Goal: Task Accomplishment & Management: Manage account settings

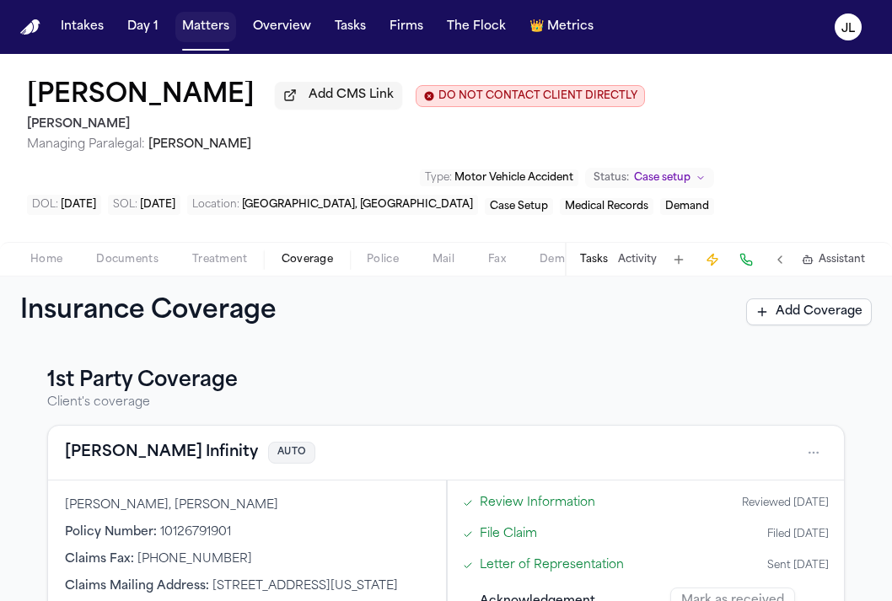
click at [216, 40] on button "Matters" at bounding box center [205, 27] width 61 height 30
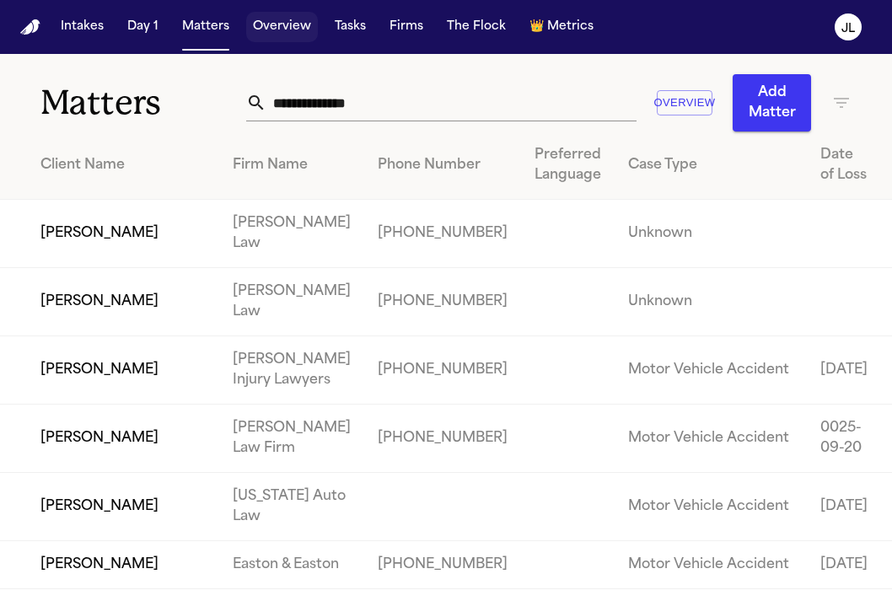
click at [284, 36] on button "Overview" at bounding box center [282, 27] width 72 height 30
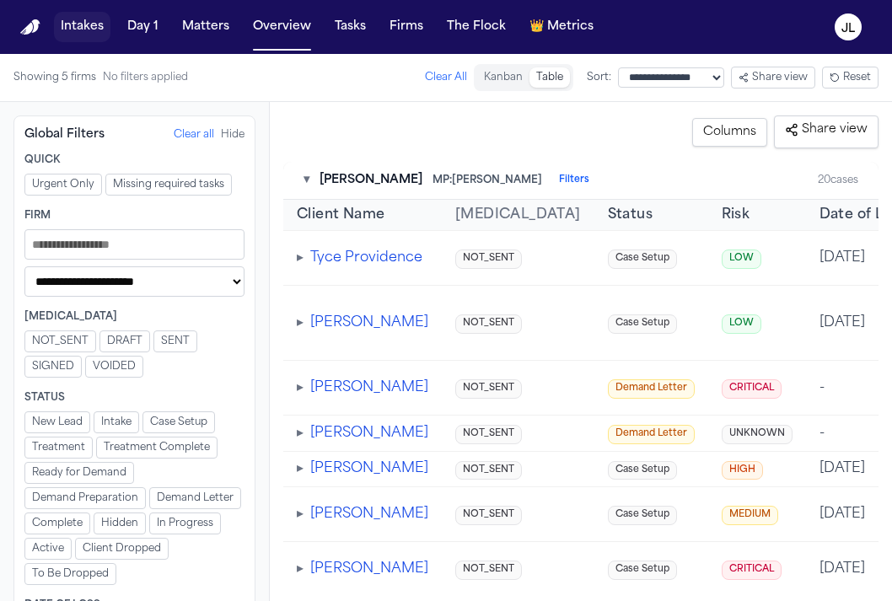
click at [89, 37] on button "Intakes" at bounding box center [82, 27] width 56 height 30
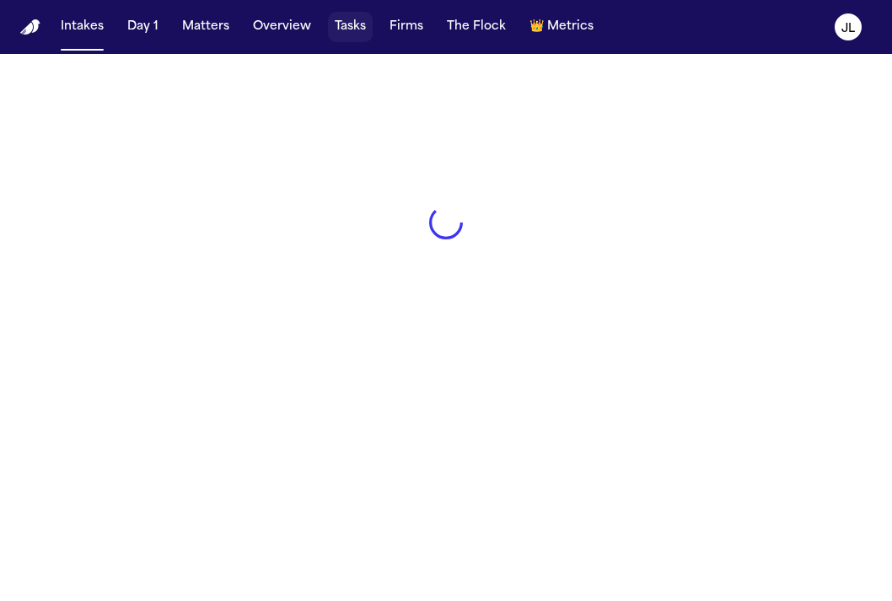
click at [341, 35] on button "Tasks" at bounding box center [350, 27] width 45 height 30
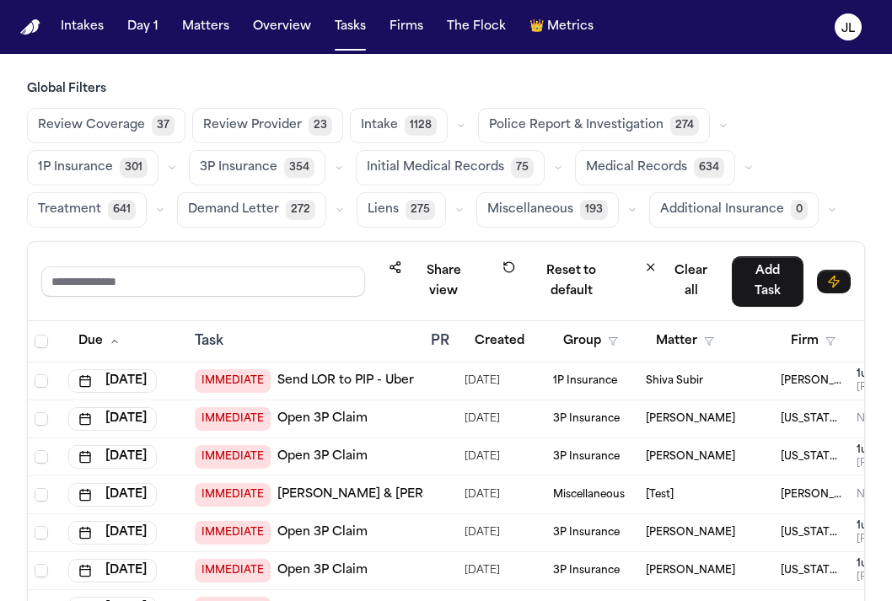
click at [187, 265] on div "Share view Reset to default Clear all Add Task" at bounding box center [445, 280] width 809 height 51
click at [185, 271] on input "text" at bounding box center [203, 281] width 324 height 30
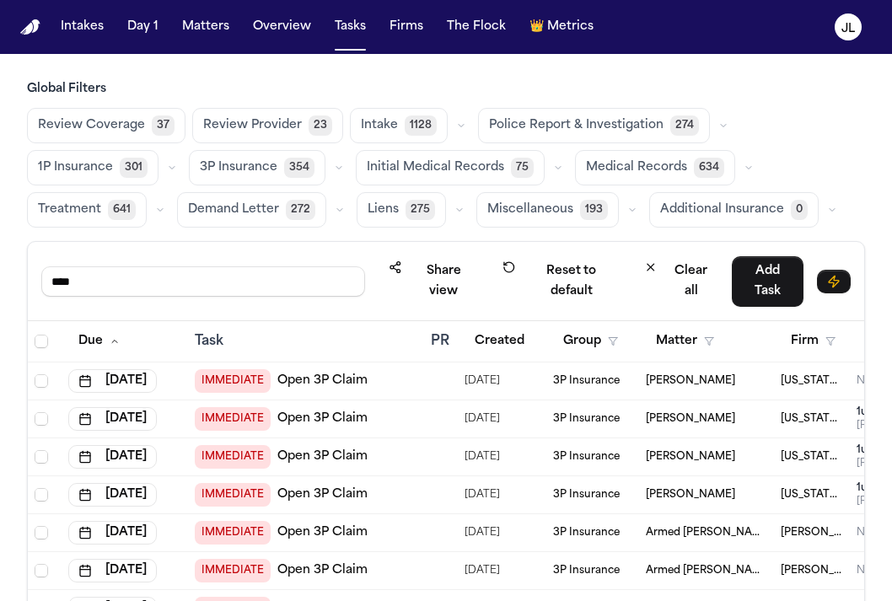
type input "****"
click at [207, 29] on button "Matters" at bounding box center [205, 27] width 61 height 30
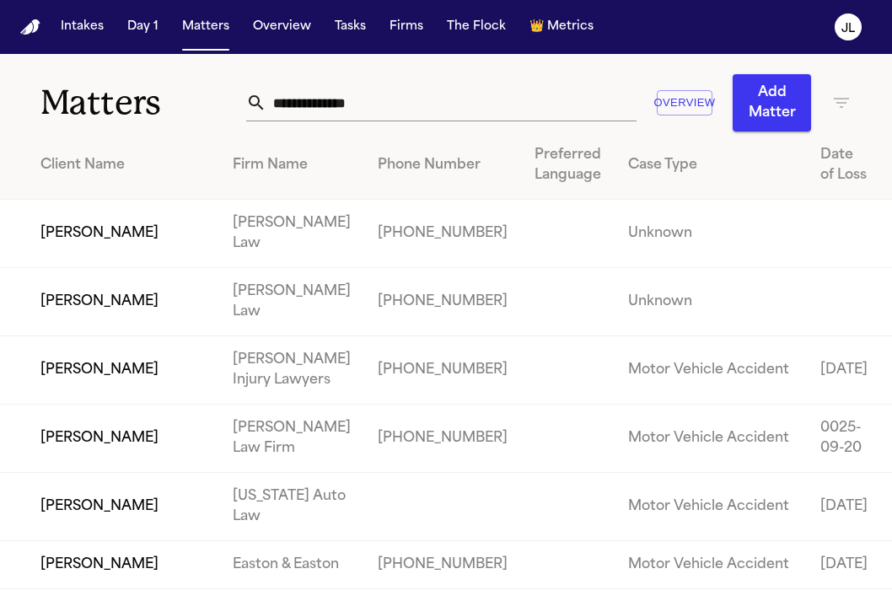
click at [394, 106] on input "text" at bounding box center [450, 102] width 369 height 37
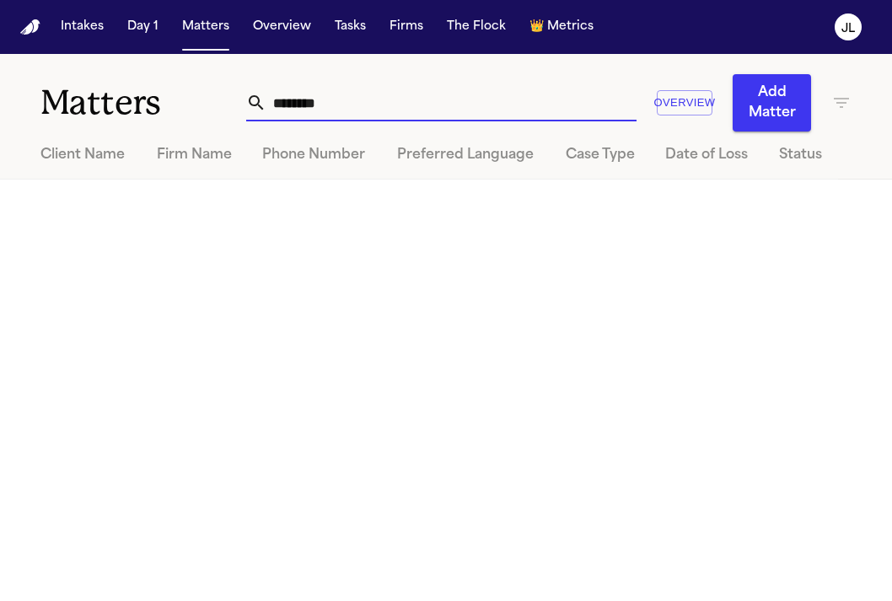
click at [266, 97] on input "********" at bounding box center [450, 102] width 369 height 37
click at [337, 122] on div "**********" at bounding box center [548, 102] width 605 height 57
click at [336, 106] on input "**********" at bounding box center [450, 102] width 369 height 37
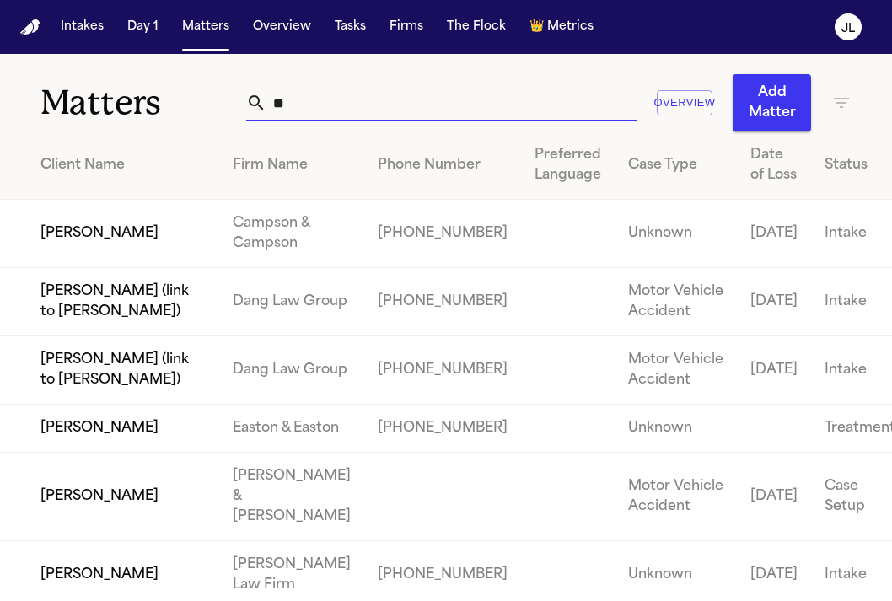
type input "*"
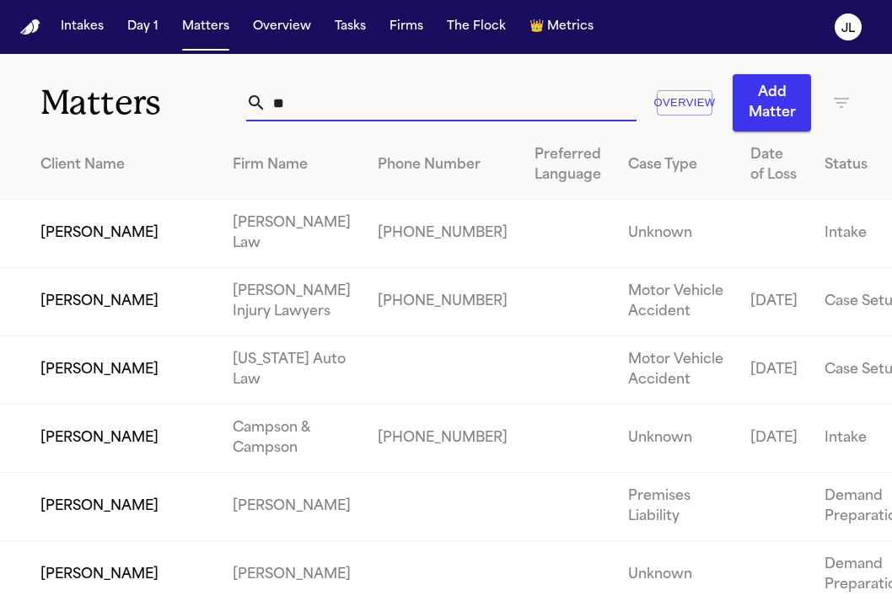
type input "*"
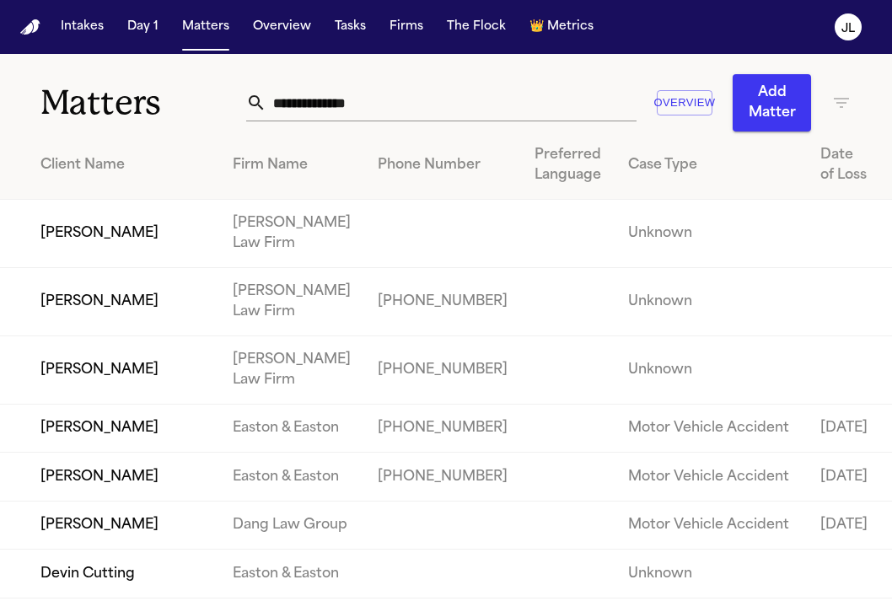
click at [344, 111] on input "text" at bounding box center [450, 102] width 369 height 37
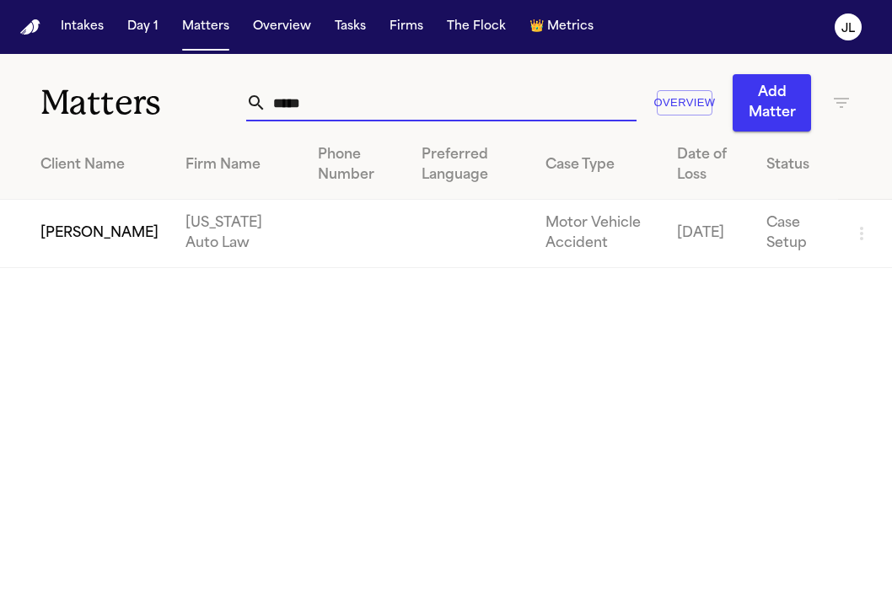
type input "*****"
click at [58, 244] on td "Donovan Colqiutt" at bounding box center [86, 234] width 172 height 68
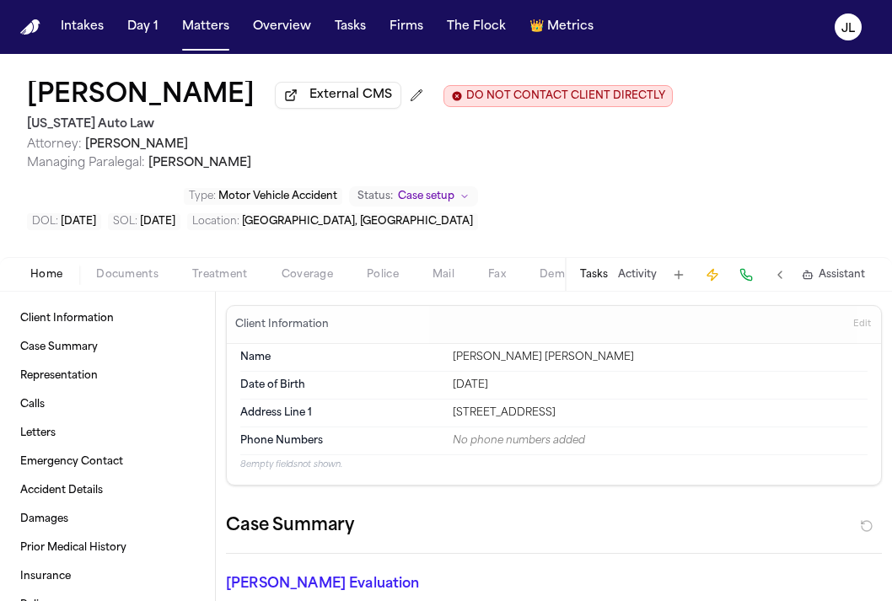
click at [309, 271] on span "Coverage" at bounding box center [307, 274] width 51 height 13
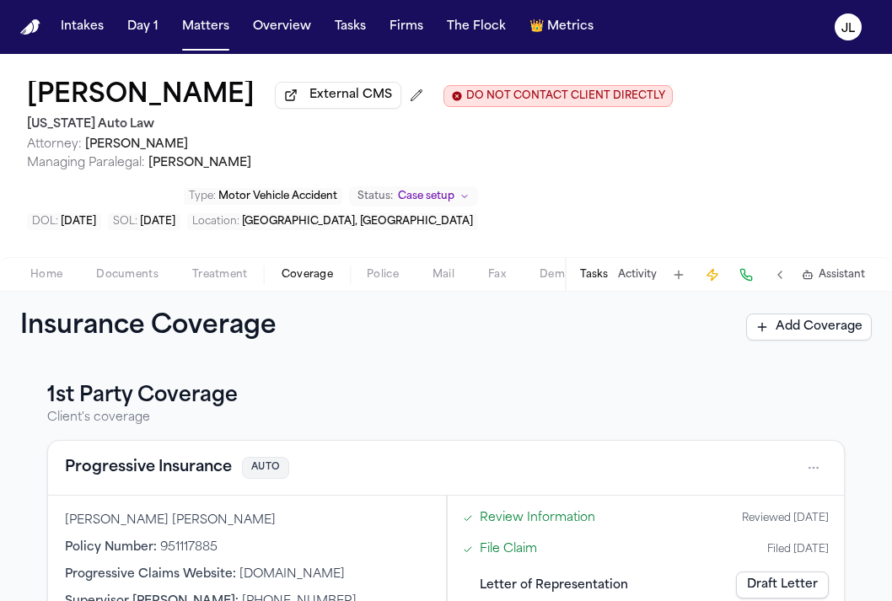
click at [147, 282] on span "Documents" at bounding box center [127, 274] width 62 height 13
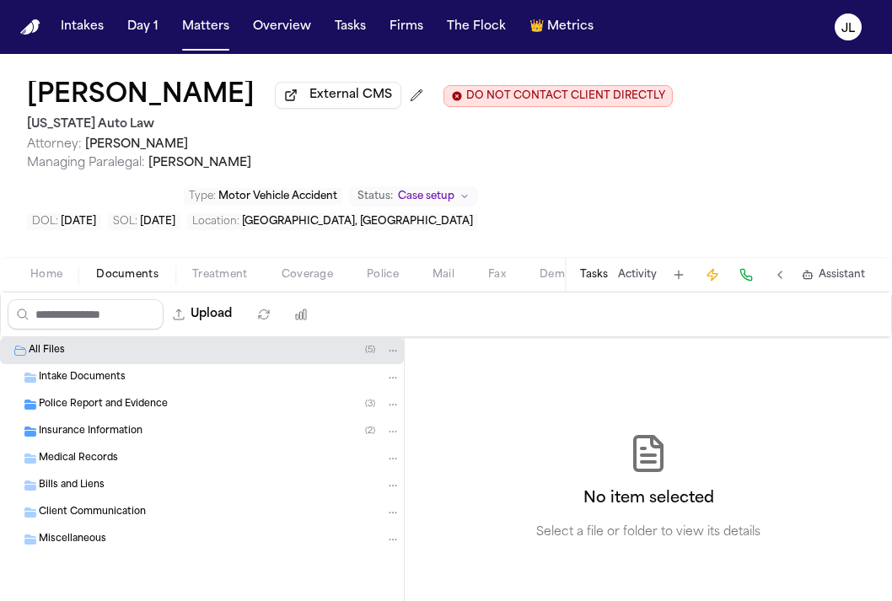
click at [103, 438] on span "Insurance Information" at bounding box center [91, 432] width 104 height 14
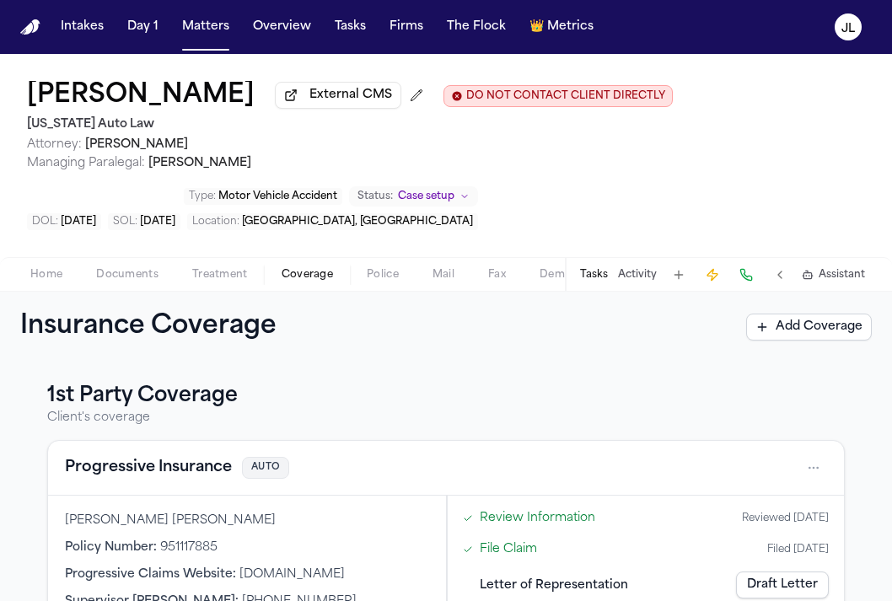
click at [309, 277] on span "Coverage" at bounding box center [307, 274] width 51 height 13
click at [787, 582] on link "Draft Letter" at bounding box center [782, 585] width 93 height 27
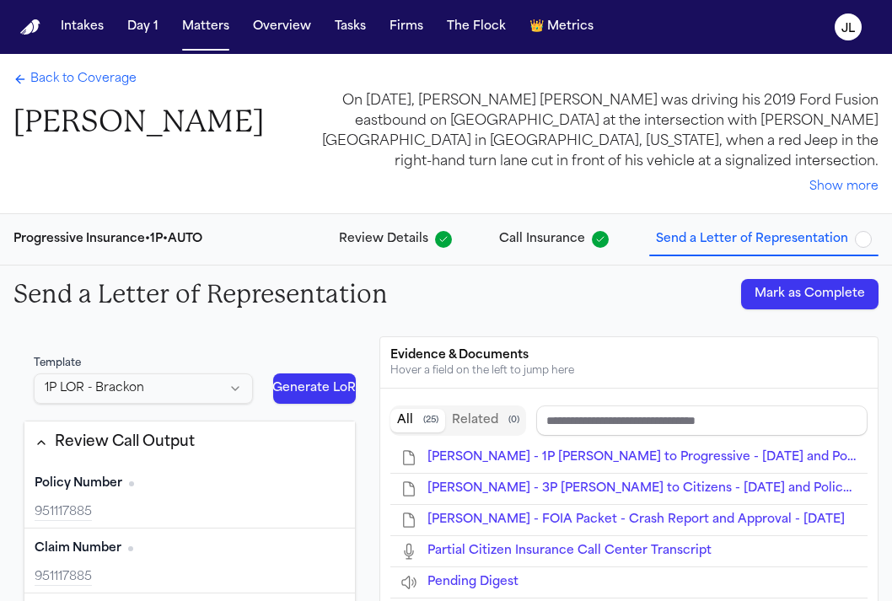
click at [810, 291] on button "Mark as Complete" at bounding box center [809, 294] width 137 height 30
click at [112, 84] on span "Back to Coverage" at bounding box center [83, 79] width 106 height 17
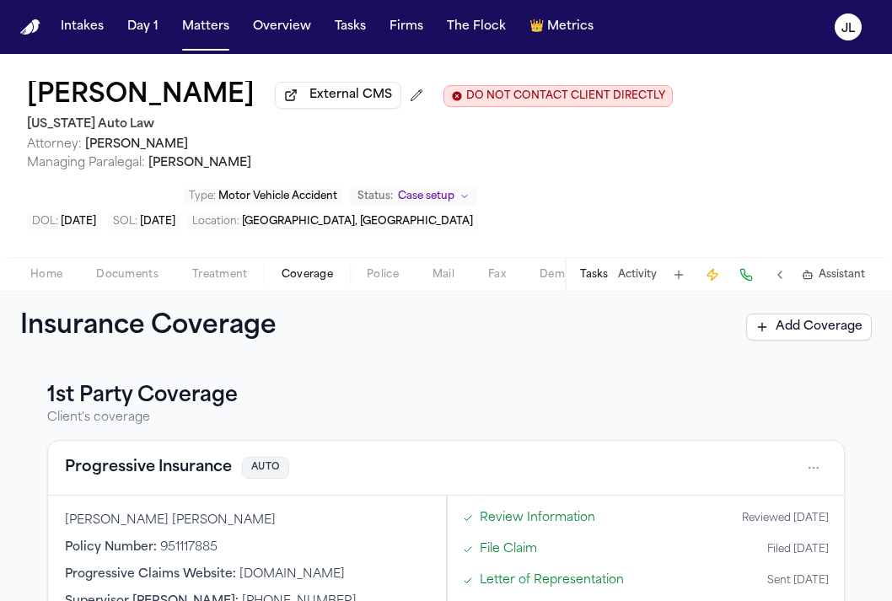
scroll to position [401, 0]
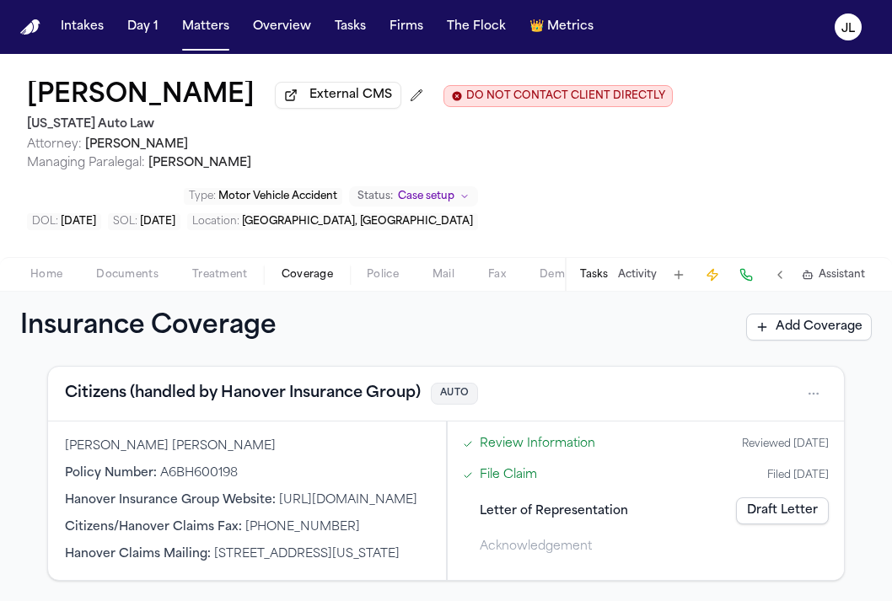
click at [795, 497] on link "Draft Letter" at bounding box center [782, 510] width 93 height 27
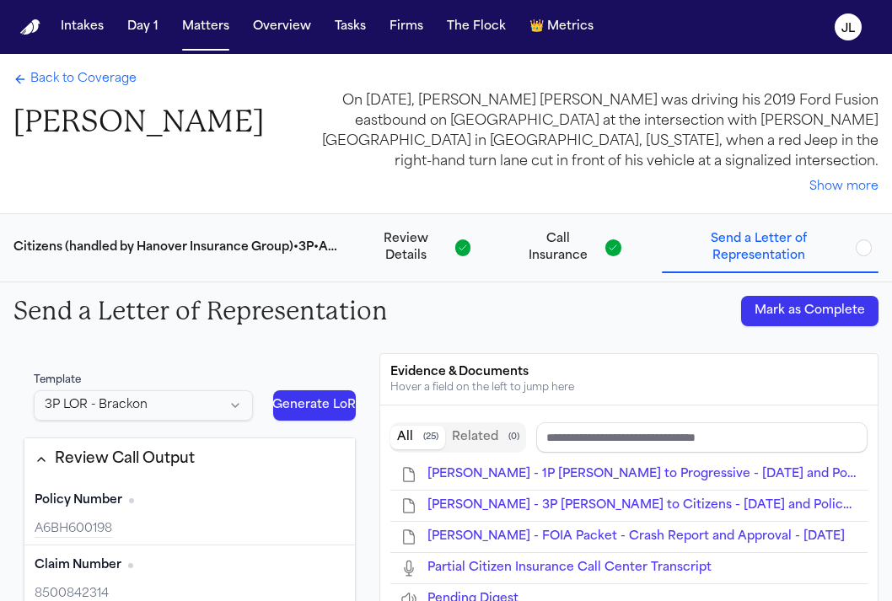
click at [794, 318] on button "Mark as Complete" at bounding box center [809, 311] width 137 height 30
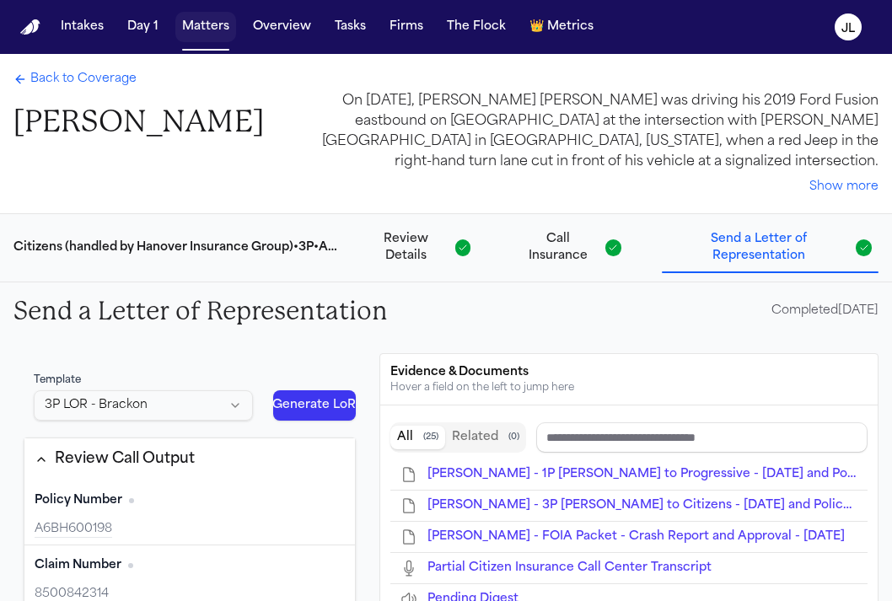
click at [188, 24] on button "Matters" at bounding box center [205, 27] width 61 height 30
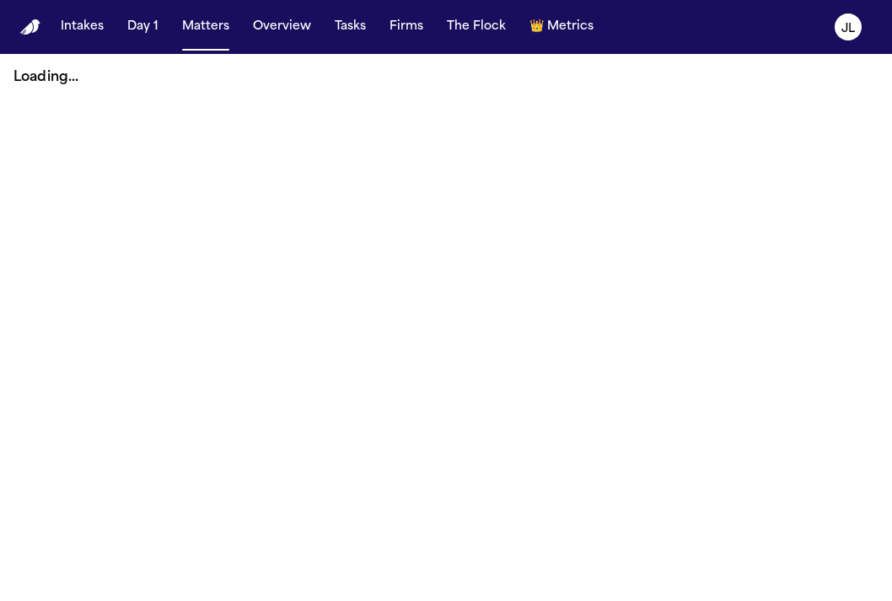
click at [209, 21] on button "Matters" at bounding box center [205, 27] width 61 height 30
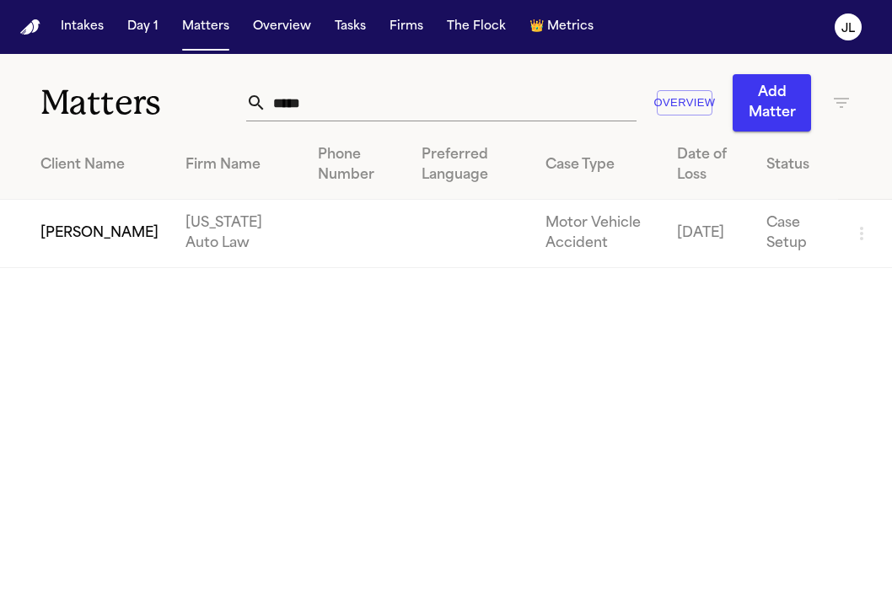
drag, startPoint x: 341, startPoint y: 122, endPoint x: 300, endPoint y: 122, distance: 40.5
click at [300, 122] on div "***** Overview Add Matter" at bounding box center [548, 102] width 605 height 57
drag, startPoint x: 313, startPoint y: 110, endPoint x: 198, endPoint y: 100, distance: 115.0
click at [198, 100] on div "Matters ***** Overview Add Matter" at bounding box center [446, 93] width 892 height 78
paste input "*****"
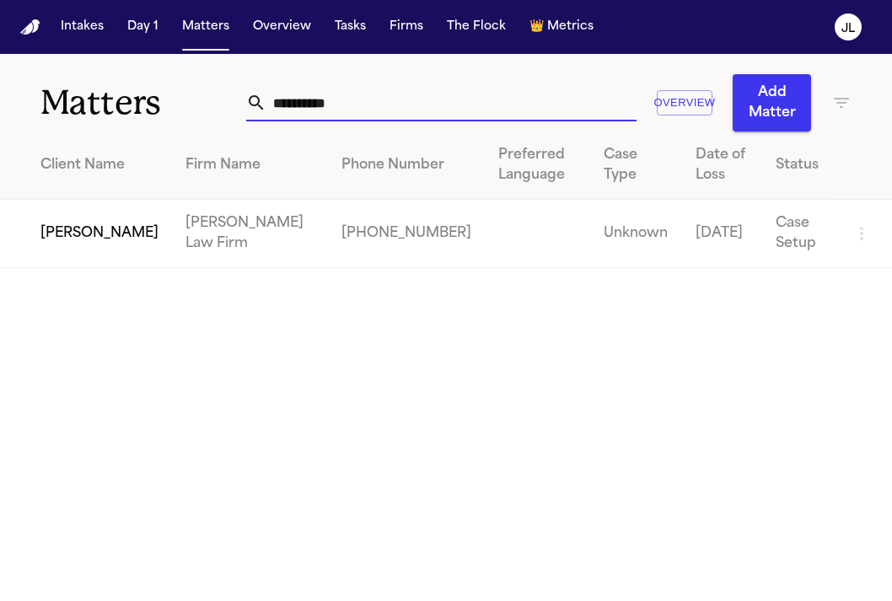
type input "**********"
click at [87, 228] on td "Nickolas Smyczynski" at bounding box center [86, 234] width 172 height 68
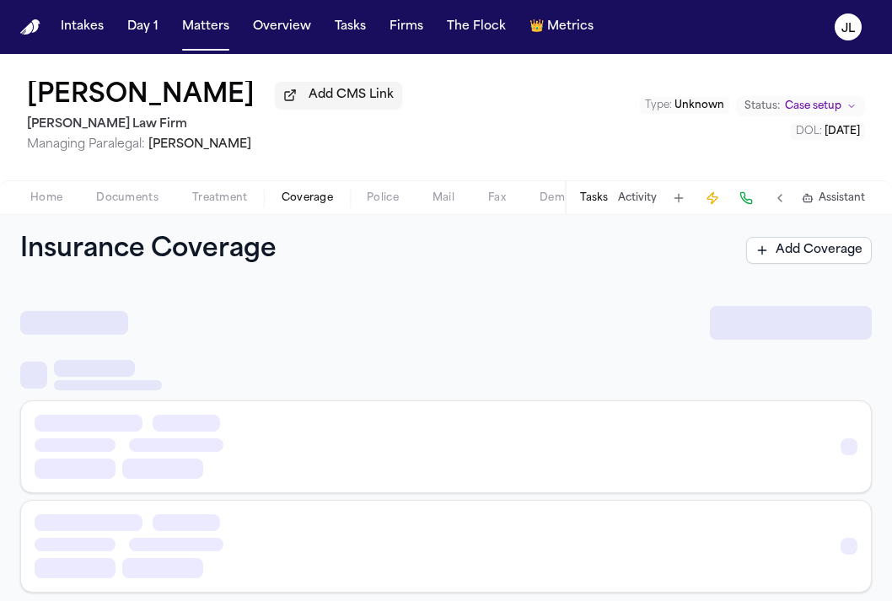
click at [309, 201] on span "Coverage" at bounding box center [307, 197] width 51 height 13
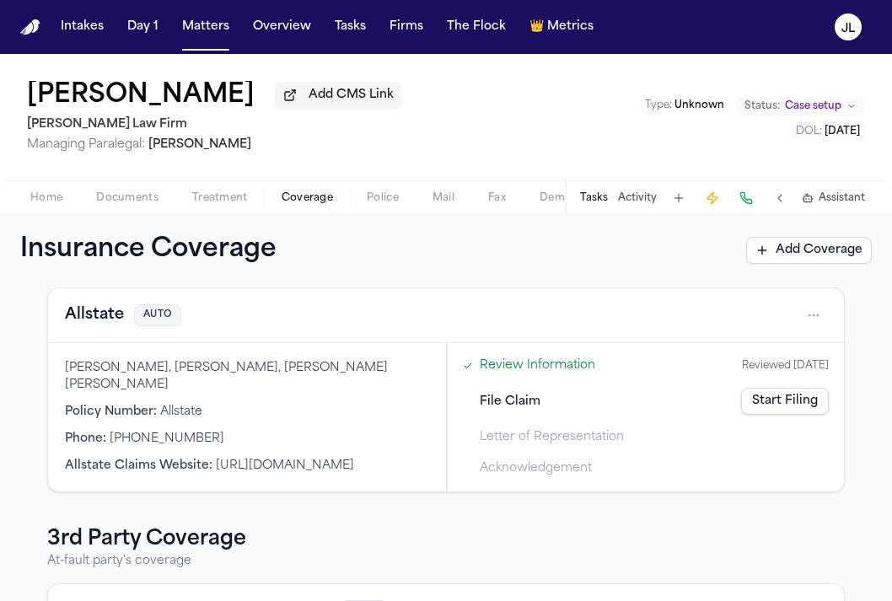
scroll to position [297, 0]
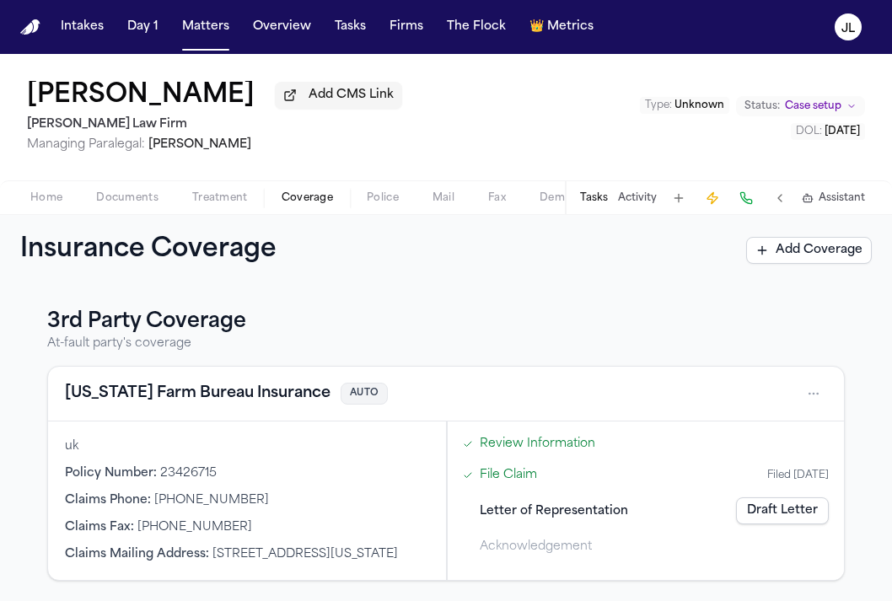
click at [766, 497] on link "Draft Letter" at bounding box center [782, 510] width 93 height 27
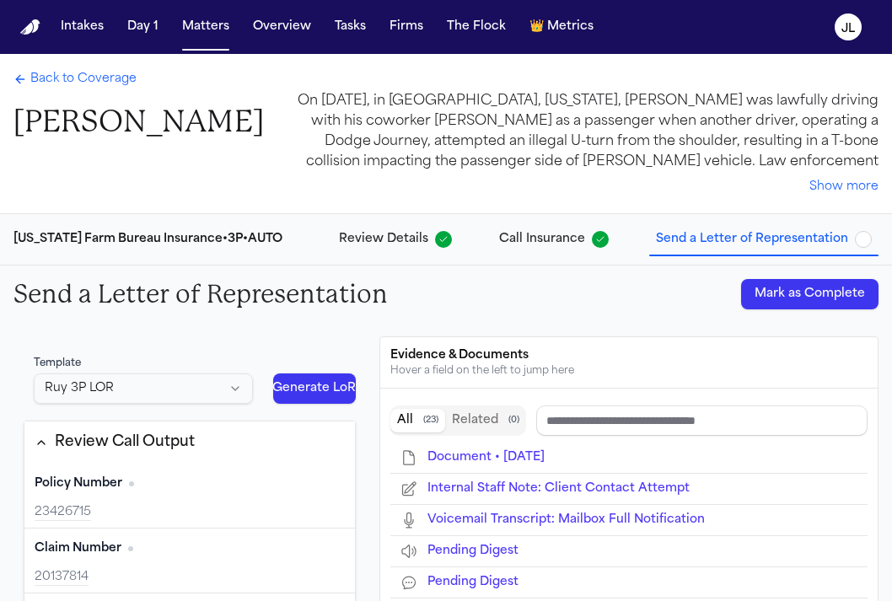
click at [803, 297] on button "Mark as Complete" at bounding box center [809, 294] width 137 height 30
click at [73, 87] on span "Back to Coverage" at bounding box center [83, 79] width 106 height 17
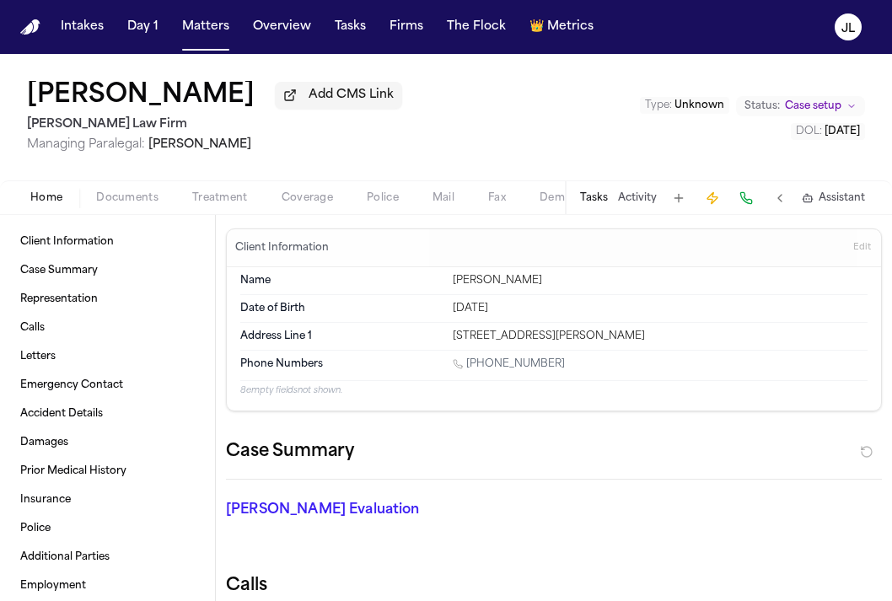
click at [50, 200] on span "Home" at bounding box center [46, 197] width 32 height 13
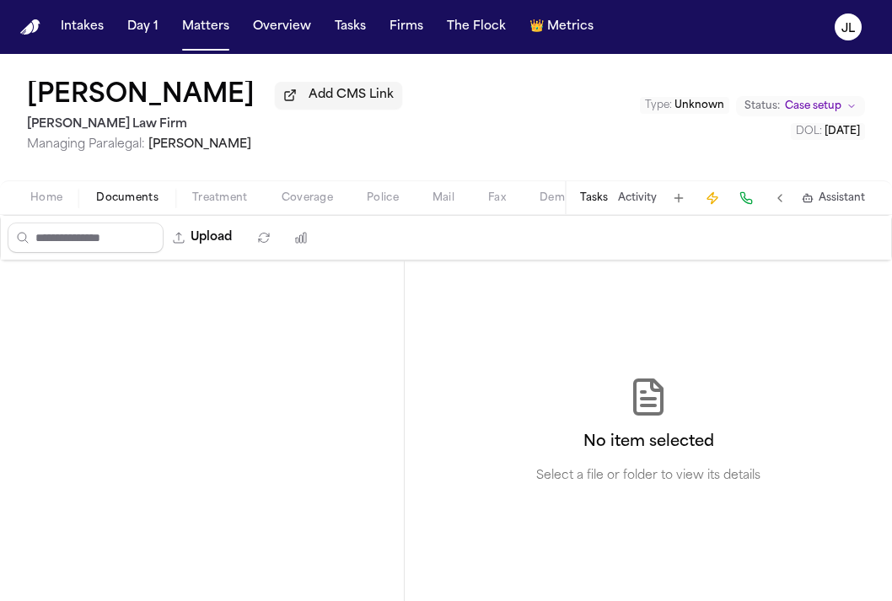
click at [107, 197] on span "Documents" at bounding box center [127, 197] width 62 height 13
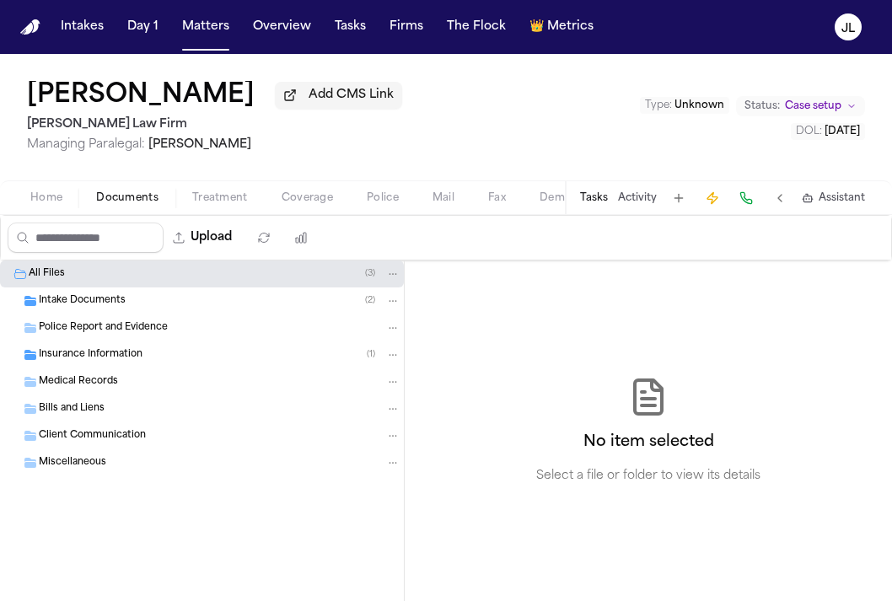
click at [180, 368] on div "Insurance Information ( 1 )" at bounding box center [202, 354] width 404 height 27
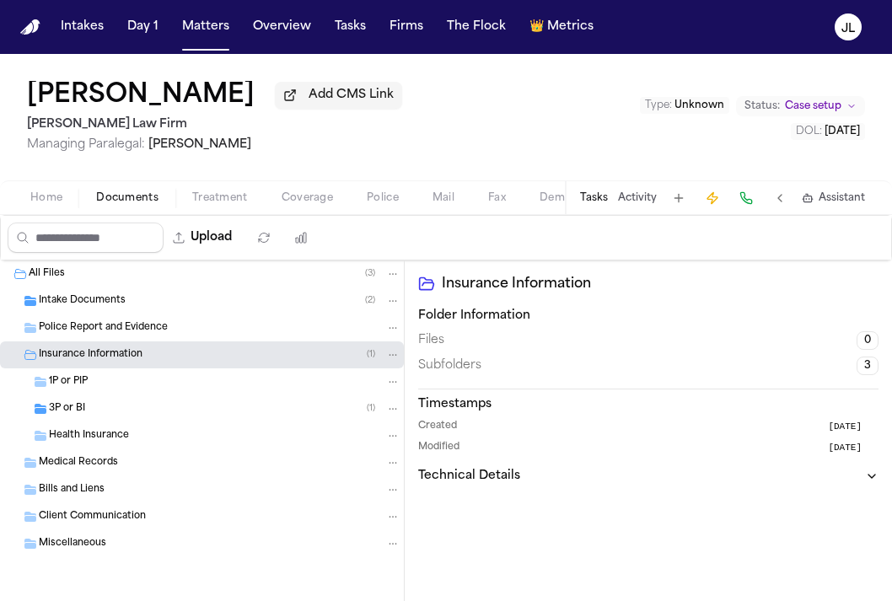
click at [157, 386] on div "1P or PIP" at bounding box center [225, 381] width 352 height 15
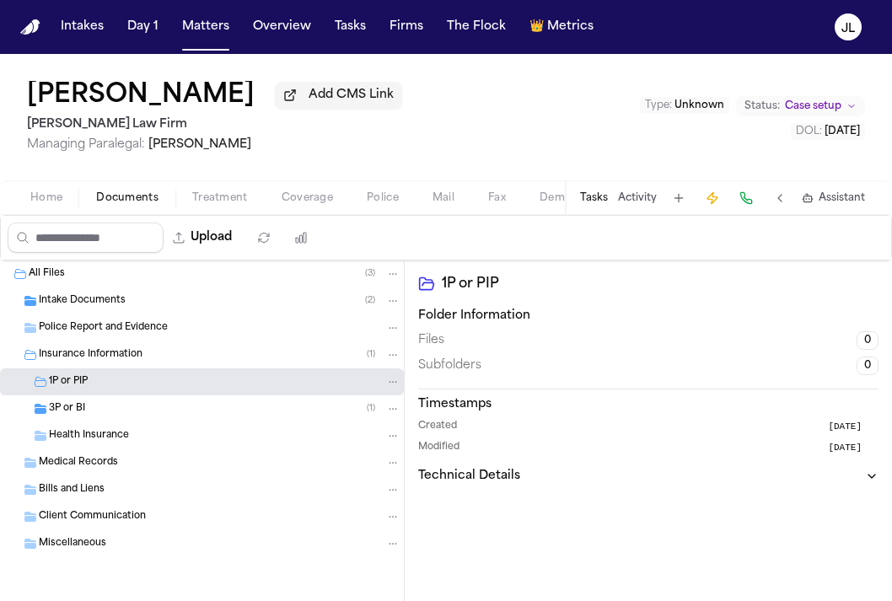
click at [153, 403] on div "3P or BI ( 1 )" at bounding box center [202, 408] width 404 height 27
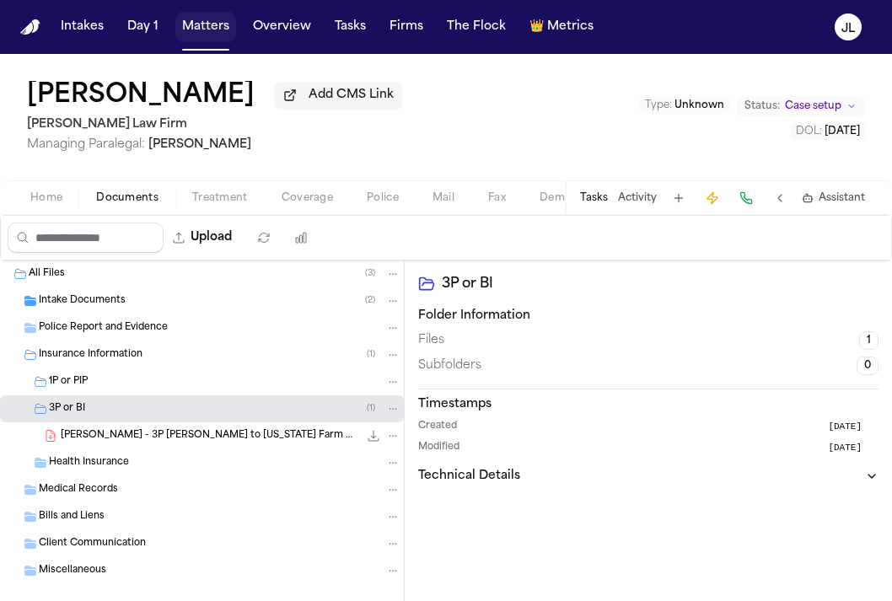
click at [209, 31] on button "Matters" at bounding box center [205, 27] width 61 height 30
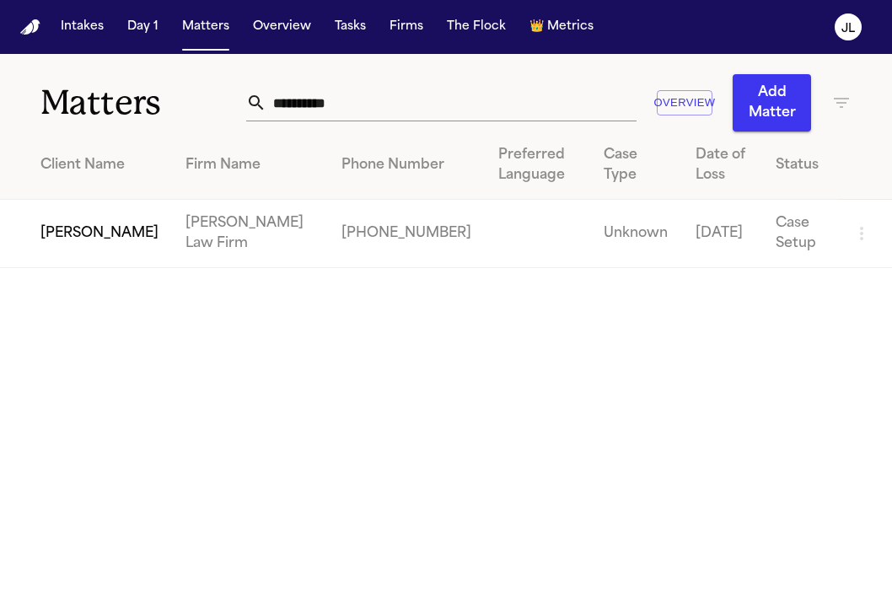
click at [379, 121] on div "**********" at bounding box center [548, 102] width 605 height 57
drag, startPoint x: 375, startPoint y: 114, endPoint x: 192, endPoint y: 100, distance: 183.4
click at [192, 100] on div "**********" at bounding box center [446, 93] width 892 height 78
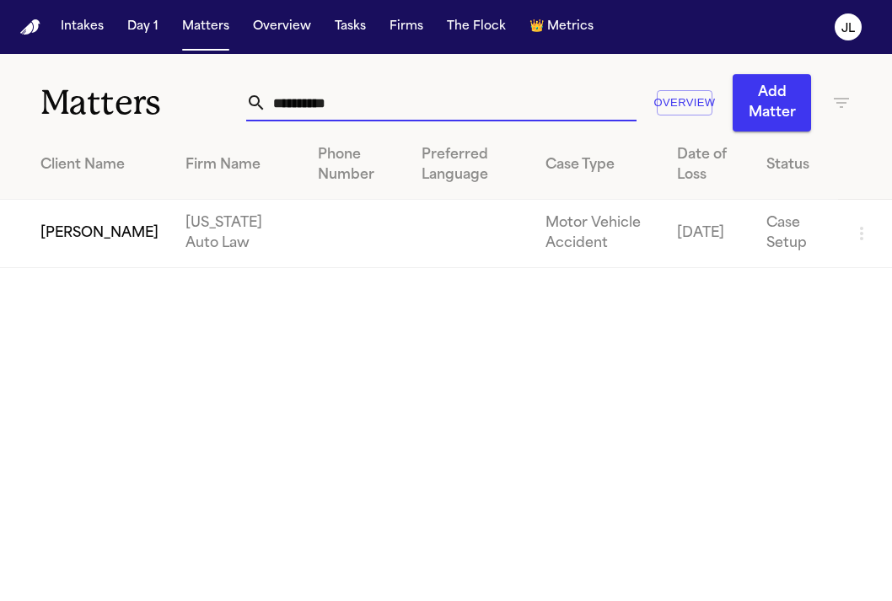
type input "**********"
click at [71, 256] on td "Naomi Gray" at bounding box center [86, 234] width 172 height 68
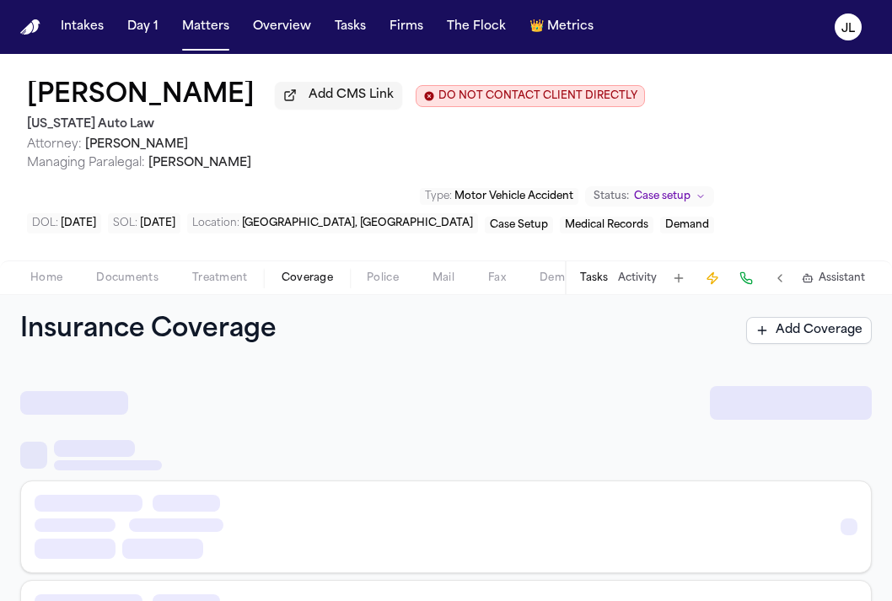
click at [282, 281] on span "Coverage" at bounding box center [307, 277] width 51 height 13
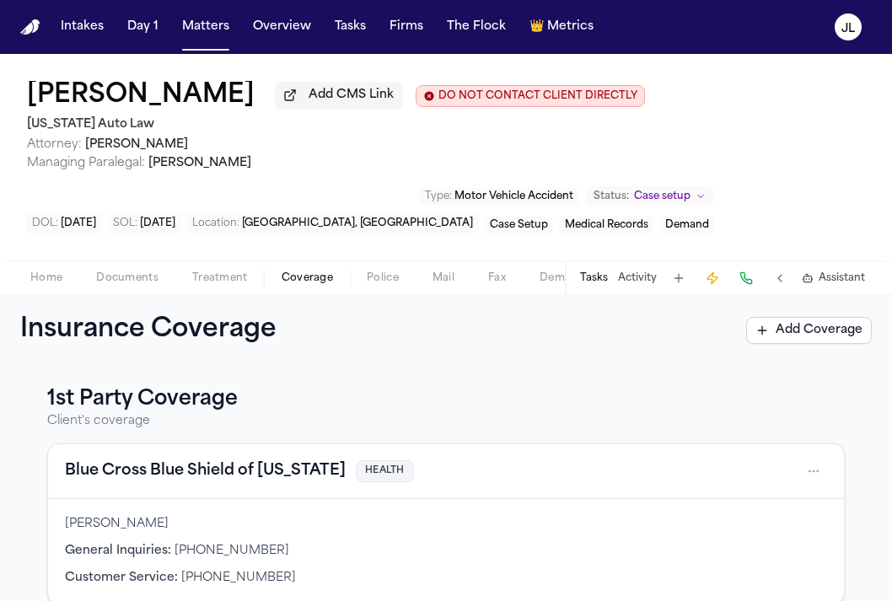
click at [137, 285] on span "Documents" at bounding box center [127, 277] width 62 height 13
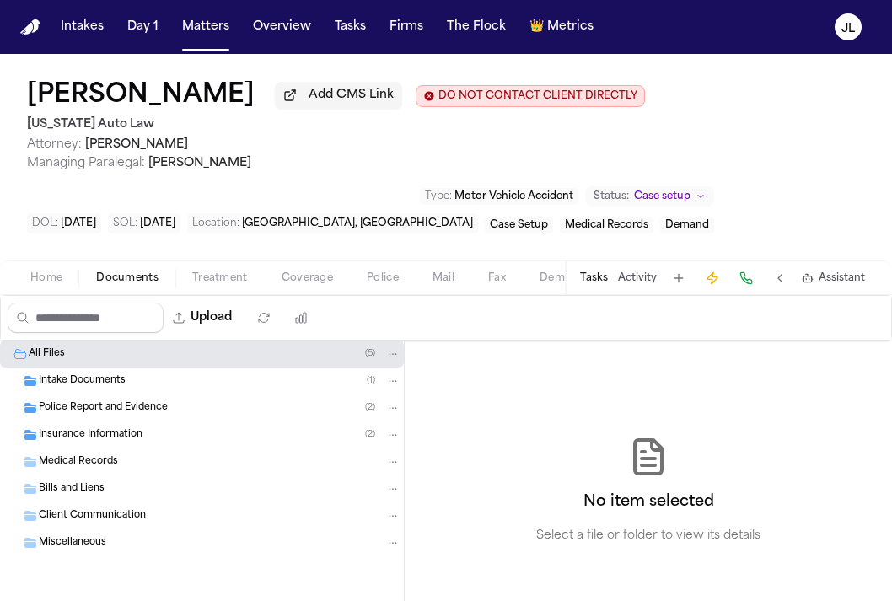
click at [110, 443] on span "Insurance Information" at bounding box center [91, 435] width 104 height 14
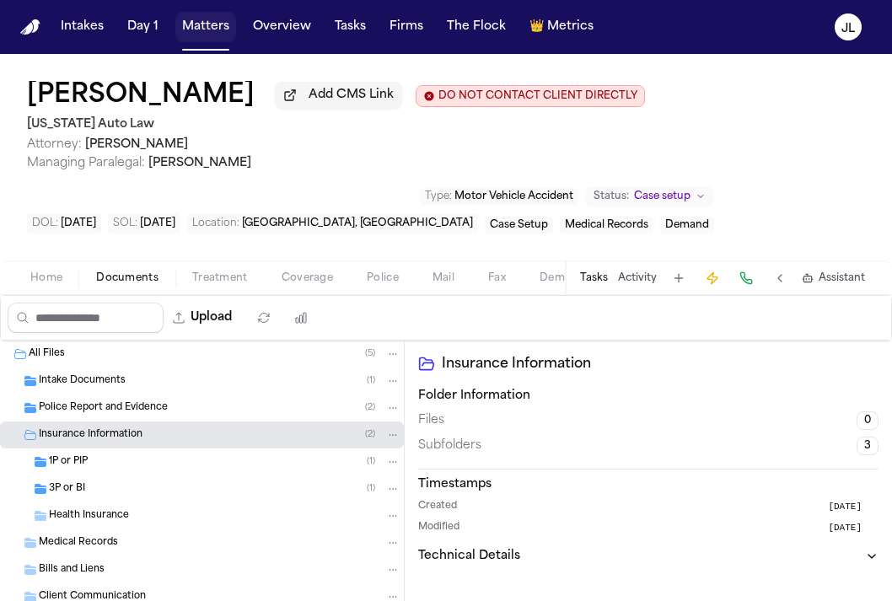
click at [202, 39] on button "Matters" at bounding box center [205, 27] width 61 height 30
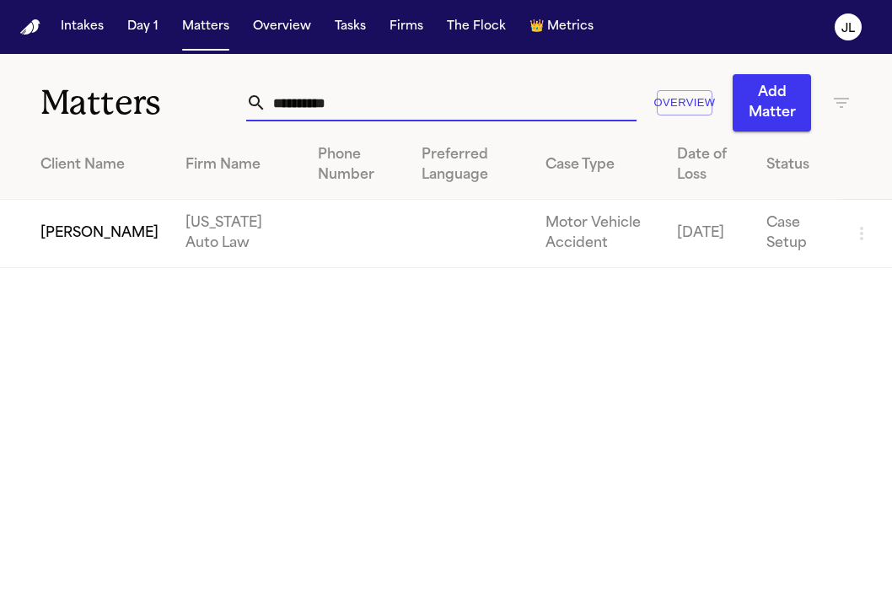
drag, startPoint x: 352, startPoint y: 95, endPoint x: 232, endPoint y: 98, distance: 120.6
click at [231, 98] on div "**********" at bounding box center [446, 93] width 892 height 78
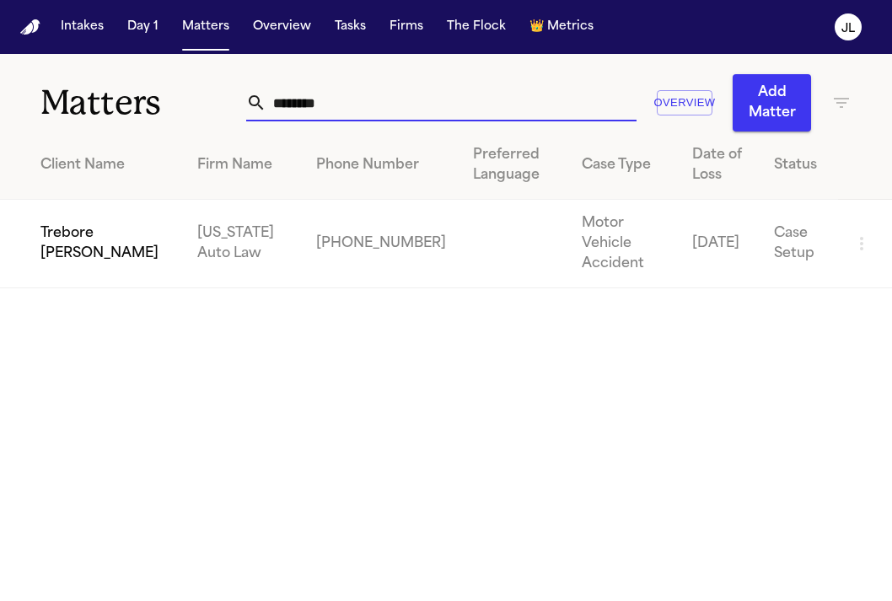
type input "*******"
click at [30, 250] on td "Trebore Allen" at bounding box center [92, 244] width 184 height 89
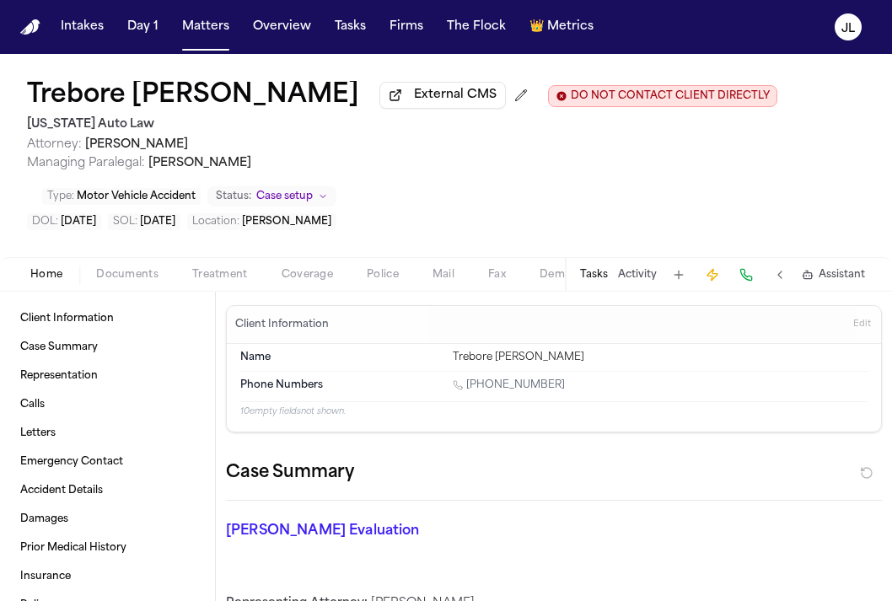
click at [114, 279] on span "Documents" at bounding box center [127, 274] width 62 height 13
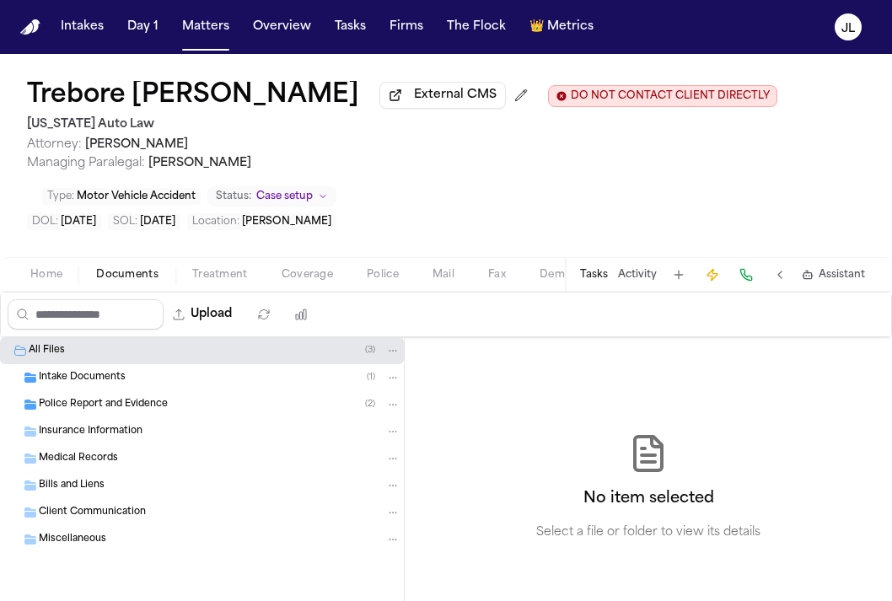
click at [97, 435] on span "Insurance Information" at bounding box center [91, 432] width 104 height 14
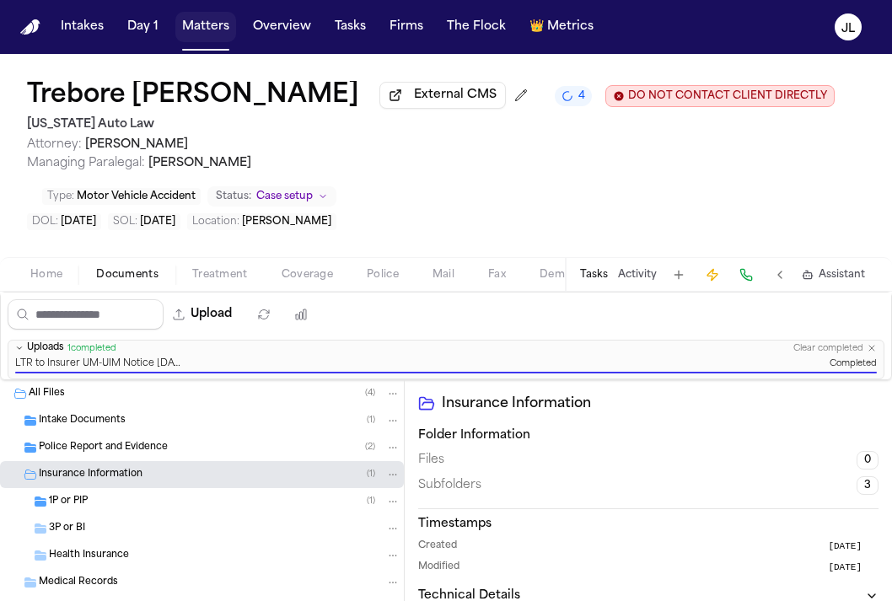
click at [211, 30] on button "Matters" at bounding box center [205, 27] width 61 height 30
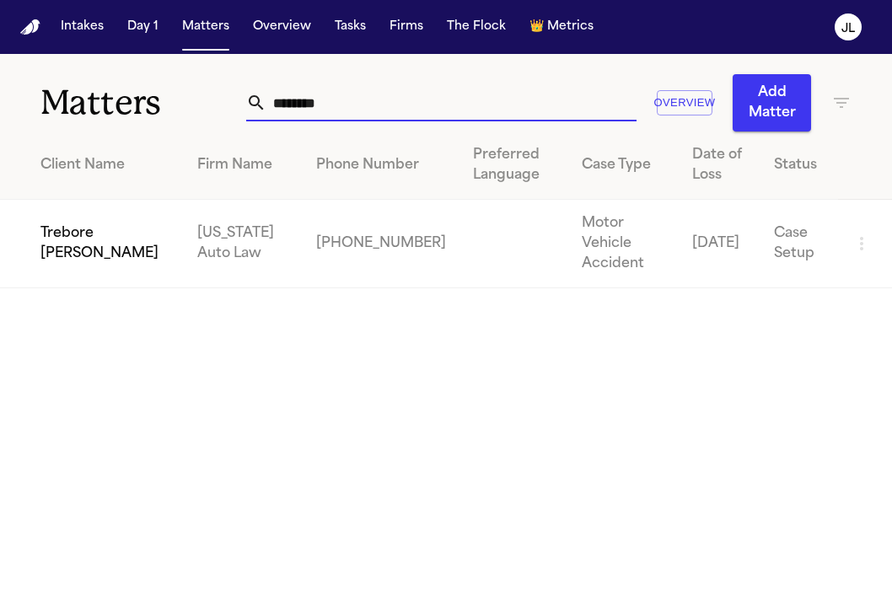
drag, startPoint x: 330, startPoint y: 96, endPoint x: 192, endPoint y: 96, distance: 138.3
click at [192, 96] on div "Matters ******* Overview Add Matter" at bounding box center [446, 93] width 892 height 78
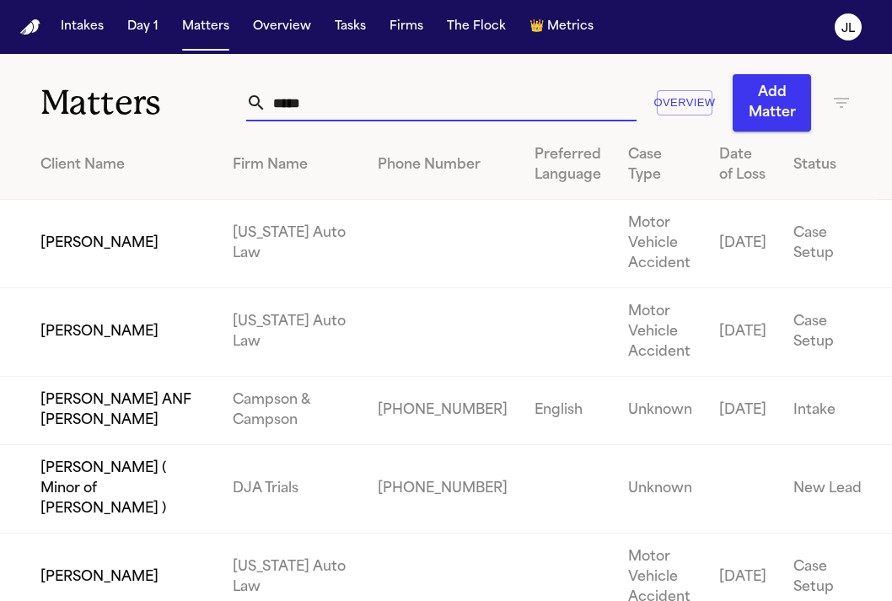
type input "*****"
click at [75, 361] on td "Jaylen Roach" at bounding box center [109, 332] width 219 height 89
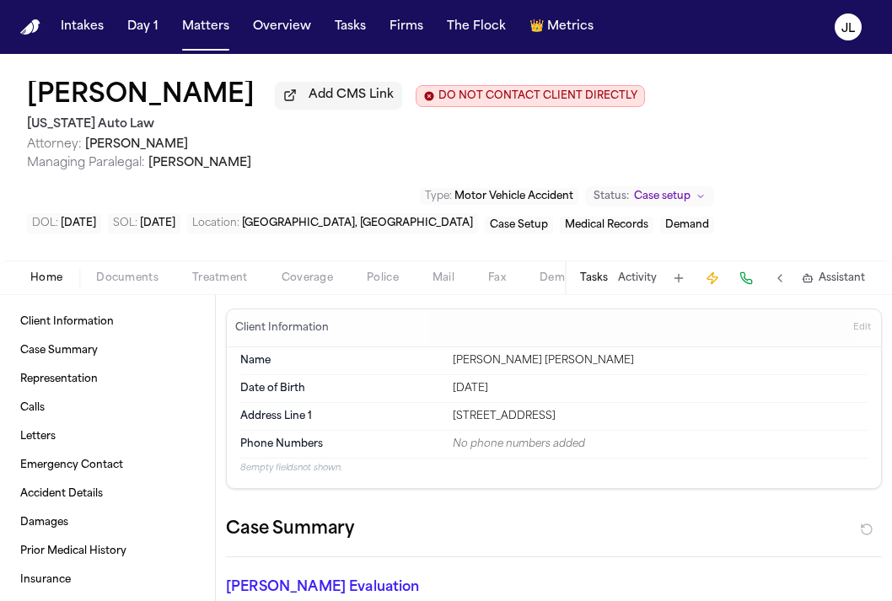
click at [128, 275] on span "Documents" at bounding box center [127, 277] width 62 height 13
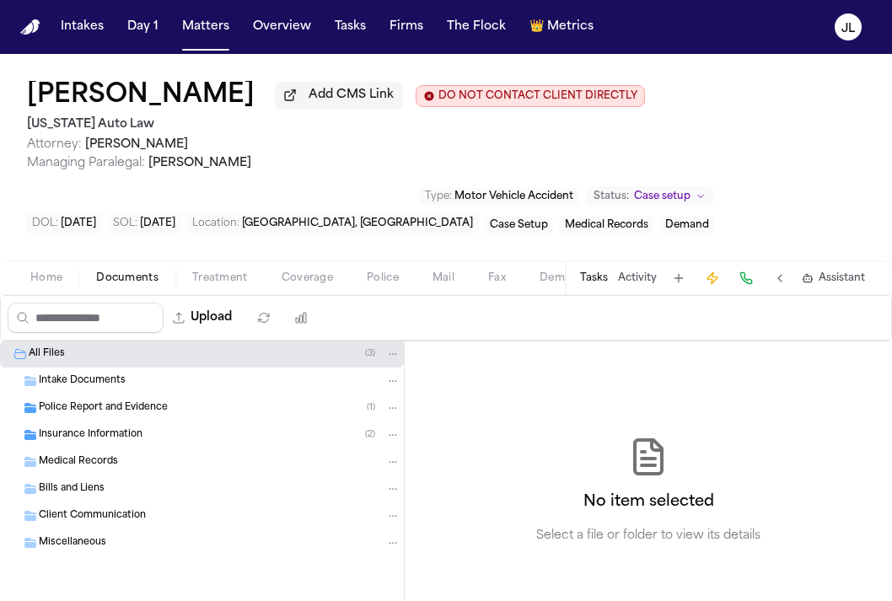
click at [100, 443] on span "Insurance Information" at bounding box center [91, 435] width 104 height 14
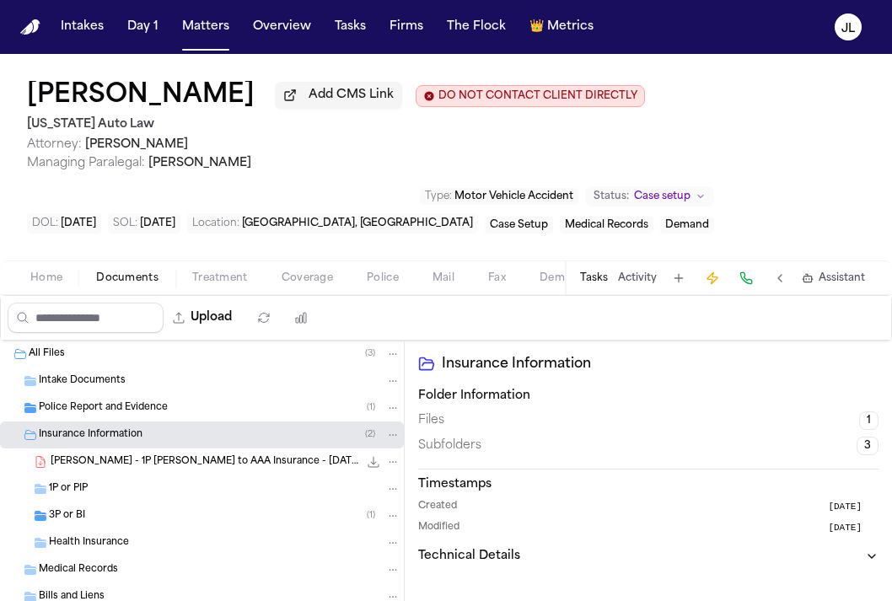
drag, startPoint x: 116, startPoint y: 468, endPoint x: 99, endPoint y: 492, distance: 29.0
click at [99, 492] on div "All Files ( 3 ) Intake Documents Police Report and Evidence ( 1 ) Insurance Inf…" at bounding box center [202, 545] width 404 height 408
click at [396, 468] on icon "File: J. Roach - 1P LOR to AAA Insurance - 9.24.25 and MSP Police Report - 9.7.…" at bounding box center [393, 462] width 12 height 12
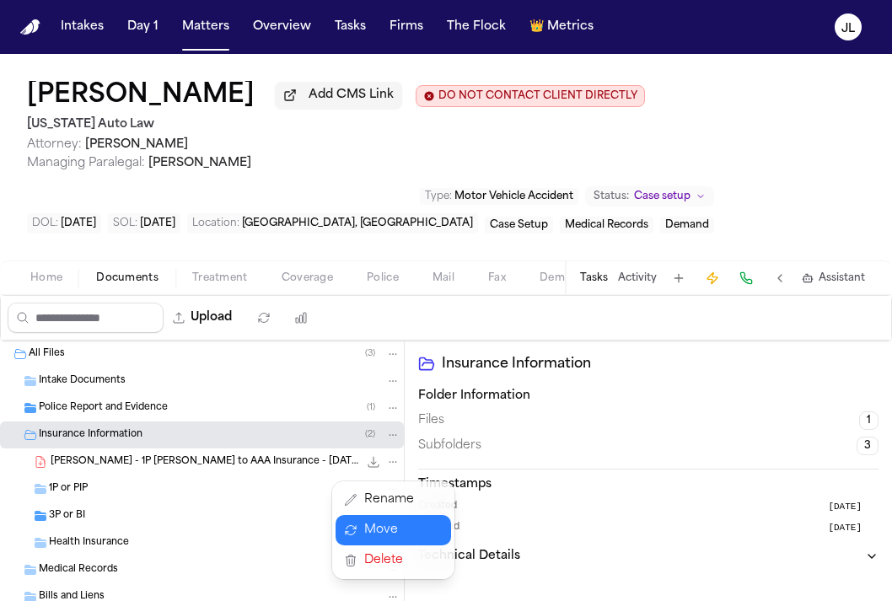
click at [382, 527] on button "Move" at bounding box center [394, 530] width 116 height 30
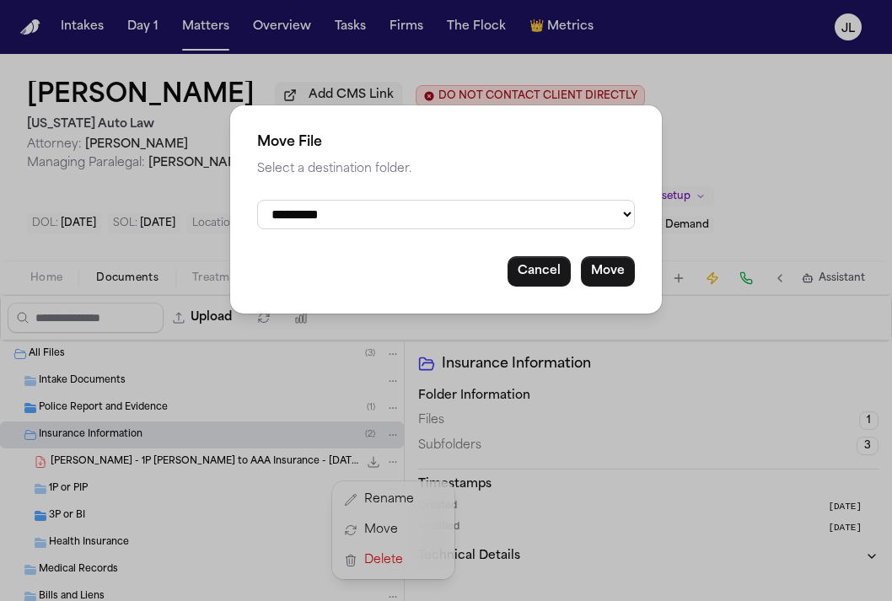
click at [462, 211] on select "**********" at bounding box center [446, 215] width 378 height 30
select select "**********"
click at [257, 200] on select "**********" at bounding box center [446, 215] width 378 height 30
click at [595, 277] on button "Move" at bounding box center [608, 271] width 54 height 30
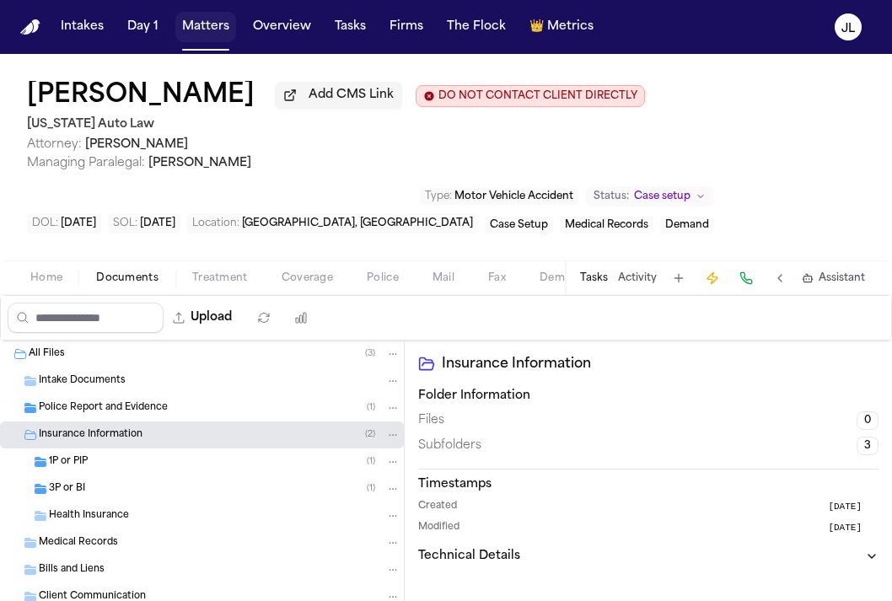
click at [192, 30] on button "Matters" at bounding box center [205, 27] width 61 height 30
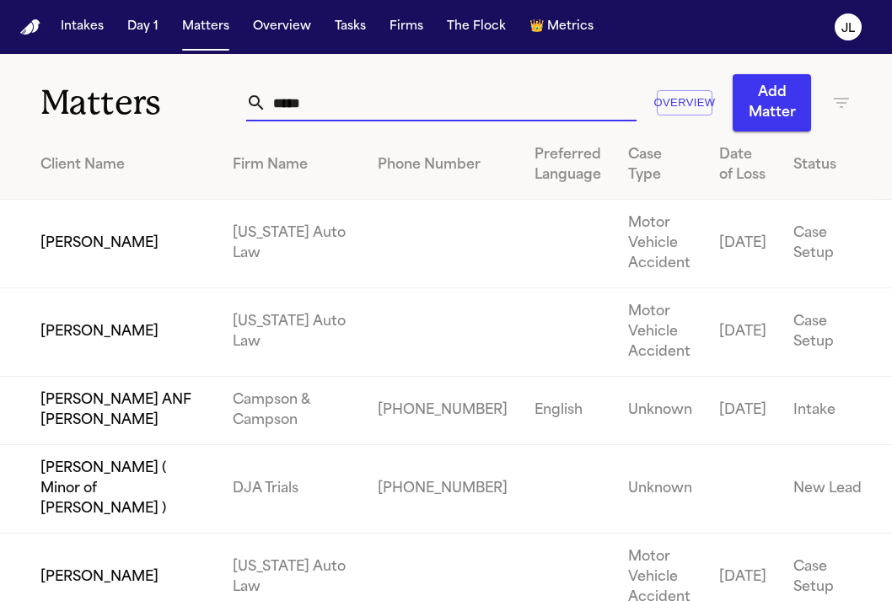
drag, startPoint x: 347, startPoint y: 94, endPoint x: 228, endPoint y: 94, distance: 118.9
click at [228, 94] on div "Matters ***** Overview Add Matter" at bounding box center [446, 93] width 892 height 78
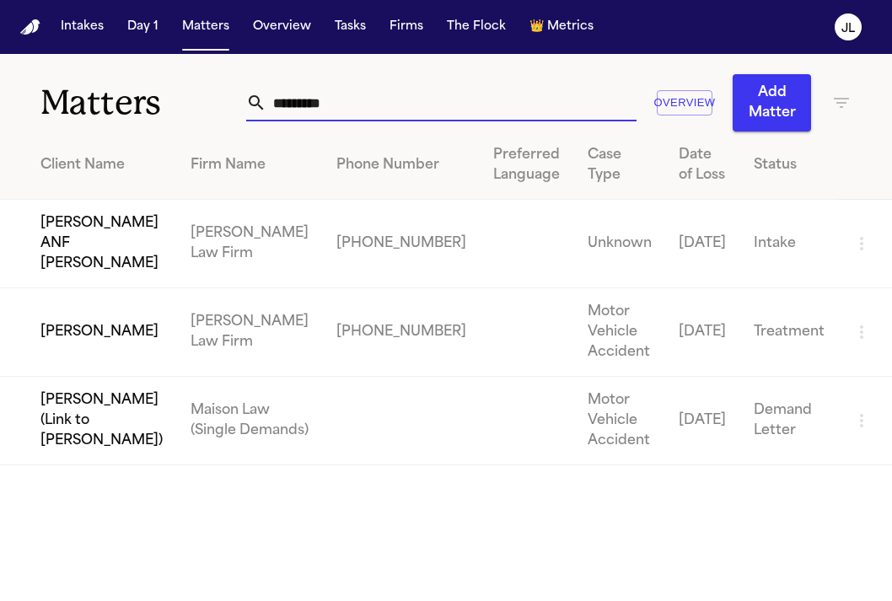
type input "*********"
click at [92, 333] on td "Celine Figueroa" at bounding box center [88, 332] width 177 height 89
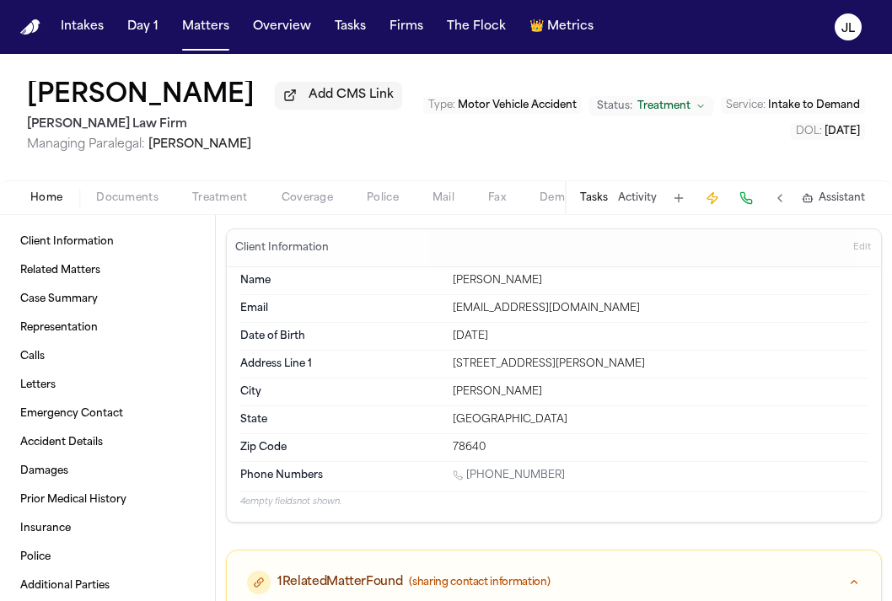
click at [139, 208] on span "button" at bounding box center [127, 208] width 83 height 2
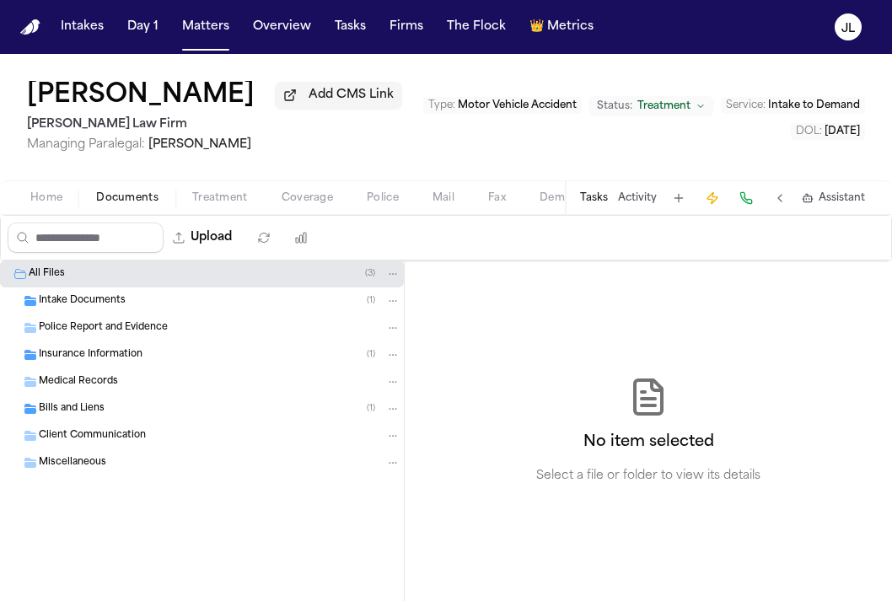
click at [112, 363] on span "Insurance Information" at bounding box center [91, 355] width 104 height 14
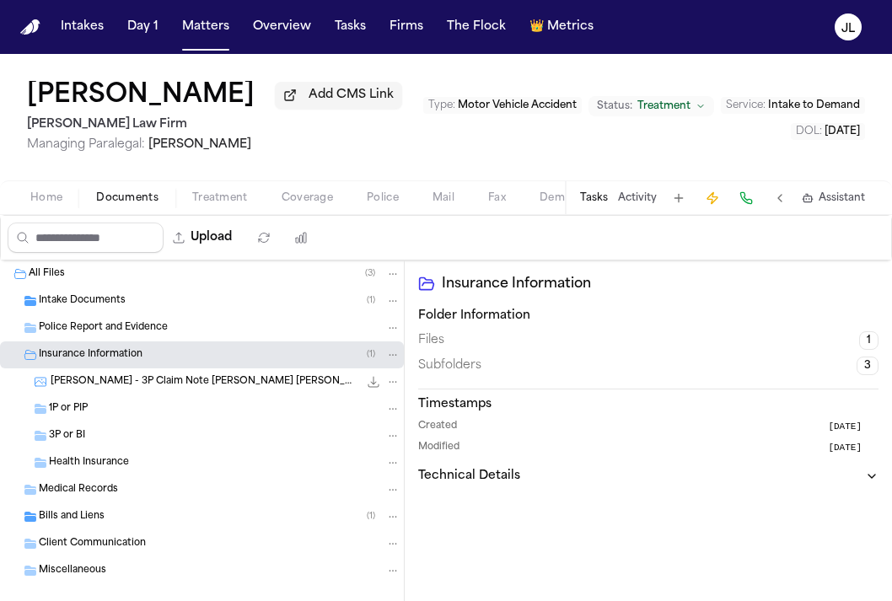
click at [114, 389] on span "C. Figueroa - 3P Claim Note Gallagher Bassett - 9.24.25" at bounding box center [205, 382] width 308 height 14
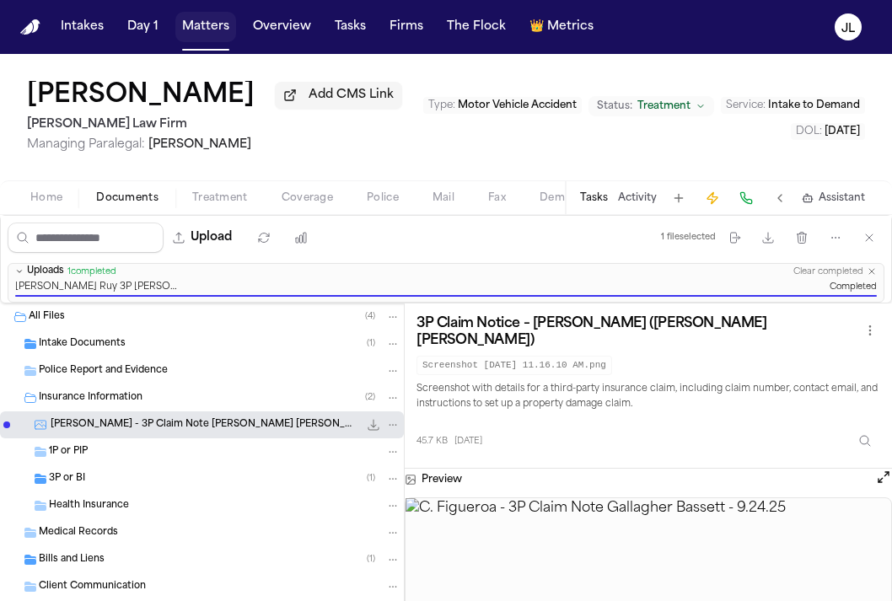
click at [204, 32] on button "Matters" at bounding box center [205, 27] width 61 height 30
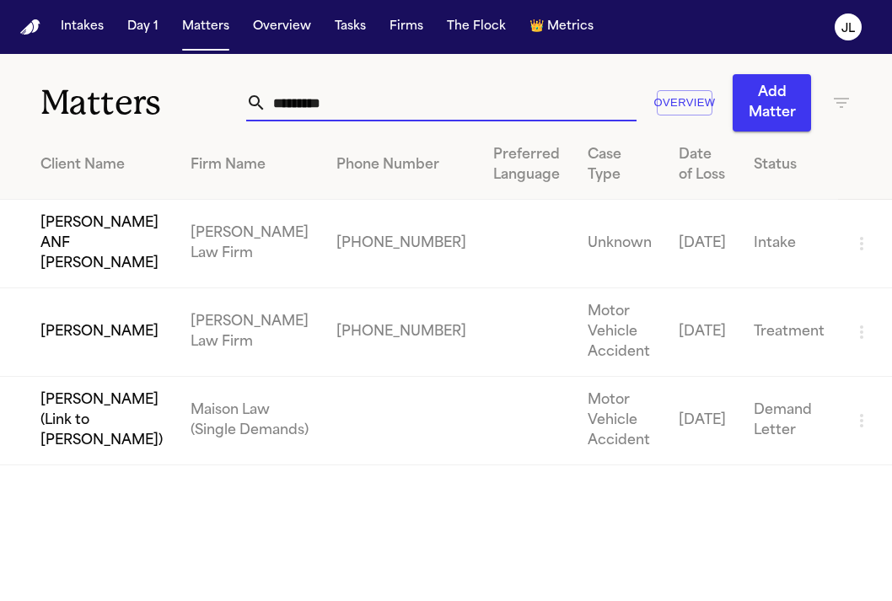
drag, startPoint x: 348, startPoint y: 108, endPoint x: 207, endPoint y: 108, distance: 141.6
click at [207, 108] on div "Matters ********* Overview Add Matter" at bounding box center [446, 93] width 892 height 78
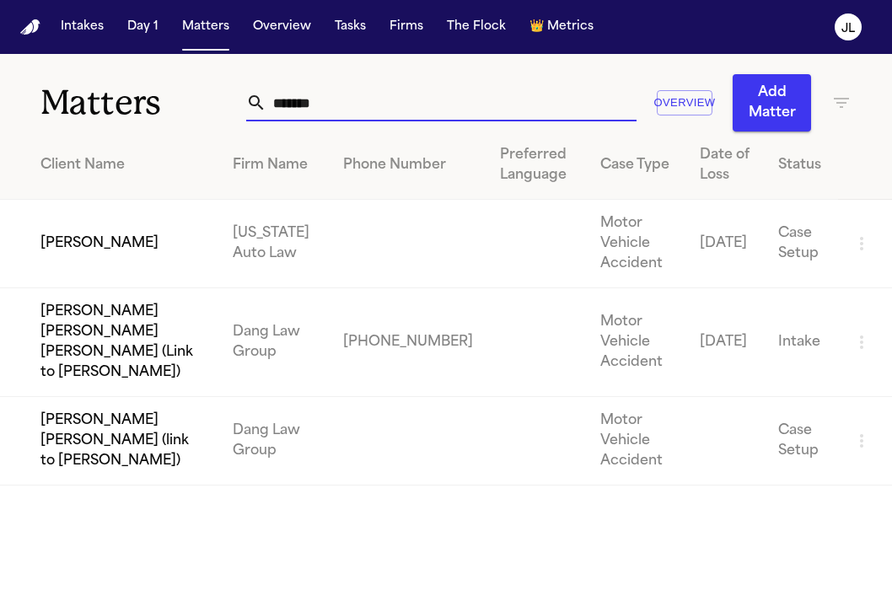
type input "*******"
click at [57, 234] on td "Jackie Feltrin" at bounding box center [109, 244] width 219 height 89
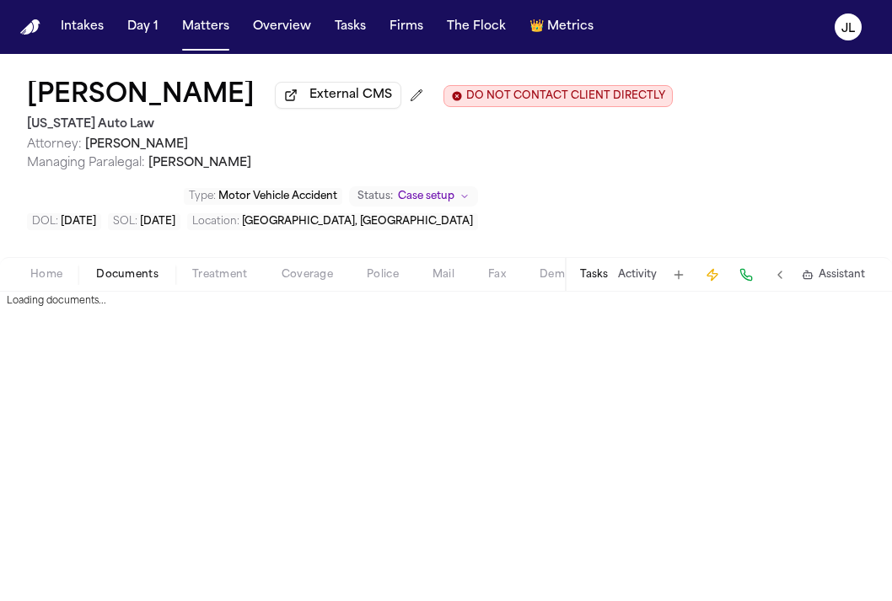
click at [123, 281] on span "Documents" at bounding box center [127, 274] width 62 height 13
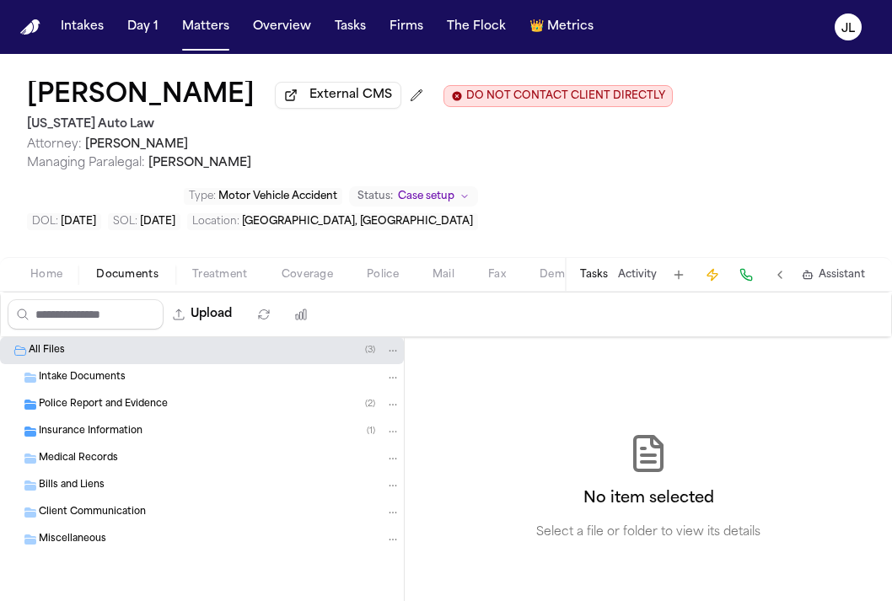
click at [99, 432] on span "Insurance Information" at bounding box center [91, 432] width 104 height 14
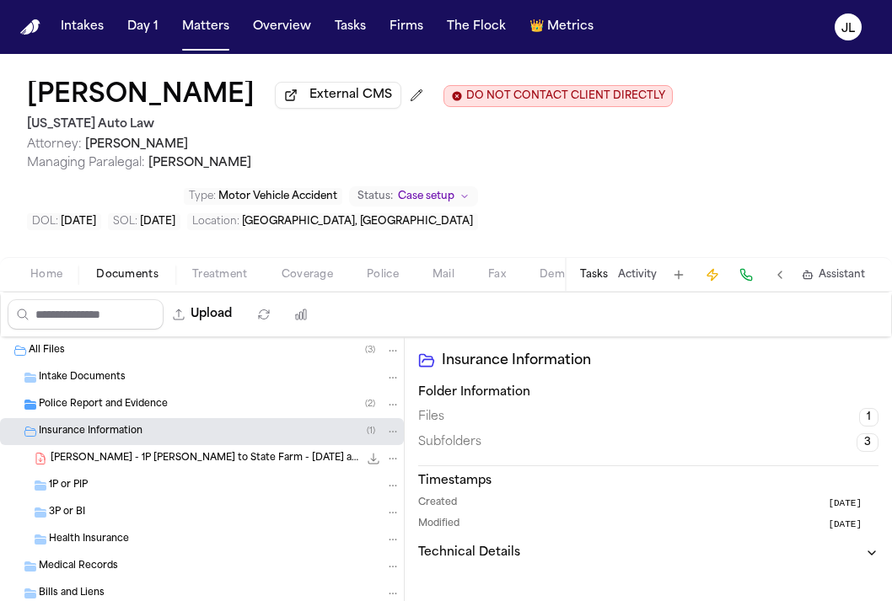
click at [0, 0] on span "294.1 KB • PDF" at bounding box center [0, 0] width 0 height 0
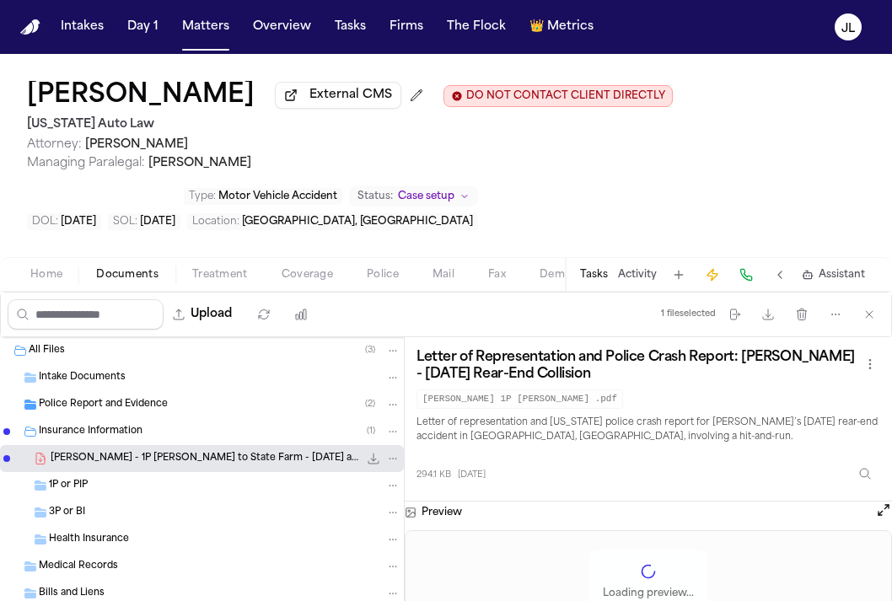
click at [398, 463] on icon "File: J. Feltrin - 1P LOR to State Farm - 9.24.25 and Police Report - 8.31.25" at bounding box center [393, 459] width 12 height 12
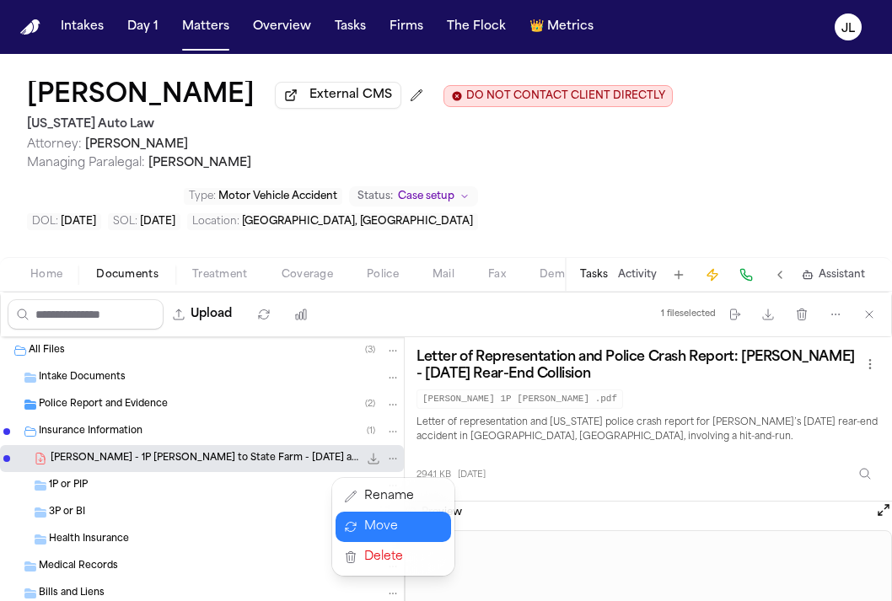
click at [382, 522] on button "Move" at bounding box center [394, 527] width 116 height 30
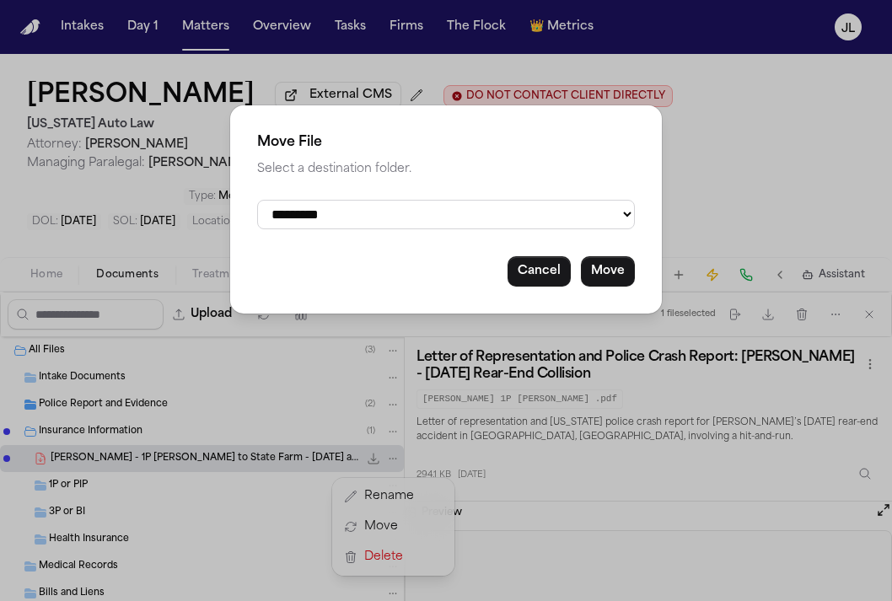
click at [448, 220] on select "**********" at bounding box center [446, 215] width 378 height 30
select select "**********"
click at [257, 200] on select "**********" at bounding box center [446, 215] width 378 height 30
click at [607, 273] on button "Move" at bounding box center [608, 271] width 54 height 30
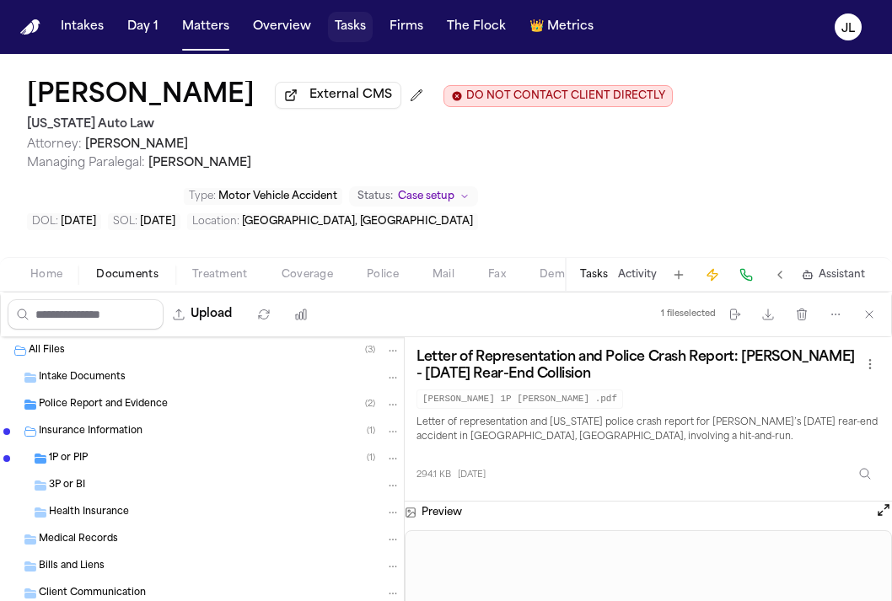
click at [359, 26] on button "Tasks" at bounding box center [350, 27] width 45 height 30
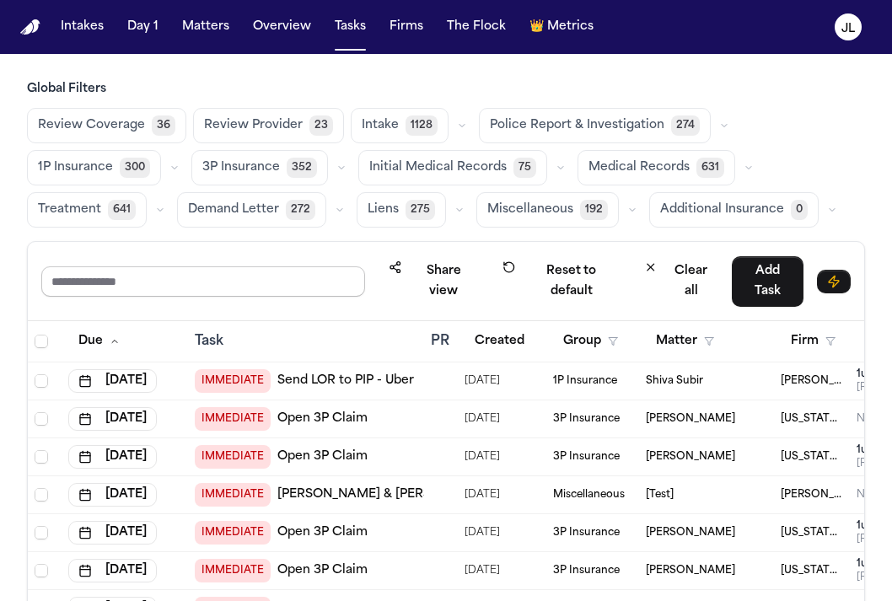
click at [214, 287] on input "text" at bounding box center [203, 281] width 324 height 30
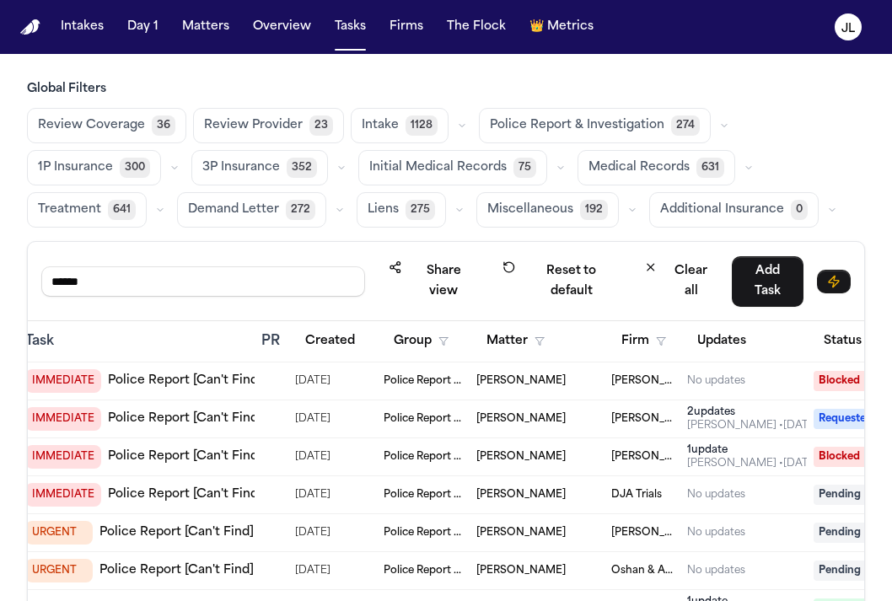
scroll to position [0, 357]
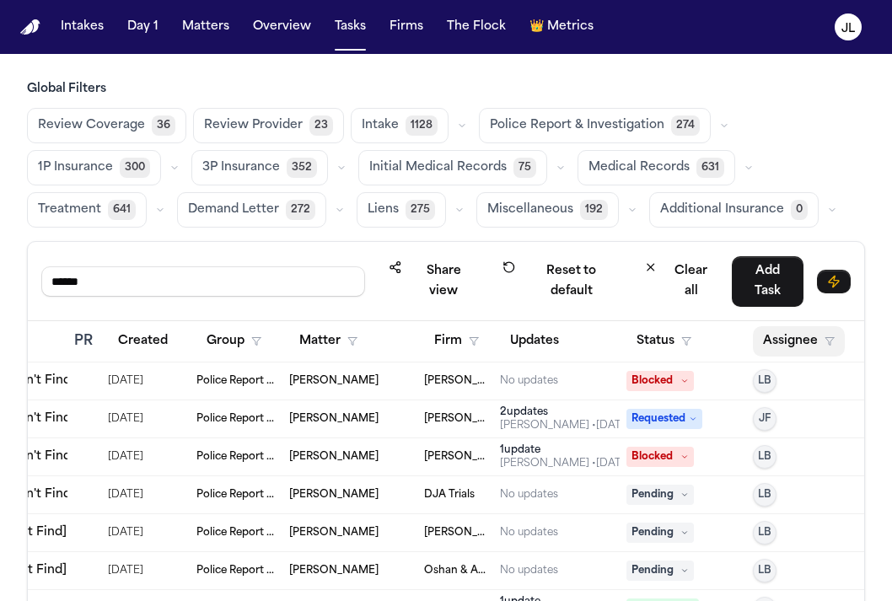
click at [787, 343] on button "Assignee" at bounding box center [799, 341] width 92 height 30
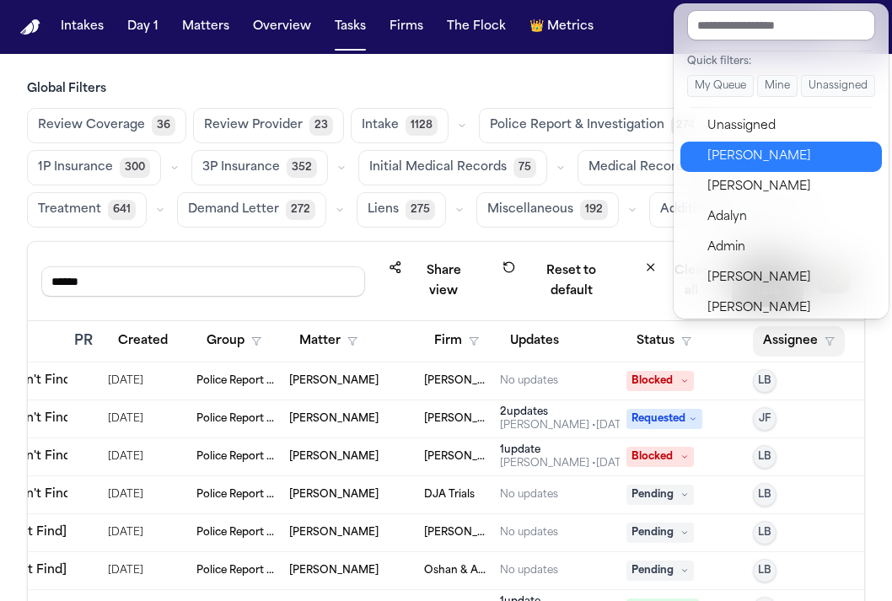
click at [759, 152] on div "Julie Lopez" at bounding box center [789, 157] width 164 height 20
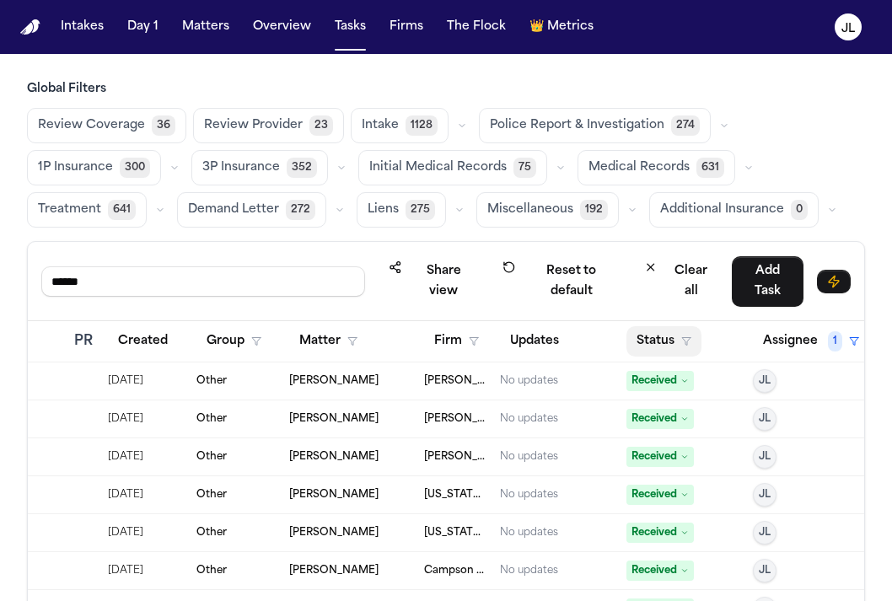
click at [663, 348] on button "Status" at bounding box center [663, 341] width 75 height 30
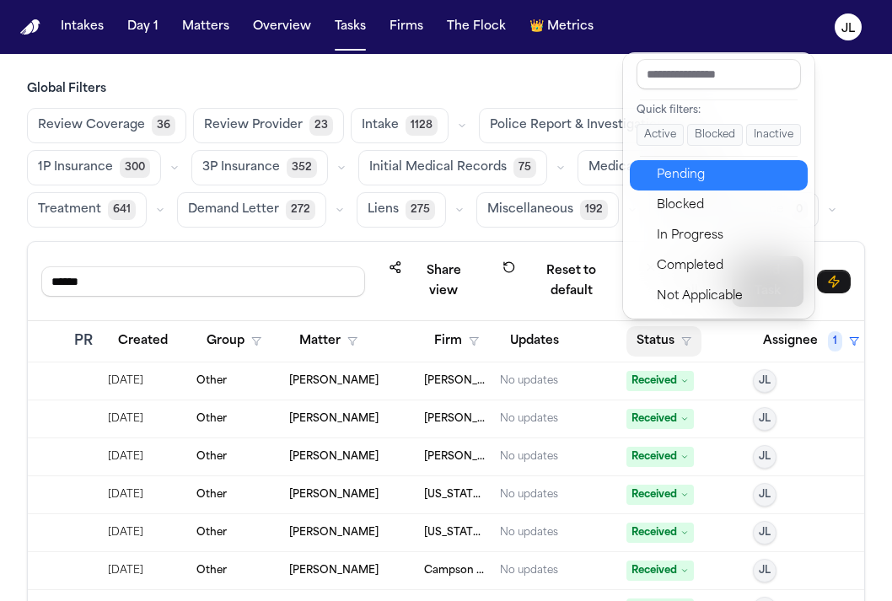
click at [687, 183] on div "Pending" at bounding box center [727, 175] width 141 height 20
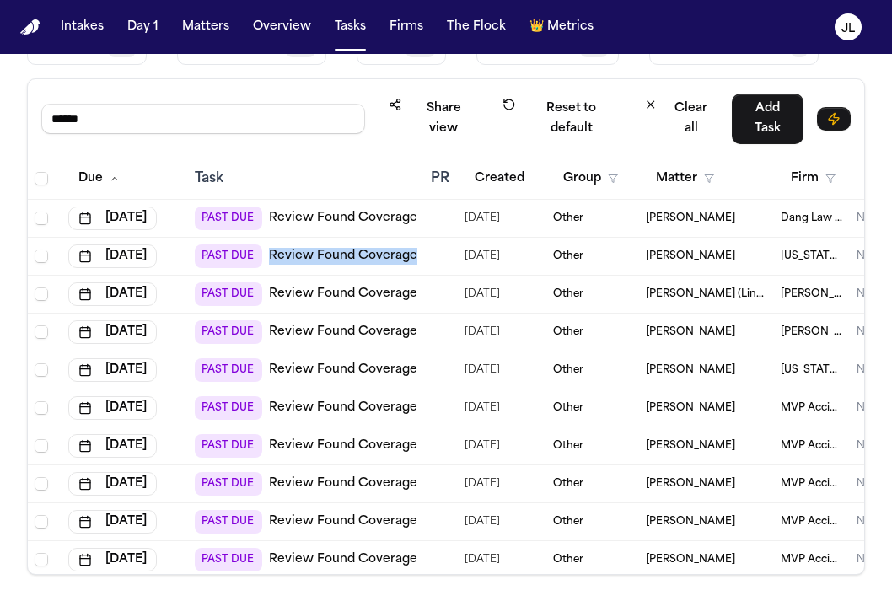
click at [354, 220] on link "Review Found Coverage" at bounding box center [343, 218] width 148 height 17
click at [191, 125] on input "******" at bounding box center [203, 119] width 324 height 30
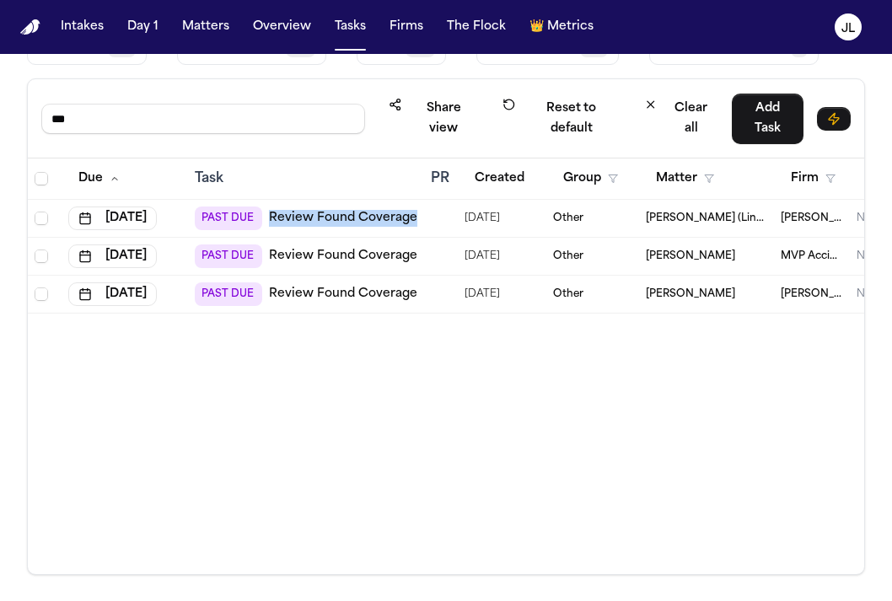
scroll to position [162, 0]
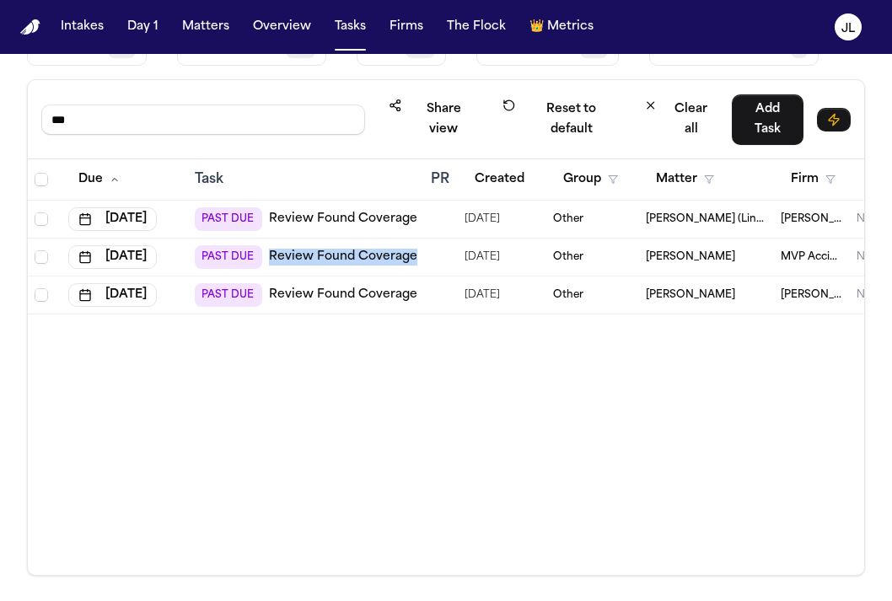
click at [350, 291] on link "Review Found Coverage" at bounding box center [343, 295] width 148 height 17
click at [353, 298] on link "Review Found Coverage" at bounding box center [343, 295] width 148 height 17
click at [140, 126] on input "***" at bounding box center [203, 120] width 324 height 30
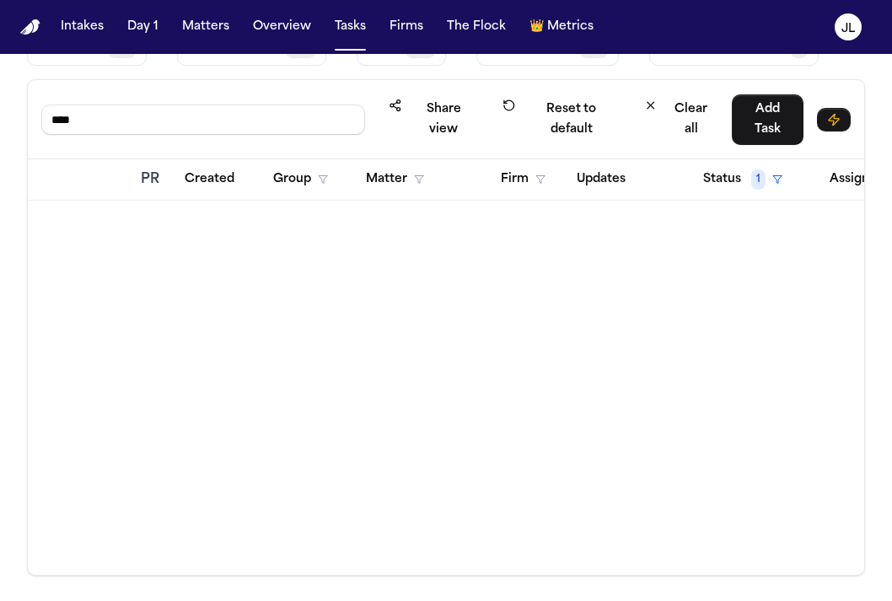
scroll to position [0, 361]
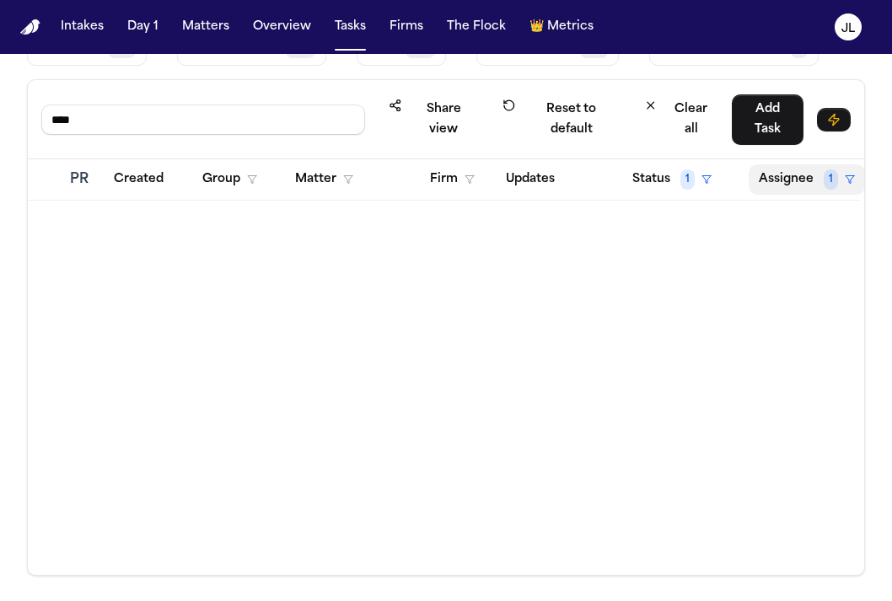
type input "****"
click at [829, 180] on span "1" at bounding box center [831, 179] width 14 height 20
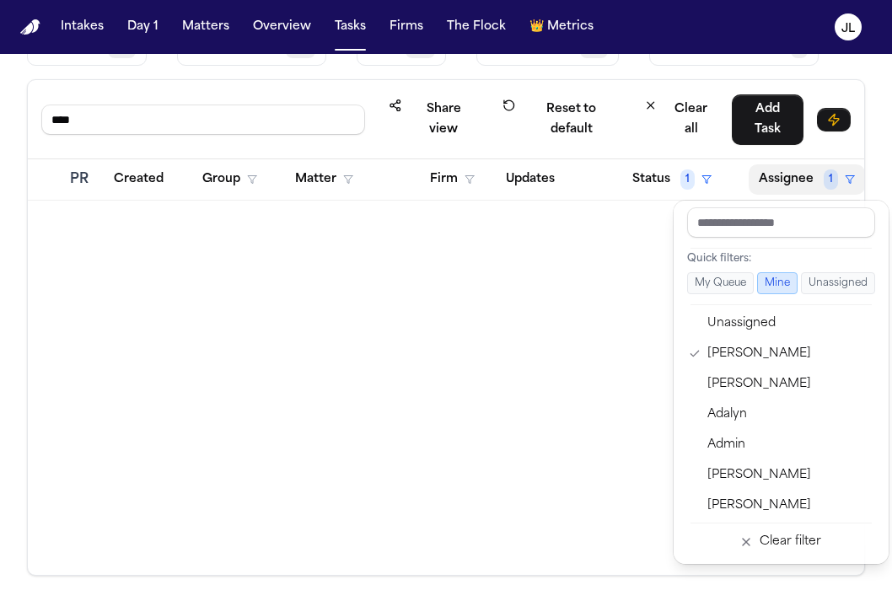
click at [773, 231] on input "text" at bounding box center [781, 222] width 188 height 30
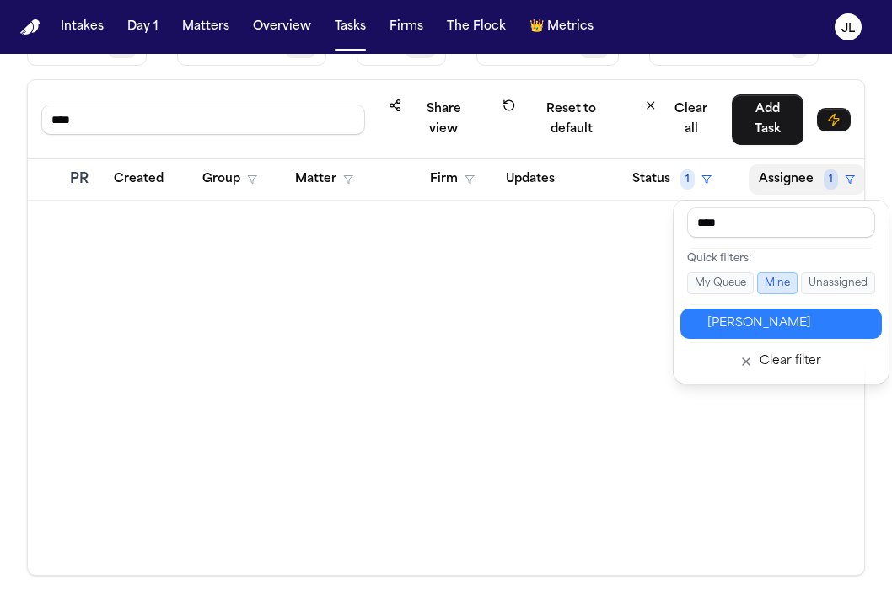
type input "****"
click at [809, 329] on div "Jennifer Tashenberg" at bounding box center [789, 324] width 164 height 20
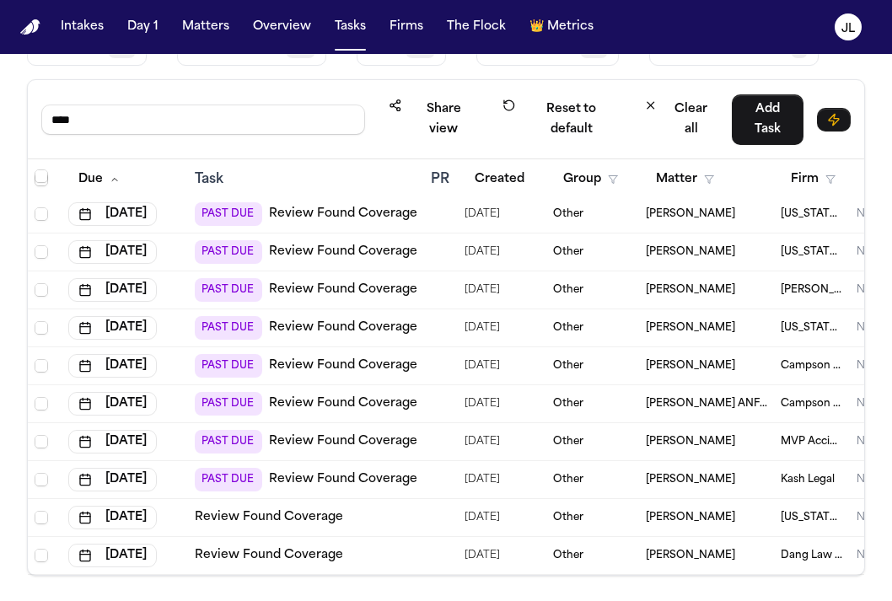
scroll to position [163, 0]
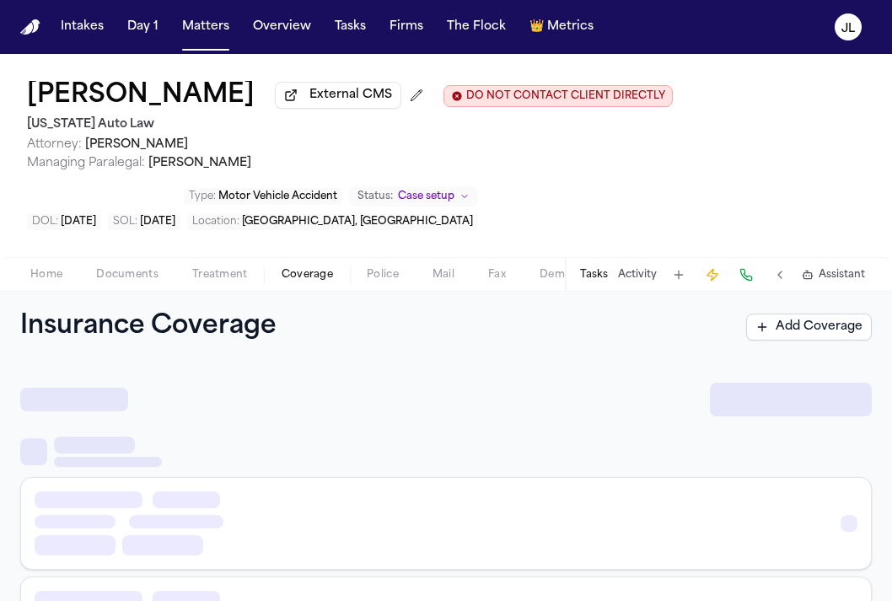
click at [330, 282] on span "Coverage" at bounding box center [307, 274] width 51 height 13
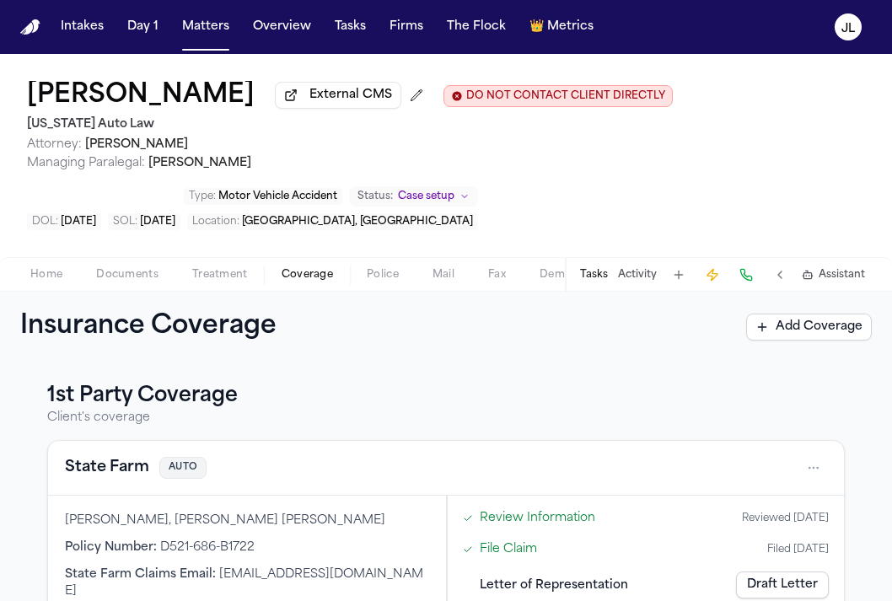
click at [600, 281] on button "Tasks" at bounding box center [594, 274] width 28 height 13
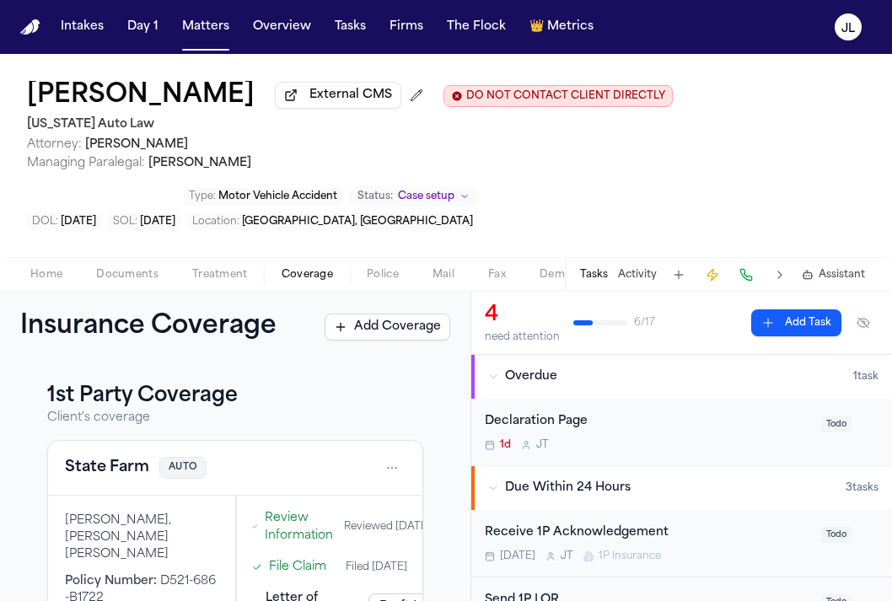
click at [589, 282] on button "Tasks" at bounding box center [594, 274] width 28 height 13
click at [365, 33] on button "Tasks" at bounding box center [350, 27] width 45 height 30
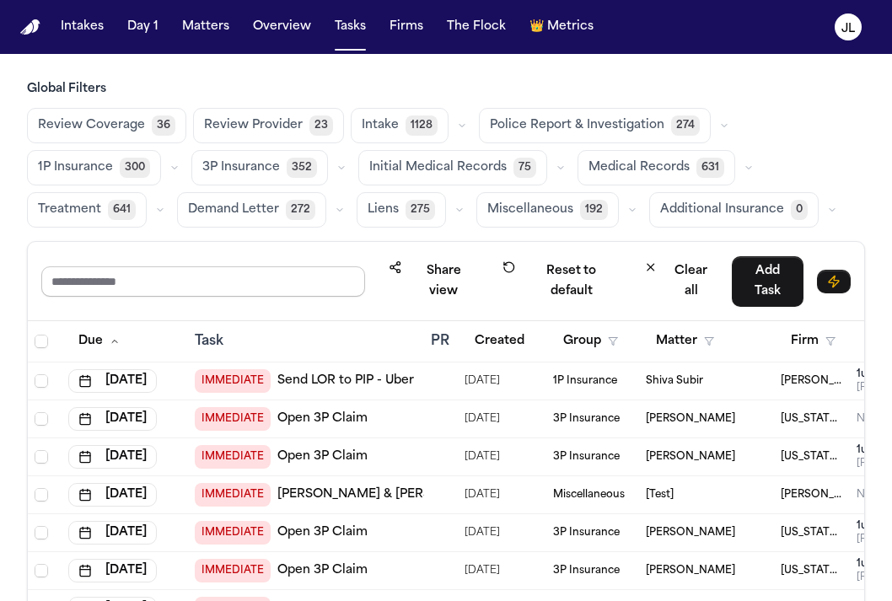
click at [248, 272] on input "text" at bounding box center [203, 281] width 324 height 30
type input "******"
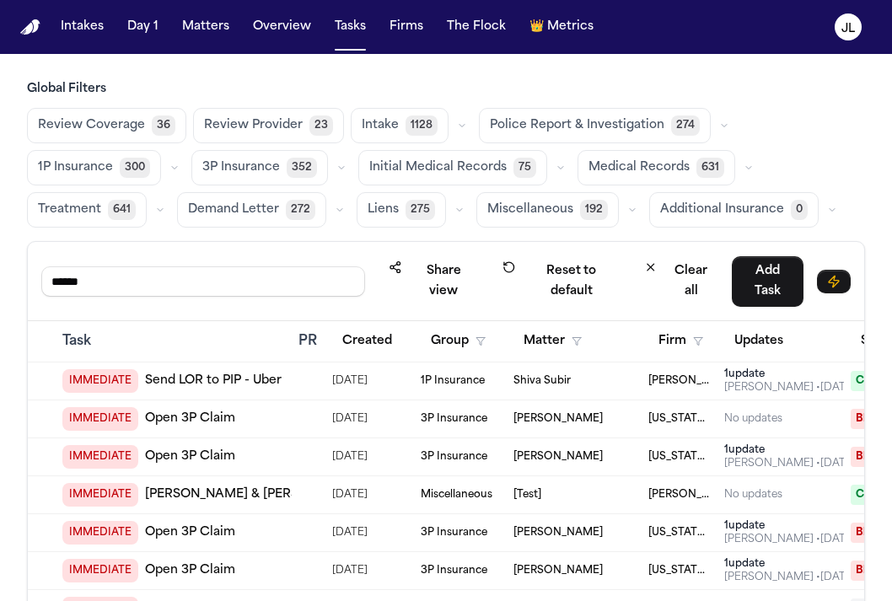
scroll to position [0, 357]
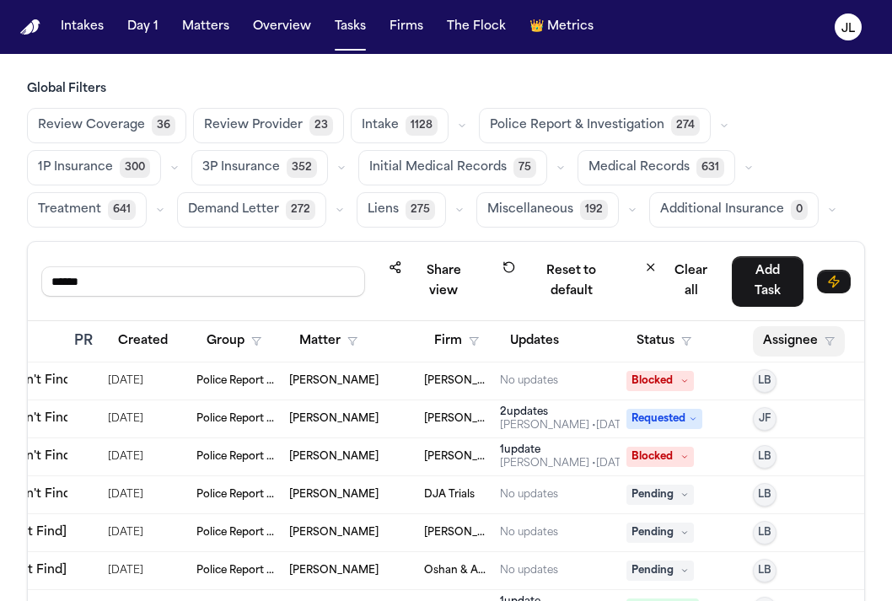
click at [799, 344] on button "Assignee" at bounding box center [799, 341] width 92 height 30
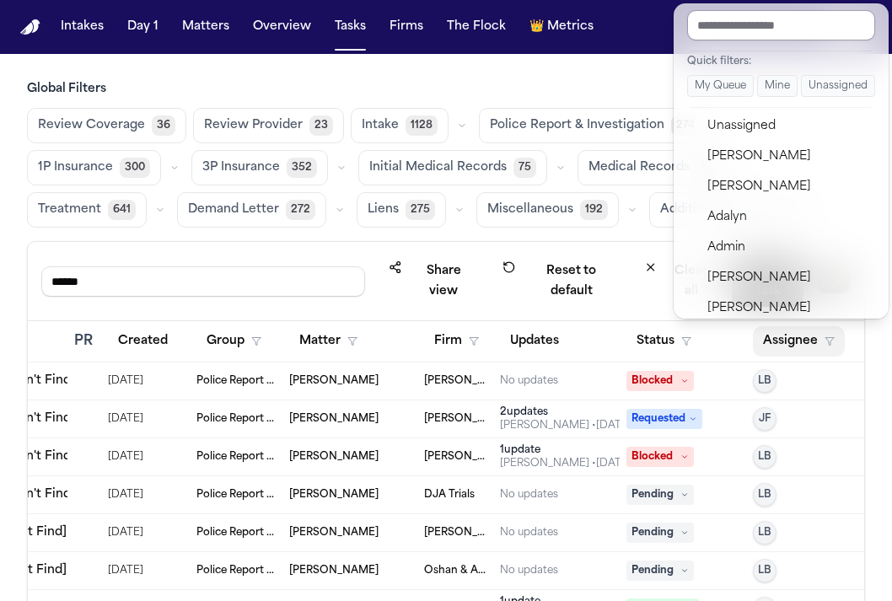
click at [727, 17] on input "text" at bounding box center [781, 25] width 188 height 30
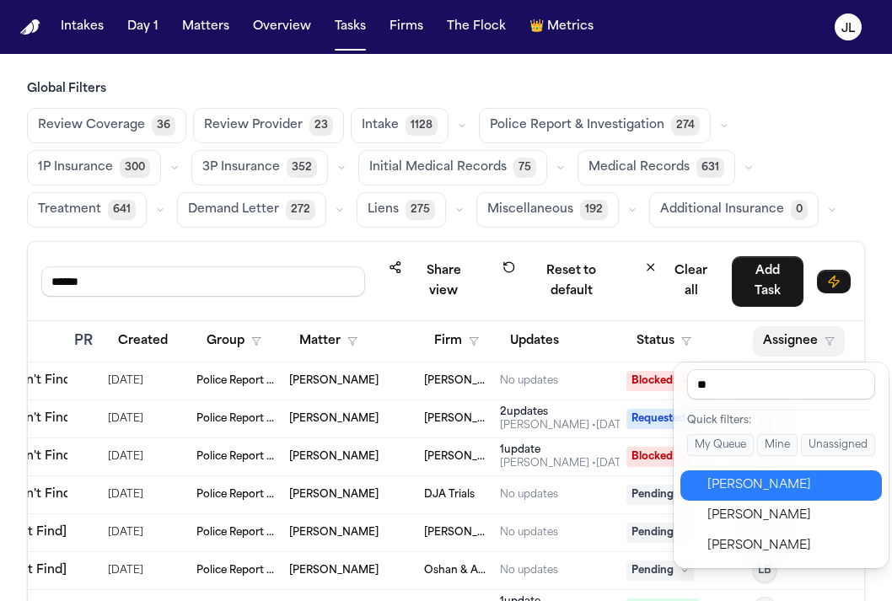
type input "***"
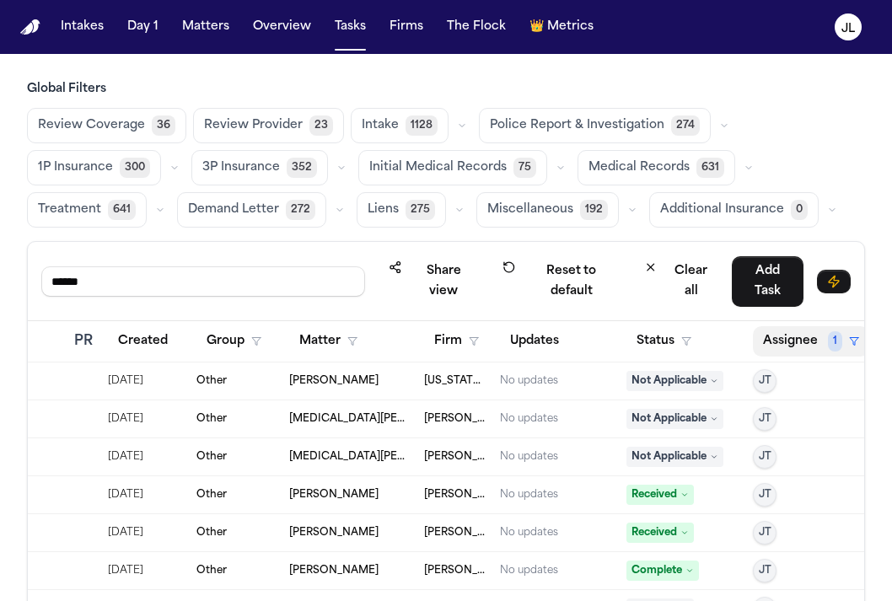
click at [775, 344] on button "Assignee 1" at bounding box center [811, 341] width 116 height 30
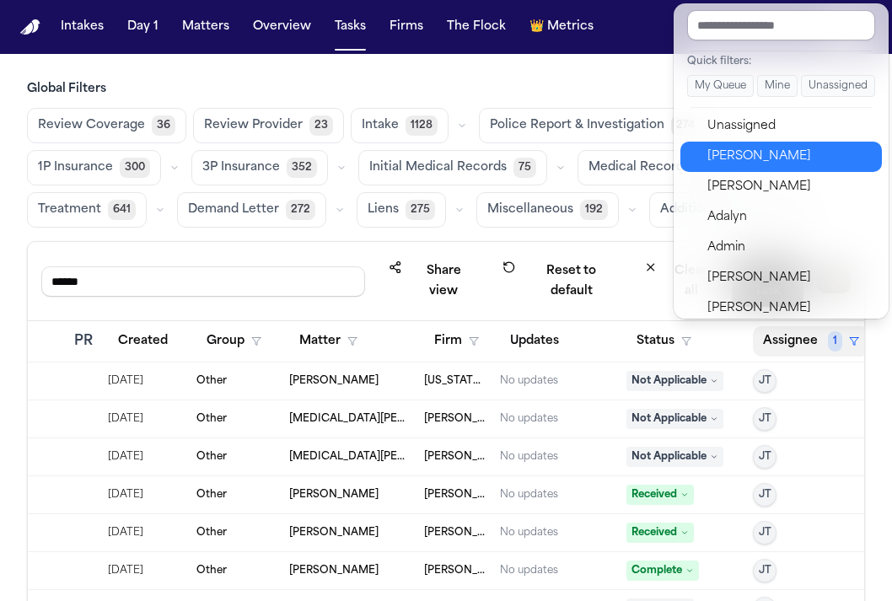
click at [742, 152] on div "Julie Lopez" at bounding box center [789, 157] width 164 height 20
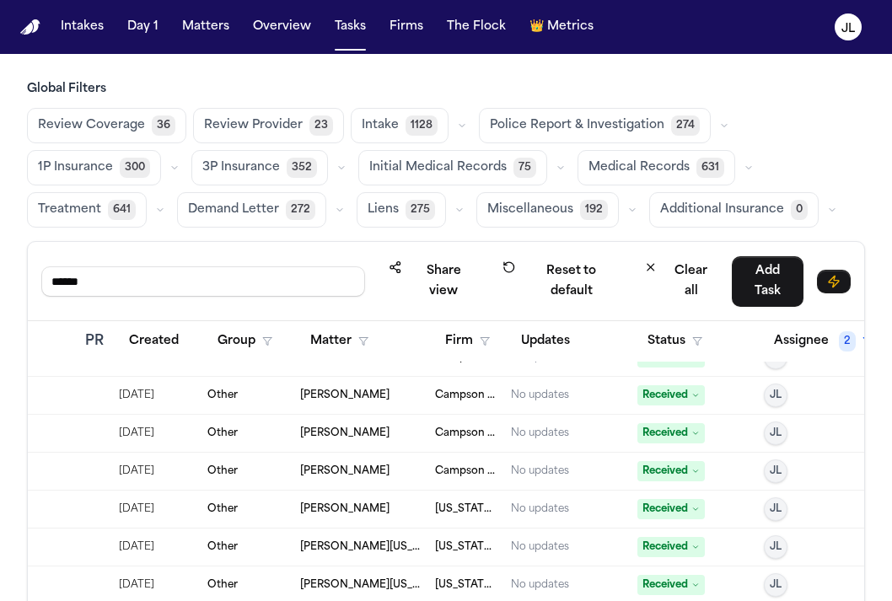
scroll to position [204, 346]
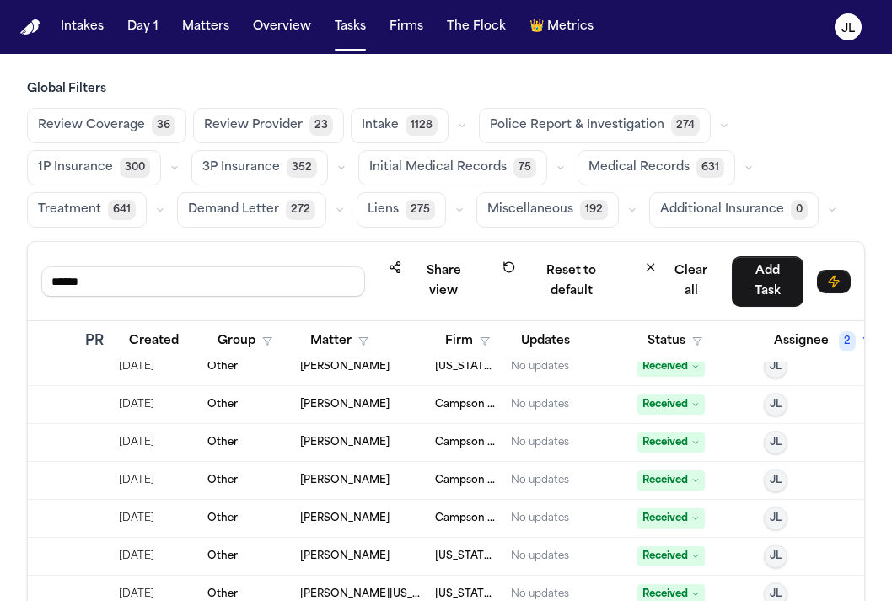
click at [685, 339] on button "Status" at bounding box center [674, 341] width 75 height 30
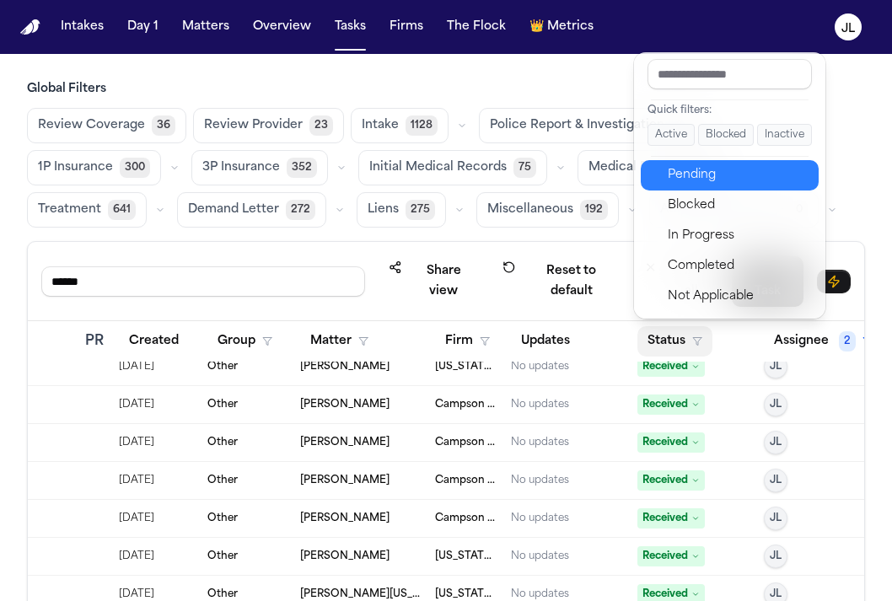
click at [673, 170] on div "Pending" at bounding box center [738, 175] width 141 height 20
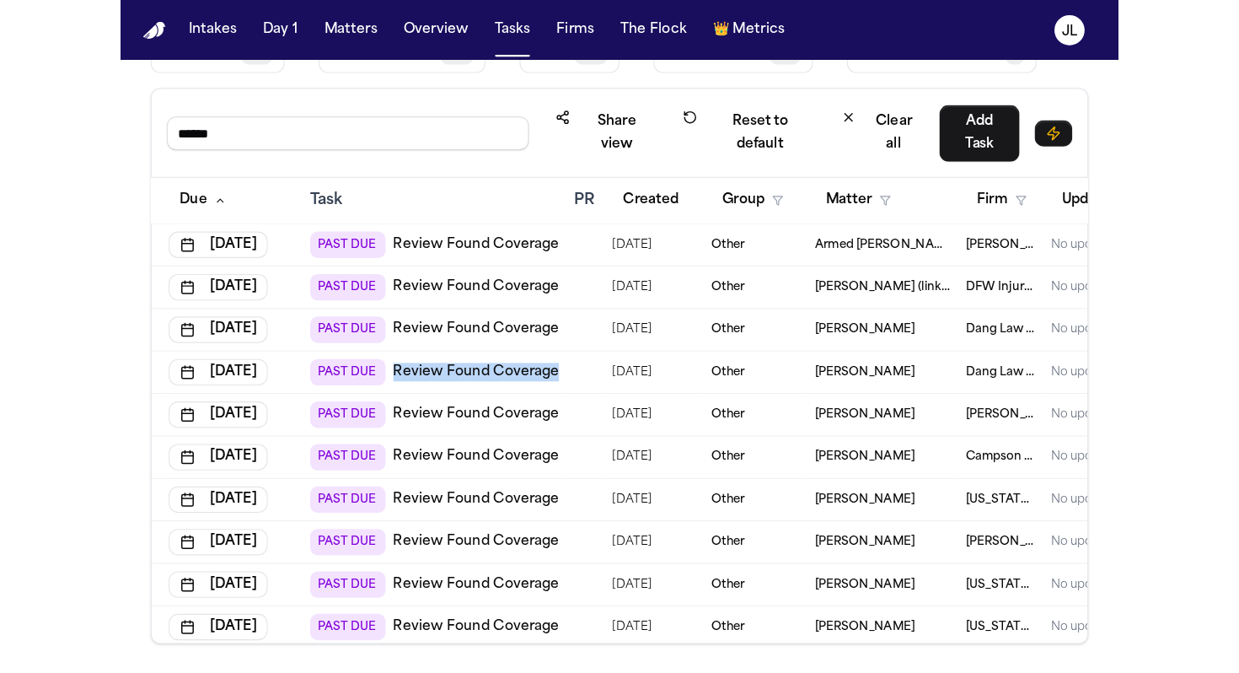
scroll to position [157, 0]
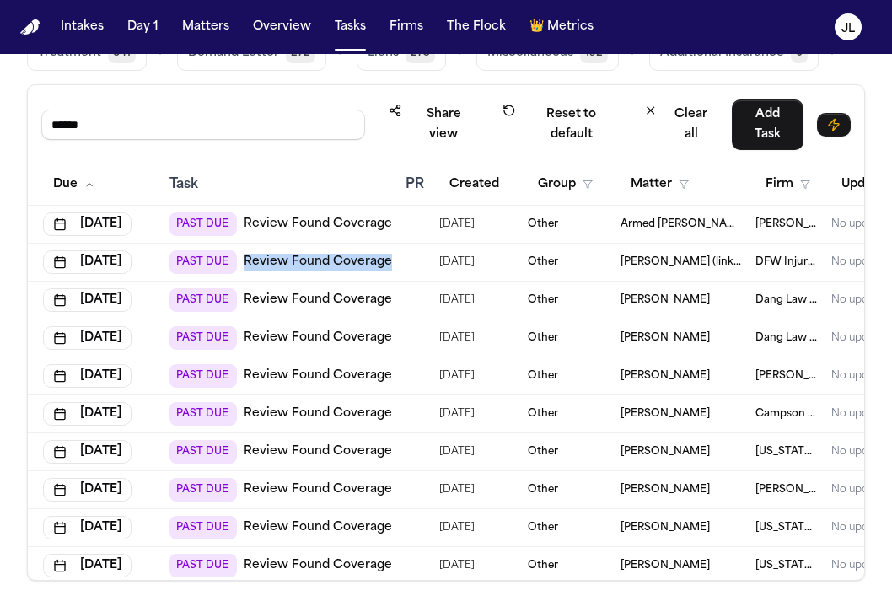
click at [359, 223] on link "Review Found Coverage" at bounding box center [318, 224] width 148 height 17
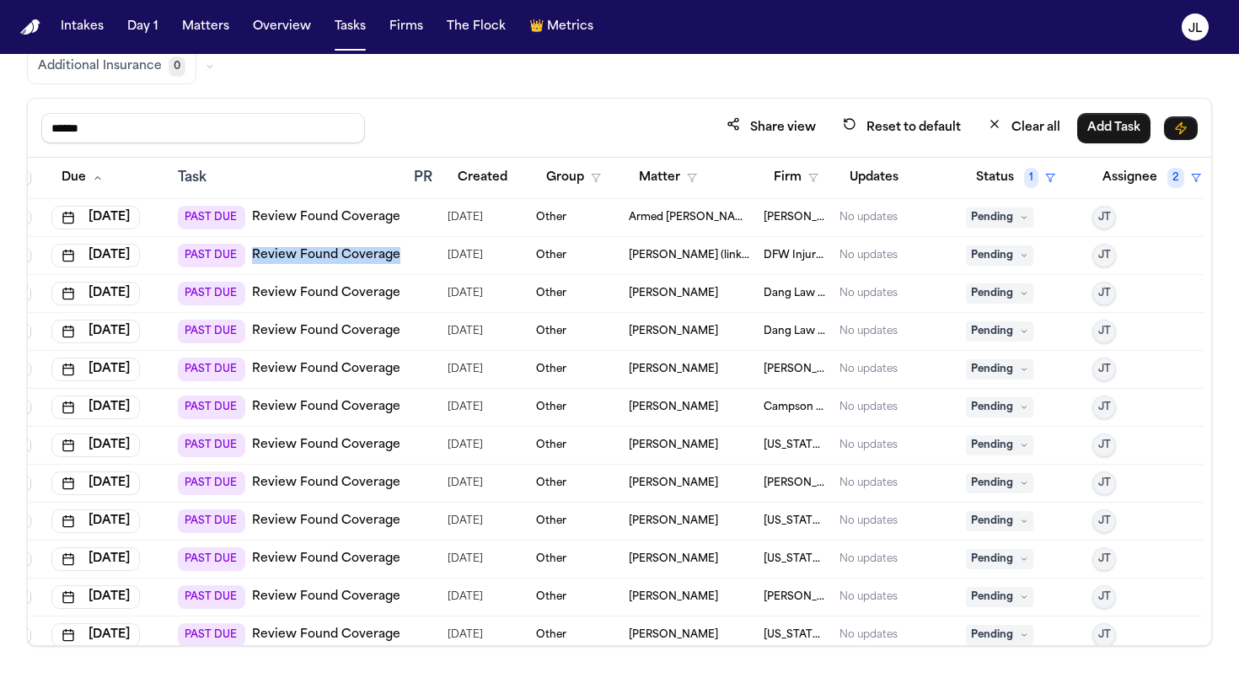
scroll to position [115, 0]
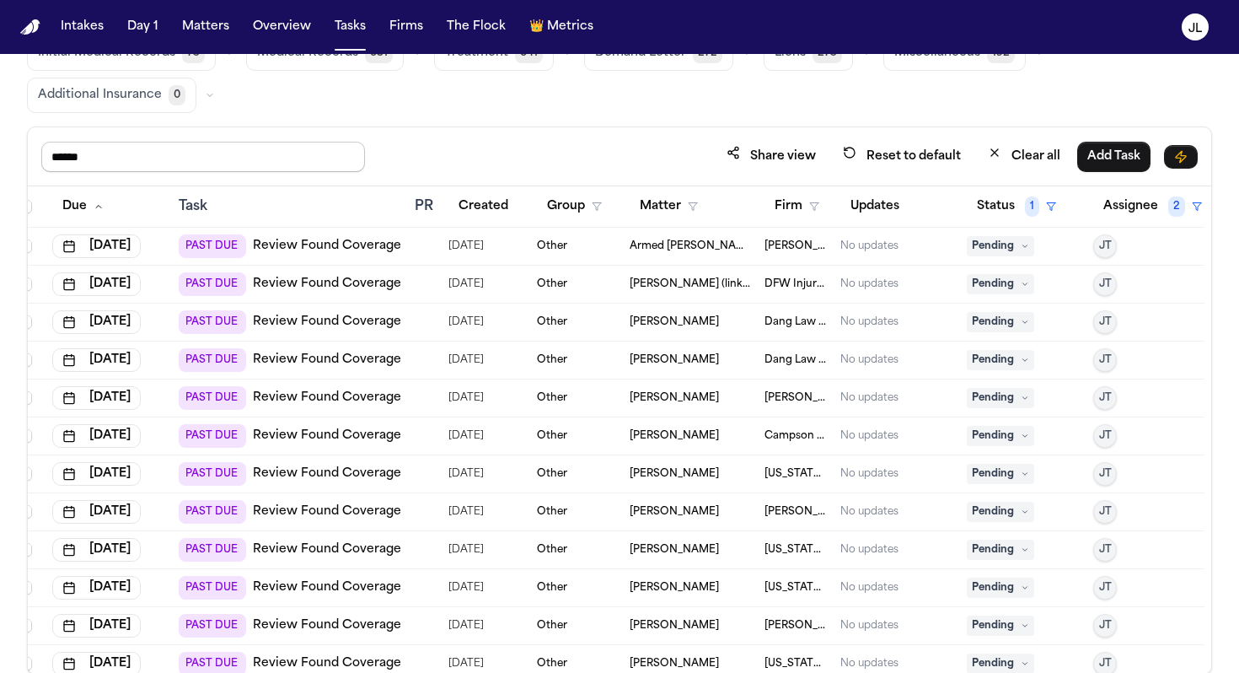
click at [177, 168] on input "******" at bounding box center [203, 157] width 324 height 30
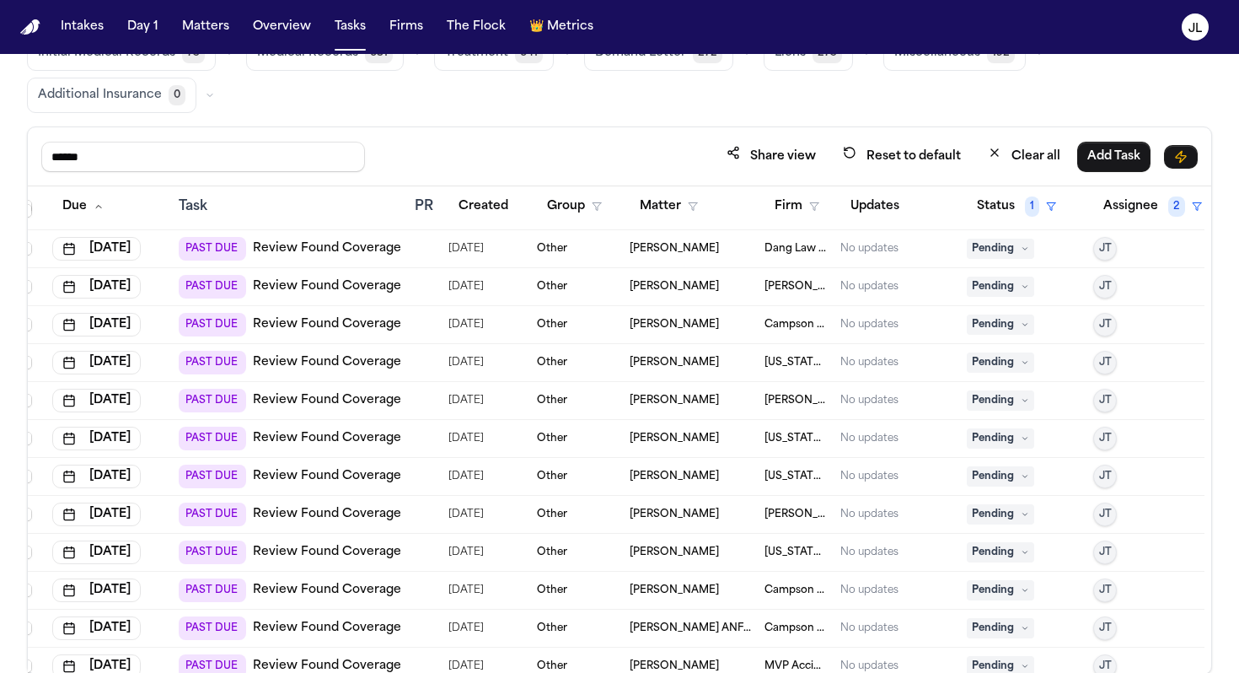
scroll to position [0, 16]
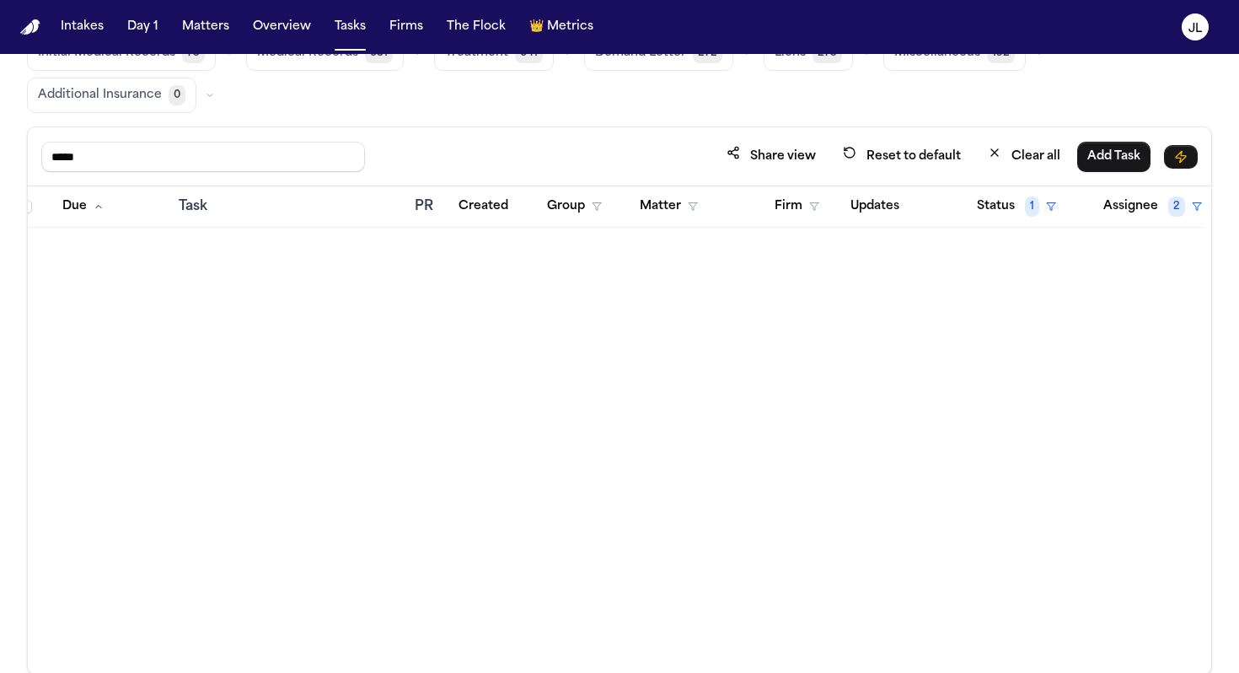
type input "******"
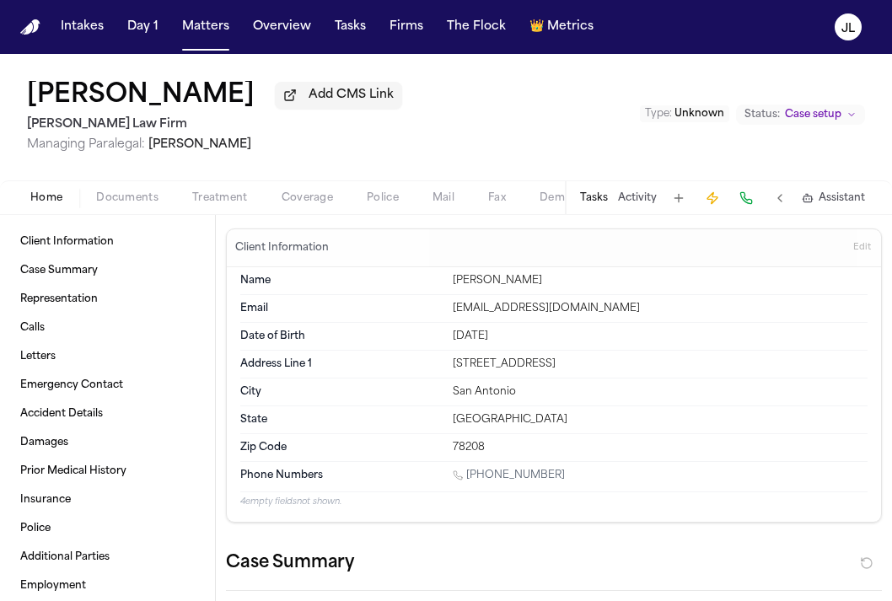
click at [308, 212] on div "Home Documents Treatment Coverage Police Mail Fax Demand Workspaces Artifacts T…" at bounding box center [446, 197] width 892 height 34
click at [308, 195] on span "Coverage" at bounding box center [307, 197] width 51 height 13
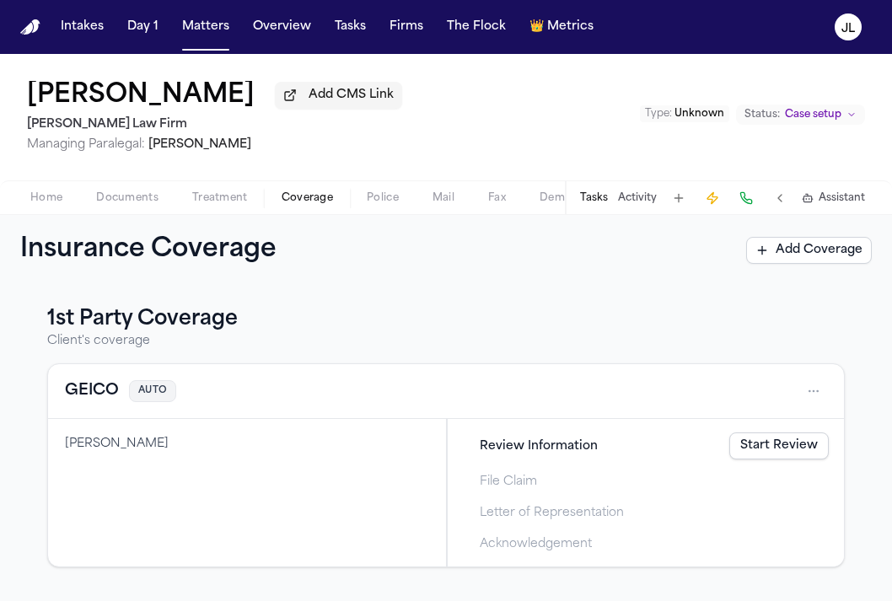
click at [98, 389] on button "GEICO" at bounding box center [92, 391] width 54 height 24
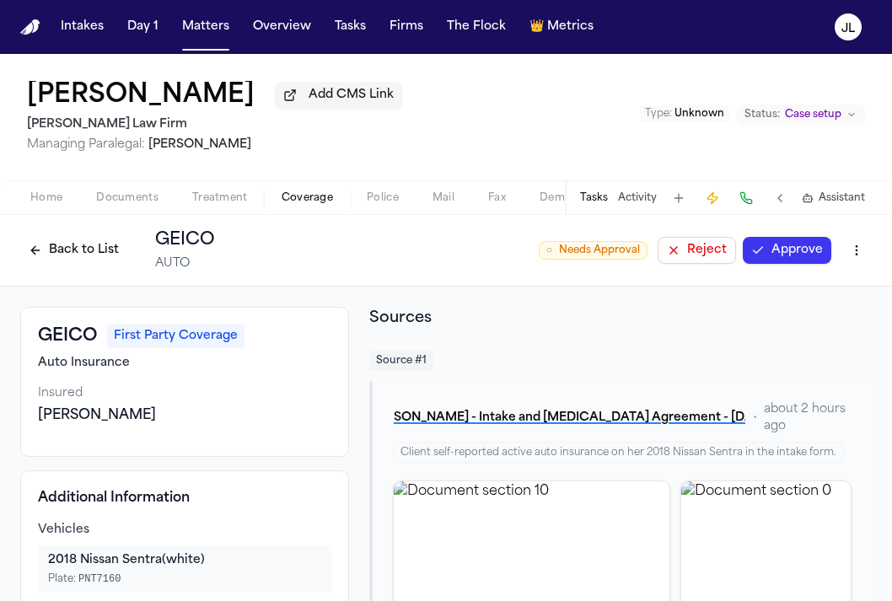
click at [759, 201] on div "Tasks Activity Assistant" at bounding box center [722, 197] width 314 height 33
click at [756, 201] on button at bounding box center [746, 198] width 24 height 24
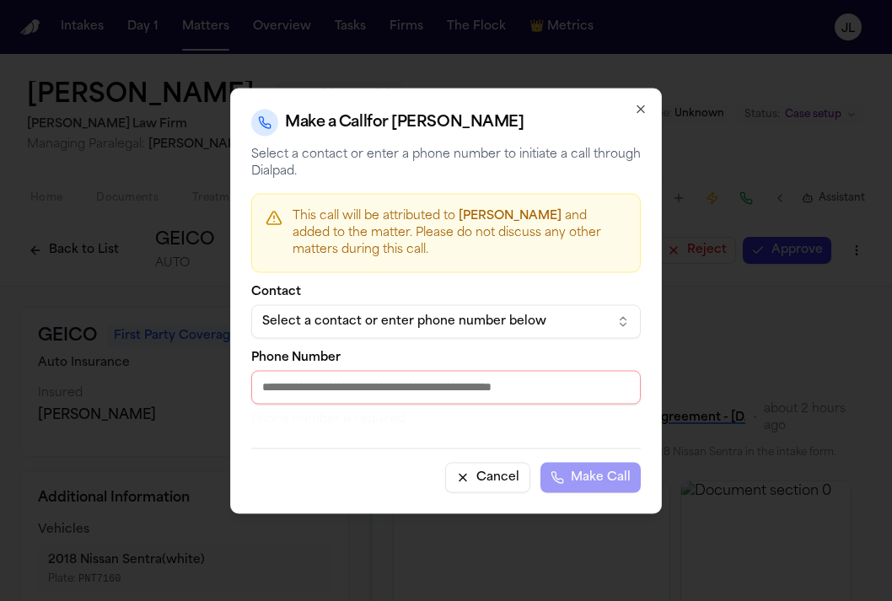
click at [501, 331] on button "Select a contact or enter phone number below" at bounding box center [445, 321] width 389 height 34
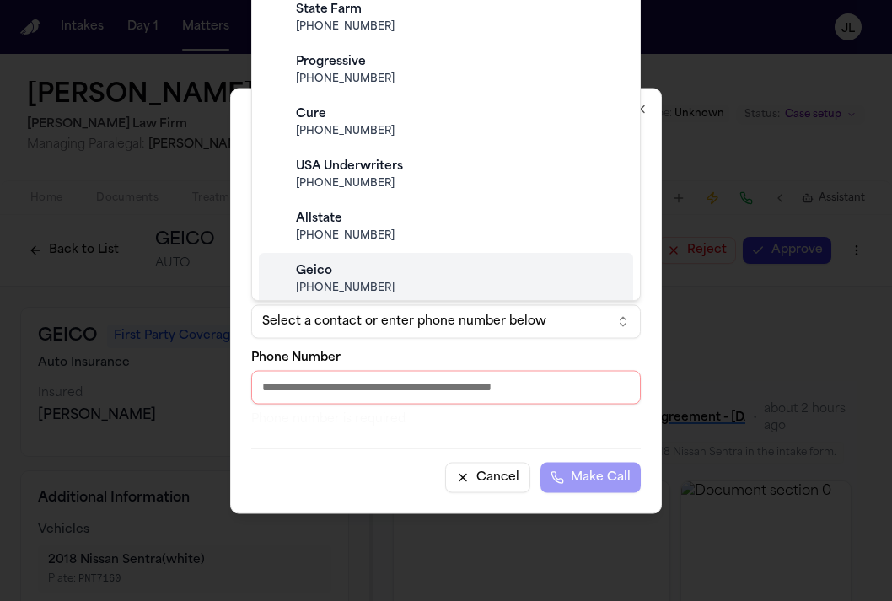
click at [456, 286] on span "(800) 841-3000" at bounding box center [459, 288] width 327 height 13
type input "**********"
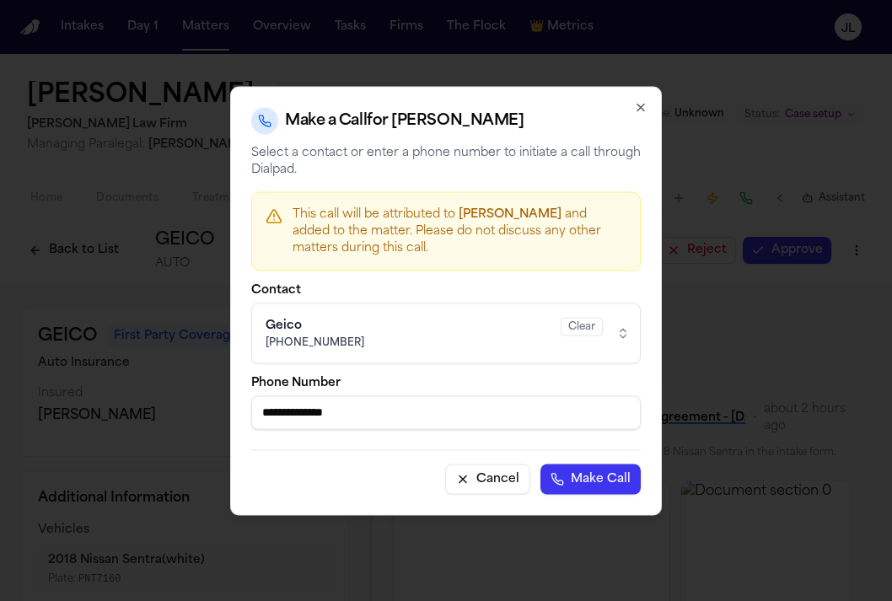
drag, startPoint x: 373, startPoint y: 421, endPoint x: 260, endPoint y: 414, distance: 113.2
click at [260, 413] on input "**********" at bounding box center [445, 412] width 389 height 34
click at [636, 106] on icon "button" at bounding box center [640, 106] width 13 height 13
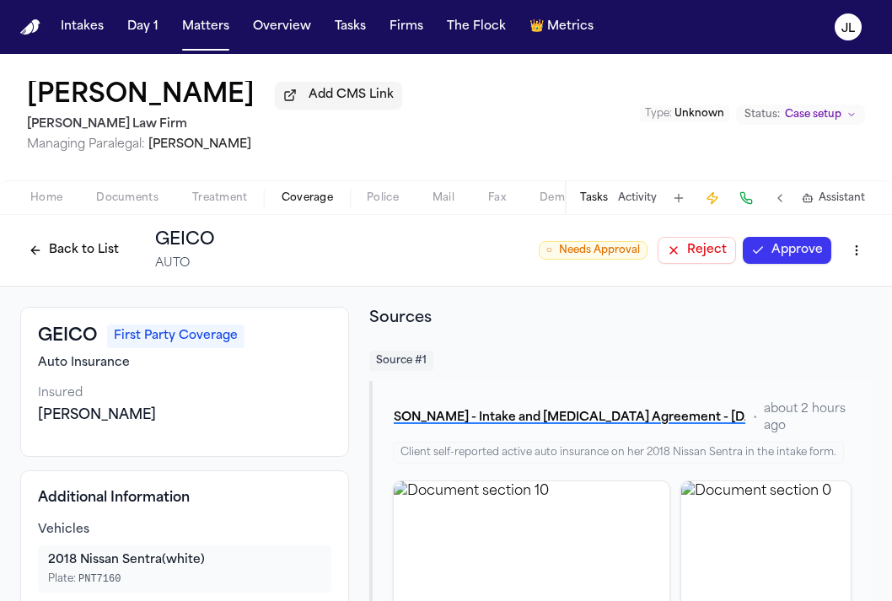
click at [84, 234] on div "Back to List GEICO AUTO" at bounding box center [117, 250] width 195 height 44
click at [83, 243] on button "Back to List" at bounding box center [73, 250] width 107 height 27
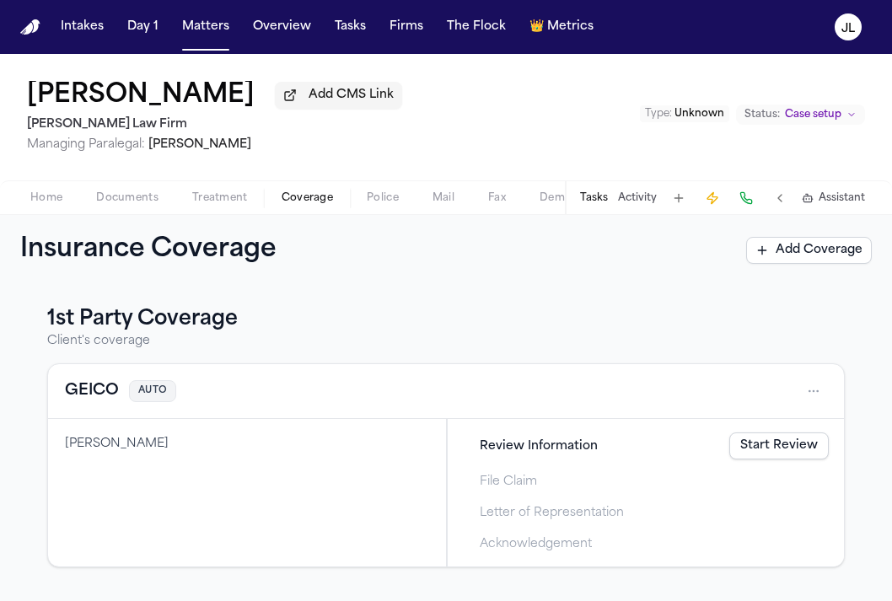
click at [805, 455] on link "Start Review" at bounding box center [778, 445] width 99 height 27
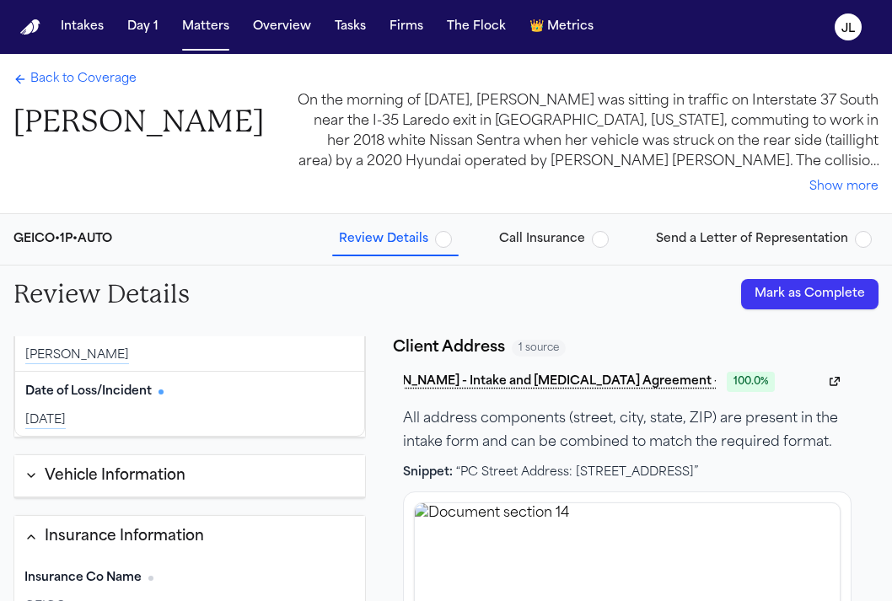
scroll to position [205, 0]
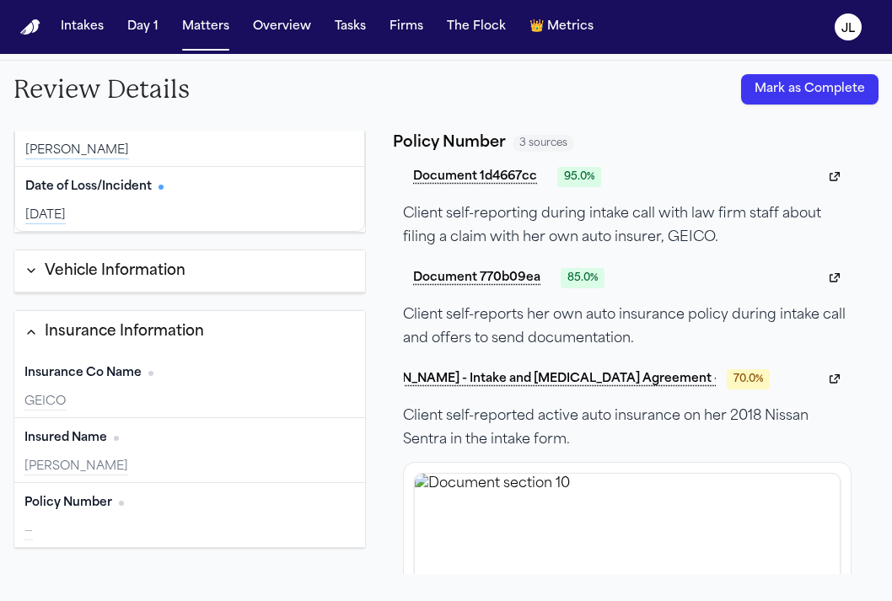
click at [348, 503] on button "Edit" at bounding box center [334, 503] width 42 height 27
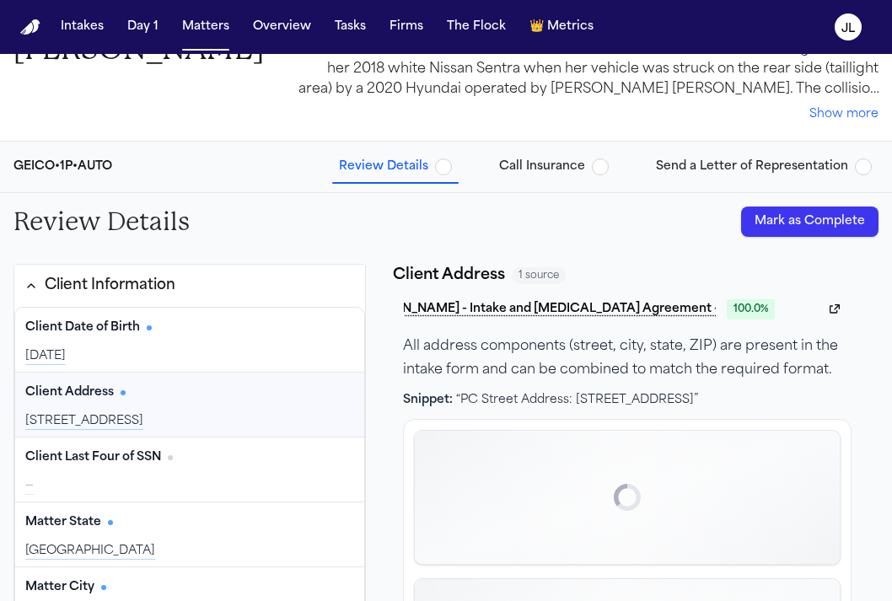
scroll to position [0, 0]
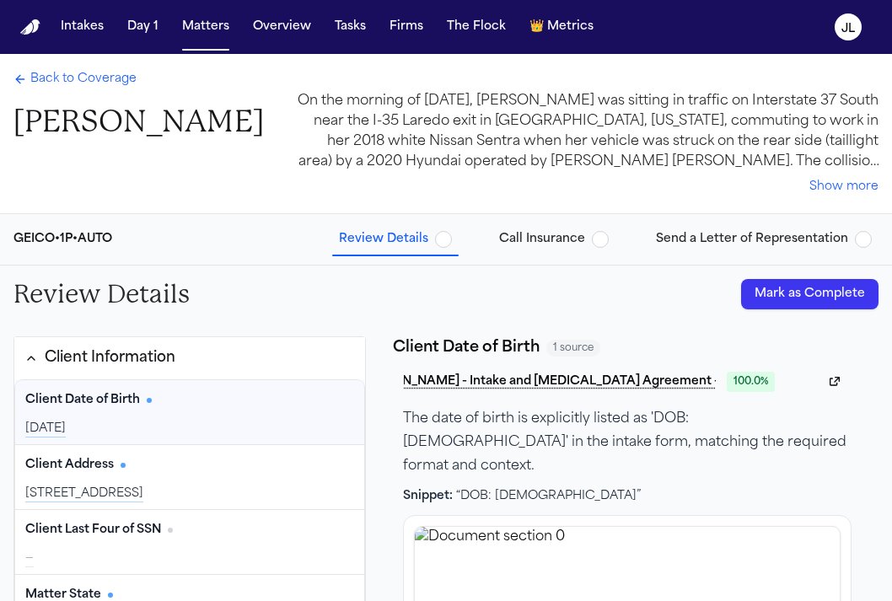
click at [74, 86] on span "Back to Coverage" at bounding box center [83, 79] width 106 height 17
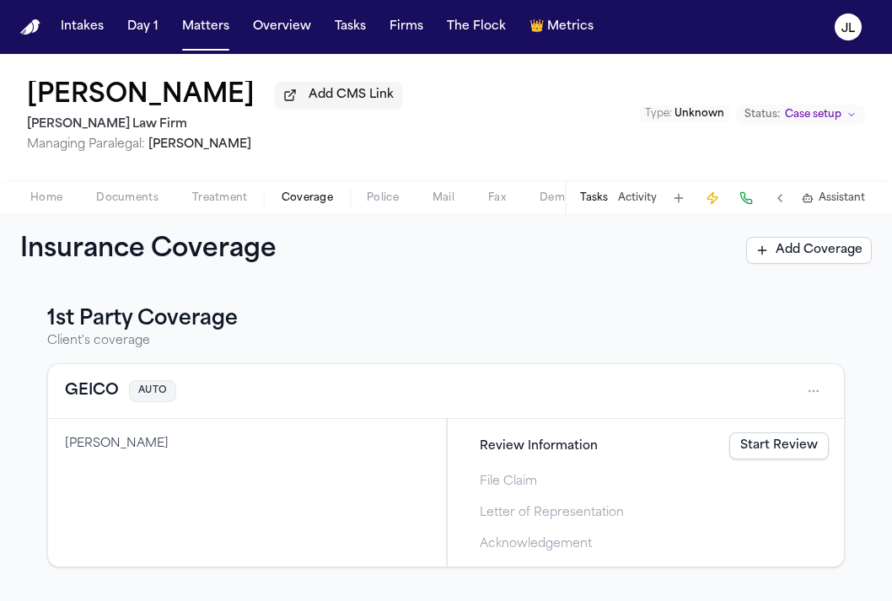
click at [95, 396] on button "GEICO" at bounding box center [92, 391] width 54 height 24
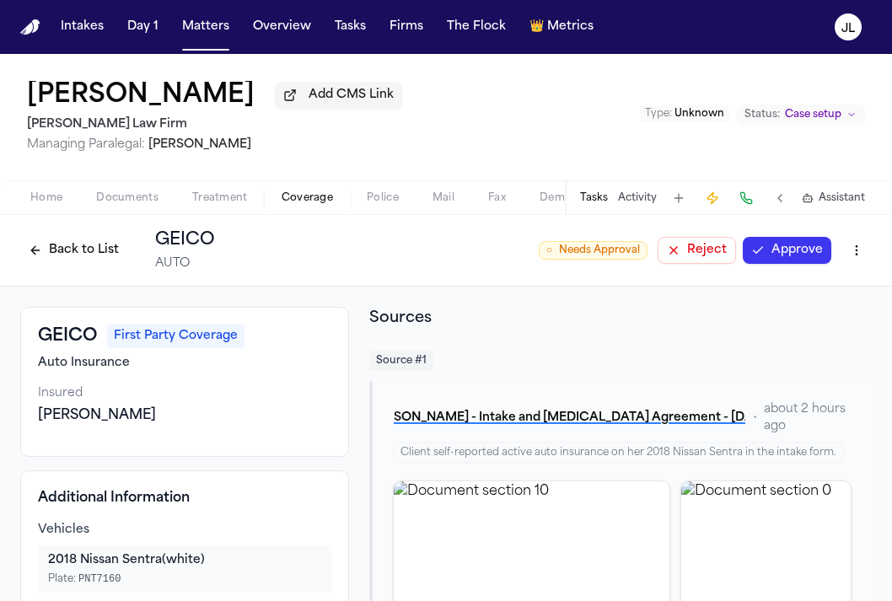
click at [768, 246] on button "Approve" at bounding box center [787, 250] width 89 height 27
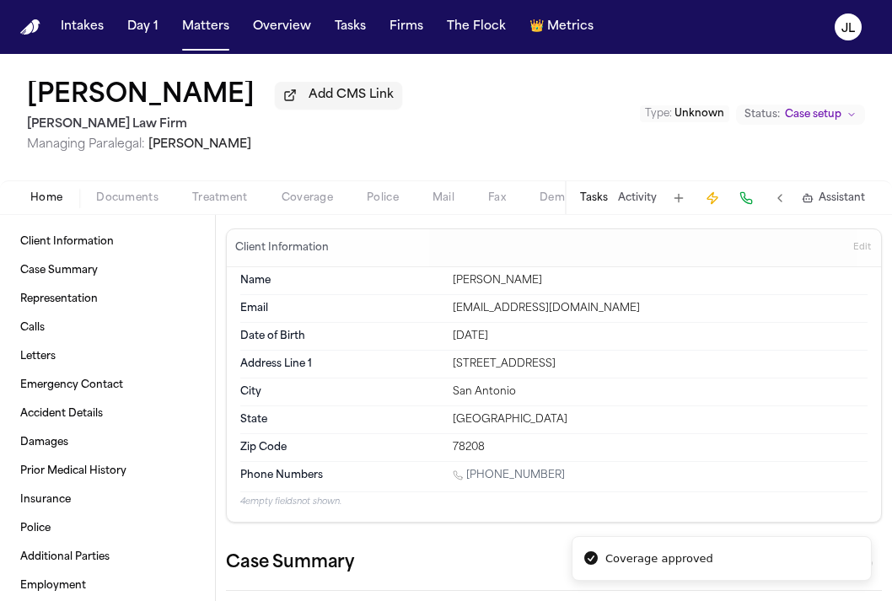
click at [41, 201] on span "Home" at bounding box center [46, 197] width 32 height 13
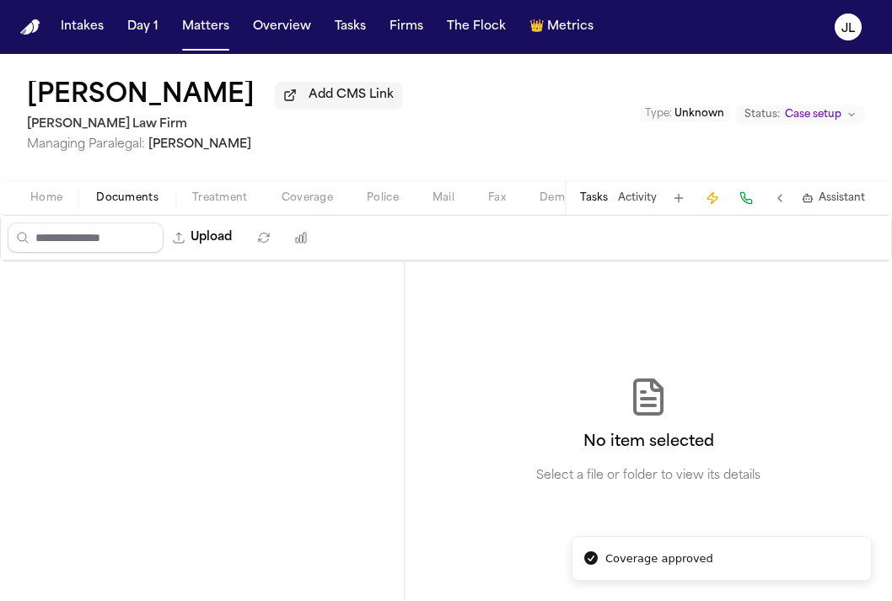
click at [138, 205] on span "Documents" at bounding box center [127, 197] width 62 height 13
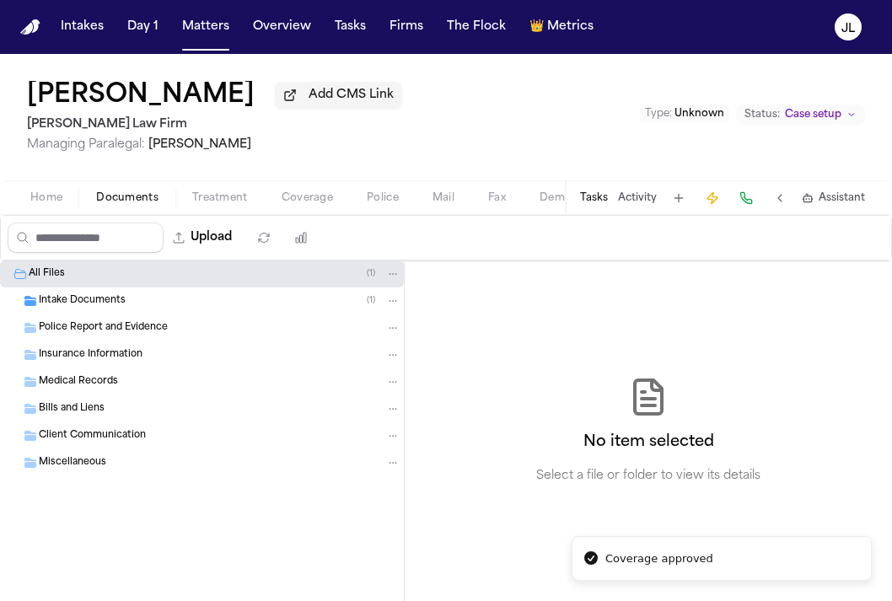
click at [293, 204] on span "Coverage" at bounding box center [307, 197] width 51 height 13
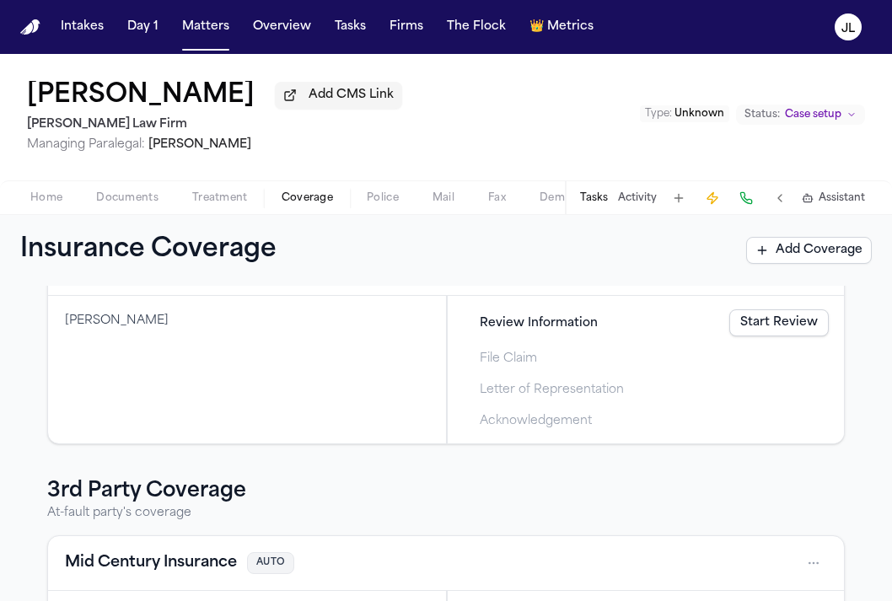
scroll to position [285, 0]
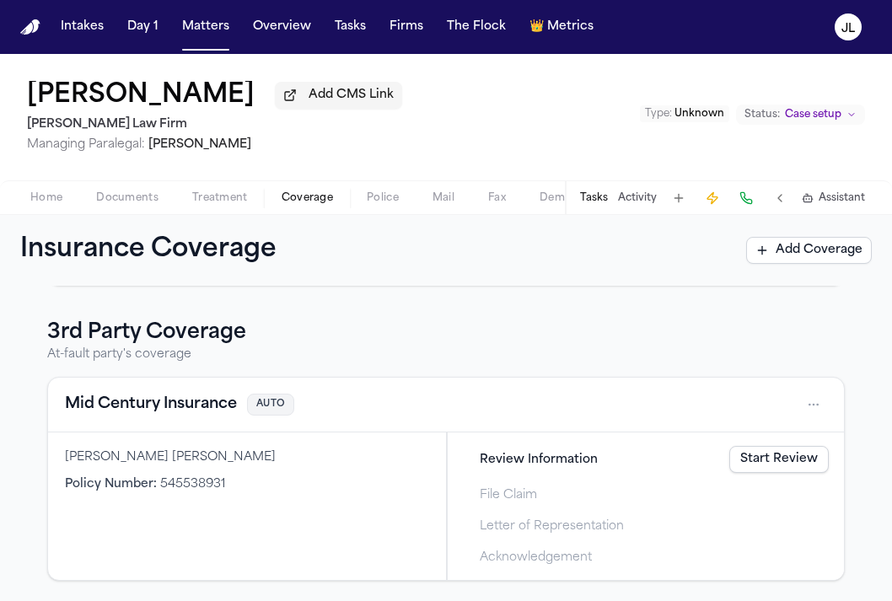
click at [201, 393] on button "Mid Century Insurance" at bounding box center [151, 405] width 172 height 24
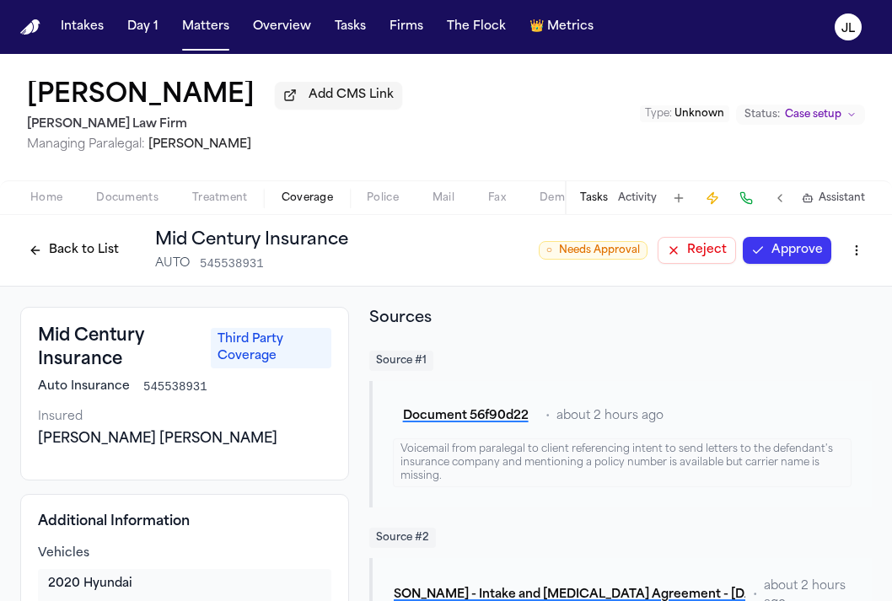
click at [799, 249] on button "Approve" at bounding box center [787, 250] width 89 height 27
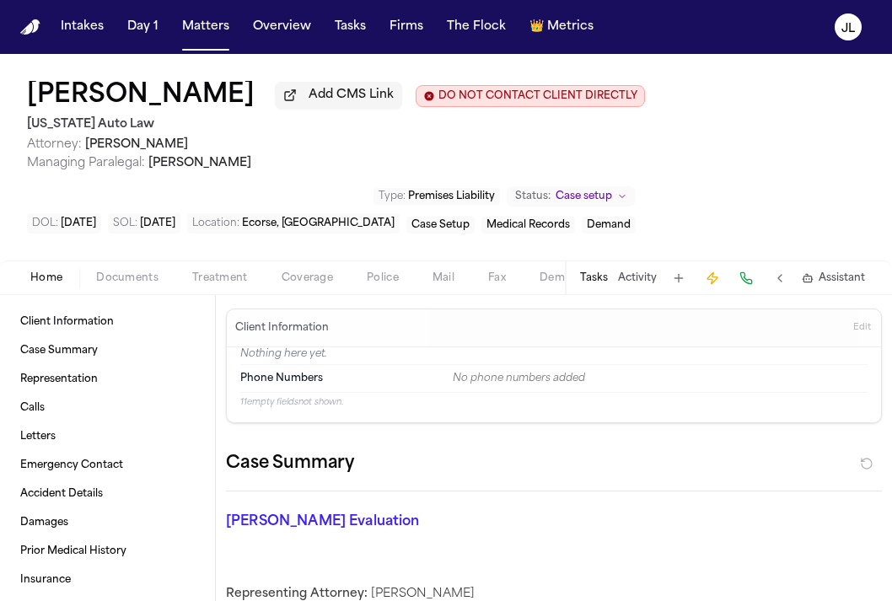
click at [309, 293] on div "Home Documents Treatment Coverage Police Mail Fax Demand Workspaces Artifacts T…" at bounding box center [446, 278] width 892 height 34
click at [309, 285] on span "Coverage" at bounding box center [307, 277] width 51 height 13
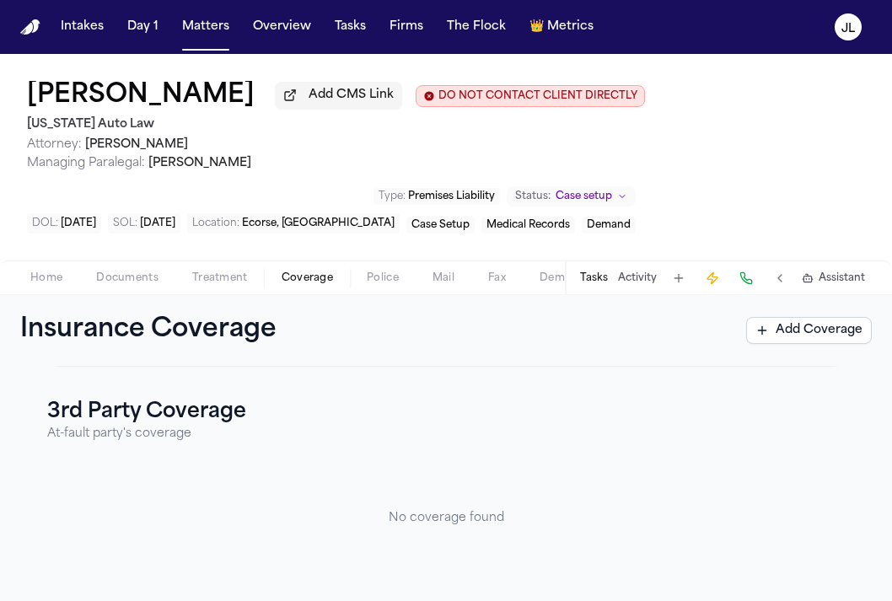
scroll to position [35, 0]
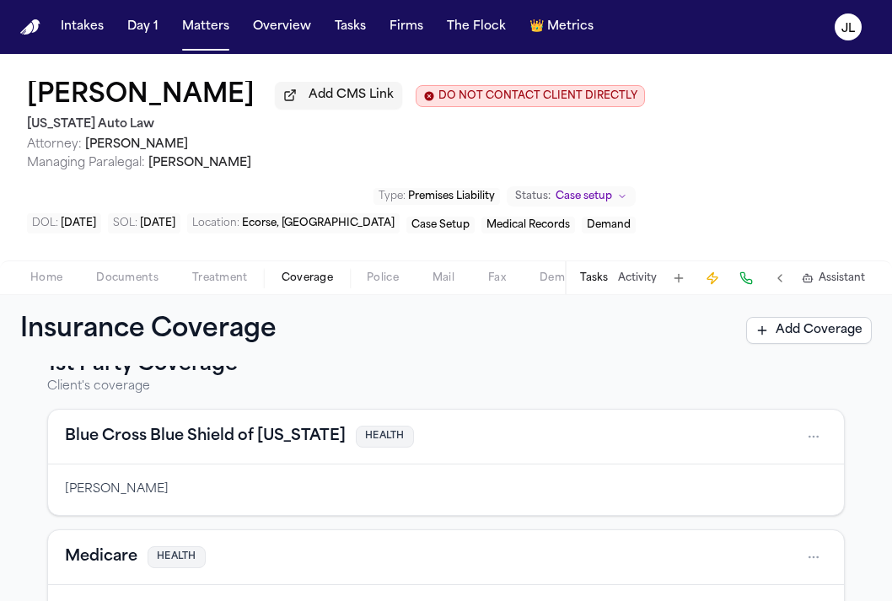
click at [260, 443] on button "Blue Cross Blue Shield of Michigan" at bounding box center [205, 437] width 281 height 24
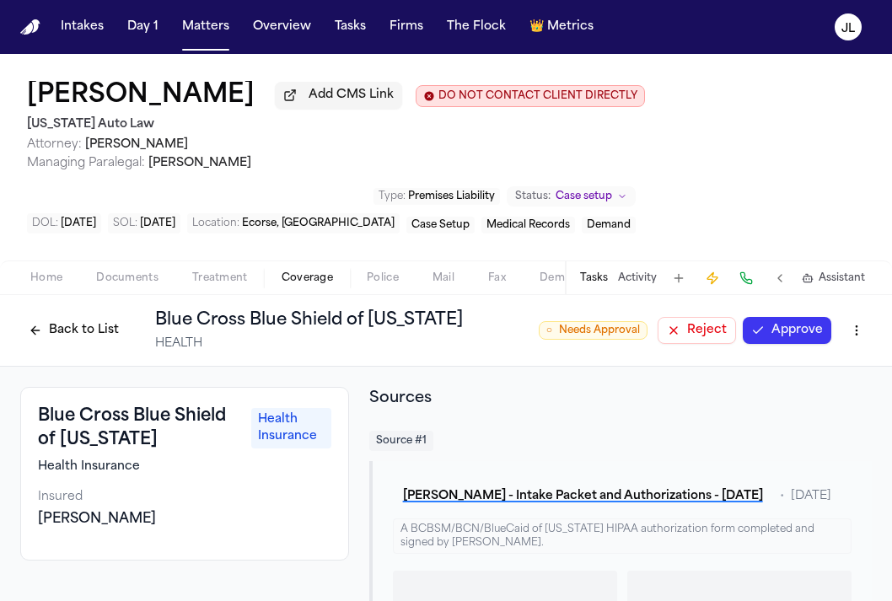
click at [773, 331] on button "Approve" at bounding box center [787, 330] width 89 height 27
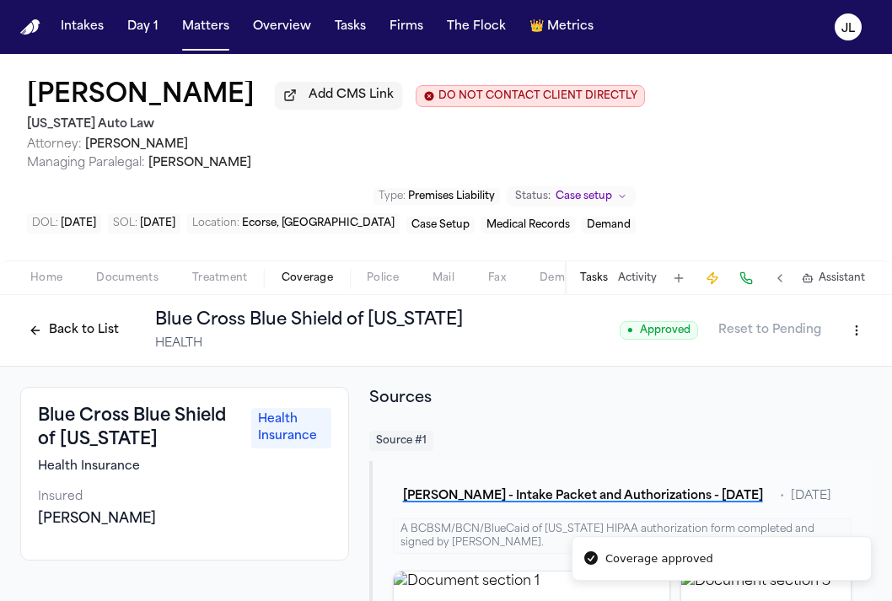
click at [99, 330] on button "Back to List" at bounding box center [73, 330] width 107 height 27
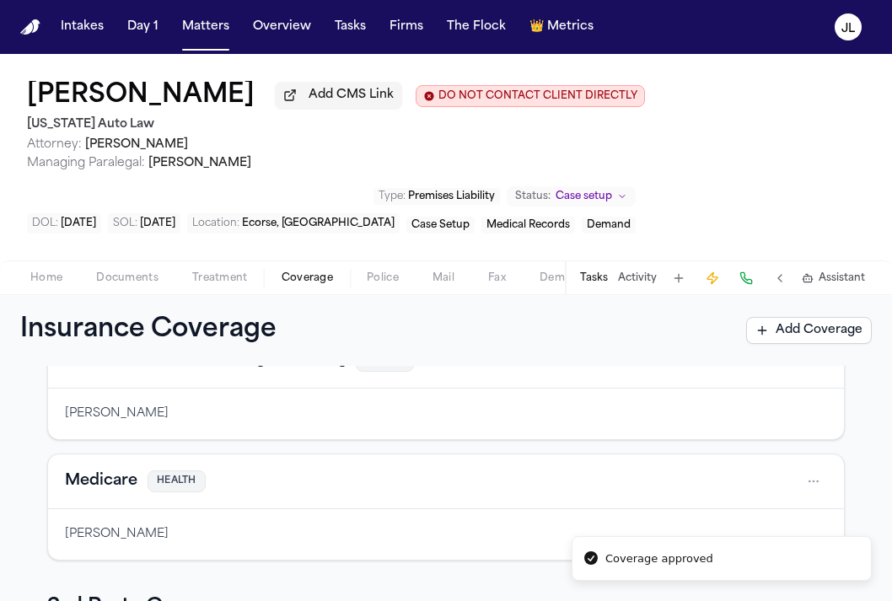
scroll to position [149, 0]
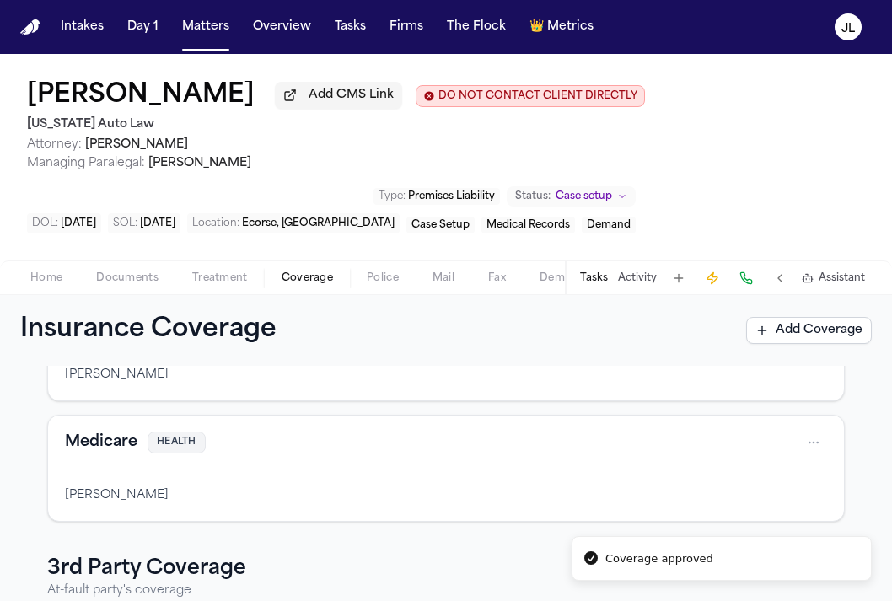
click at [106, 454] on button "Medicare" at bounding box center [101, 443] width 73 height 24
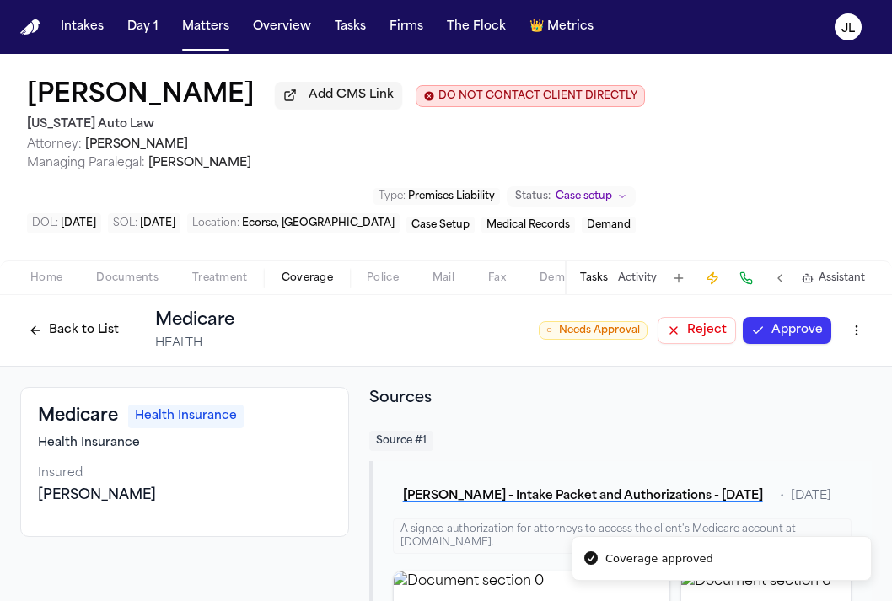
click at [819, 337] on button "Approve" at bounding box center [787, 330] width 89 height 27
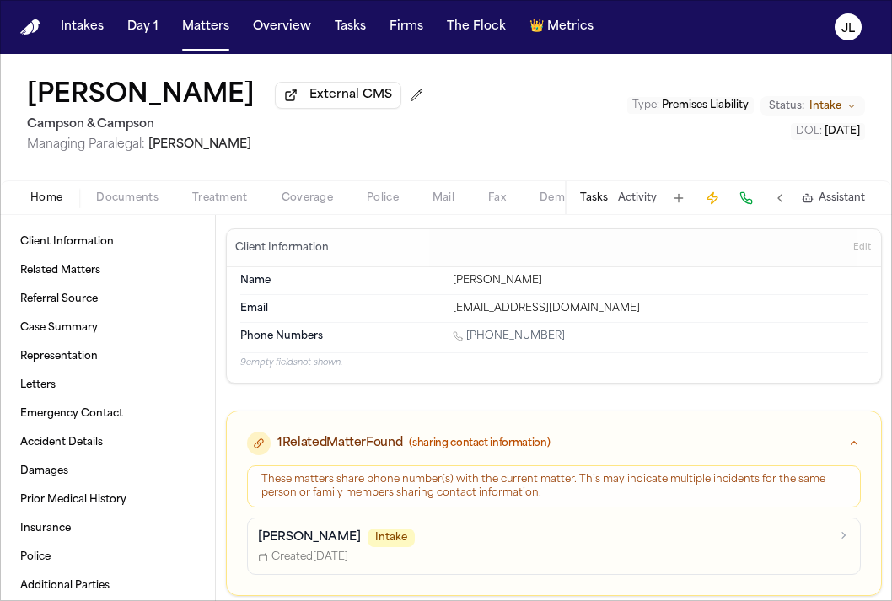
click at [284, 195] on span "Coverage" at bounding box center [307, 197] width 51 height 13
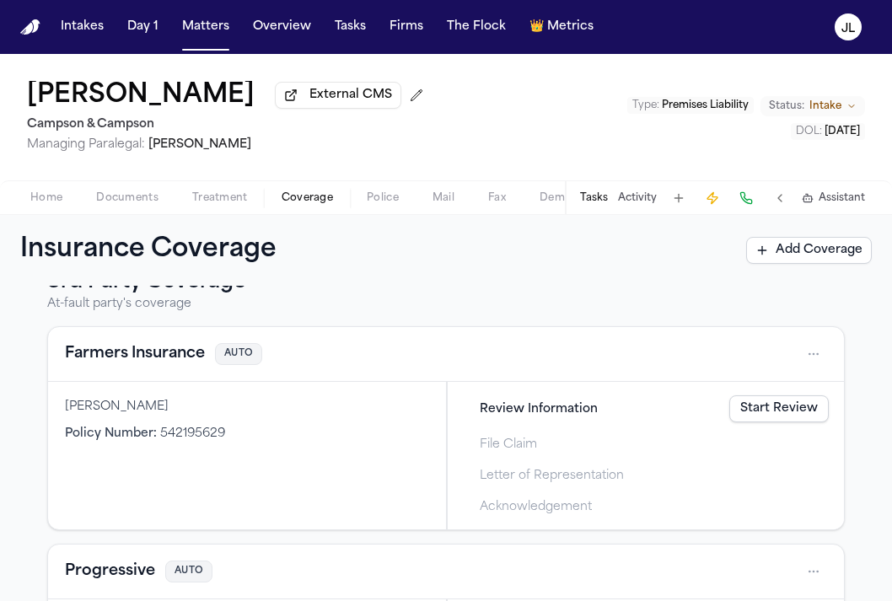
scroll to position [245, 0]
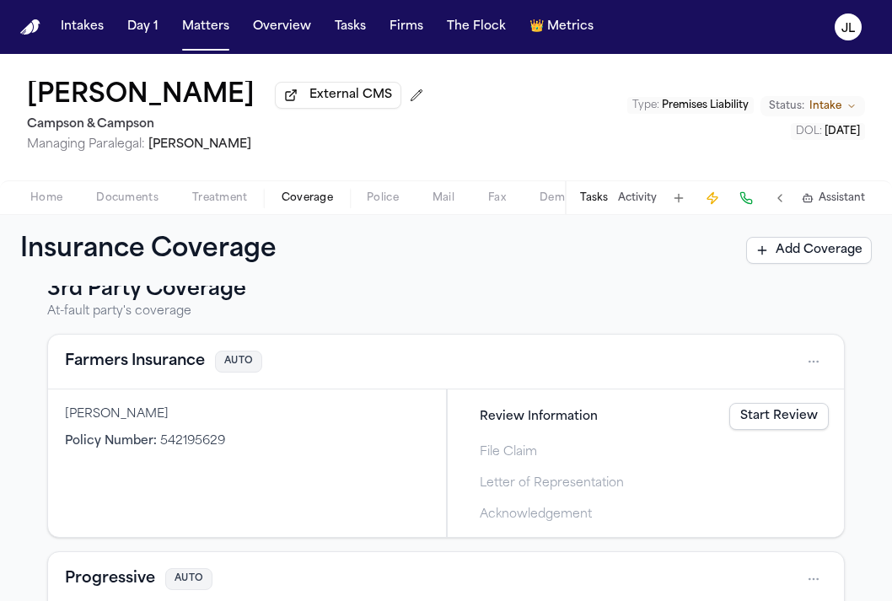
click at [761, 420] on link "Start Review" at bounding box center [778, 416] width 99 height 27
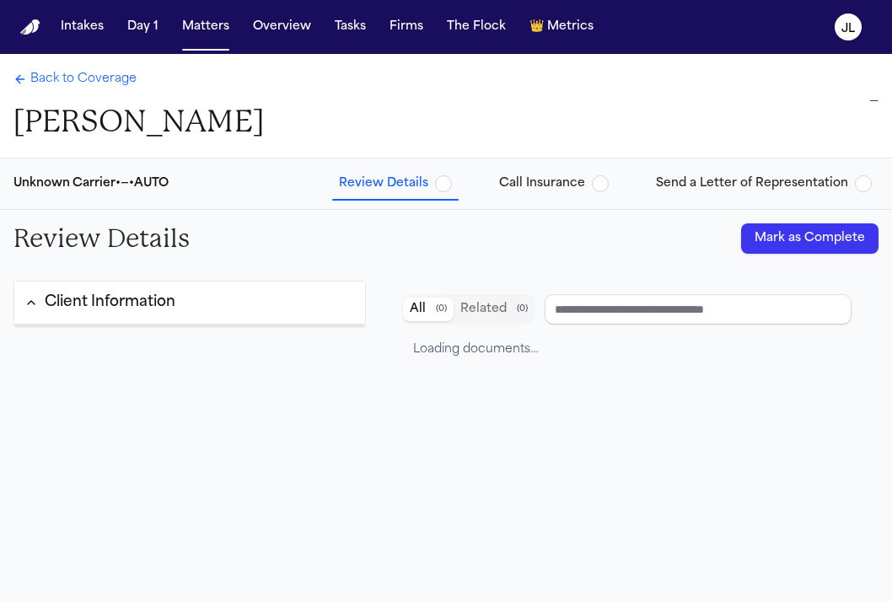
type input "**********"
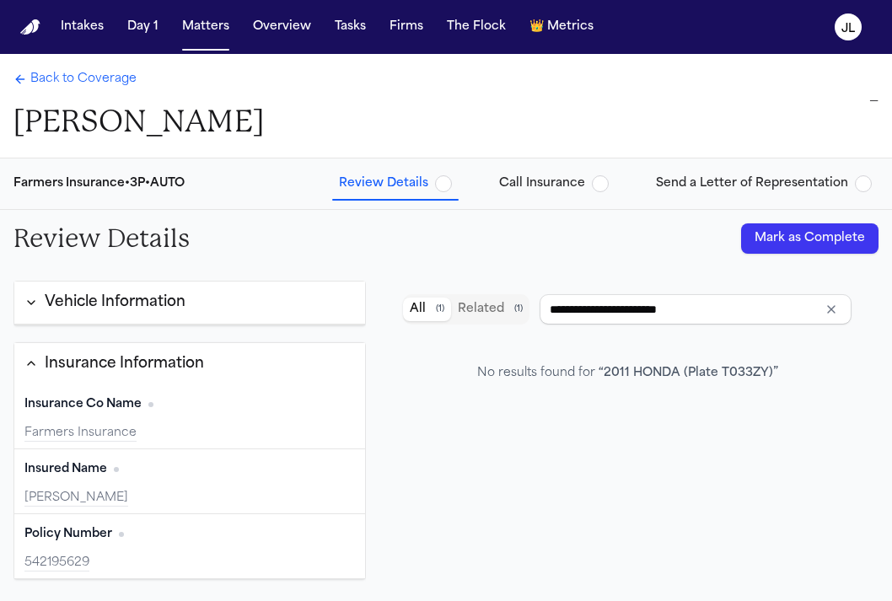
click at [809, 243] on button "Mark as Complete" at bounding box center [809, 238] width 137 height 30
click at [118, 84] on span "Back to Coverage" at bounding box center [83, 79] width 106 height 17
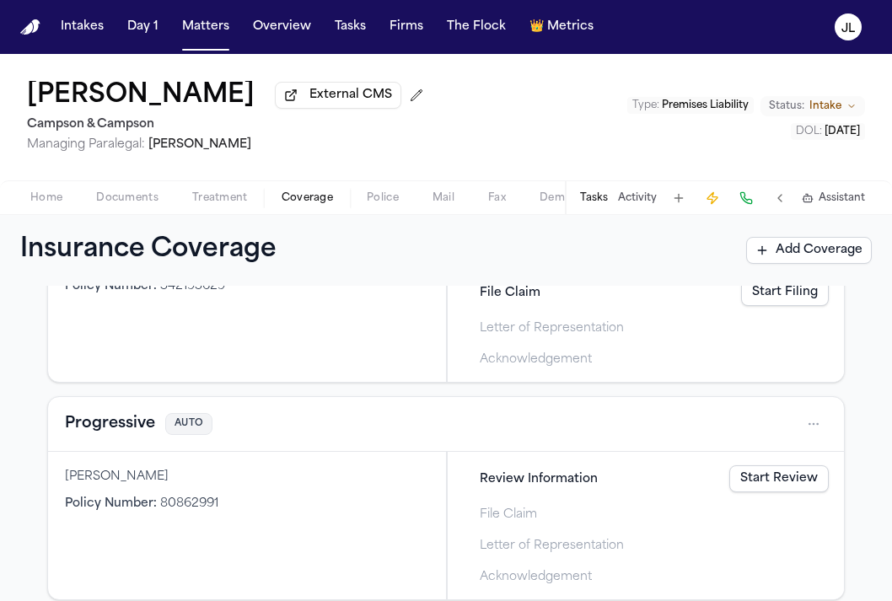
scroll to position [423, 0]
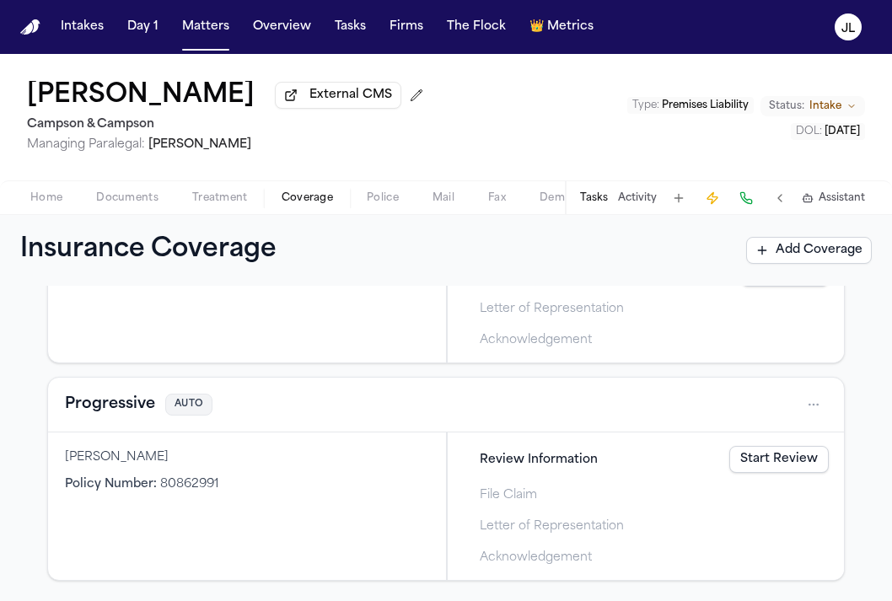
click at [123, 414] on button "Progressive" at bounding box center [110, 405] width 90 height 24
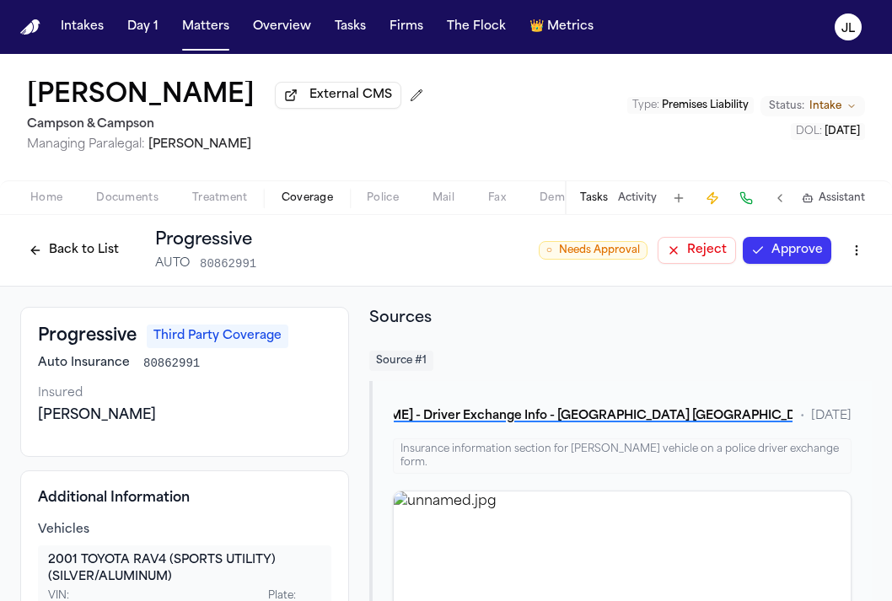
click at [779, 255] on button "Approve" at bounding box center [787, 250] width 89 height 27
click at [64, 249] on button "Back to List" at bounding box center [73, 250] width 107 height 27
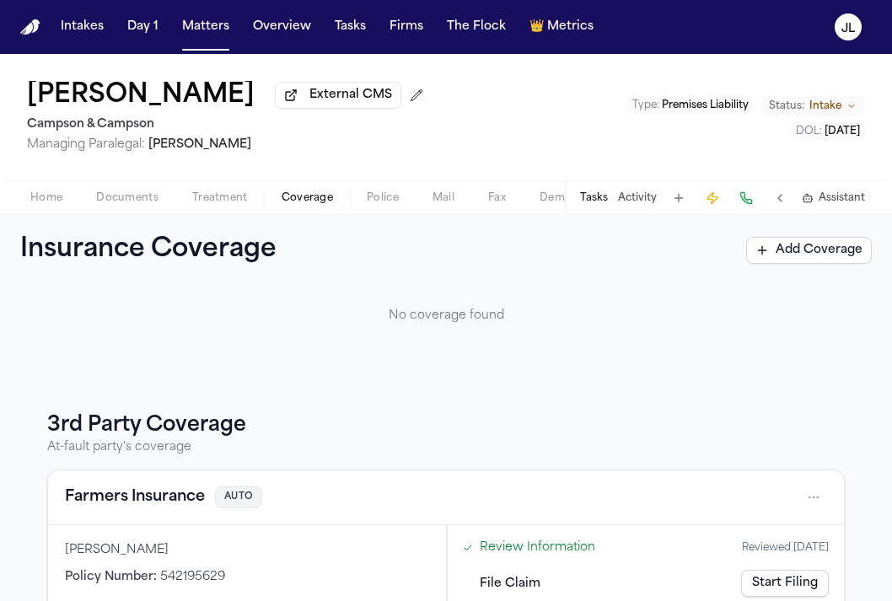
scroll to position [178, 0]
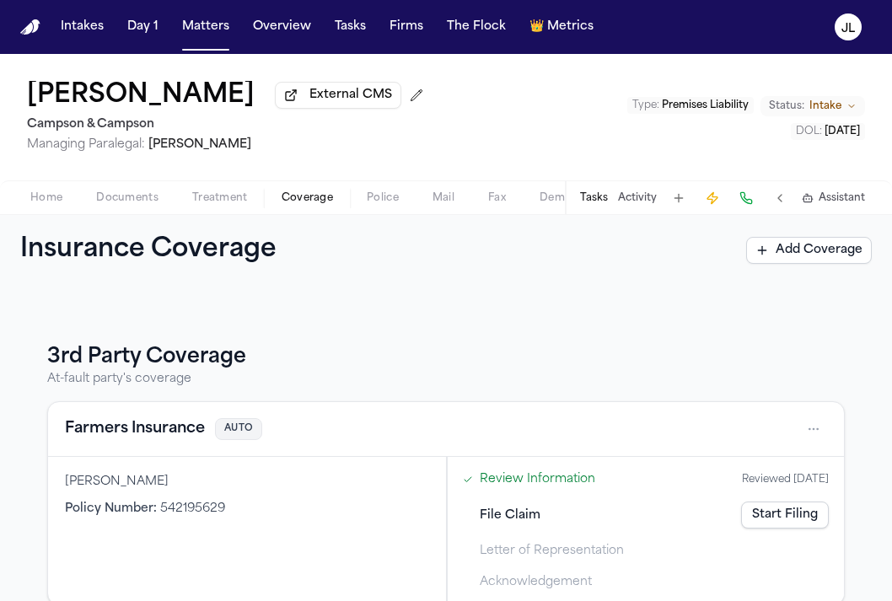
click at [125, 440] on button "Farmers Insurance" at bounding box center [135, 429] width 140 height 24
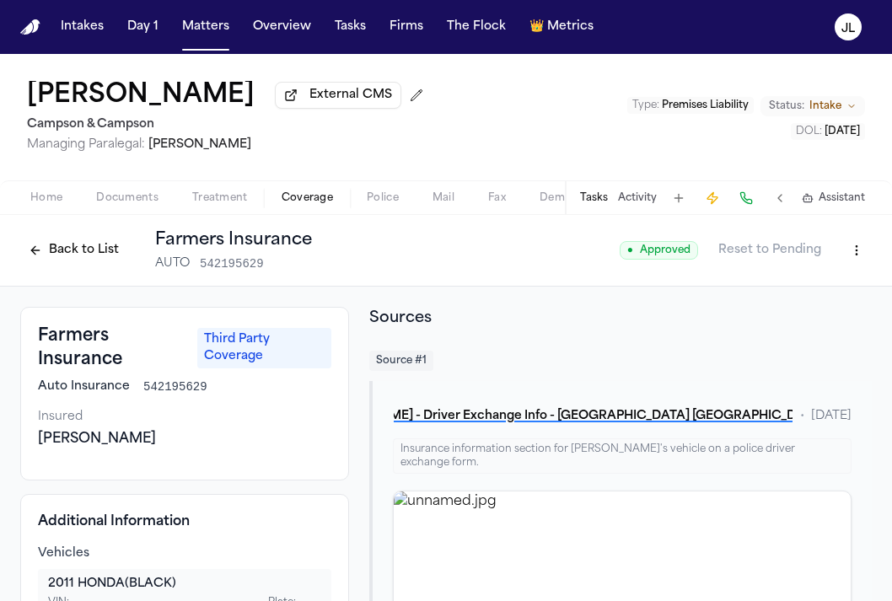
click at [72, 241] on button "Back to List" at bounding box center [73, 250] width 107 height 27
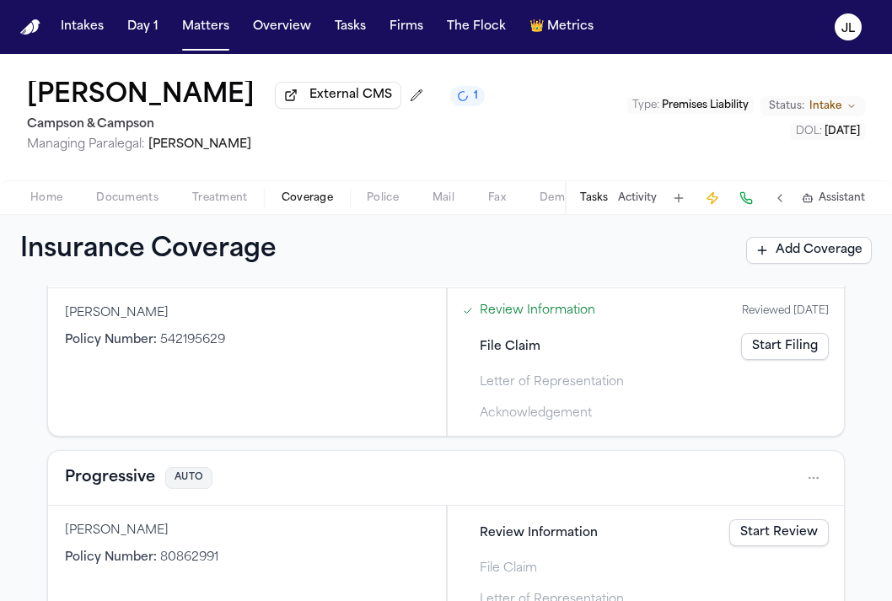
scroll to position [423, 0]
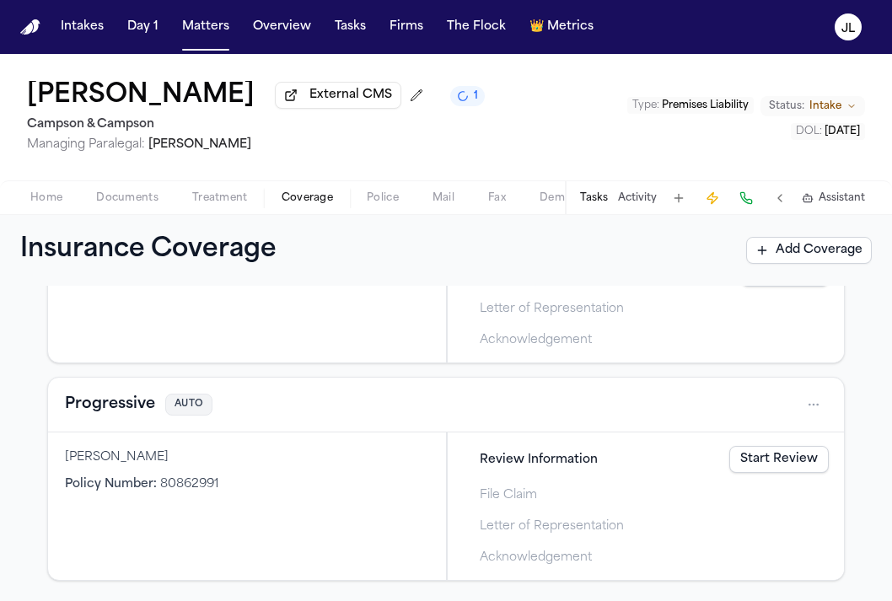
click at [795, 454] on link "Start Review" at bounding box center [778, 459] width 99 height 27
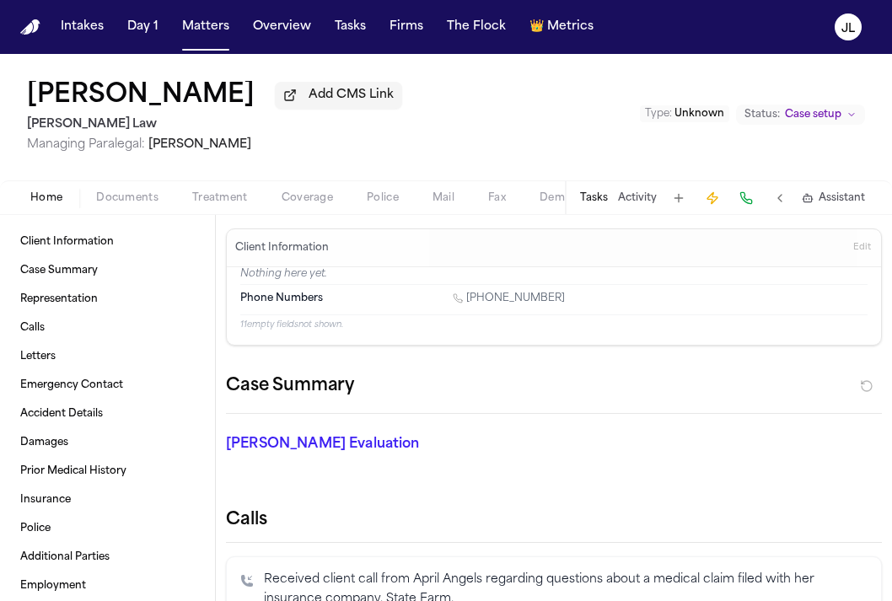
click at [289, 208] on button "Coverage" at bounding box center [307, 198] width 85 height 20
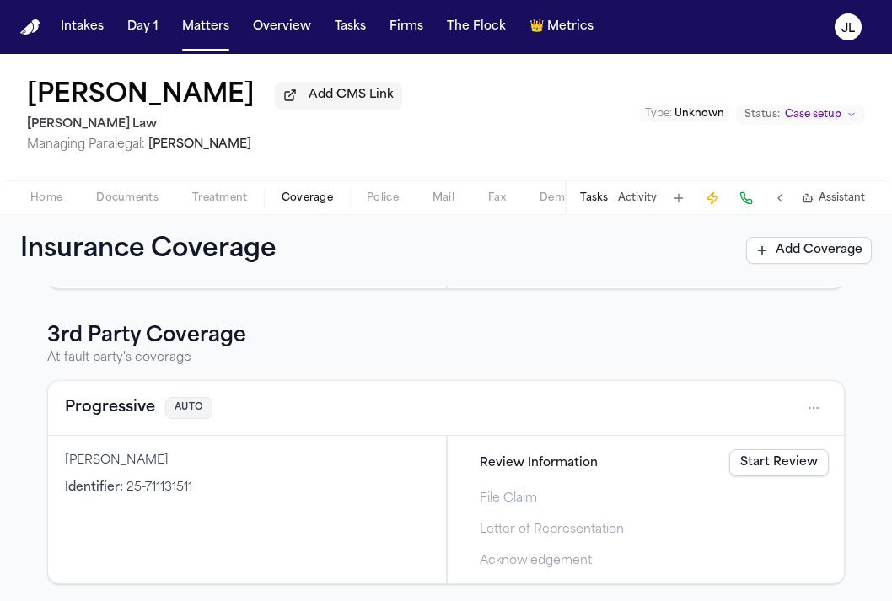
scroll to position [432, 0]
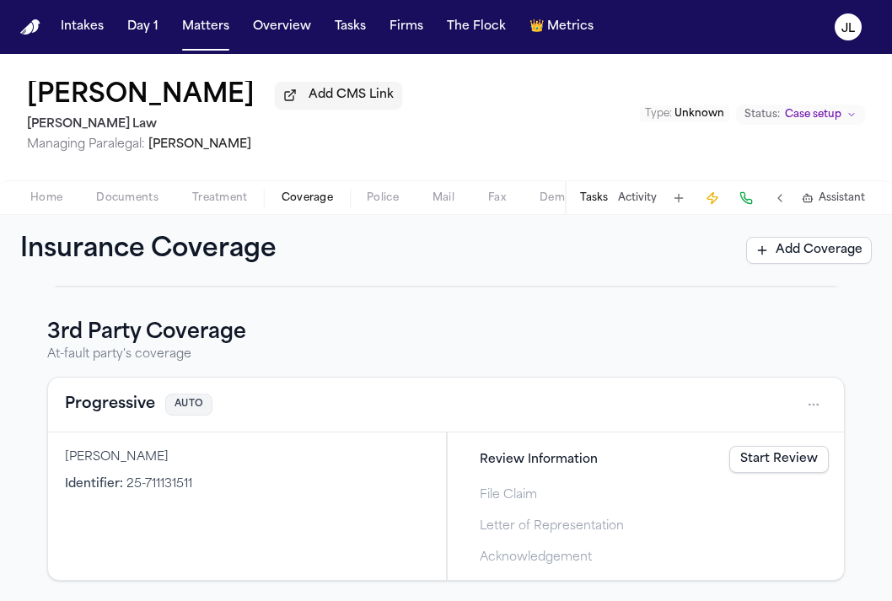
click at [123, 411] on button "Progressive" at bounding box center [110, 405] width 90 height 24
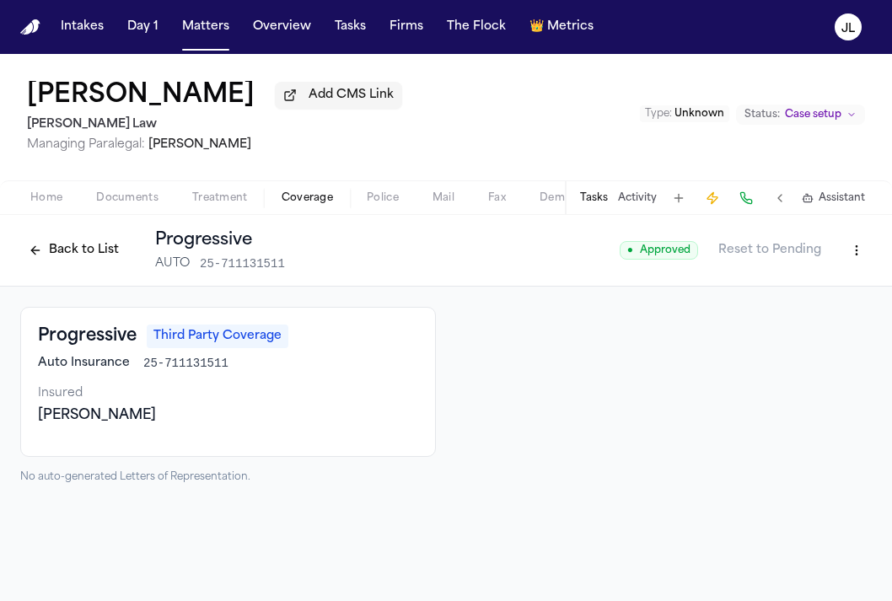
click at [96, 250] on button "Back to List" at bounding box center [73, 250] width 107 height 27
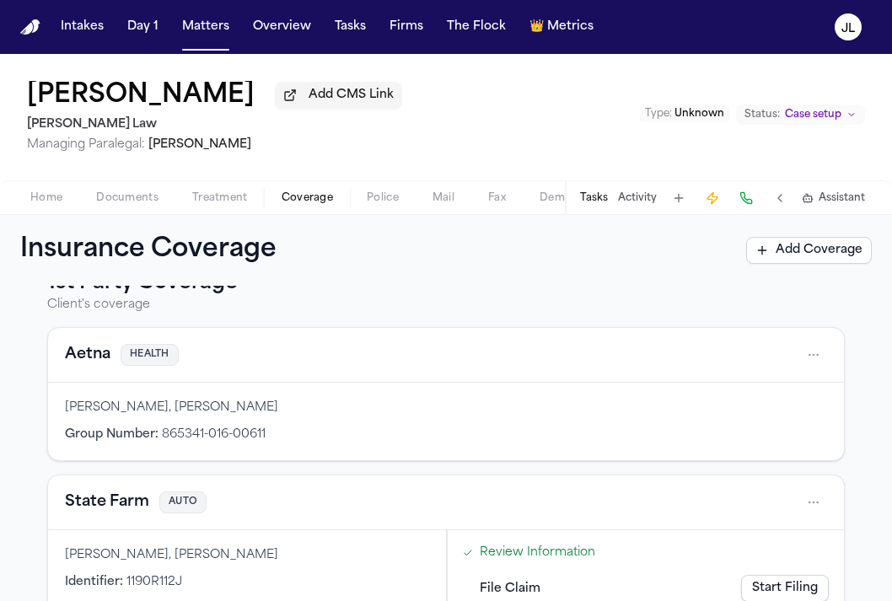
scroll to position [56, 0]
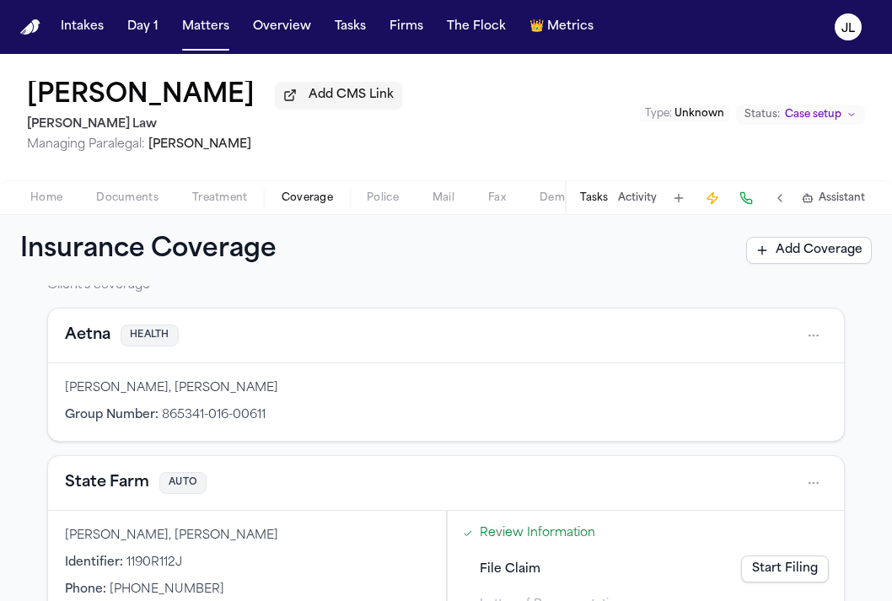
click at [131, 487] on button "State Farm" at bounding box center [107, 483] width 84 height 24
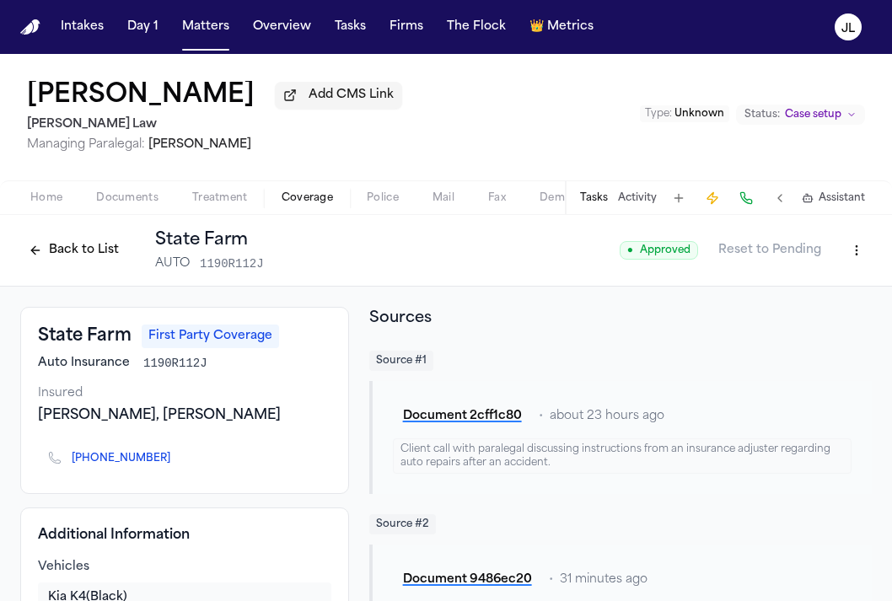
click at [81, 258] on button "Back to List" at bounding box center [73, 250] width 107 height 27
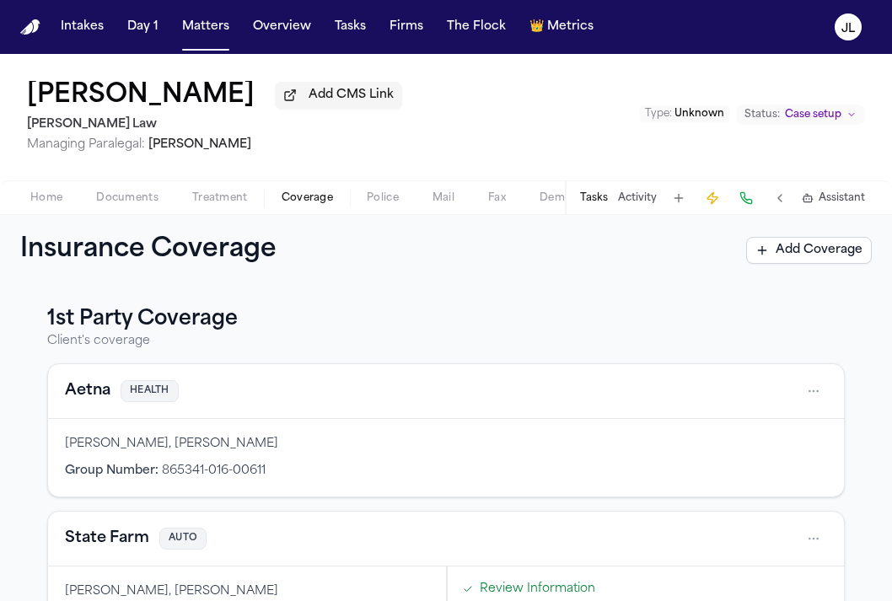
click at [95, 401] on button "Aetna" at bounding box center [88, 391] width 46 height 24
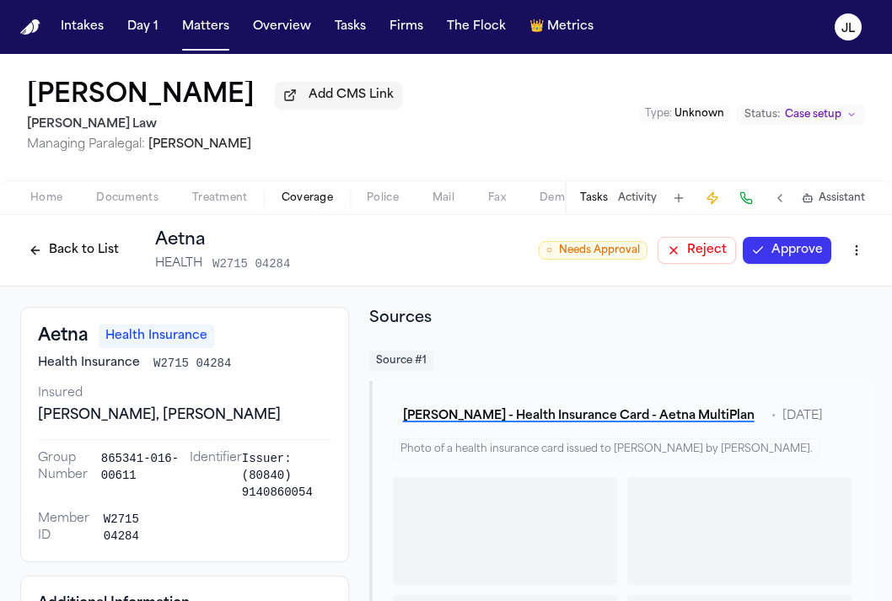
click at [801, 256] on button "Approve" at bounding box center [787, 250] width 89 height 27
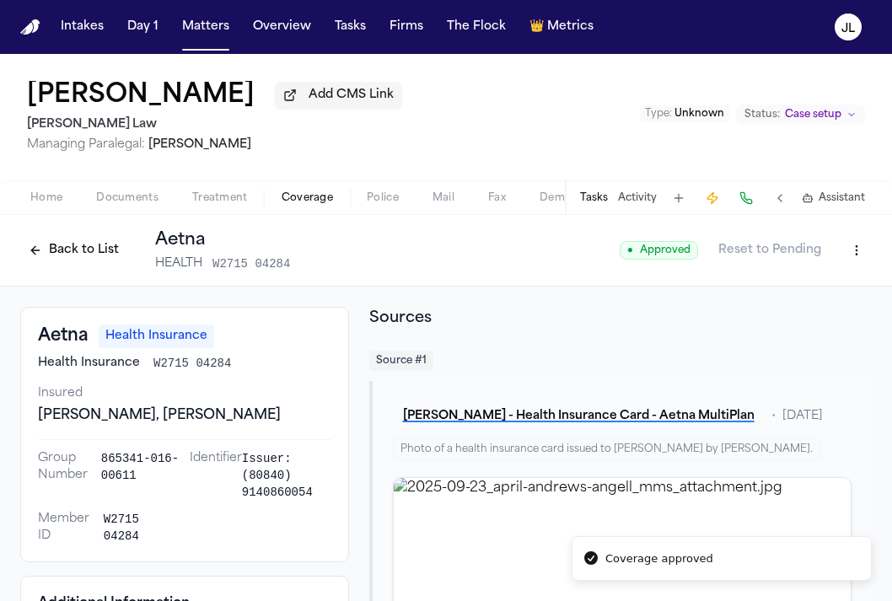
click at [95, 263] on button "Back to List" at bounding box center [73, 250] width 107 height 27
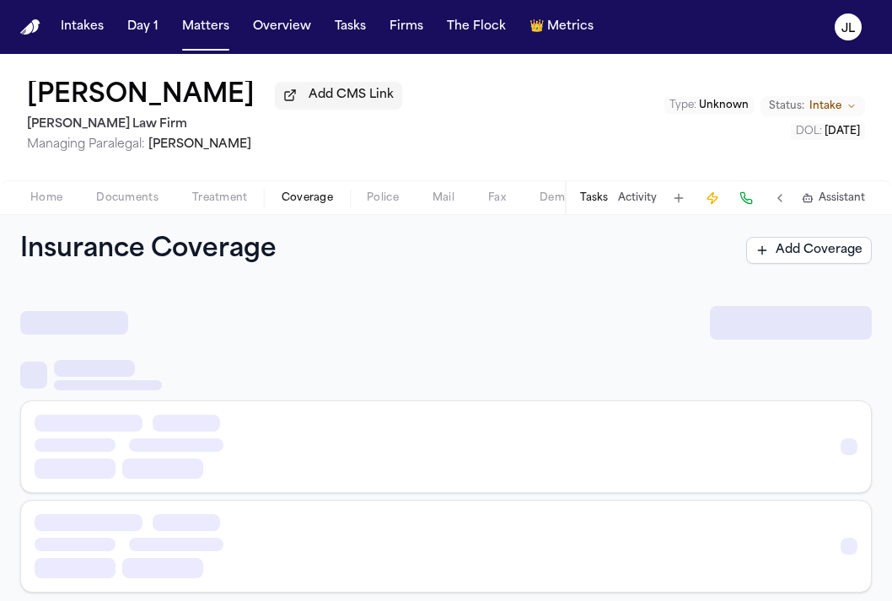
click at [297, 205] on span "Coverage" at bounding box center [307, 197] width 51 height 13
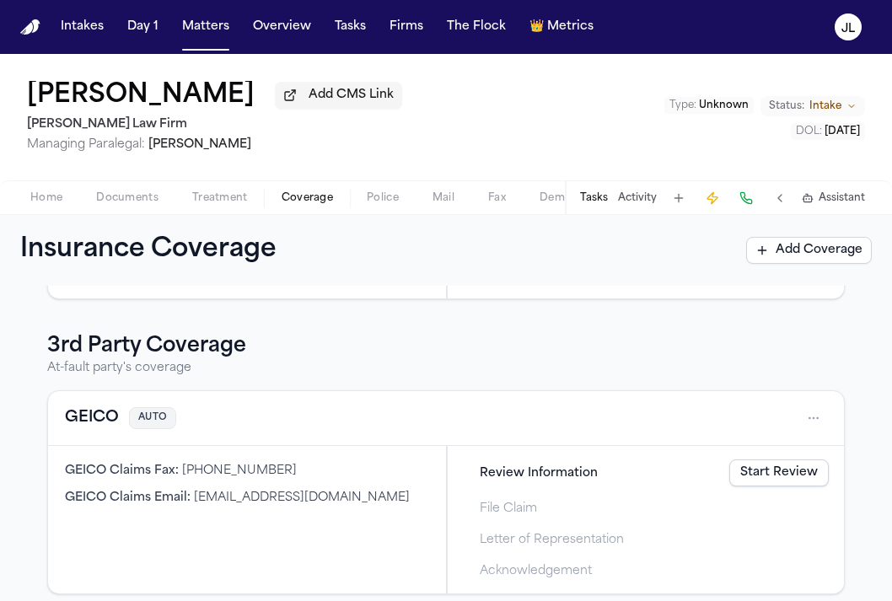
scroll to position [416, 0]
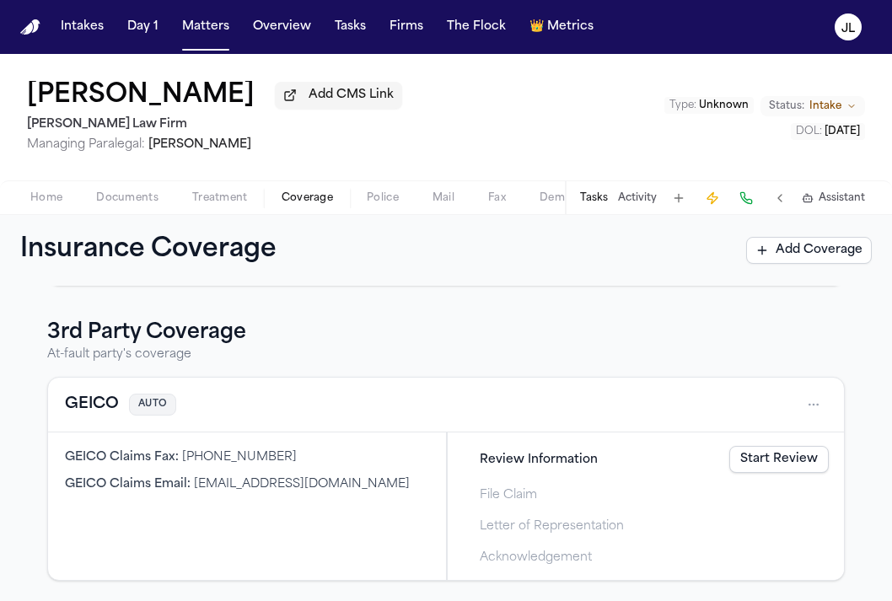
click at [756, 474] on div "Review Information Start Review" at bounding box center [645, 459] width 379 height 37
click at [756, 470] on link "Start Review" at bounding box center [778, 459] width 99 height 27
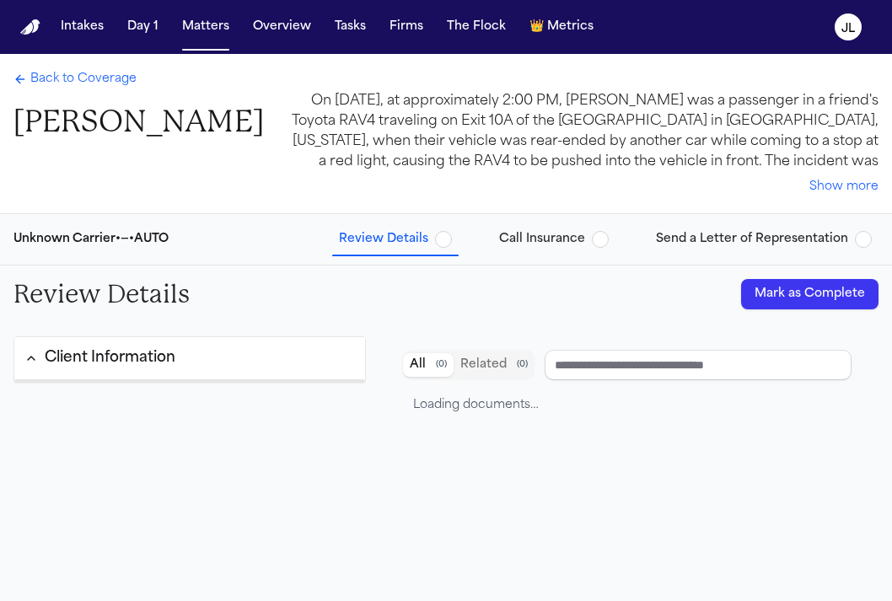
type input "**********"
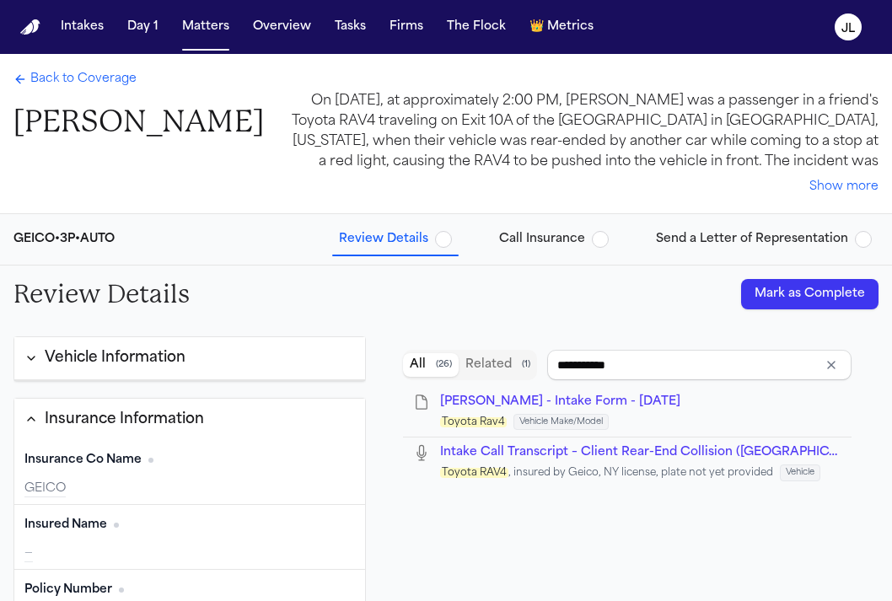
click at [800, 280] on button "Mark as Complete" at bounding box center [809, 294] width 137 height 30
click at [131, 83] on span "Back to Coverage" at bounding box center [83, 79] width 106 height 17
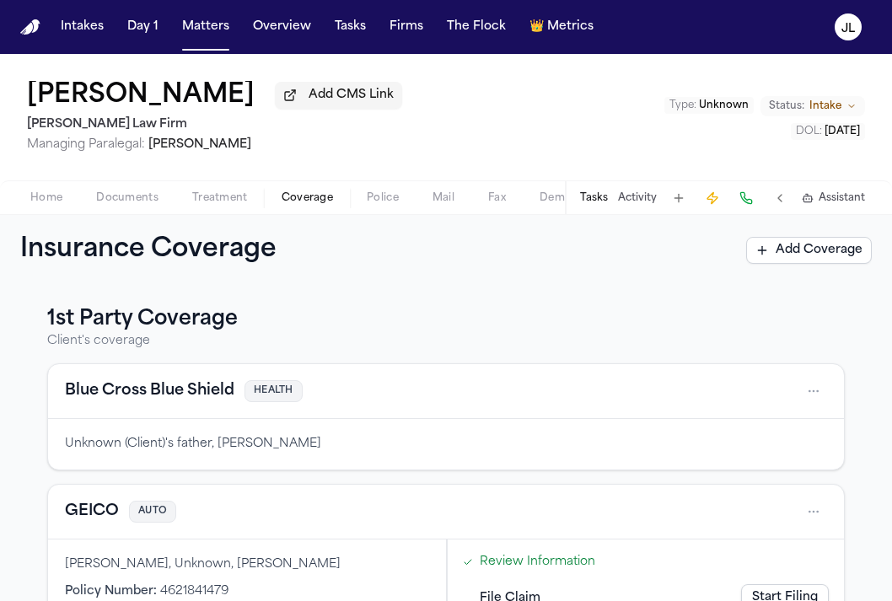
click at [93, 508] on button "GEICO" at bounding box center [92, 512] width 54 height 24
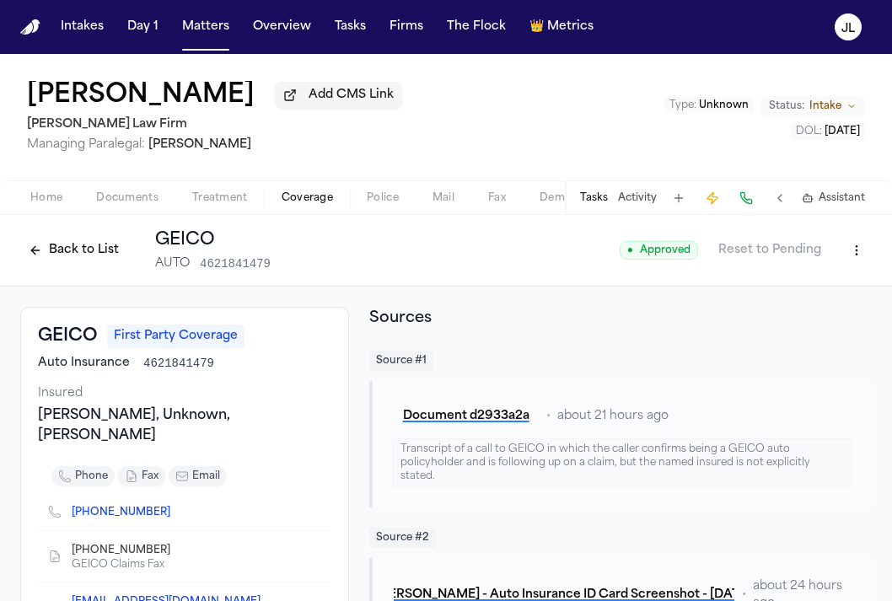
click at [52, 250] on button "Back to List" at bounding box center [73, 250] width 107 height 27
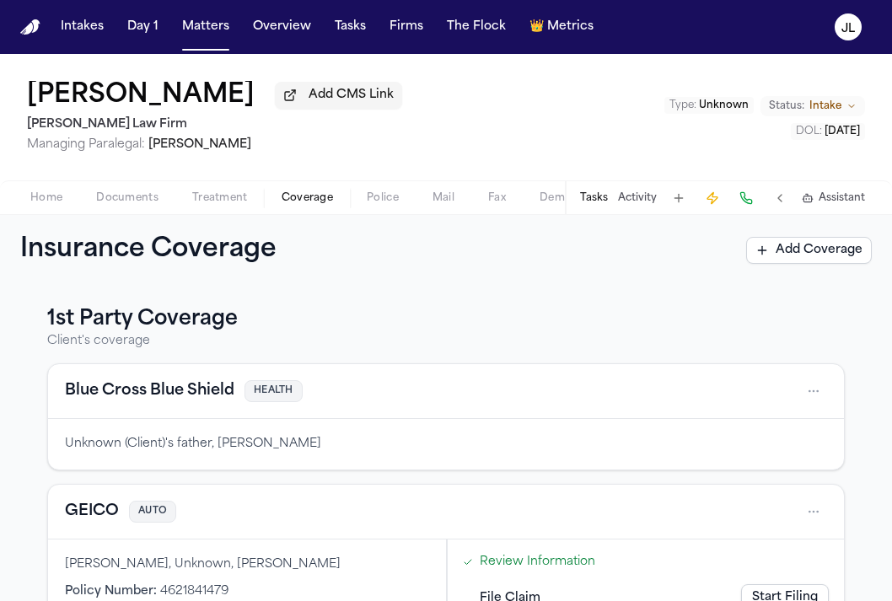
scroll to position [248, 0]
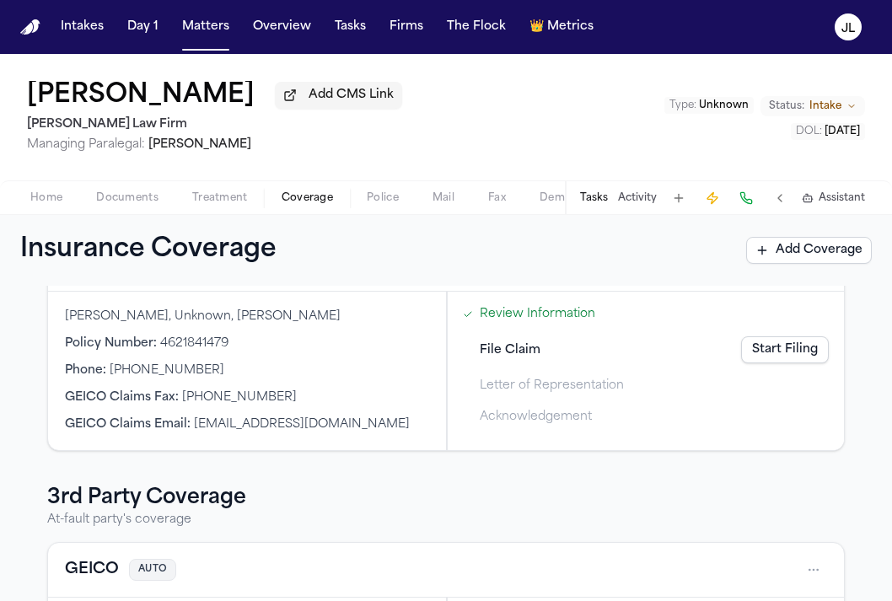
click at [94, 572] on button "GEICO" at bounding box center [92, 570] width 54 height 24
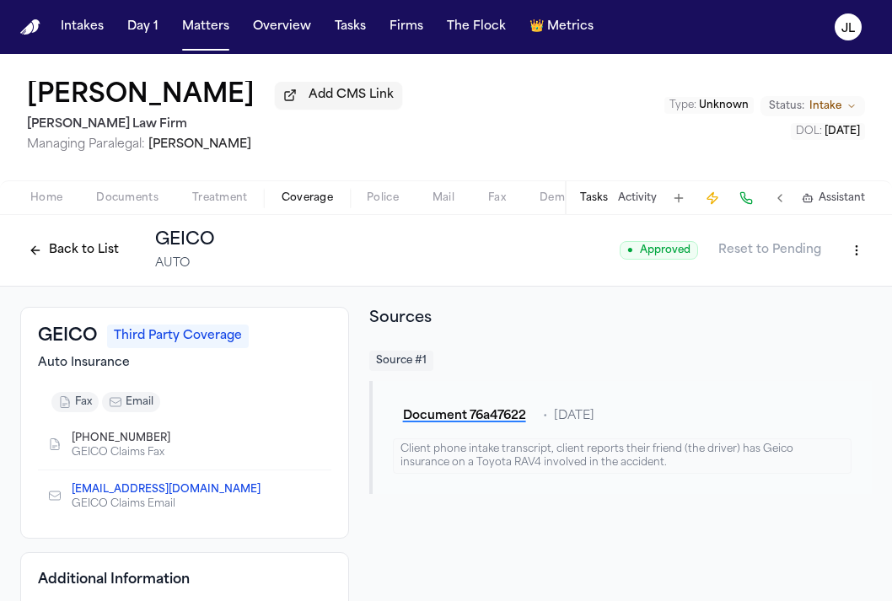
click at [62, 259] on button "Back to List" at bounding box center [73, 250] width 107 height 27
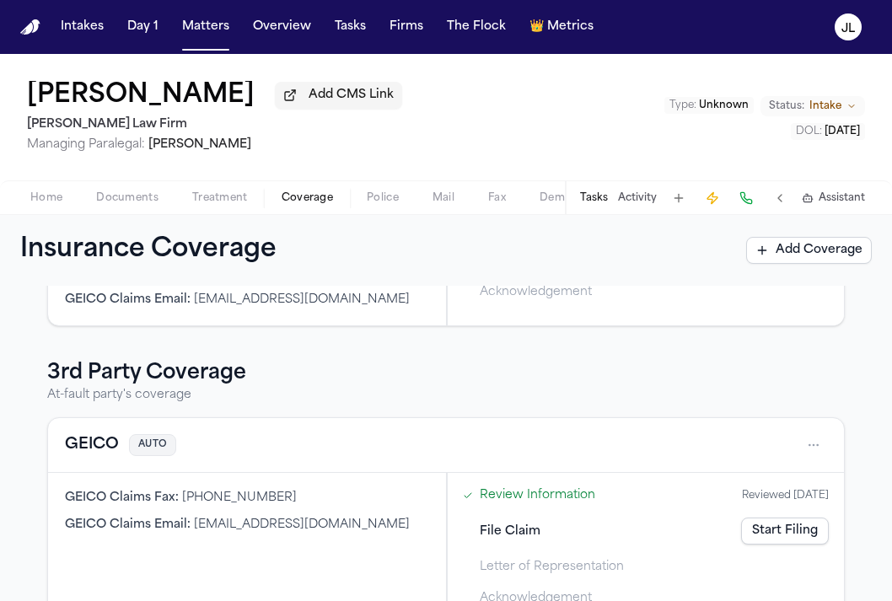
scroll to position [416, 0]
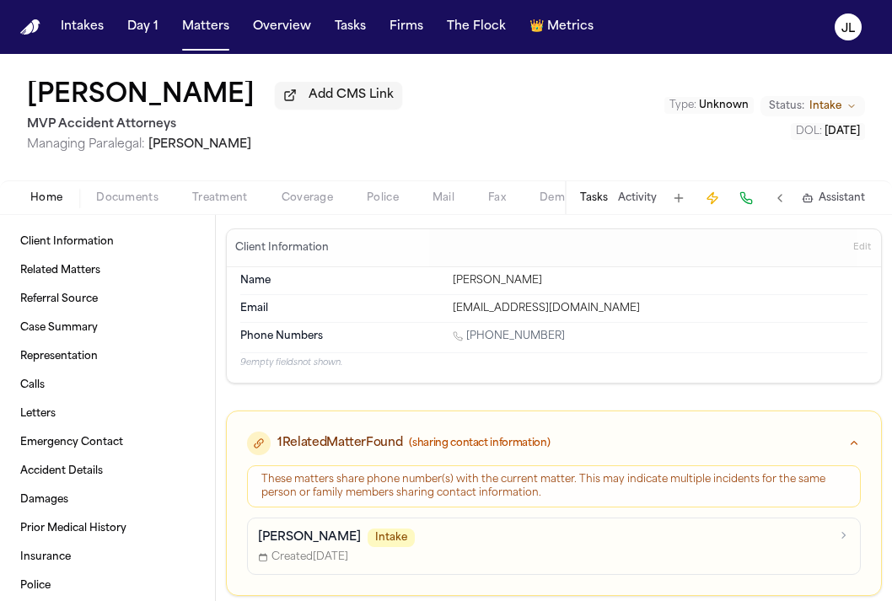
click at [306, 204] on span "Coverage" at bounding box center [307, 197] width 51 height 13
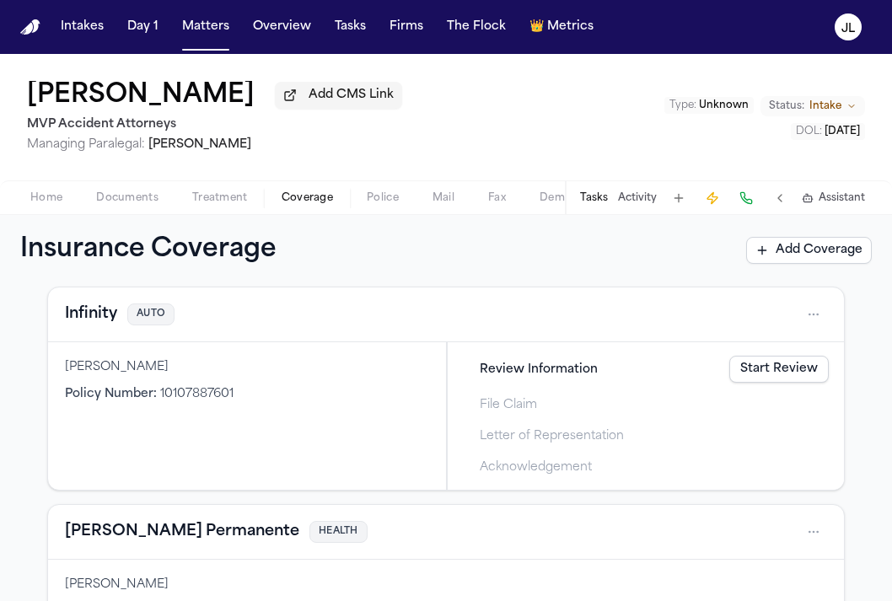
scroll to position [75, 0]
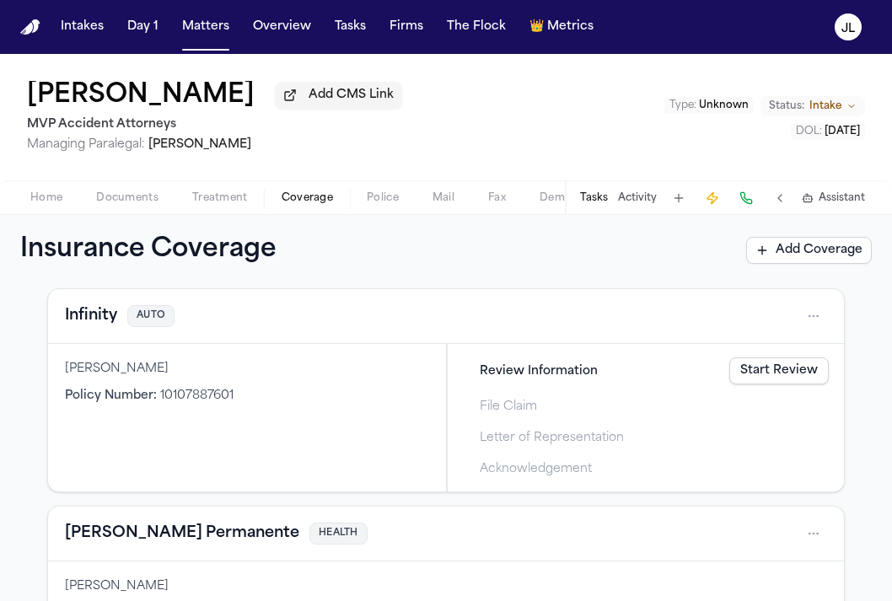
click at [794, 368] on link "Start Review" at bounding box center [778, 370] width 99 height 27
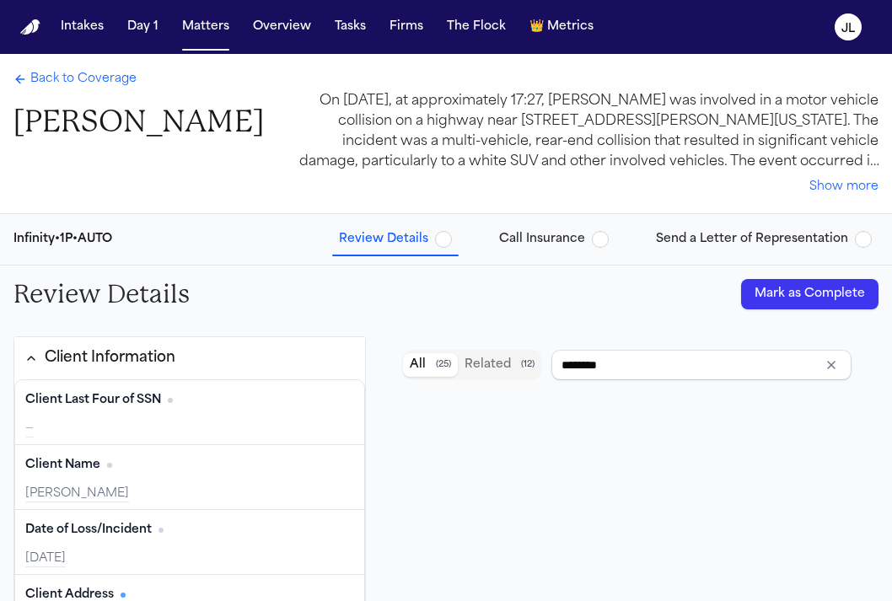
click at [796, 297] on button "Mark as Complete" at bounding box center [809, 294] width 137 height 30
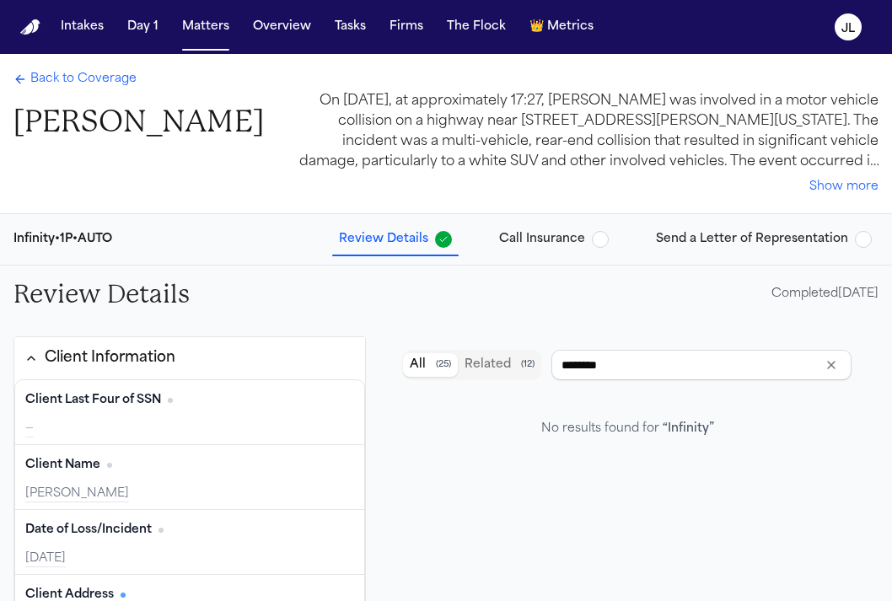
click at [74, 86] on span "Back to Coverage" at bounding box center [83, 79] width 106 height 17
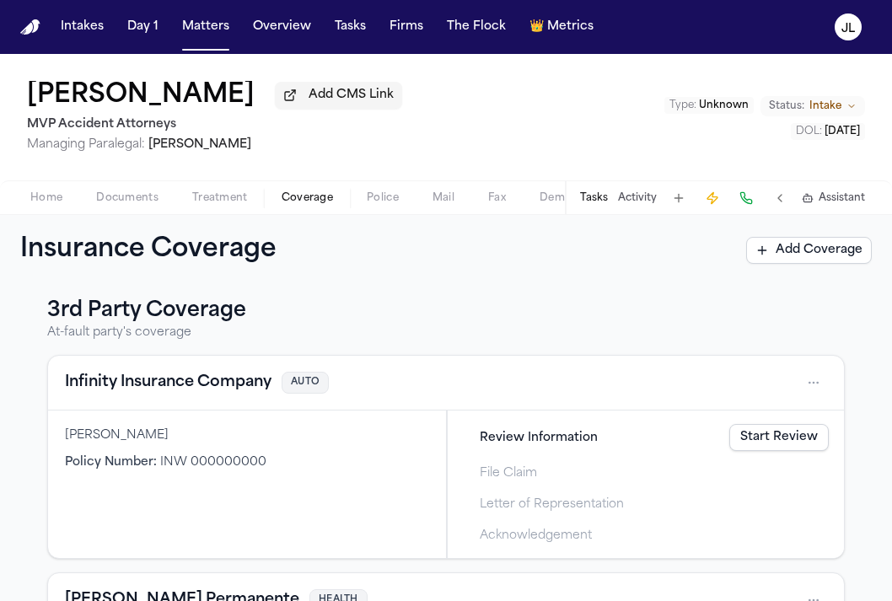
scroll to position [444, 0]
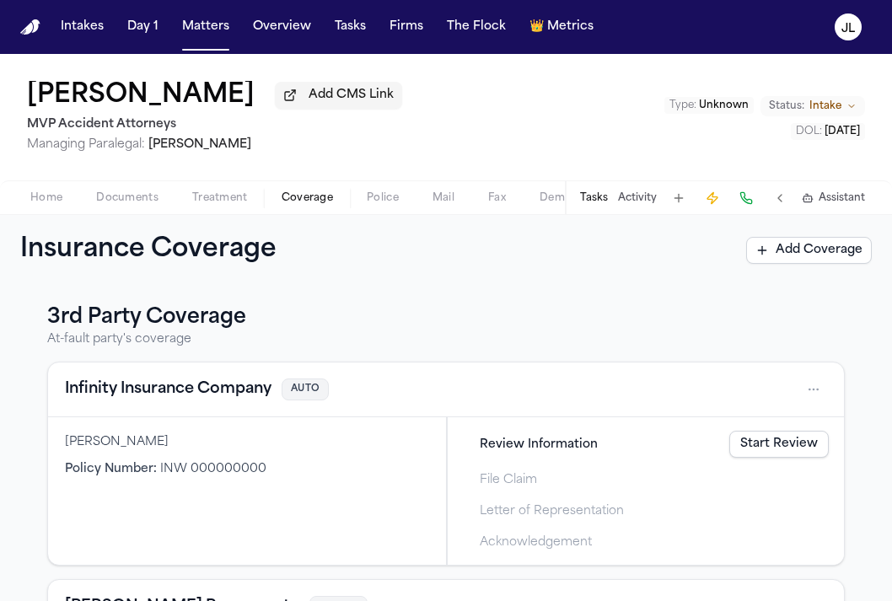
click at [758, 442] on link "Start Review" at bounding box center [778, 444] width 99 height 27
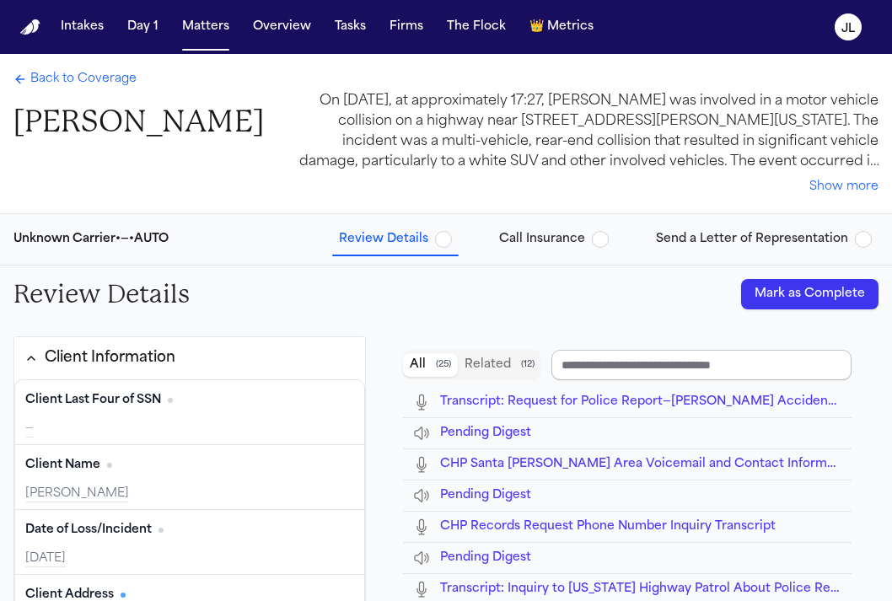
type input "**********"
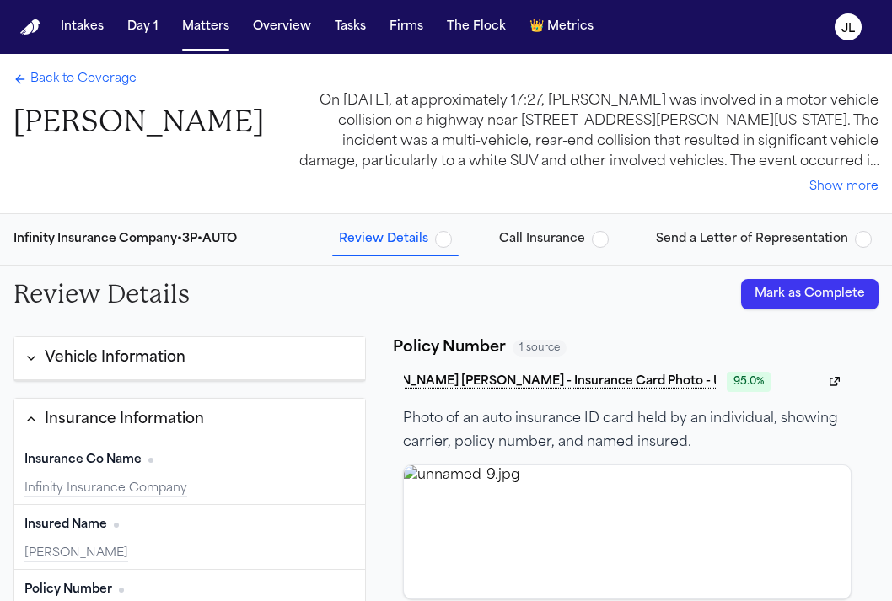
click at [67, 81] on span "Back to Coverage" at bounding box center [83, 79] width 106 height 17
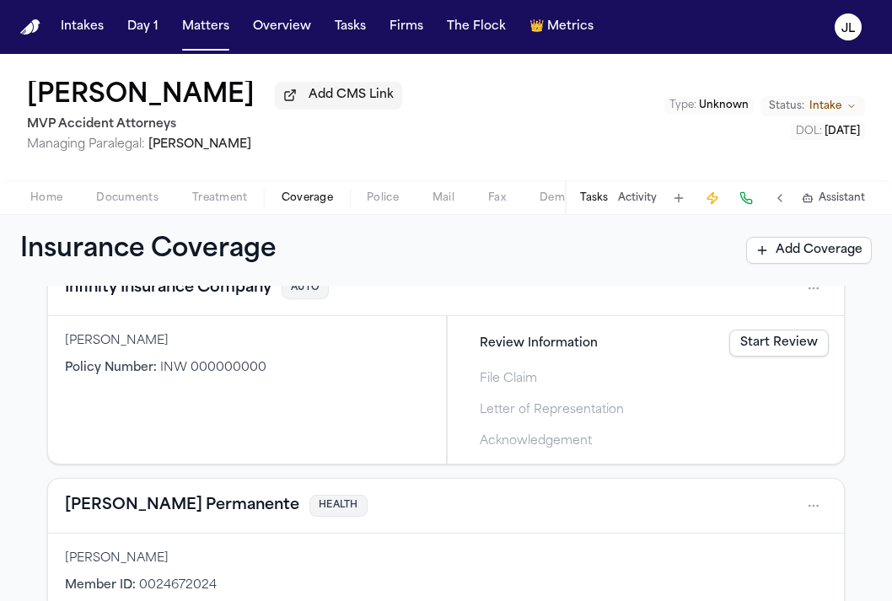
scroll to position [580, 0]
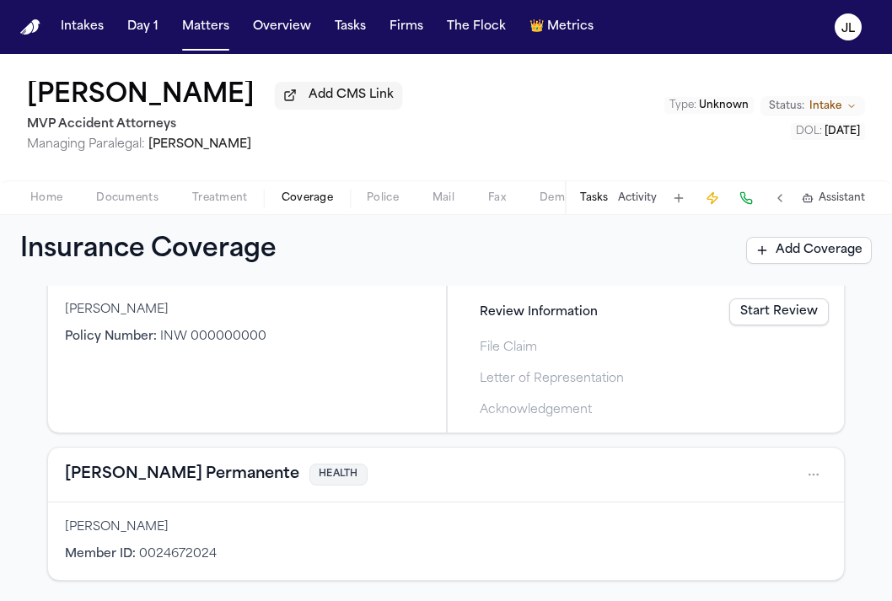
click at [172, 472] on button "[PERSON_NAME] Permanente" at bounding box center [182, 475] width 234 height 24
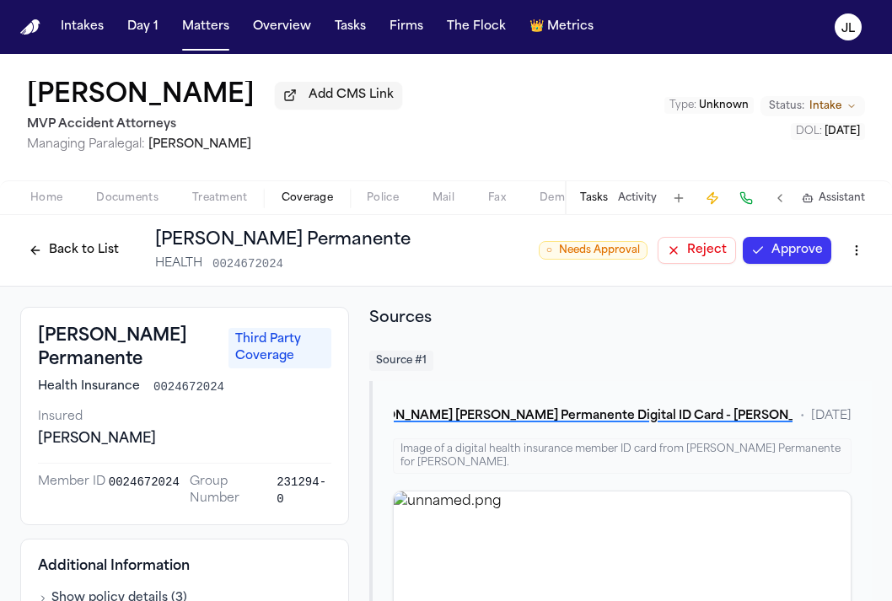
click at [803, 263] on button "Approve" at bounding box center [787, 250] width 89 height 27
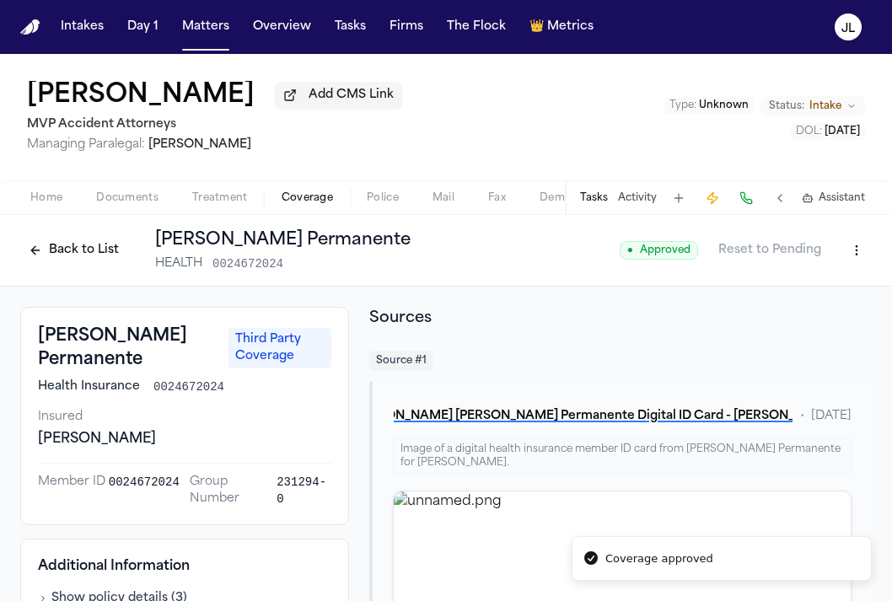
click at [74, 244] on button "Back to List" at bounding box center [73, 250] width 107 height 27
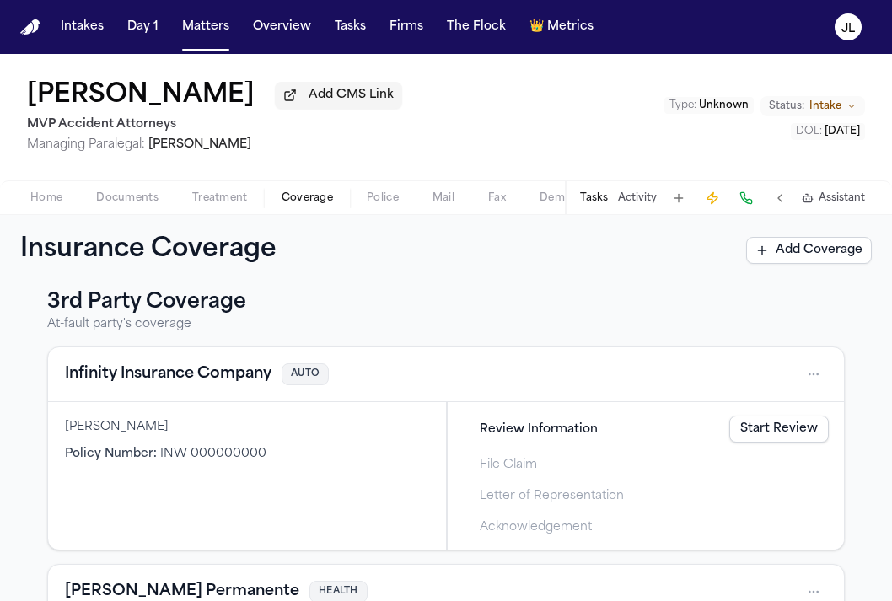
scroll to position [450, 0]
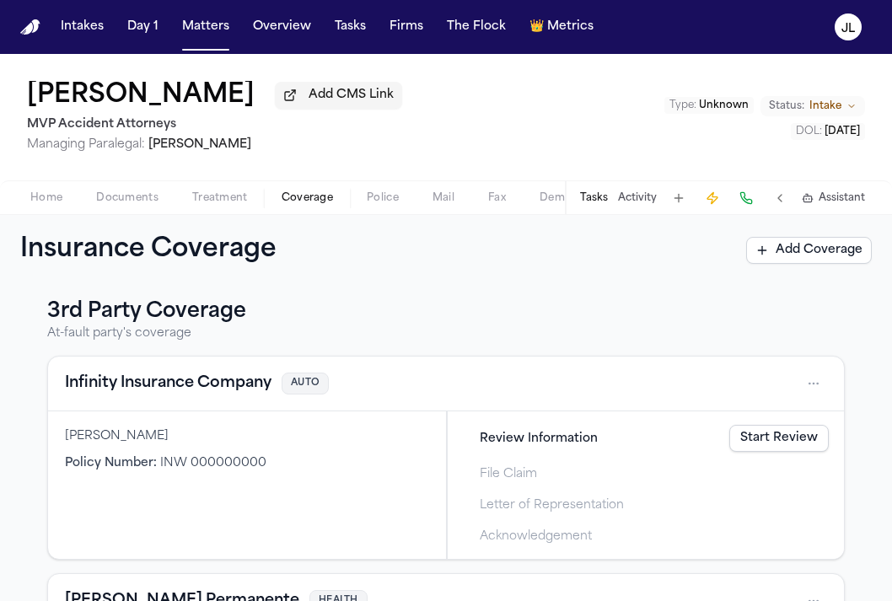
click at [131, 392] on button "Infinity Insurance Company" at bounding box center [168, 384] width 207 height 24
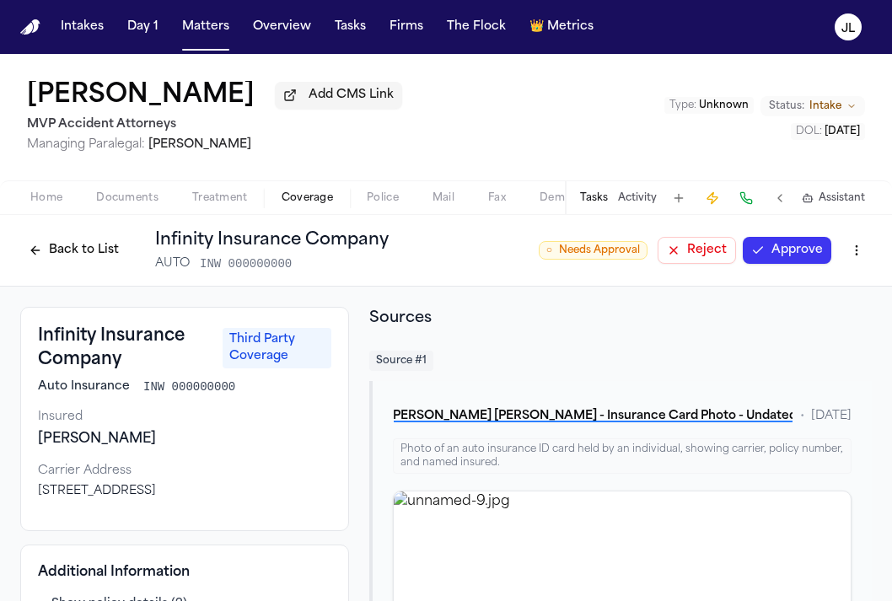
click at [776, 255] on button "Approve" at bounding box center [787, 250] width 89 height 27
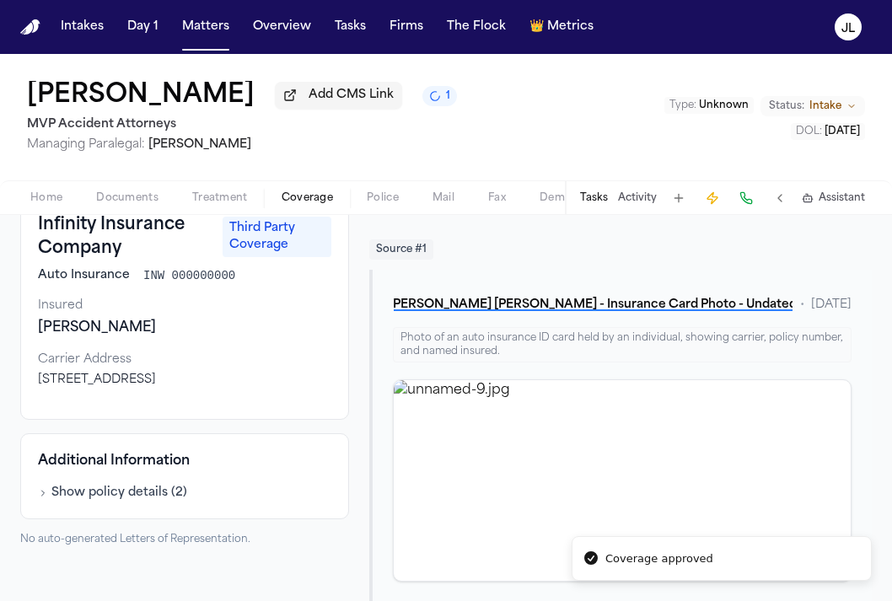
scroll to position [136, 0]
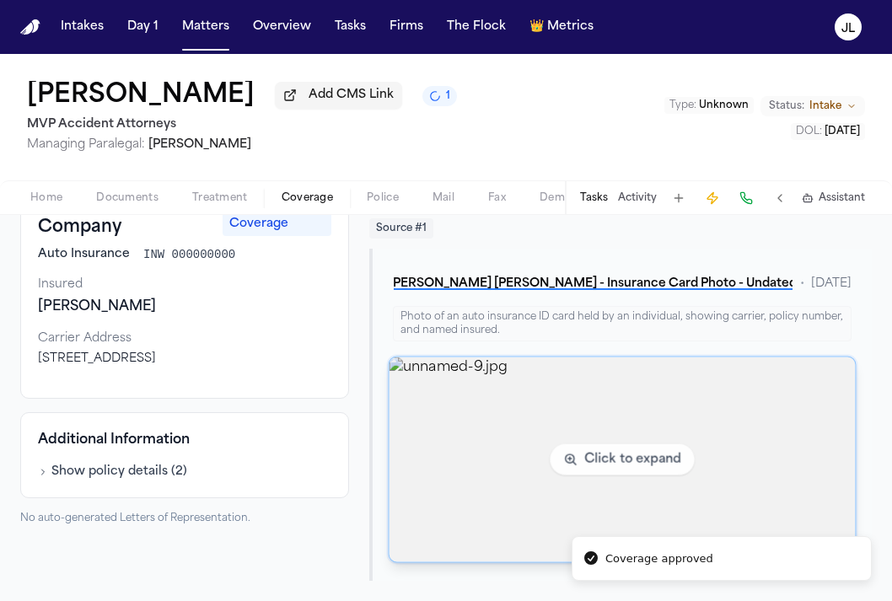
click at [507, 431] on img "View image unnamed-9.jpg" at bounding box center [622, 459] width 466 height 205
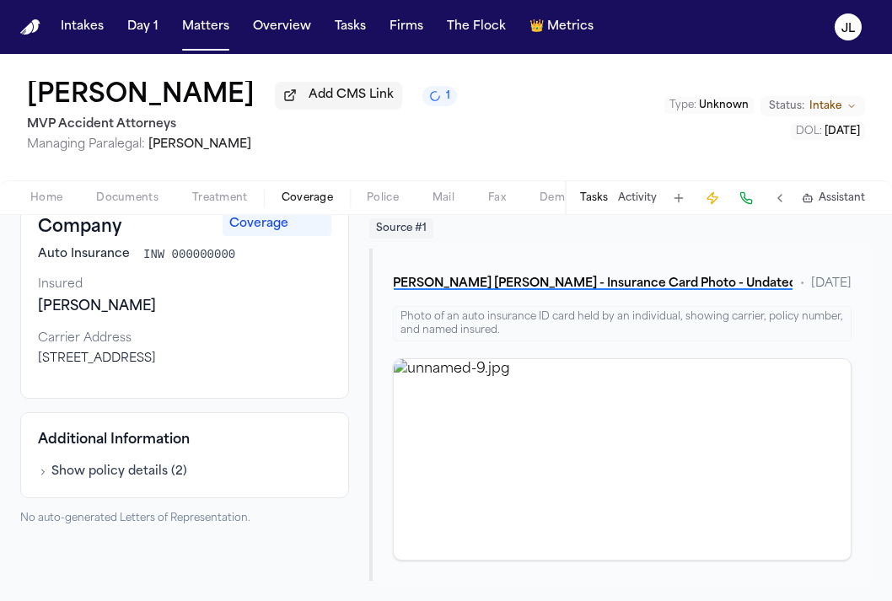
scroll to position [0, 0]
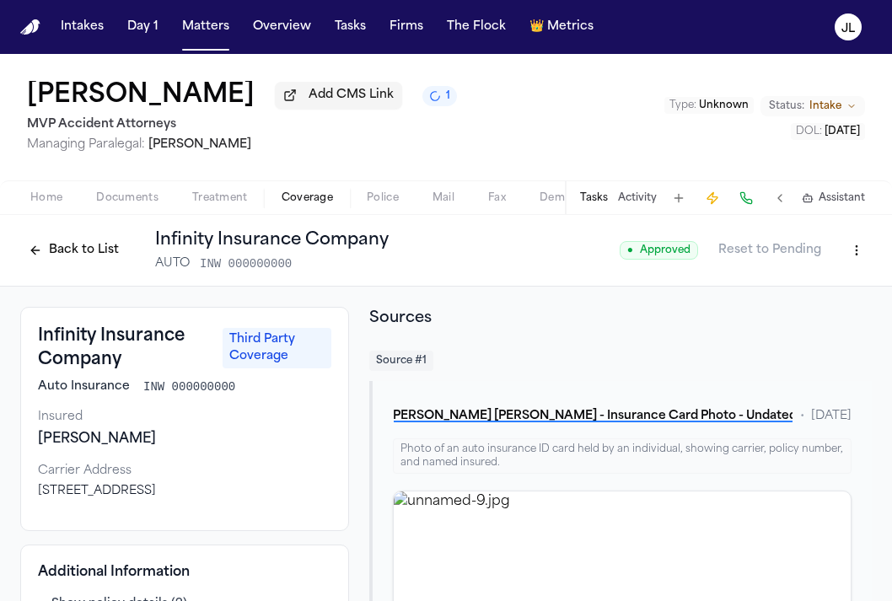
click at [74, 247] on button "Back to List" at bounding box center [73, 250] width 107 height 27
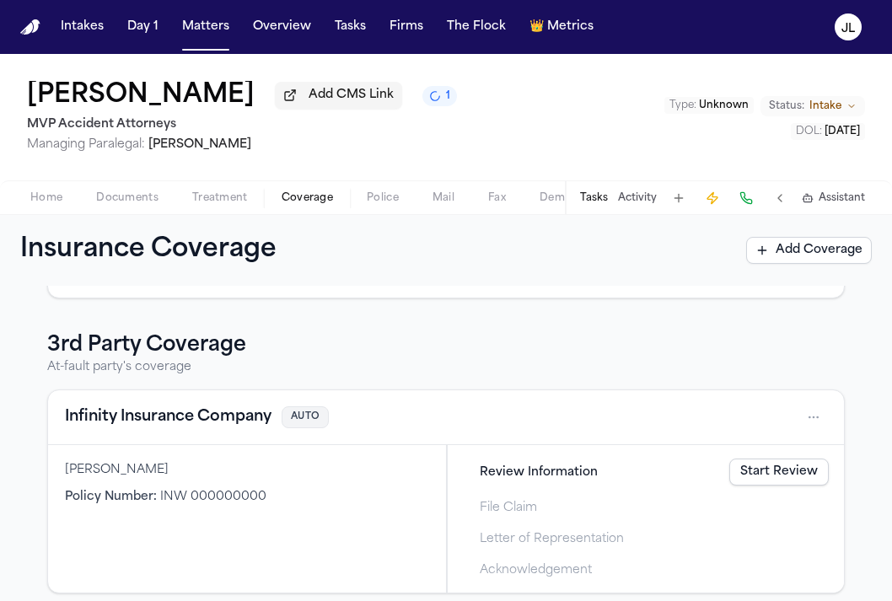
scroll to position [406, 0]
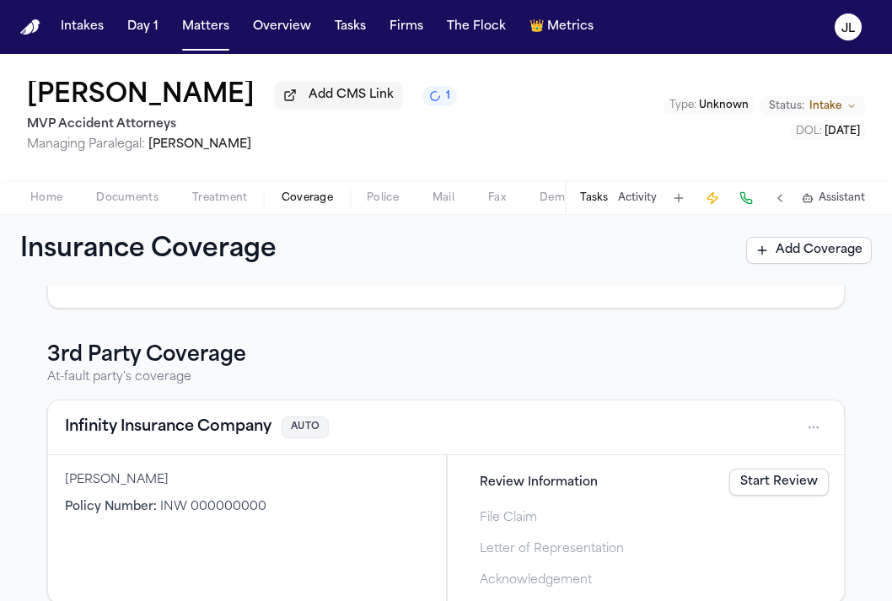
click at [771, 486] on link "Start Review" at bounding box center [778, 482] width 99 height 27
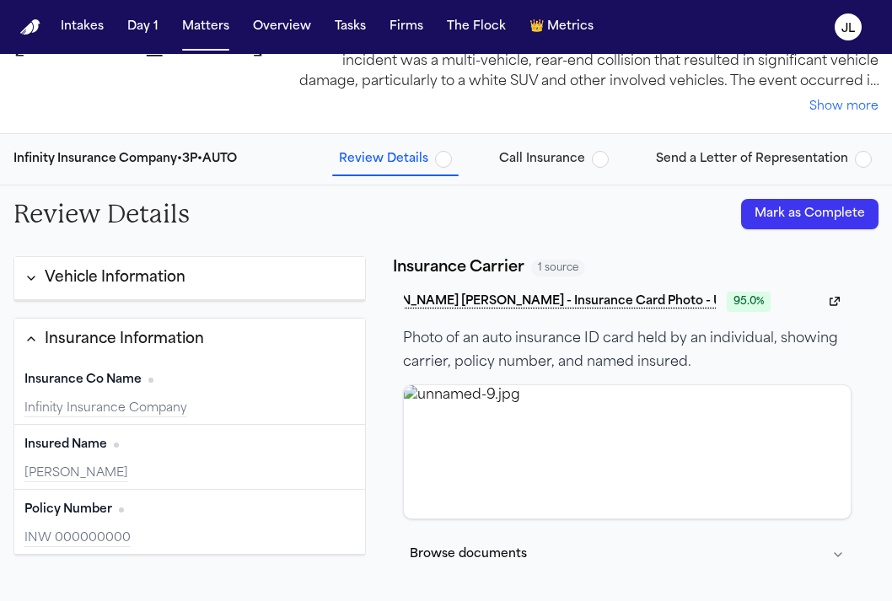
scroll to position [74, 0]
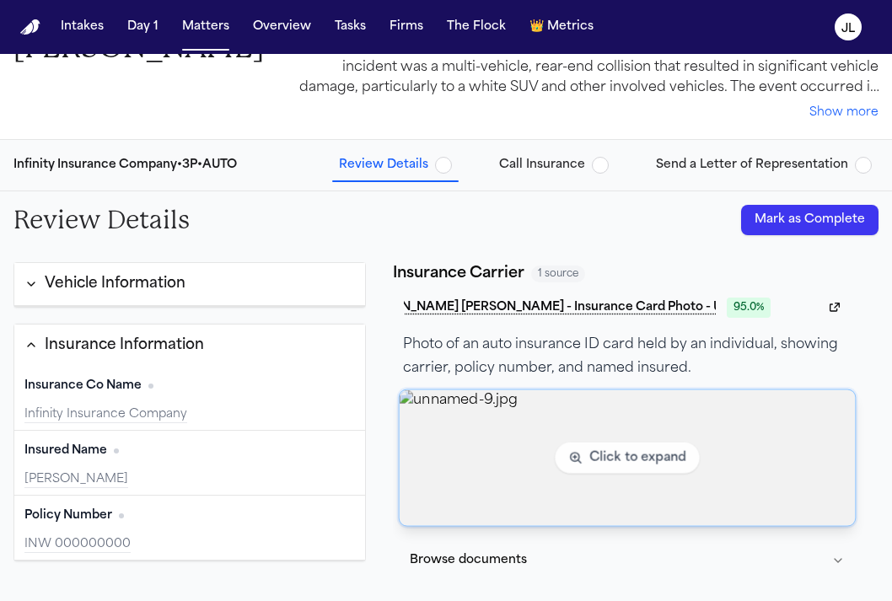
click at [556, 439] on img "View image unnamed-9.jpg" at bounding box center [627, 457] width 455 height 136
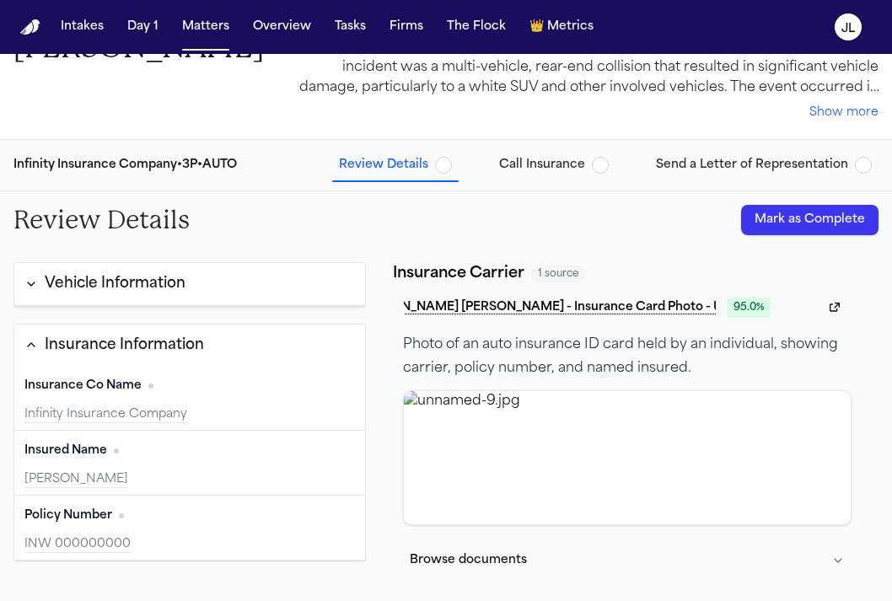
click at [780, 232] on button "Mark as Complete" at bounding box center [809, 220] width 137 height 30
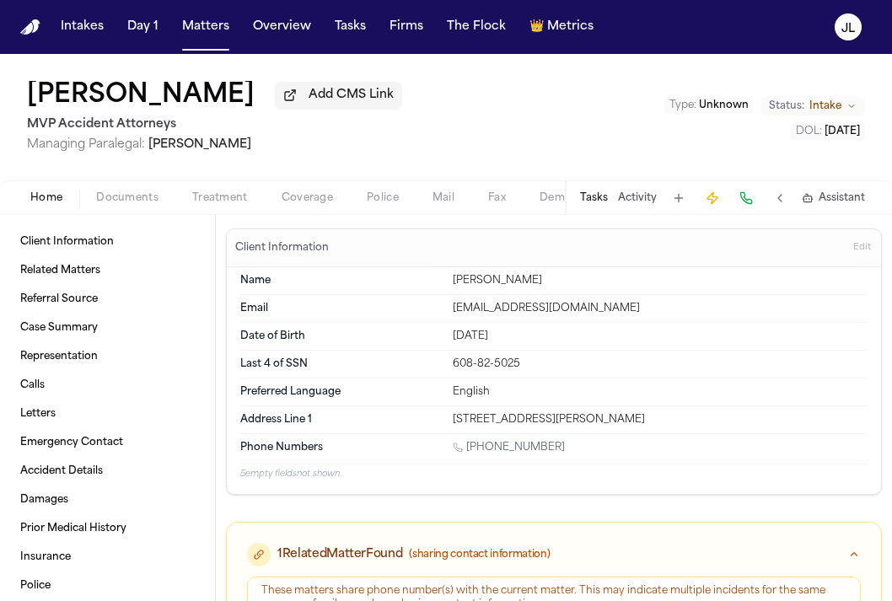
click at [309, 196] on span "Coverage" at bounding box center [307, 197] width 51 height 13
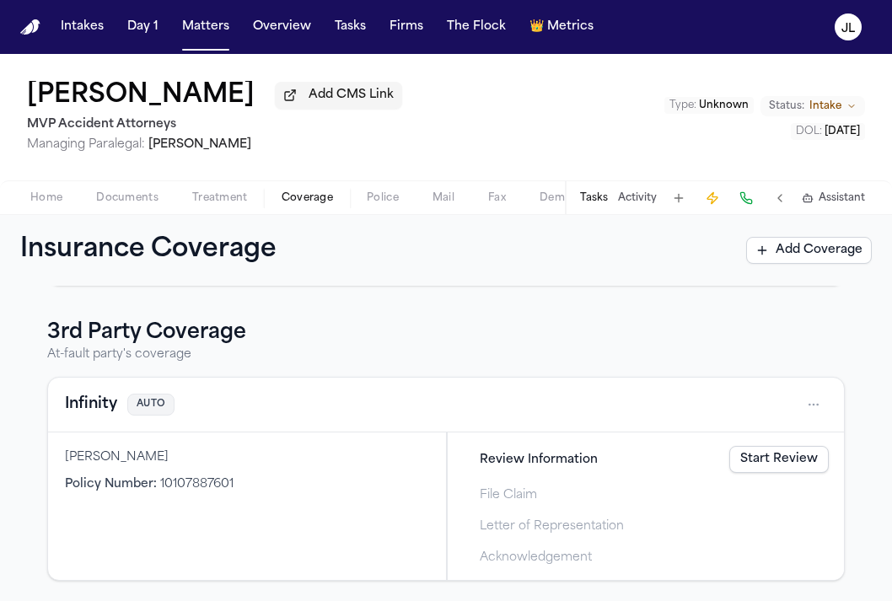
scroll to position [432, 0]
click at [86, 412] on button "Infinity" at bounding box center [91, 405] width 52 height 24
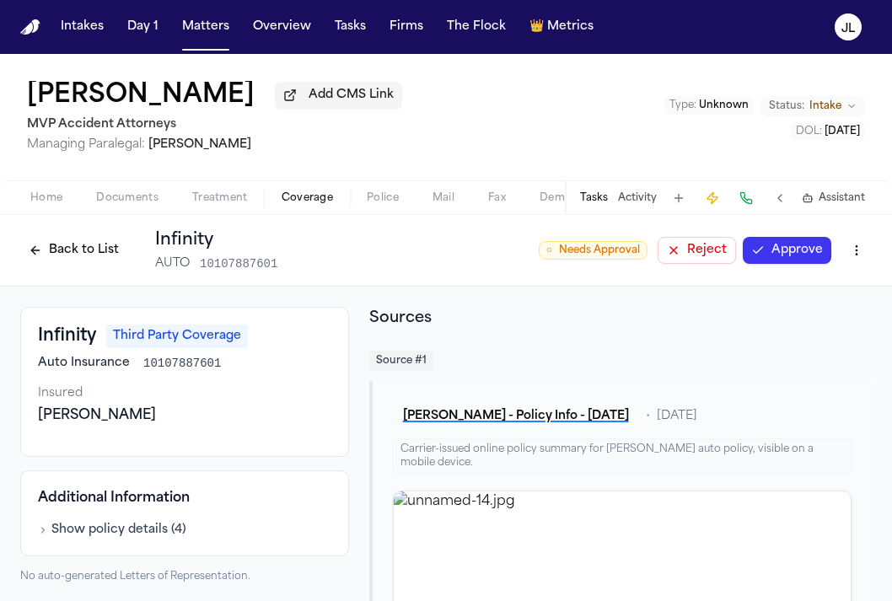
click at [801, 264] on button "Approve" at bounding box center [787, 250] width 89 height 27
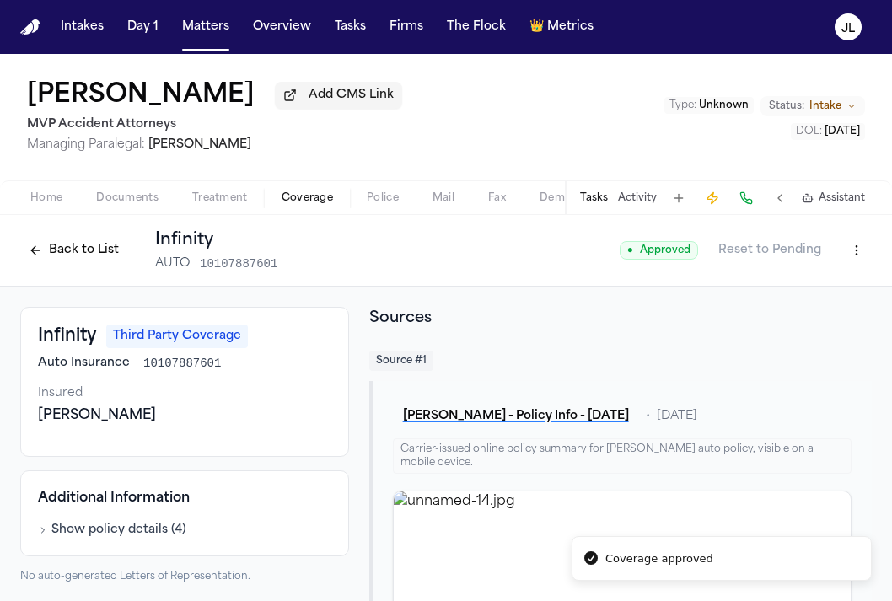
click at [58, 264] on button "Back to List" at bounding box center [73, 250] width 107 height 27
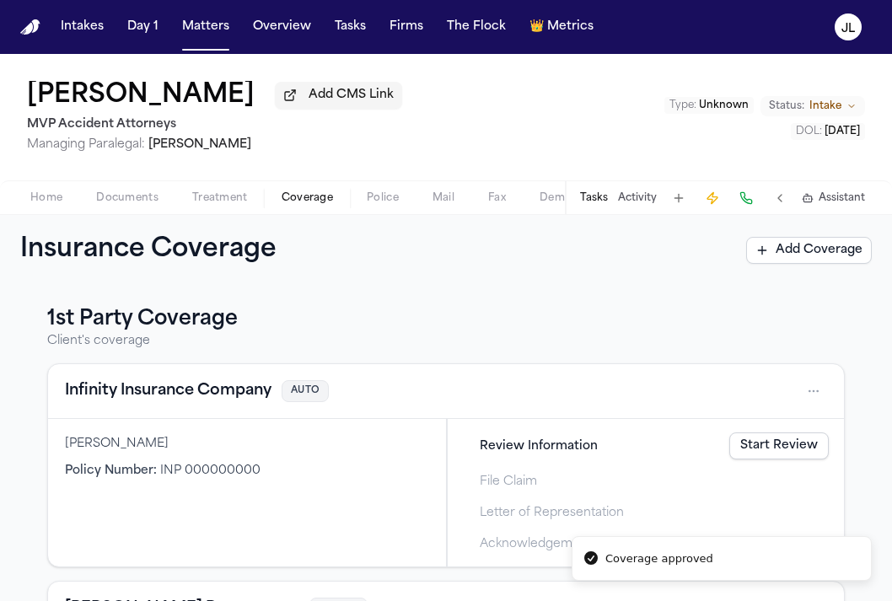
click at [180, 391] on button "Infinity Insurance Company" at bounding box center [168, 391] width 207 height 24
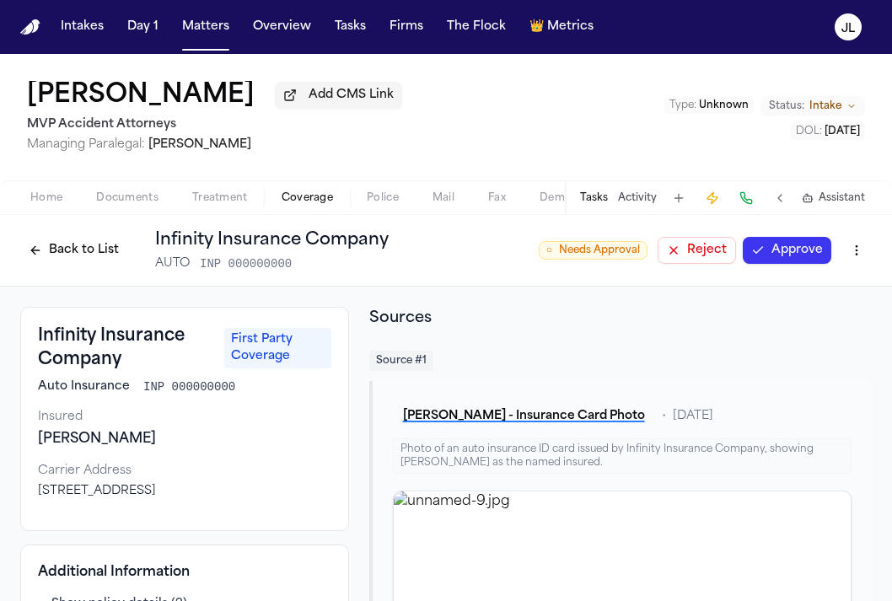
click at [803, 254] on button "Approve" at bounding box center [787, 250] width 89 height 27
click at [97, 244] on button "Back to List" at bounding box center [73, 250] width 107 height 27
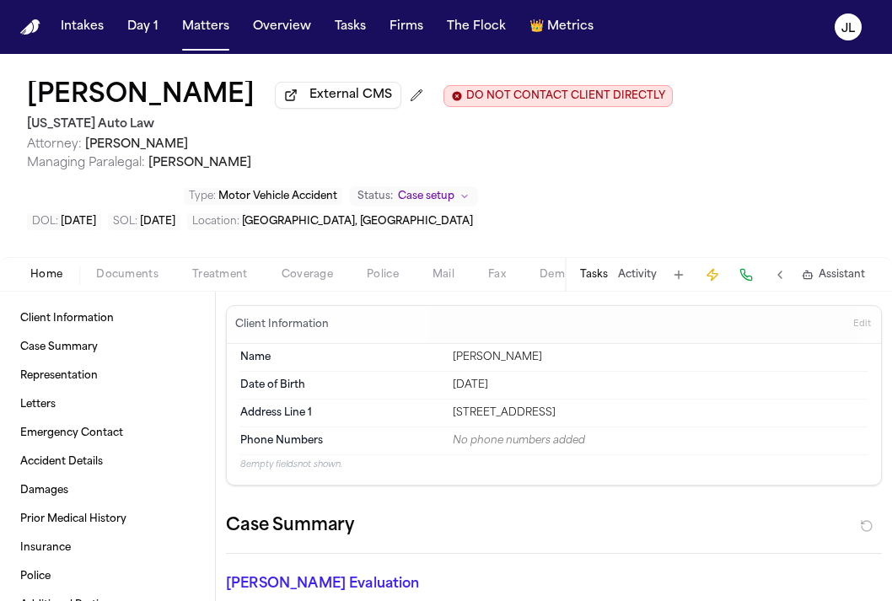
click at [325, 282] on span "Coverage" at bounding box center [307, 274] width 51 height 13
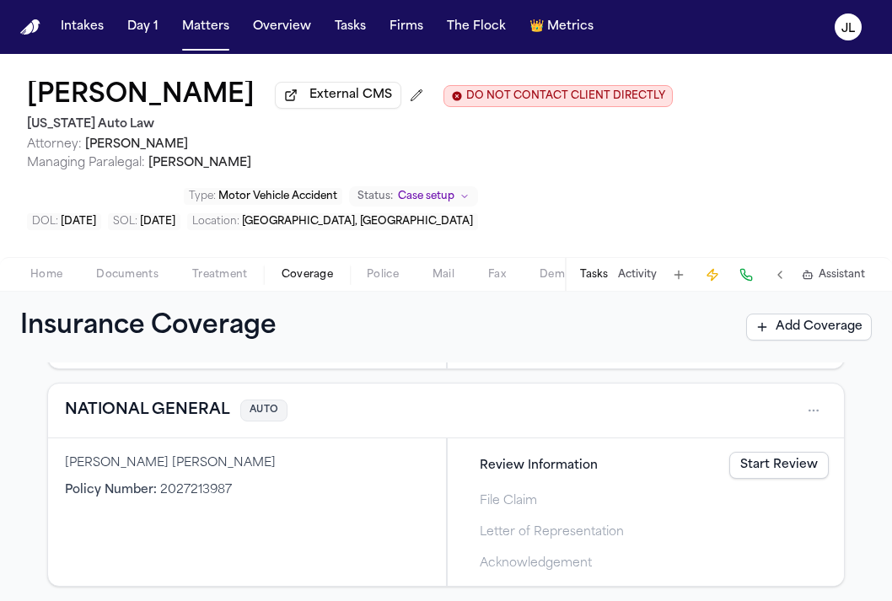
scroll to position [712, 0]
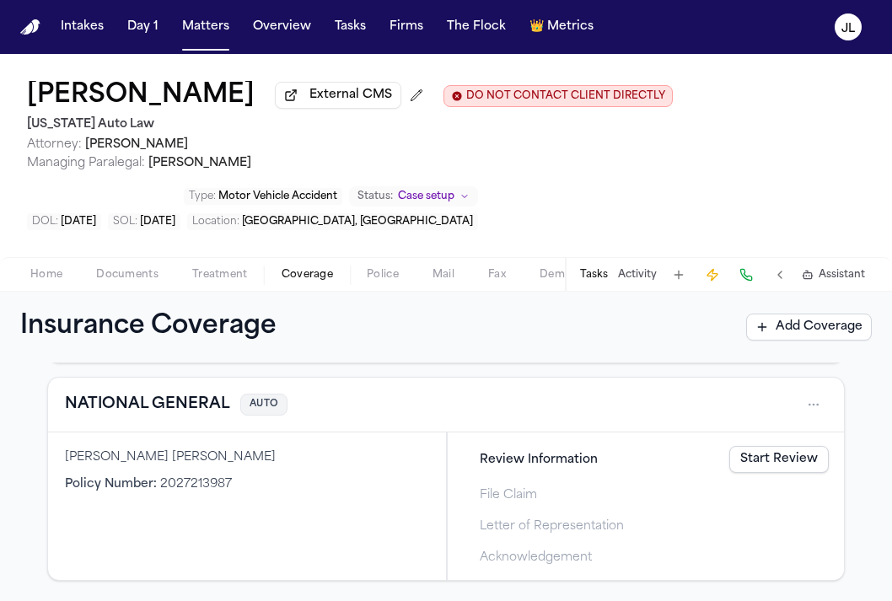
click at [792, 462] on link "Start Review" at bounding box center [778, 459] width 99 height 27
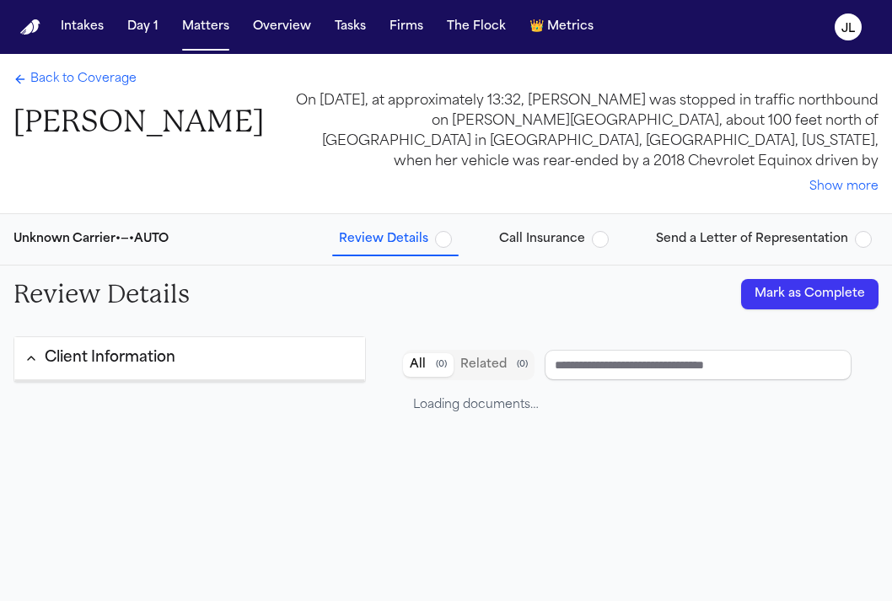
type input "**********"
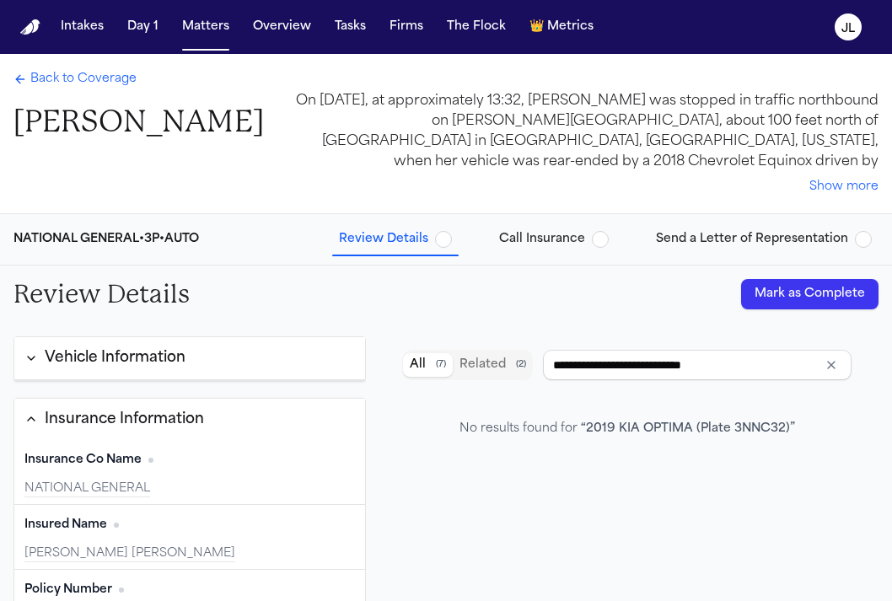
click at [792, 285] on button "Mark as Complete" at bounding box center [809, 294] width 137 height 30
click at [81, 84] on span "Back to Coverage" at bounding box center [83, 79] width 106 height 17
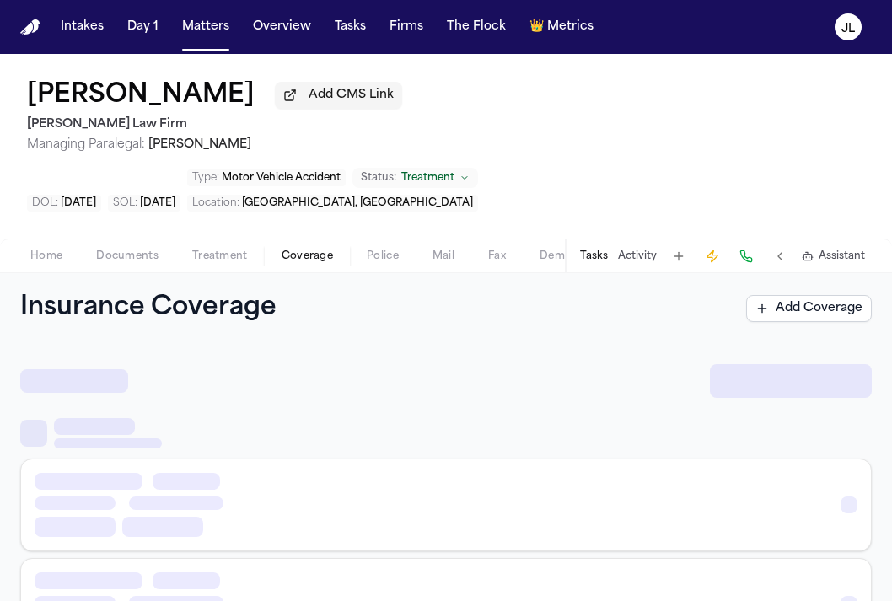
click at [297, 250] on span "Coverage" at bounding box center [307, 256] width 51 height 13
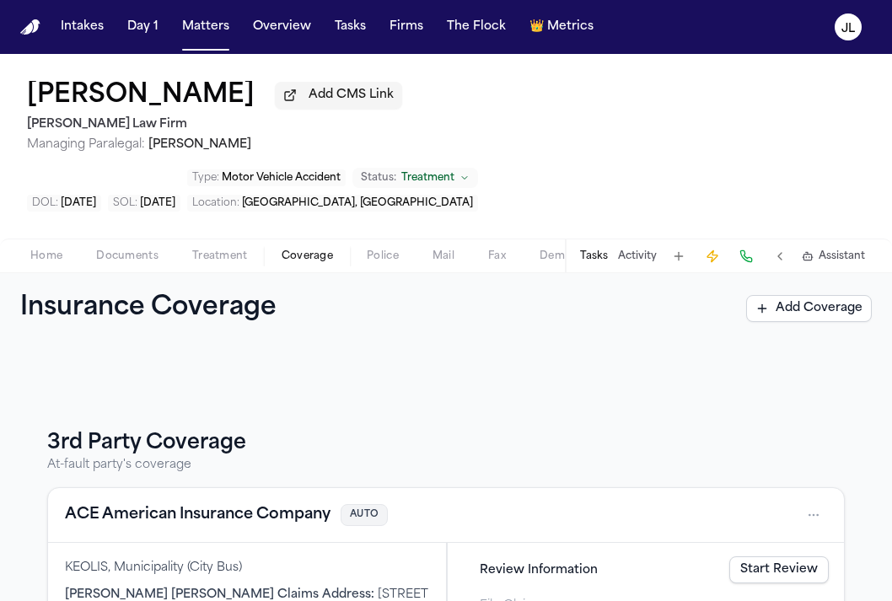
scroll to position [153, 0]
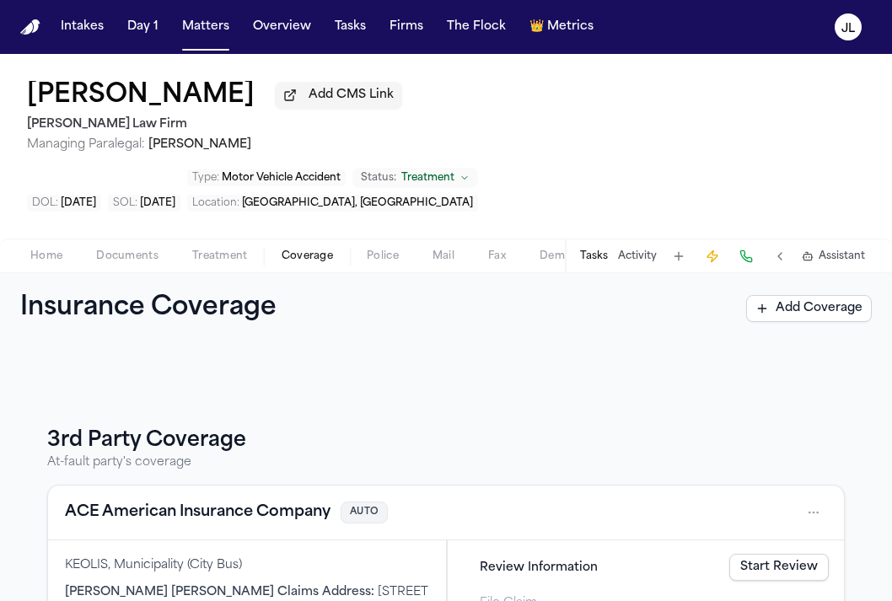
click at [162, 501] on button "ACE American Insurance Company" at bounding box center [198, 513] width 266 height 24
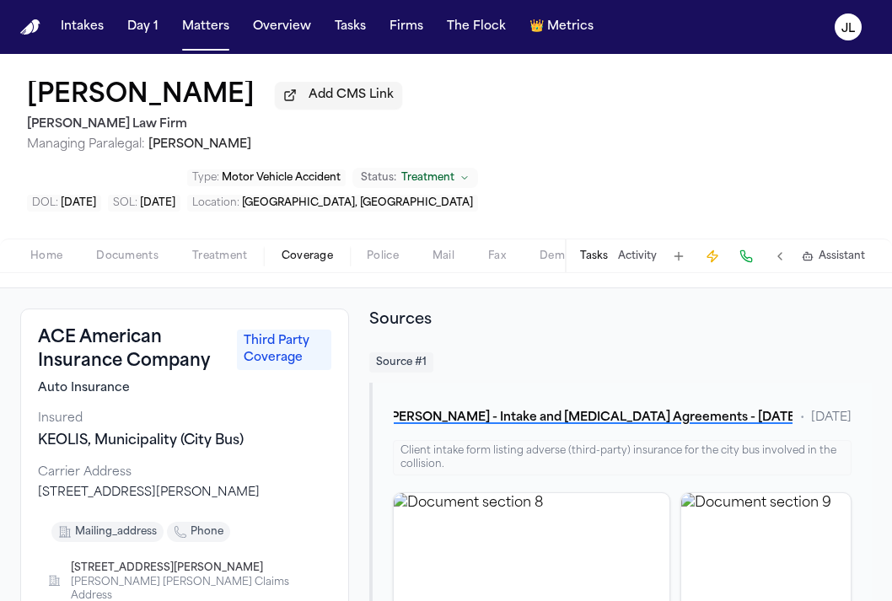
scroll to position [23, 0]
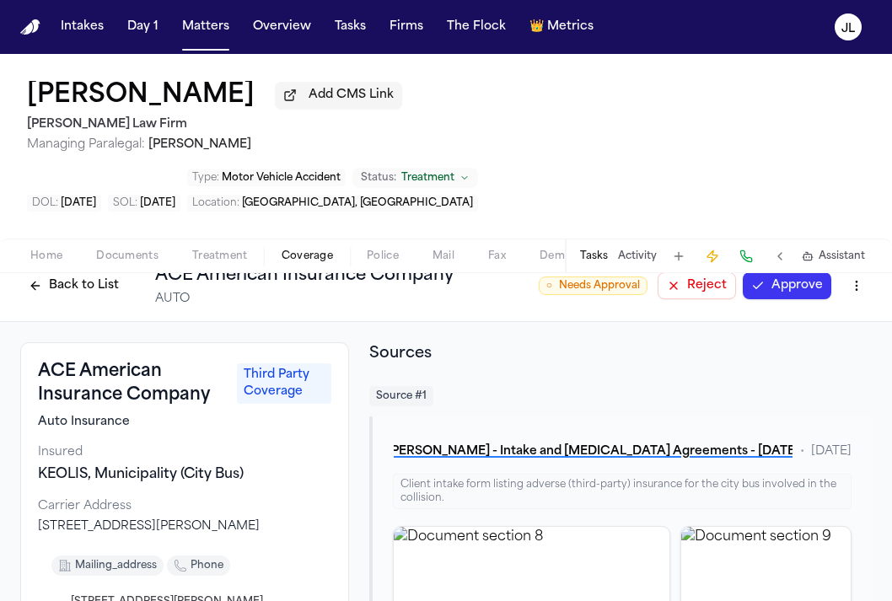
click at [771, 272] on button "Approve" at bounding box center [787, 285] width 89 height 27
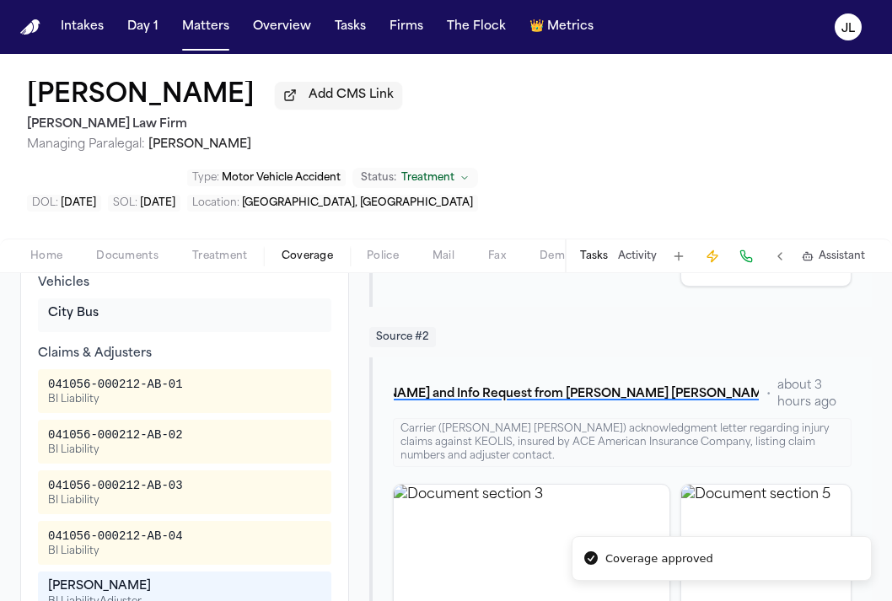
scroll to position [553, 0]
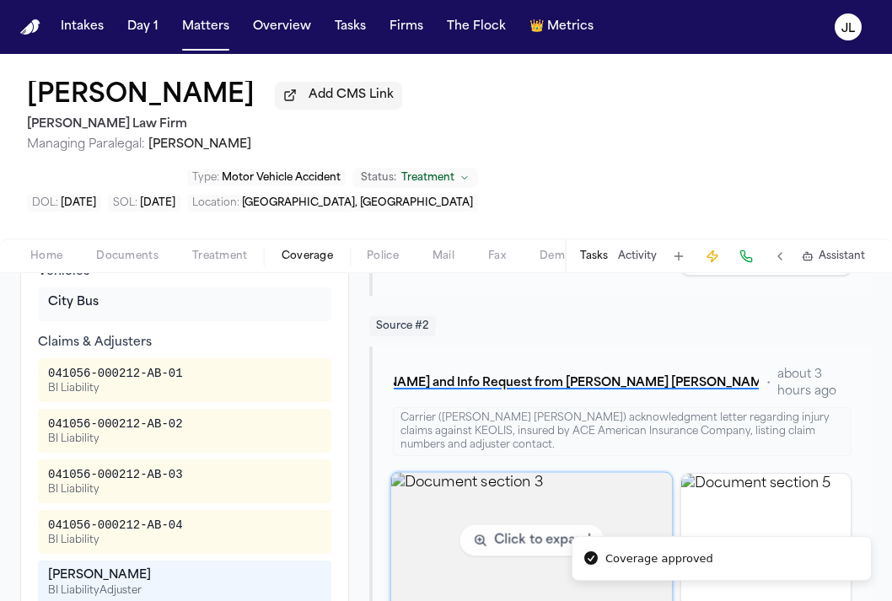
click at [593, 493] on img "View document section 3" at bounding box center [531, 540] width 282 height 136
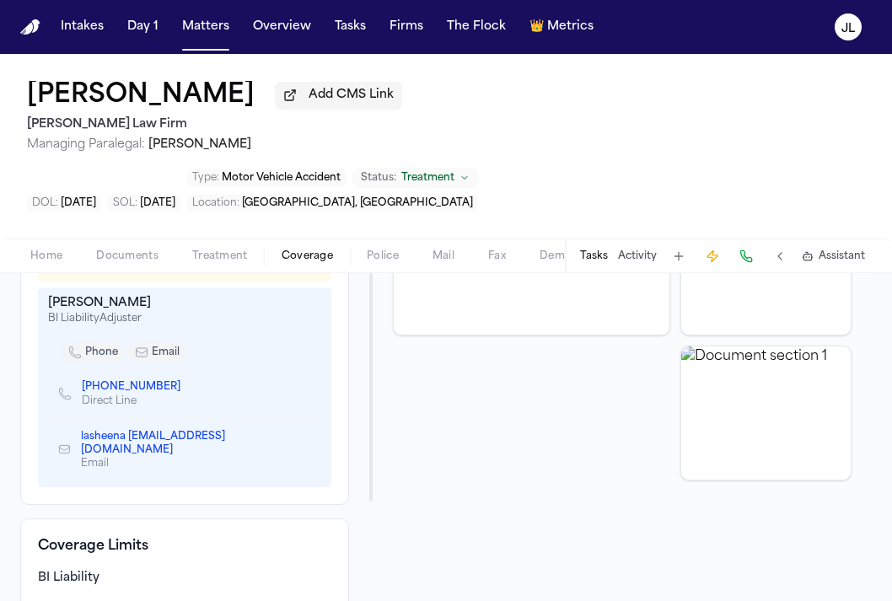
scroll to position [0, 0]
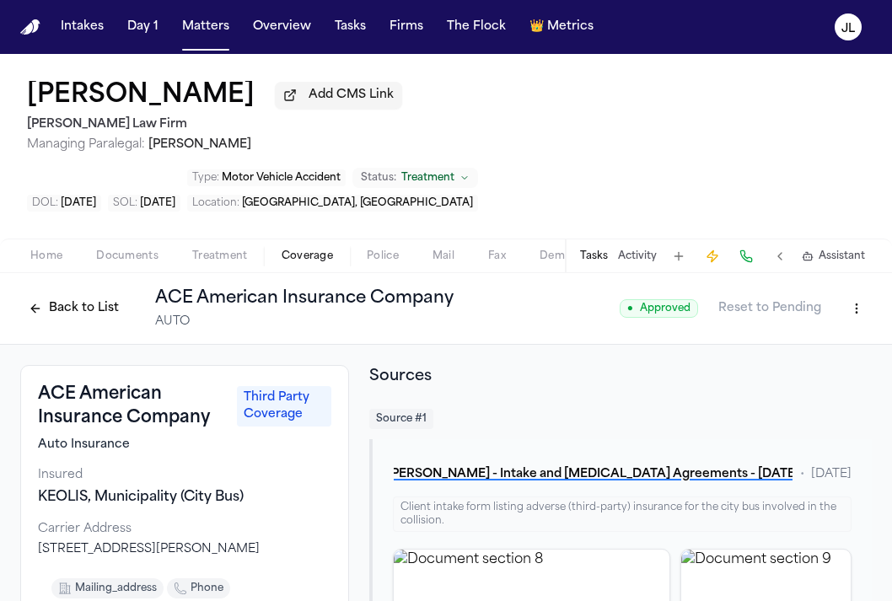
click at [105, 295] on button "Back to List" at bounding box center [73, 308] width 107 height 27
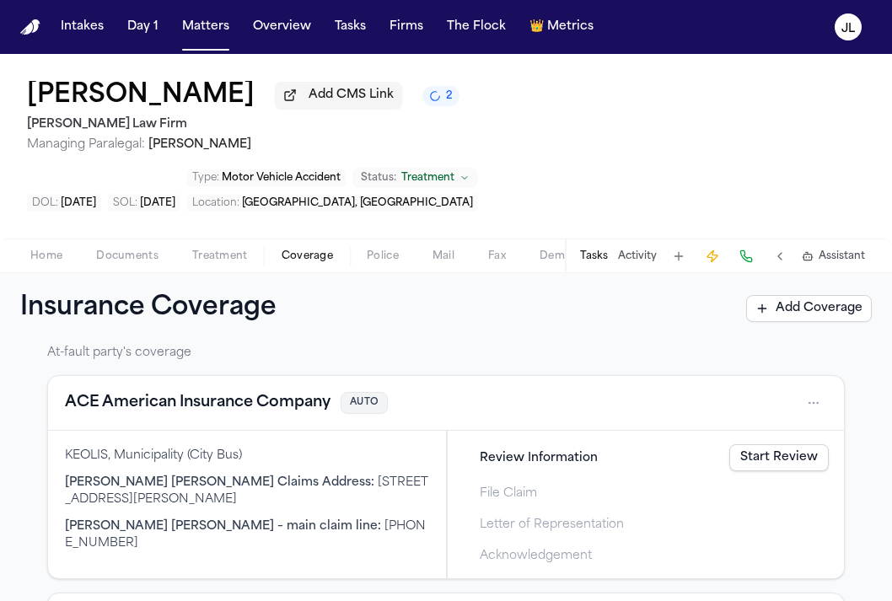
scroll to position [260, 0]
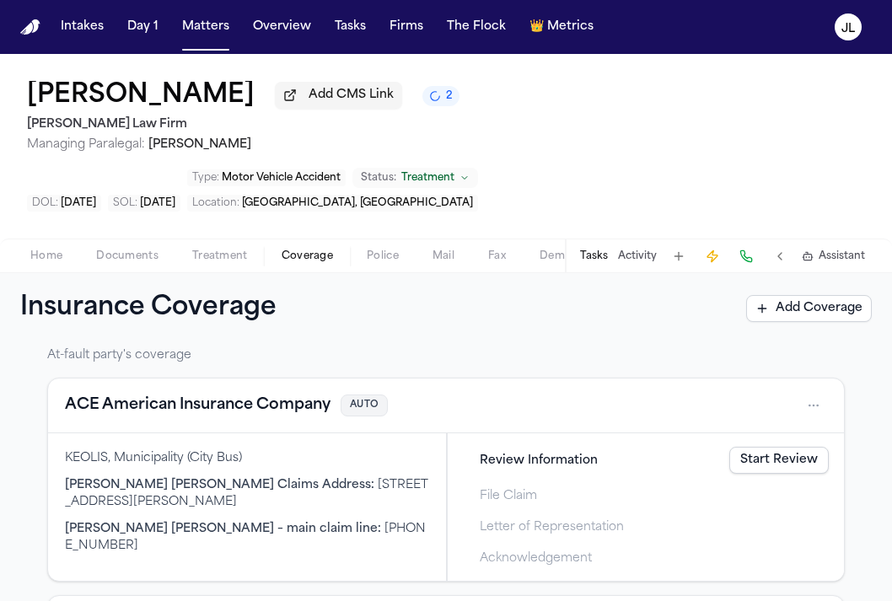
click at [809, 447] on link "Start Review" at bounding box center [778, 460] width 99 height 27
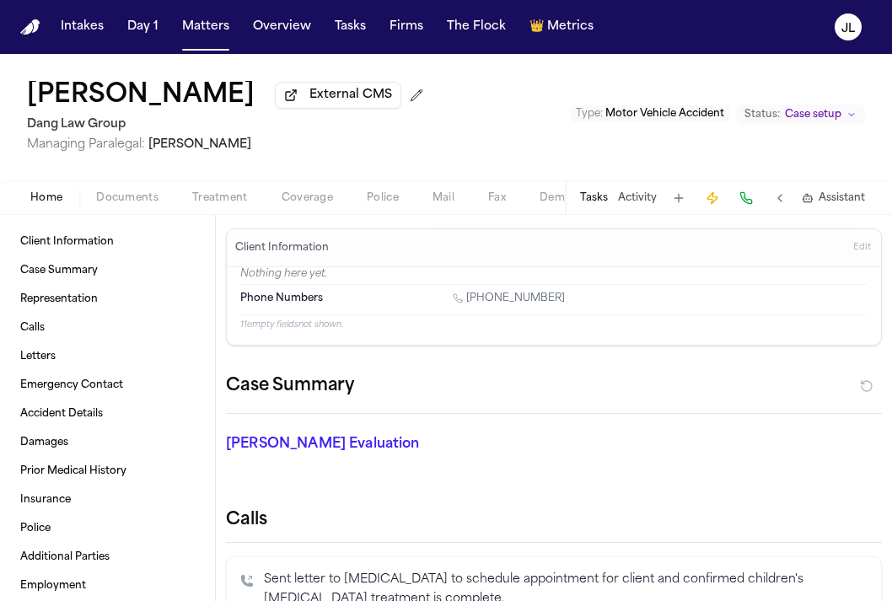
click at [304, 205] on span "Coverage" at bounding box center [307, 197] width 51 height 13
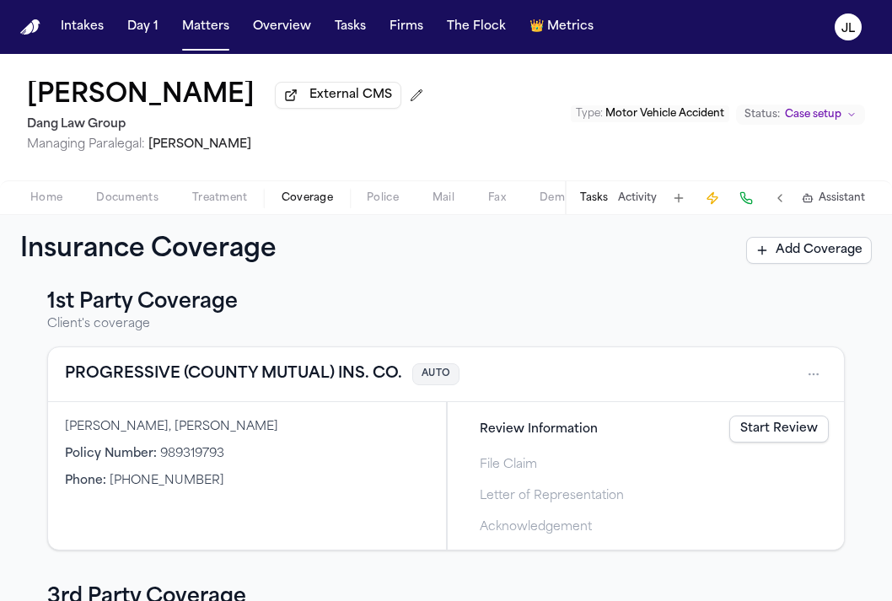
scroll to position [15, 0]
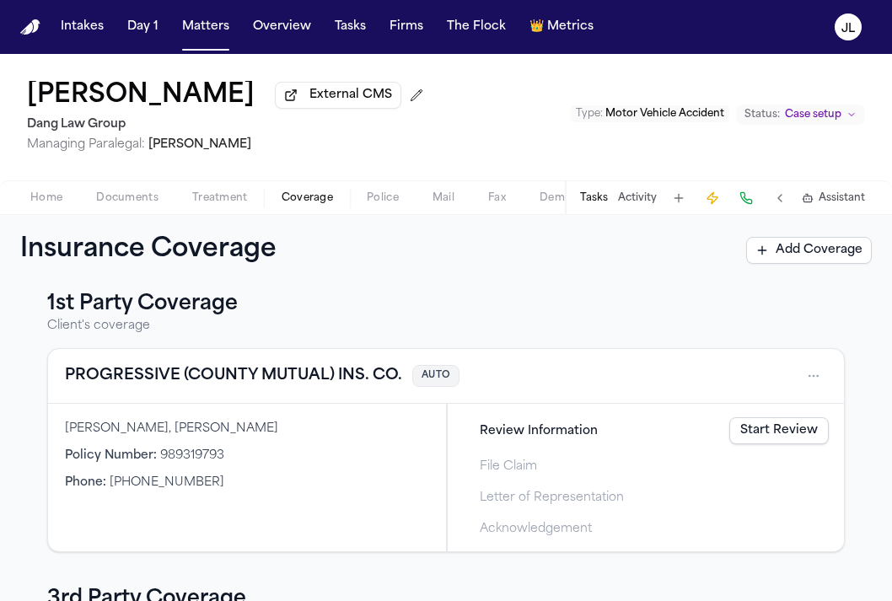
click at [218, 388] on button "PROGRESSIVE (COUNTY MUTUAL) INS. CO." at bounding box center [233, 376] width 337 height 24
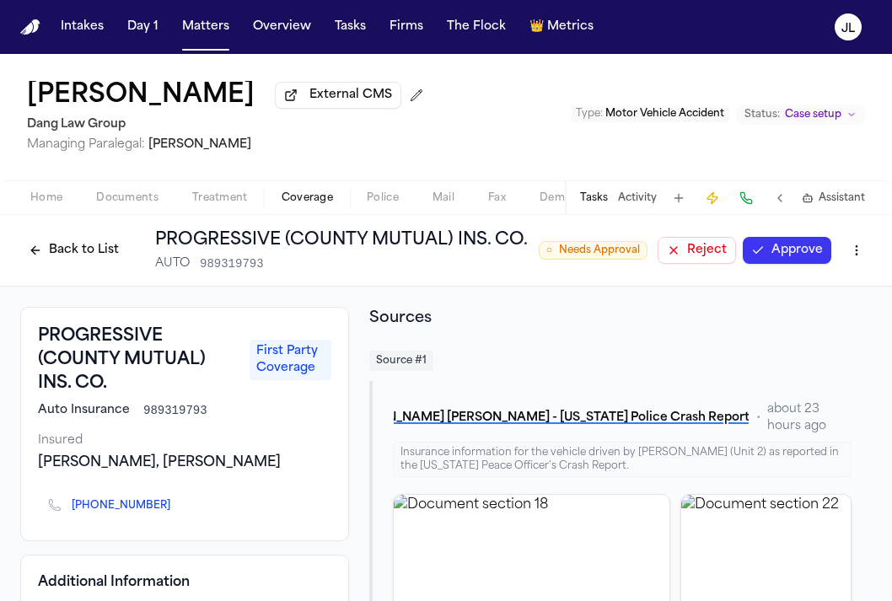
click at [798, 264] on button "Approve" at bounding box center [787, 250] width 89 height 27
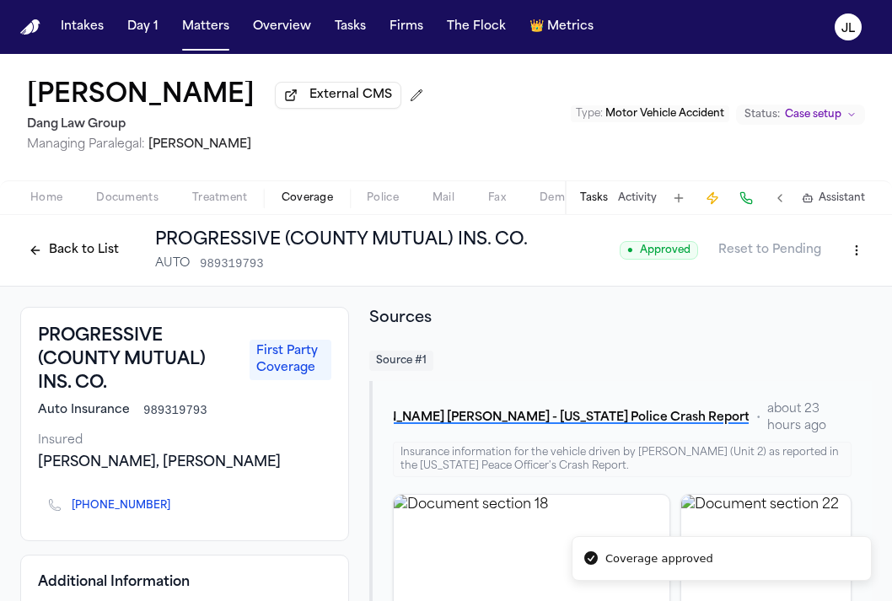
click at [85, 264] on button "Back to List" at bounding box center [73, 250] width 107 height 27
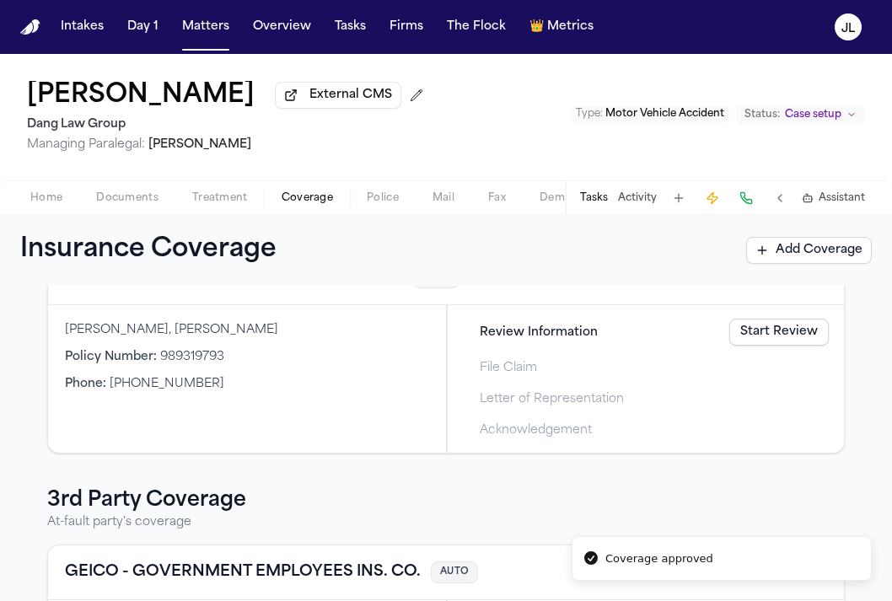
scroll to position [10, 0]
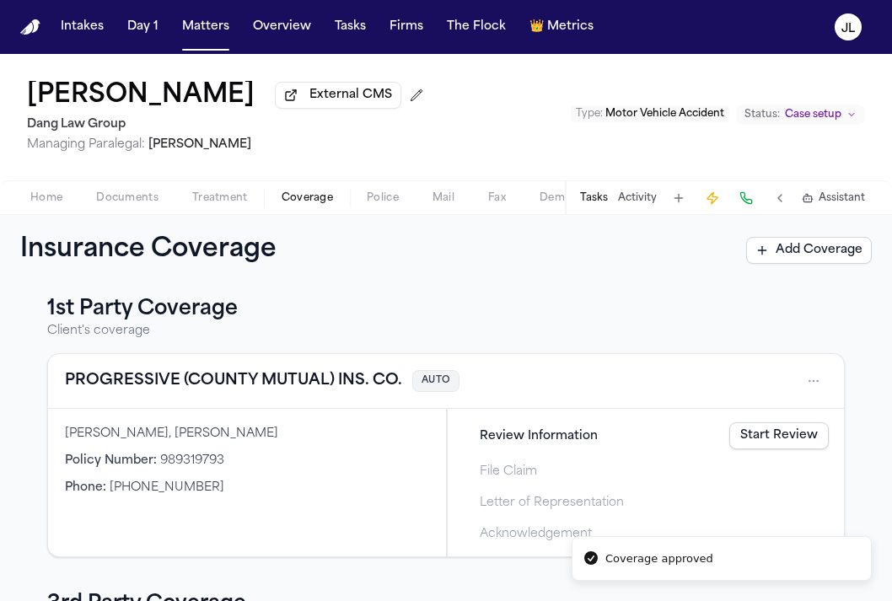
click at [772, 449] on link "Start Review" at bounding box center [778, 435] width 99 height 27
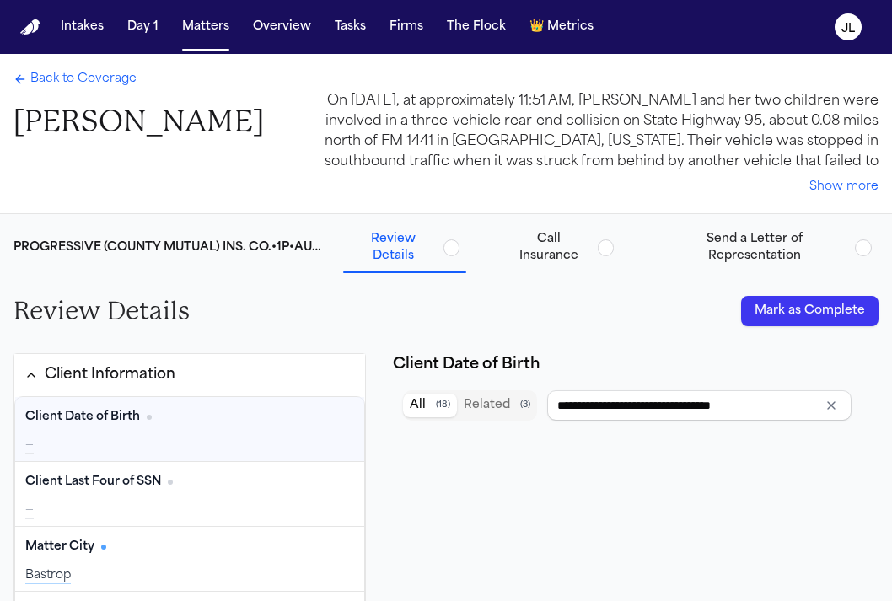
click at [792, 314] on button "Mark as Complete" at bounding box center [809, 311] width 137 height 30
click at [103, 74] on span "Back to Coverage" at bounding box center [83, 79] width 106 height 17
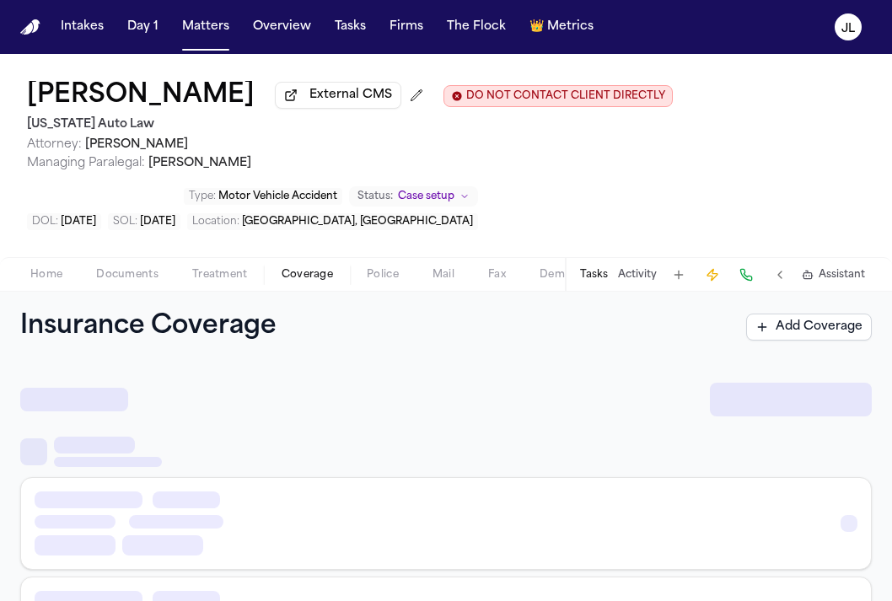
click at [295, 285] on span "button" at bounding box center [307, 284] width 72 height 2
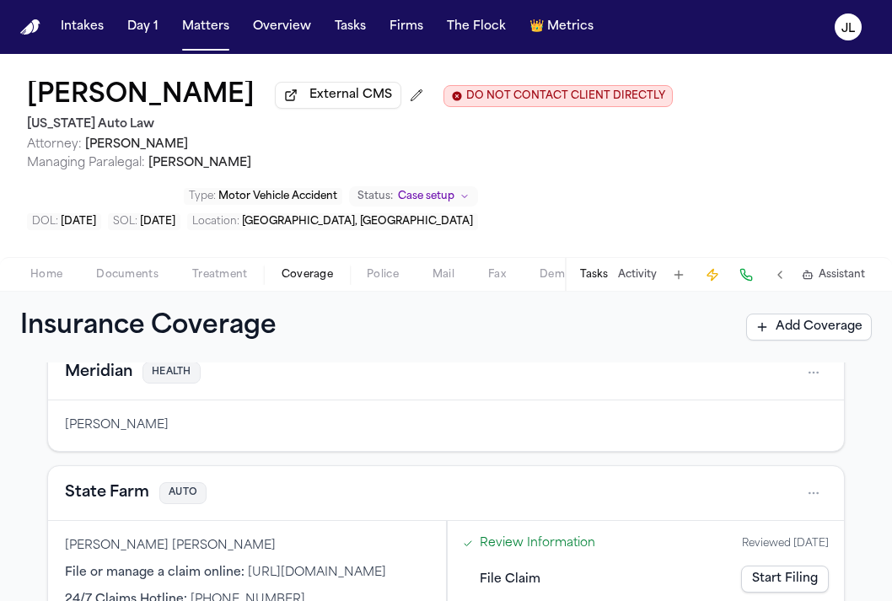
scroll to position [147, 0]
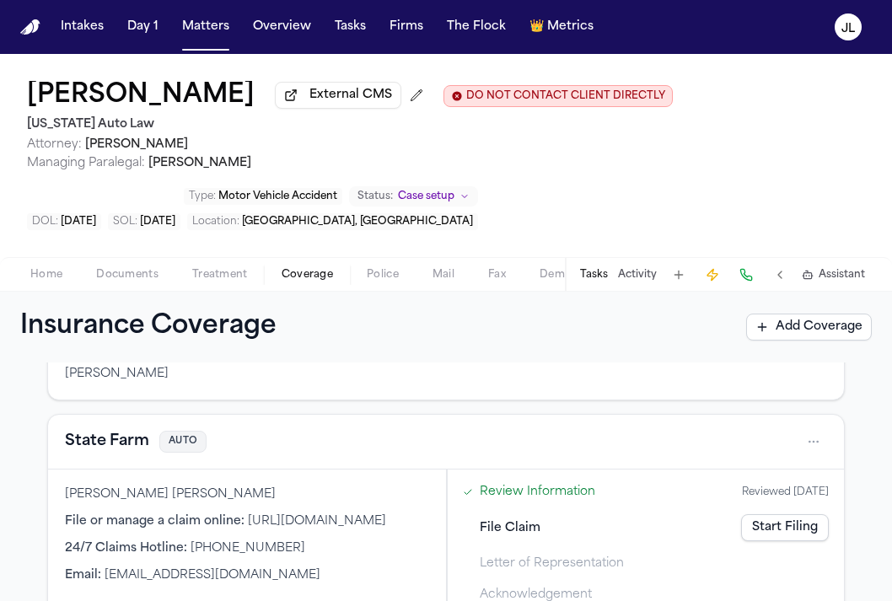
click at [142, 451] on button "State Farm" at bounding box center [107, 442] width 84 height 24
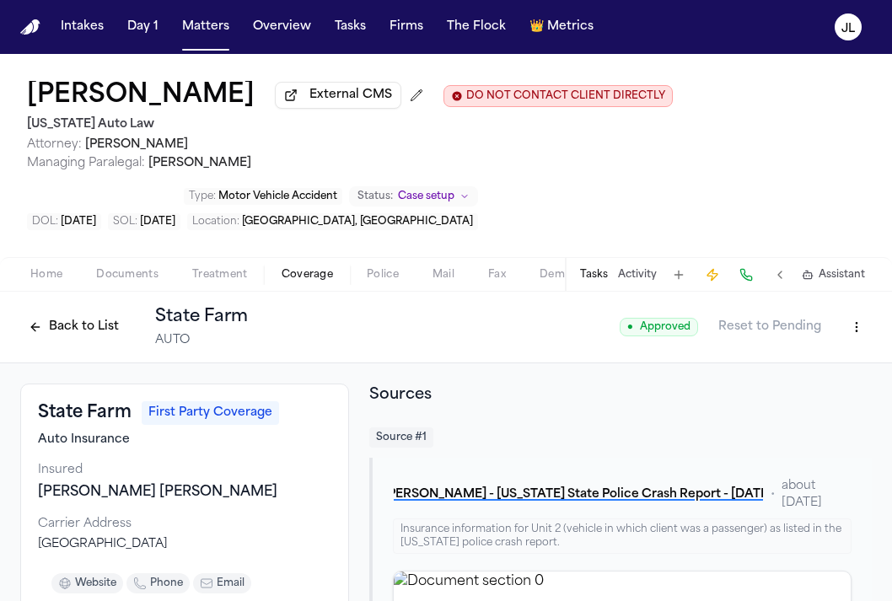
click at [71, 327] on button "Back to List" at bounding box center [73, 327] width 107 height 27
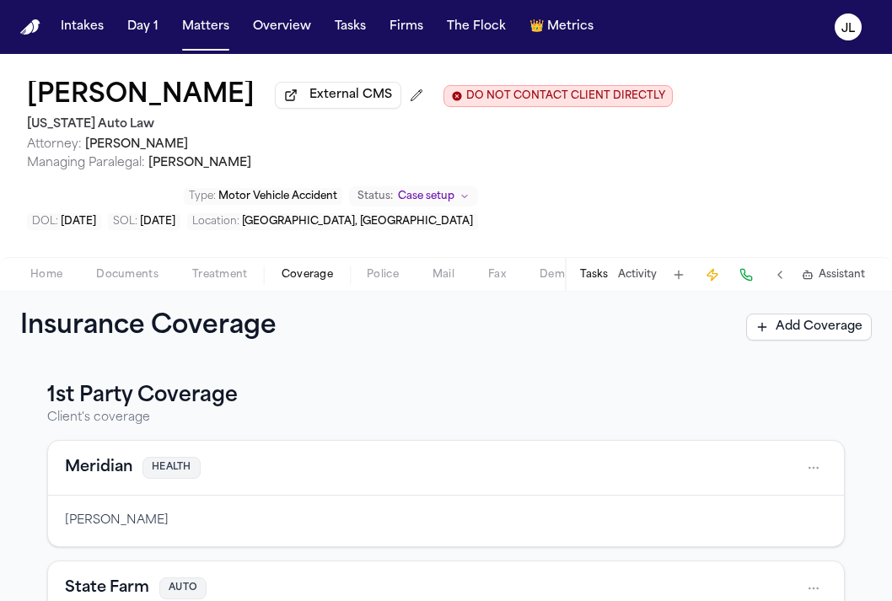
click at [93, 473] on button "Meridian" at bounding box center [98, 468] width 67 height 24
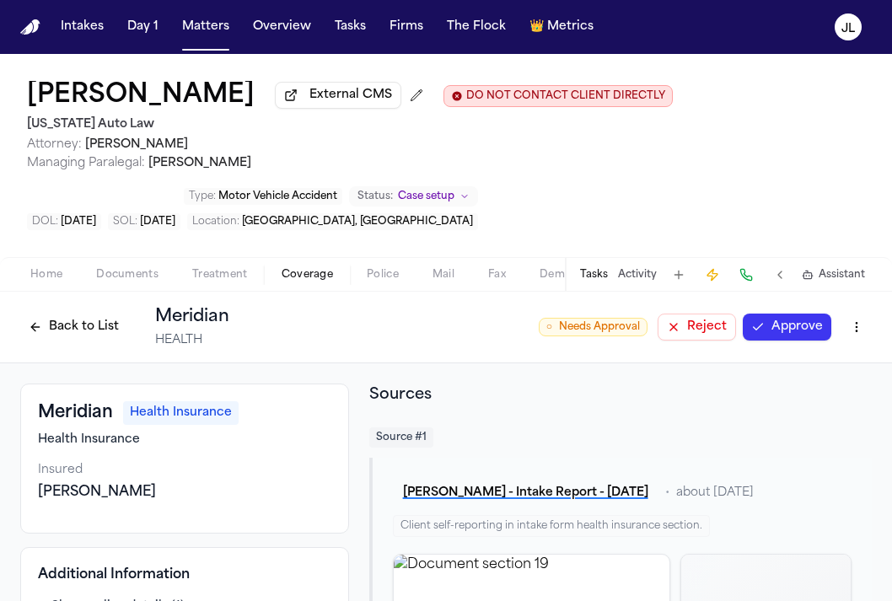
click at [771, 328] on button "Approve" at bounding box center [787, 327] width 89 height 27
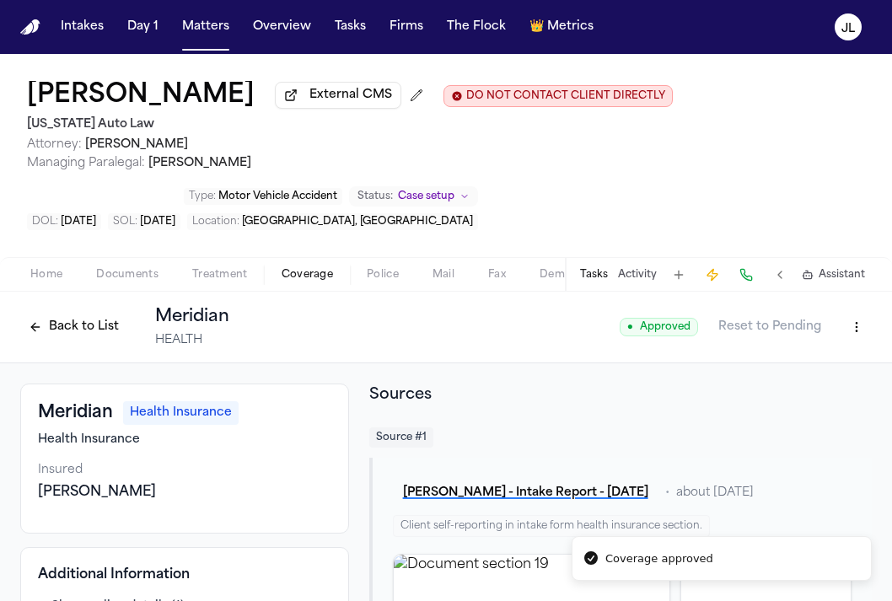
click at [71, 329] on button "Back to List" at bounding box center [73, 327] width 107 height 27
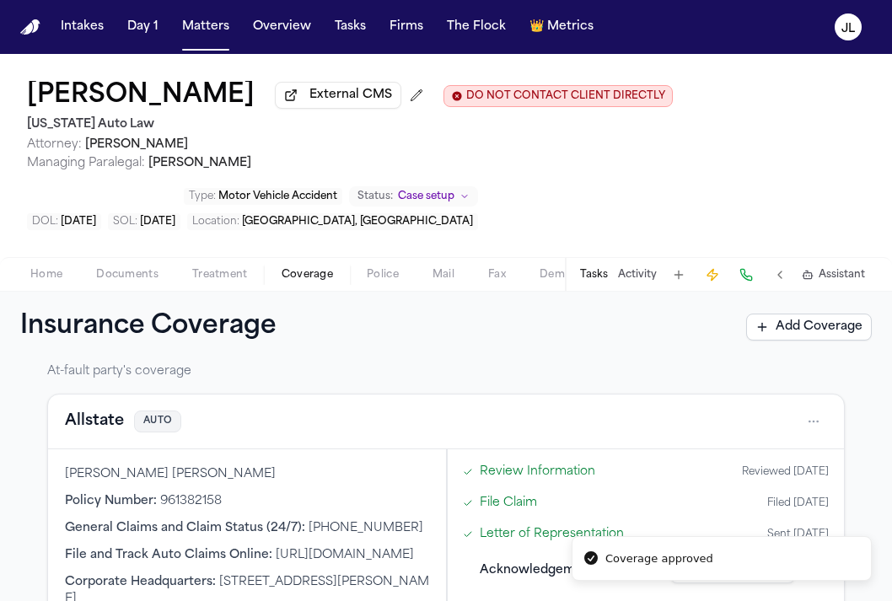
scroll to position [417, 0]
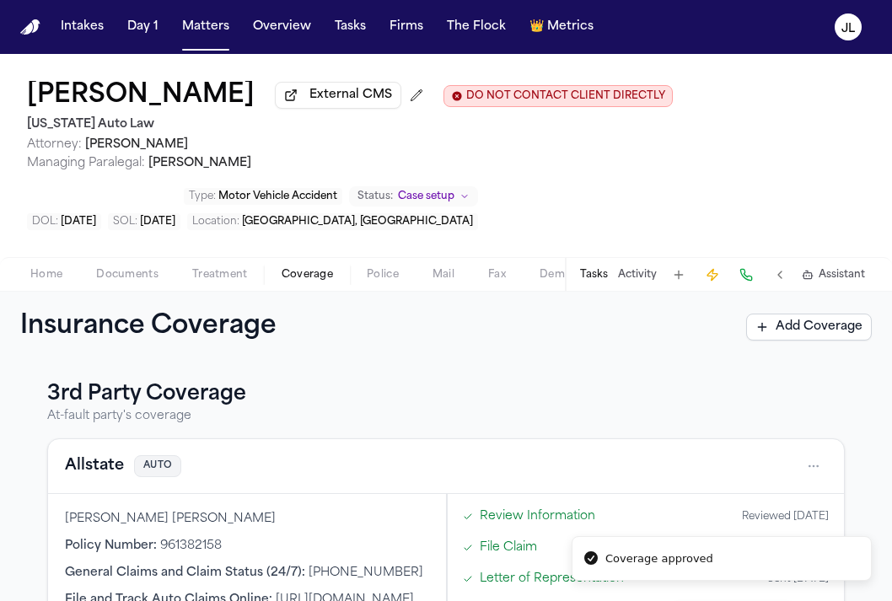
click at [102, 477] on button "Allstate" at bounding box center [94, 466] width 59 height 24
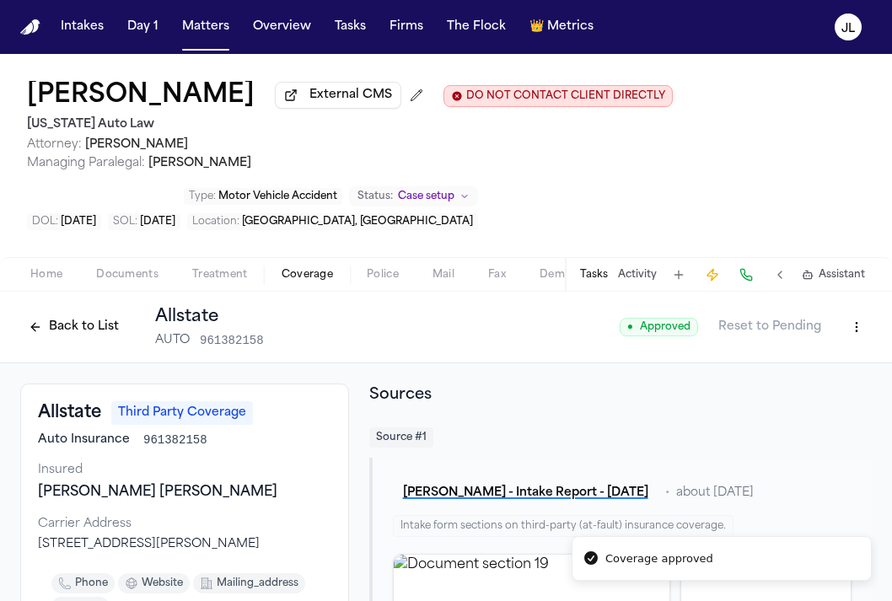
click at [83, 337] on button "Back to List" at bounding box center [73, 327] width 107 height 27
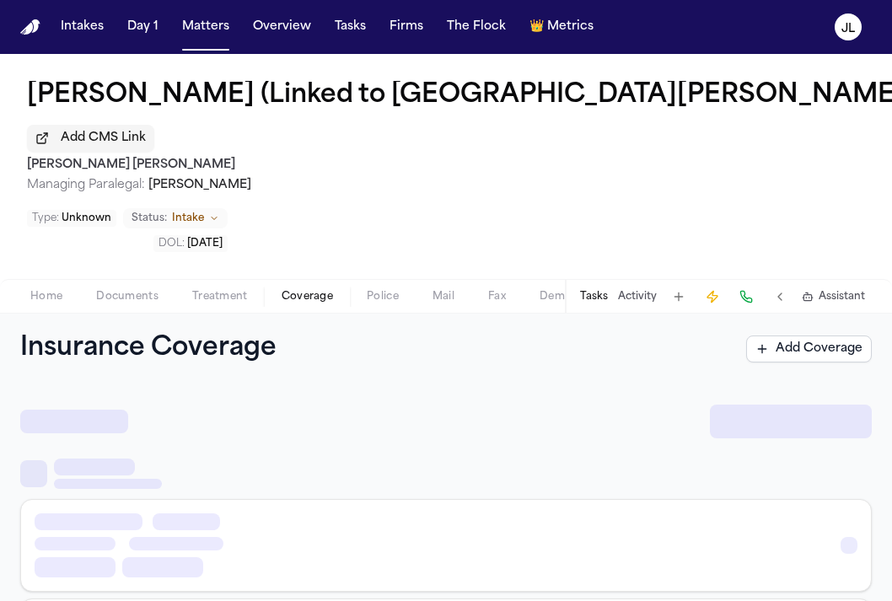
click at [301, 290] on span "Coverage" at bounding box center [307, 296] width 51 height 13
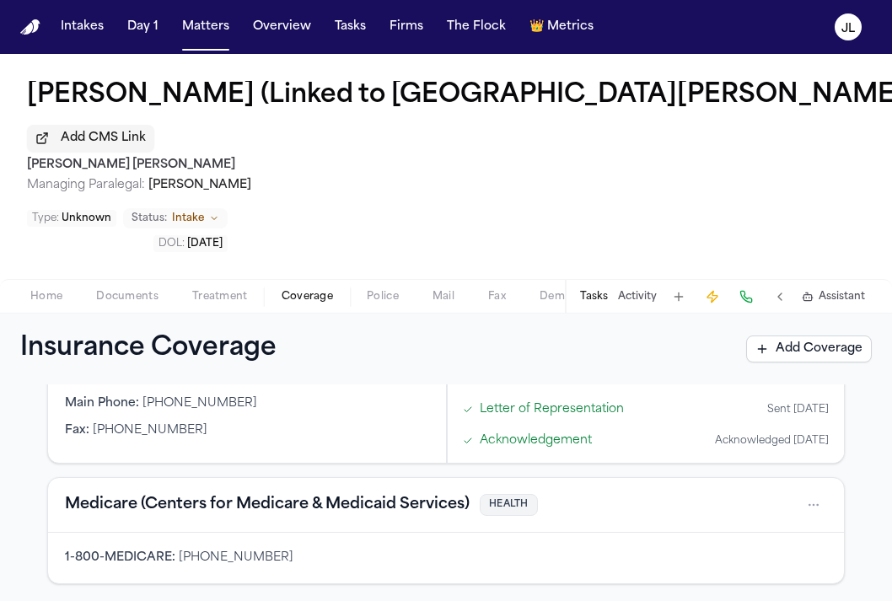
scroll to position [263, 0]
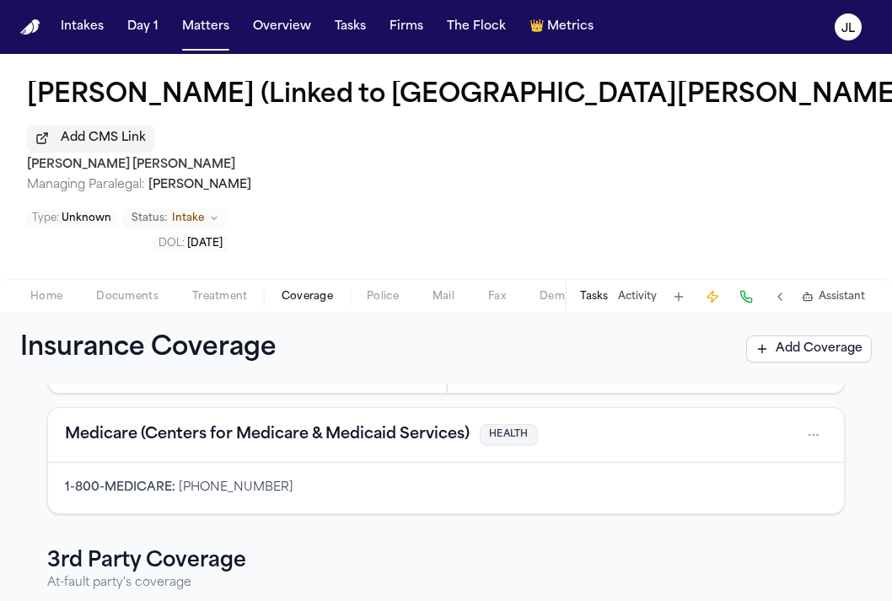
click at [204, 423] on button "Medicare (Centers for Medicare & Medicaid Services)" at bounding box center [267, 435] width 405 height 24
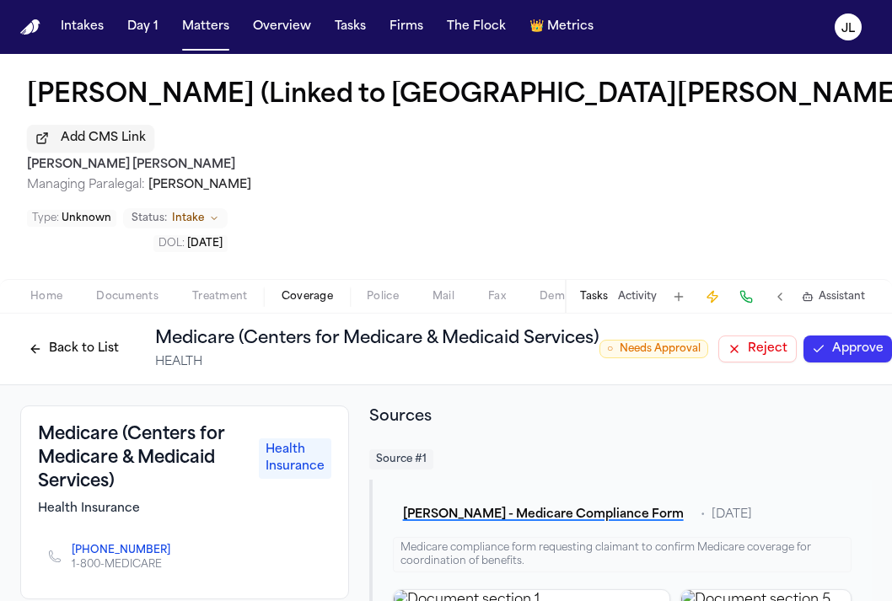
click at [851, 336] on button "Approve" at bounding box center [847, 349] width 89 height 27
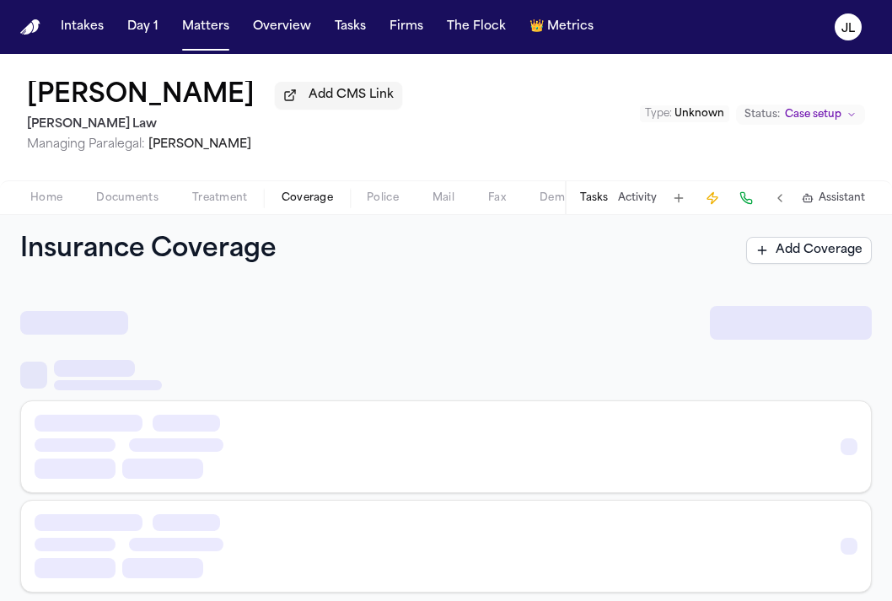
click at [309, 199] on span "Coverage" at bounding box center [307, 197] width 51 height 13
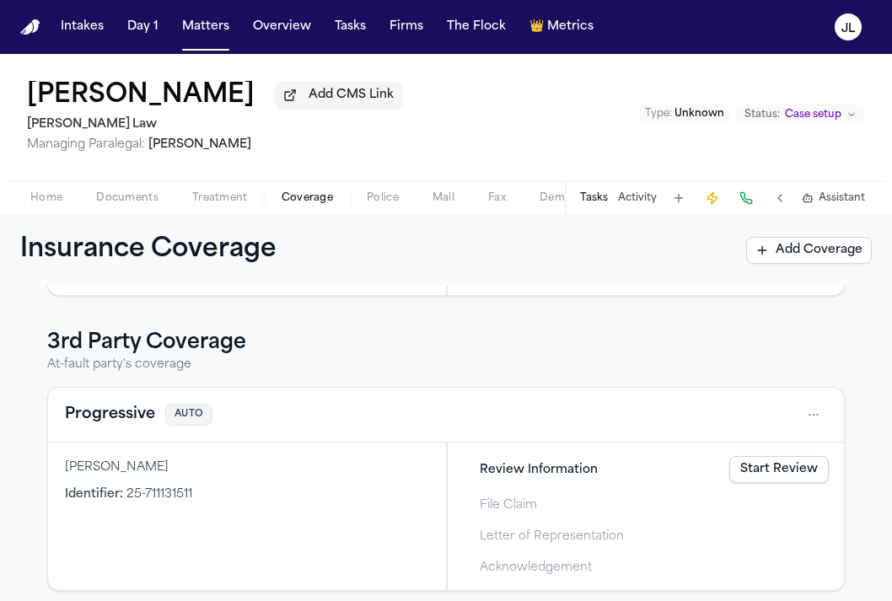
scroll to position [432, 0]
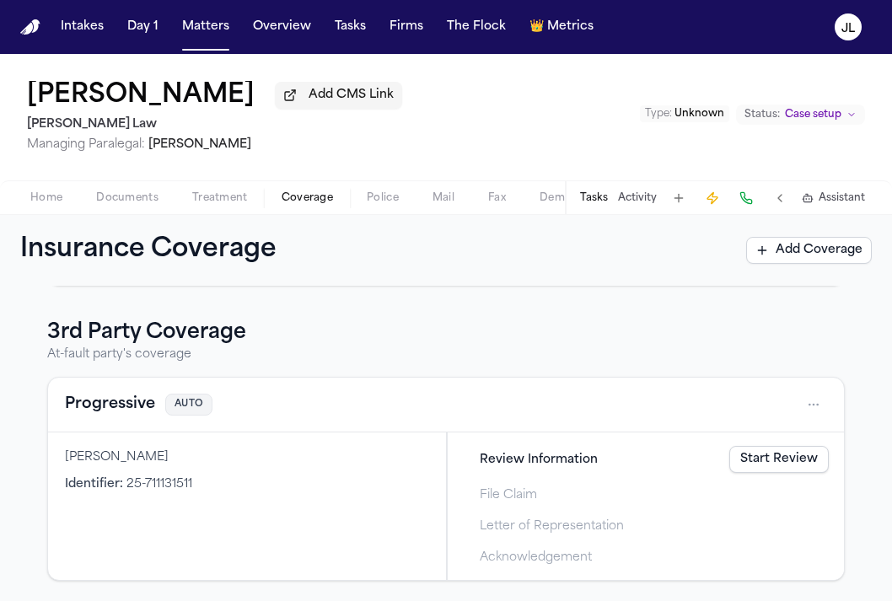
click at [131, 410] on button "Progressive" at bounding box center [110, 405] width 90 height 24
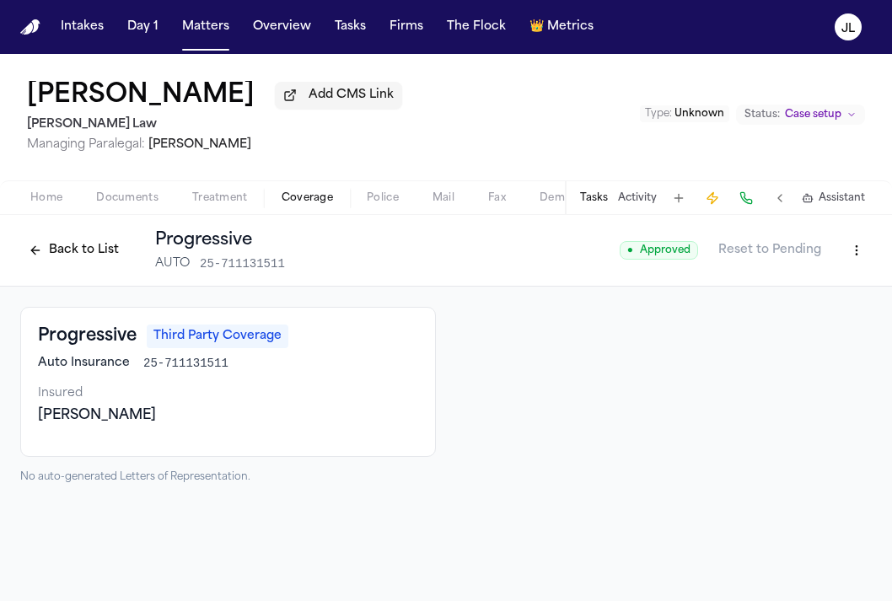
click at [99, 259] on button "Back to List" at bounding box center [73, 250] width 107 height 27
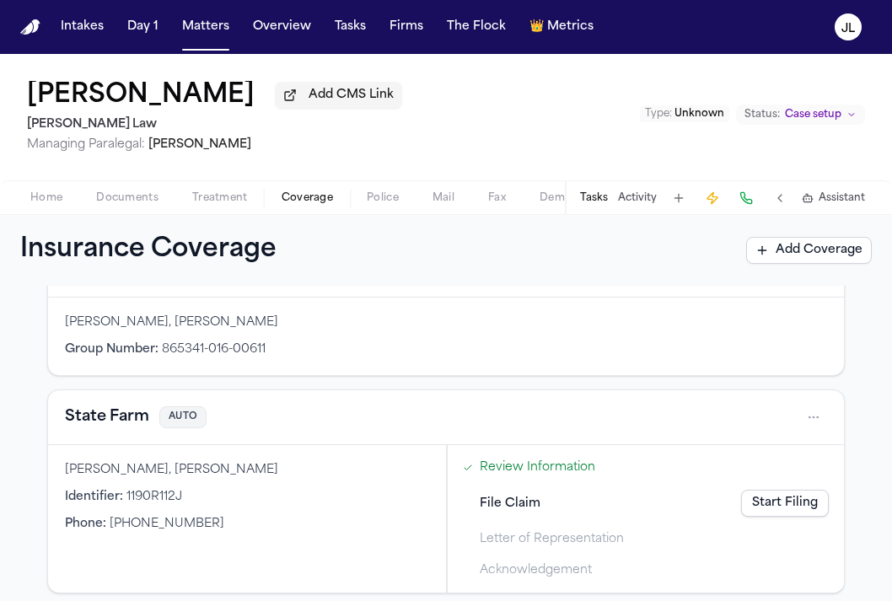
scroll to position [125, 0]
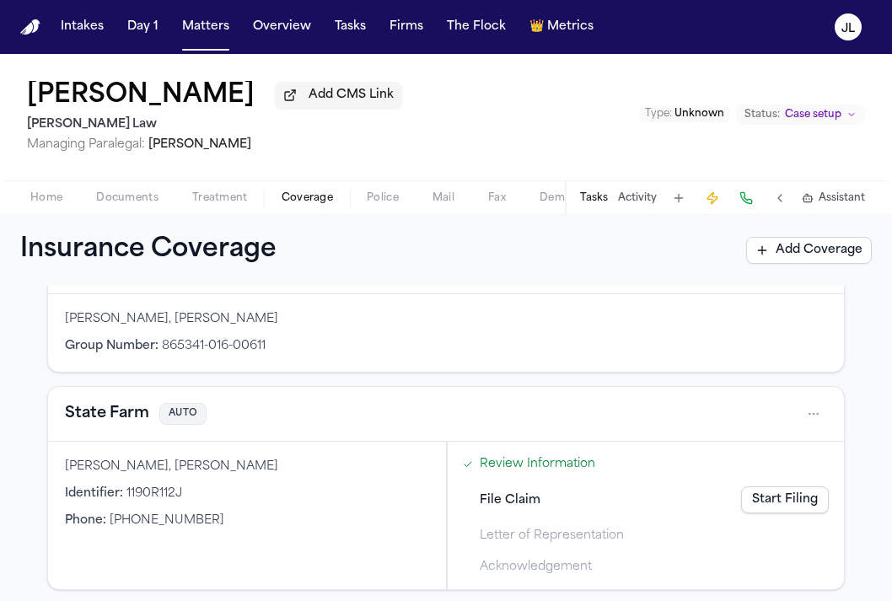
click at [120, 416] on button "State Farm" at bounding box center [107, 414] width 84 height 24
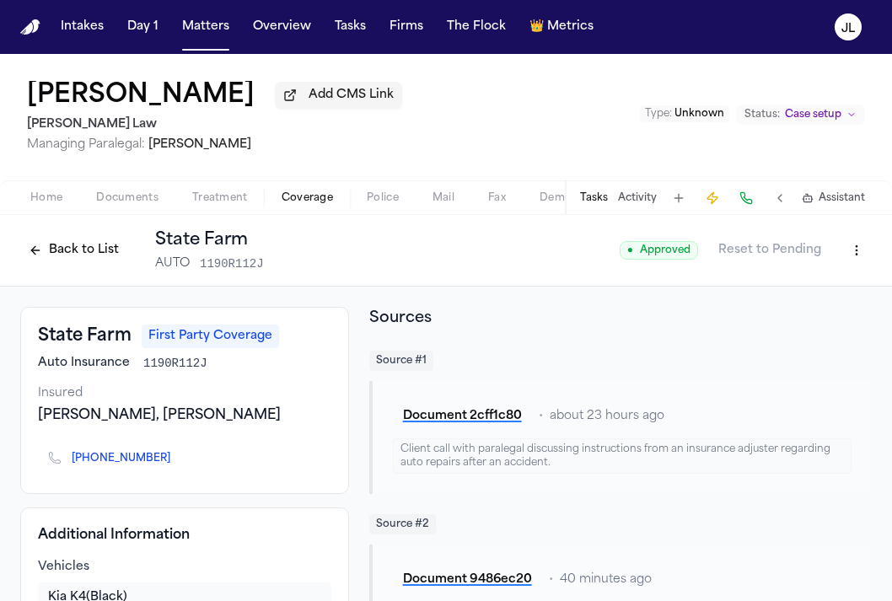
click at [83, 243] on button "Back to List" at bounding box center [73, 250] width 107 height 27
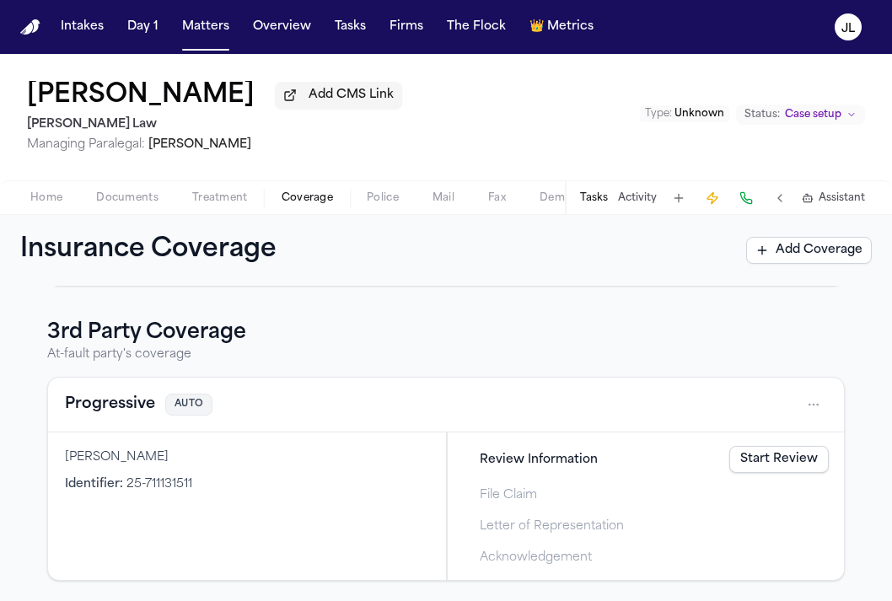
scroll to position [432, 0]
click at [807, 458] on link "Start Review" at bounding box center [778, 459] width 99 height 27
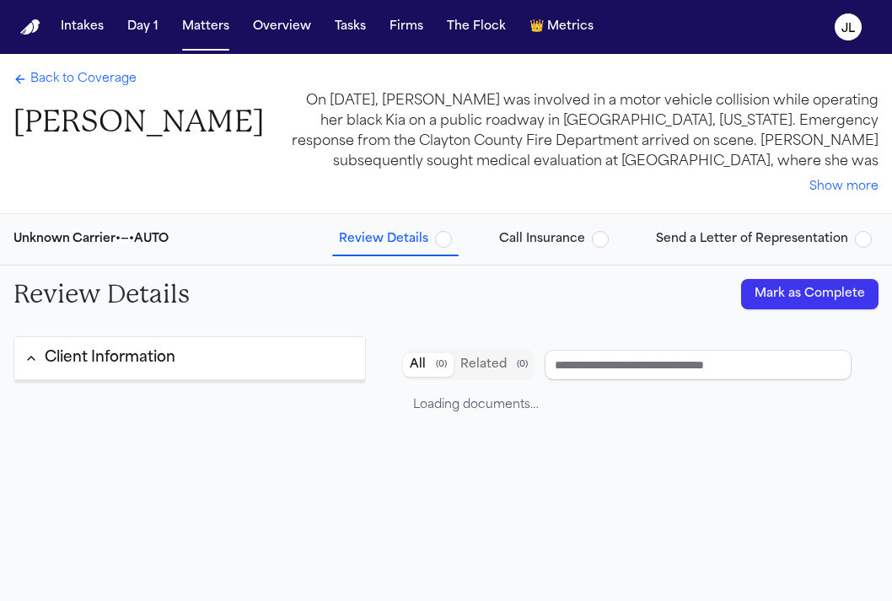
type input "**********"
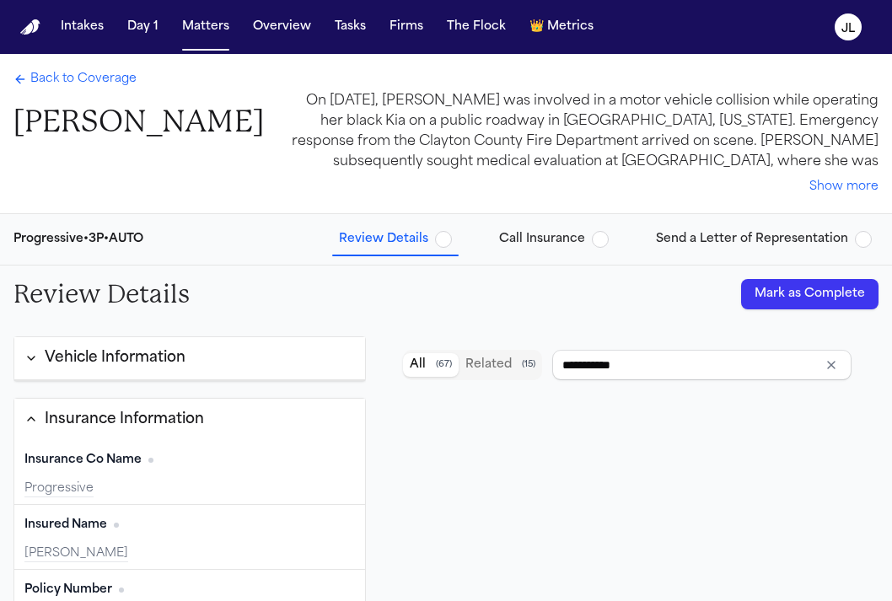
click at [804, 303] on button "Mark as Complete" at bounding box center [809, 294] width 137 height 30
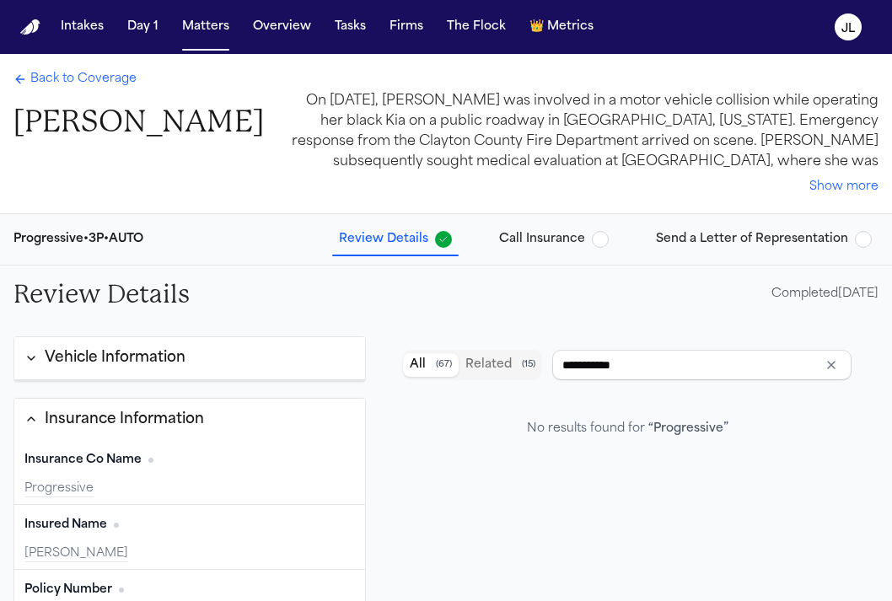
click at [109, 79] on span "Back to Coverage" at bounding box center [83, 79] width 106 height 17
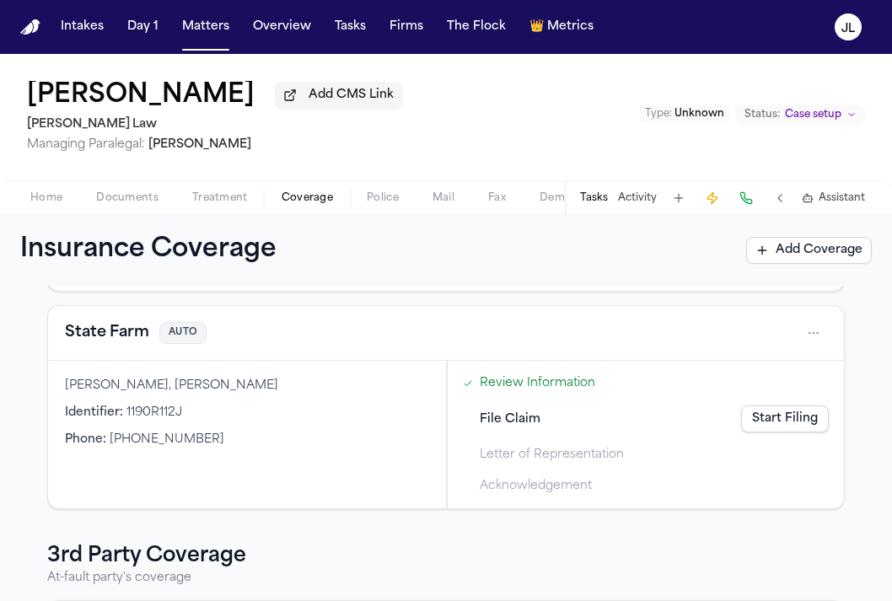
scroll to position [185, 0]
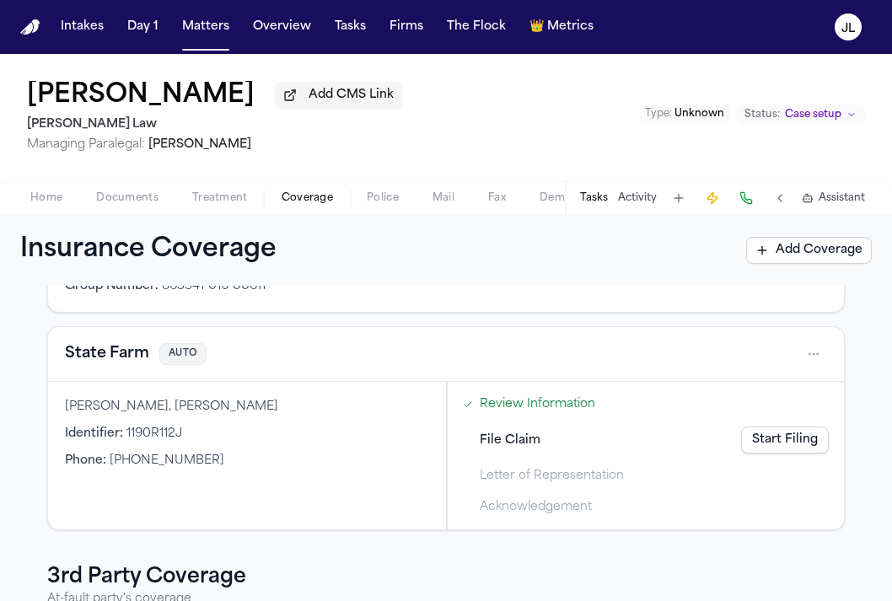
click at [129, 365] on button "State Farm" at bounding box center [107, 354] width 84 height 24
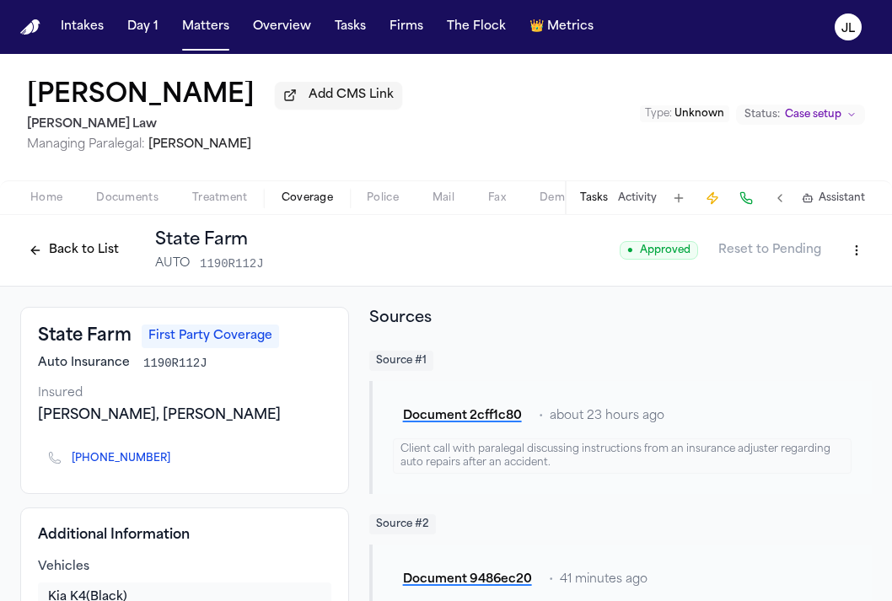
click at [99, 252] on button "Back to List" at bounding box center [73, 250] width 107 height 27
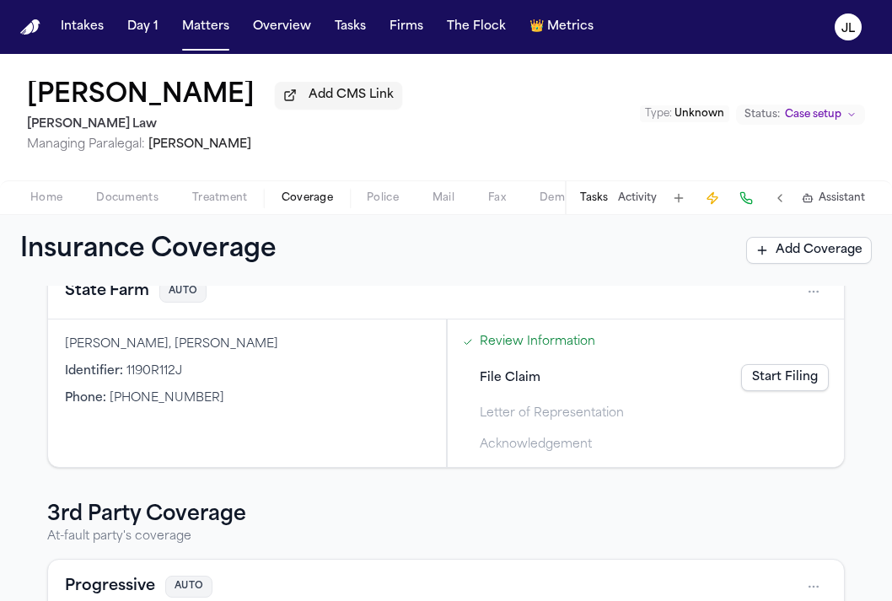
scroll to position [432, 0]
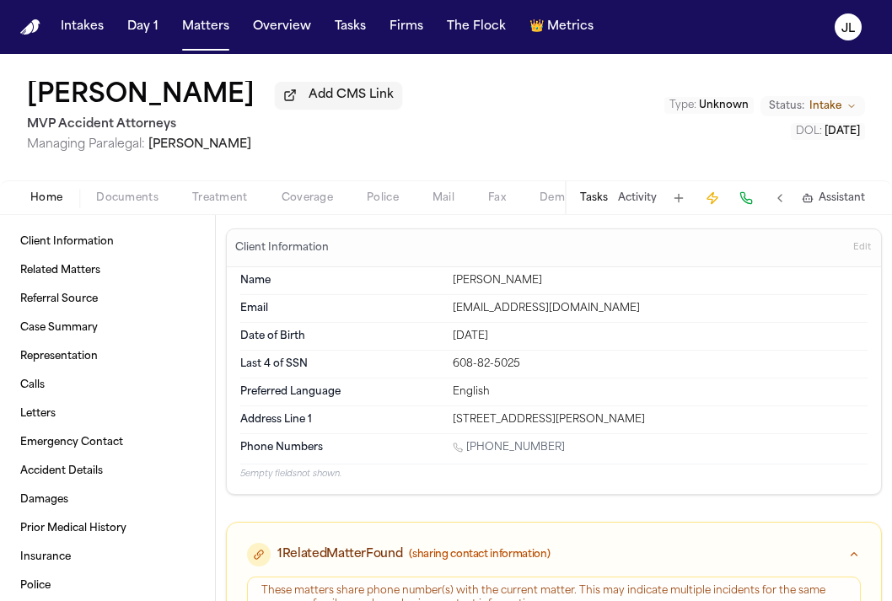
click at [308, 205] on span "Coverage" at bounding box center [307, 197] width 51 height 13
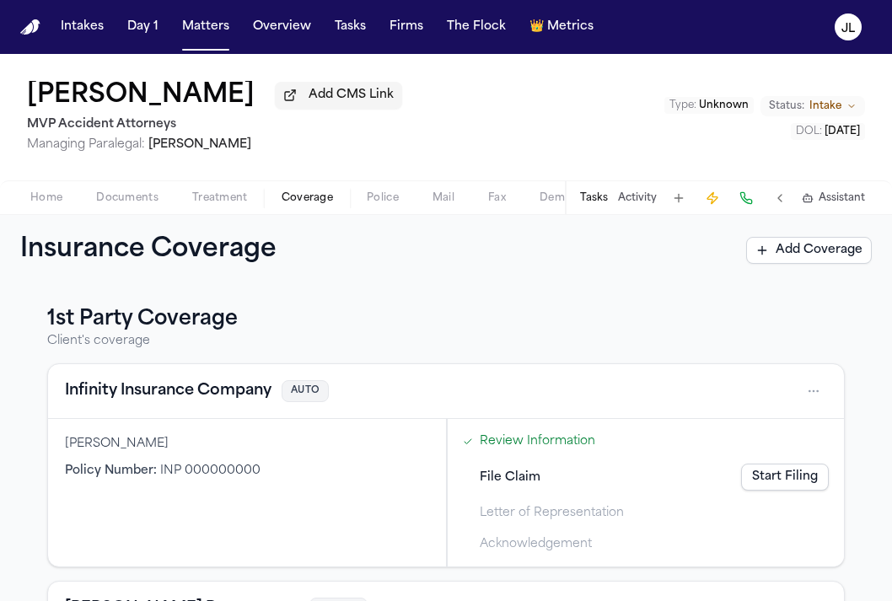
click at [241, 389] on button "Infinity Insurance Company" at bounding box center [168, 391] width 207 height 24
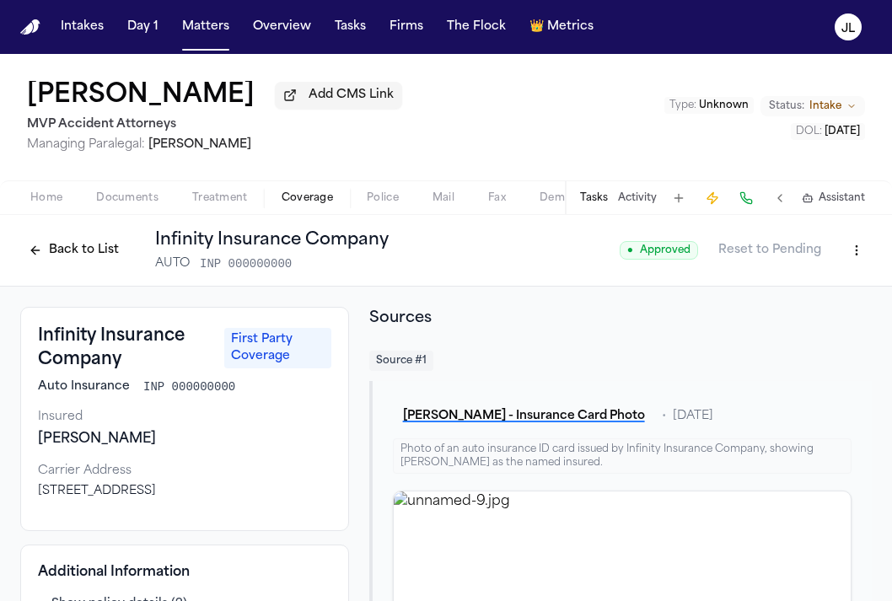
click at [60, 248] on button "Back to List" at bounding box center [73, 250] width 107 height 27
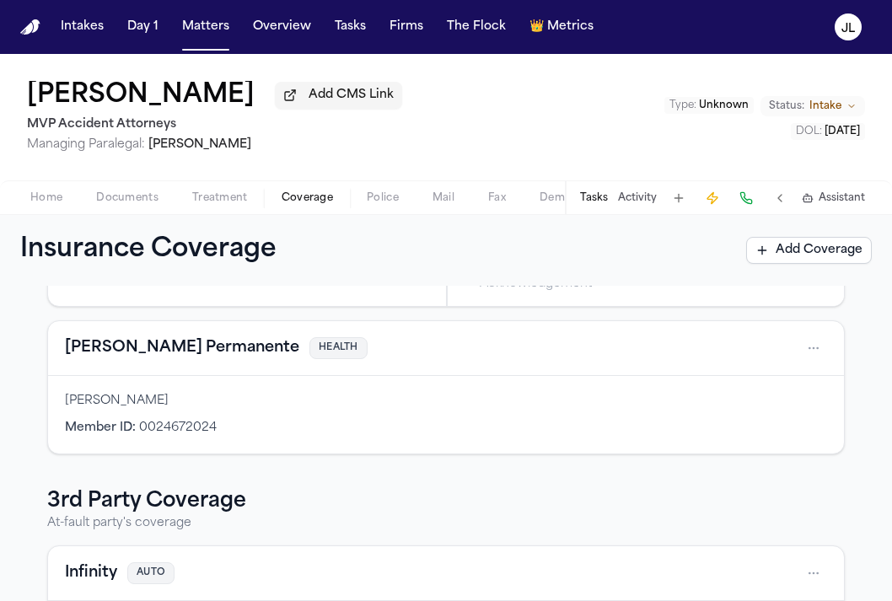
scroll to position [271, 0]
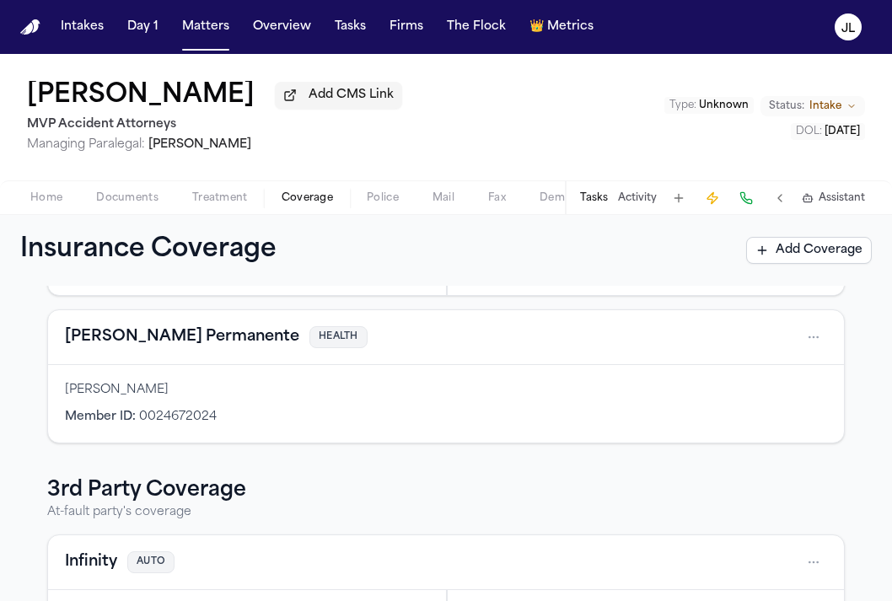
click at [145, 345] on button "[PERSON_NAME] Permanente" at bounding box center [182, 337] width 234 height 24
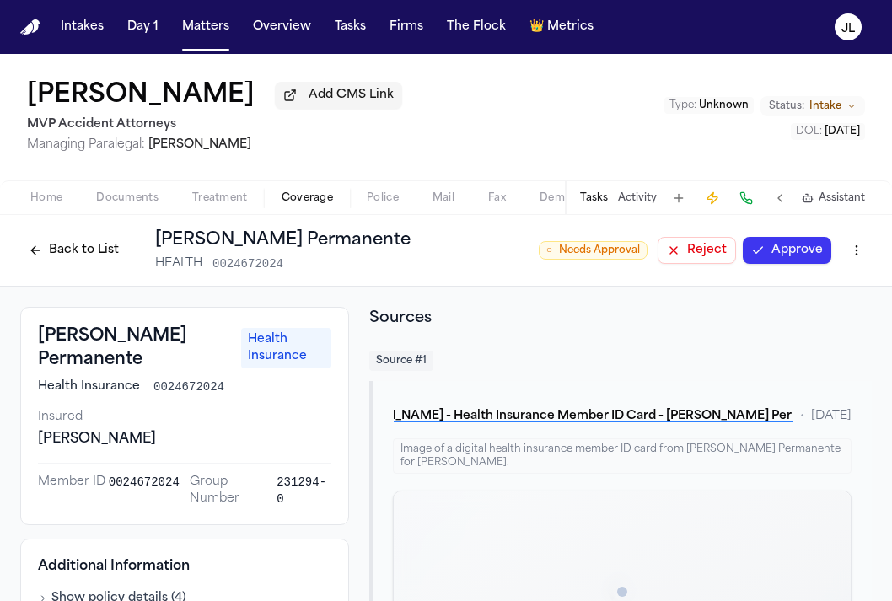
click at [778, 261] on button "Approve" at bounding box center [787, 250] width 89 height 27
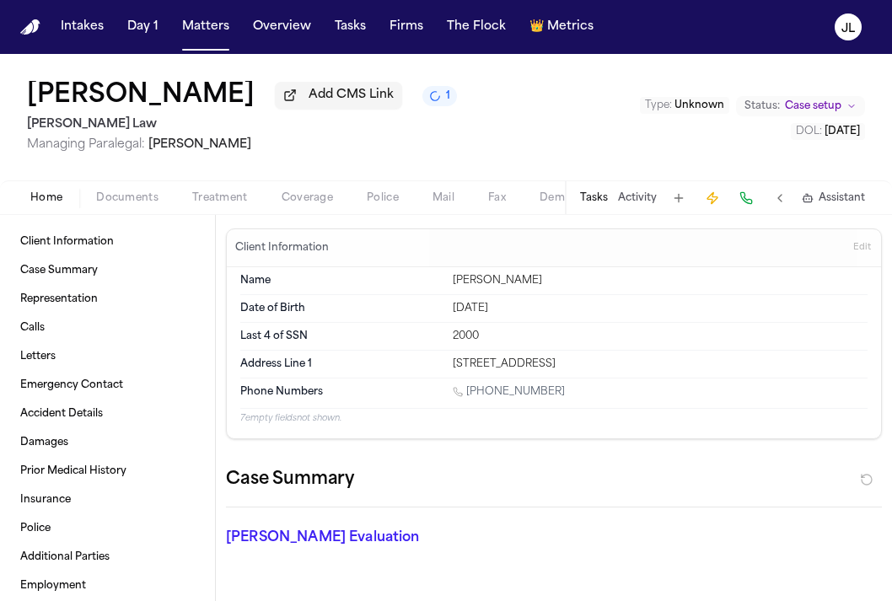
click at [303, 202] on span "Coverage" at bounding box center [307, 197] width 51 height 13
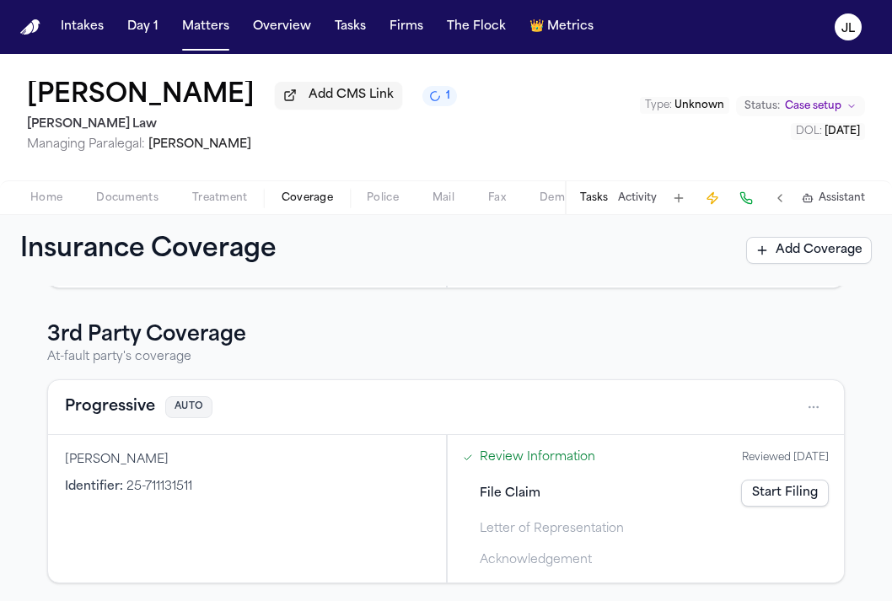
scroll to position [432, 0]
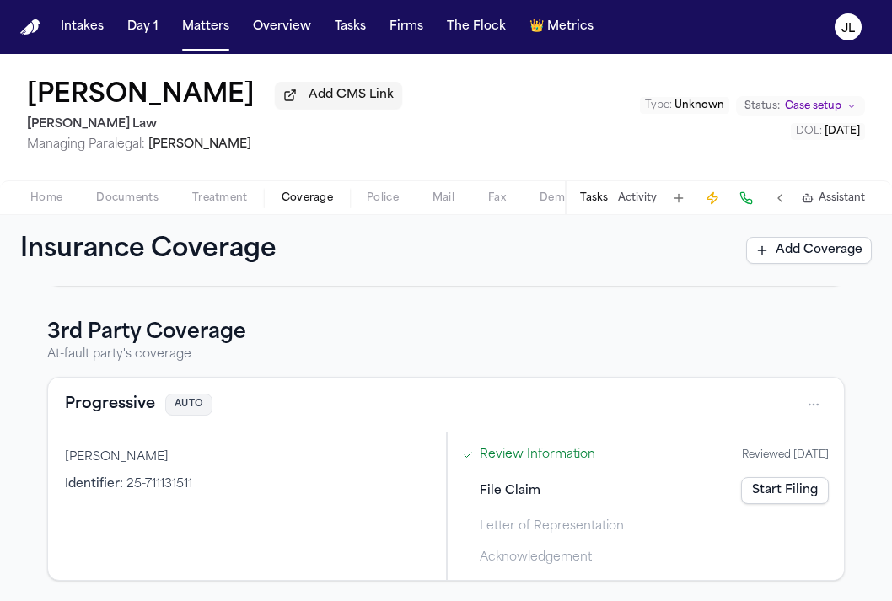
click at [104, 409] on button "Progressive" at bounding box center [110, 405] width 90 height 24
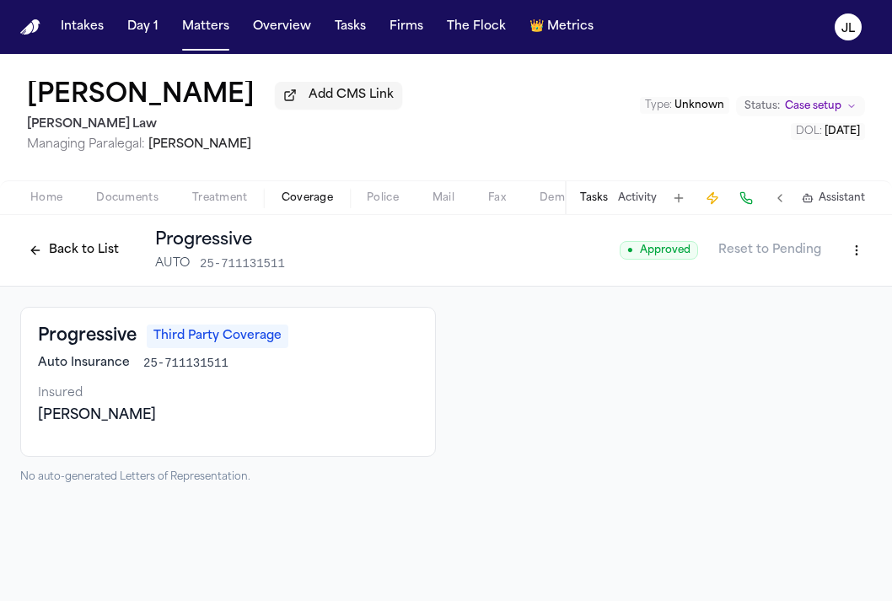
click at [84, 257] on button "Back to List" at bounding box center [73, 250] width 107 height 27
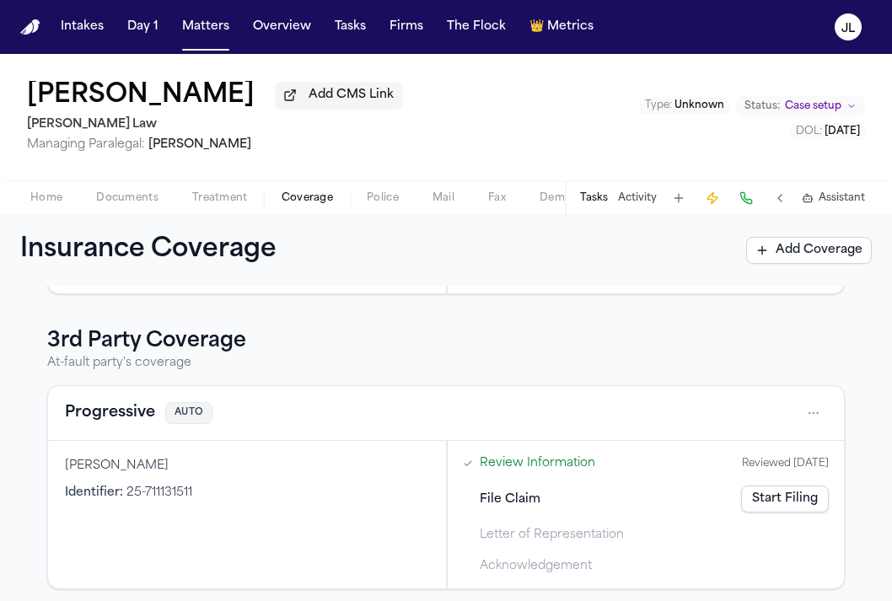
scroll to position [432, 0]
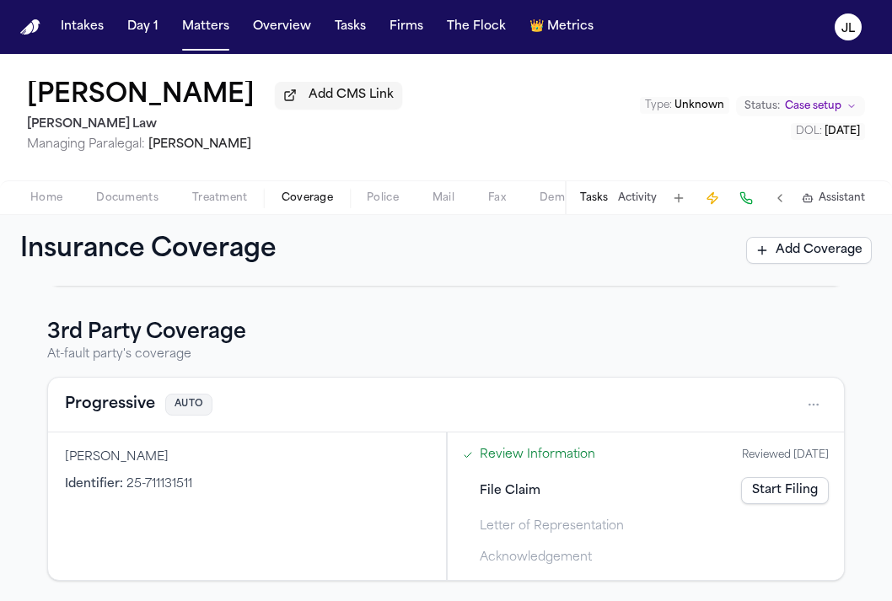
click at [137, 414] on button "Progressive" at bounding box center [110, 405] width 90 height 24
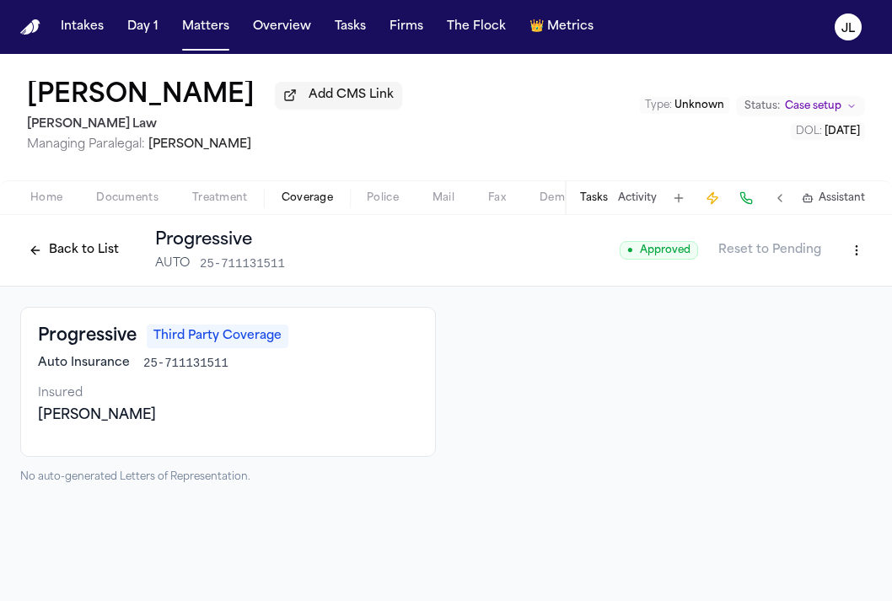
click at [53, 252] on button "Back to List" at bounding box center [73, 250] width 107 height 27
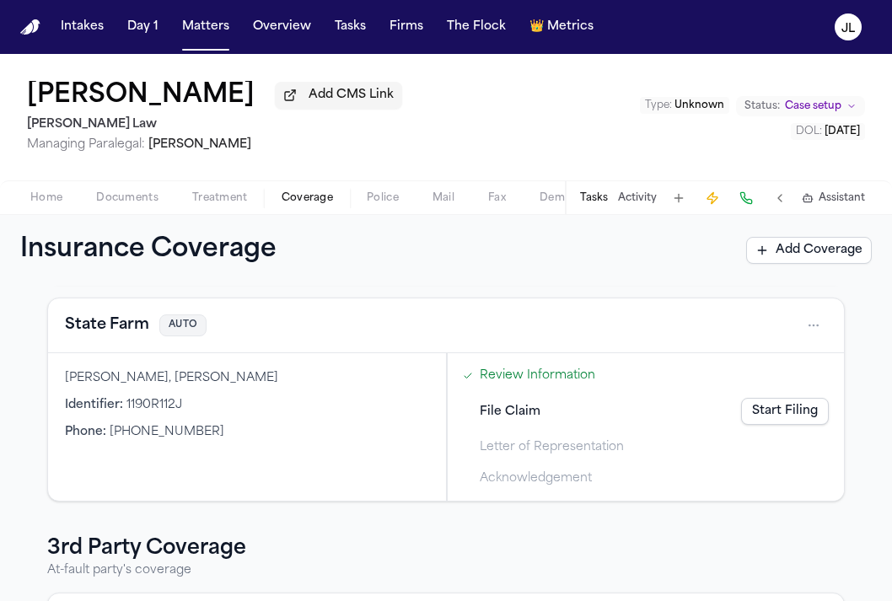
scroll to position [212, 0]
click at [115, 336] on button "State Farm" at bounding box center [107, 326] width 84 height 24
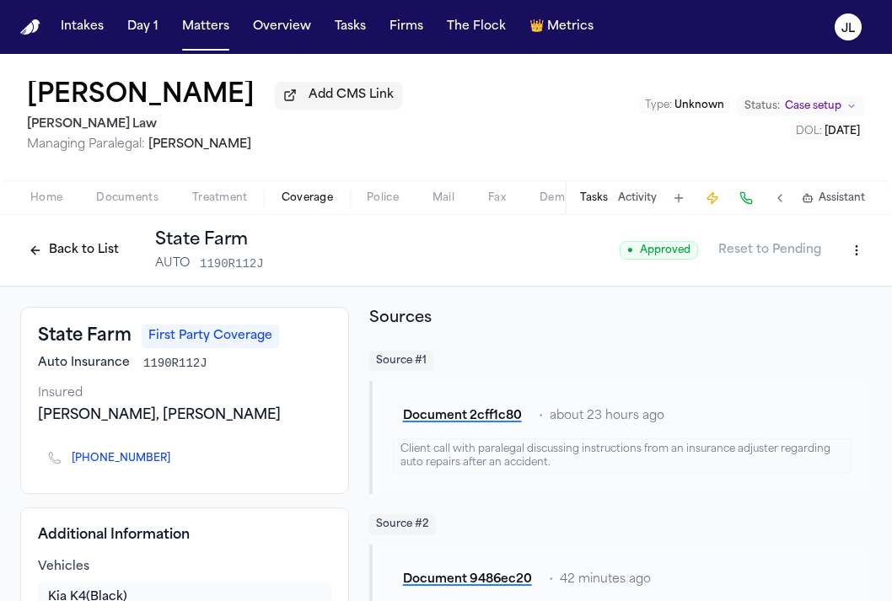
click at [69, 258] on button "Back to List" at bounding box center [73, 250] width 107 height 27
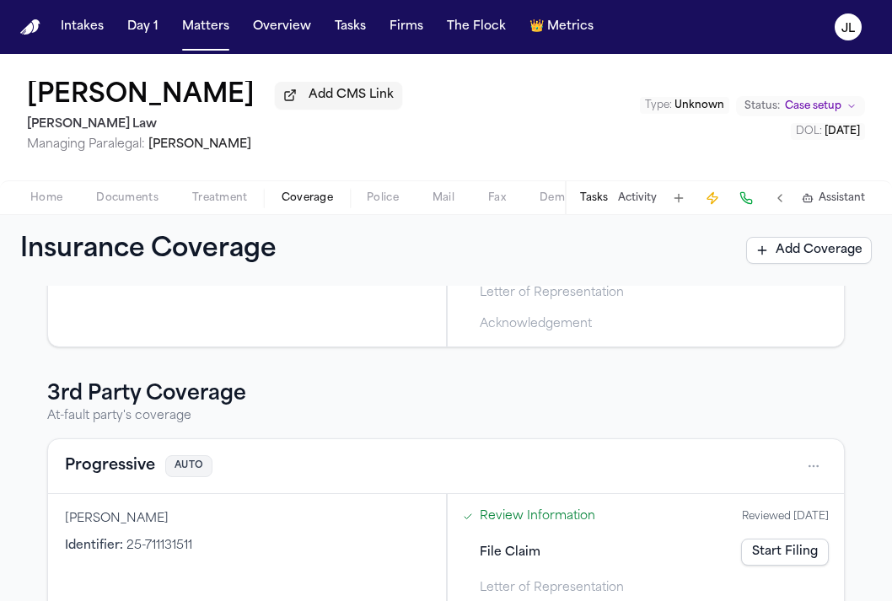
scroll to position [365, 0]
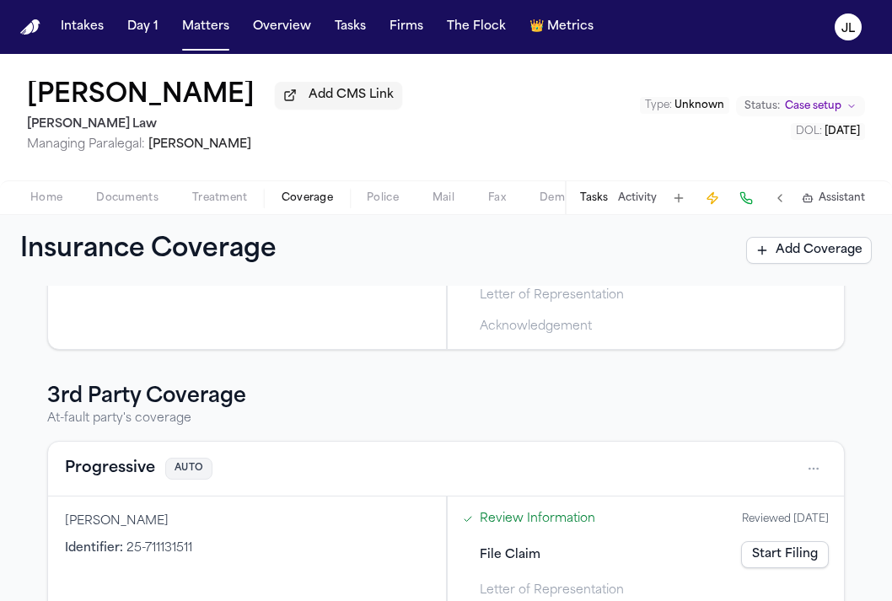
click at [129, 469] on button "Progressive" at bounding box center [110, 469] width 90 height 24
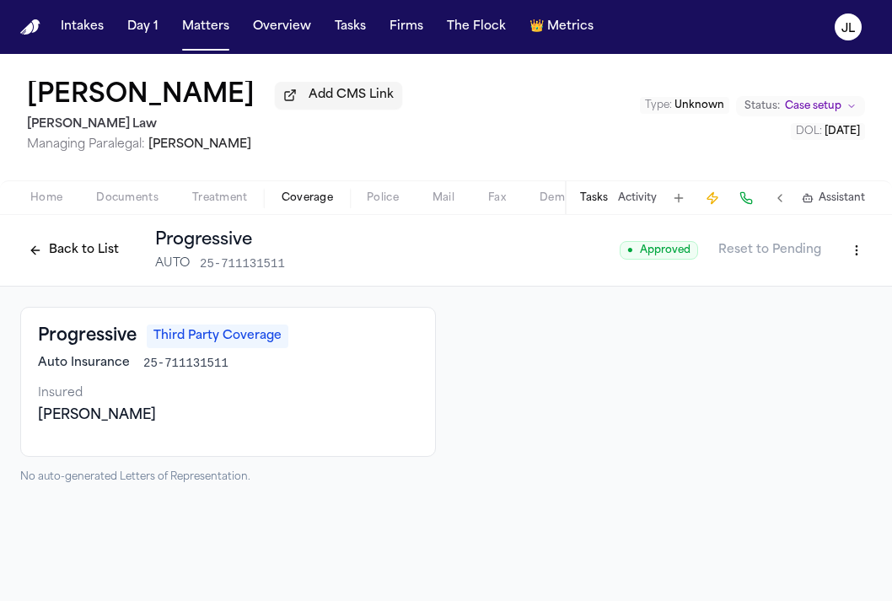
click at [61, 250] on button "Back to List" at bounding box center [73, 250] width 107 height 27
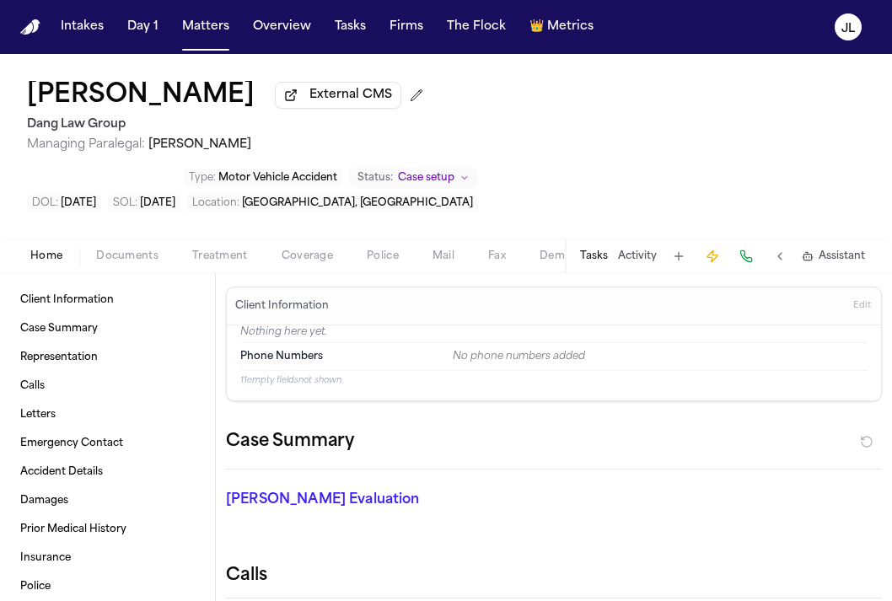
click at [309, 250] on span "Coverage" at bounding box center [307, 256] width 51 height 13
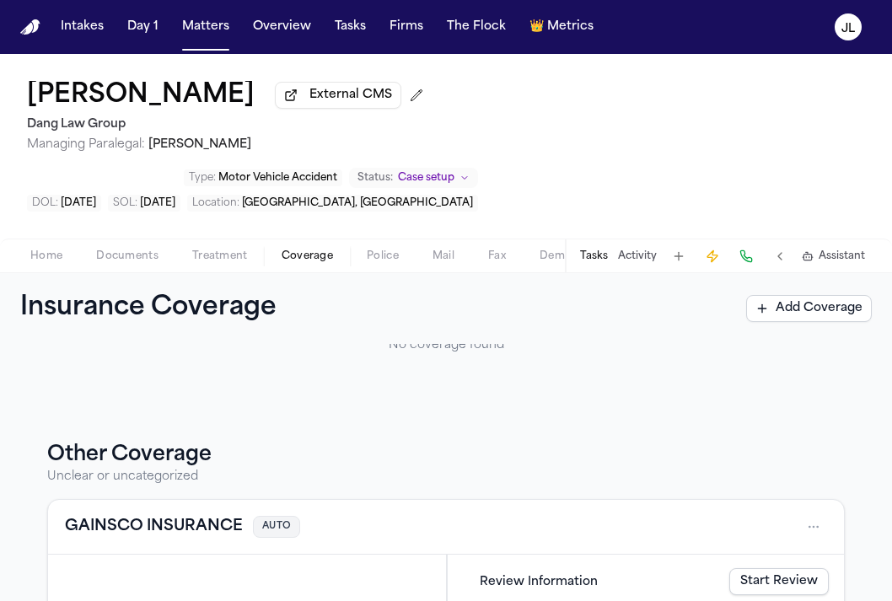
scroll to position [422, 0]
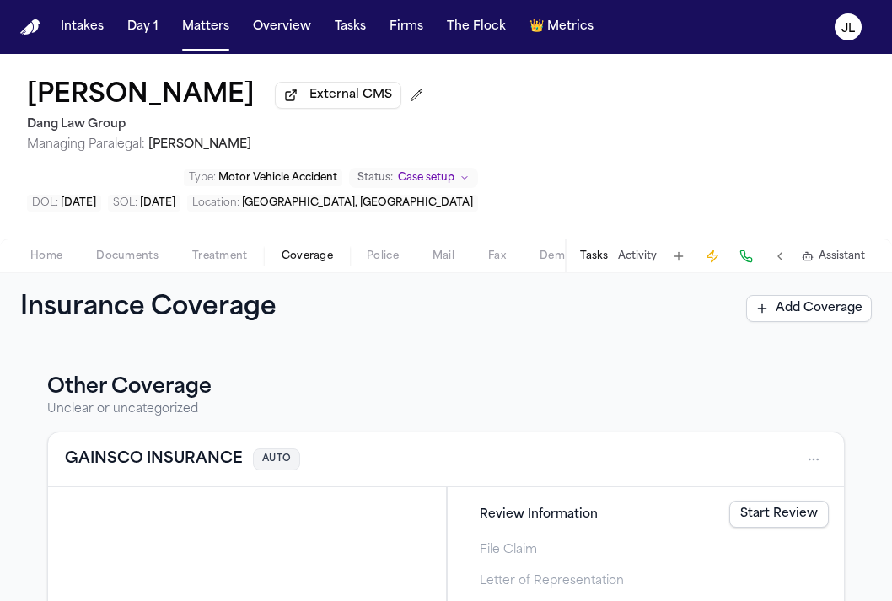
click at [810, 501] on link "Start Review" at bounding box center [778, 514] width 99 height 27
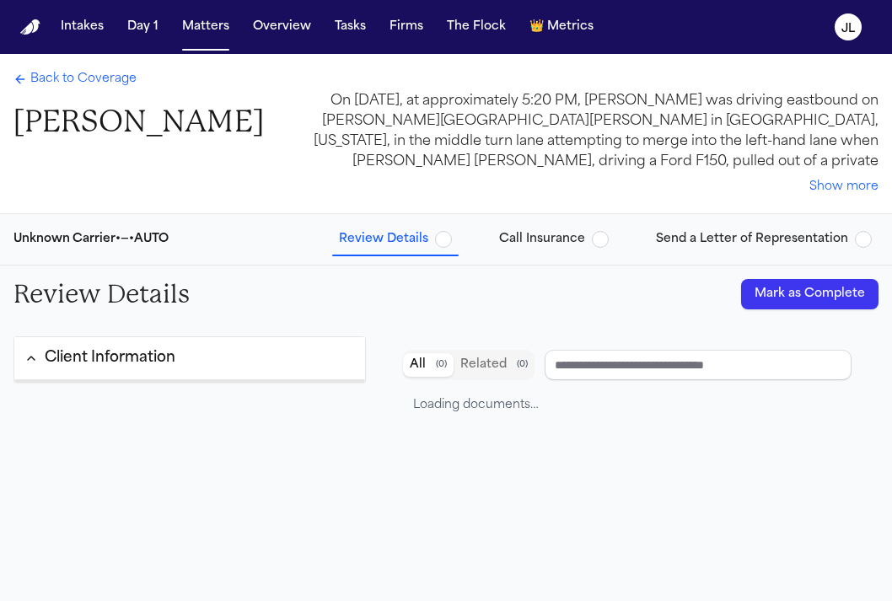
type input "**********"
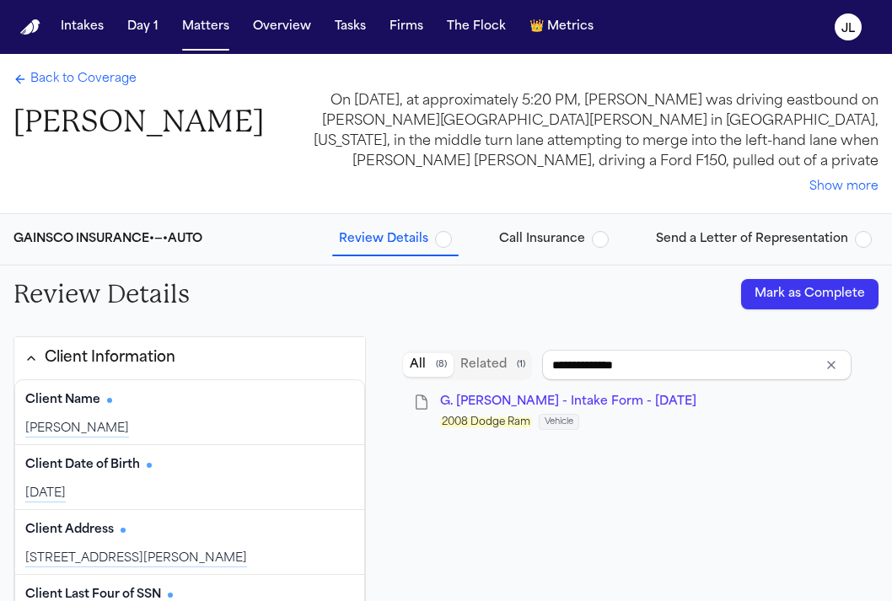
click at [841, 299] on button "Mark as Complete" at bounding box center [809, 294] width 137 height 30
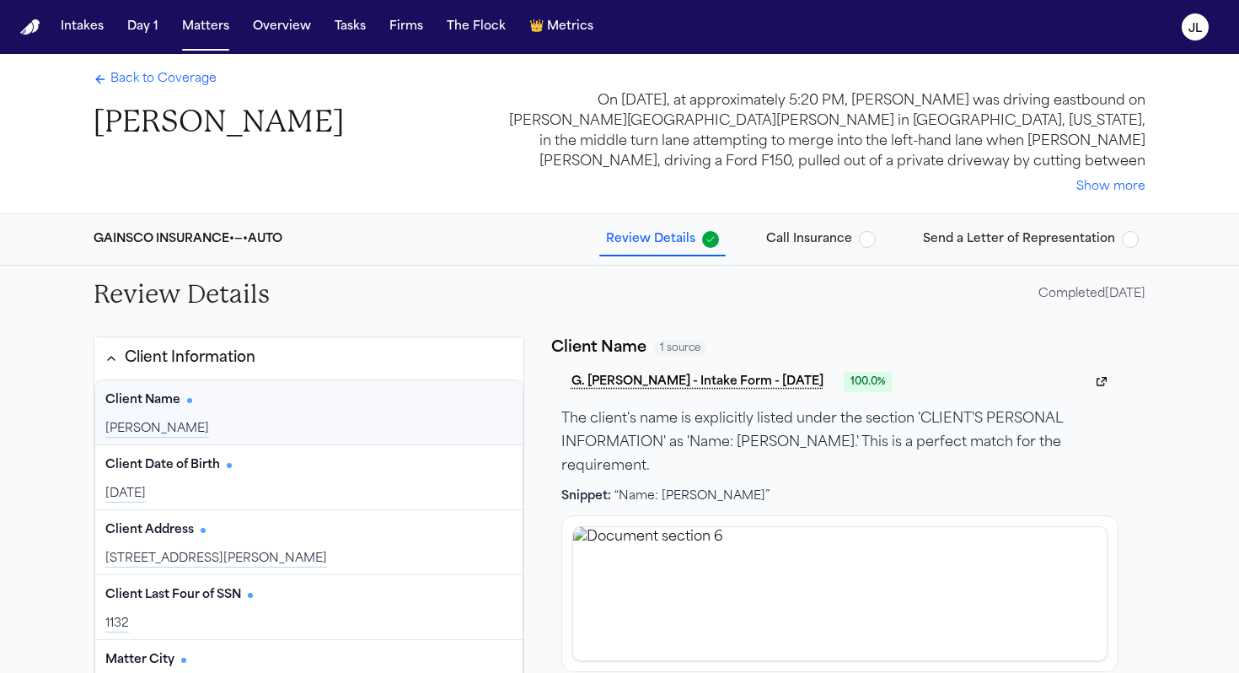
click at [162, 81] on span "Back to Coverage" at bounding box center [163, 79] width 106 height 17
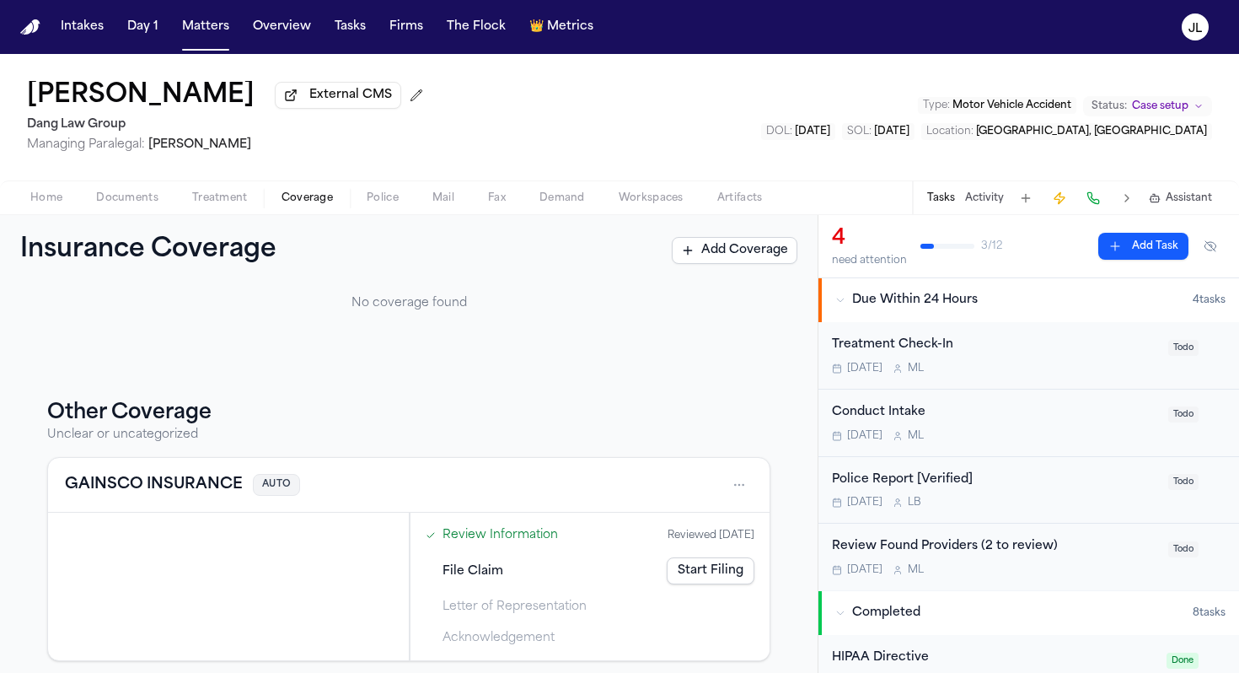
scroll to position [350, 0]
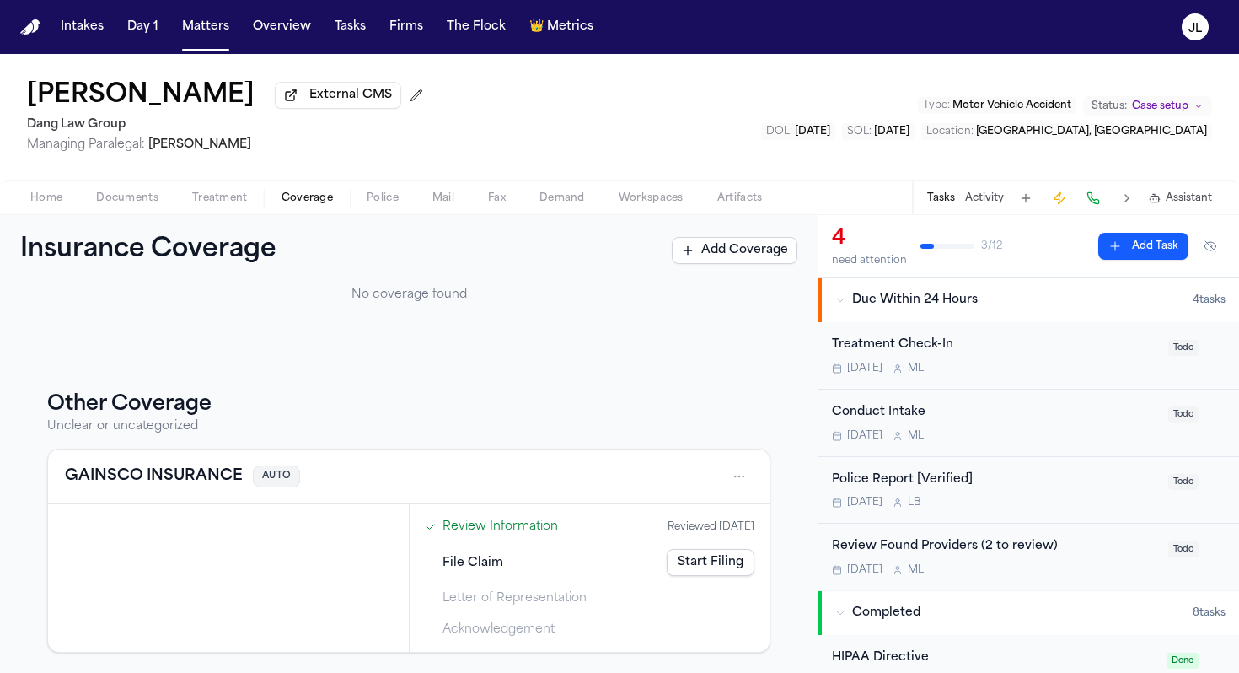
click at [218, 485] on button "GAINSCO INSURANCE" at bounding box center [154, 477] width 178 height 24
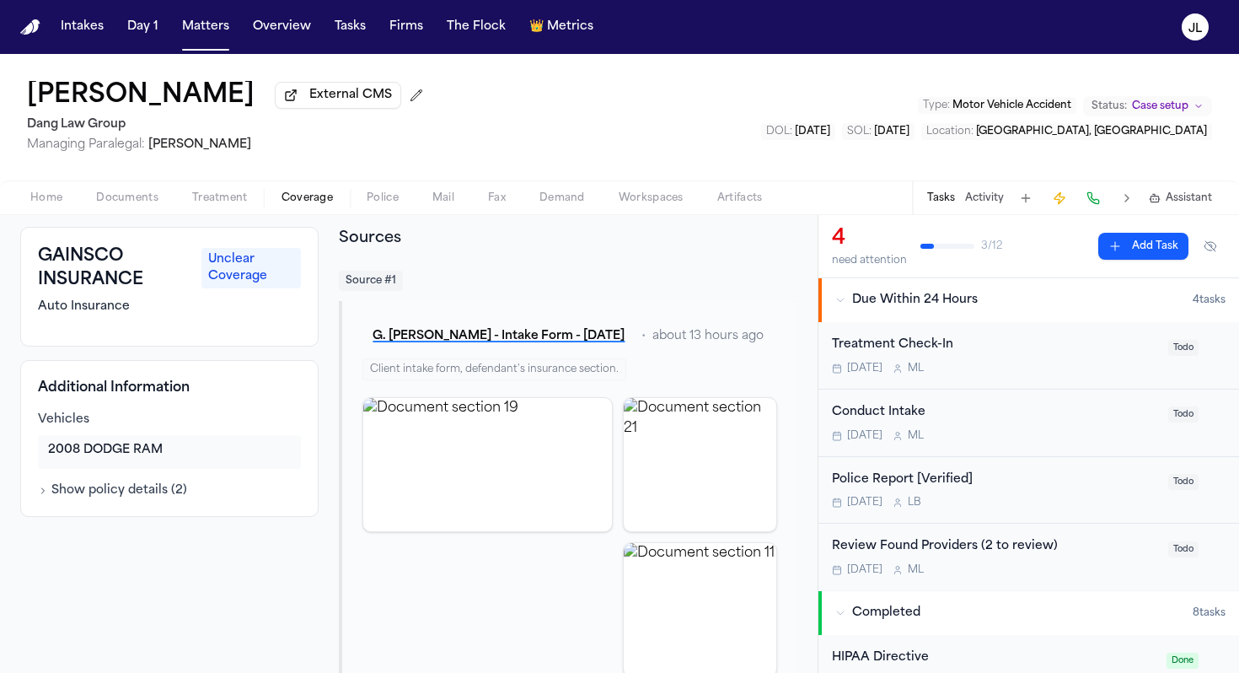
scroll to position [128, 0]
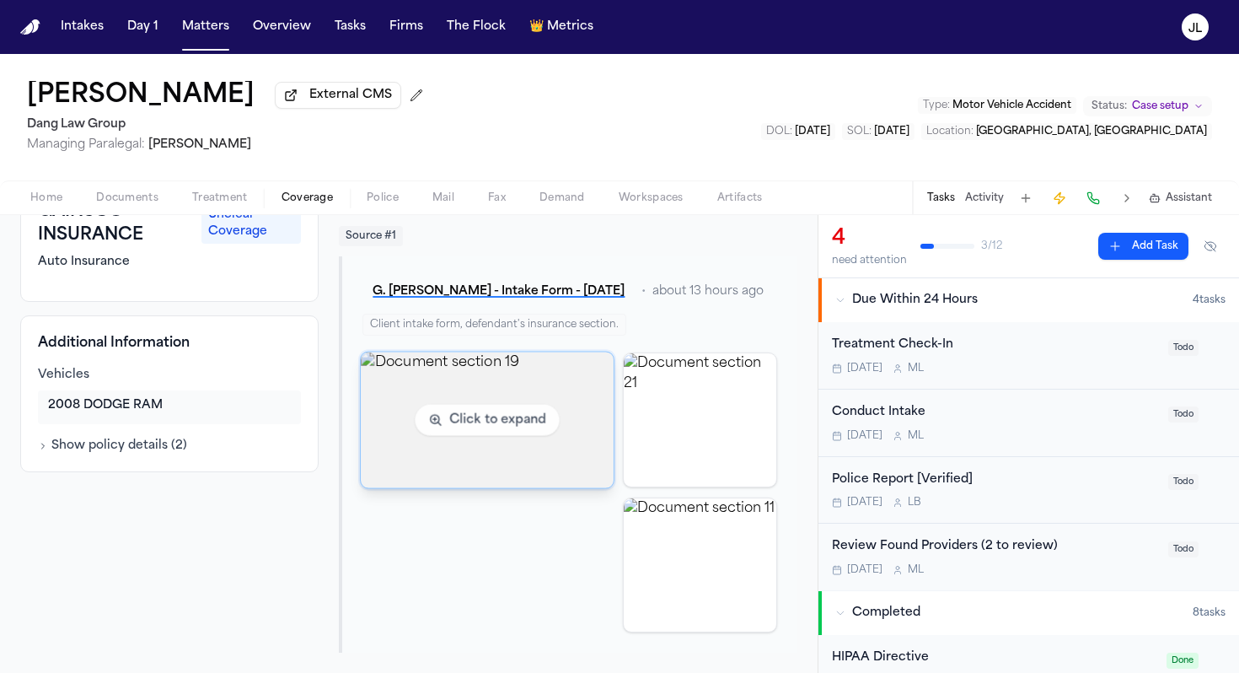
click at [430, 395] on img "View document section 19" at bounding box center [487, 420] width 253 height 136
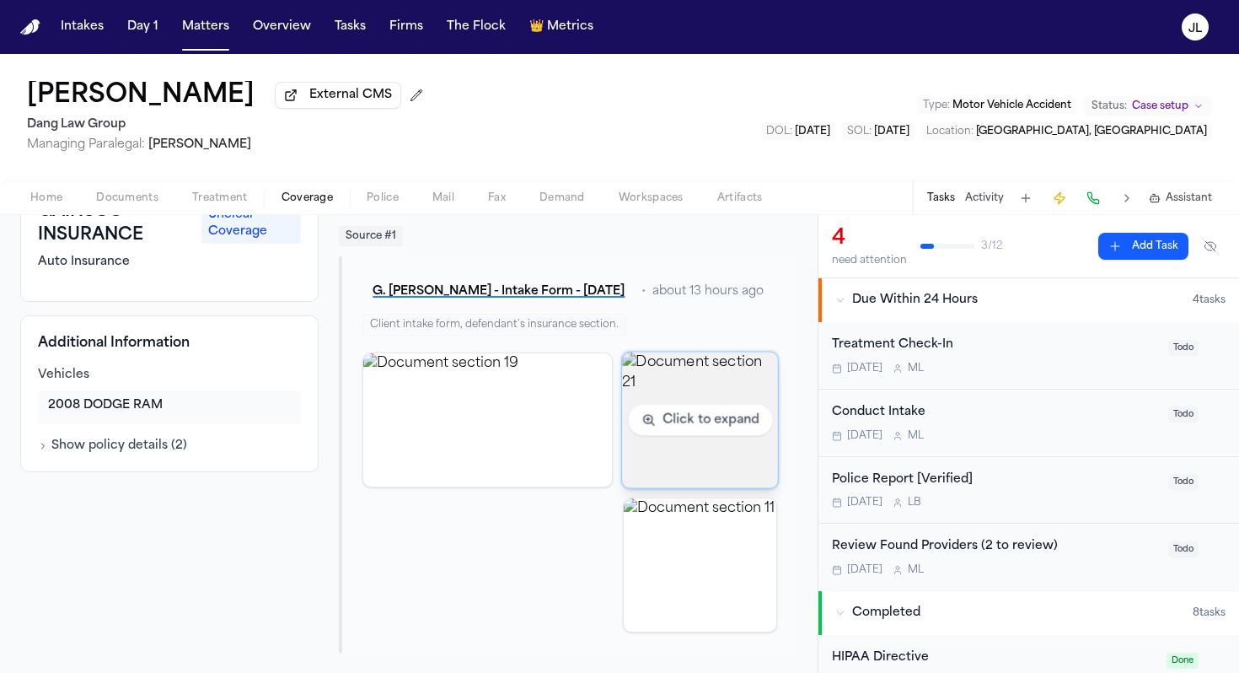
click at [687, 379] on img "View document section 21" at bounding box center [700, 420] width 156 height 136
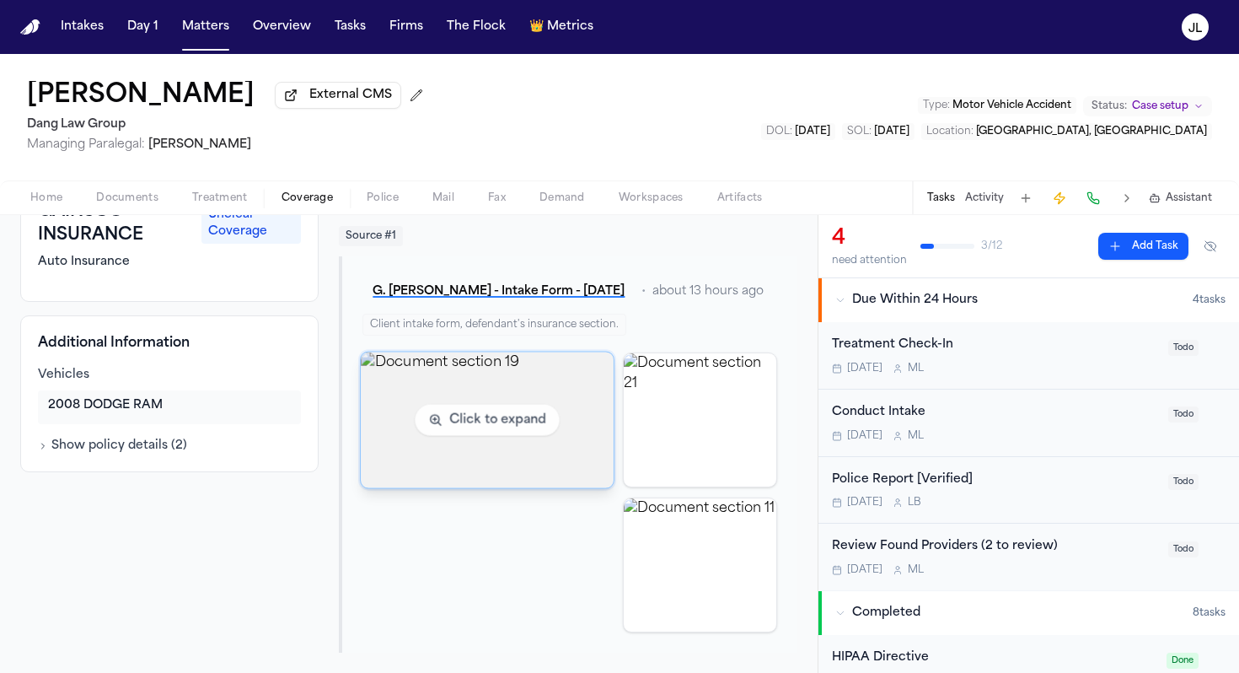
click at [518, 398] on img "View document section 19" at bounding box center [487, 420] width 253 height 136
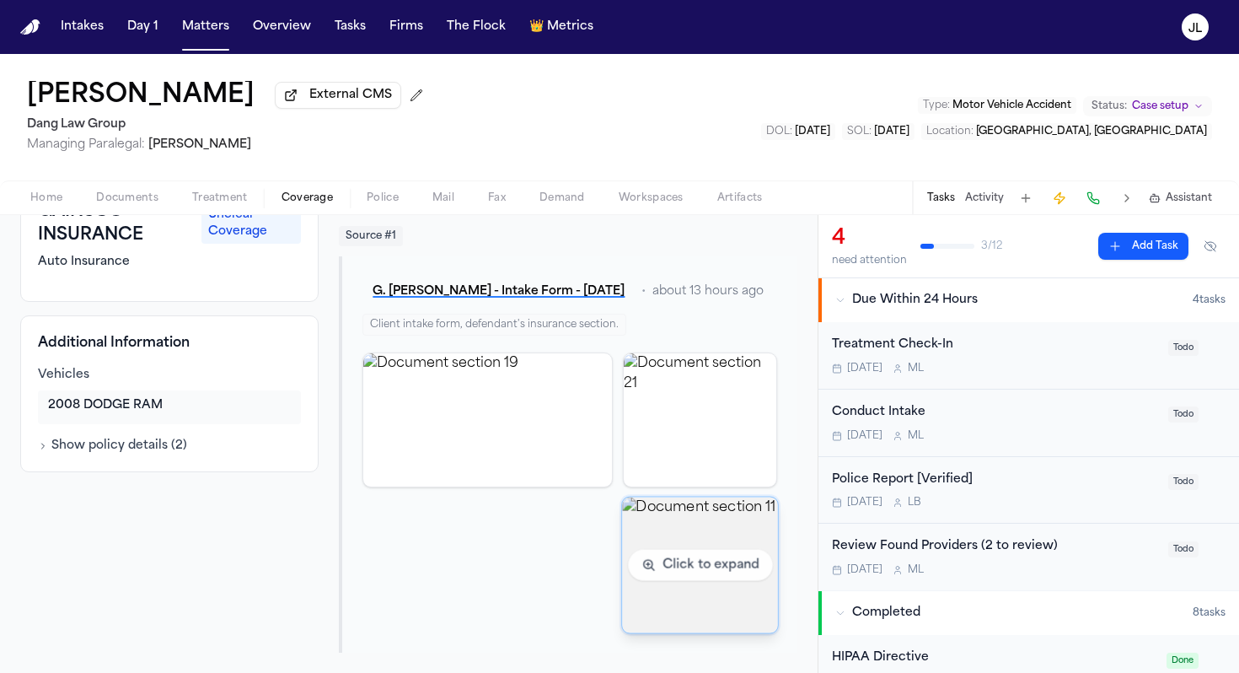
click at [698, 548] on img "View document section 11" at bounding box center [700, 565] width 156 height 136
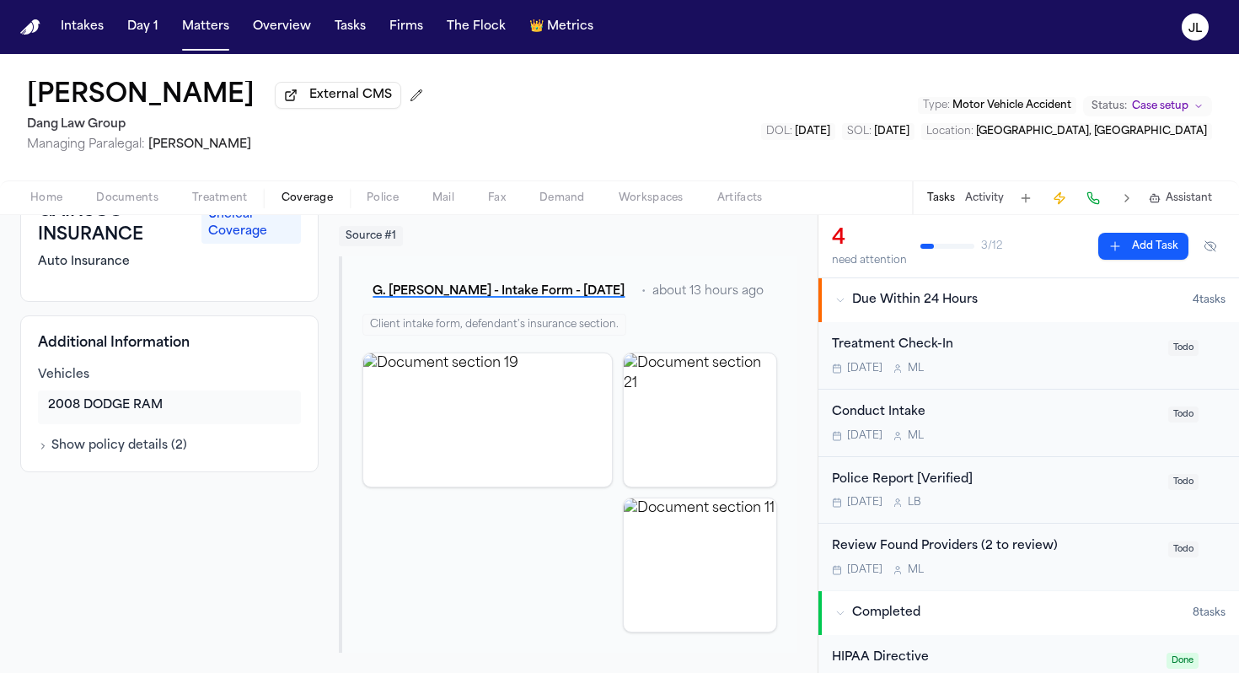
scroll to position [0, 0]
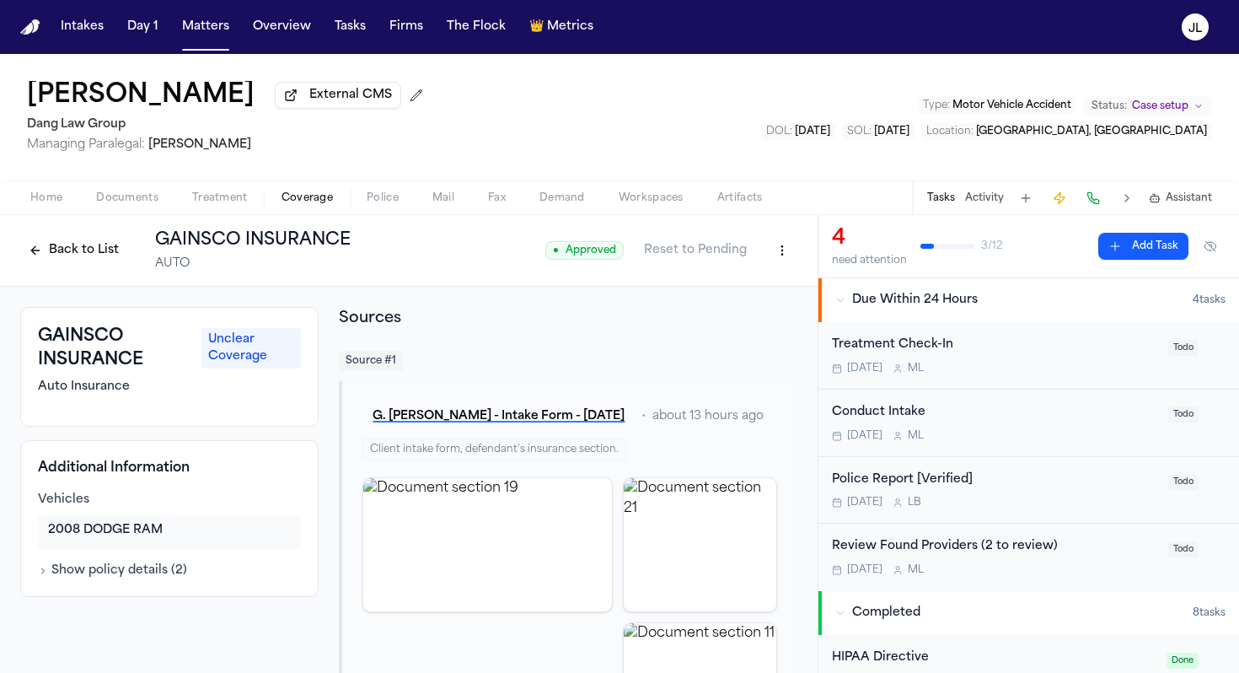
click at [782, 243] on html "Intakes Day 1 Matters Overview Tasks Firms The Flock 👑 Metrics JL Giovanni Cedi…" at bounding box center [619, 336] width 1239 height 673
click at [766, 290] on div "Edit Coverage" at bounding box center [724, 290] width 142 height 27
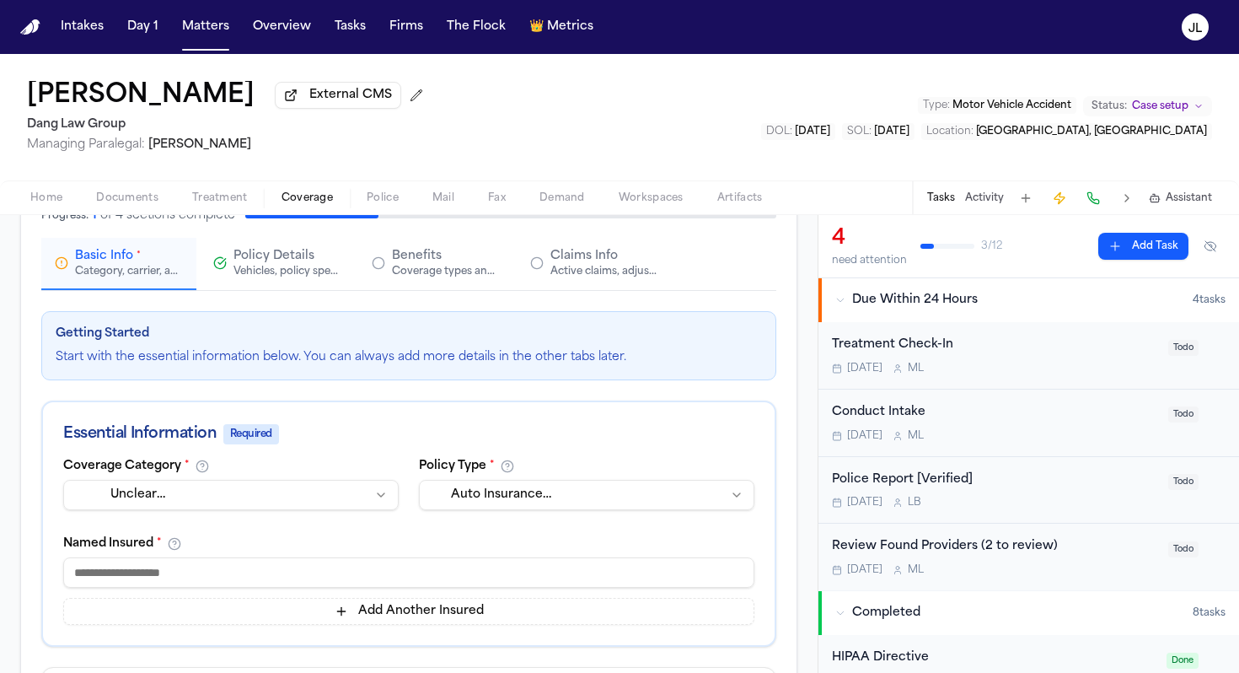
scroll to position [164, 0]
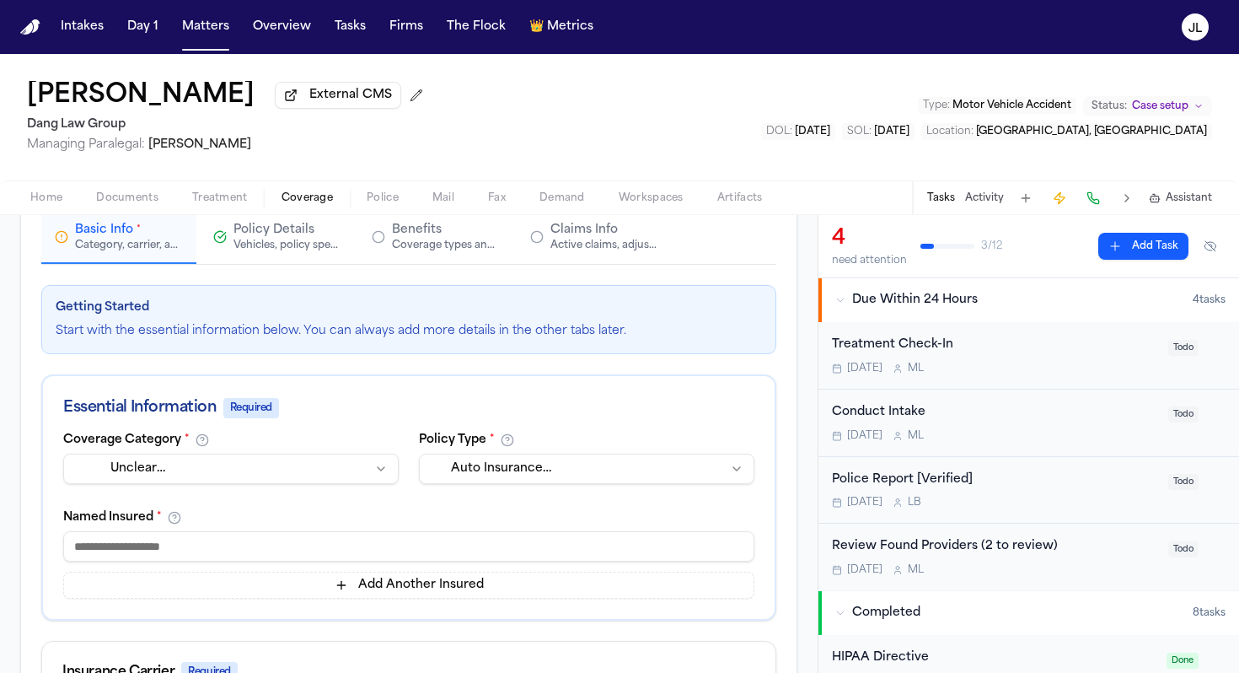
click at [317, 475] on html "Intakes Day 1 Matters Overview Tasks Firms The Flock 👑 Metrics JL Giovanni Cedi…" at bounding box center [619, 336] width 1239 height 673
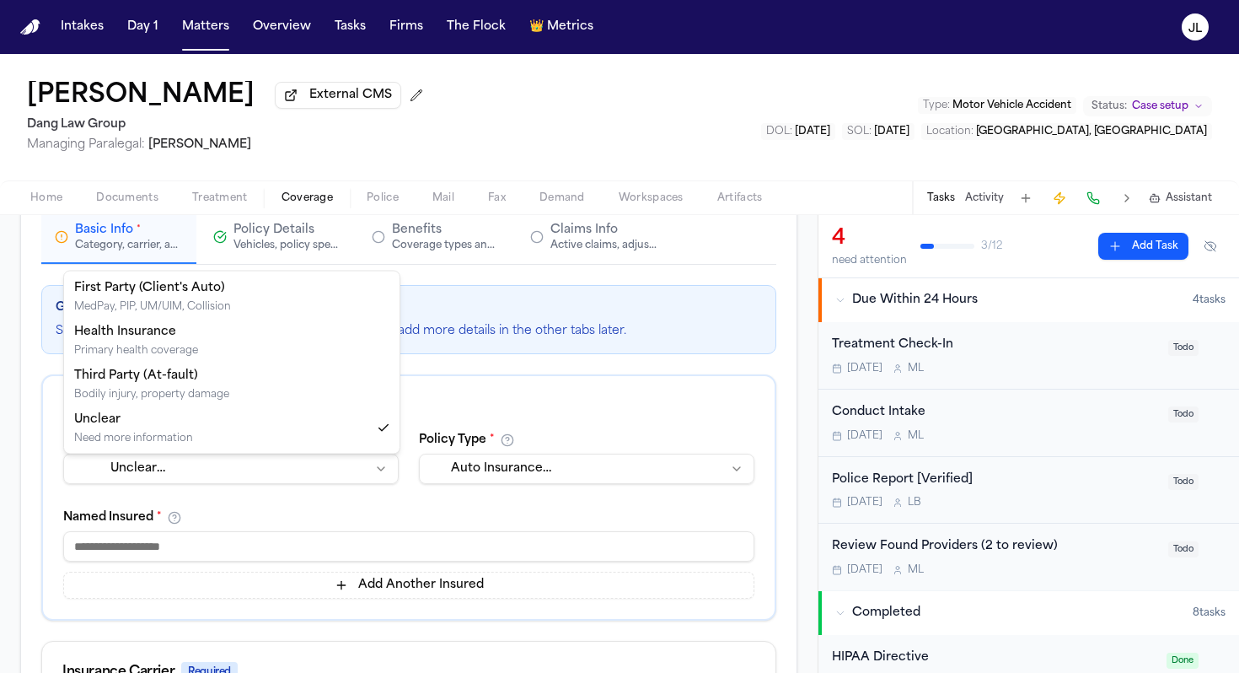
select select "**********"
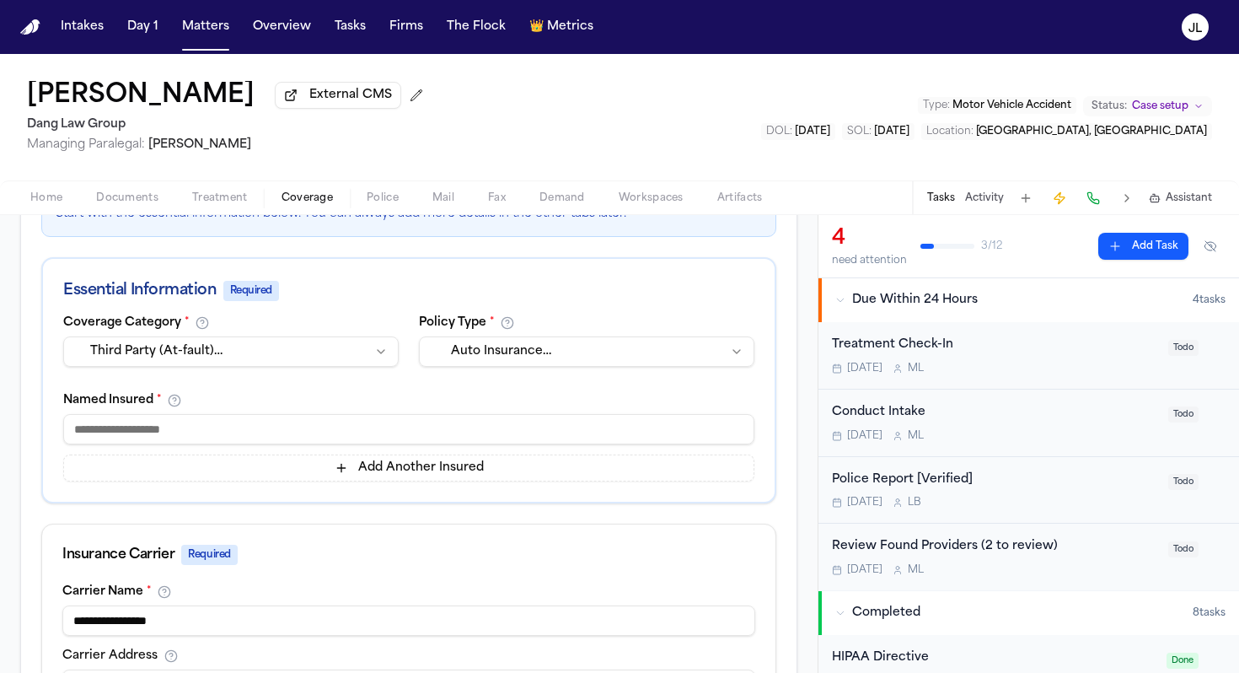
scroll to position [311, 0]
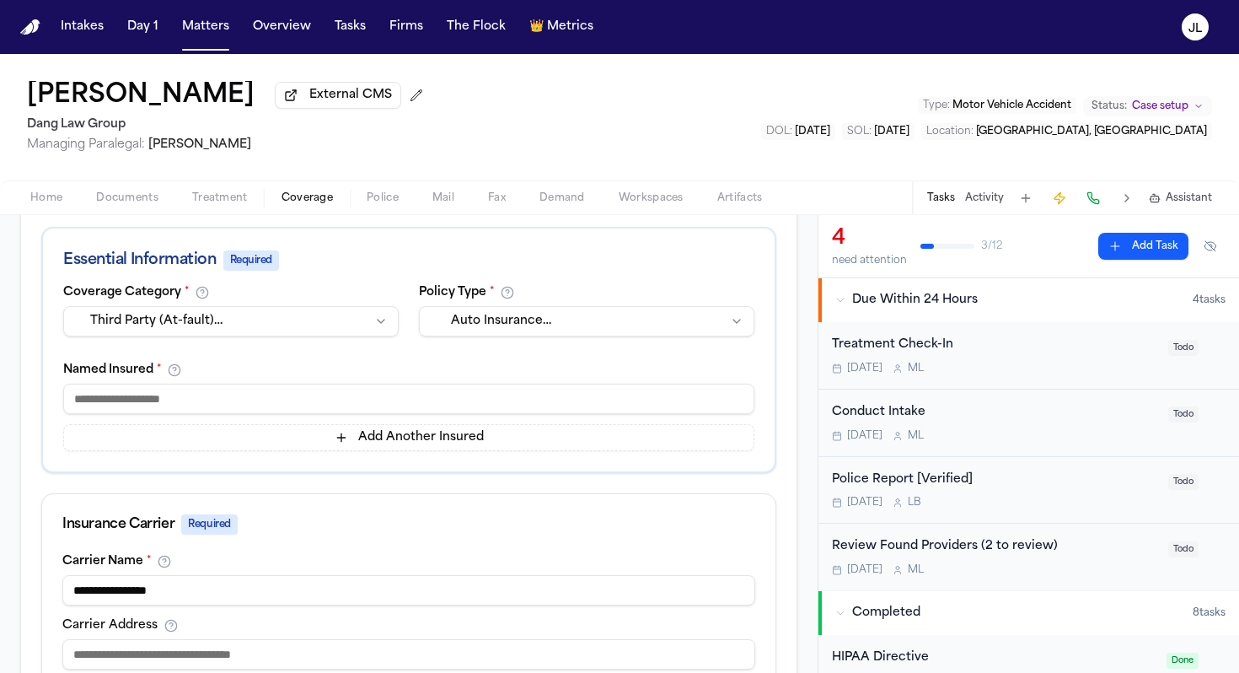
click at [258, 395] on input at bounding box center [408, 399] width 691 height 30
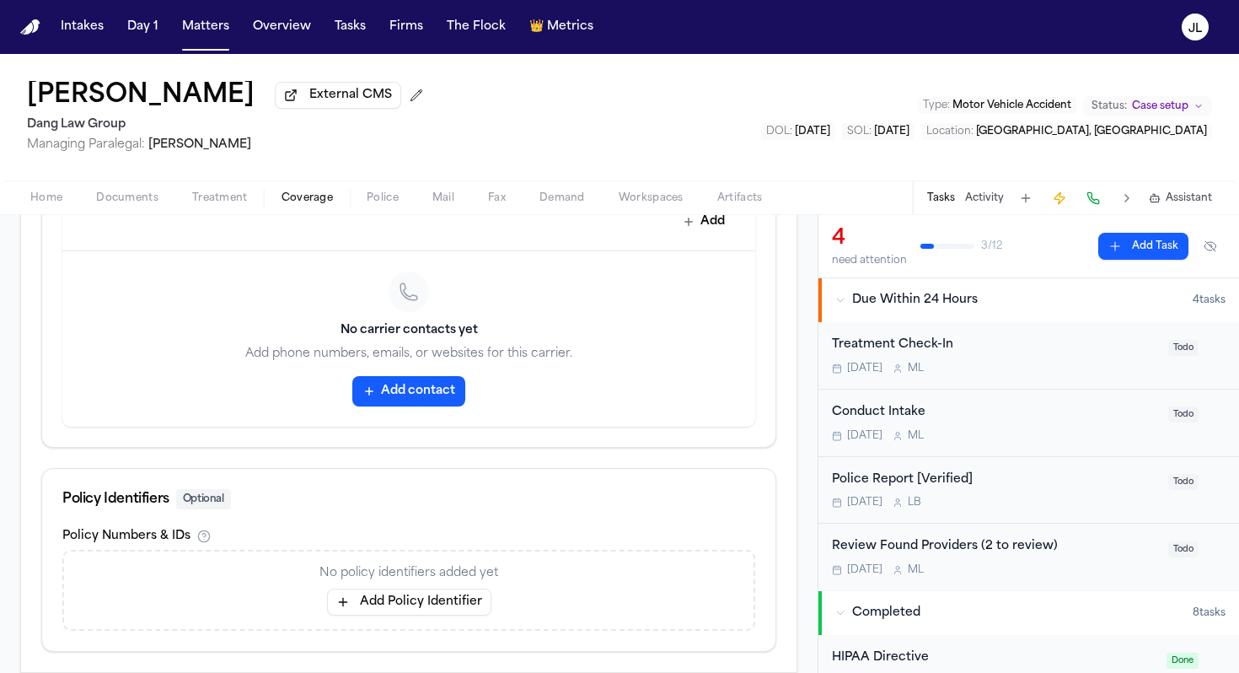
scroll to position [916, 0]
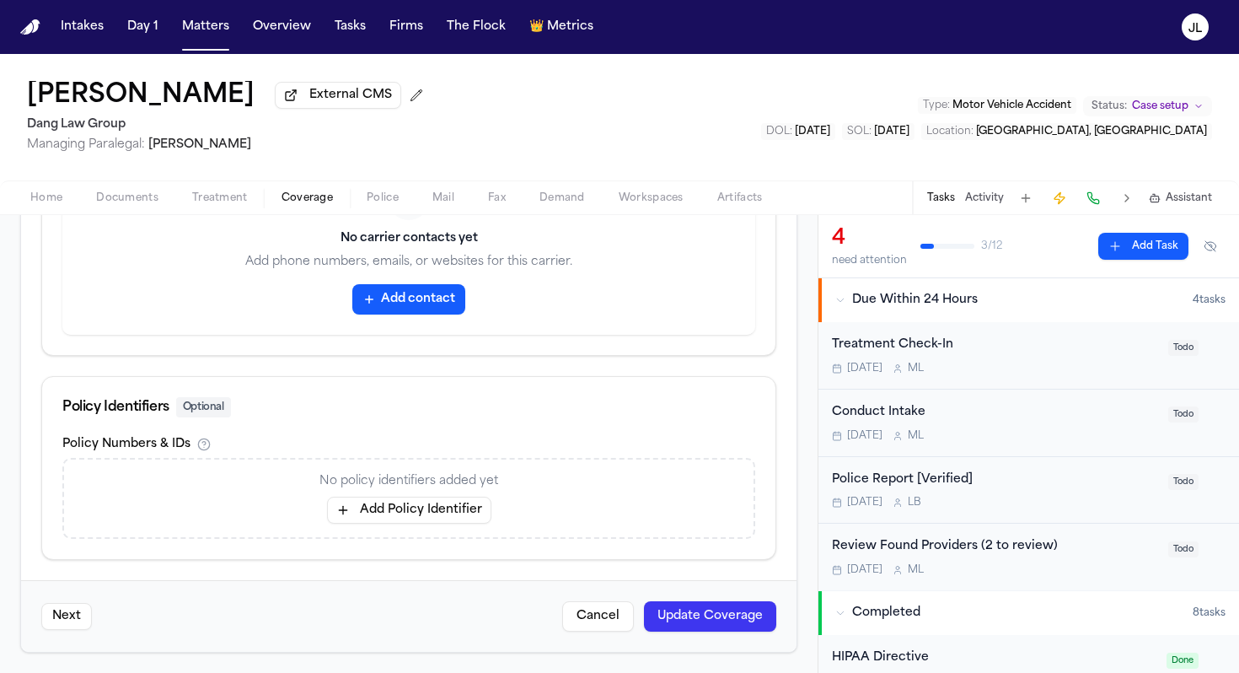
type input "**********"
click at [723, 600] on button "Update Coverage" at bounding box center [710, 616] width 132 height 30
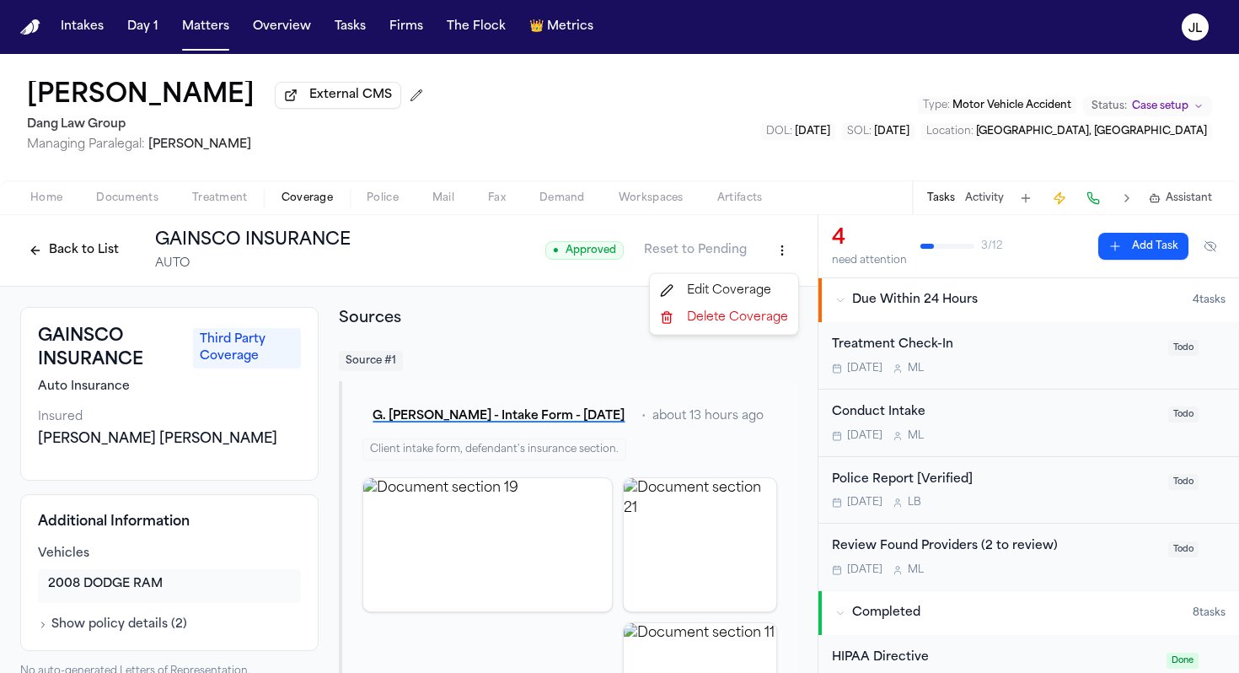
click at [772, 252] on html "Coverage updated successfully Intakes Day 1 Matters Overview Tasks Firms The Fl…" at bounding box center [619, 336] width 1239 height 673
click at [750, 288] on div "Edit Coverage" at bounding box center [724, 290] width 142 height 27
select select "**********"
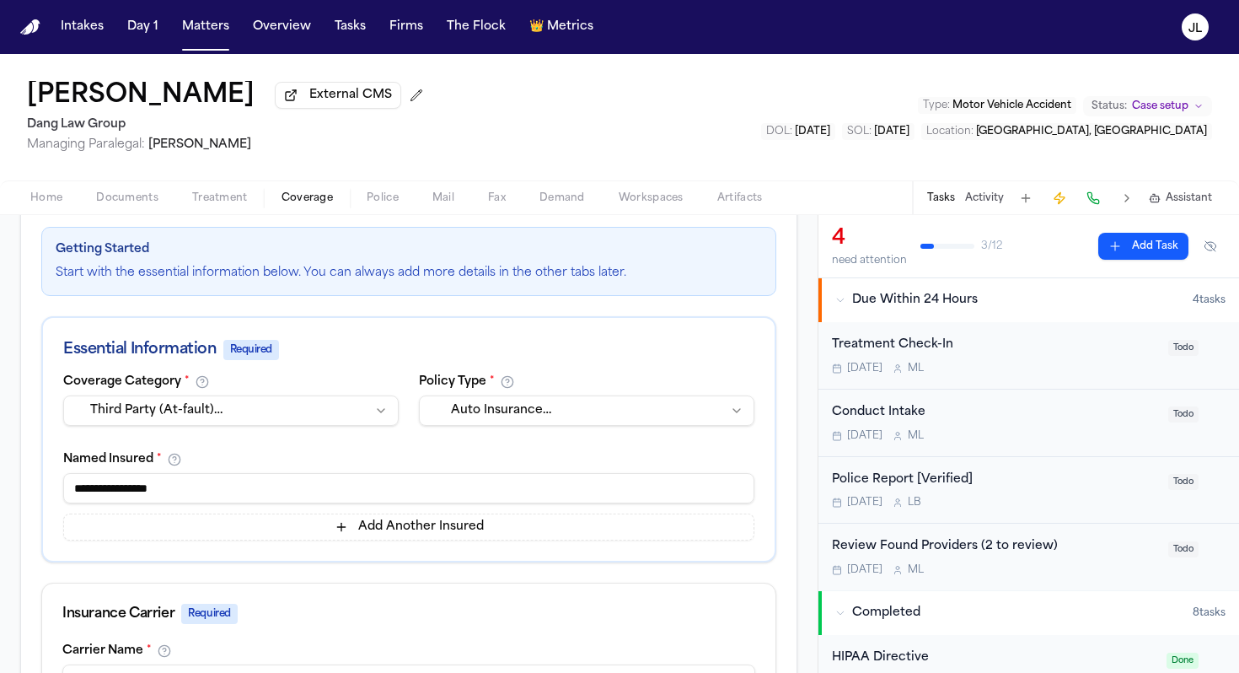
scroll to position [230, 0]
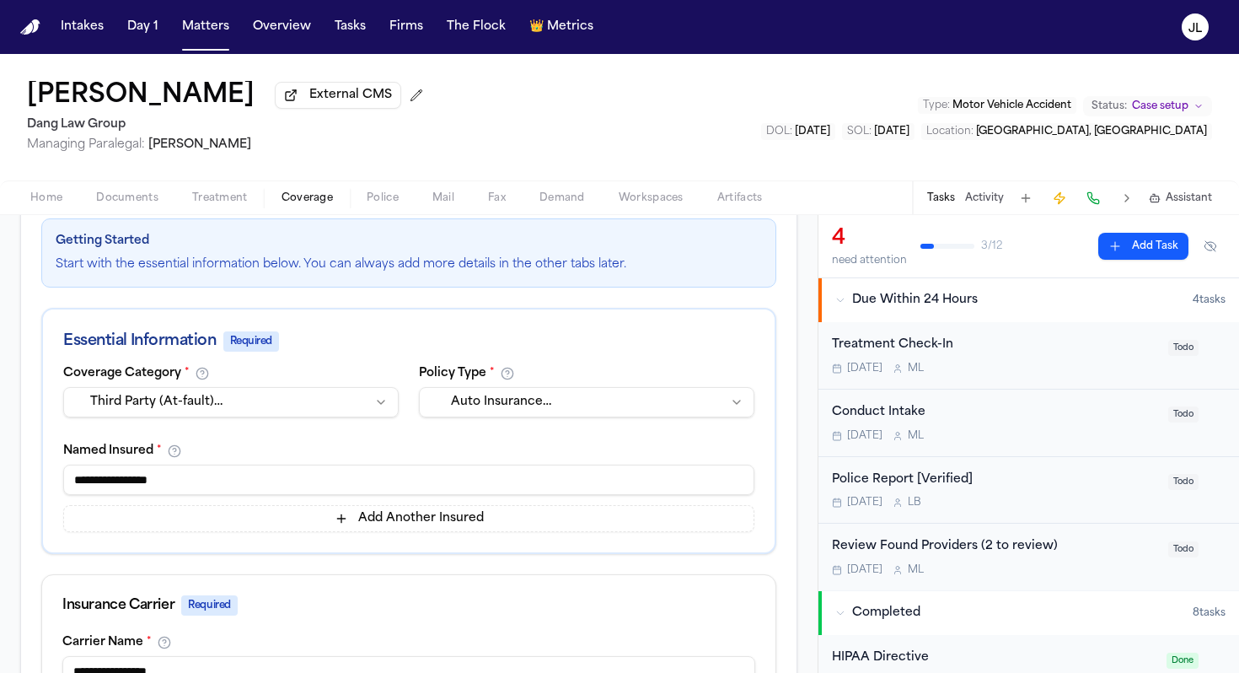
drag, startPoint x: 150, startPoint y: 488, endPoint x: 122, endPoint y: 488, distance: 27.8
click at [122, 488] on input "**********" at bounding box center [408, 480] width 691 height 30
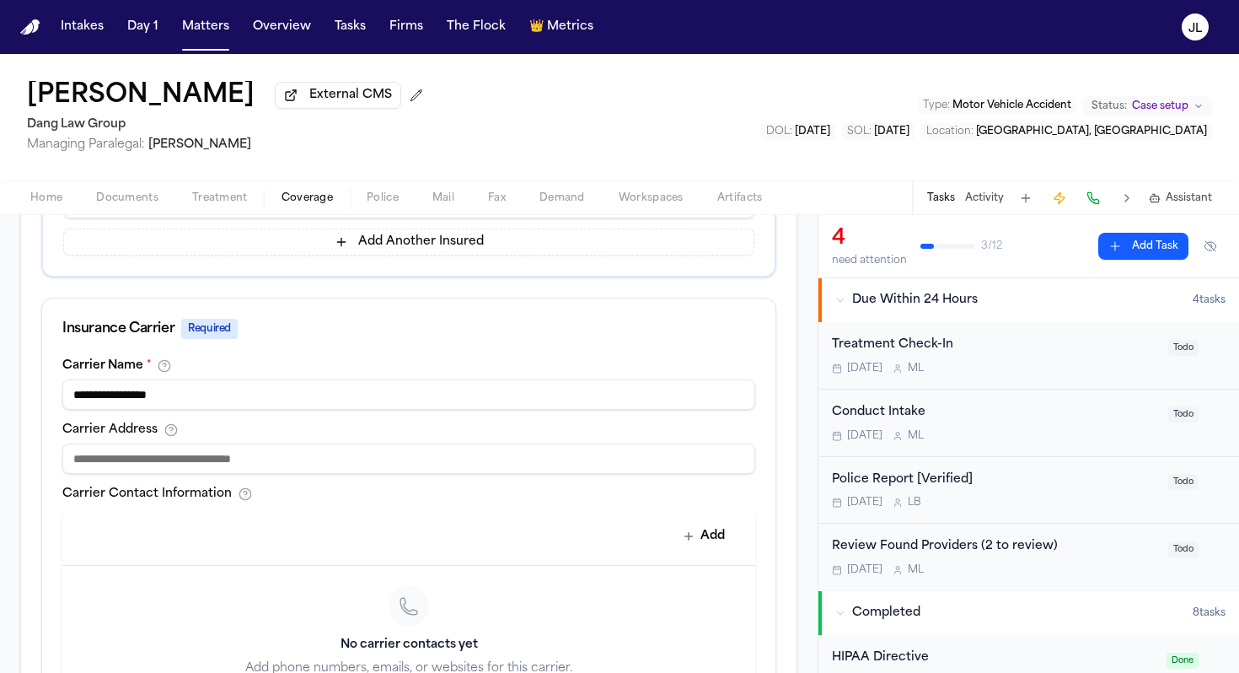
scroll to position [913, 0]
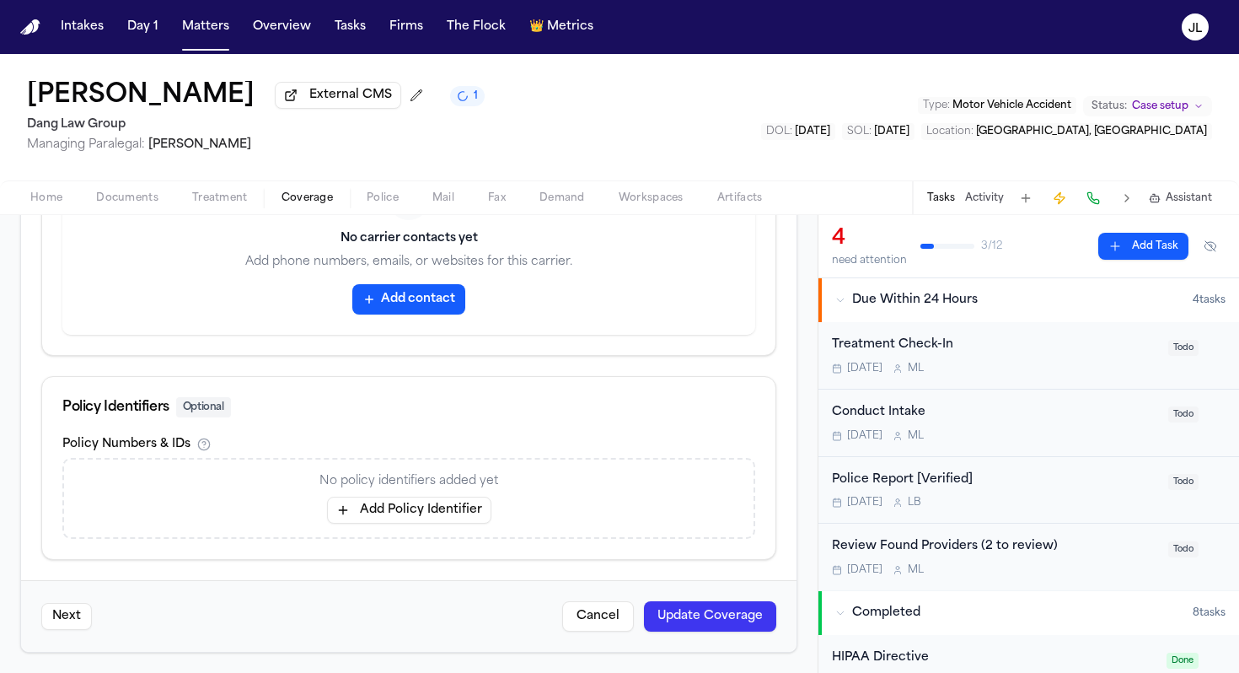
type input "**********"
click at [691, 600] on button "Update Coverage" at bounding box center [710, 616] width 132 height 30
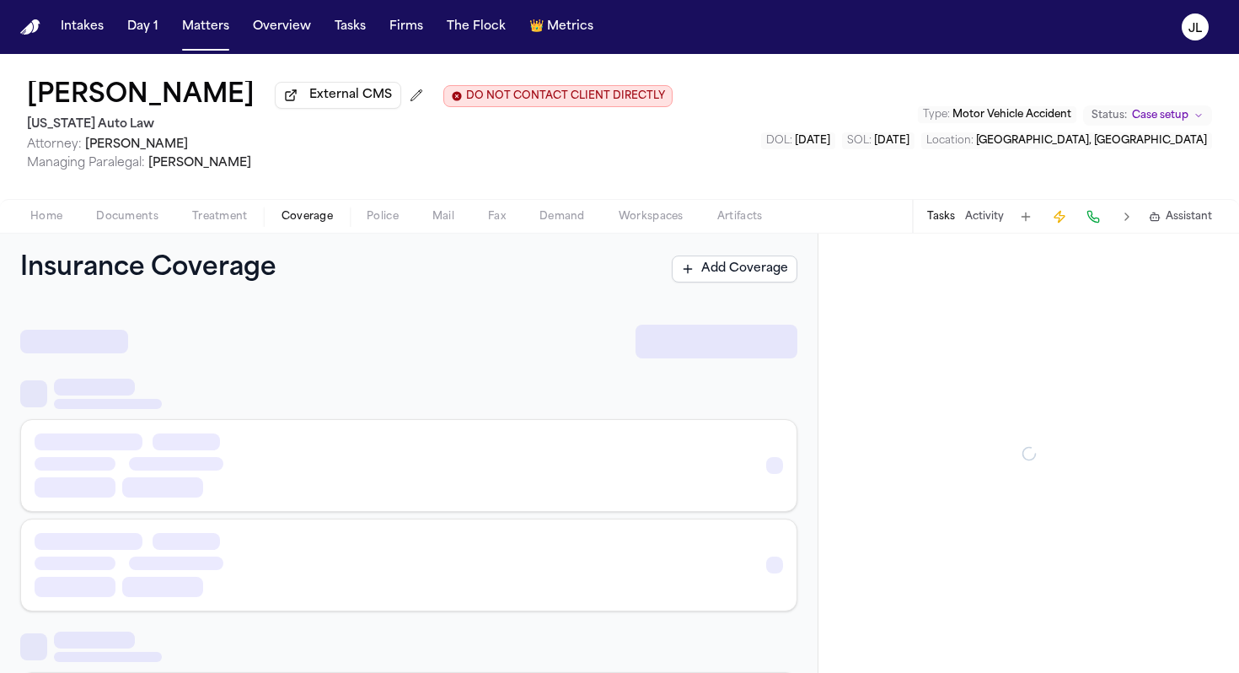
click at [315, 217] on span "Coverage" at bounding box center [307, 216] width 51 height 13
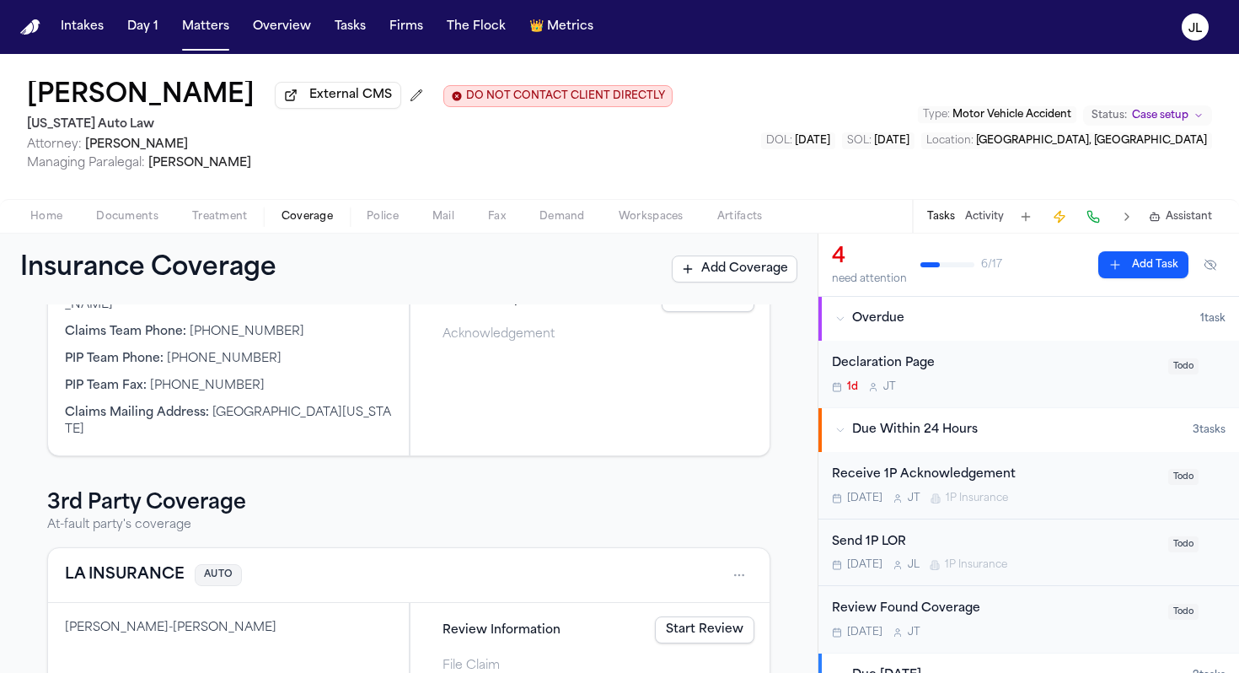
scroll to position [330, 0]
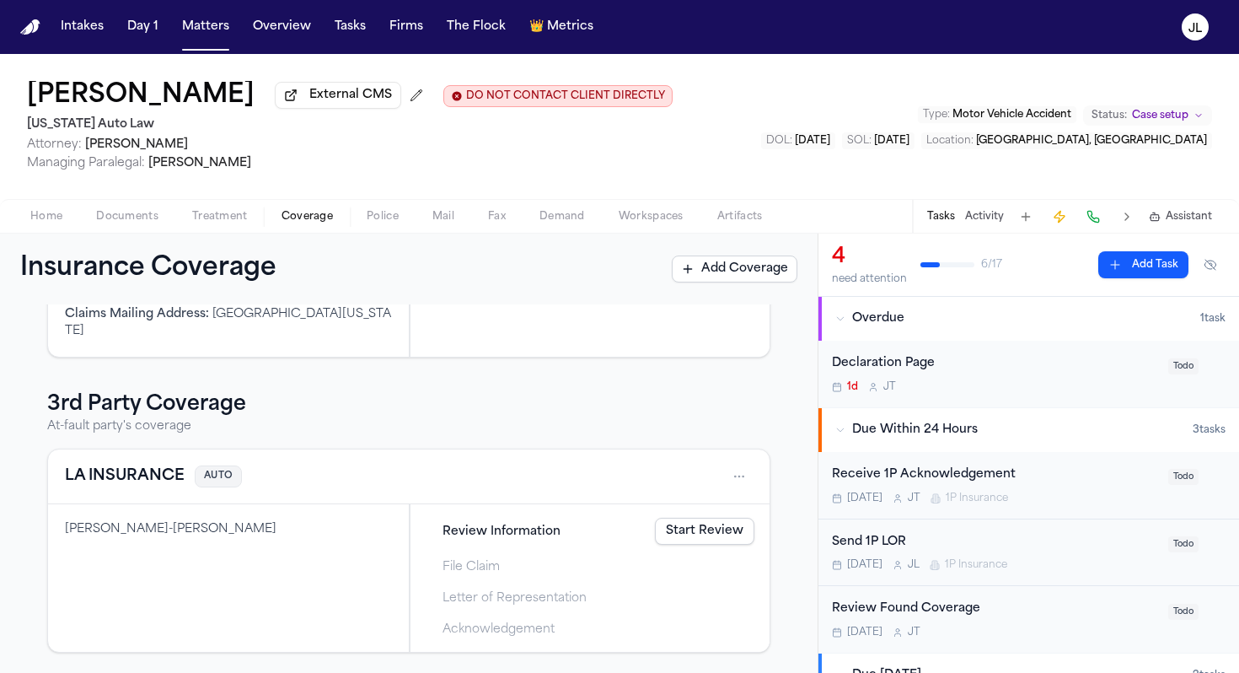
click at [143, 481] on button "LA INSURANCE" at bounding box center [125, 477] width 120 height 24
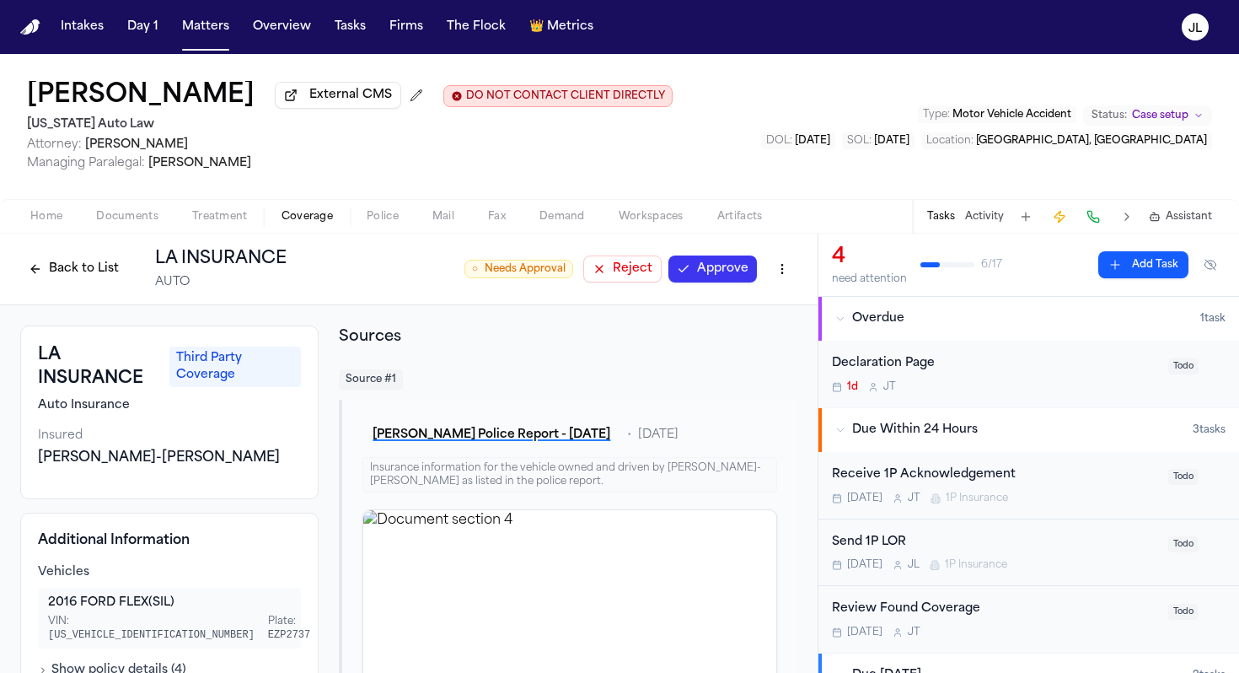
click at [713, 276] on button "Approve" at bounding box center [713, 268] width 89 height 27
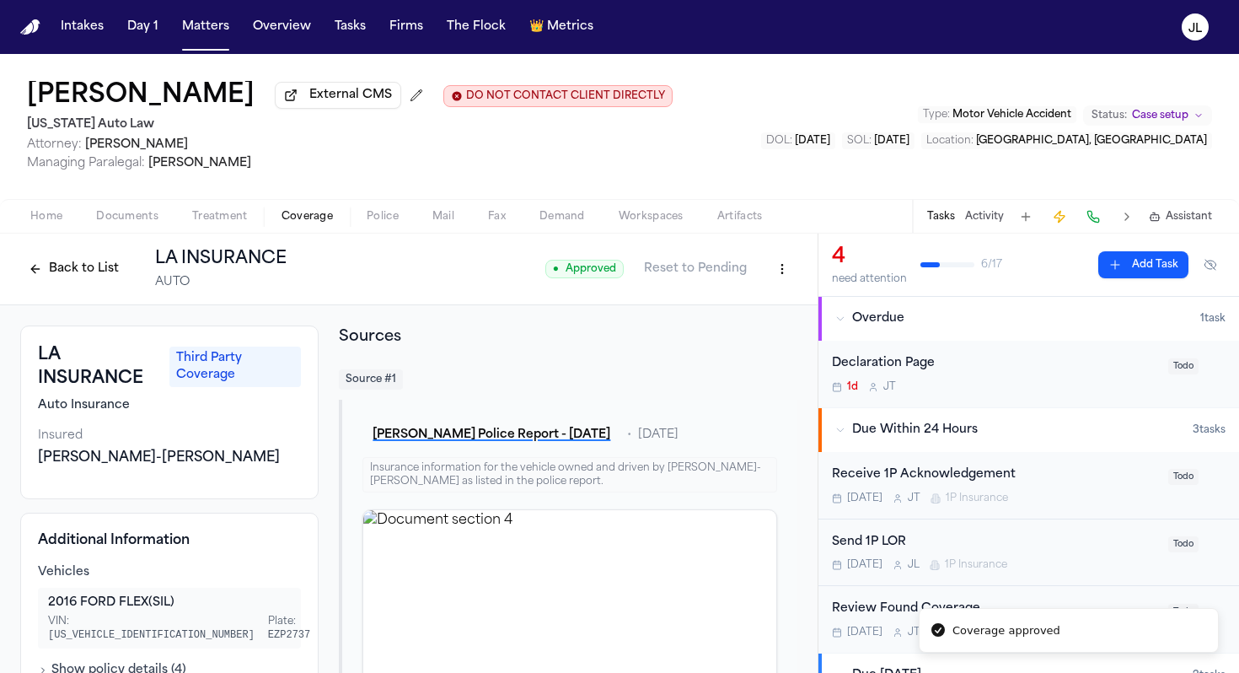
click at [112, 272] on button "Back to List" at bounding box center [73, 268] width 107 height 27
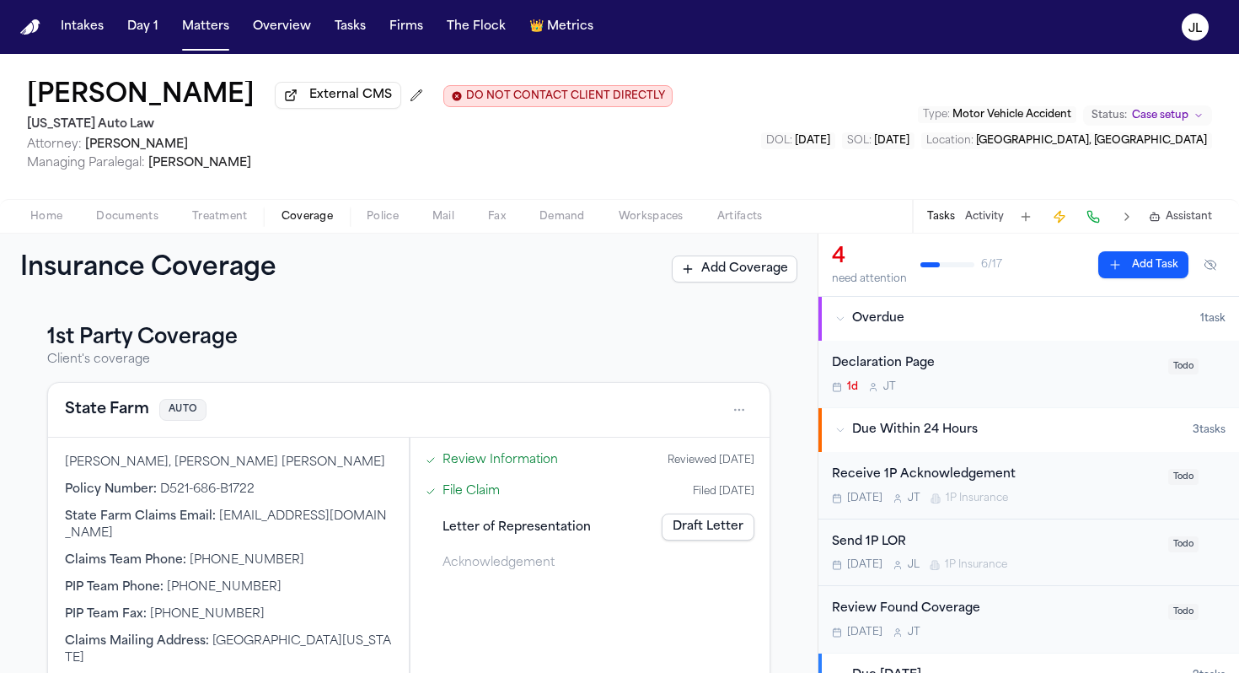
click at [120, 410] on button "State Farm" at bounding box center [107, 410] width 84 height 24
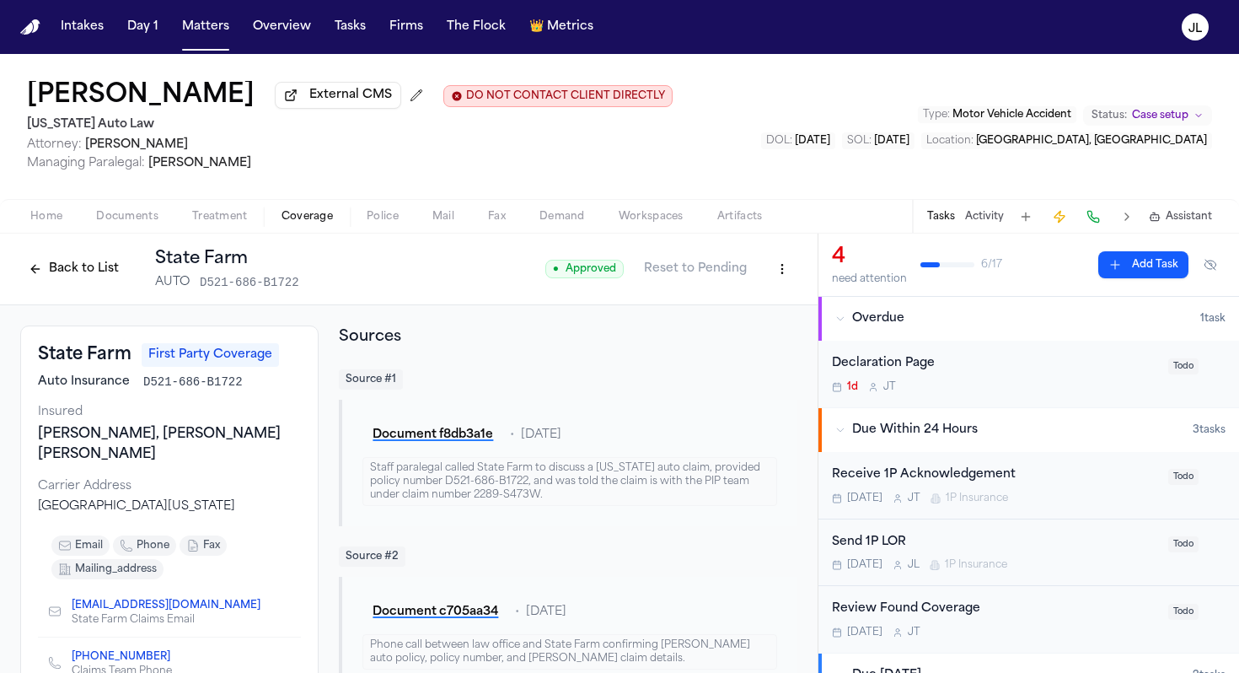
click at [74, 271] on button "Back to List" at bounding box center [73, 268] width 107 height 27
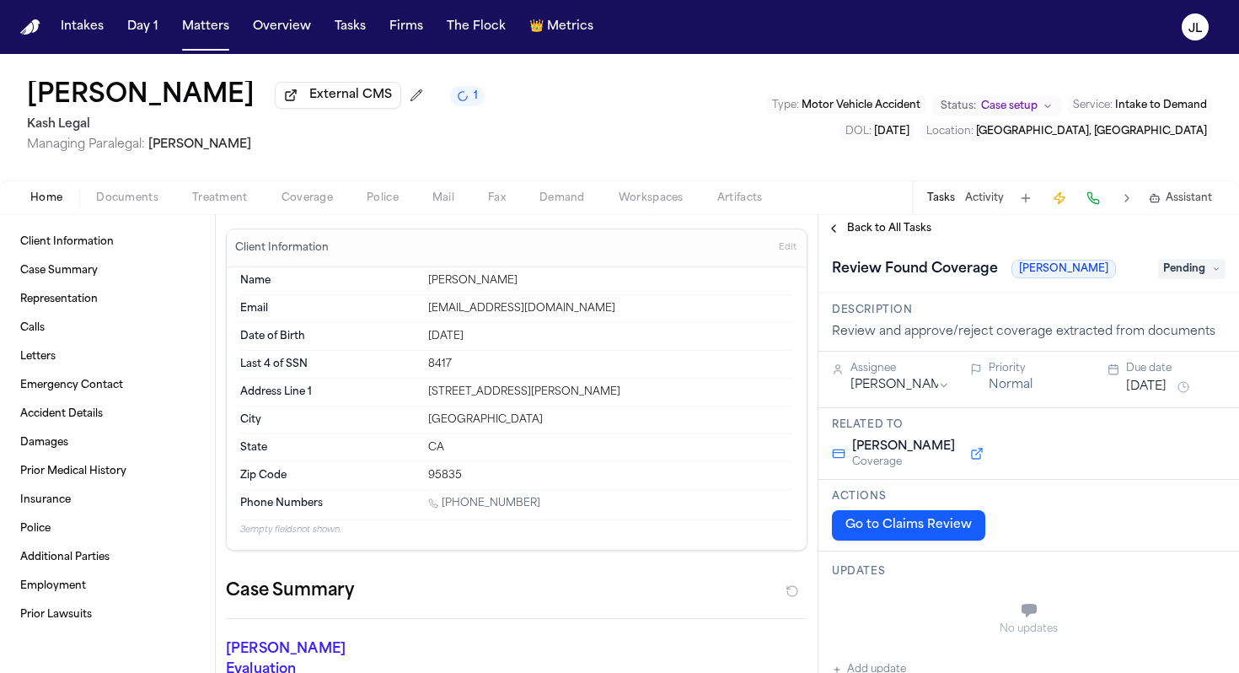
click at [287, 203] on span "Coverage" at bounding box center [307, 197] width 51 height 13
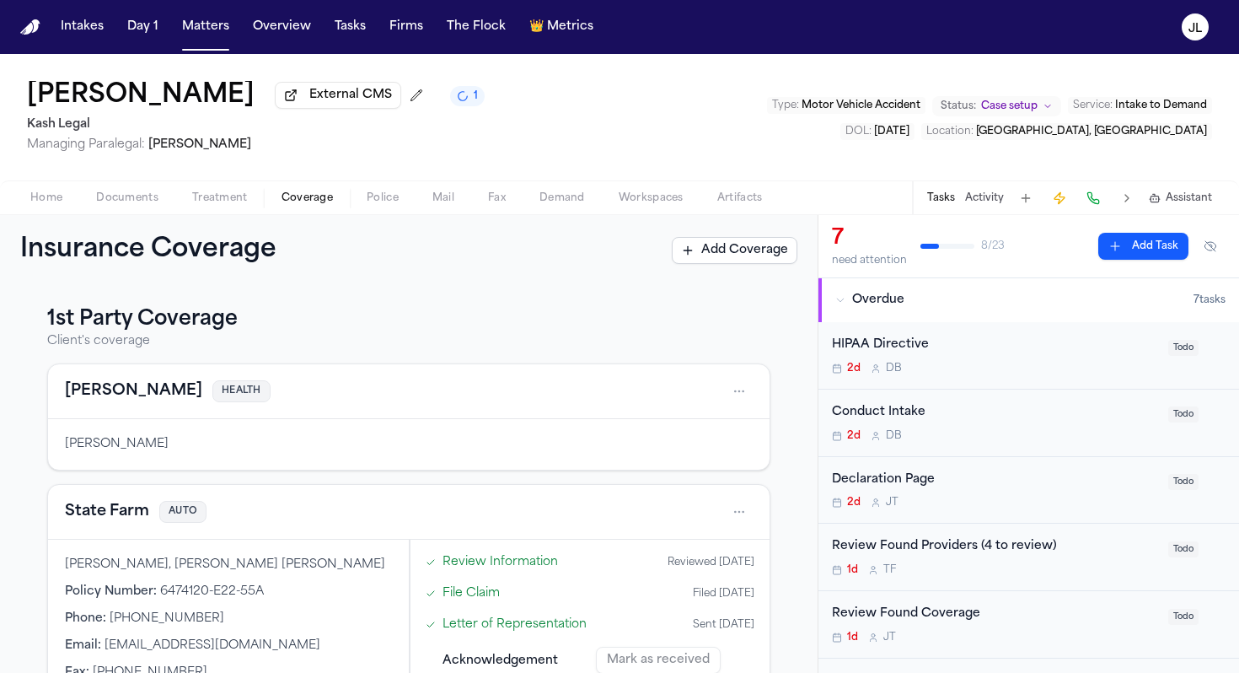
click at [108, 400] on button "[PERSON_NAME]" at bounding box center [133, 391] width 137 height 24
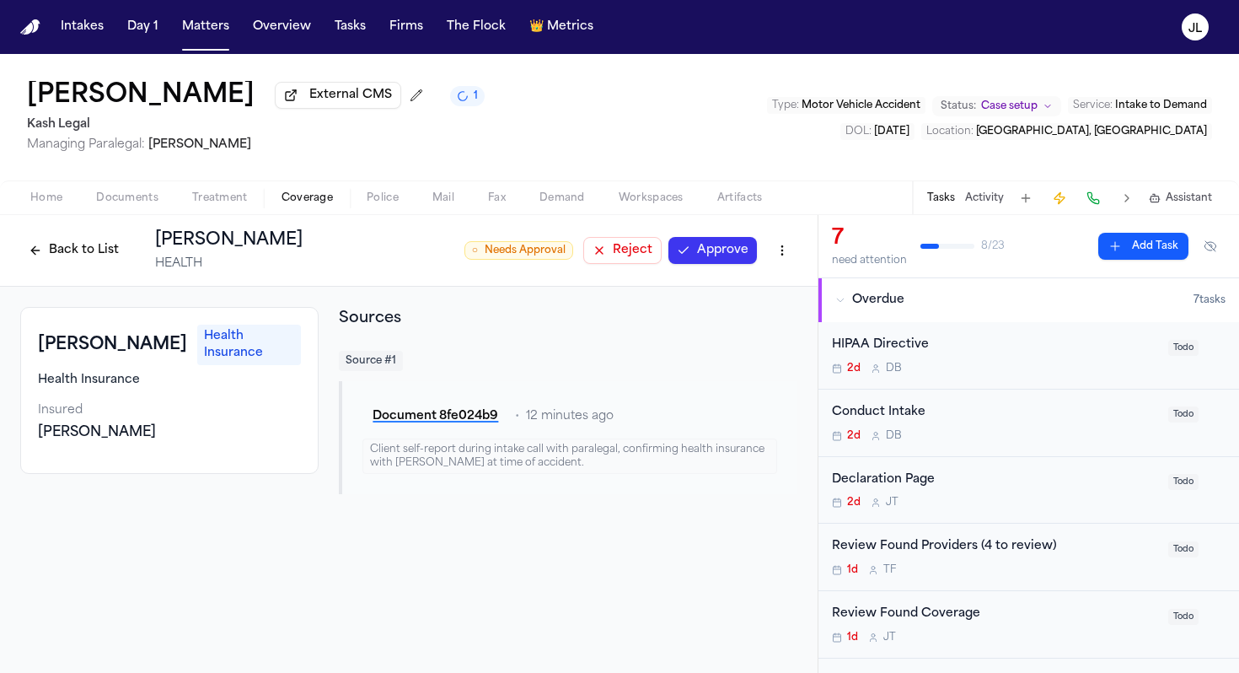
click at [712, 261] on button "Approve" at bounding box center [713, 250] width 89 height 27
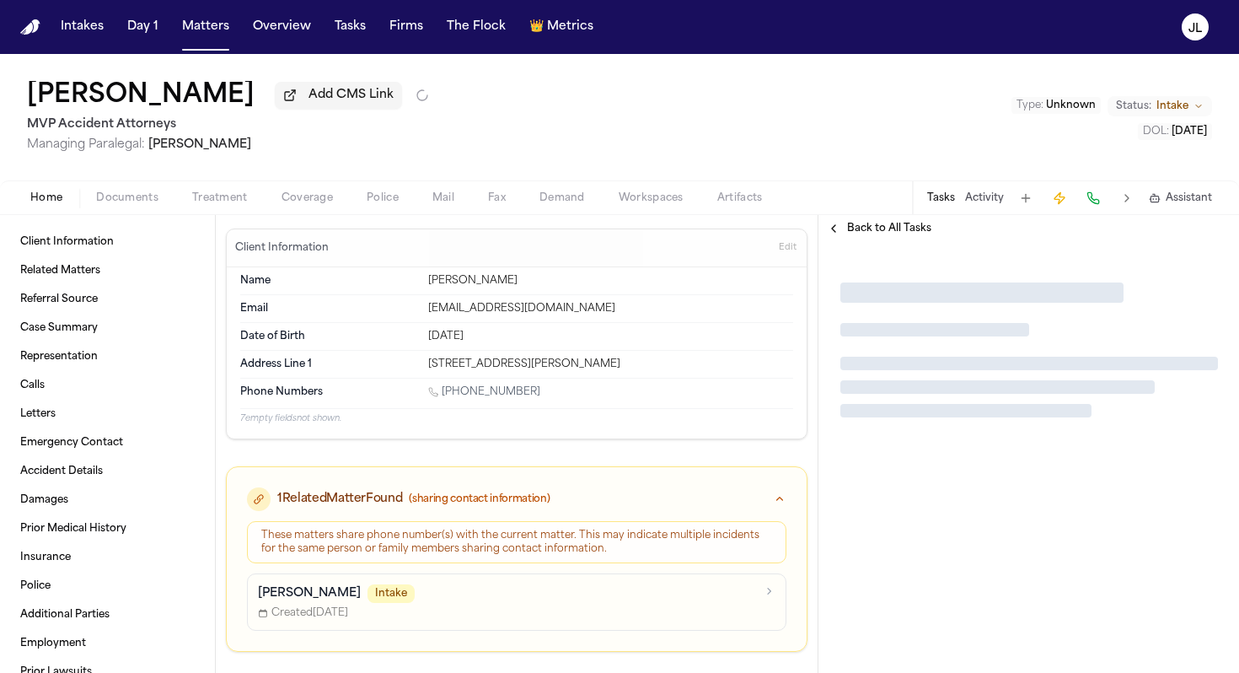
click at [320, 194] on span "Coverage" at bounding box center [307, 197] width 51 height 13
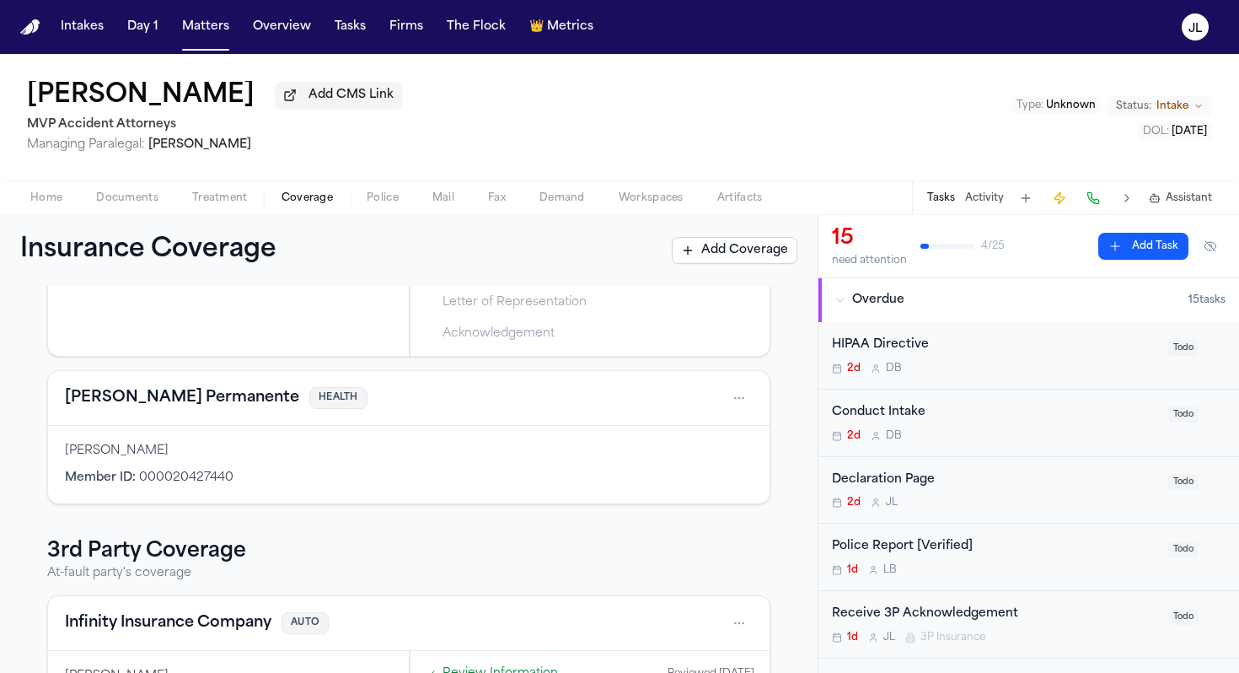
scroll to position [223, 0]
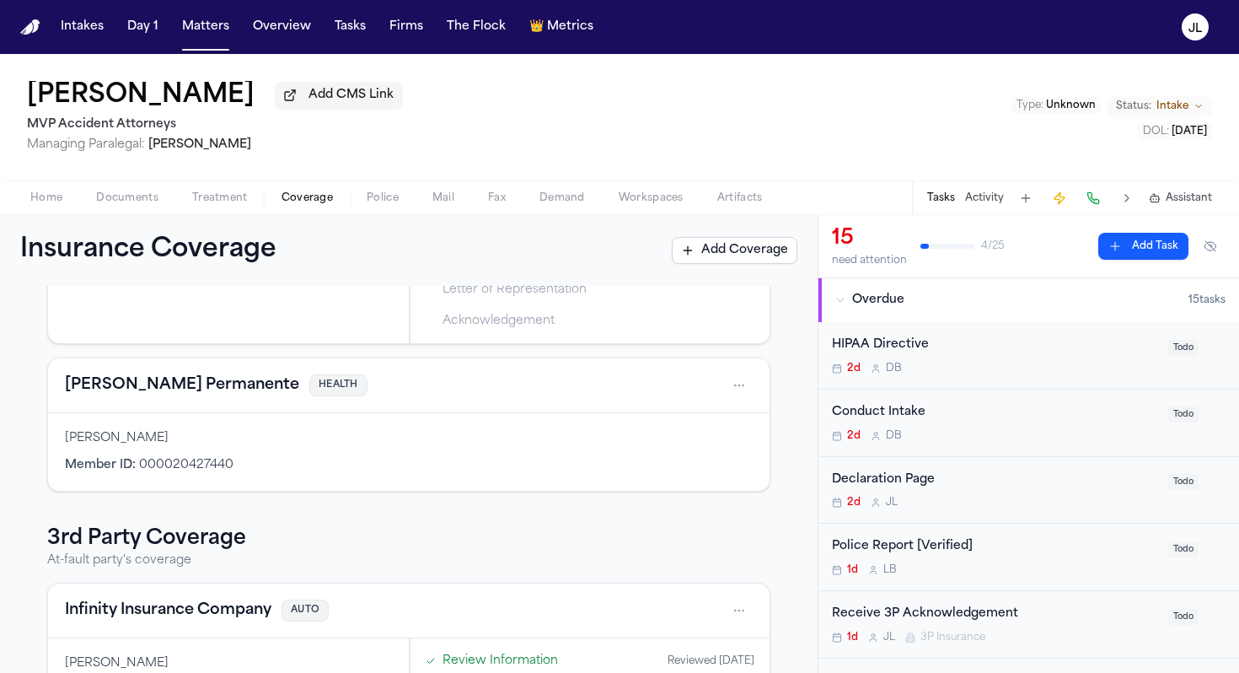
click at [176, 387] on button "[PERSON_NAME] Permanente" at bounding box center [182, 385] width 234 height 24
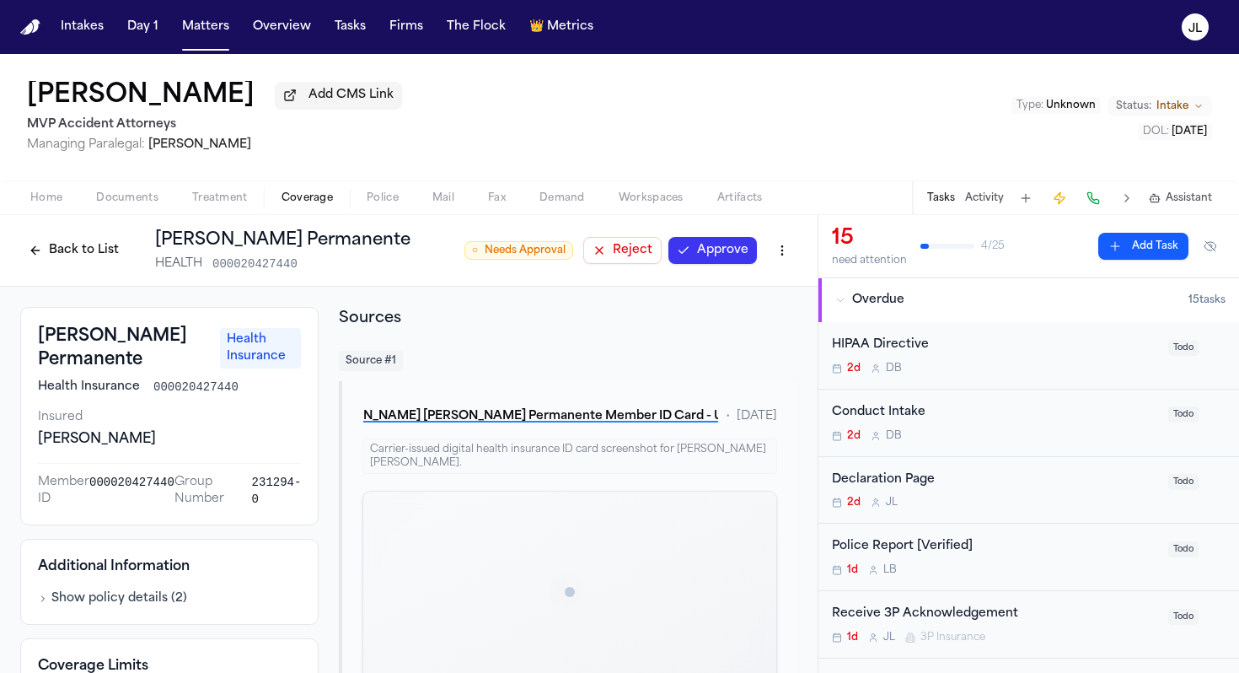
click at [732, 254] on button "Approve" at bounding box center [713, 250] width 89 height 27
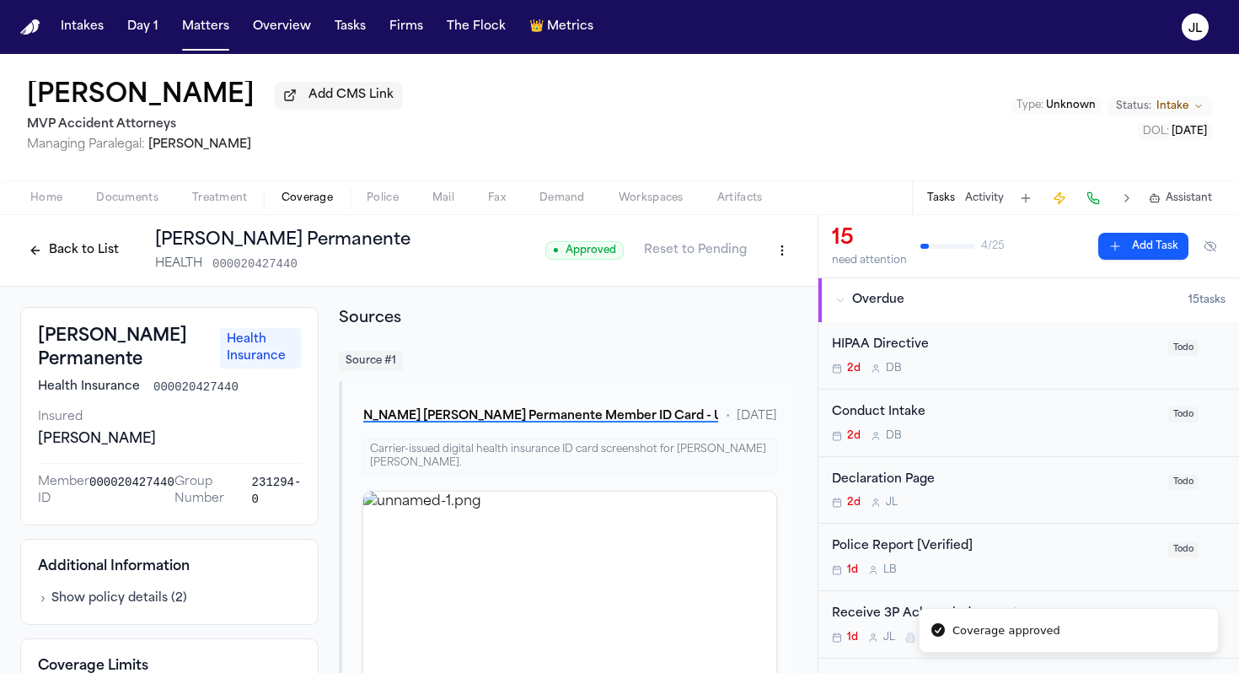
click at [81, 250] on button "Back to List" at bounding box center [73, 250] width 107 height 27
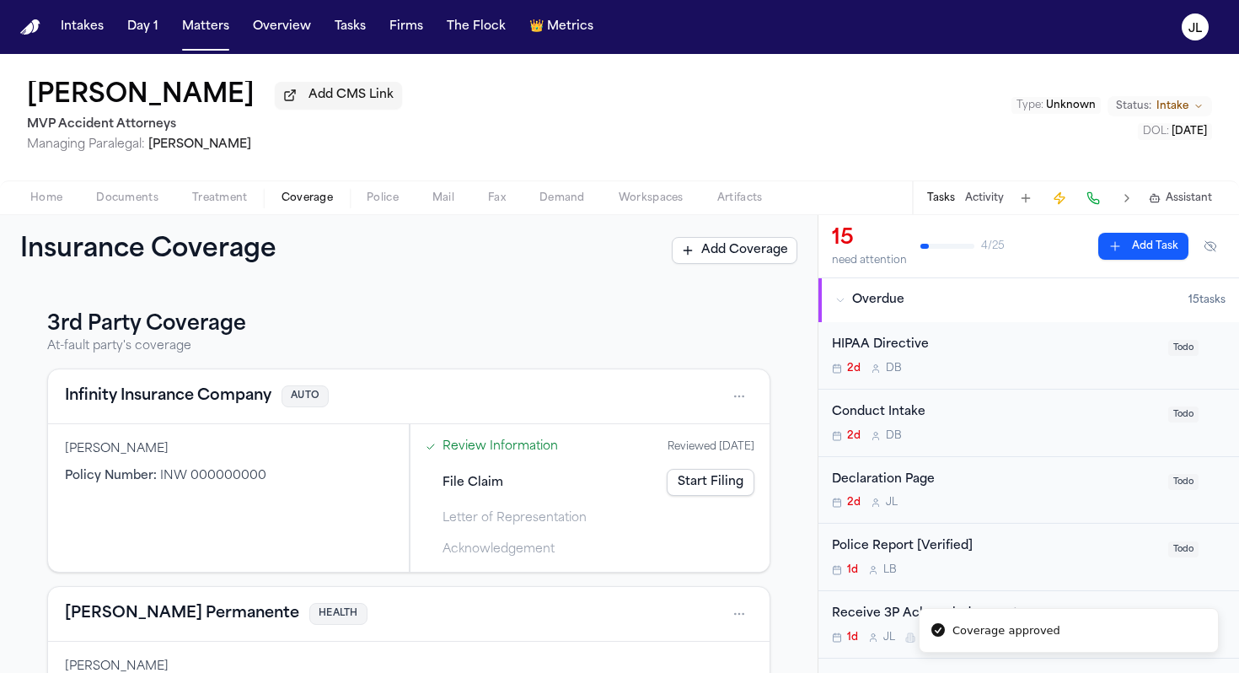
scroll to position [508, 0]
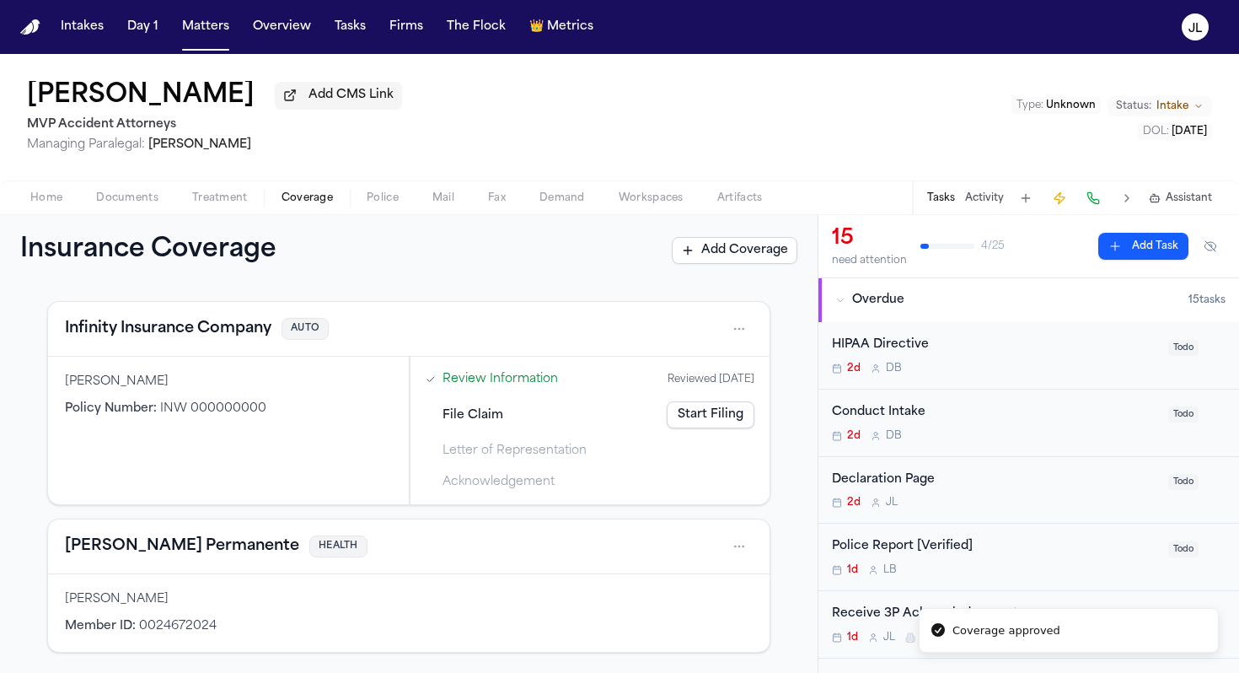
click at [162, 551] on button "[PERSON_NAME] Permanente" at bounding box center [182, 547] width 234 height 24
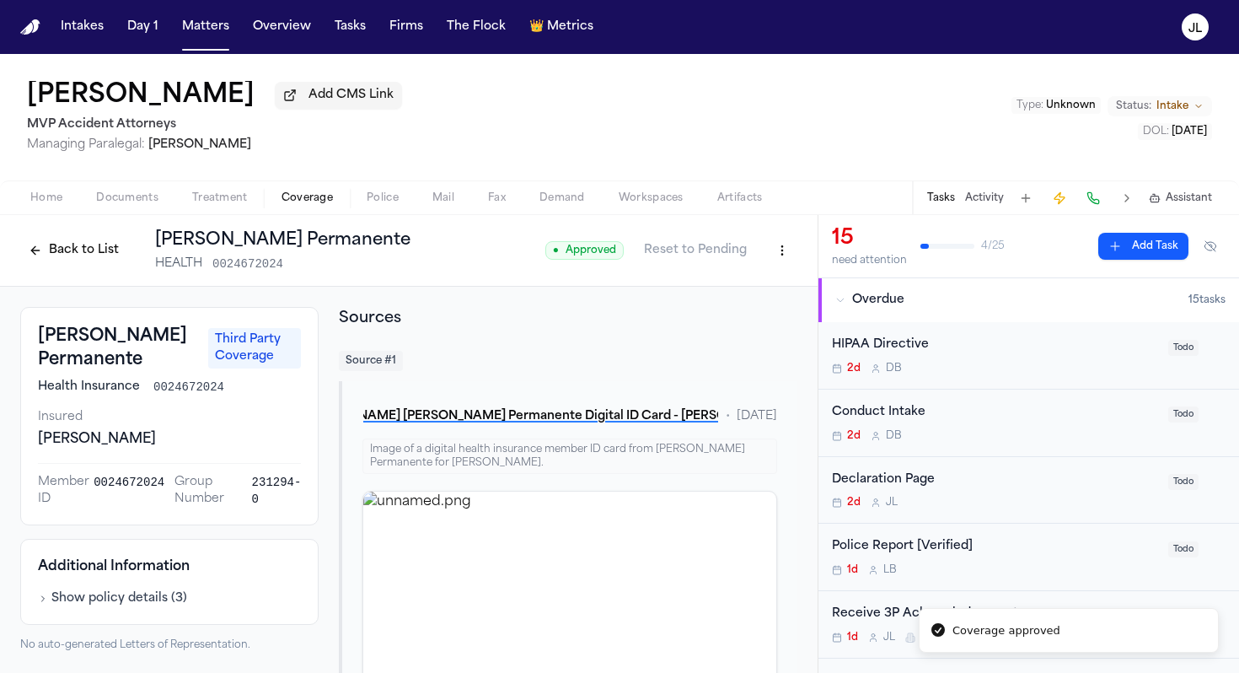
click at [64, 255] on button "Back to List" at bounding box center [73, 250] width 107 height 27
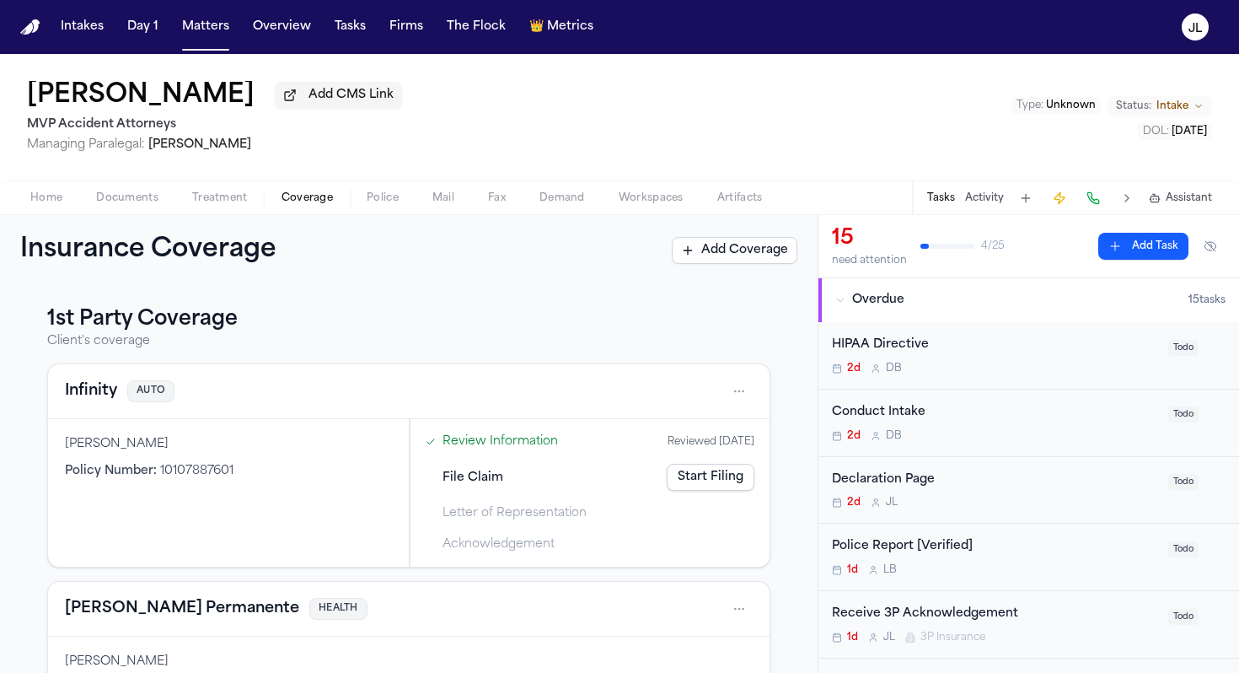
scroll to position [105, 0]
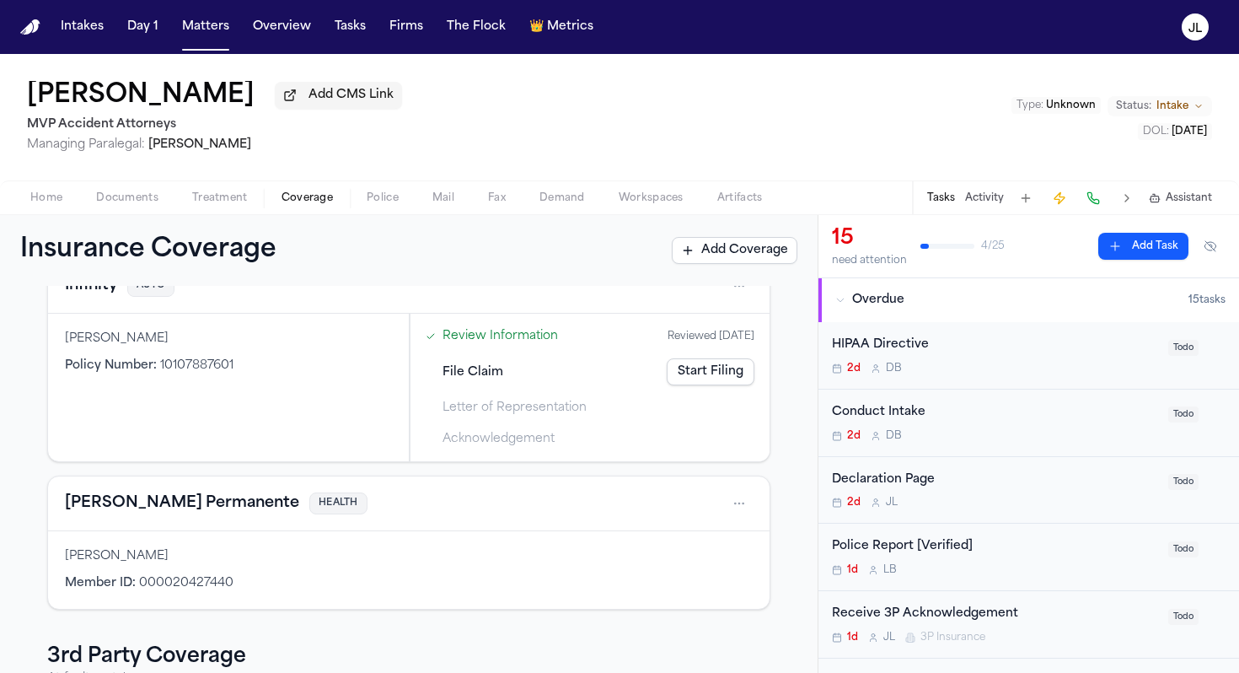
click at [745, 499] on html "Intakes Day 1 Matters Overview Tasks Firms The Flock 👑 Metrics JL [PERSON_NAME]…" at bounding box center [619, 336] width 1239 height 673
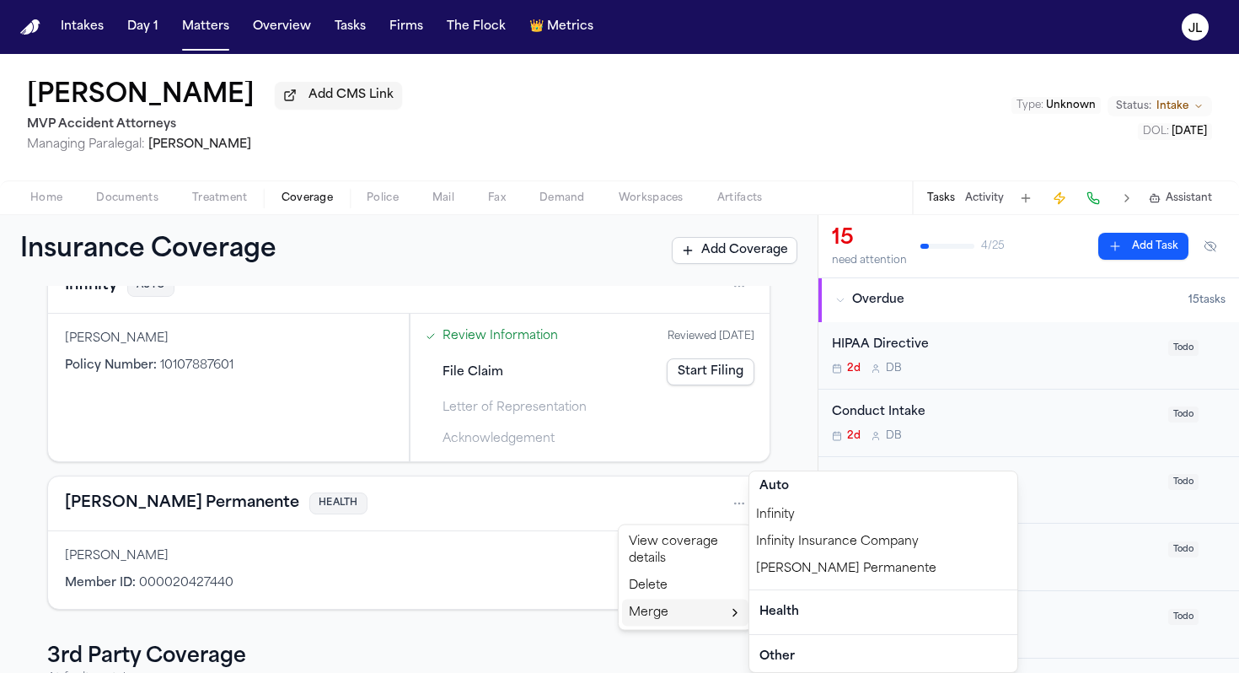
click at [804, 566] on div "[PERSON_NAME] Permanente" at bounding box center [883, 569] width 268 height 27
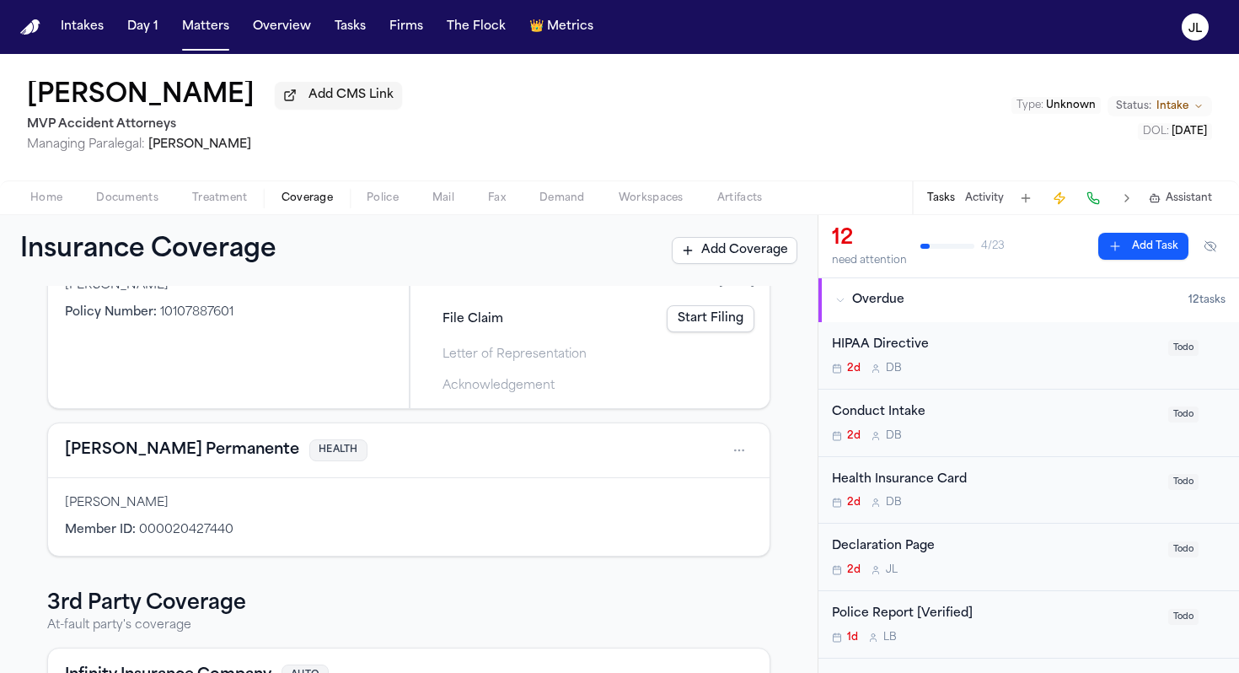
scroll to position [0, 0]
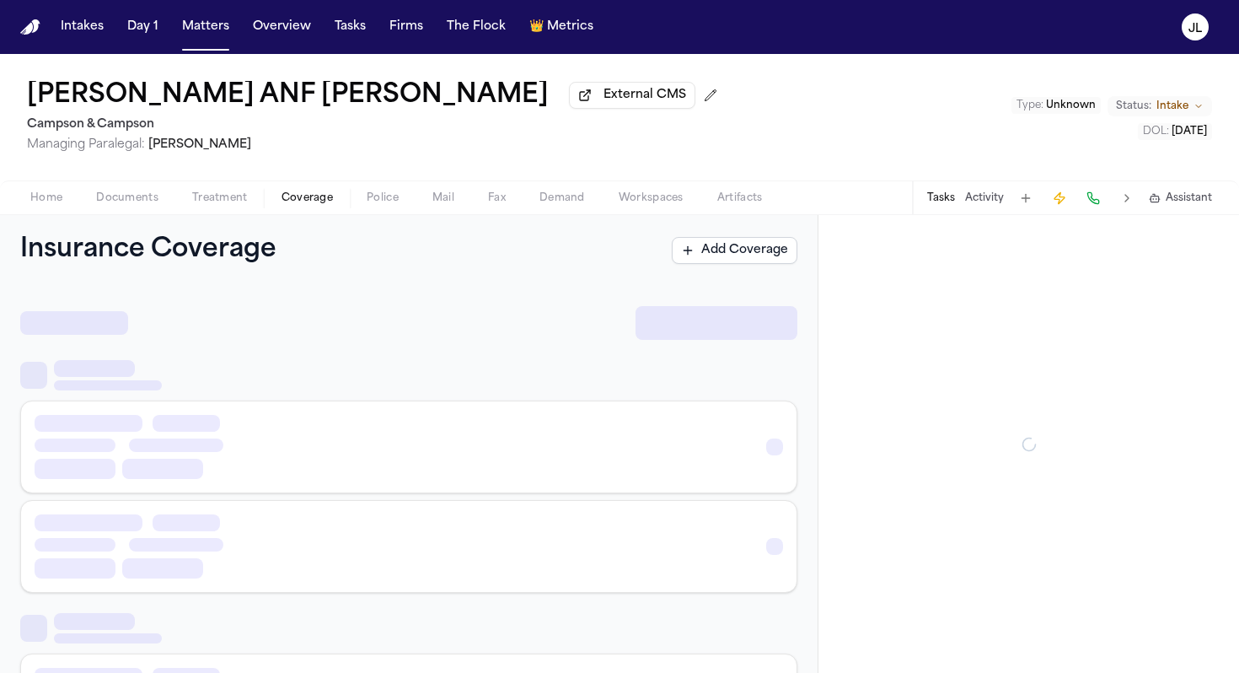
click at [298, 201] on span "Coverage" at bounding box center [307, 197] width 51 height 13
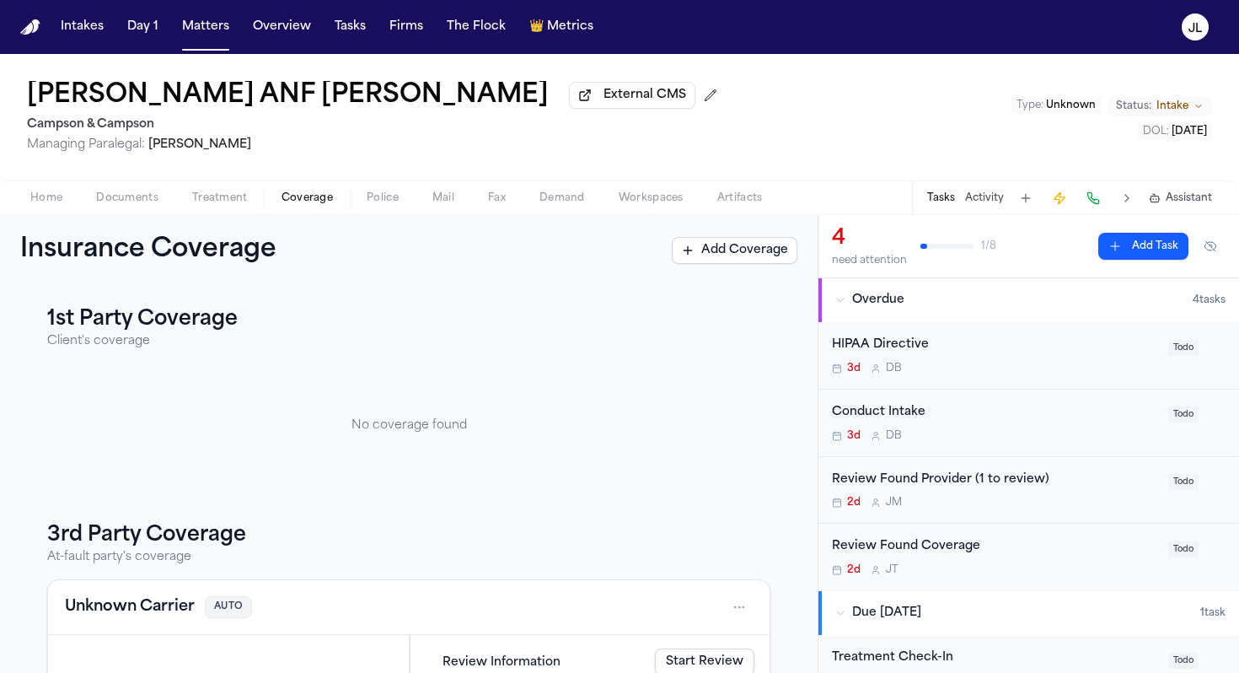
scroll to position [134, 0]
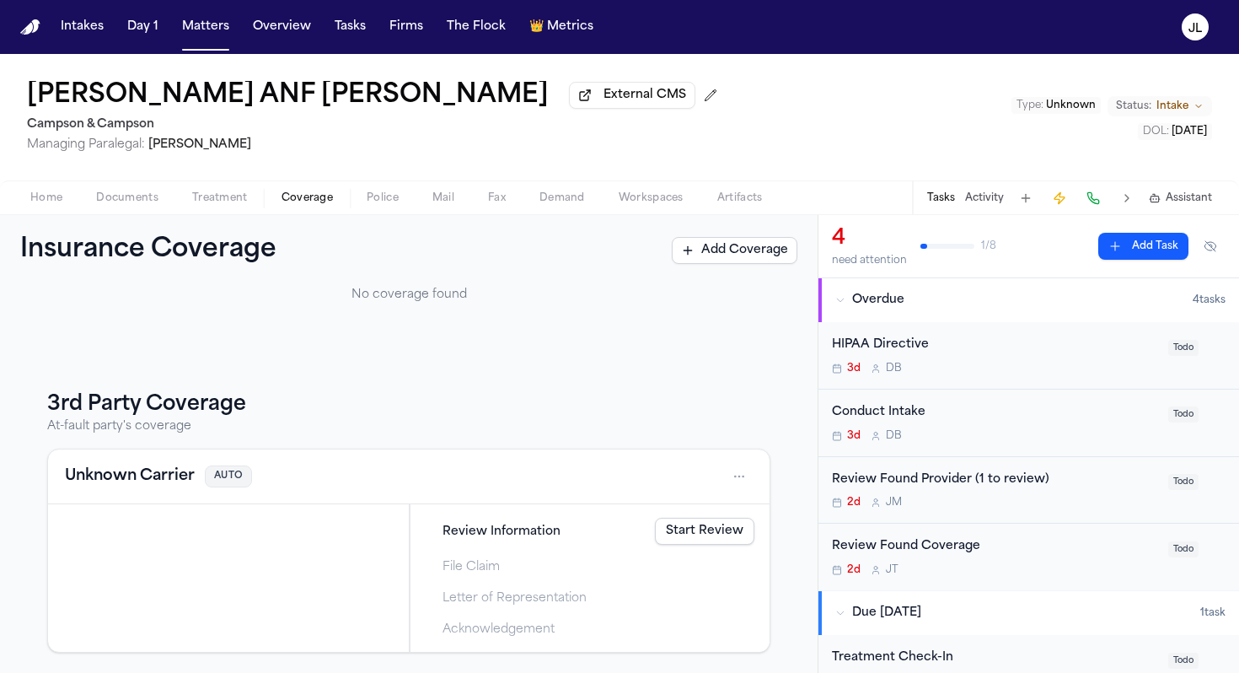
click at [138, 485] on button "Unknown Carrier" at bounding box center [130, 477] width 130 height 24
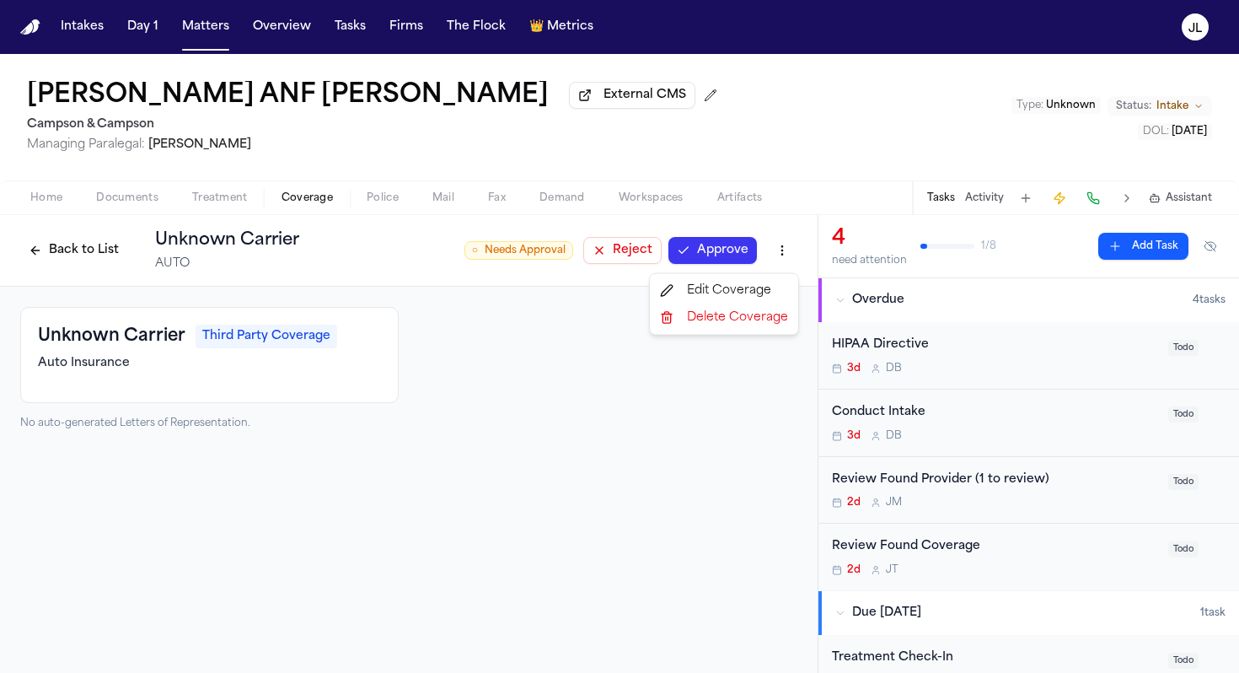
click at [792, 259] on html "Intakes Day 1 Matters Overview Tasks Firms The Flock 👑 Metrics JL Miriam Cooper…" at bounding box center [619, 336] width 1239 height 673
click at [750, 324] on div "Delete Coverage" at bounding box center [724, 317] width 142 height 27
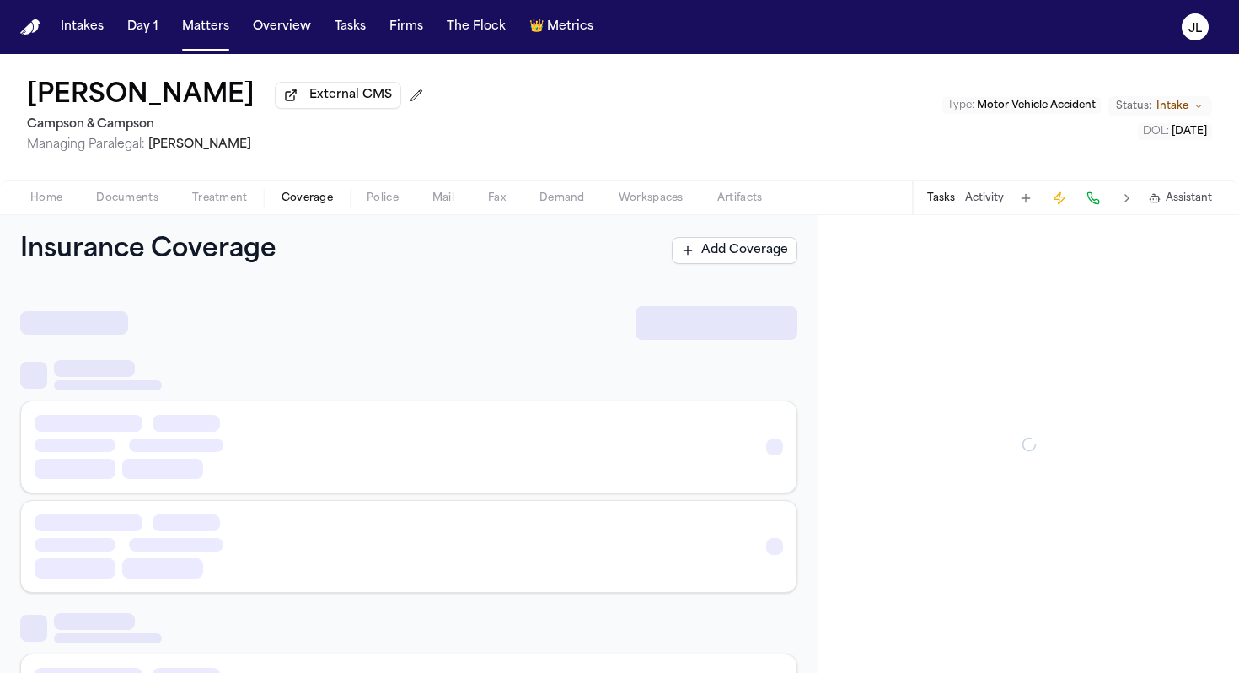
click at [304, 197] on span "Coverage" at bounding box center [307, 197] width 51 height 13
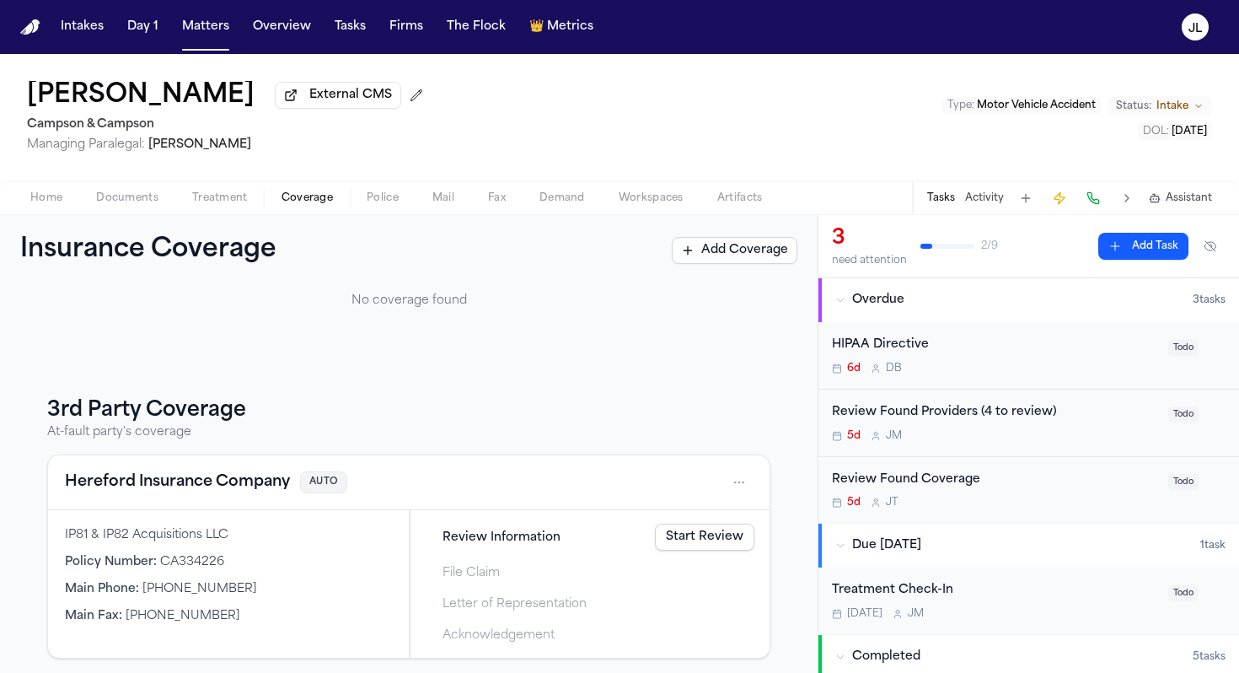
scroll to position [134, 0]
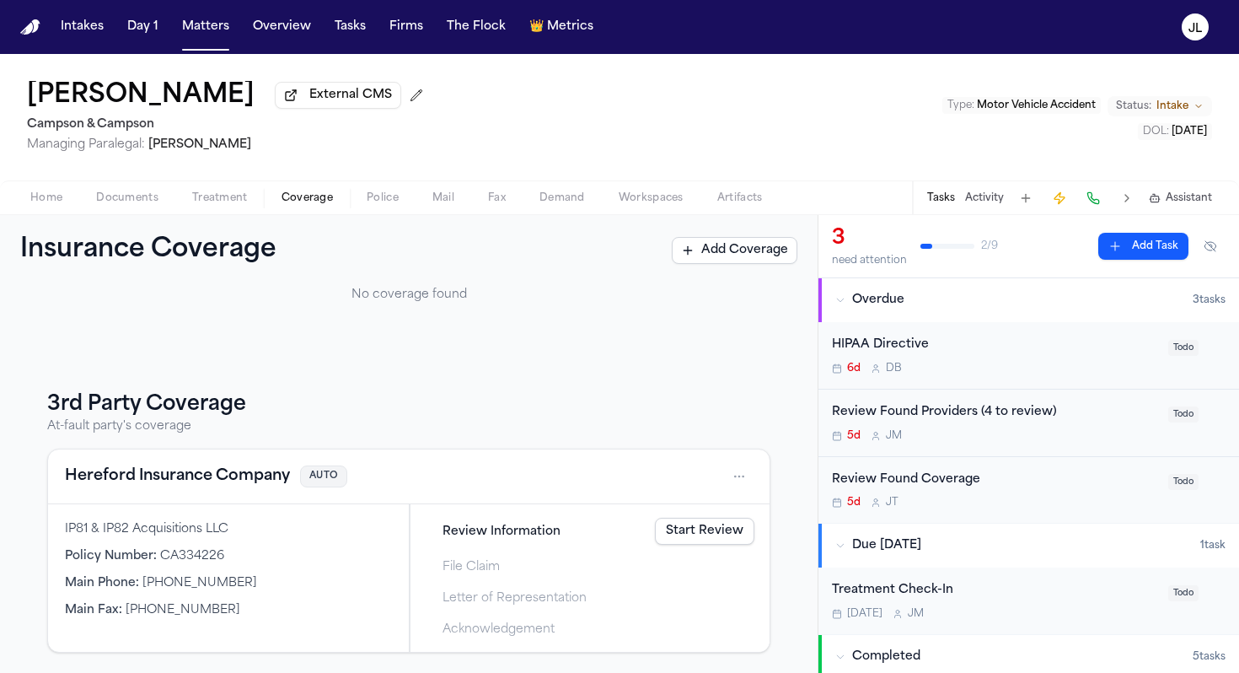
click at [227, 477] on button "Hereford Insurance Company" at bounding box center [177, 477] width 225 height 24
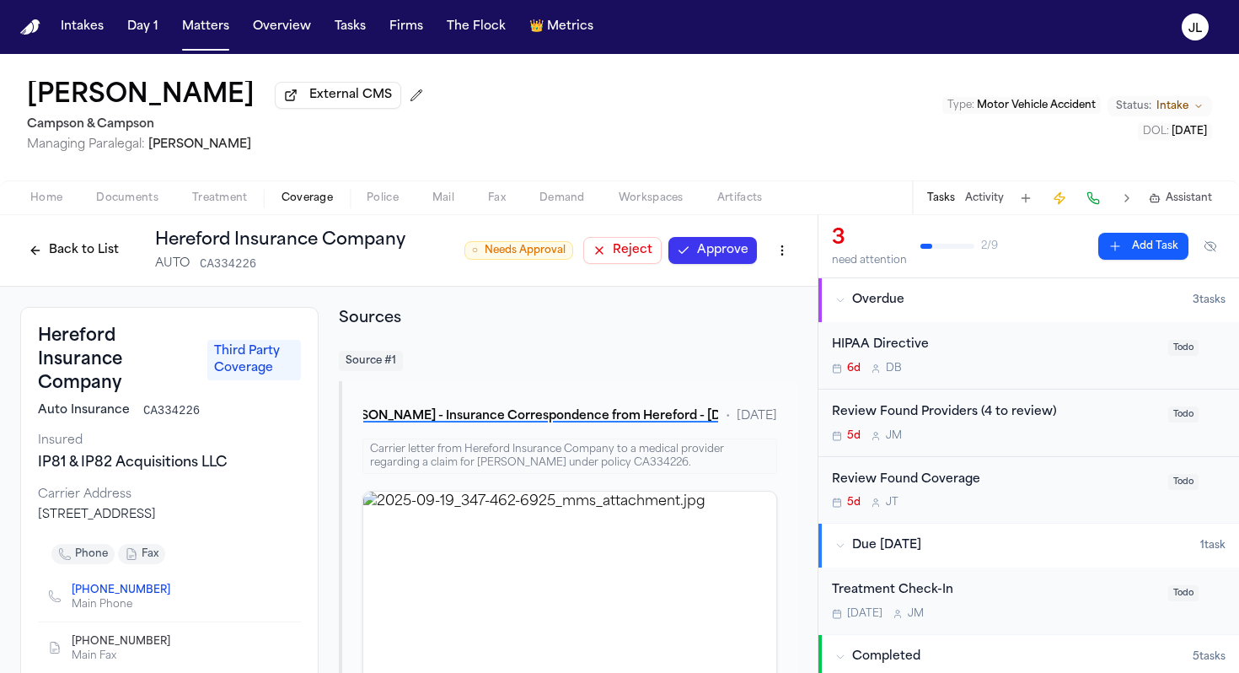
click at [722, 257] on button "Approve" at bounding box center [713, 250] width 89 height 27
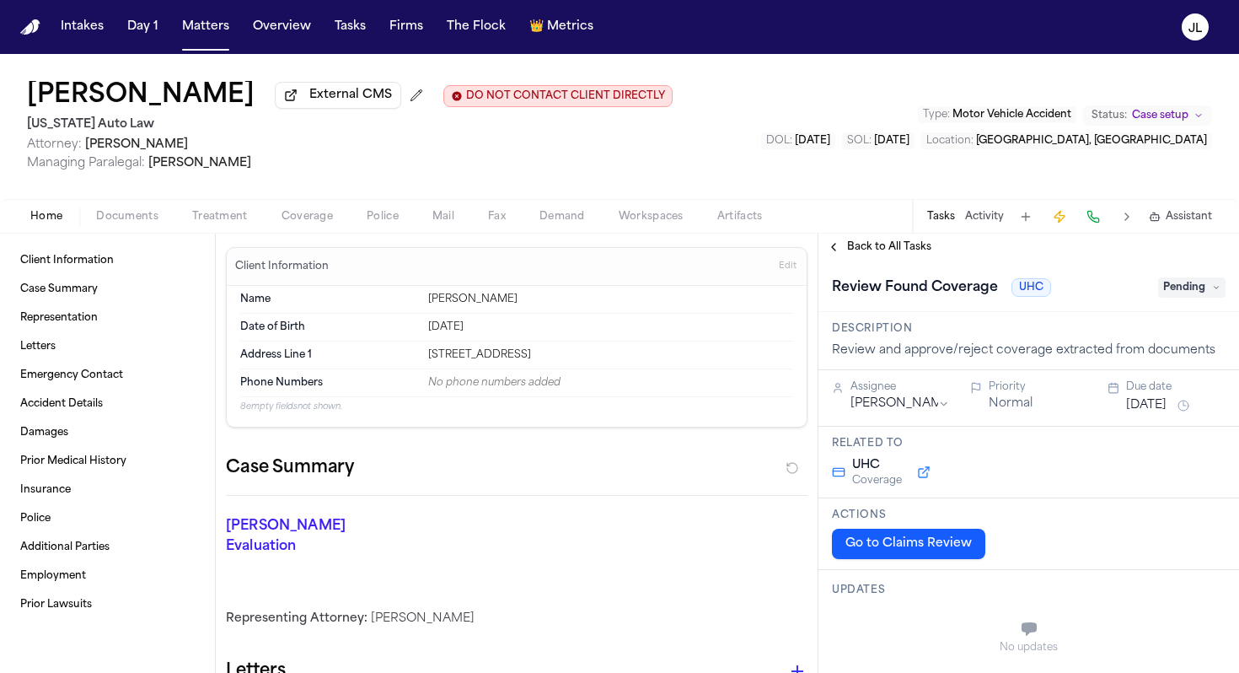
click at [324, 223] on span "Coverage" at bounding box center [307, 216] width 51 height 13
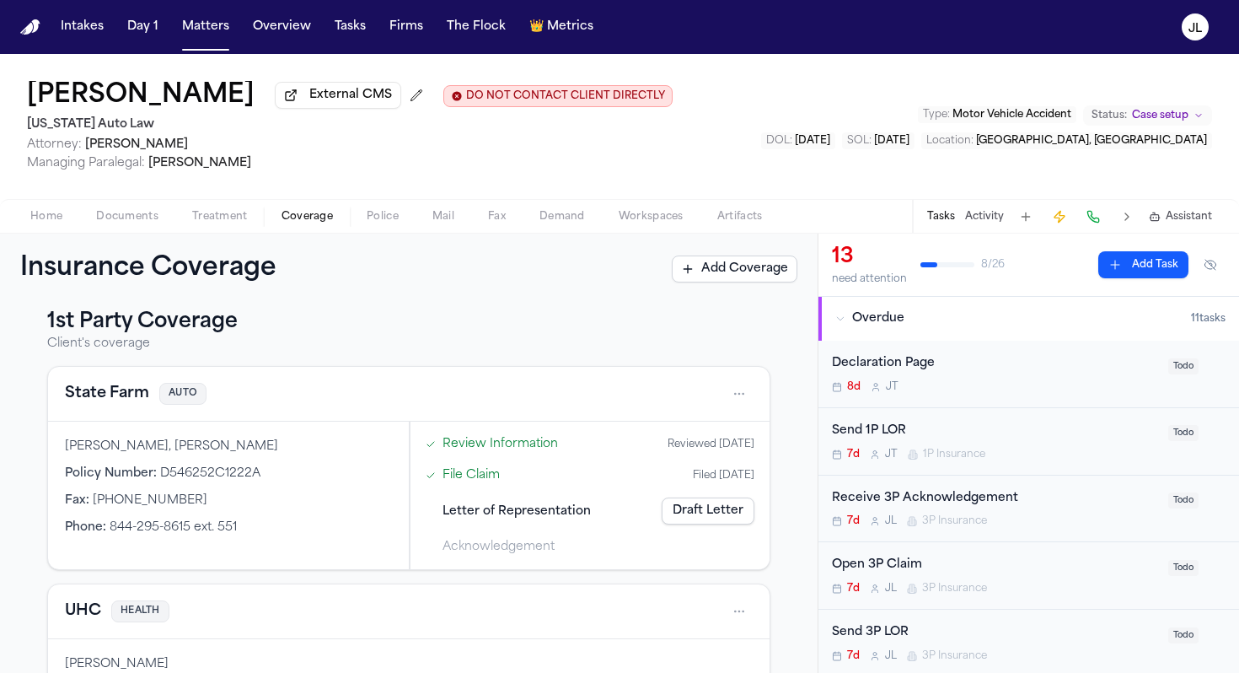
scroll to position [11, 0]
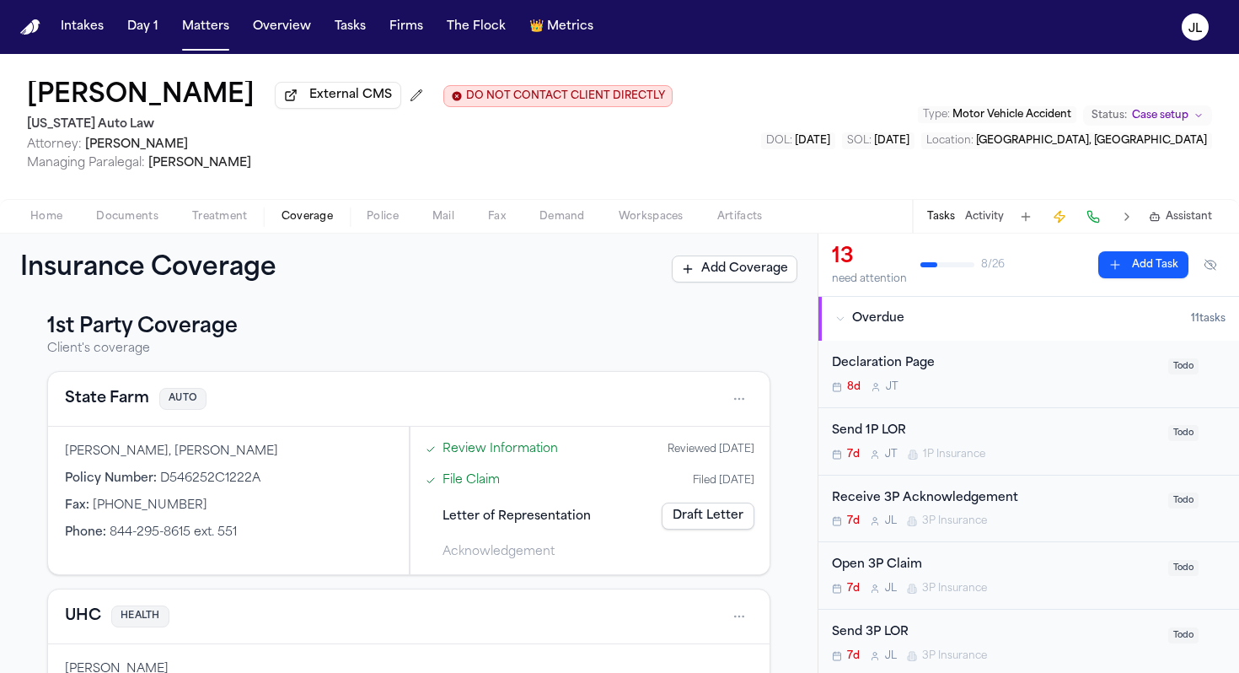
click at [86, 600] on button "UHC" at bounding box center [83, 616] width 36 height 24
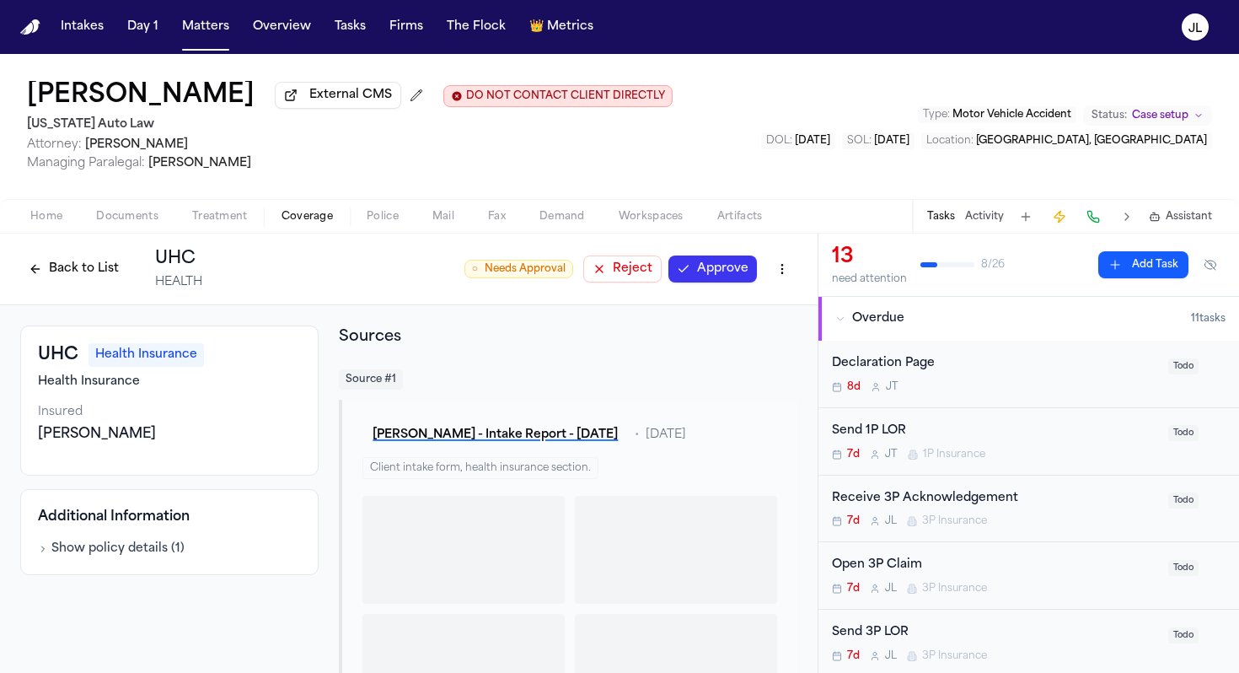
click at [696, 274] on button "Approve" at bounding box center [713, 268] width 89 height 27
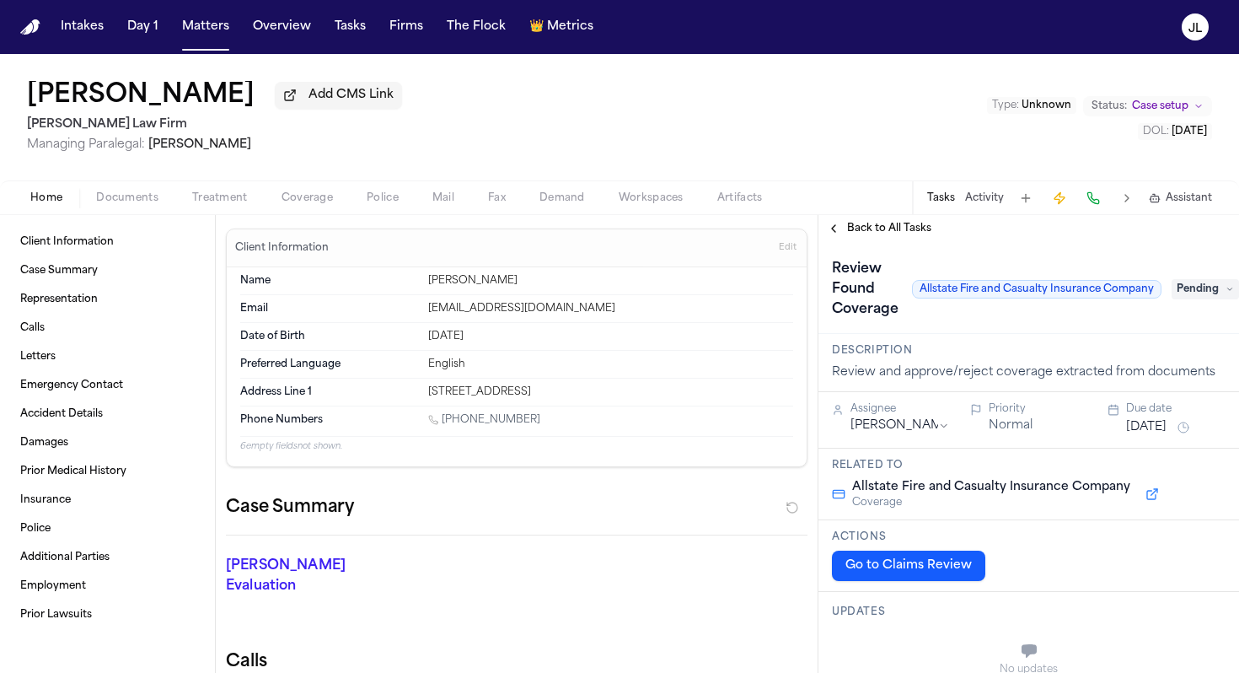
click at [321, 199] on span "Coverage" at bounding box center [307, 197] width 51 height 13
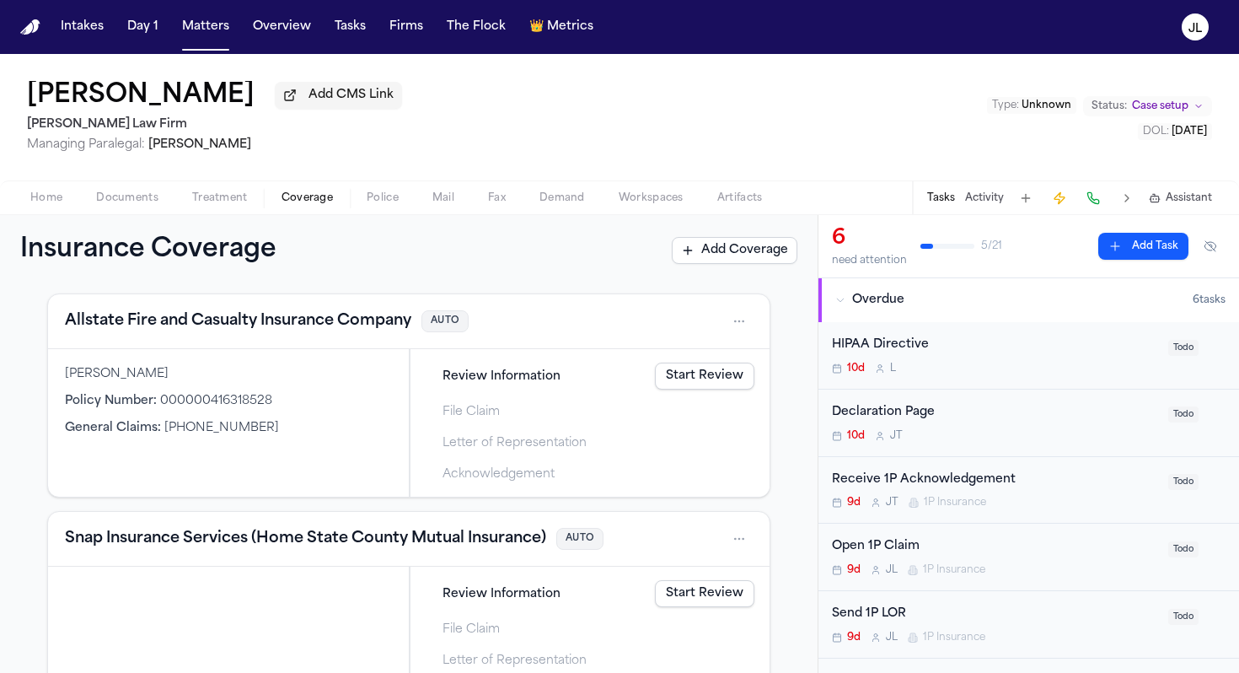
scroll to position [431, 0]
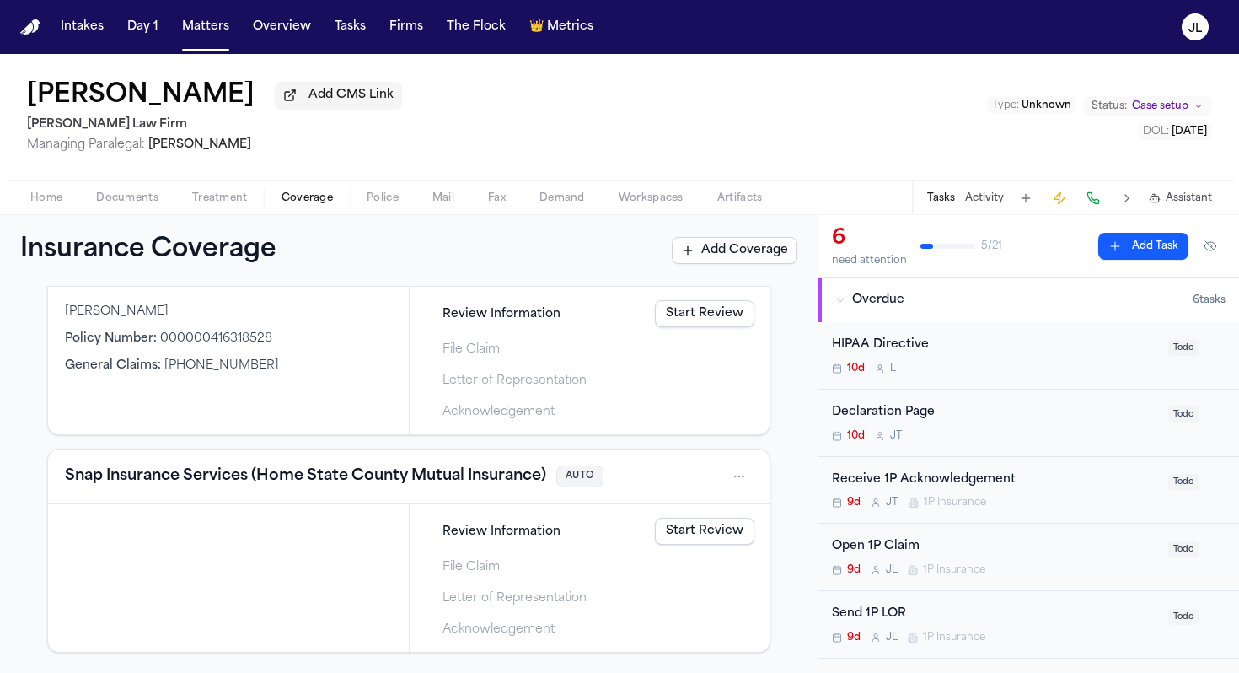
click at [316, 486] on button "Snap Insurance Services (Home State County Mutual Insurance)" at bounding box center [305, 477] width 481 height 24
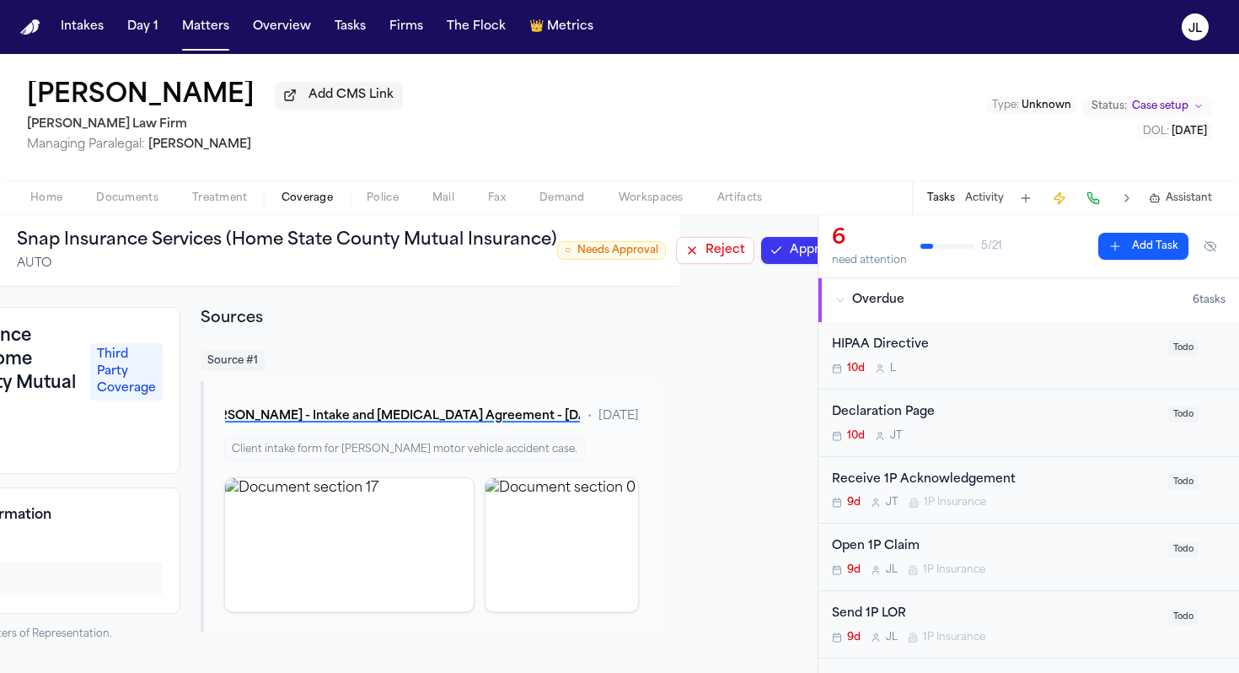
scroll to position [0, 207]
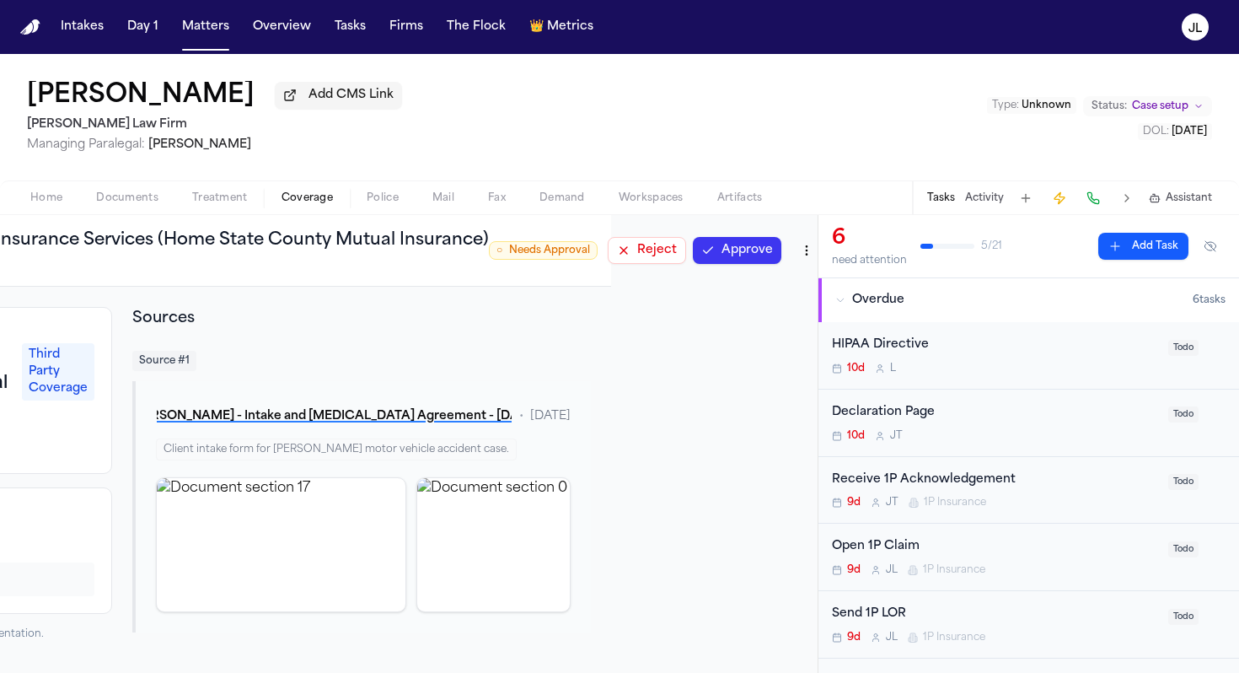
click at [723, 258] on button "Approve" at bounding box center [737, 250] width 89 height 27
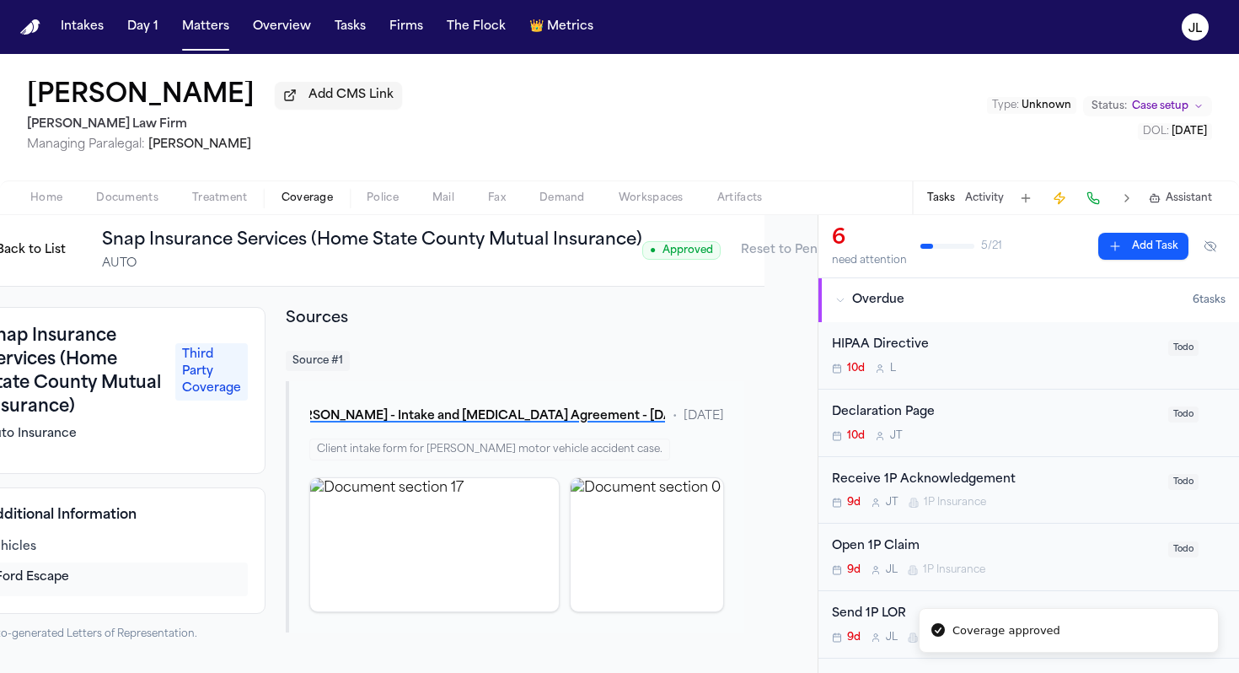
scroll to position [0, 0]
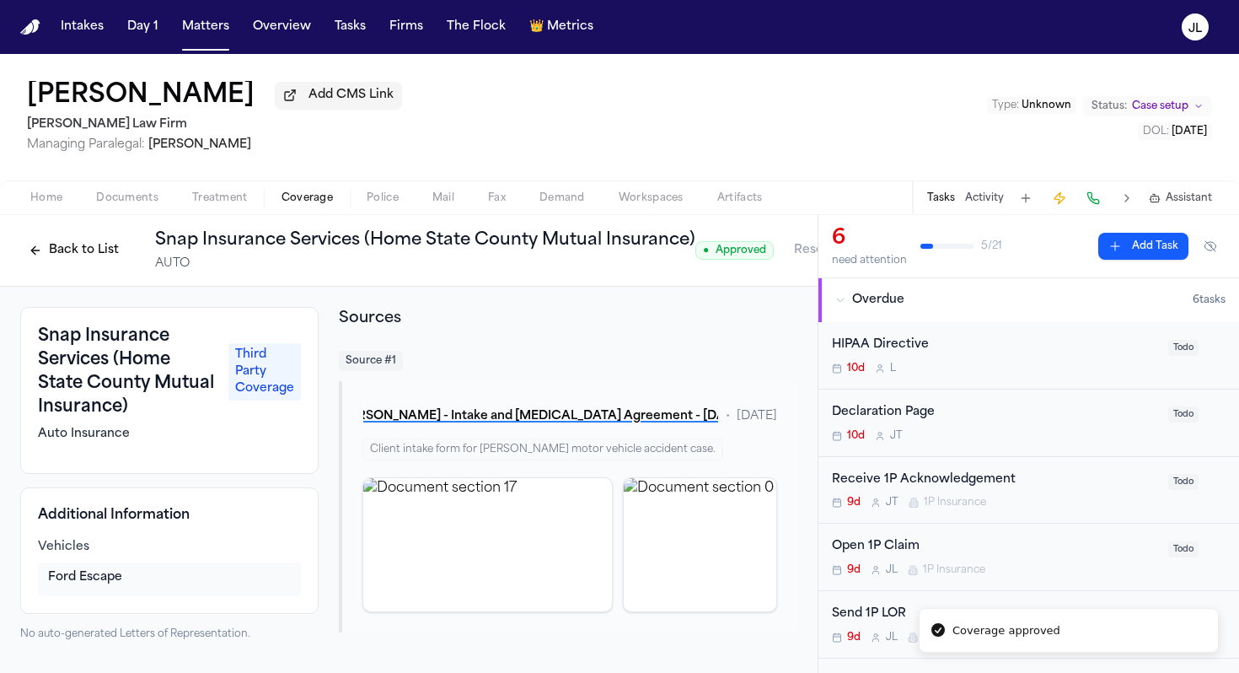
click at [98, 253] on button "Back to List" at bounding box center [73, 250] width 107 height 27
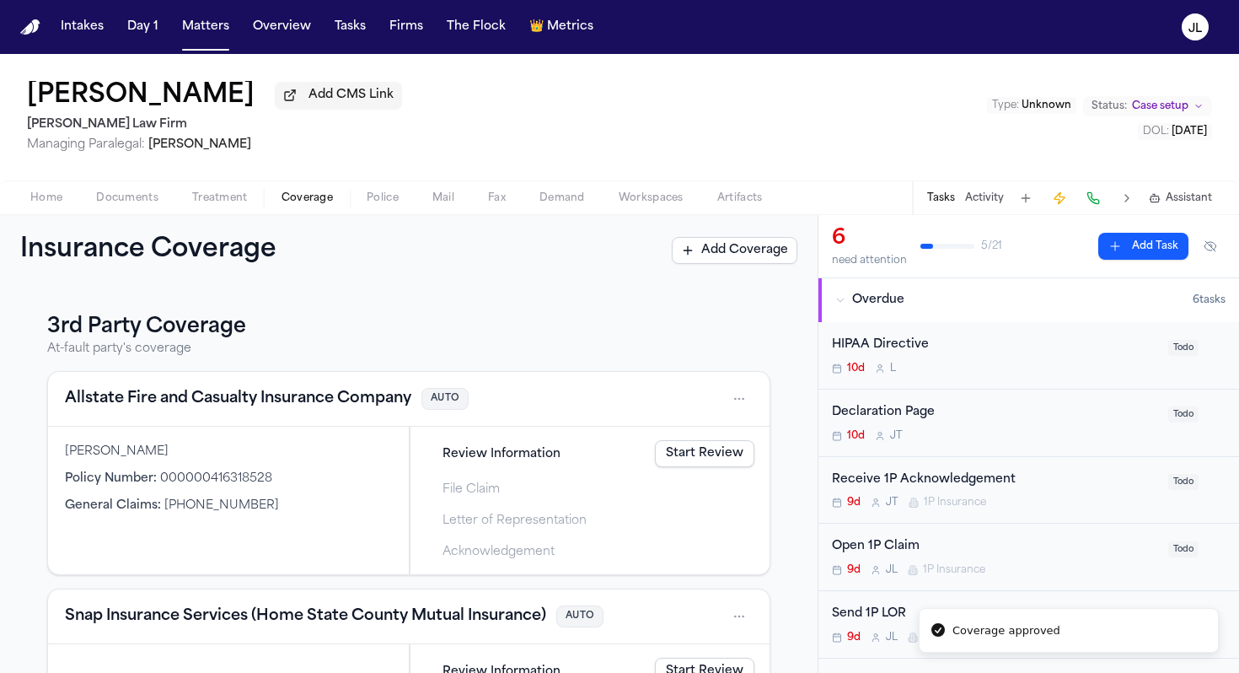
scroll to position [258, 0]
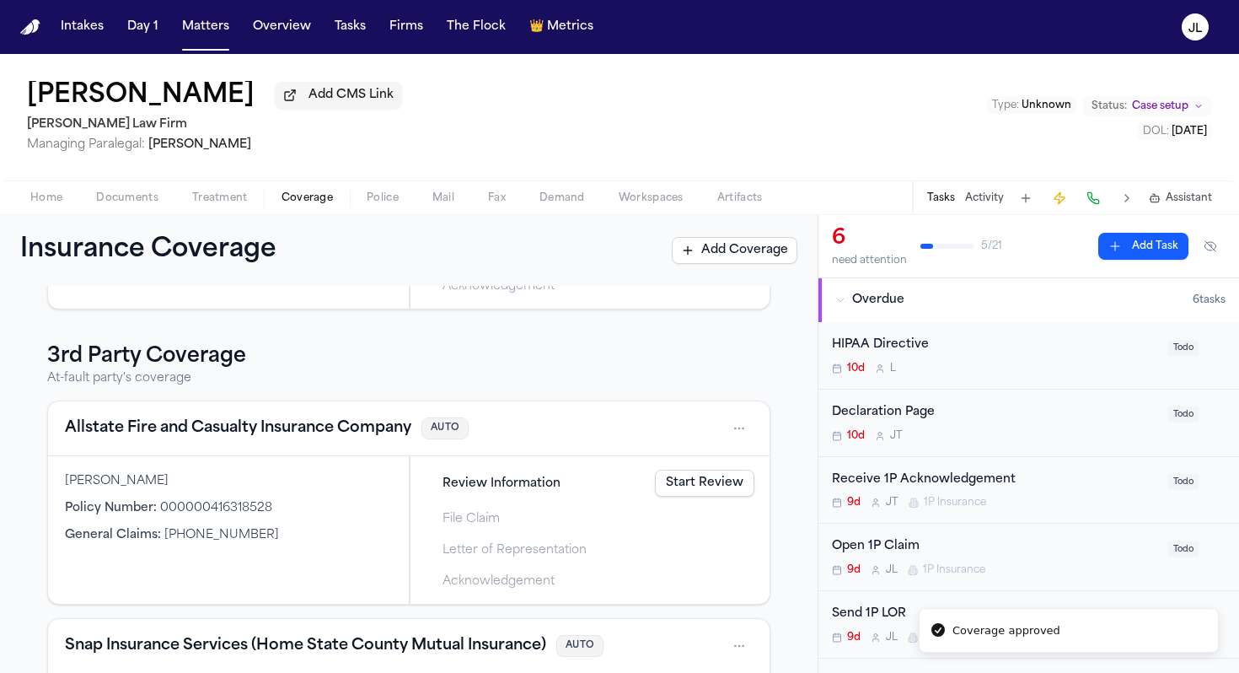
click at [135, 438] on button "Allstate Fire and Casualty Insurance Company" at bounding box center [238, 428] width 347 height 24
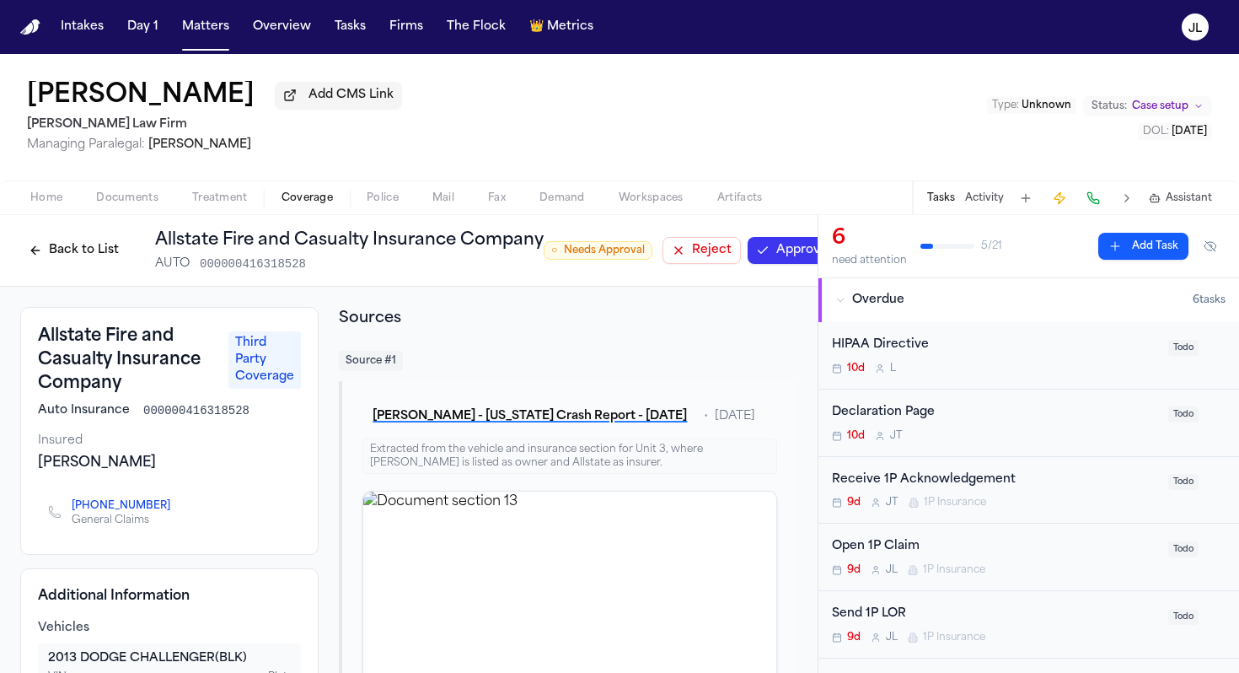
click at [771, 247] on button "Approve" at bounding box center [792, 250] width 89 height 27
click at [50, 255] on button "Back to List" at bounding box center [73, 250] width 107 height 27
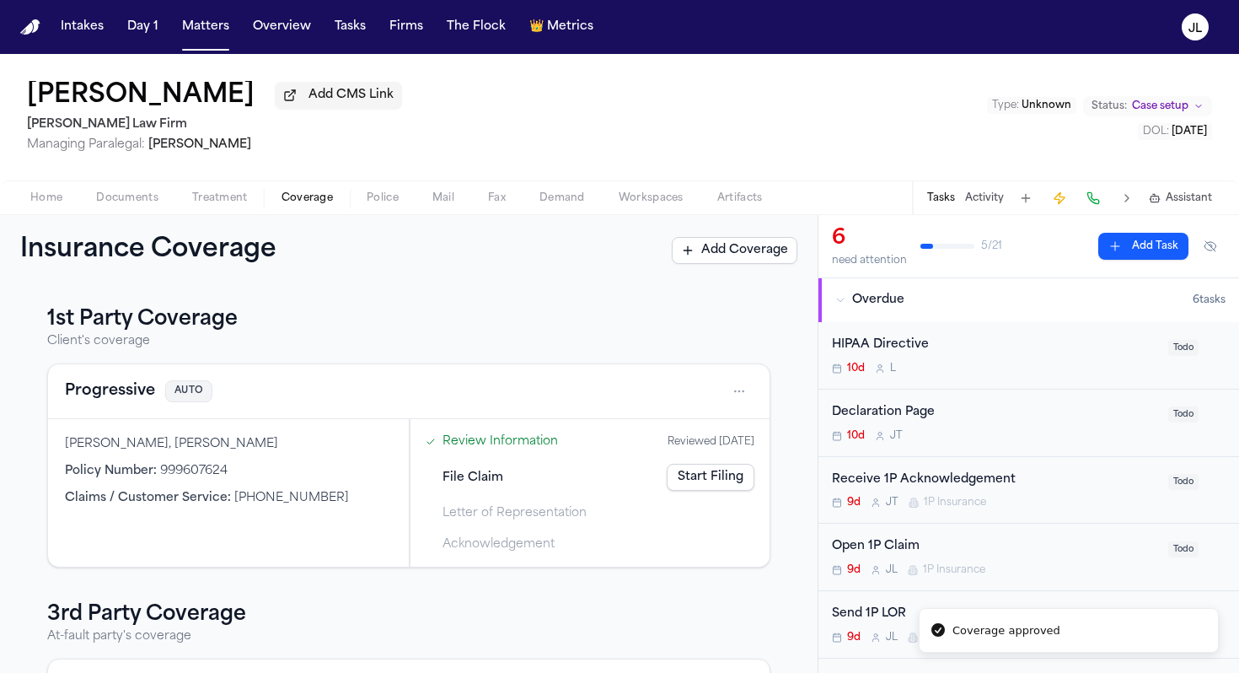
click at [122, 390] on button "Progressive" at bounding box center [110, 391] width 90 height 24
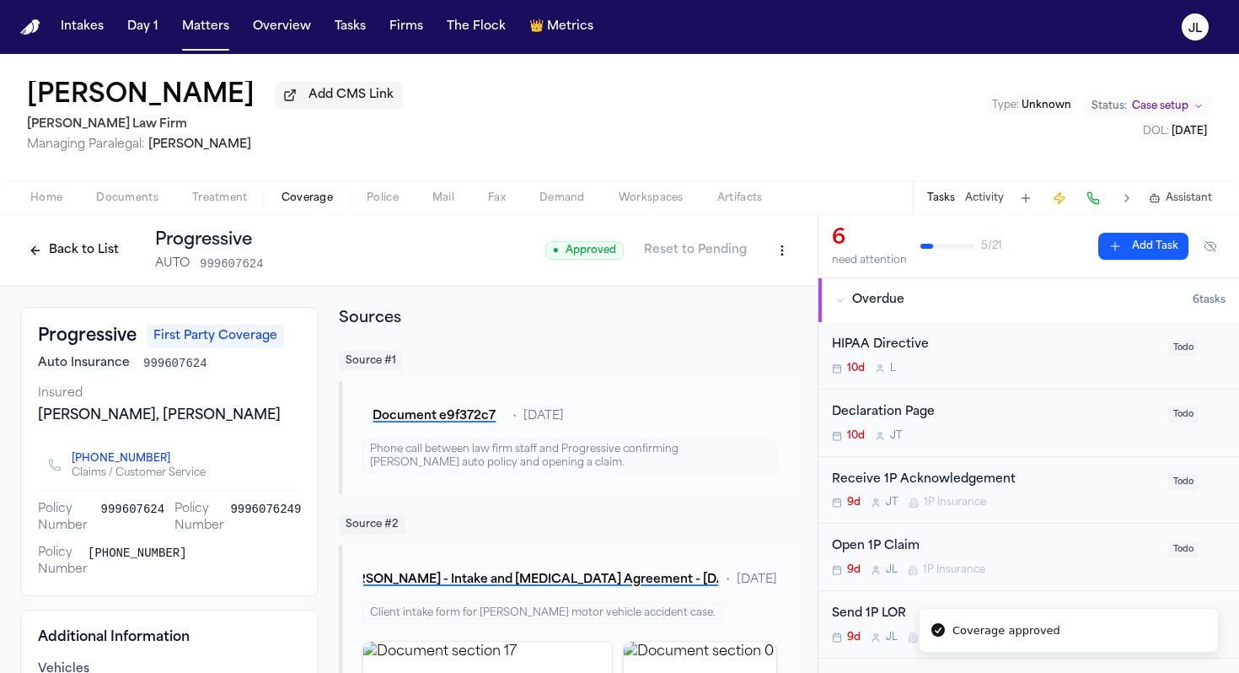
click at [94, 262] on button "Back to List" at bounding box center [73, 250] width 107 height 27
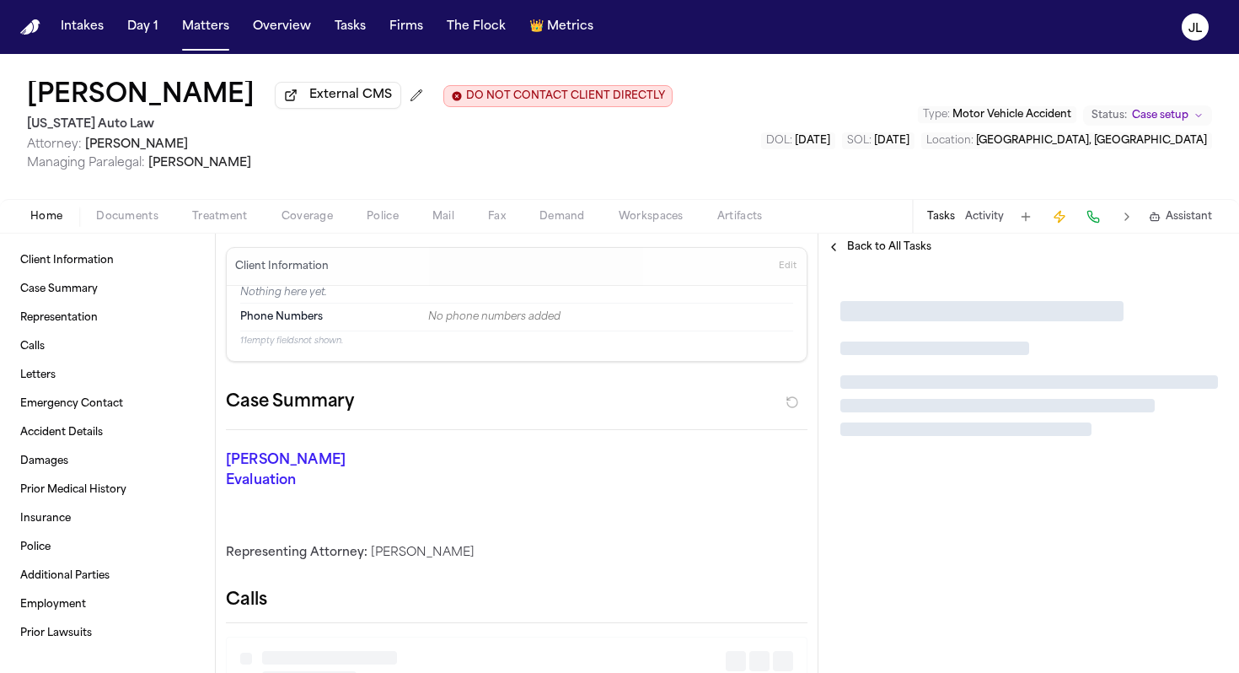
click at [311, 220] on span "Coverage" at bounding box center [307, 216] width 51 height 13
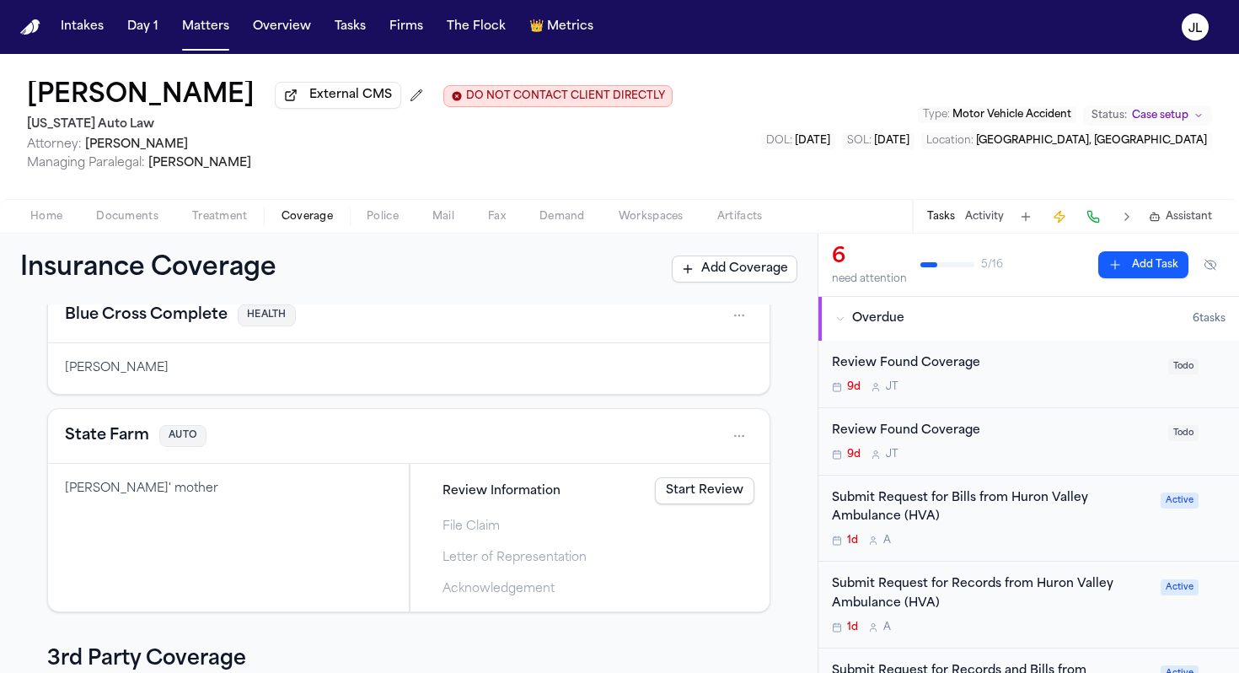
scroll to position [72, 0]
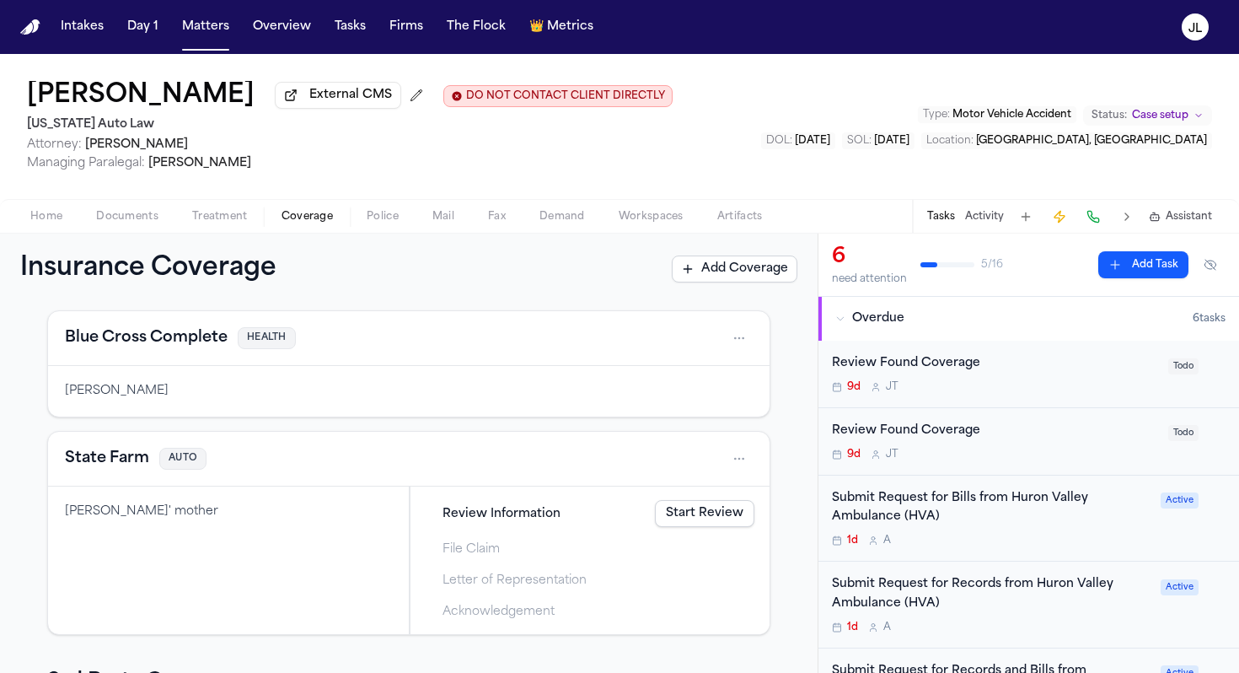
click at [142, 459] on button "State Farm" at bounding box center [107, 459] width 84 height 24
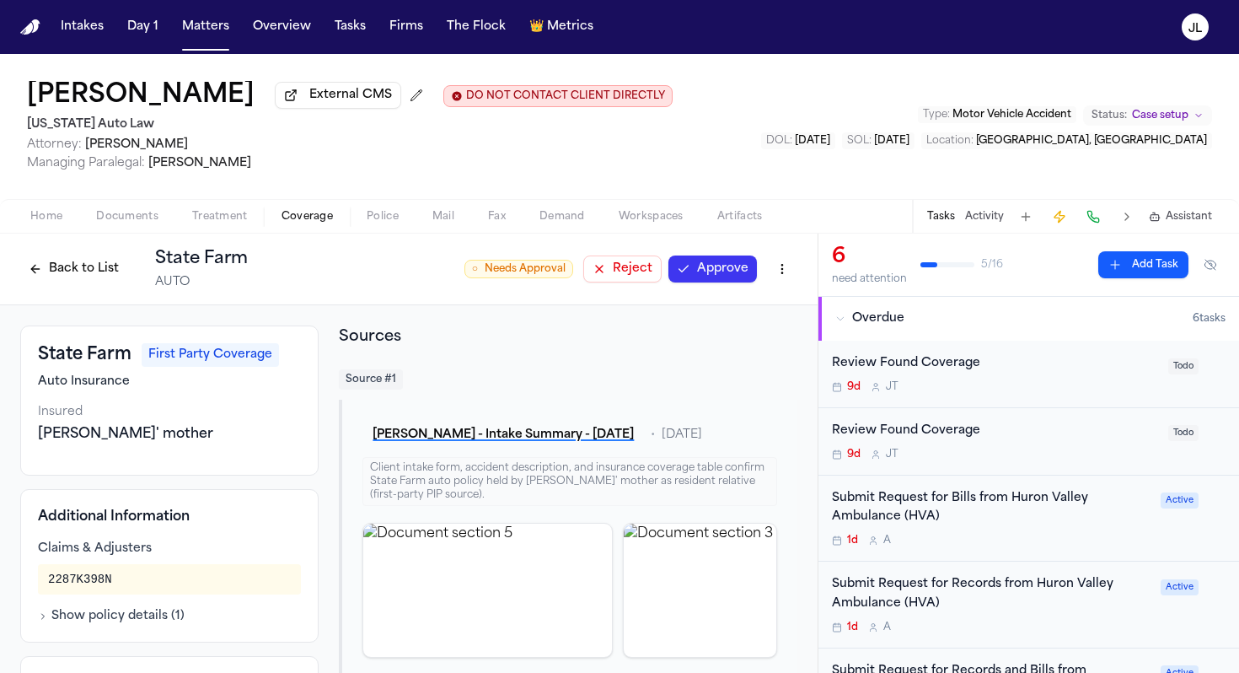
click at [740, 271] on button "Approve" at bounding box center [713, 268] width 89 height 27
click at [70, 272] on button "Back to List" at bounding box center [73, 268] width 107 height 27
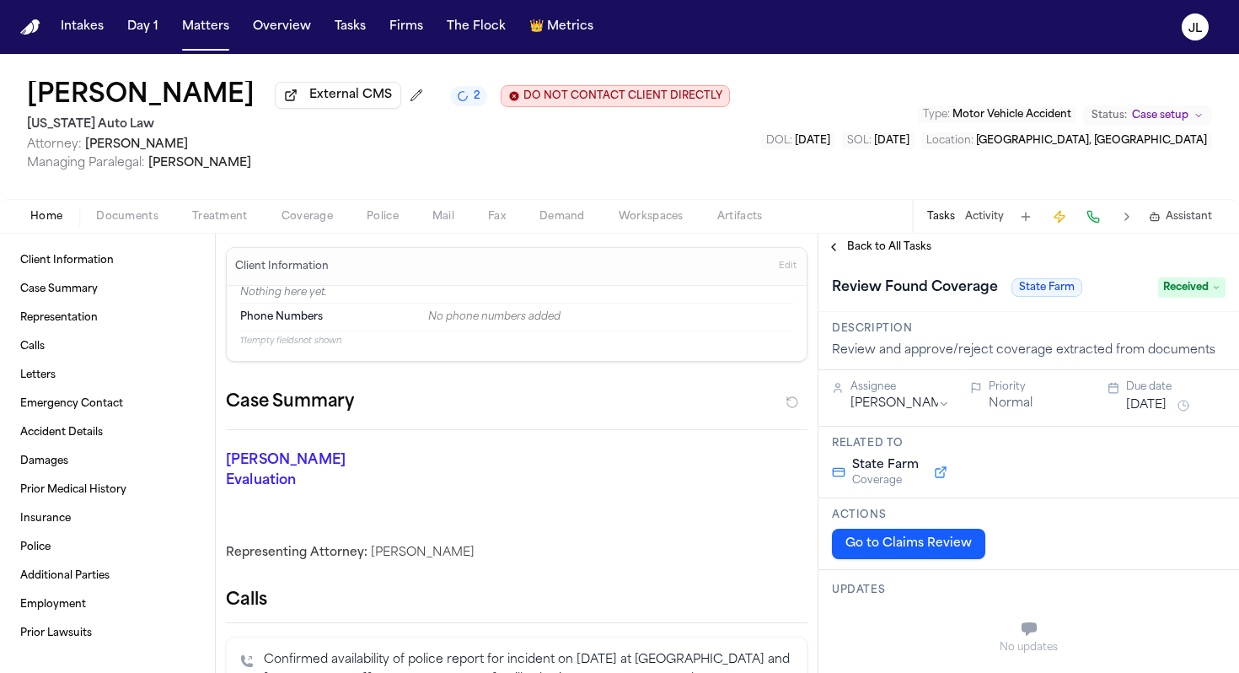
click at [322, 222] on span "Coverage" at bounding box center [307, 216] width 51 height 13
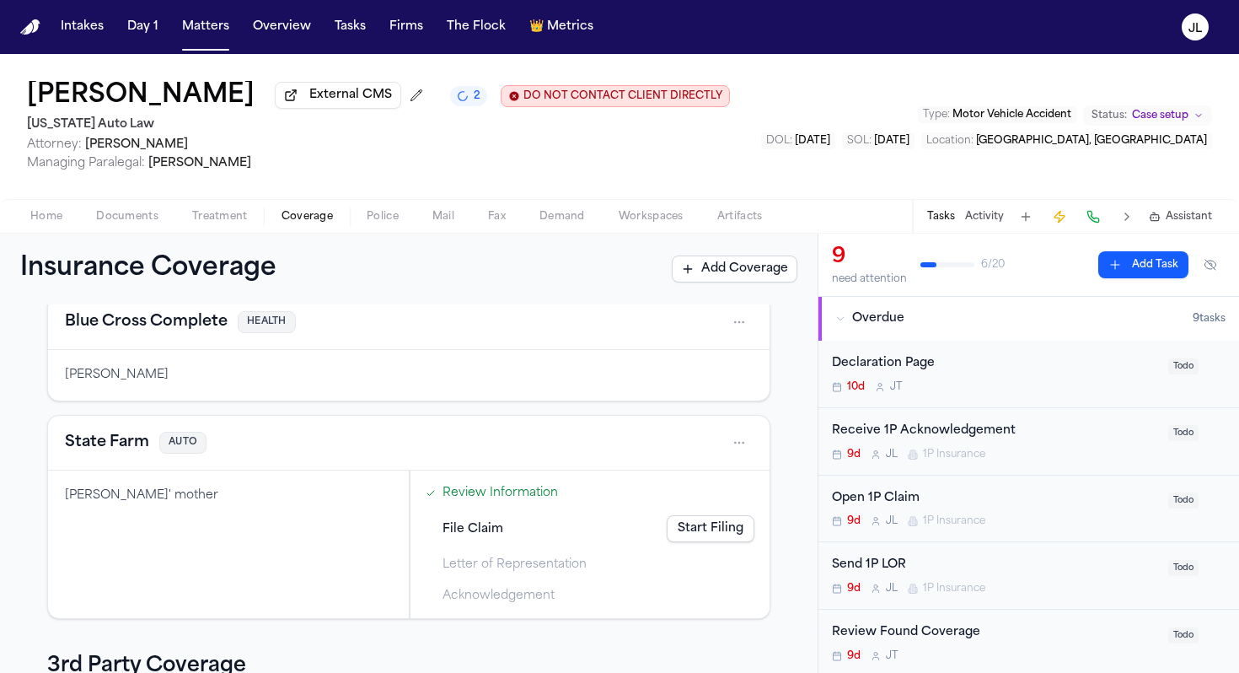
scroll to position [89, 0]
click at [202, 333] on button "Blue Cross Complete" at bounding box center [146, 321] width 163 height 24
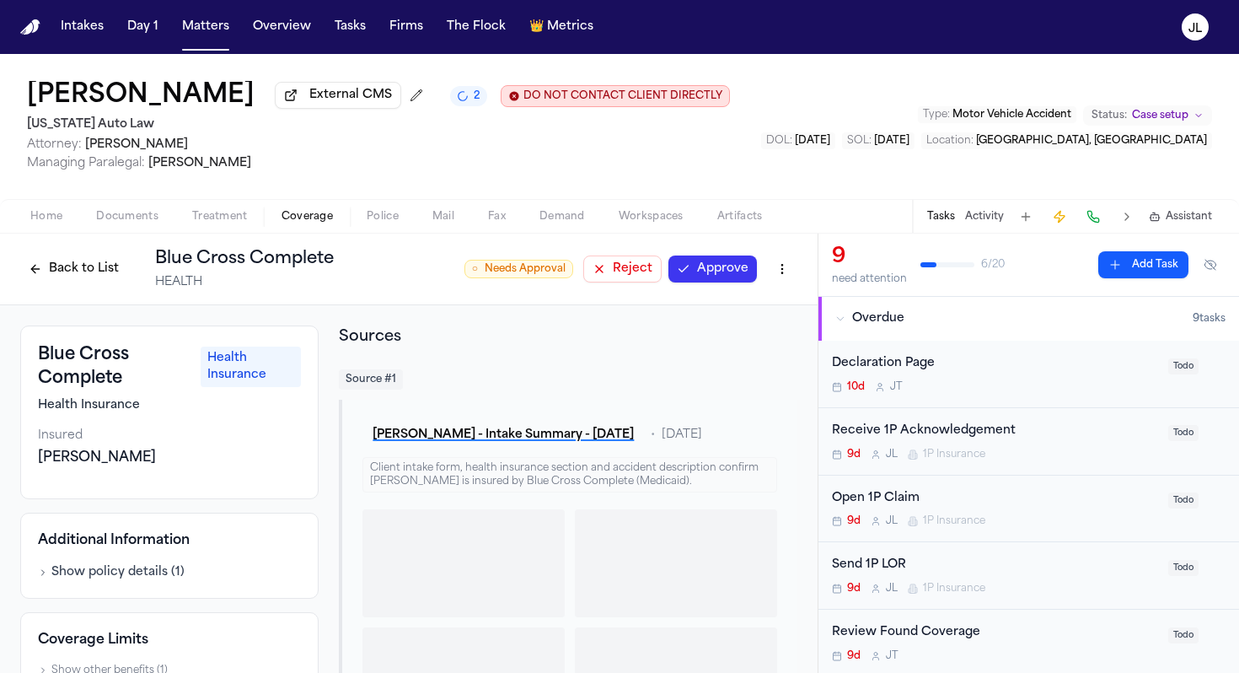
click at [715, 282] on button "Approve" at bounding box center [713, 268] width 89 height 27
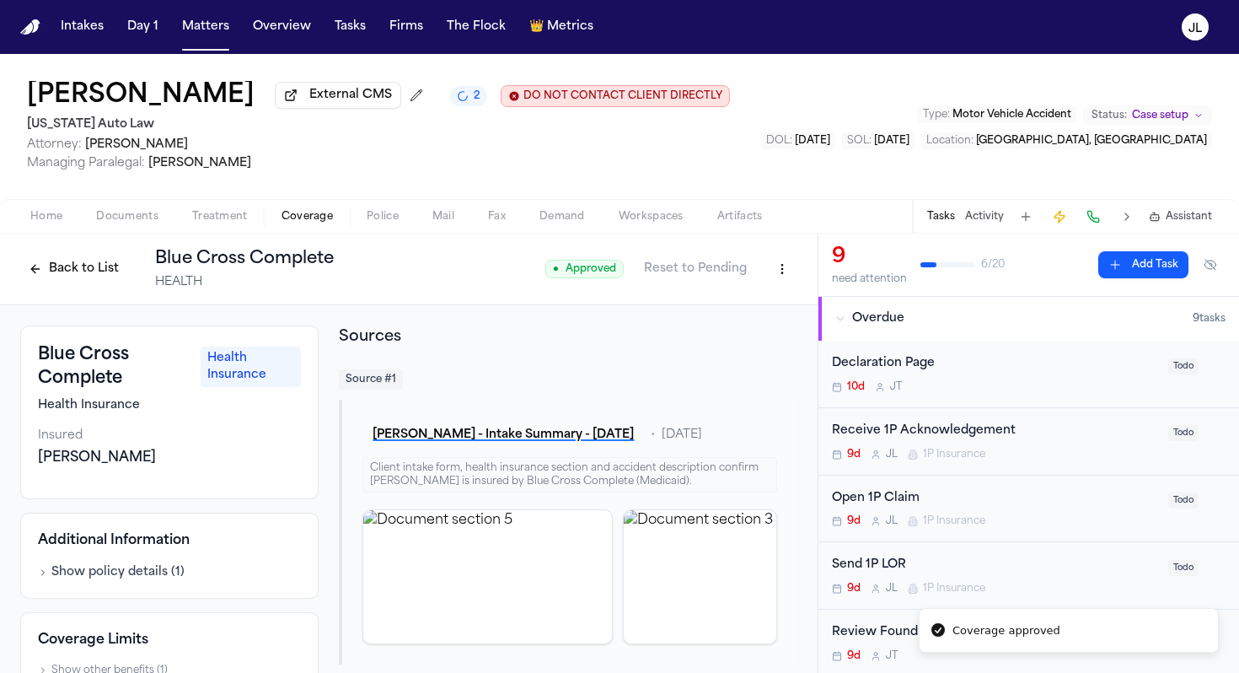
click at [52, 269] on button "Back to List" at bounding box center [73, 268] width 107 height 27
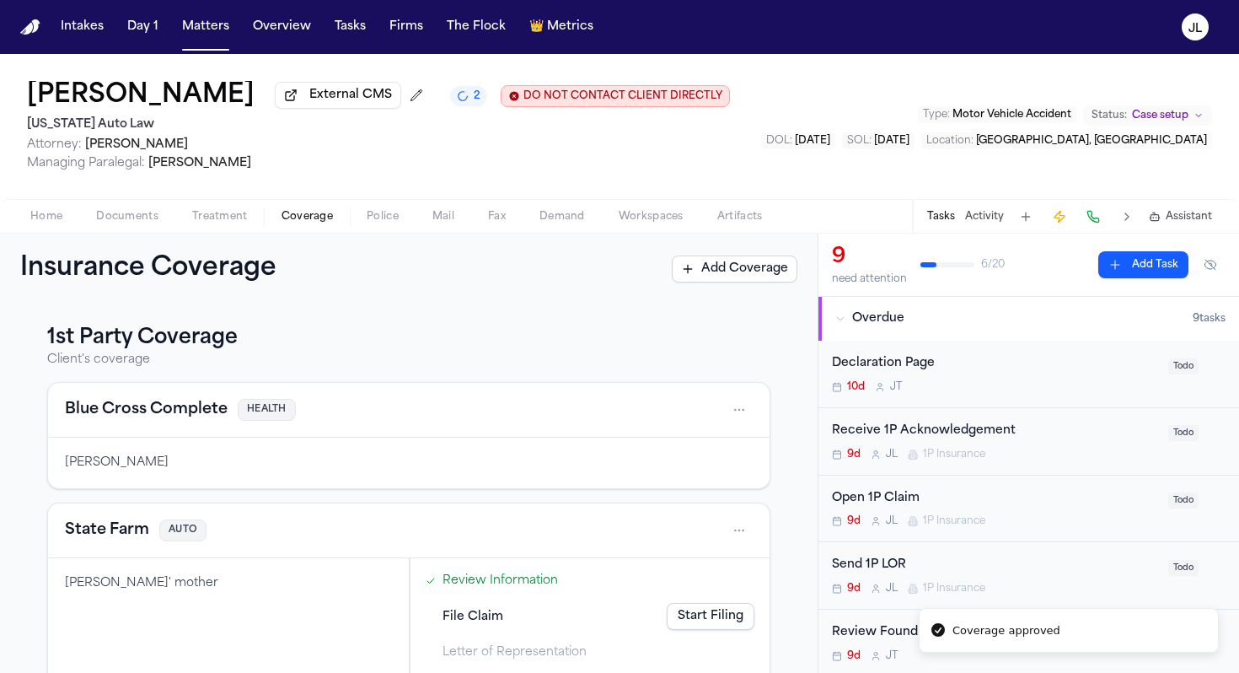
scroll to position [33, 0]
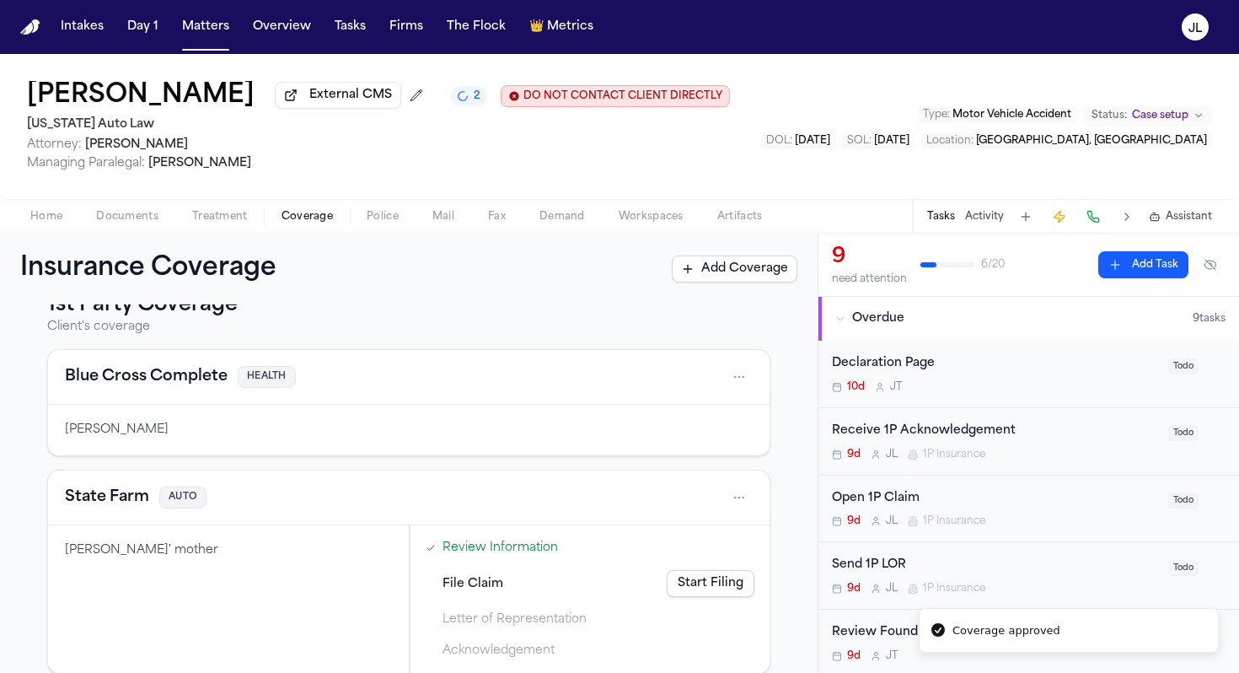
click at [122, 501] on button "State Farm" at bounding box center [107, 498] width 84 height 24
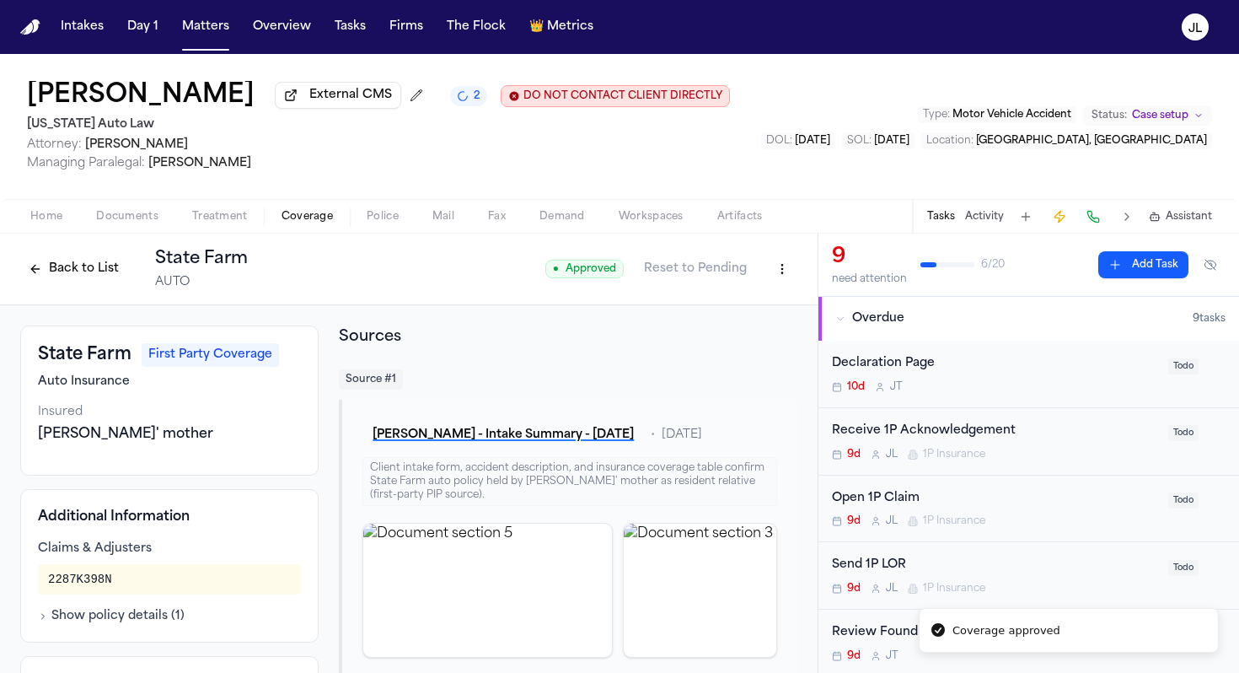
click at [94, 281] on button "Back to List" at bounding box center [73, 268] width 107 height 27
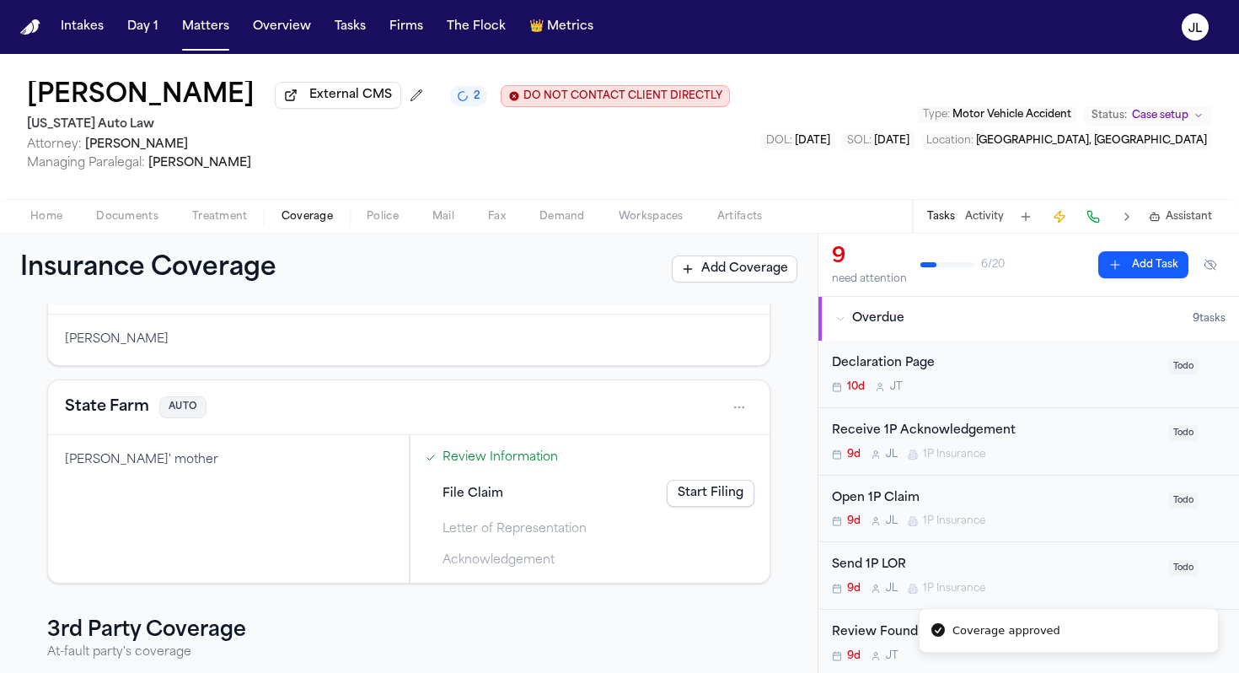
scroll to position [273, 0]
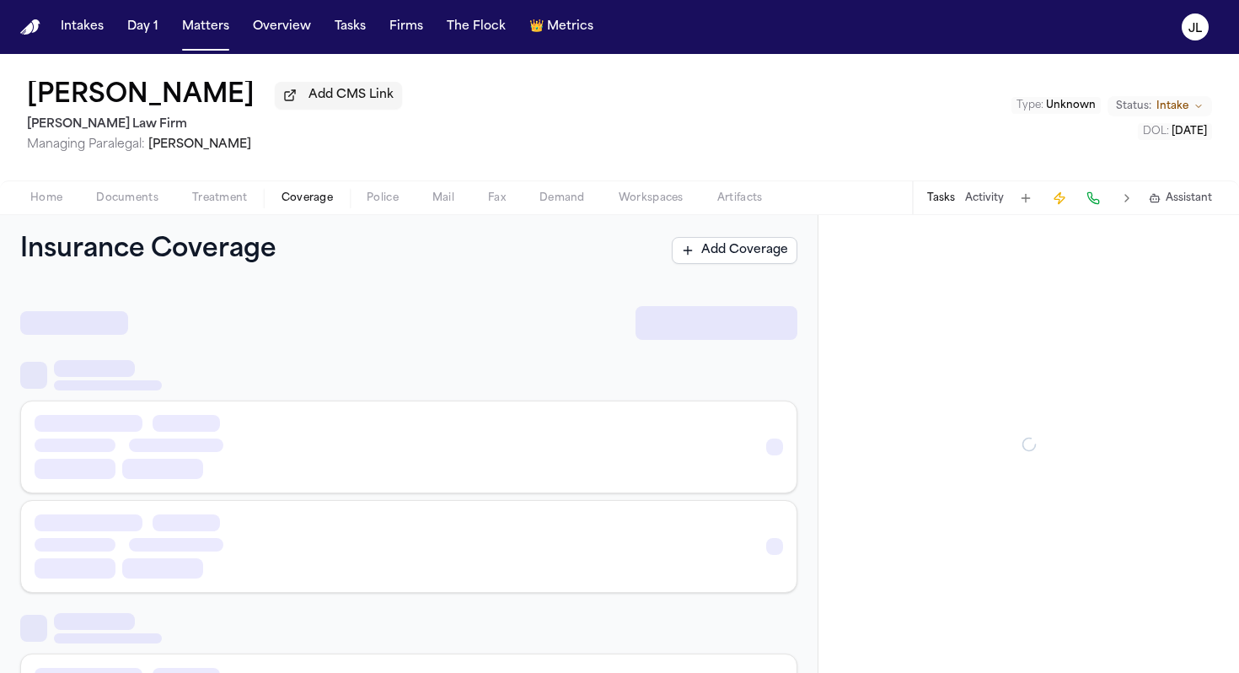
click at [330, 201] on span "Coverage" at bounding box center [307, 197] width 51 height 13
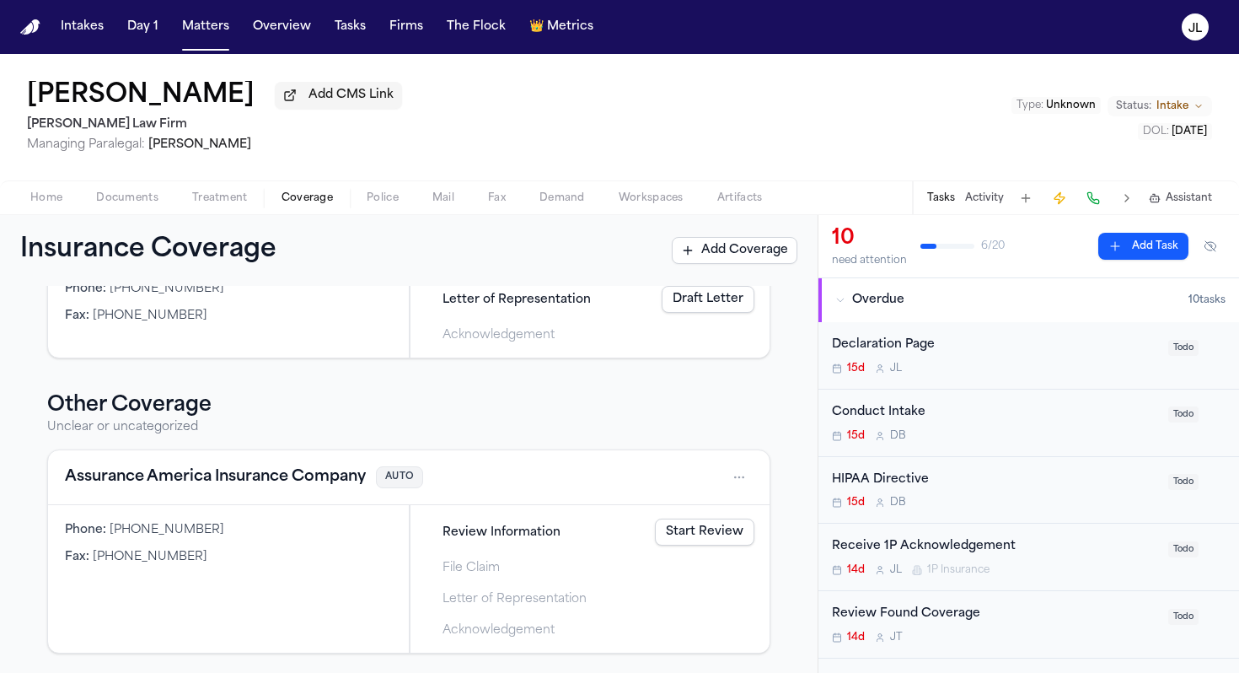
scroll to position [509, 0]
click at [256, 475] on button "Assurance America Insurance Company" at bounding box center [215, 477] width 301 height 24
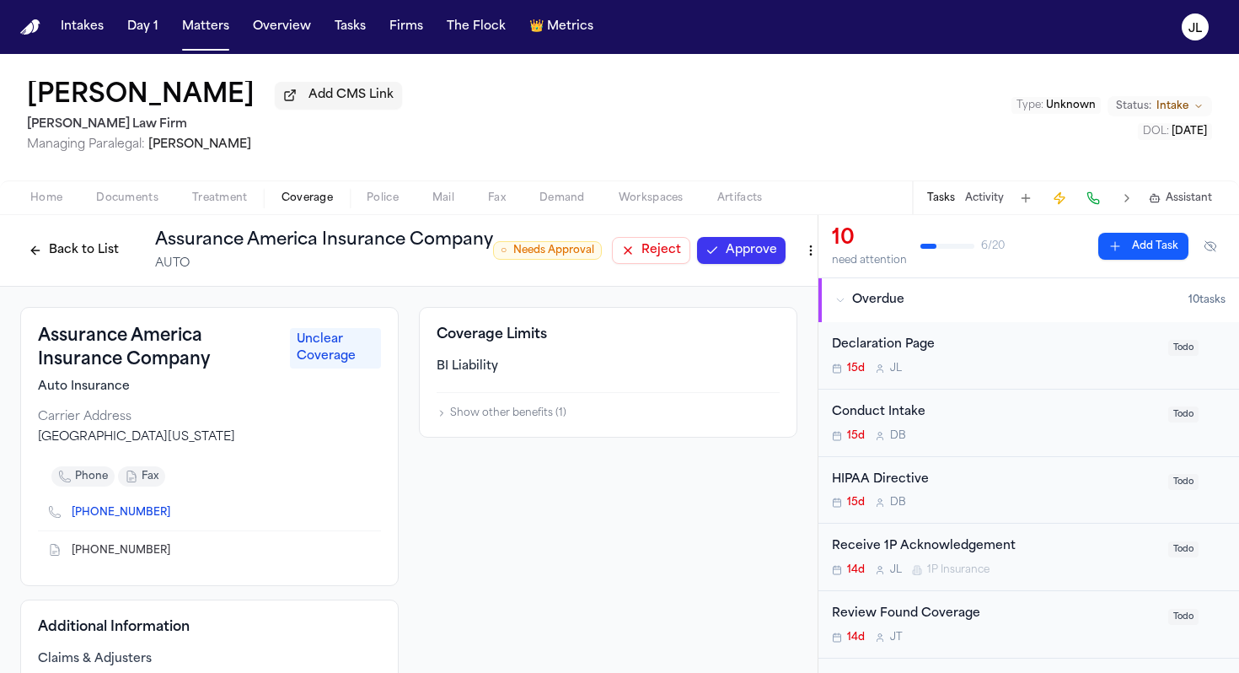
click at [86, 255] on button "Back to List" at bounding box center [73, 250] width 107 height 27
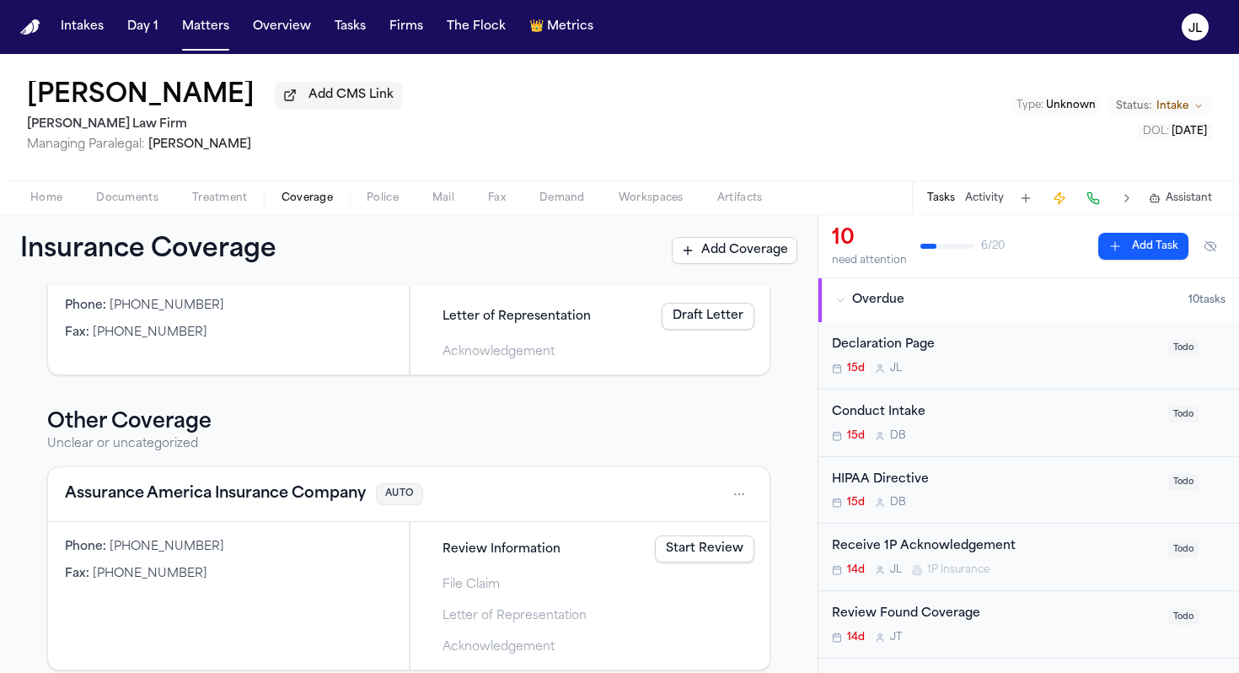
scroll to position [509, 0]
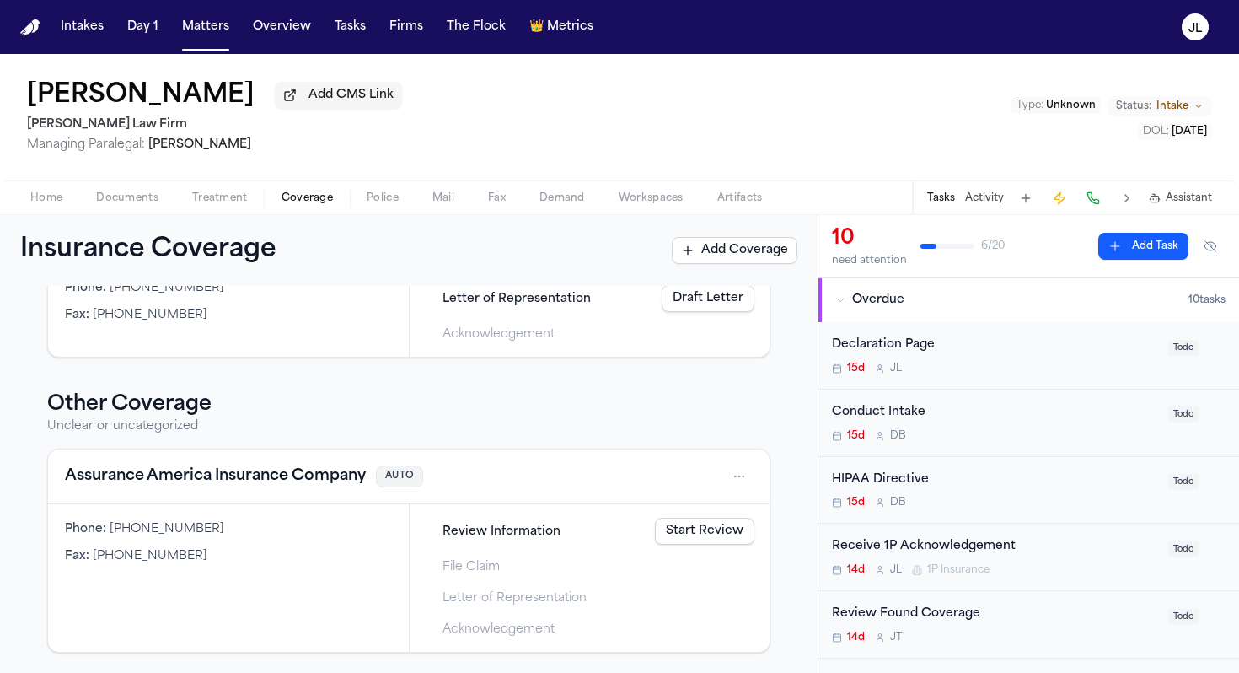
click at [735, 468] on html "Intakes Day 1 Matters Overview Tasks Firms The Flock 👑 Metrics JL Cimone Sommer…" at bounding box center [619, 336] width 1239 height 673
click at [681, 561] on div "Delete" at bounding box center [685, 554] width 126 height 27
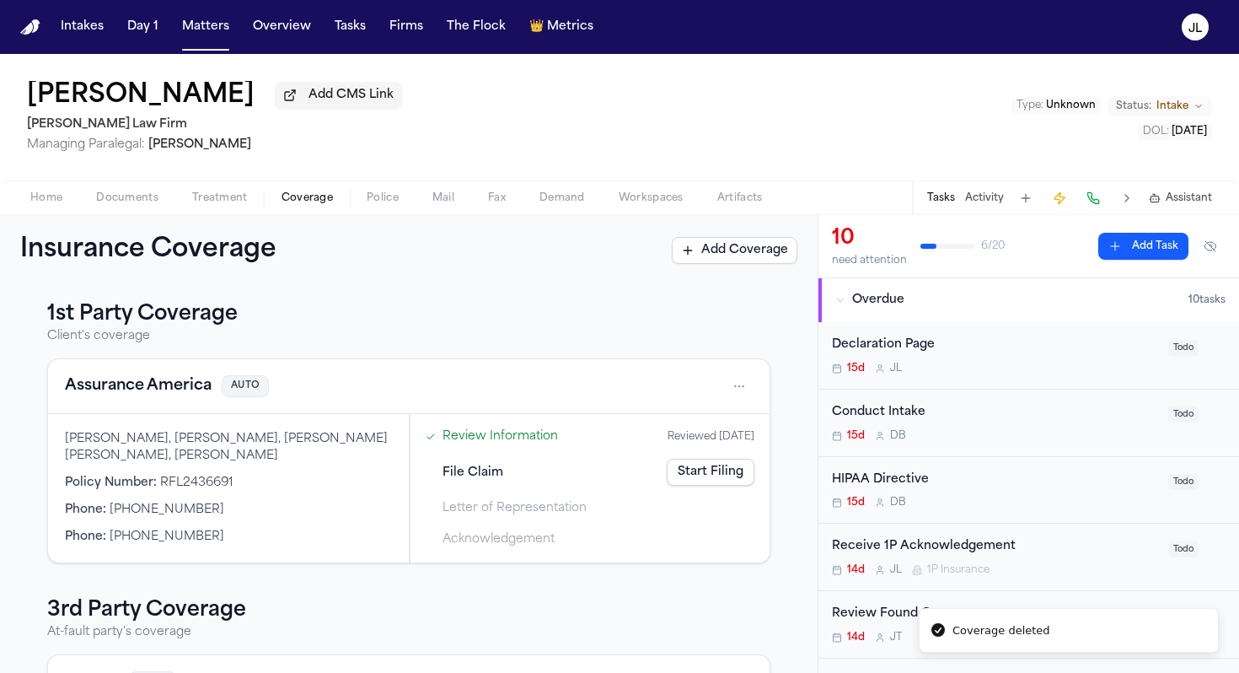
scroll to position [0, 0]
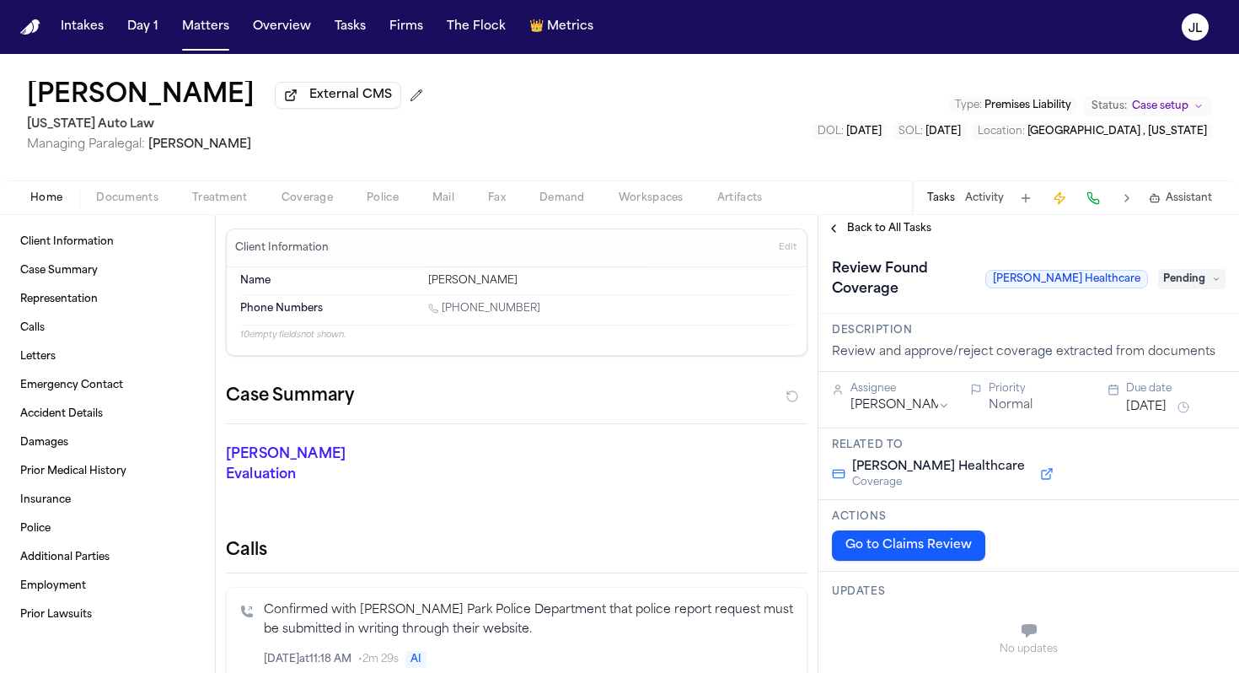
click at [332, 205] on button "Coverage" at bounding box center [307, 198] width 85 height 20
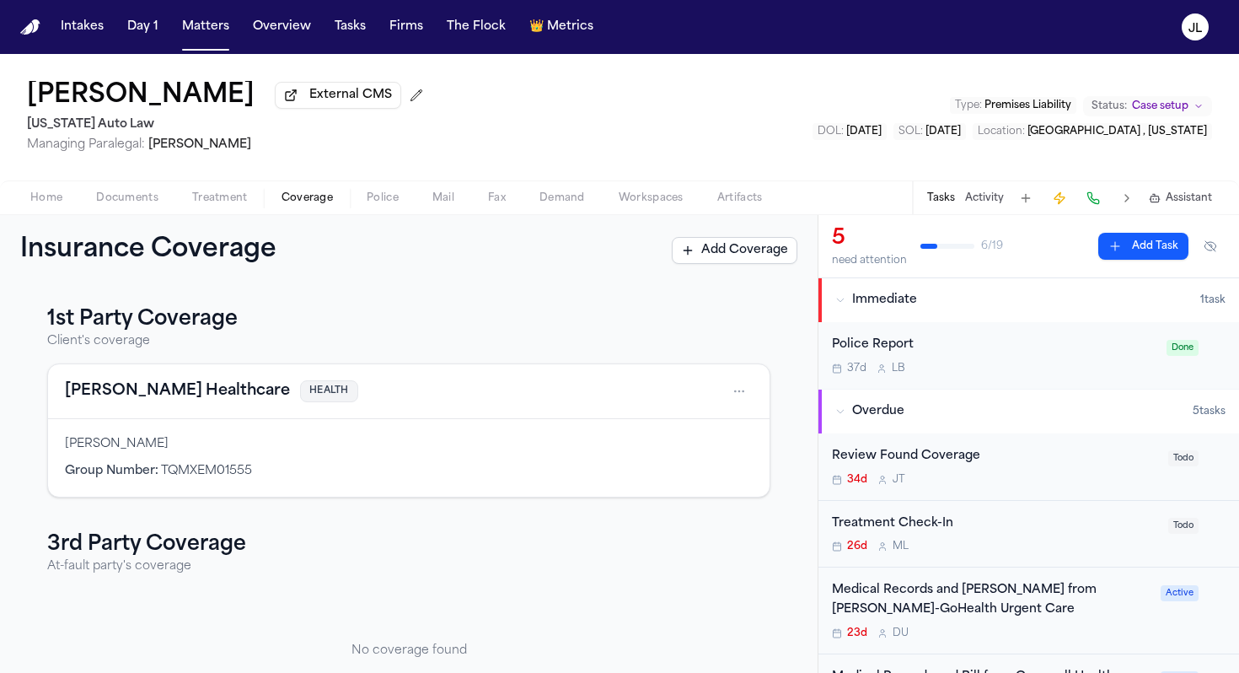
click at [165, 410] on div "[PERSON_NAME] Healthcare HEALTH" at bounding box center [409, 391] width 722 height 55
click at [165, 403] on button "[PERSON_NAME] Healthcare" at bounding box center [177, 391] width 225 height 24
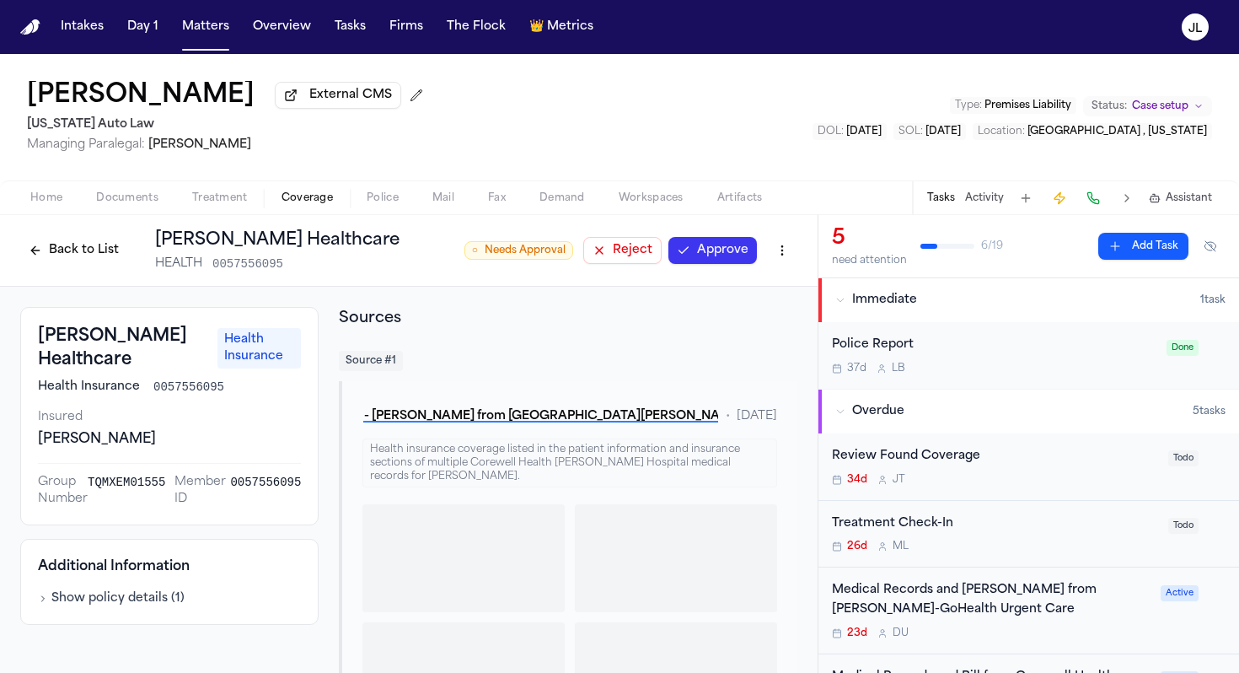
click at [723, 248] on button "Approve" at bounding box center [713, 250] width 89 height 27
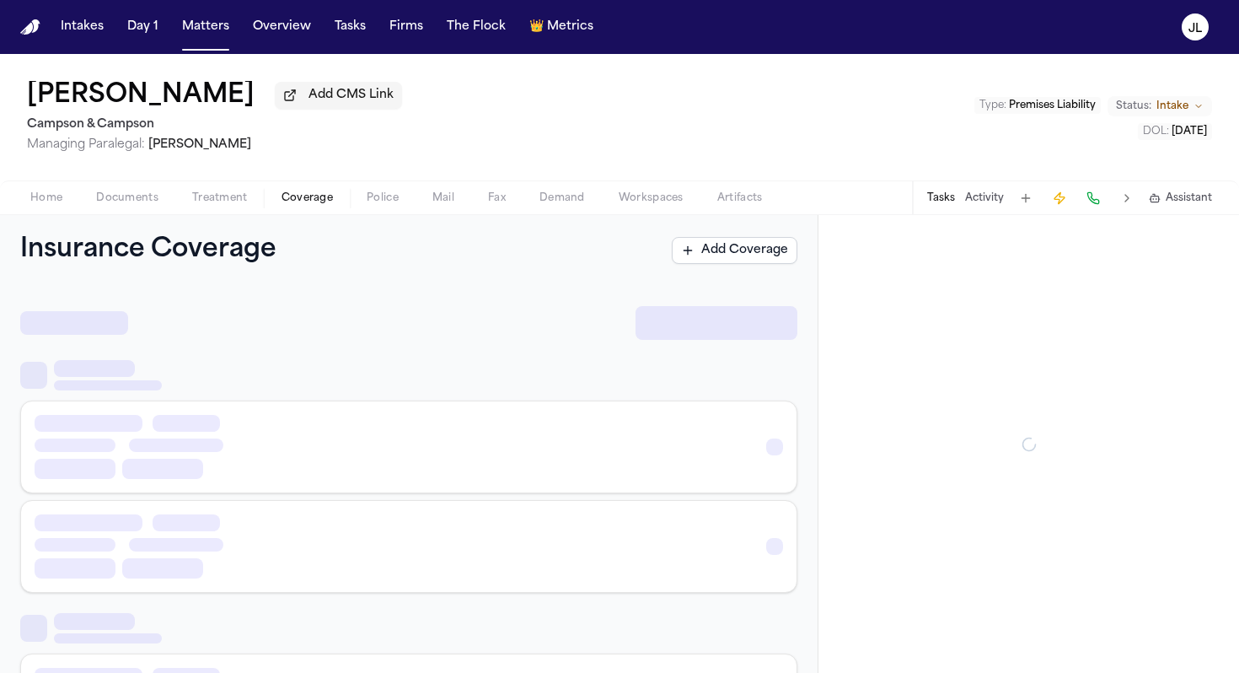
click at [324, 205] on span "Coverage" at bounding box center [307, 197] width 51 height 13
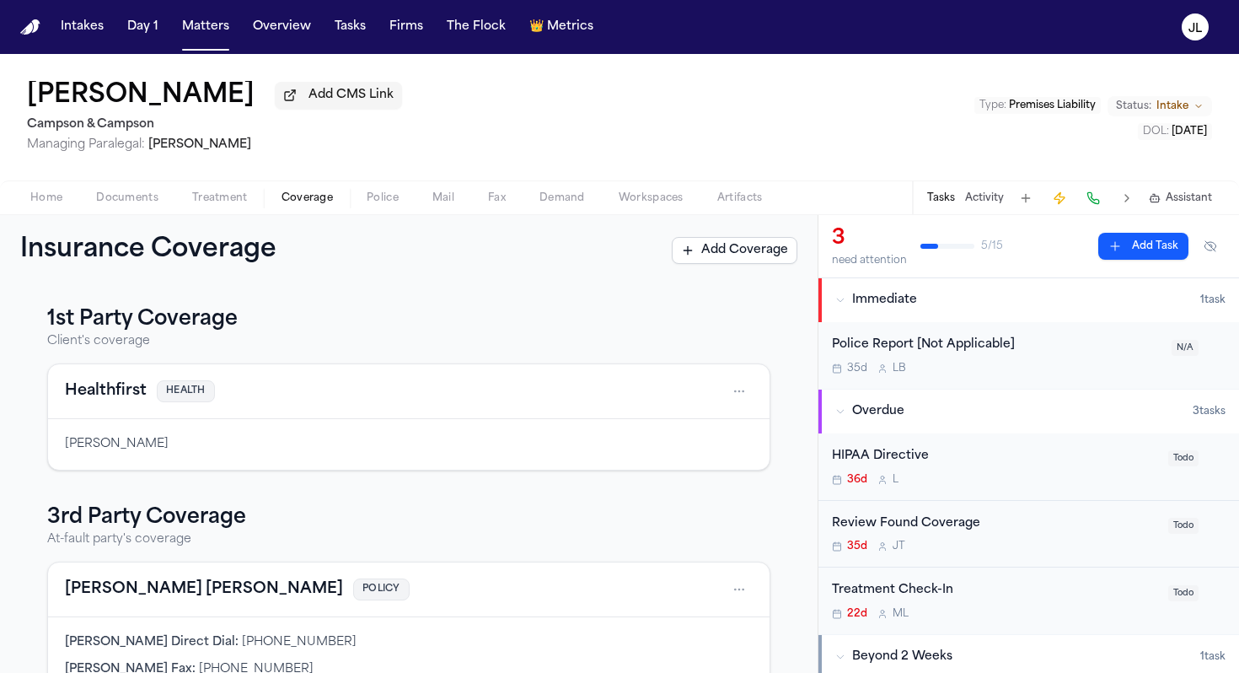
click at [112, 402] on button "Healthfirst" at bounding box center [106, 391] width 82 height 24
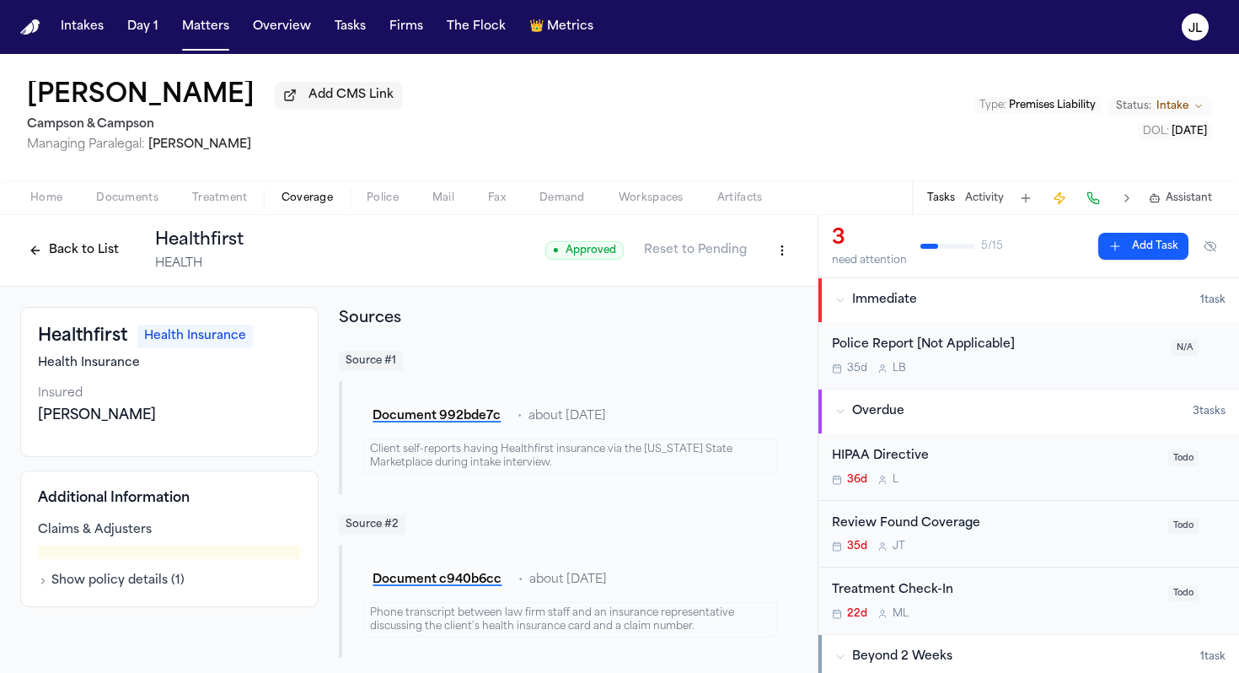
click button "Back to List"
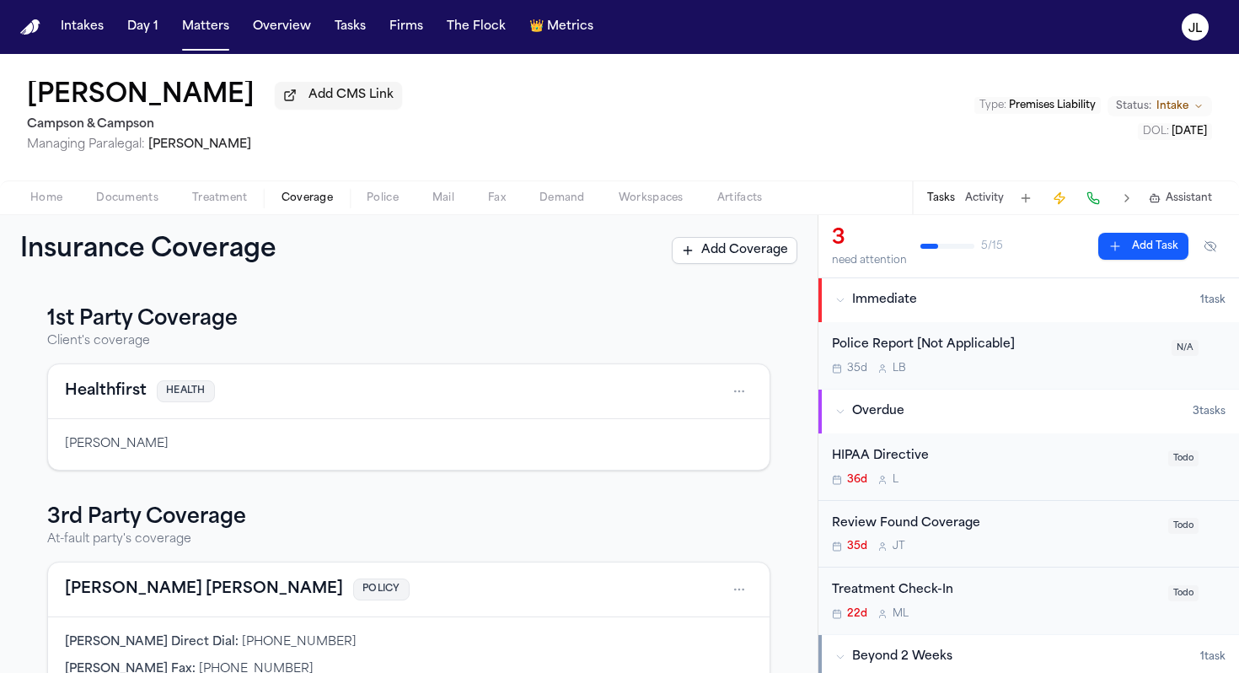
scroll to position [46, 0]
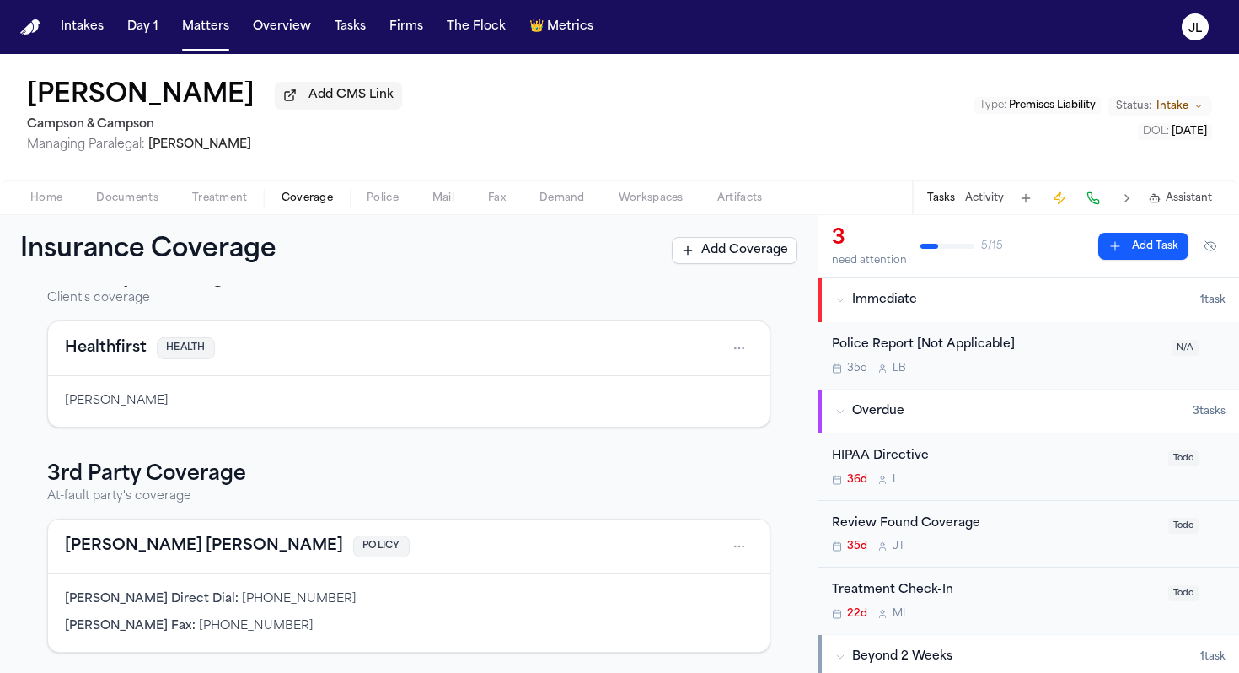
click button "Gallagher Bassett"
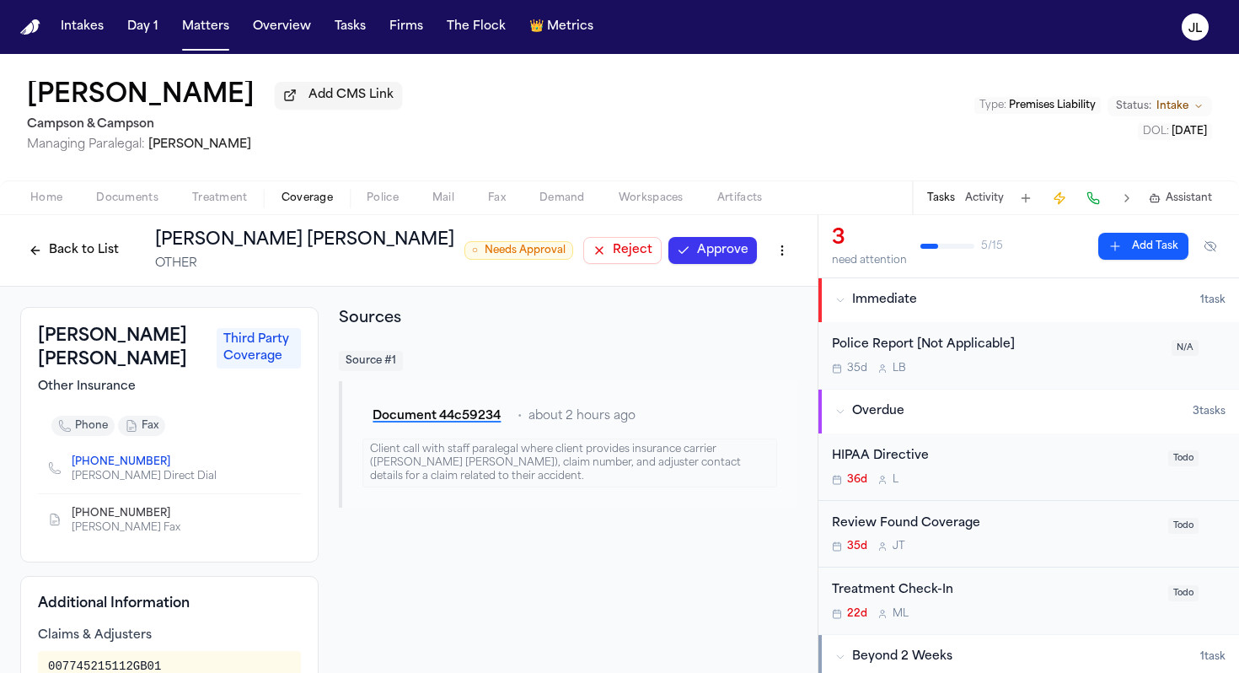
click button "Approve"
click button "Back to List"
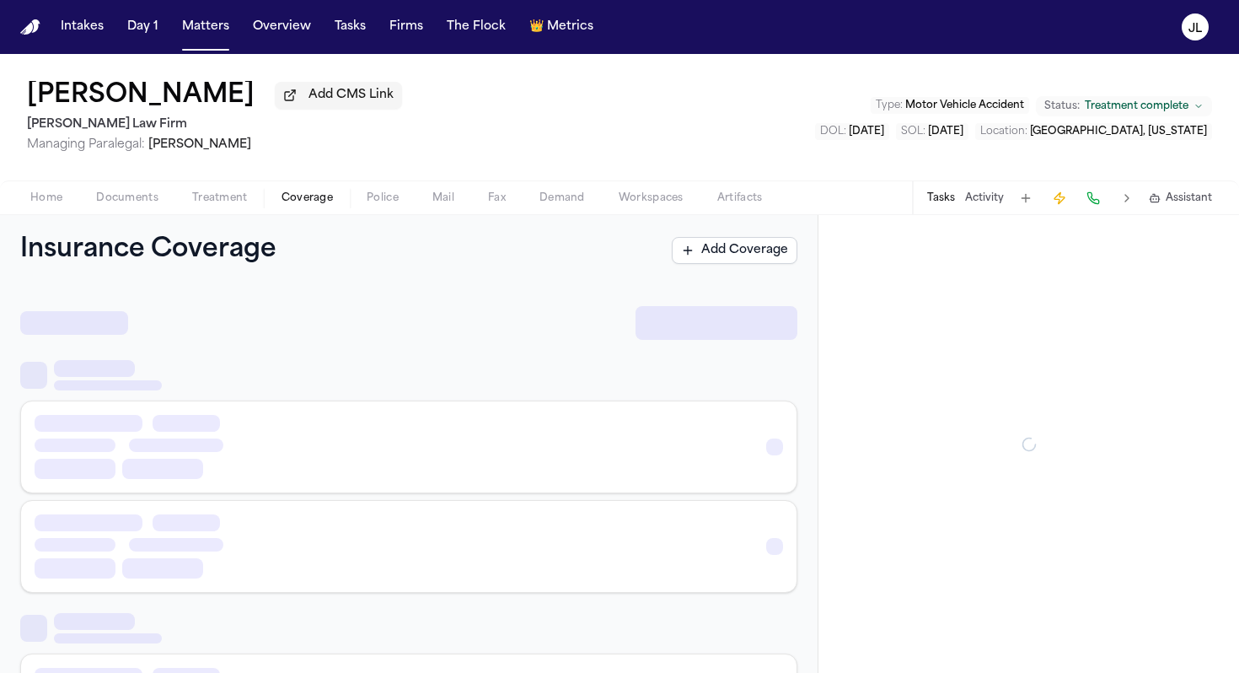
click at [296, 199] on span "Coverage" at bounding box center [307, 197] width 51 height 13
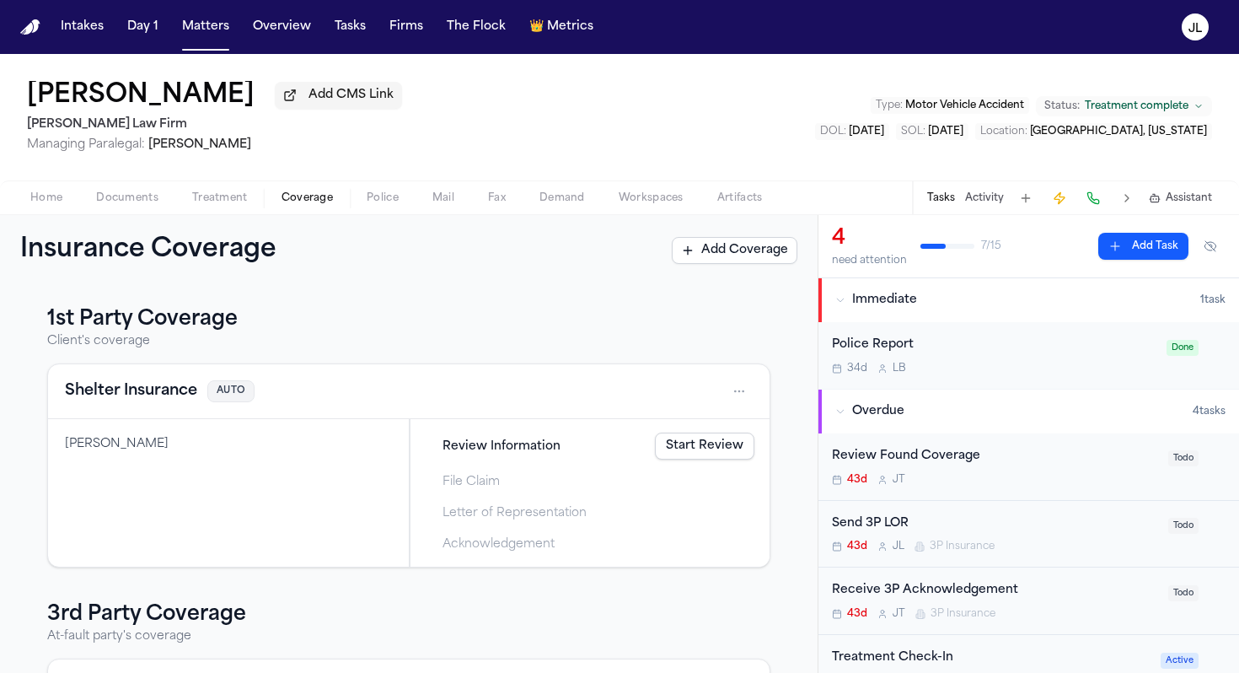
click at [165, 401] on button "Shelter Insurance" at bounding box center [131, 391] width 132 height 24
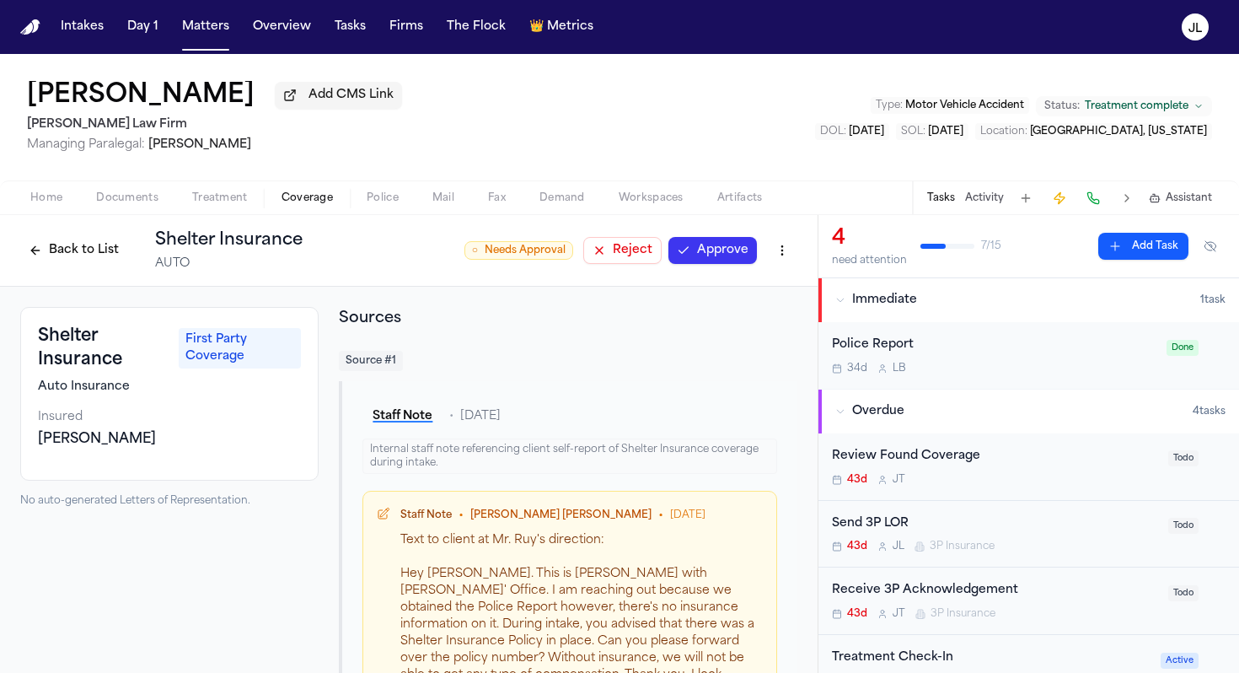
click at [789, 250] on html "Intakes Day 1 Matters Overview Tasks Firms The Flock 👑 Metrics JL John Clark Ad…" at bounding box center [619, 336] width 1239 height 673
click at [732, 315] on div "Delete Coverage" at bounding box center [724, 317] width 142 height 27
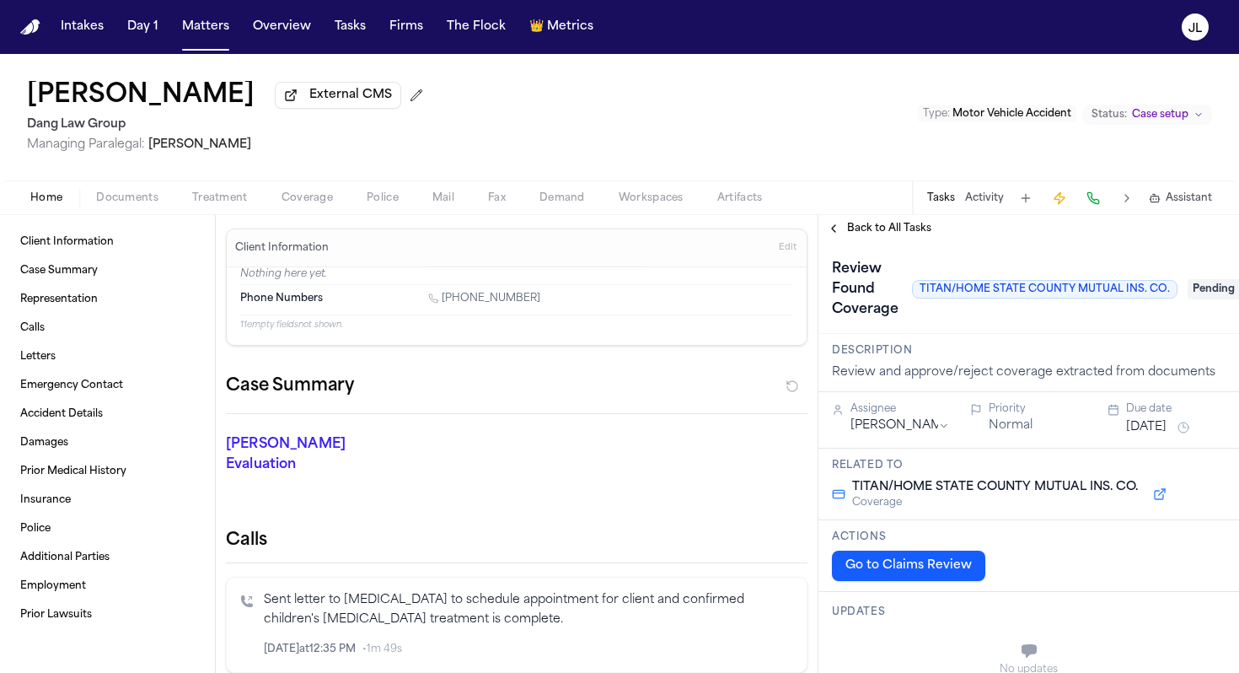
click at [313, 205] on span "Coverage" at bounding box center [307, 197] width 51 height 13
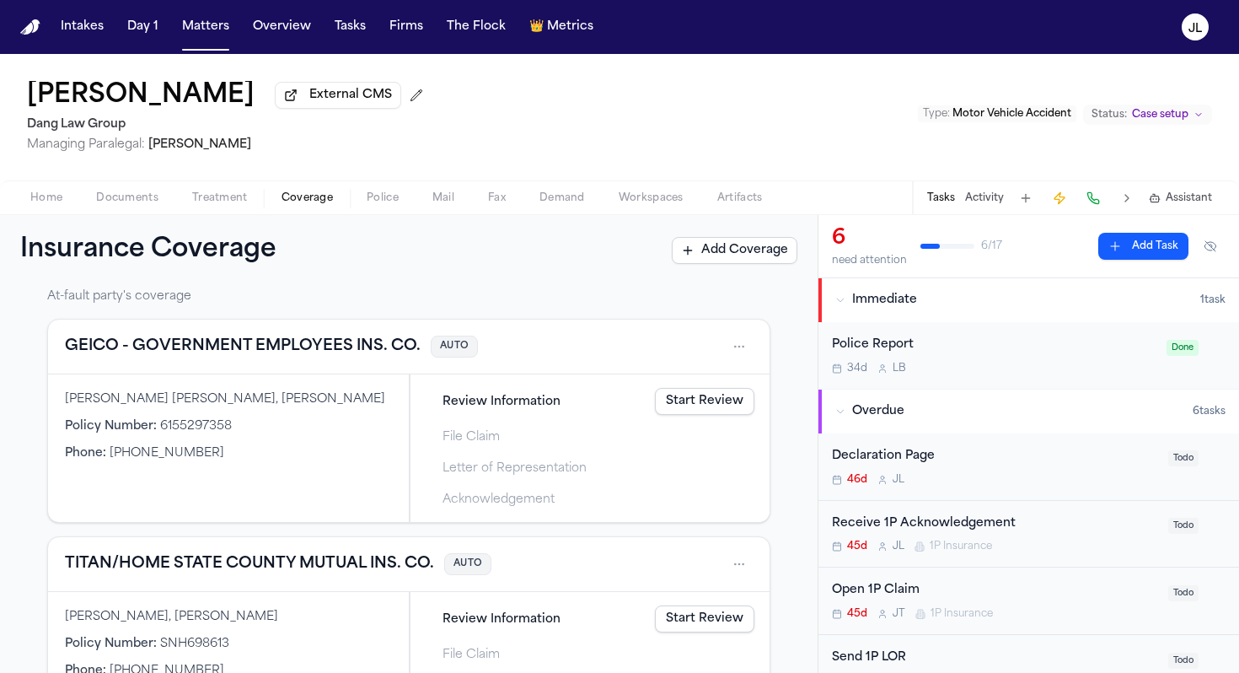
scroll to position [320, 0]
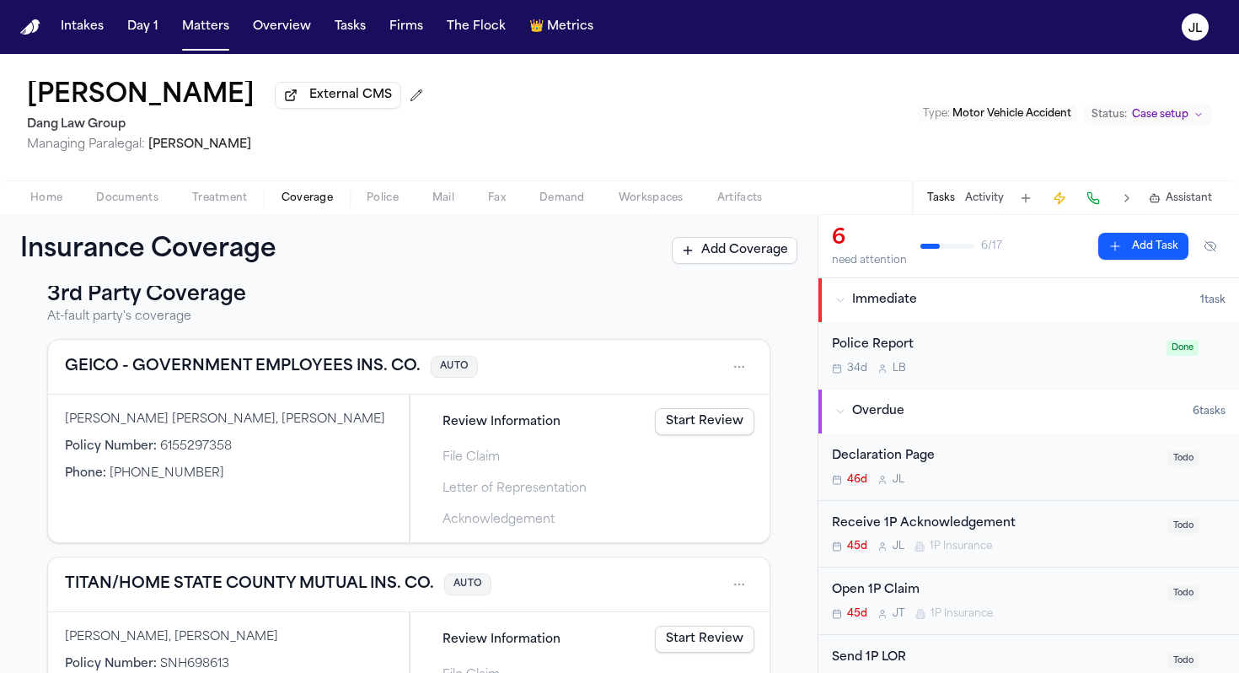
click at [266, 373] on button "GEICO - GOVERNMENT EMPLOYEES INS. CO." at bounding box center [243, 367] width 356 height 24
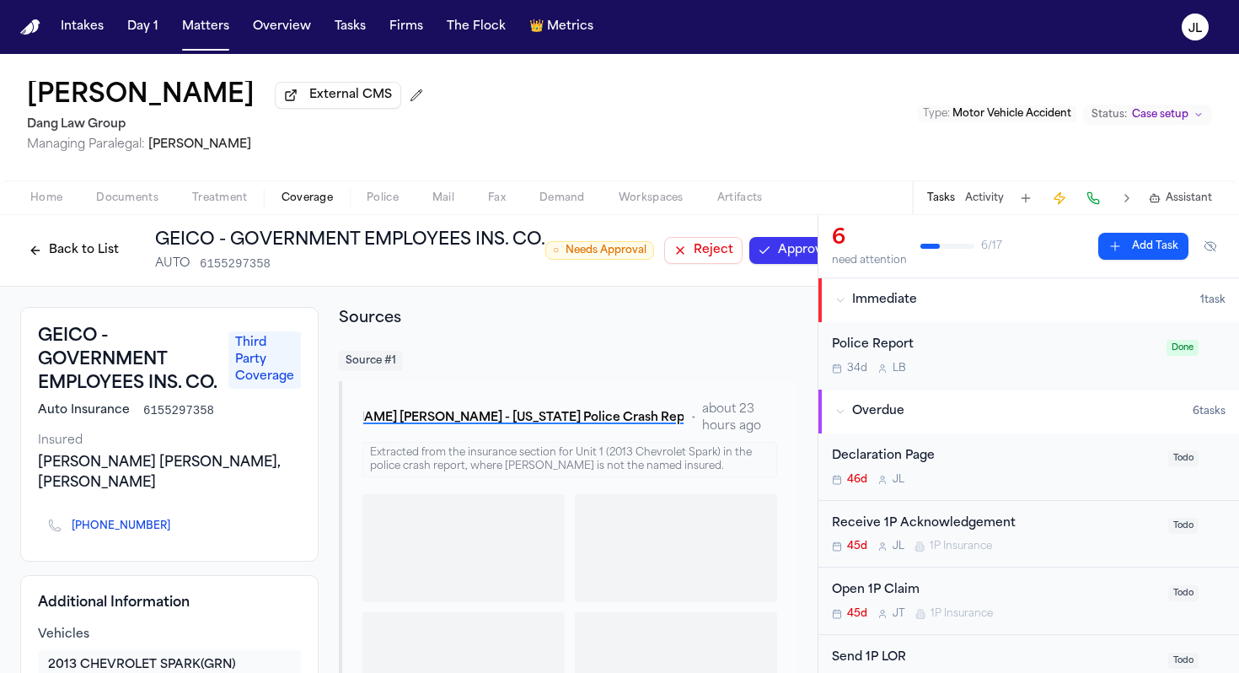
click at [801, 249] on button "Approve" at bounding box center [793, 250] width 89 height 27
click at [102, 261] on button "Back to List" at bounding box center [73, 250] width 107 height 27
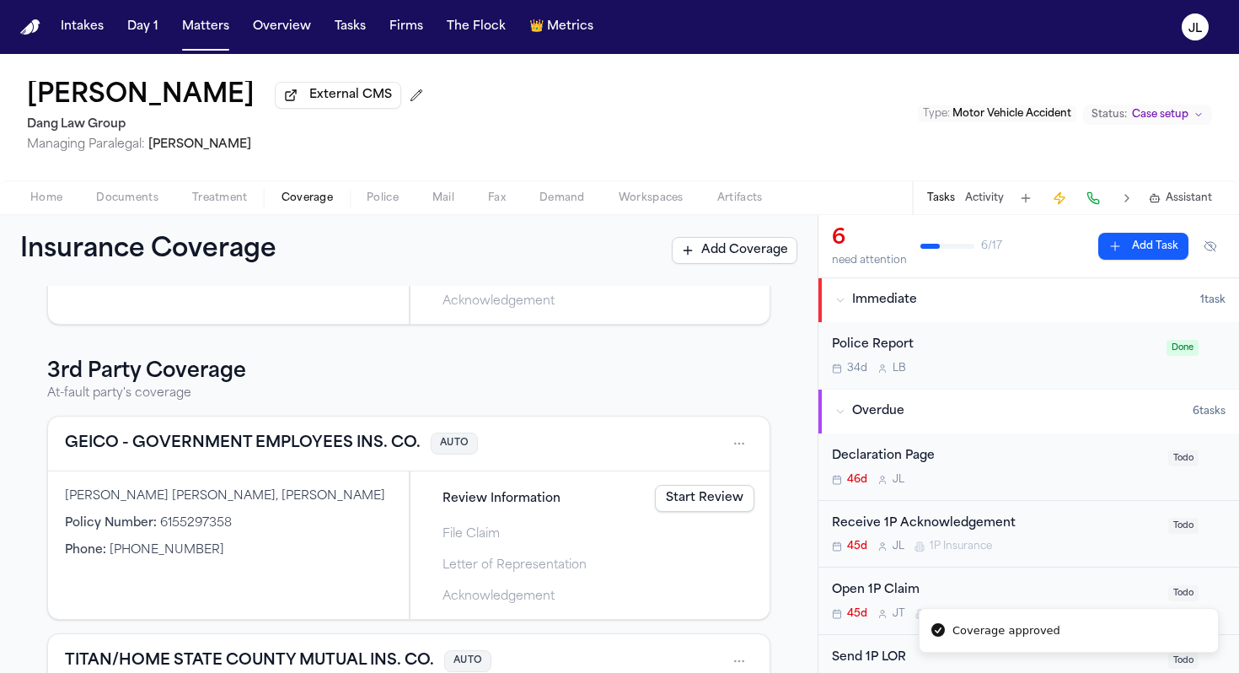
scroll to position [431, 0]
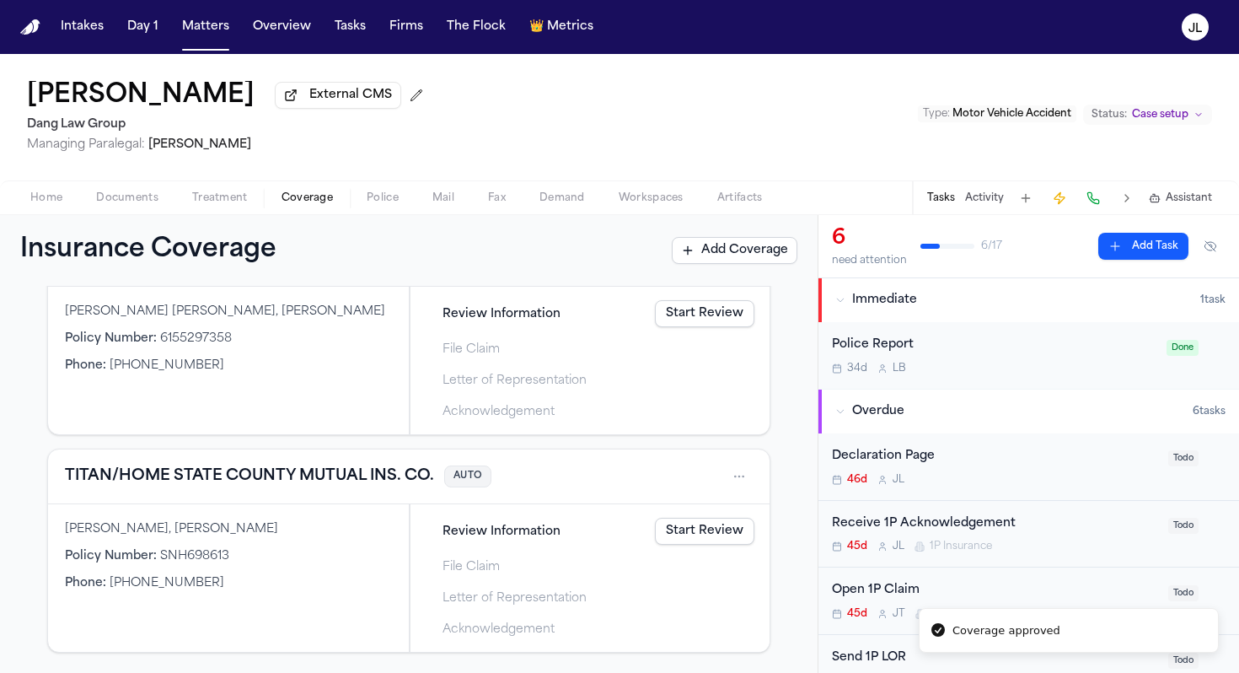
click at [194, 478] on button "TITAN/HOME STATE COUNTY MUTUAL INS. CO." at bounding box center [249, 477] width 369 height 24
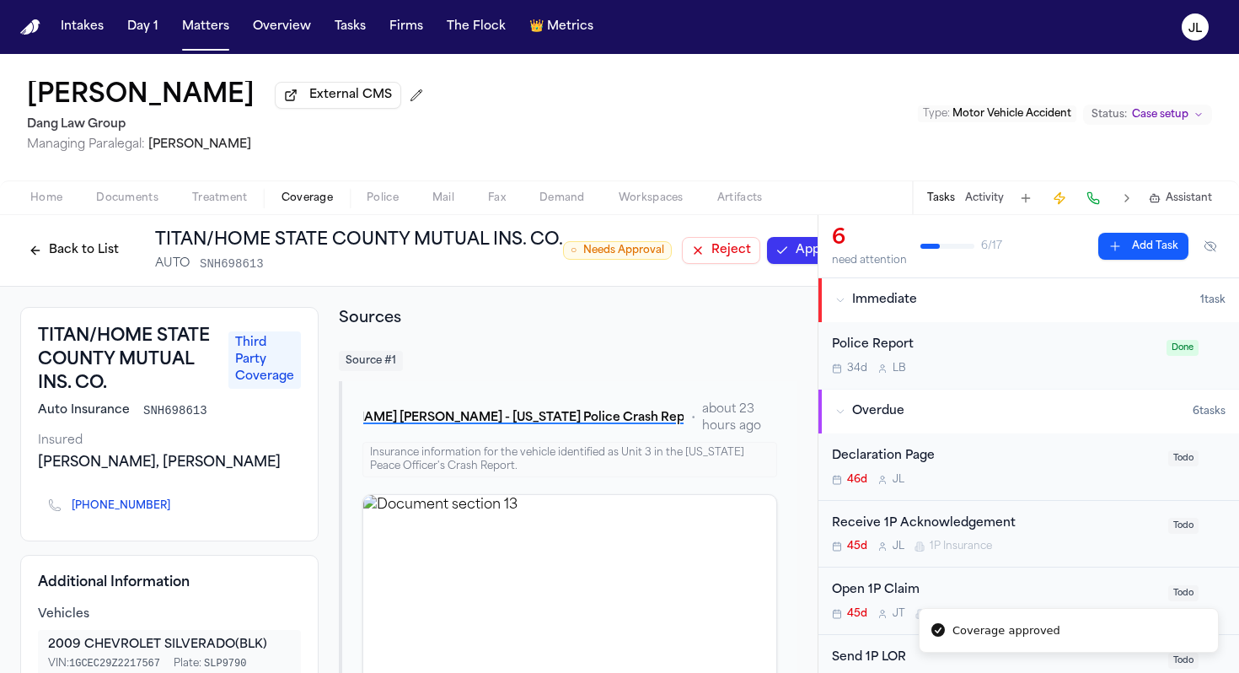
click at [782, 252] on button "Approve" at bounding box center [811, 250] width 89 height 27
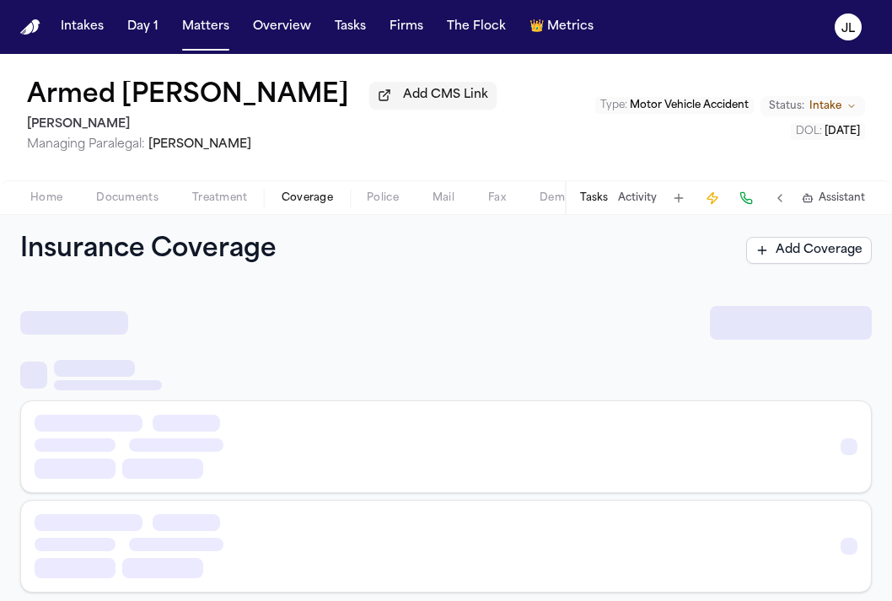
click at [310, 203] on span "Coverage" at bounding box center [307, 197] width 51 height 13
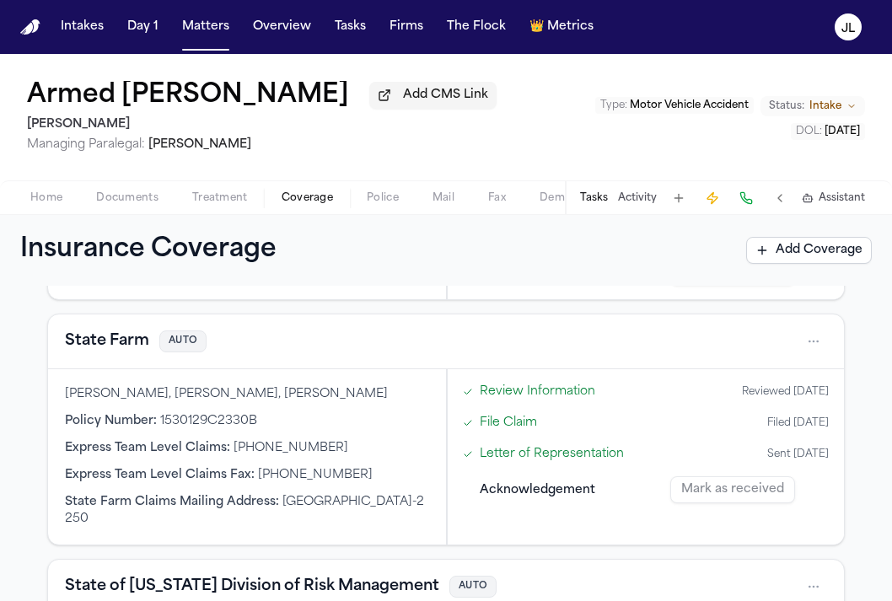
scroll to position [678, 0]
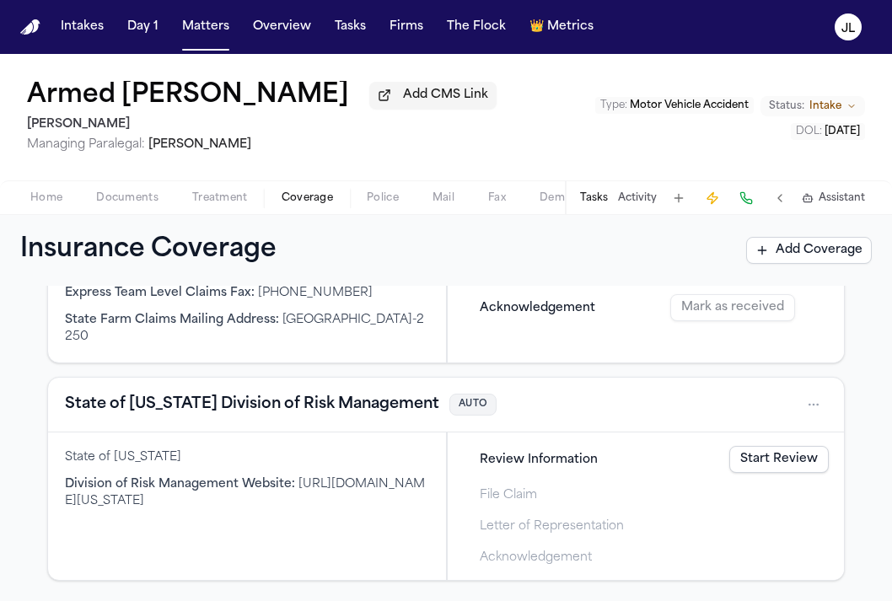
click at [771, 459] on link "Start Review" at bounding box center [778, 459] width 99 height 27
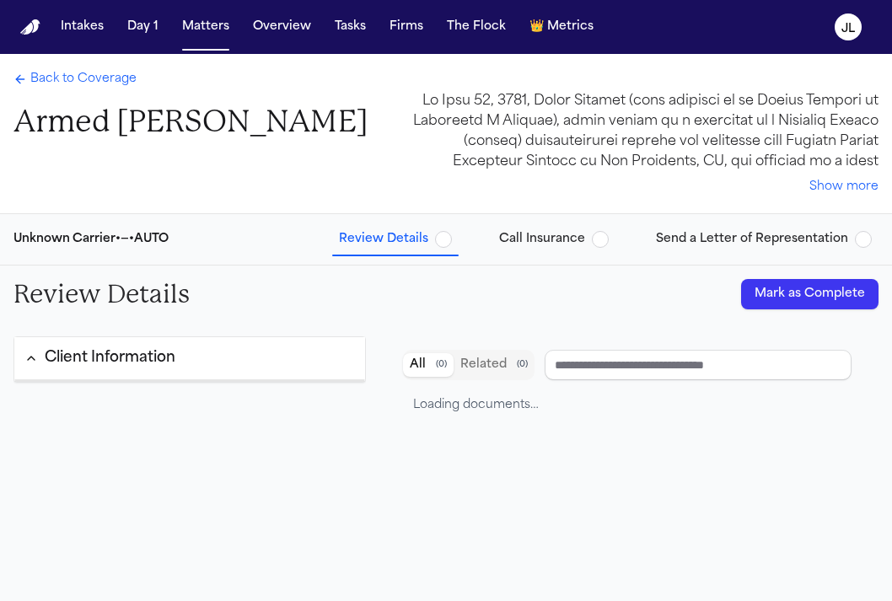
type input "**********"
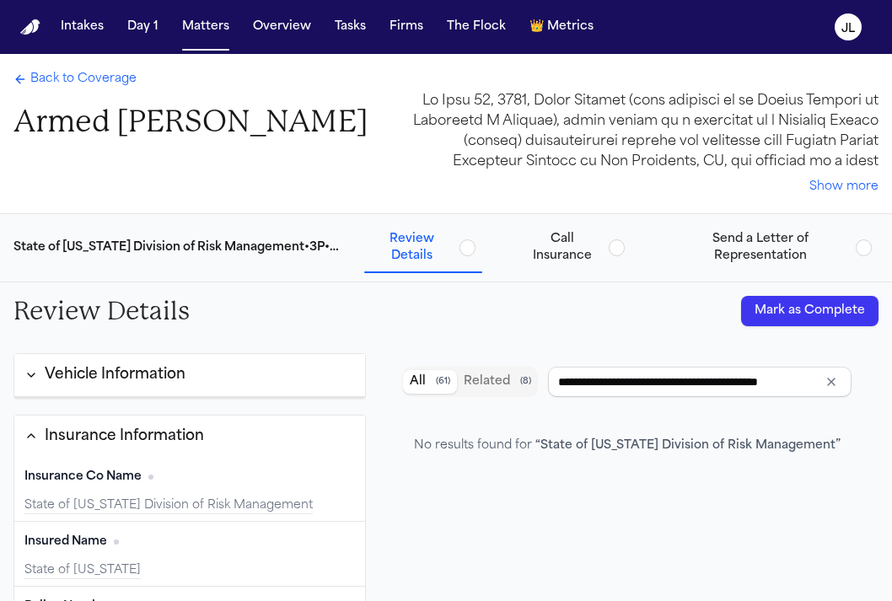
click at [822, 313] on button "Mark as Complete" at bounding box center [809, 311] width 137 height 30
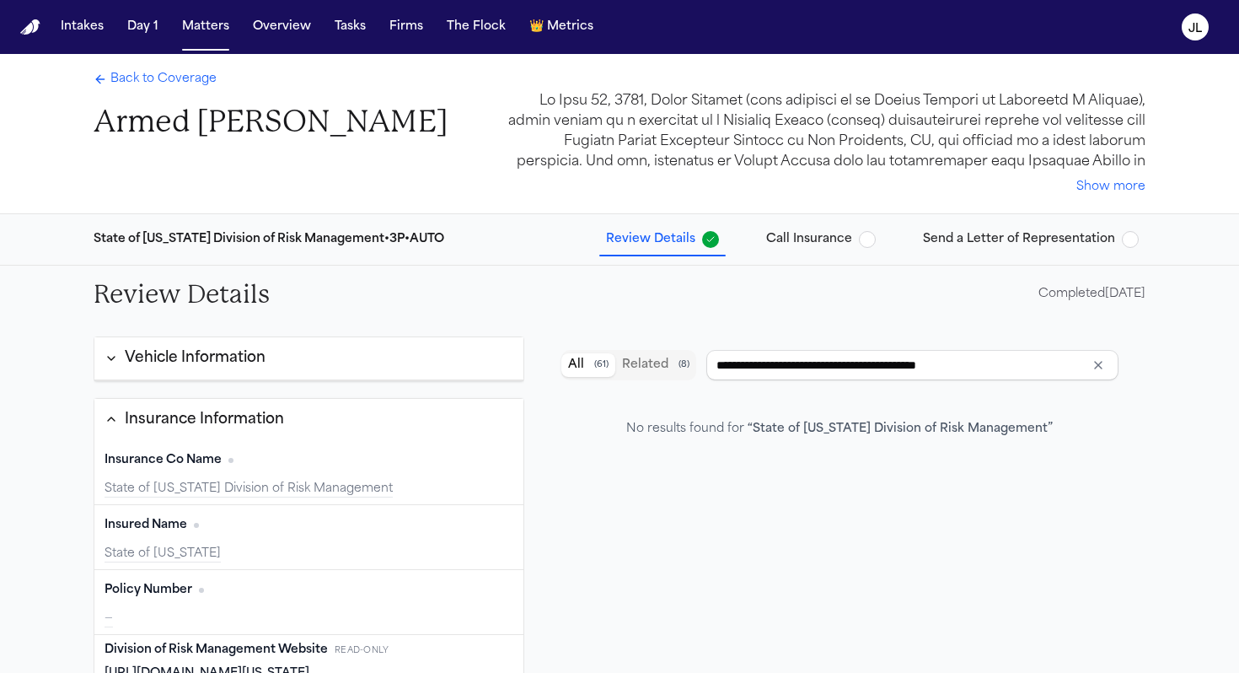
click at [208, 70] on div "Back to Coverage Armed [PERSON_NAME] Show more" at bounding box center [619, 133] width 1079 height 159
click at [188, 88] on span "Back to Coverage" at bounding box center [163, 79] width 106 height 17
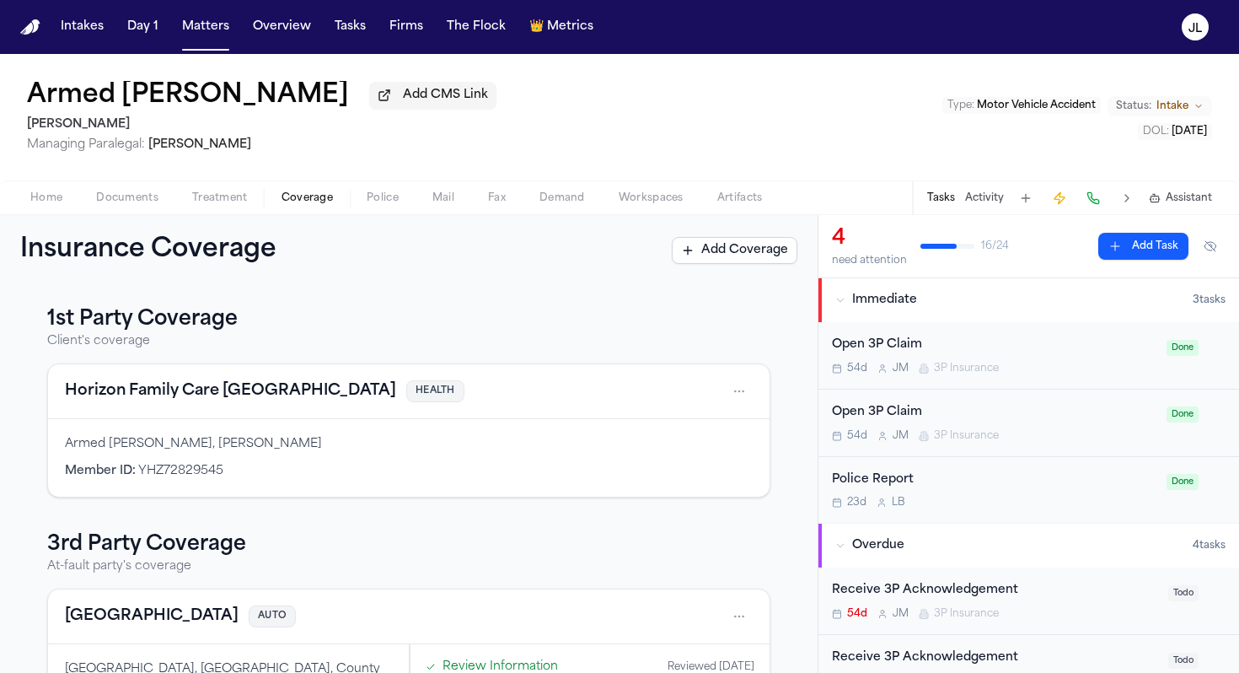
click at [247, 398] on div "Horizon Family Care NJ HEALTH" at bounding box center [265, 391] width 400 height 24
click at [237, 398] on button "Horizon Family Care [GEOGRAPHIC_DATA]" at bounding box center [230, 391] width 331 height 24
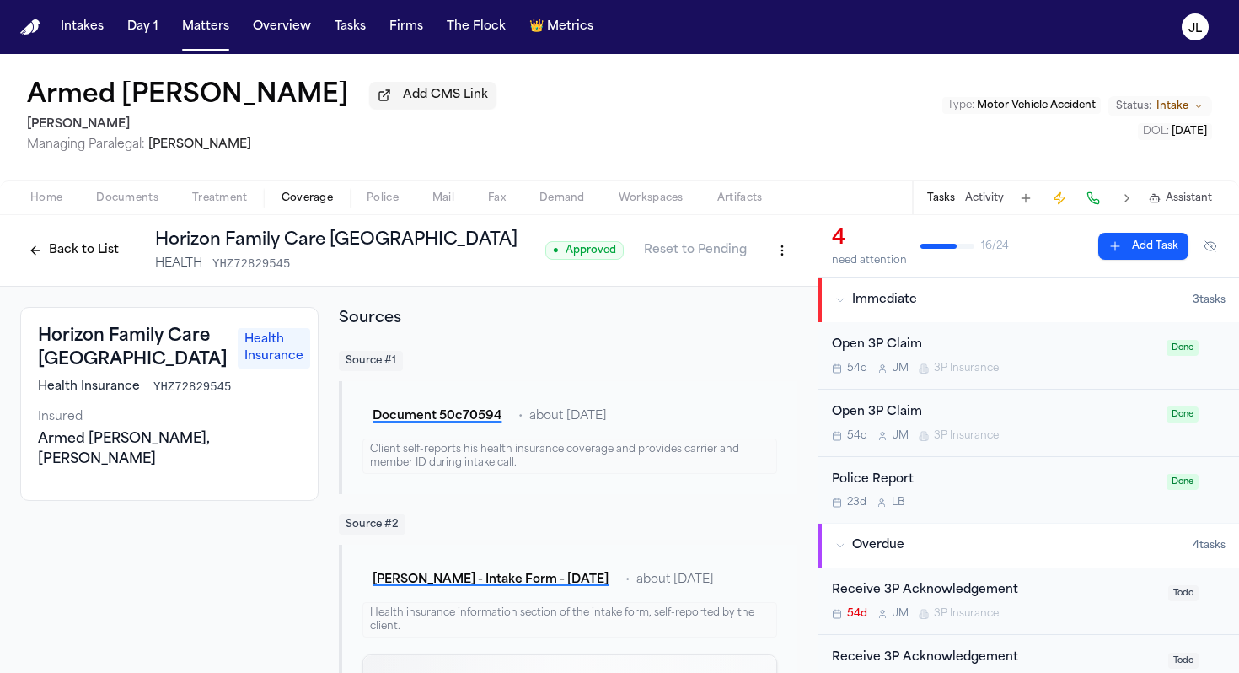
click at [83, 255] on button "Back to List" at bounding box center [73, 250] width 107 height 27
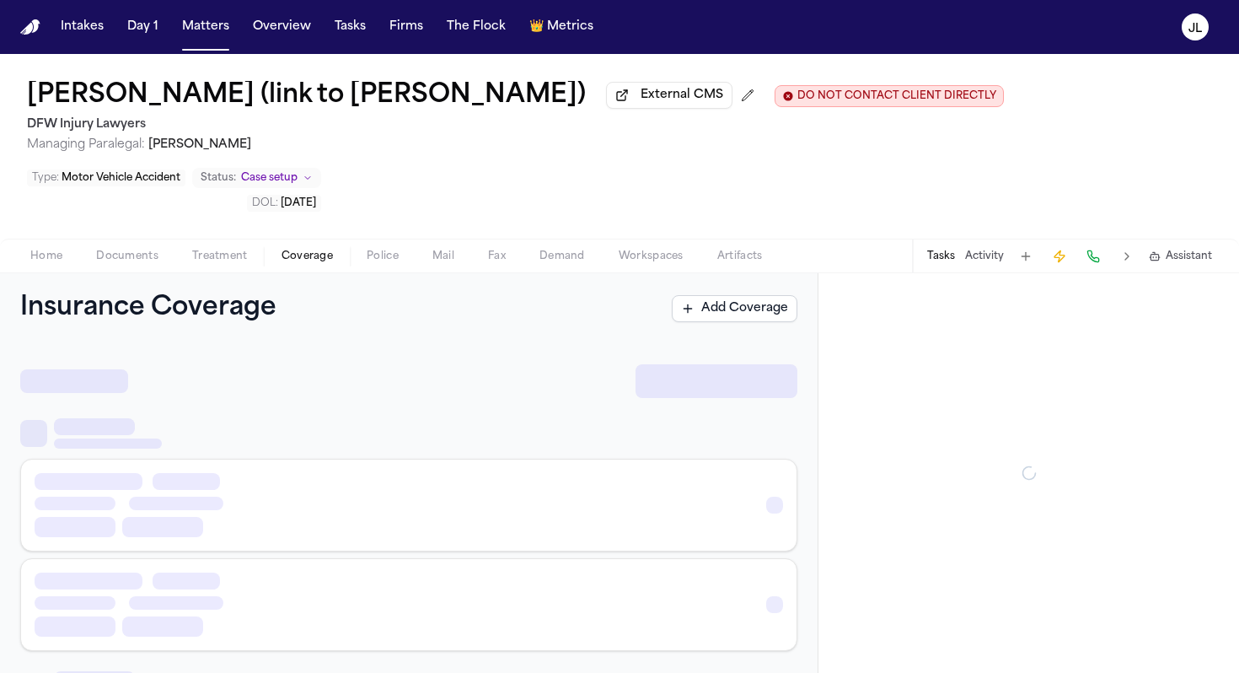
click at [304, 250] on span "Coverage" at bounding box center [307, 256] width 51 height 13
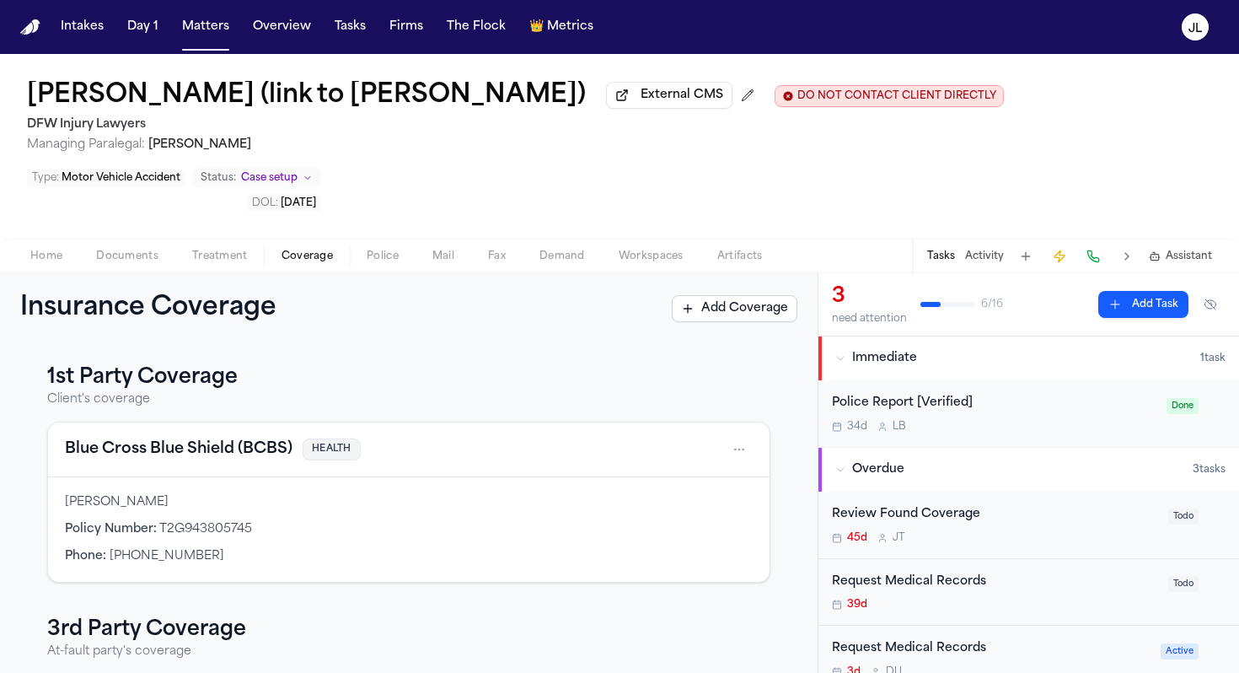
click at [261, 438] on button "Blue Cross Blue Shield (BCBS)" at bounding box center [179, 450] width 228 height 24
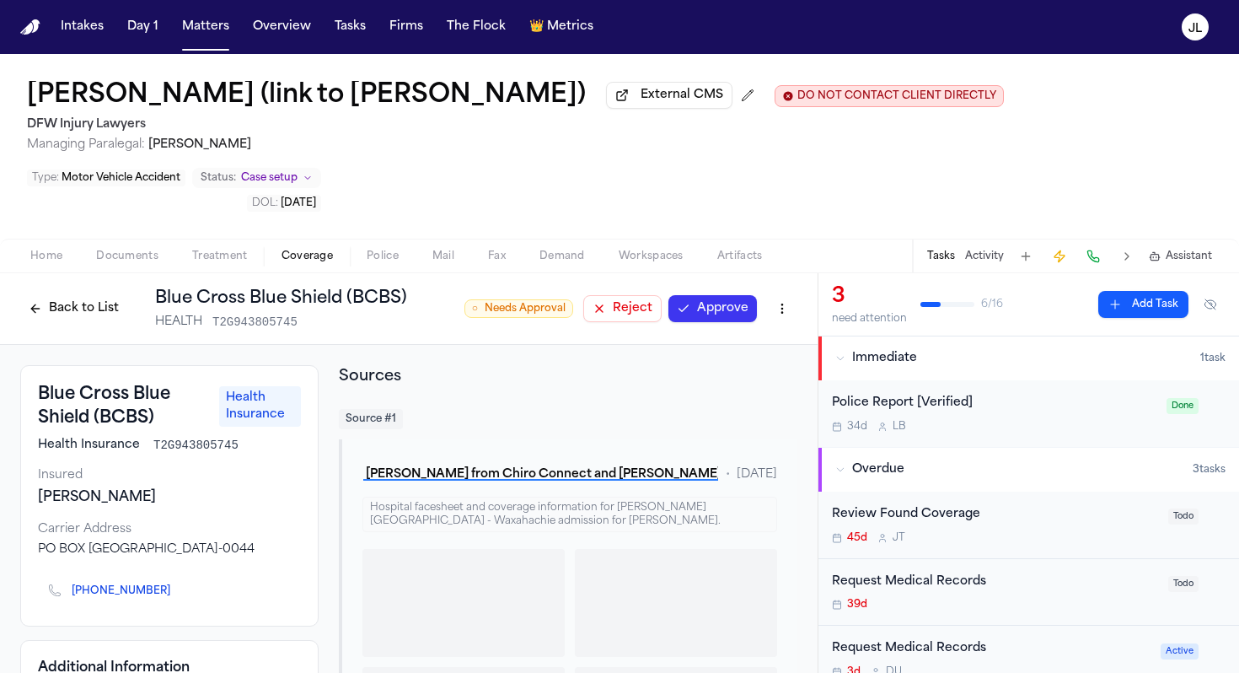
click at [728, 295] on button "Approve" at bounding box center [713, 308] width 89 height 27
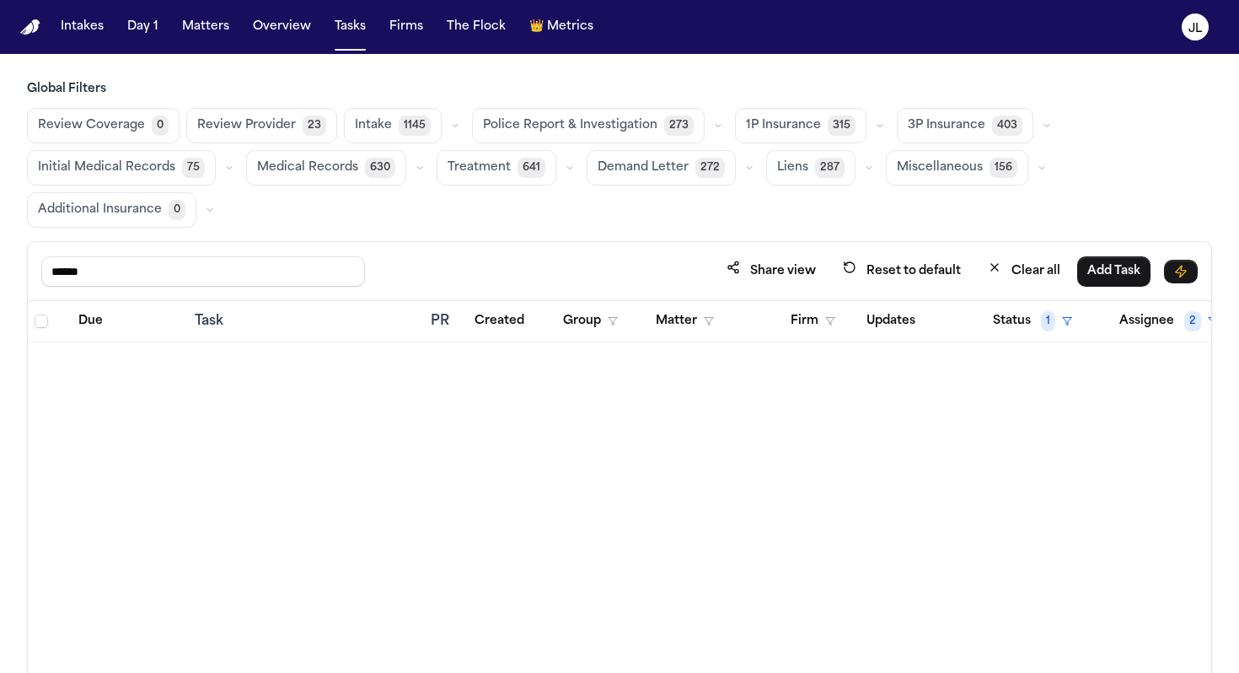
drag, startPoint x: 154, startPoint y: 283, endPoint x: 0, endPoint y: 277, distance: 154.4
click at [0, 278] on div "Global Filters Review Coverage 0 Review Provider 23 Intake 1145 Police Report &…" at bounding box center [619, 435] width 1239 height 708
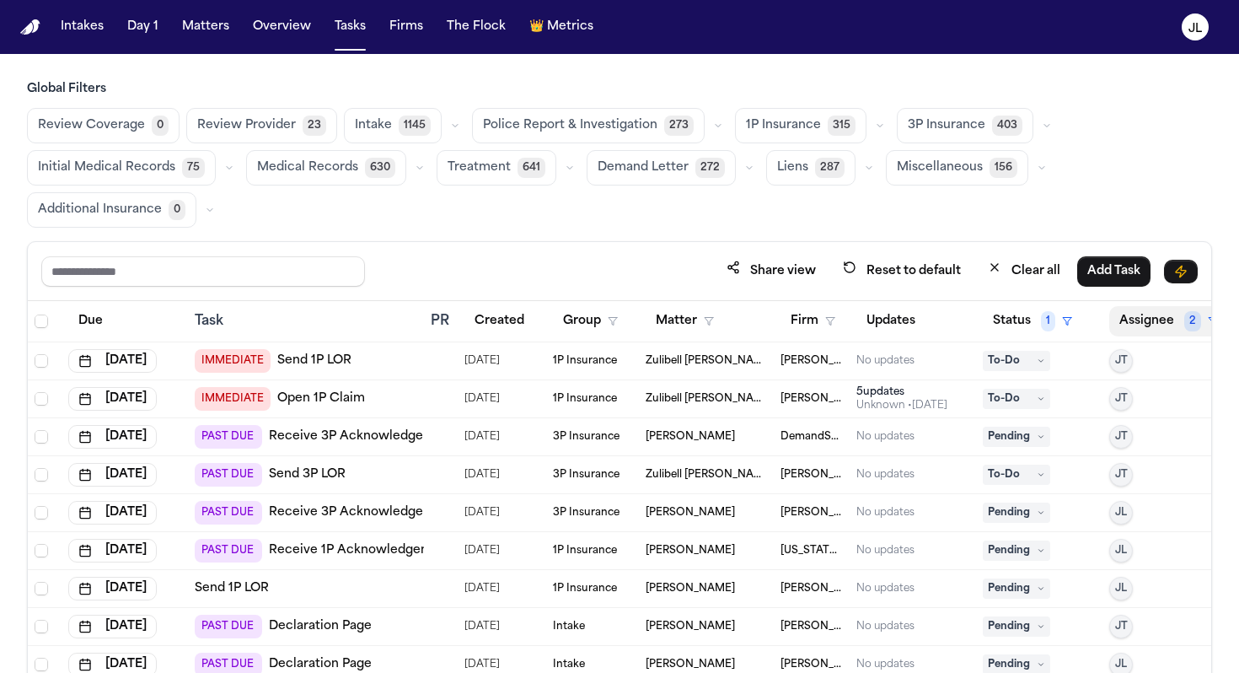
click at [1136, 325] on button "Assignee 2" at bounding box center [1168, 321] width 119 height 30
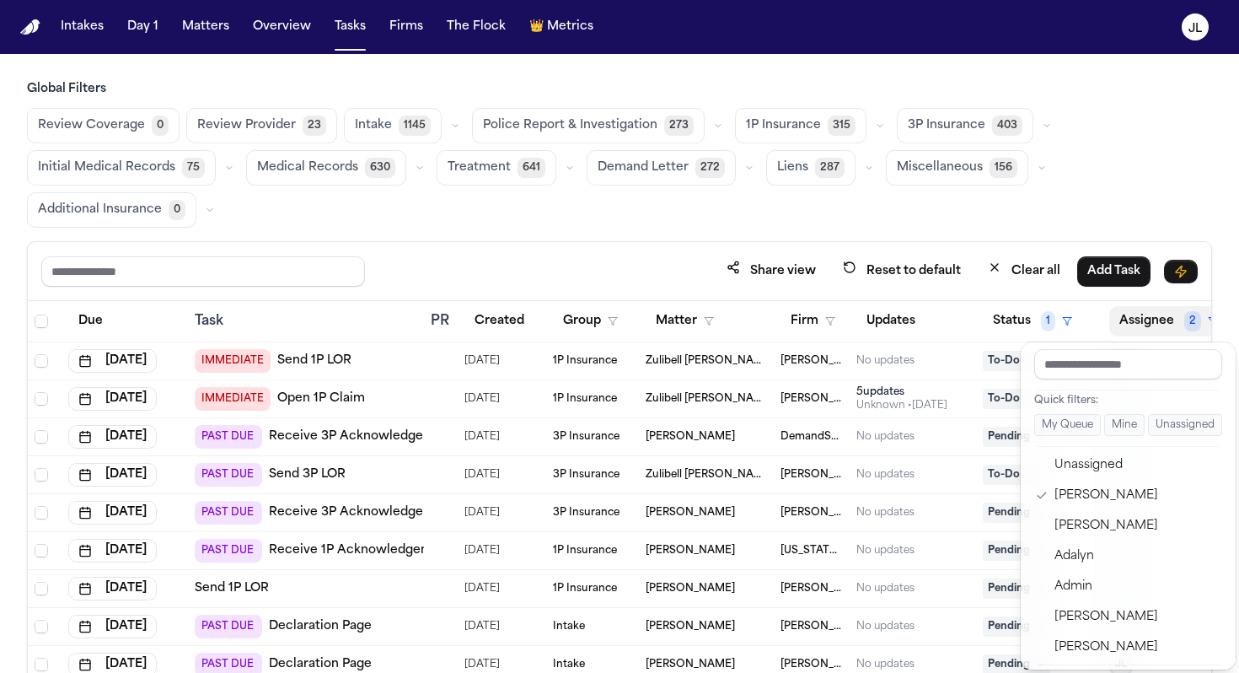
click at [1136, 325] on button "Assignee 2" at bounding box center [1168, 321] width 119 height 30
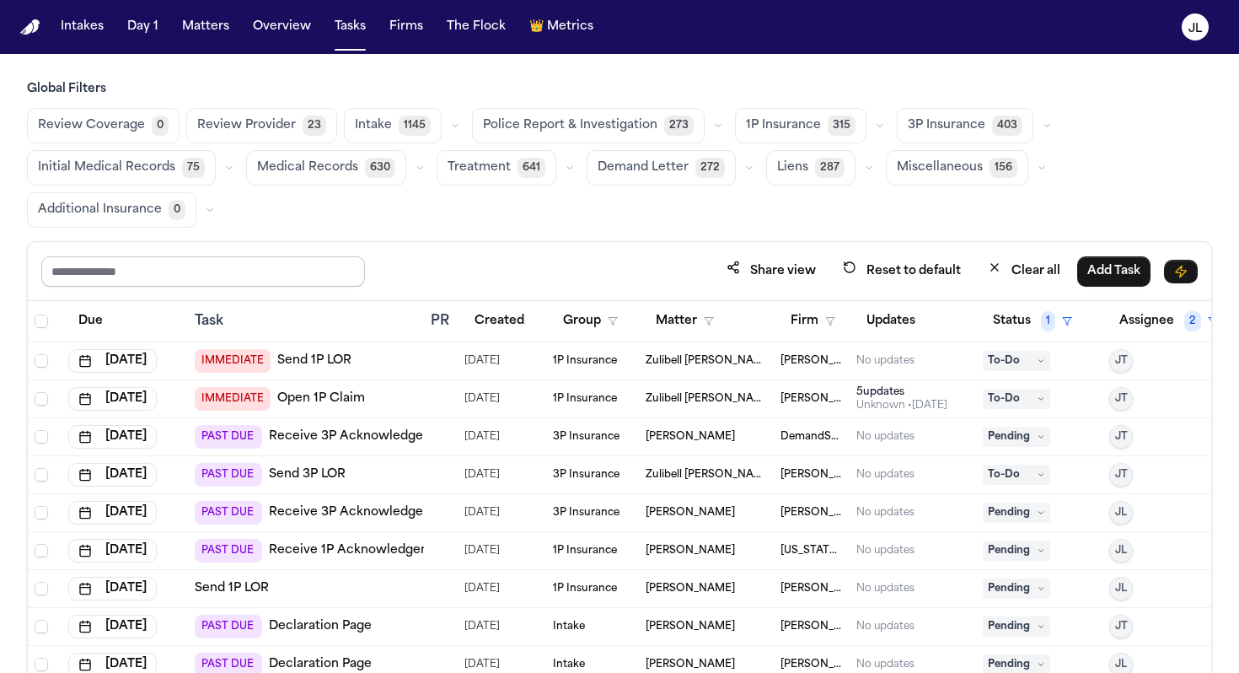
click at [293, 274] on input "text" at bounding box center [203, 271] width 324 height 30
type input "*"
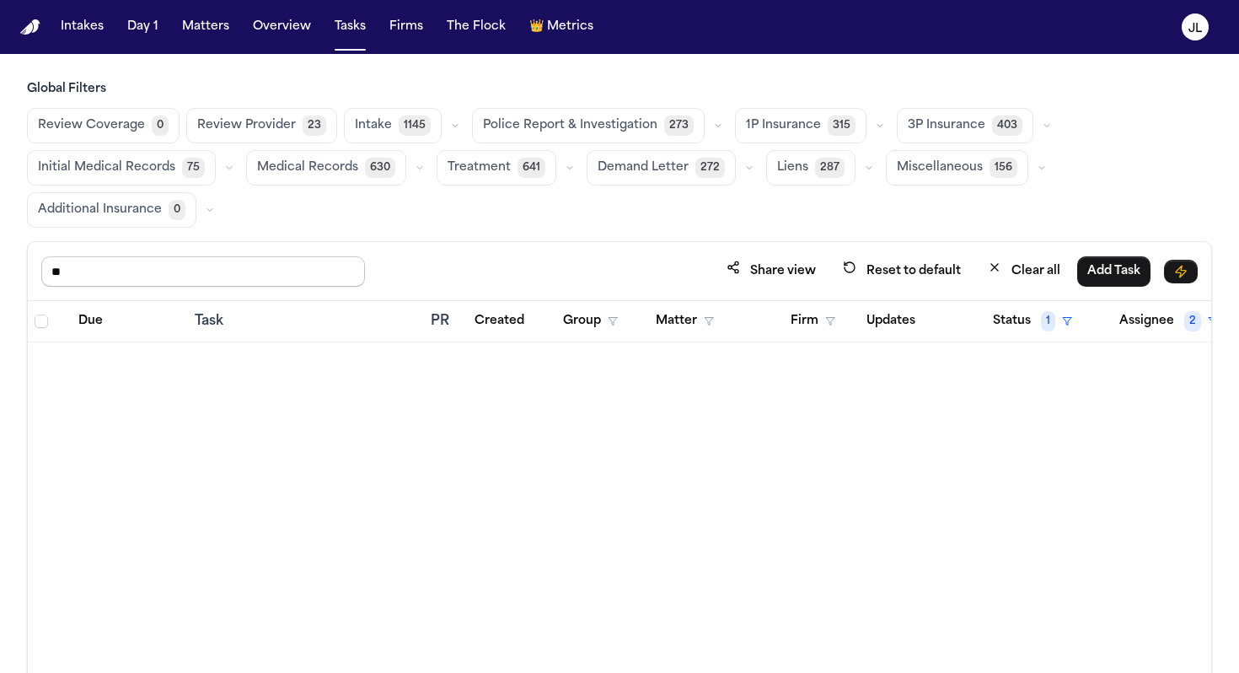
type input "*"
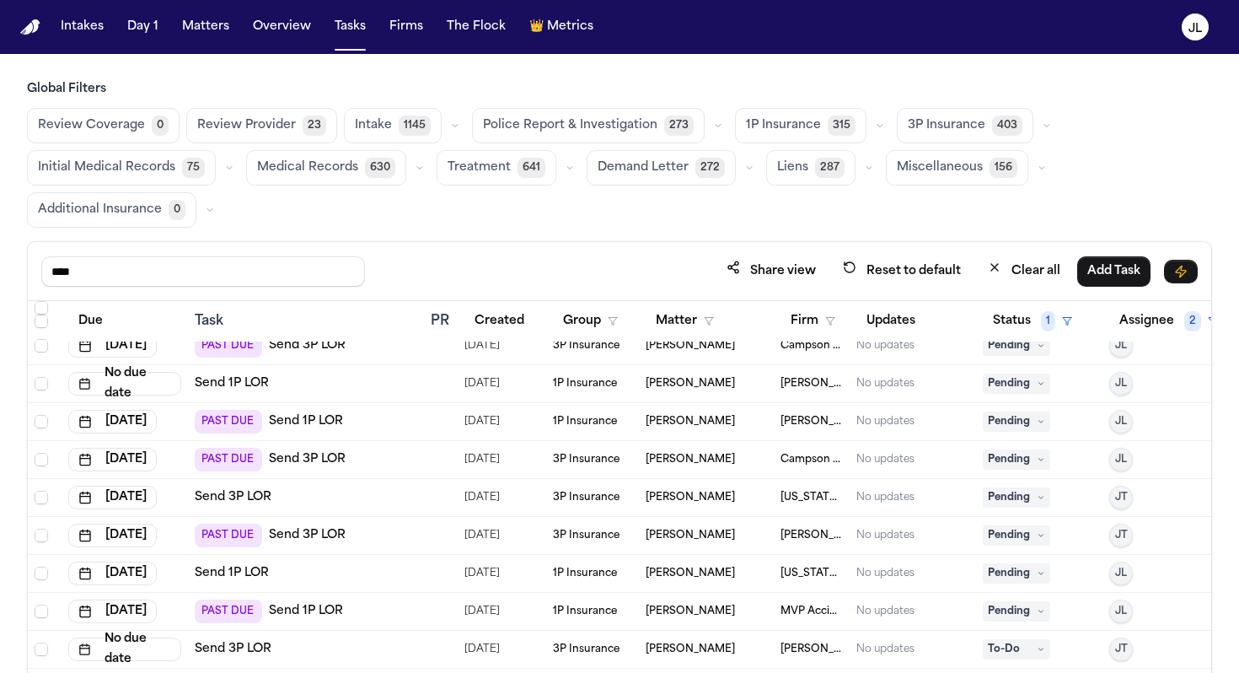
scroll to position [702, 0]
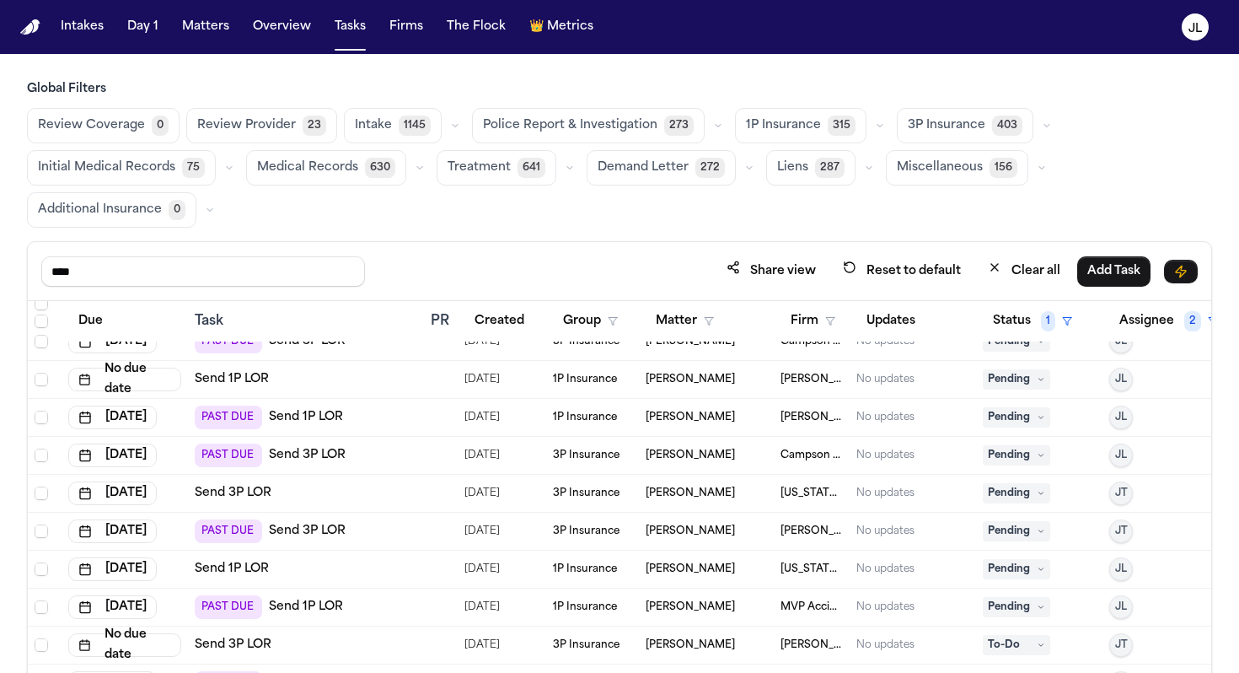
click at [317, 416] on link "Send 1P LOR" at bounding box center [306, 417] width 74 height 17
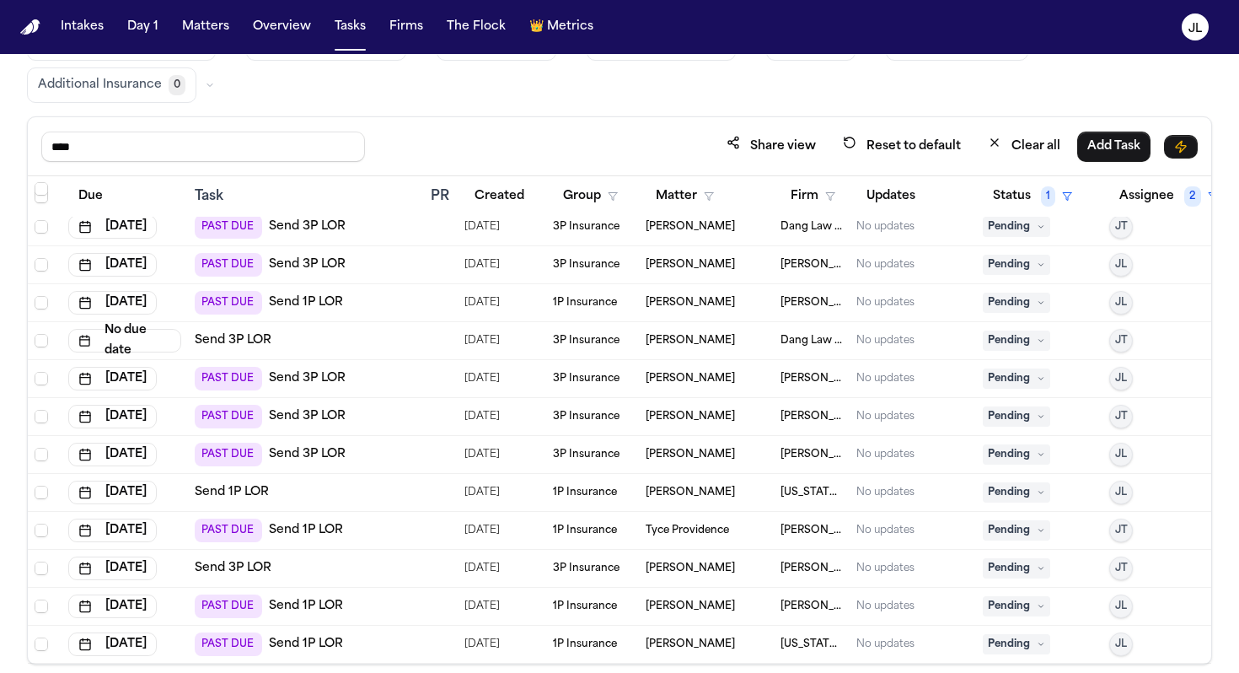
scroll to position [142, 0]
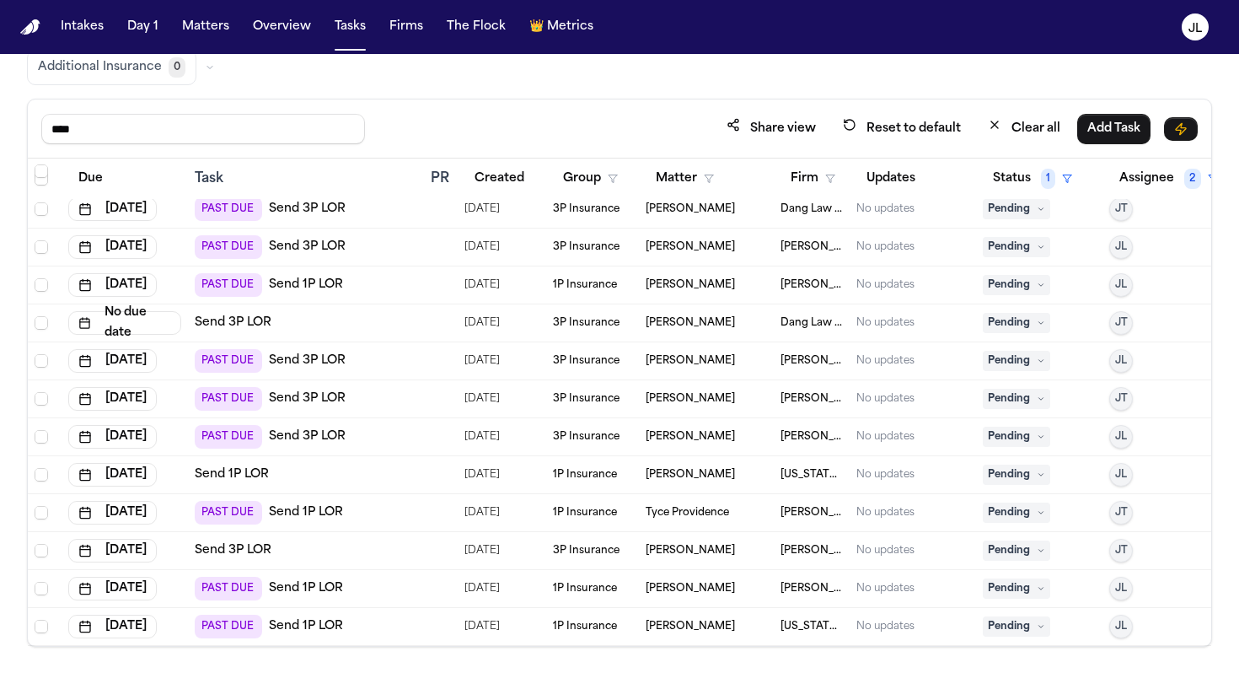
click at [298, 583] on link "Send 1P LOR" at bounding box center [306, 588] width 74 height 17
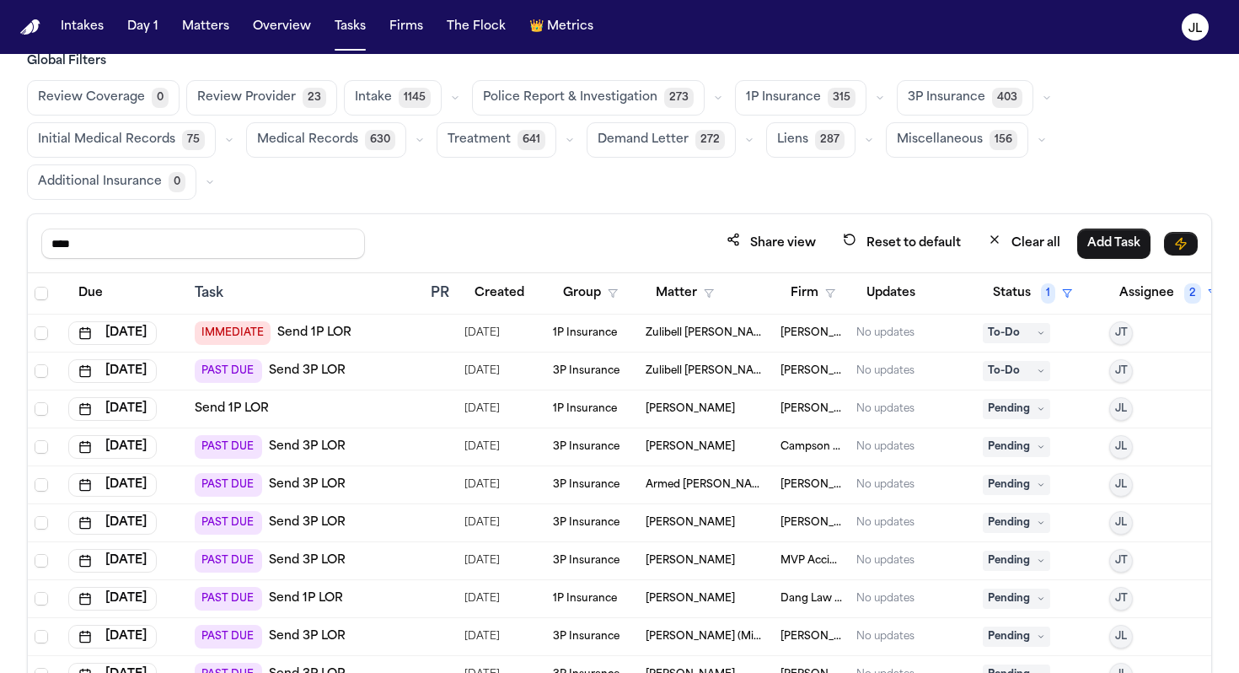
scroll to position [0, 0]
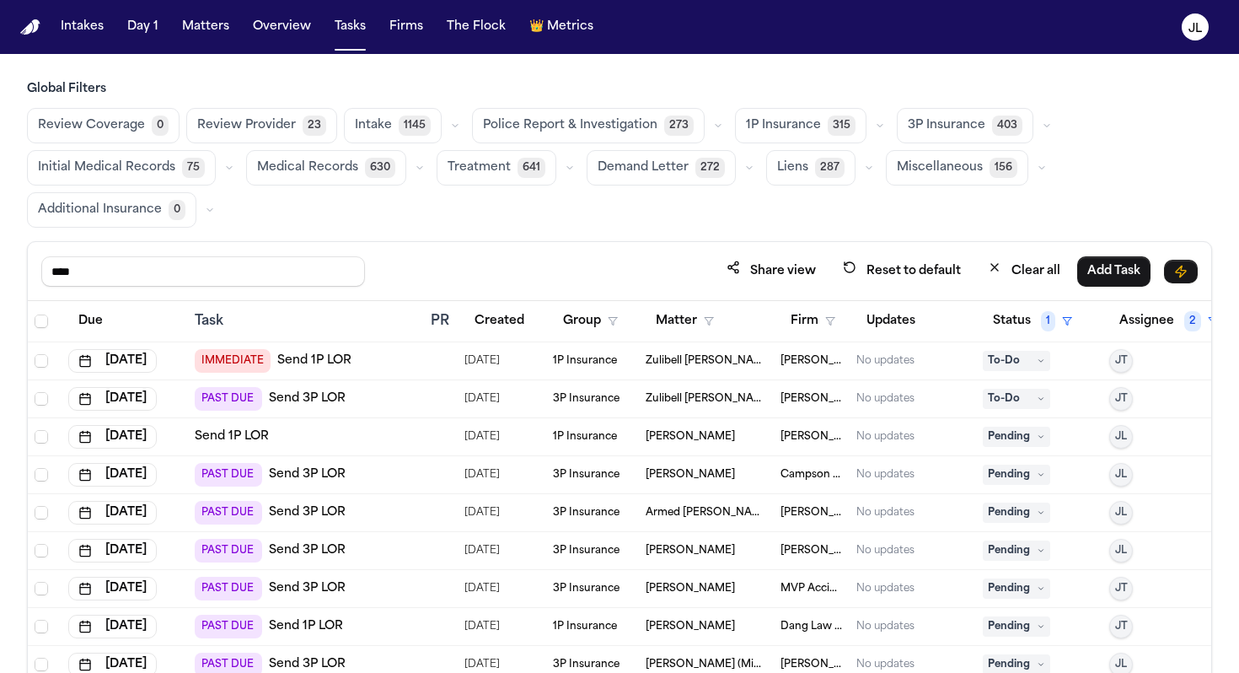
click at [702, 358] on span "Zulibell [PERSON_NAME] (DOL [DATE])" at bounding box center [706, 360] width 121 height 13
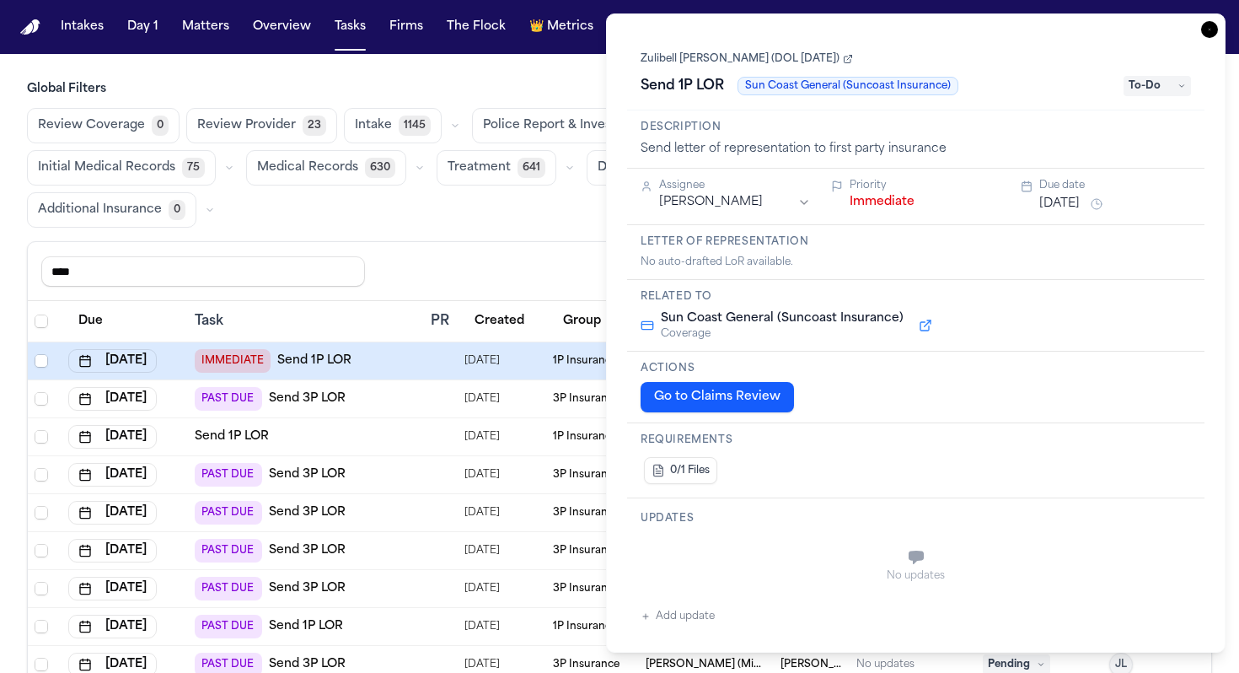
click at [692, 56] on link "Zulibell [PERSON_NAME] (DOL [DATE])" at bounding box center [747, 58] width 212 height 13
click at [1209, 33] on icon "button" at bounding box center [1209, 29] width 17 height 17
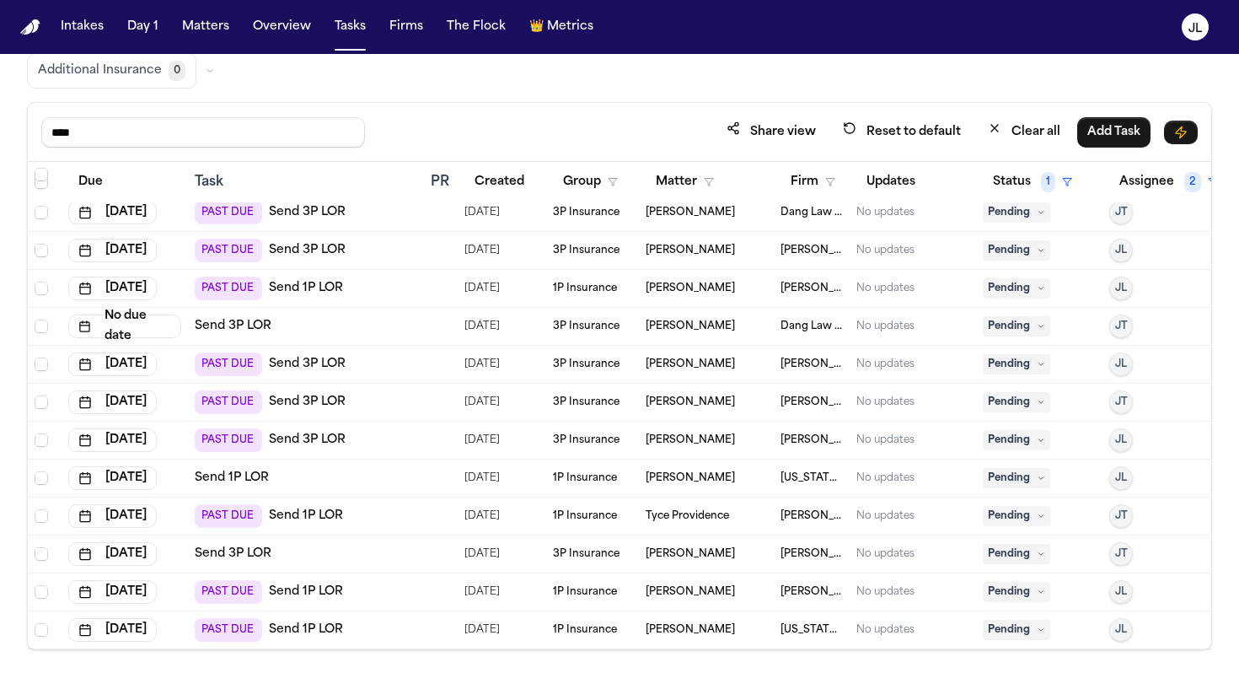
scroll to position [142, 0]
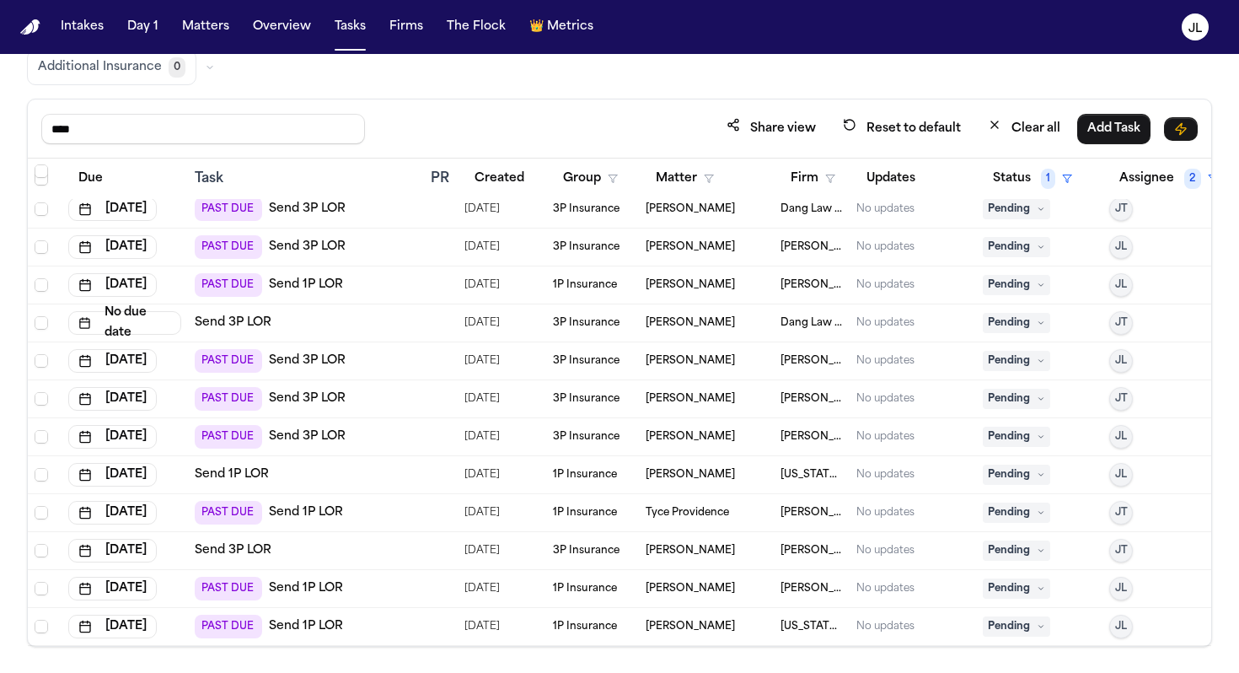
click at [327, 275] on div "PAST DUE Send 1P LOR" at bounding box center [269, 285] width 148 height 24
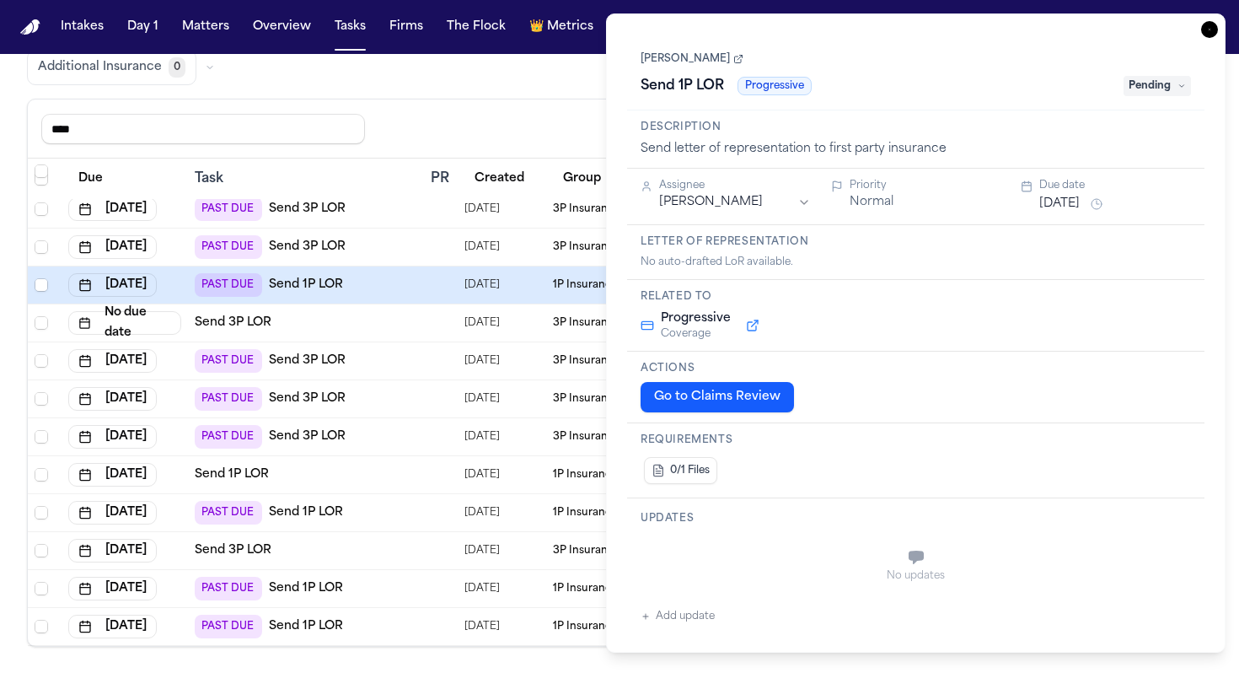
click at [680, 72] on div "Adriana Edwards Send 1P LOR Progressive Pending" at bounding box center [916, 73] width 551 height 51
click at [680, 65] on link "Adriana Edwards" at bounding box center [692, 58] width 103 height 13
click at [1174, 89] on span "Pending" at bounding box center [1157, 86] width 67 height 20
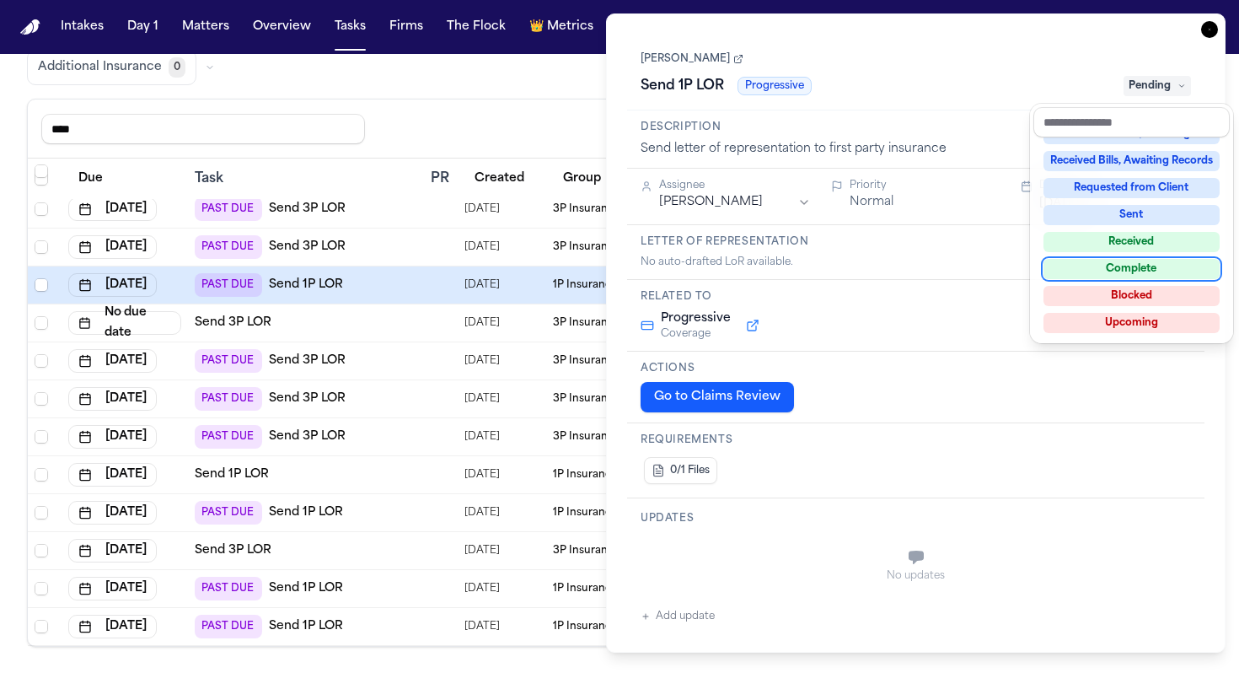
click at [1126, 270] on div "Complete" at bounding box center [1132, 269] width 176 height 20
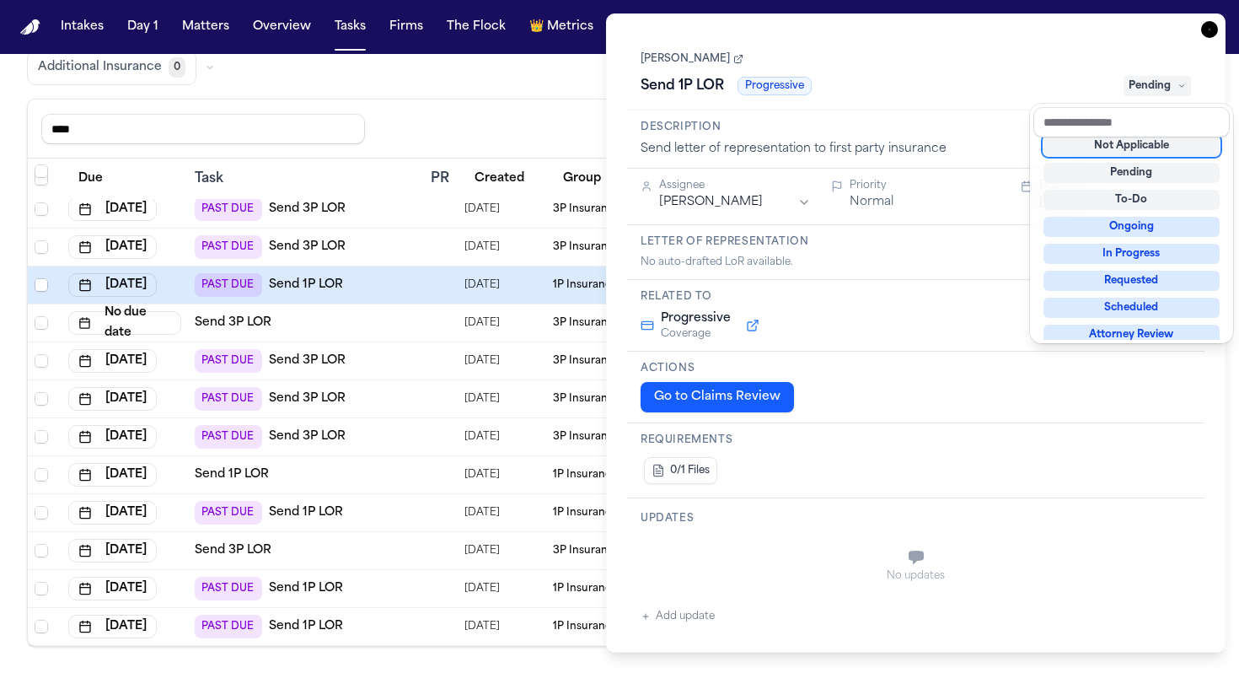
scroll to position [7, 0]
click at [1210, 33] on div "**********" at bounding box center [916, 332] width 620 height 639
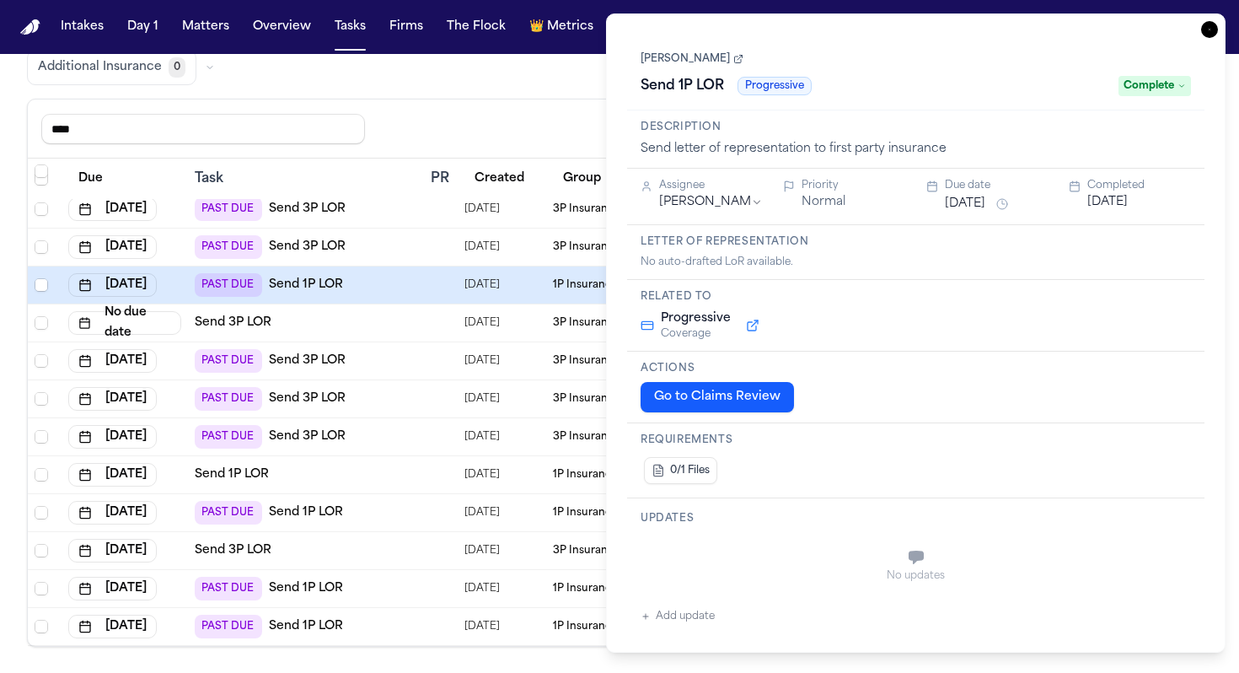
scroll to position [2210, 0]
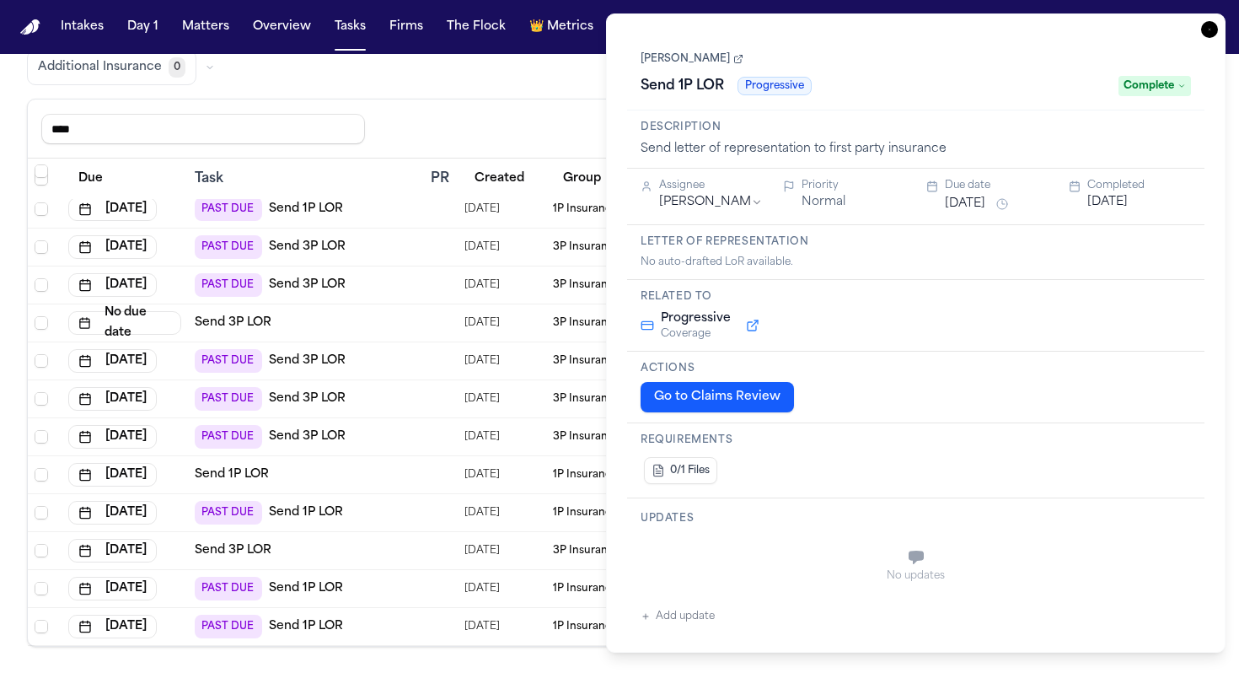
click at [1211, 35] on icon "button" at bounding box center [1209, 29] width 17 height 17
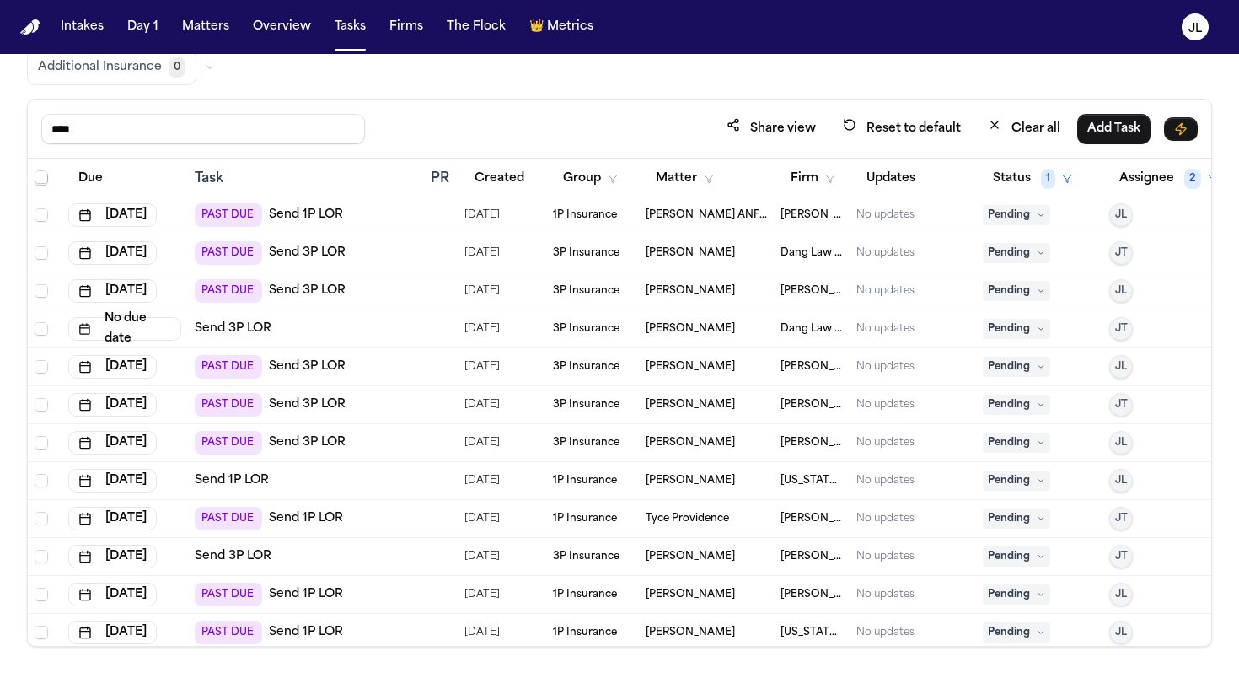
scroll to position [2202, 0]
click at [248, 484] on link "Send 1P LOR" at bounding box center [232, 482] width 74 height 17
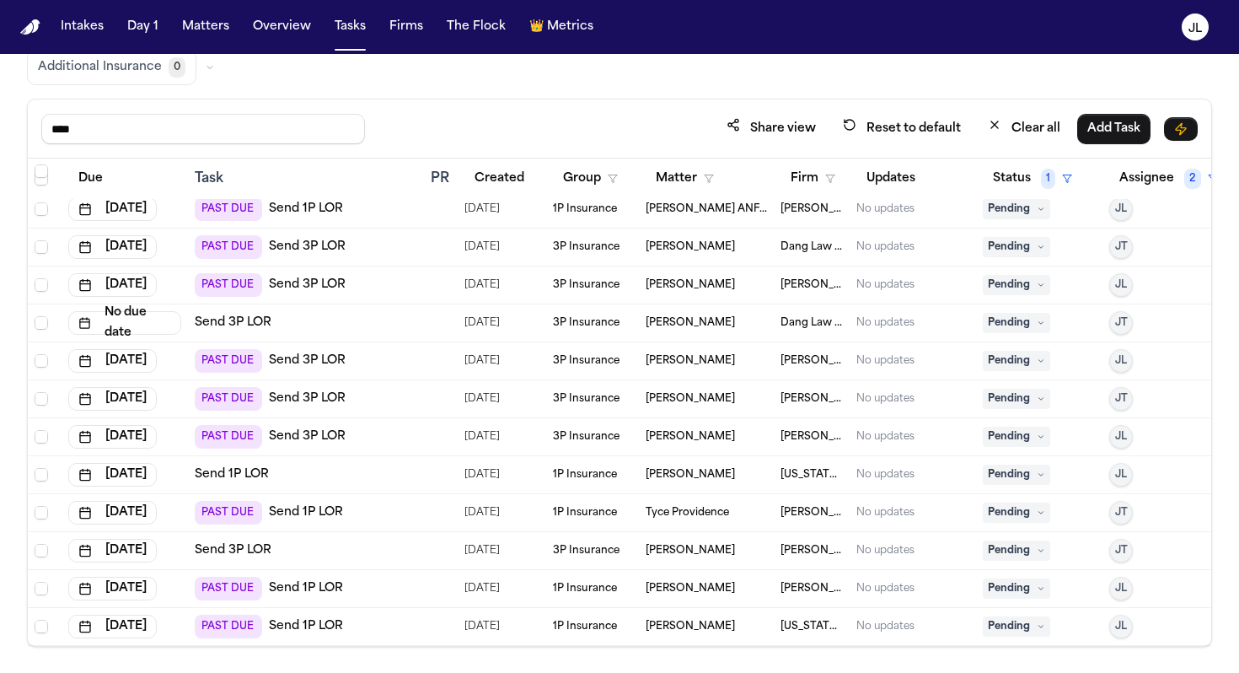
click at [318, 621] on link "Send 1P LOR" at bounding box center [306, 626] width 74 height 17
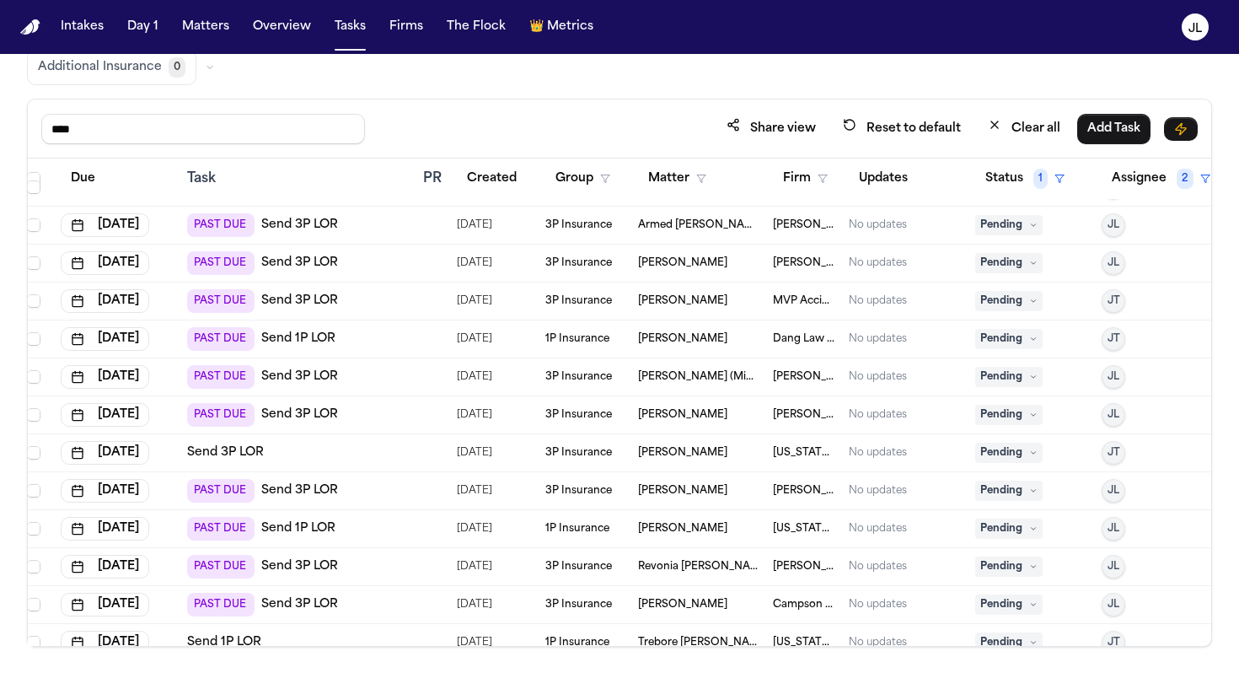
scroll to position [144, 8]
click at [235, 456] on link "Send 3P LOR" at bounding box center [225, 453] width 77 height 17
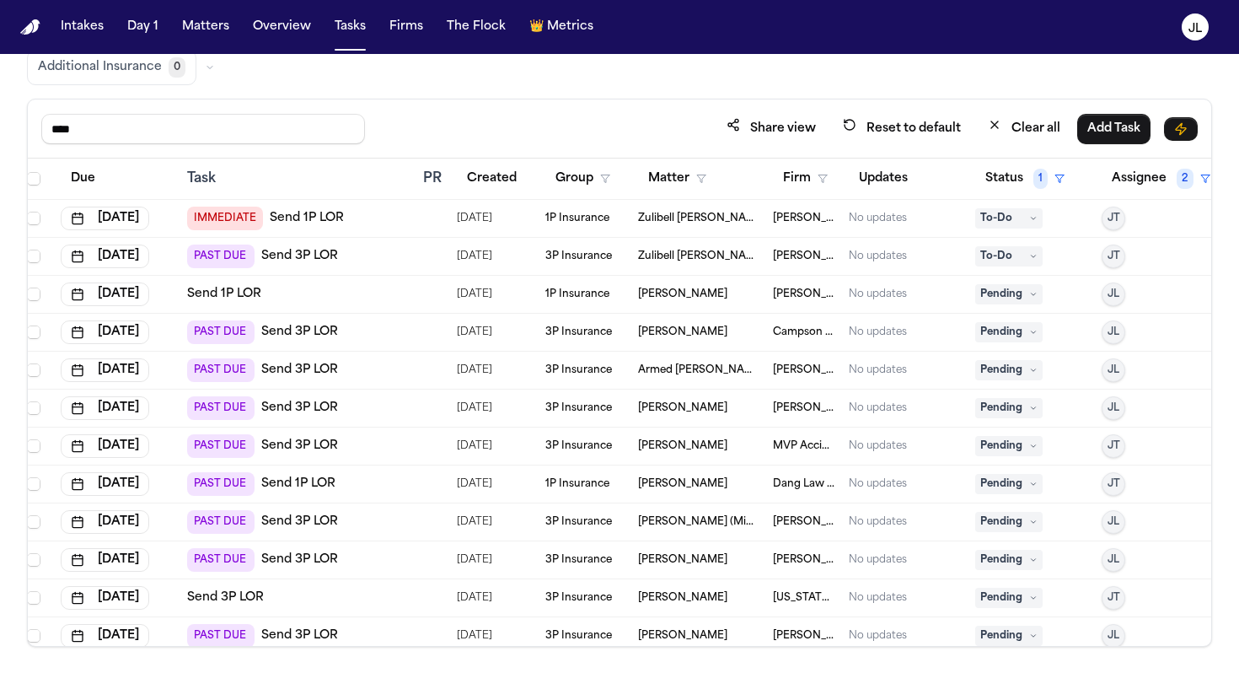
scroll to position [0, 0]
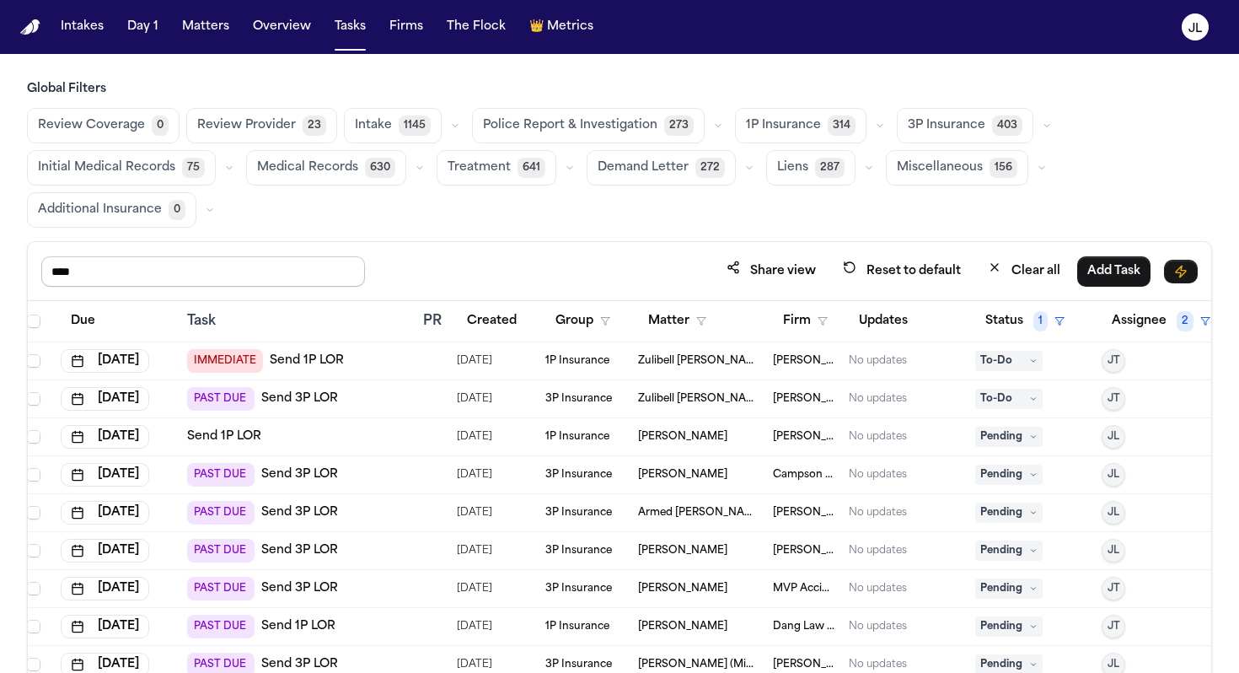
drag, startPoint x: 182, startPoint y: 270, endPoint x: 1, endPoint y: 266, distance: 181.3
click at [1, 266] on div "Global Filters Review Coverage 0 Review Provider 23 Intake 1145 Police Report &…" at bounding box center [619, 435] width 1239 height 708
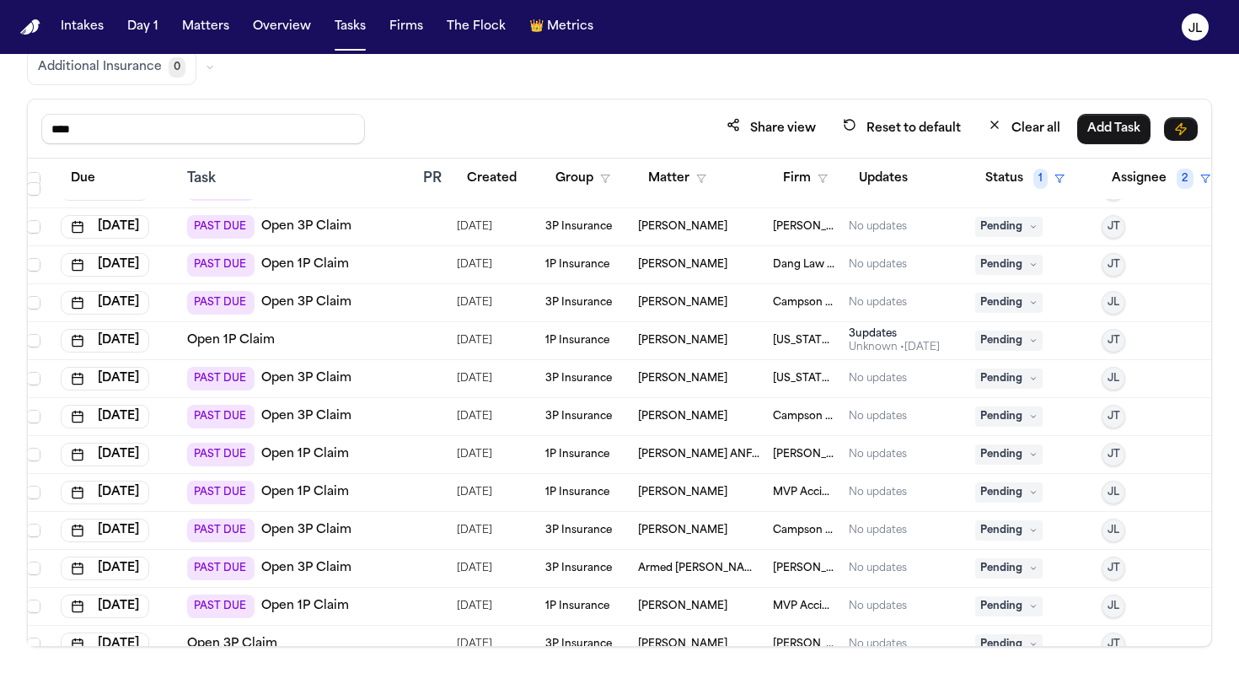
scroll to position [844, 8]
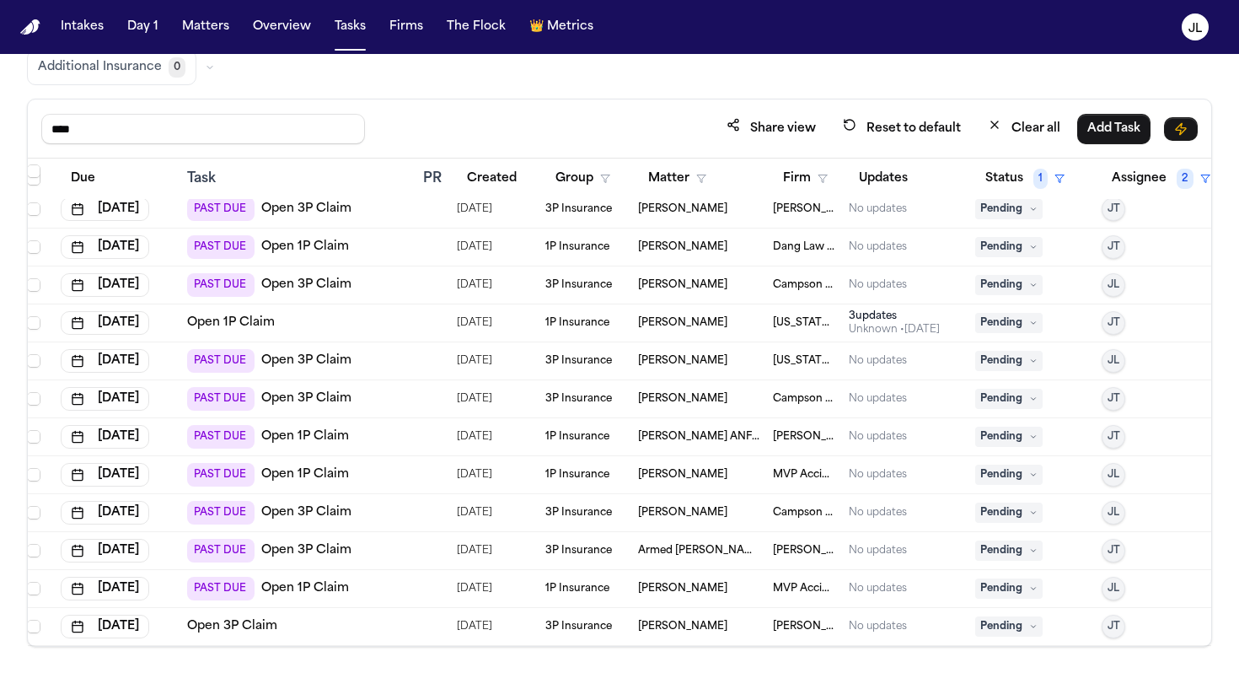
click at [254, 328] on link "Open 1P Claim" at bounding box center [231, 322] width 88 height 17
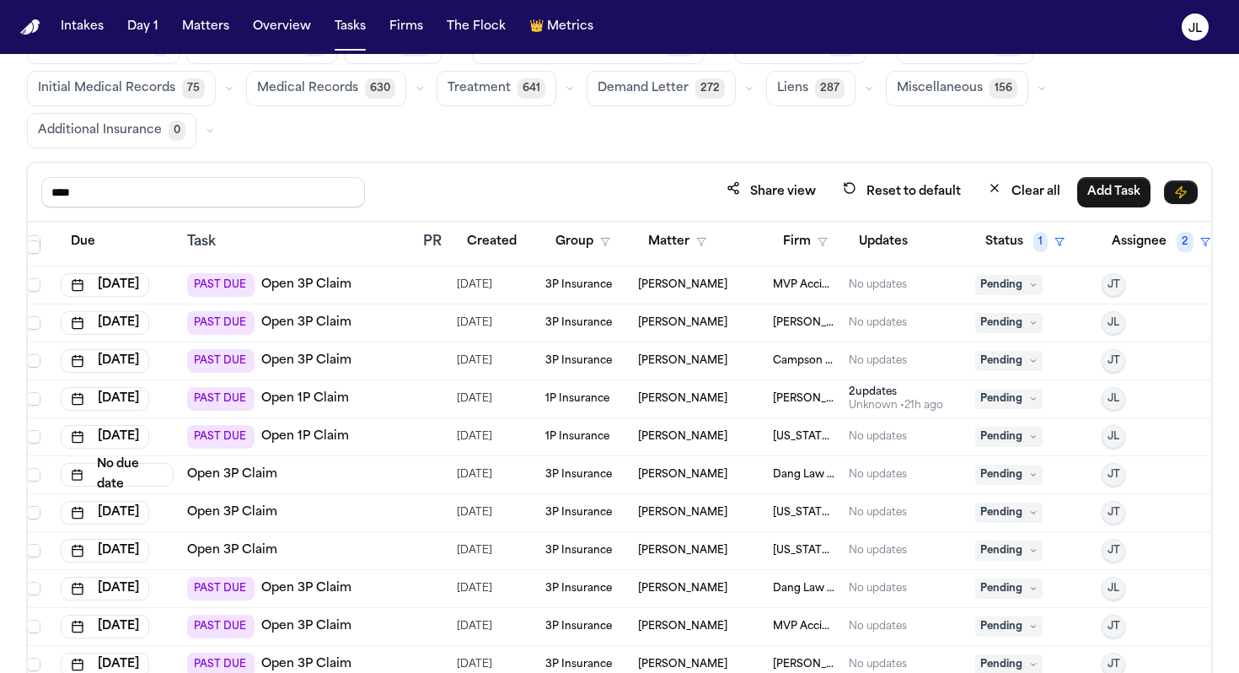
scroll to position [154, 8]
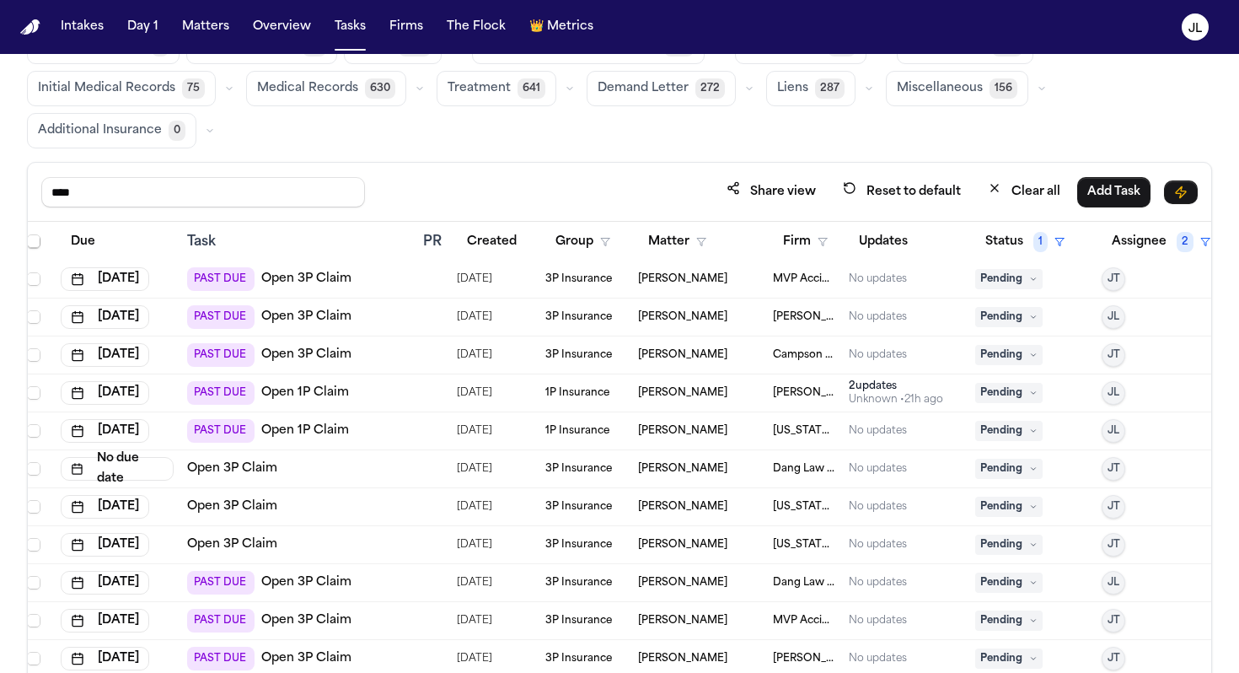
click at [1018, 547] on span "Pending" at bounding box center [1008, 545] width 67 height 20
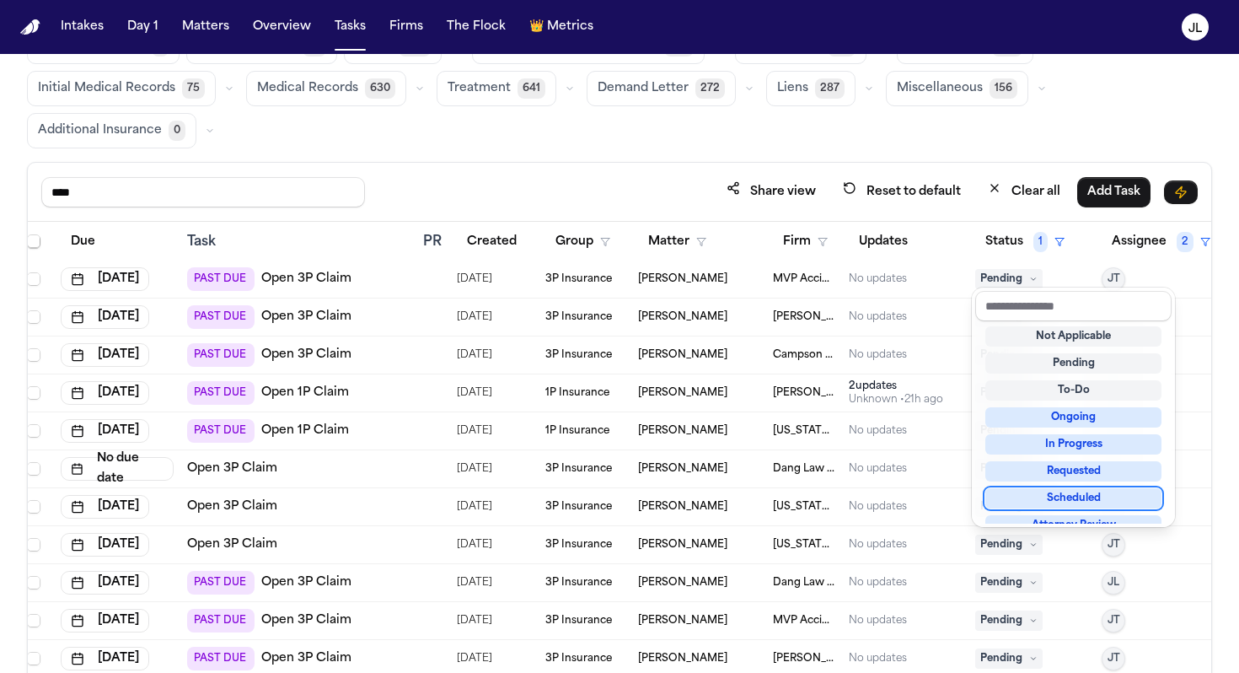
scroll to position [263, 0]
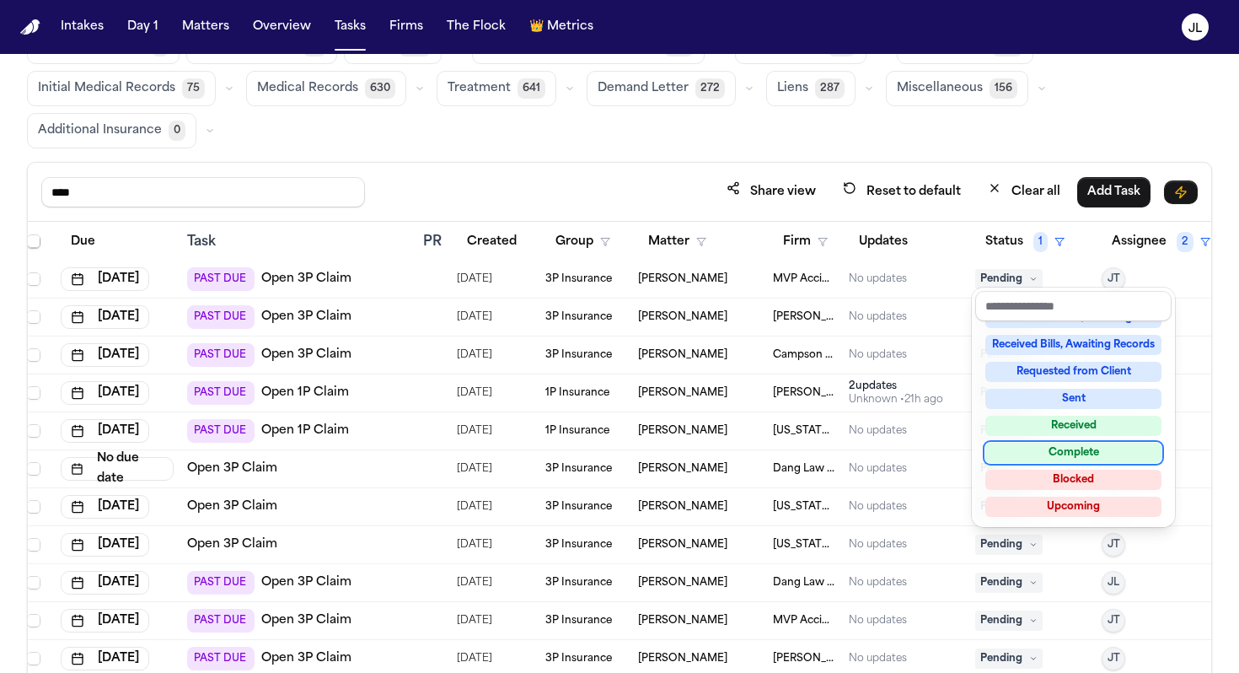
click at [1035, 446] on div "Complete" at bounding box center [1074, 453] width 176 height 20
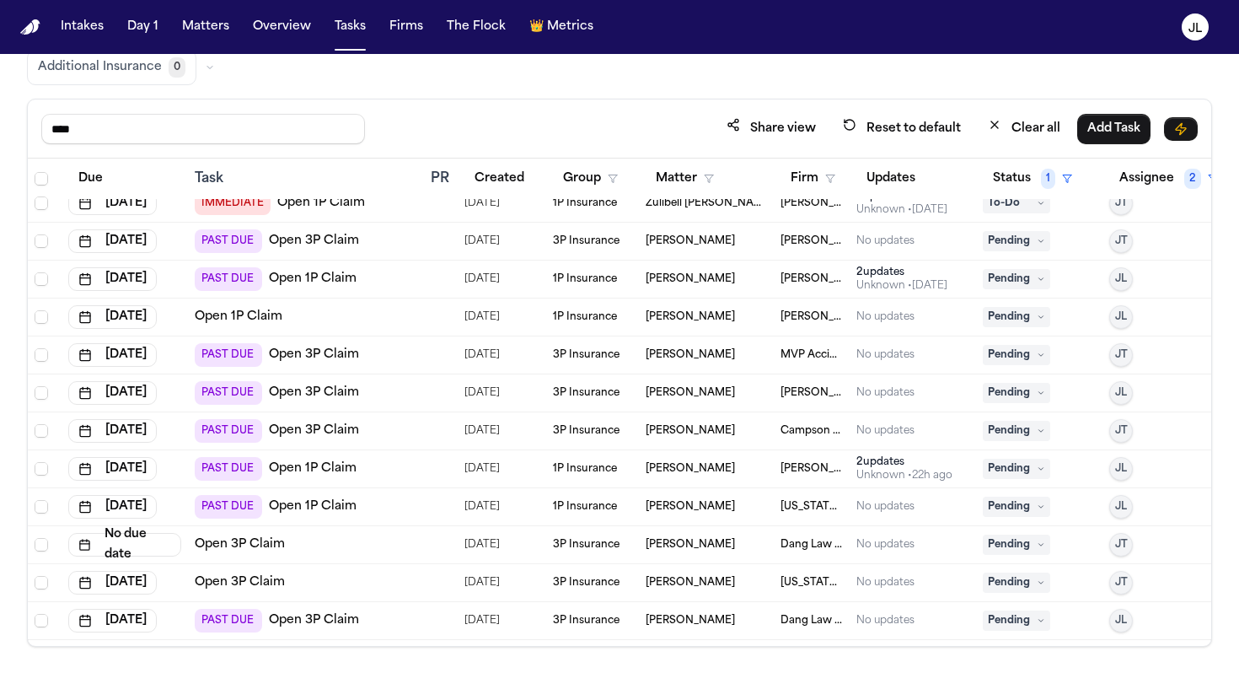
scroll to position [0, 0]
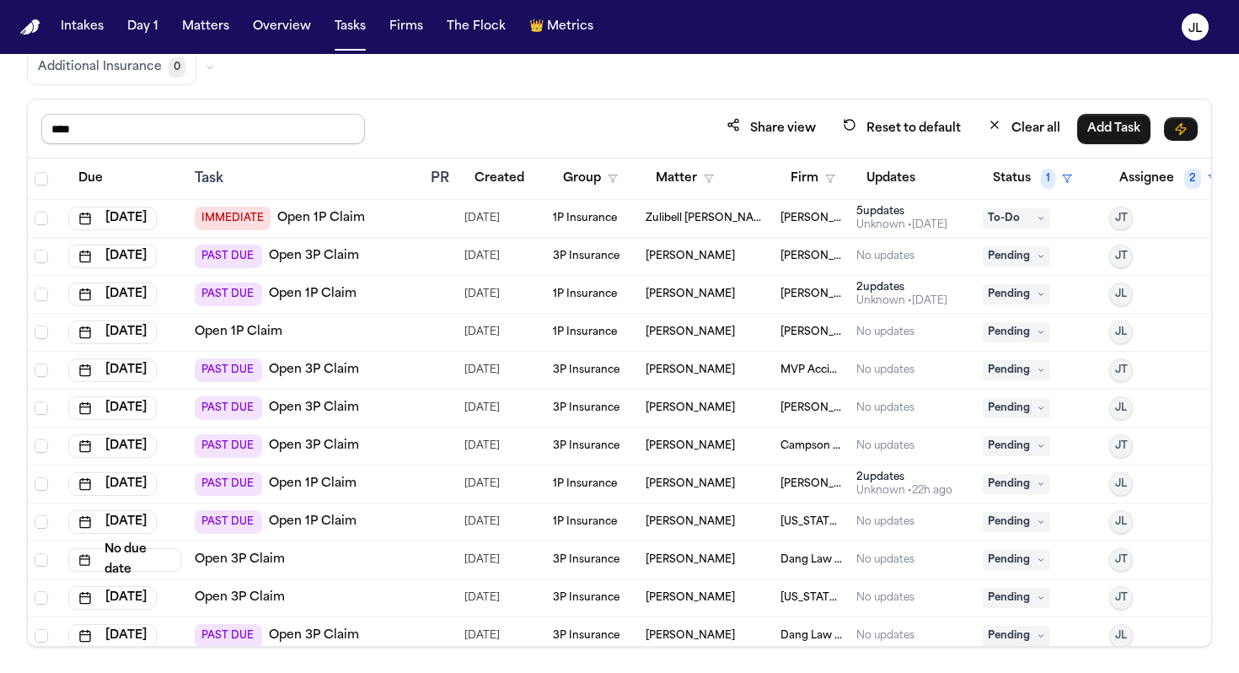
click at [260, 140] on input "****" at bounding box center [203, 129] width 324 height 30
drag, startPoint x: 260, startPoint y: 140, endPoint x: 35, endPoint y: 139, distance: 225.1
click at [35, 139] on div "**** Share view Reset to default Clear all Add Task" at bounding box center [620, 128] width 1184 height 59
type input "****"
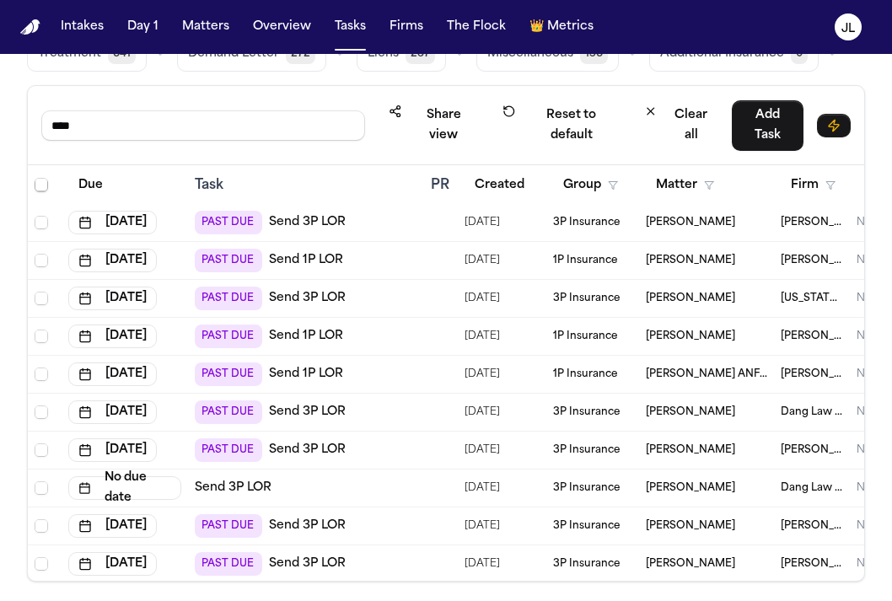
scroll to position [2168, 0]
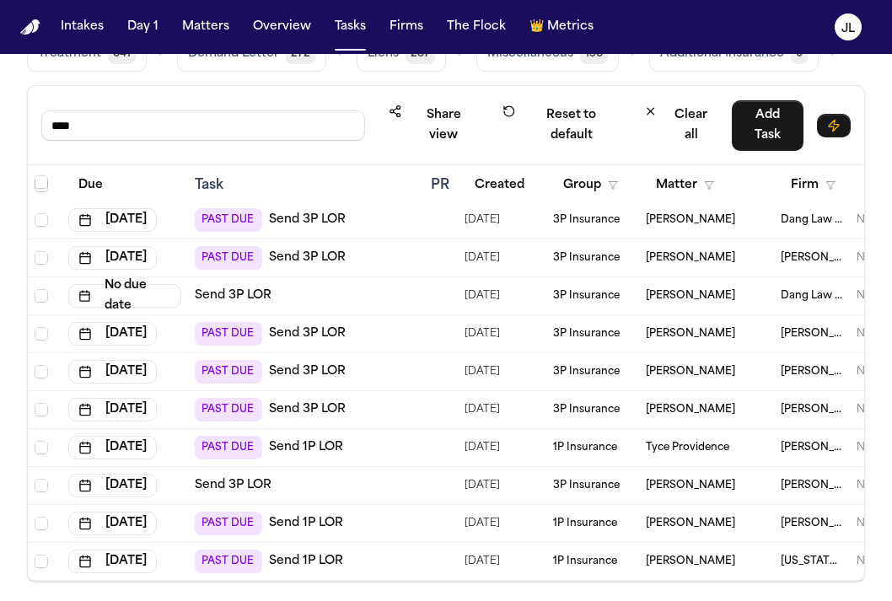
click at [309, 563] on link "Send 1P LOR" at bounding box center [306, 561] width 74 height 17
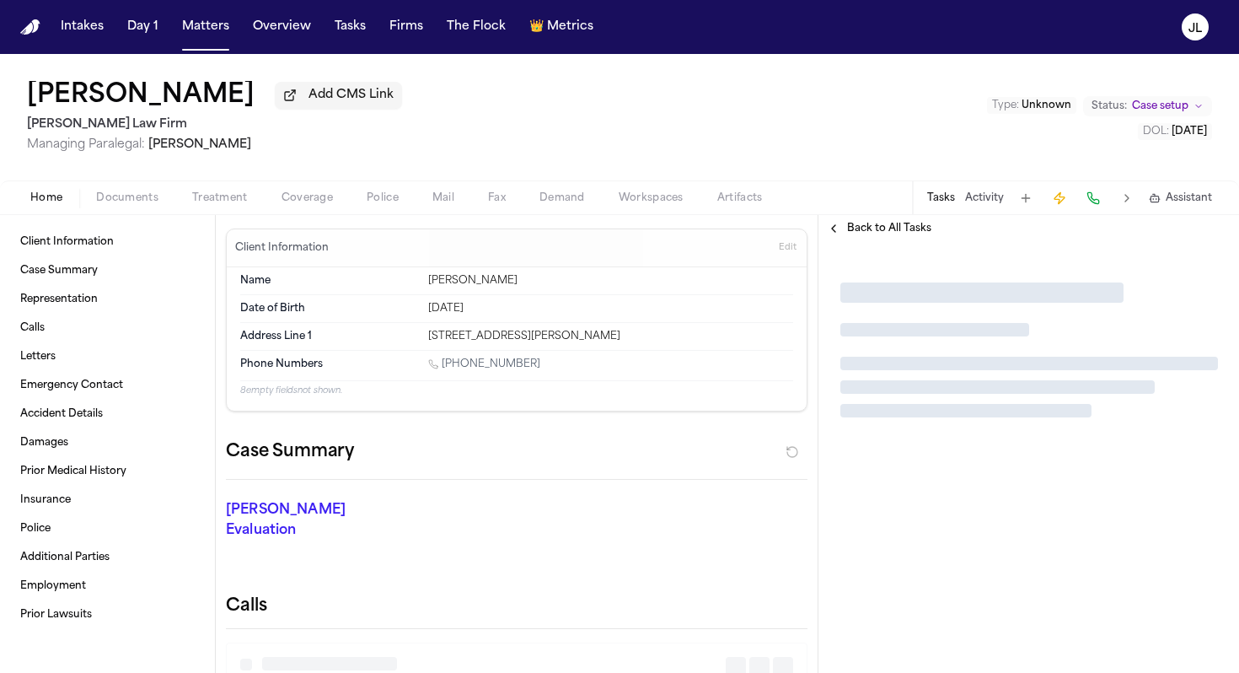
click at [304, 205] on span "Coverage" at bounding box center [307, 197] width 51 height 13
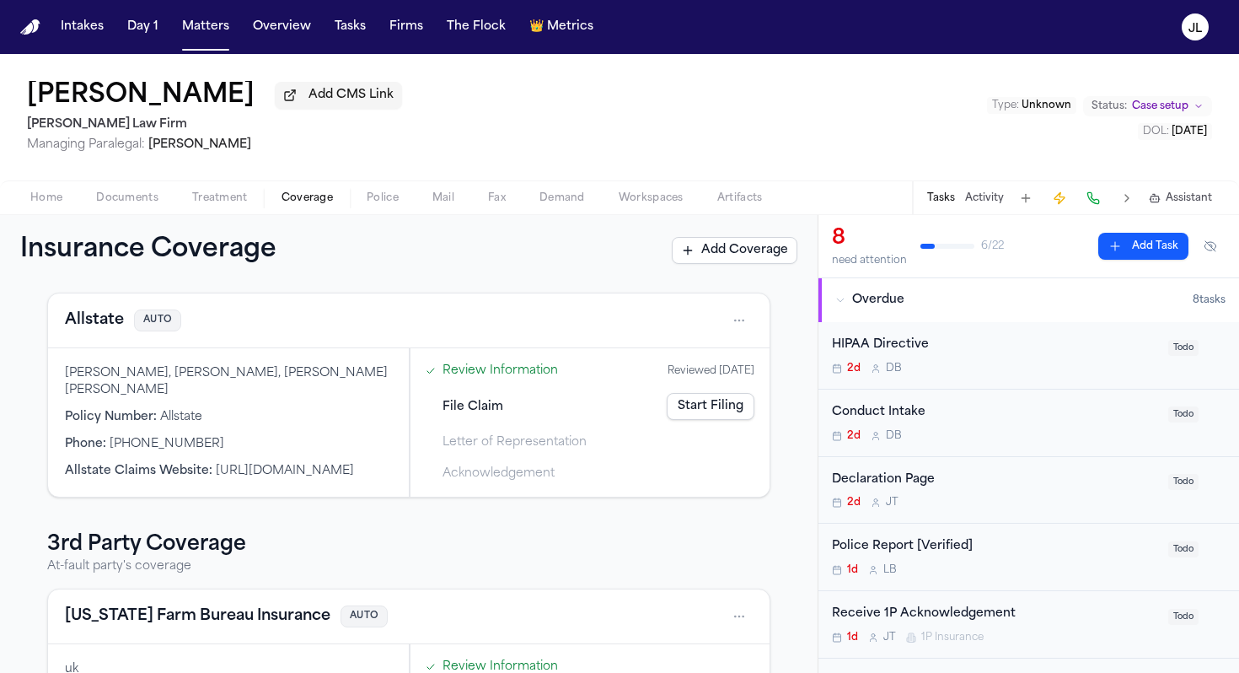
scroll to position [73, 0]
click at [98, 319] on button "Allstate" at bounding box center [94, 319] width 59 height 24
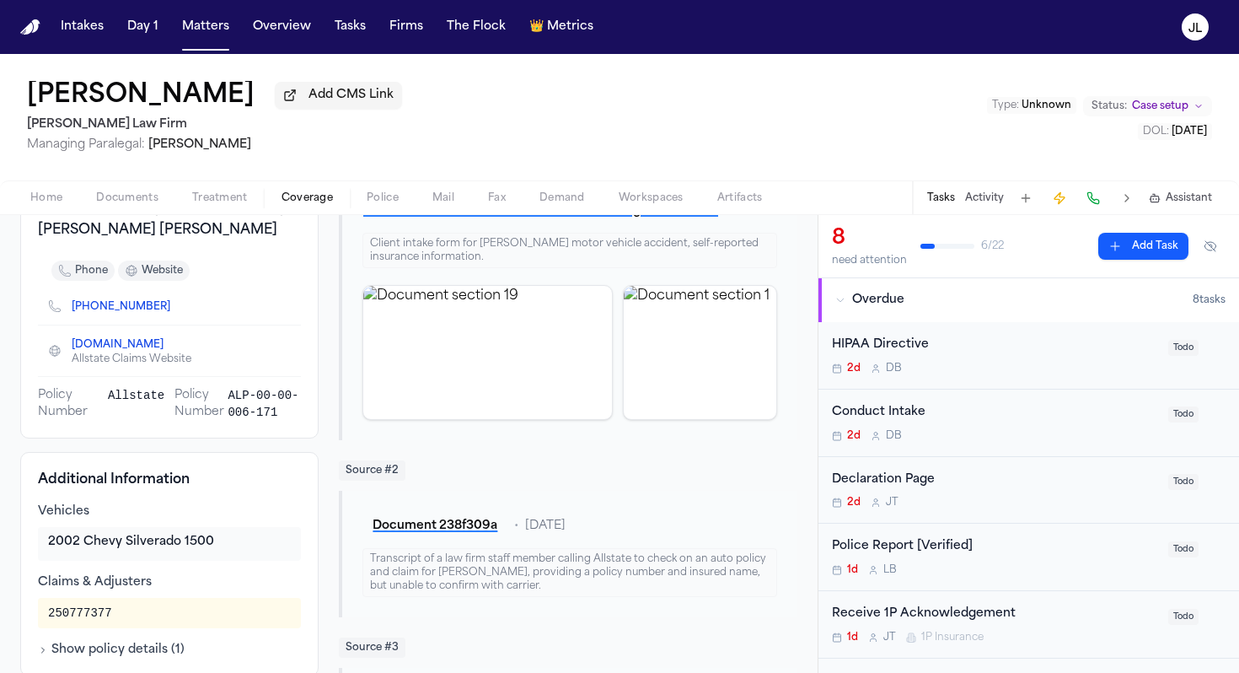
scroll to position [28, 0]
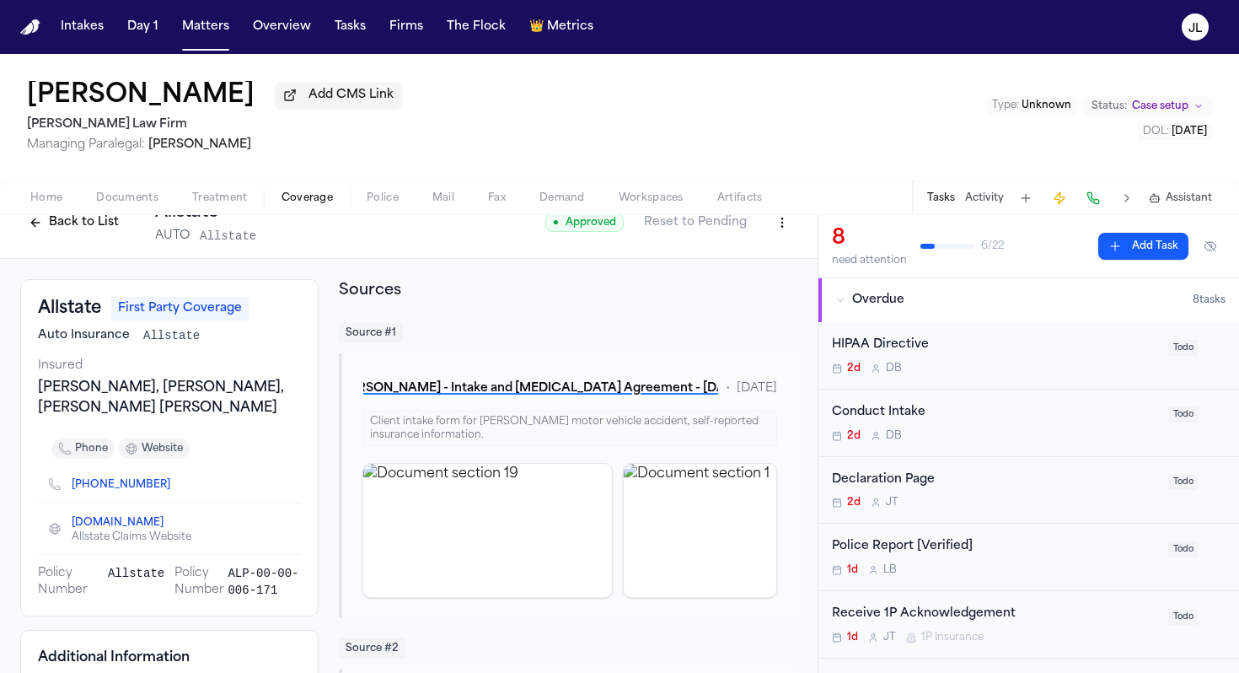
click at [44, 230] on button "Back to List" at bounding box center [73, 222] width 107 height 27
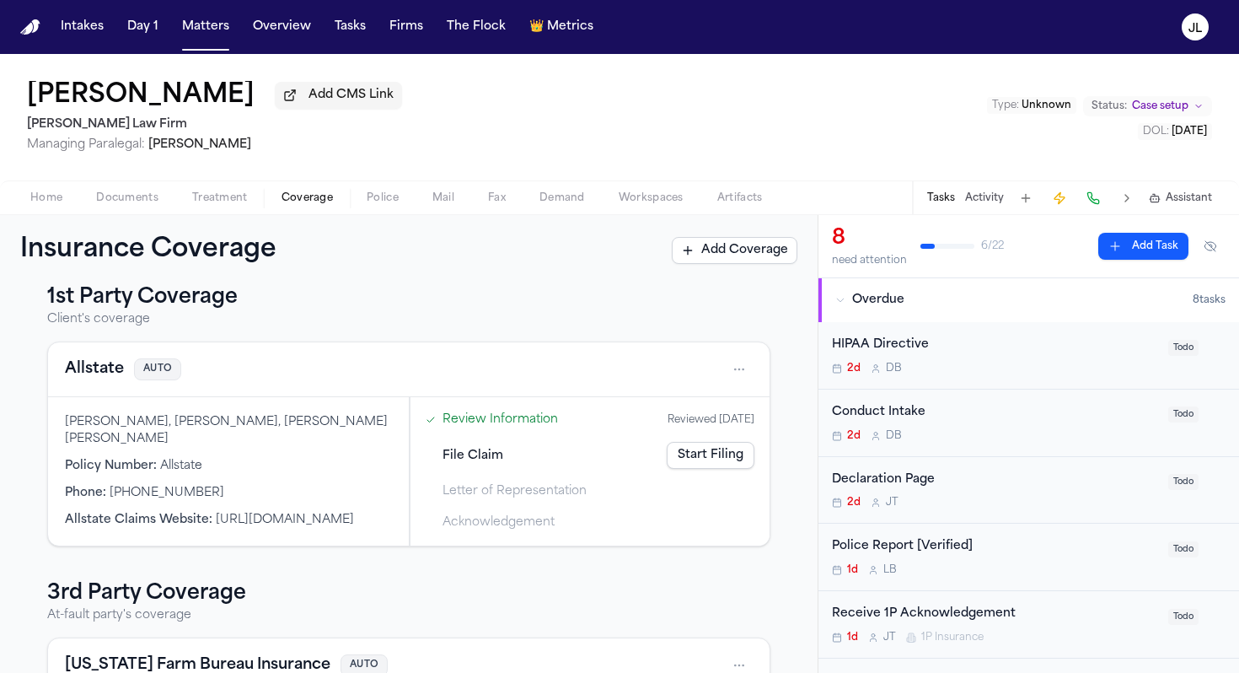
scroll to position [21, 0]
click at [103, 370] on button "Allstate" at bounding box center [94, 370] width 59 height 24
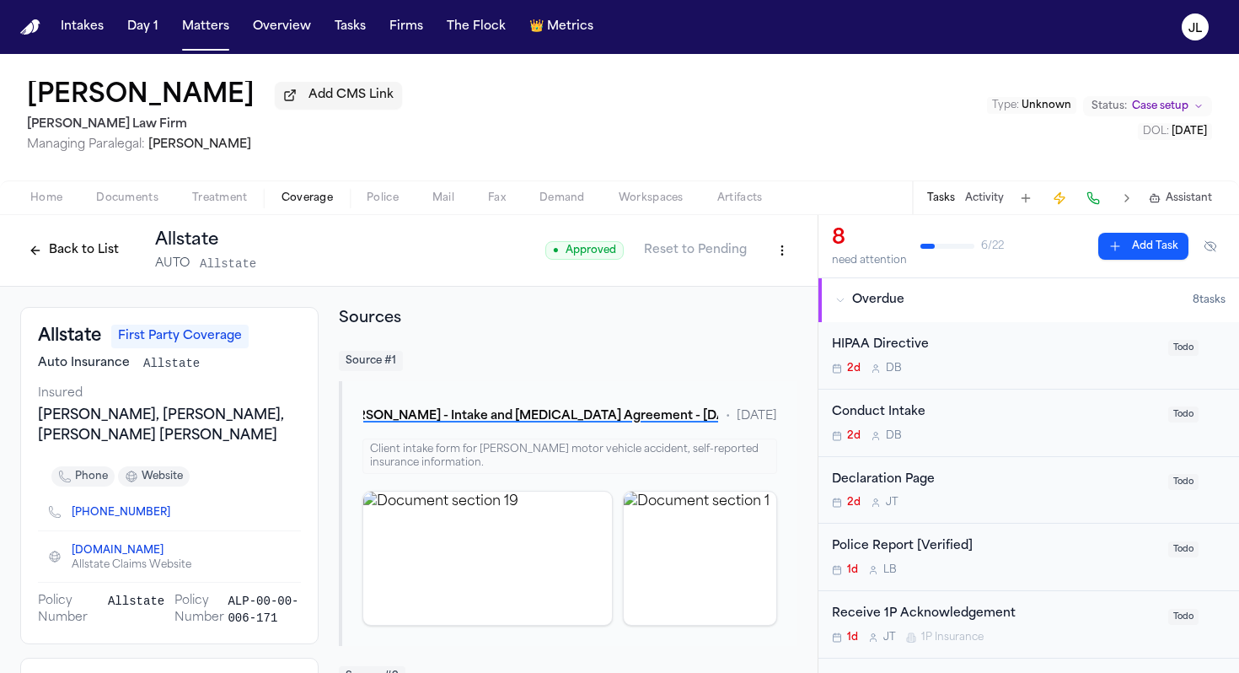
click at [62, 231] on div "Back to List Allstate AUTO Allstate ● Approved Reset to Pending" at bounding box center [409, 251] width 818 height 72
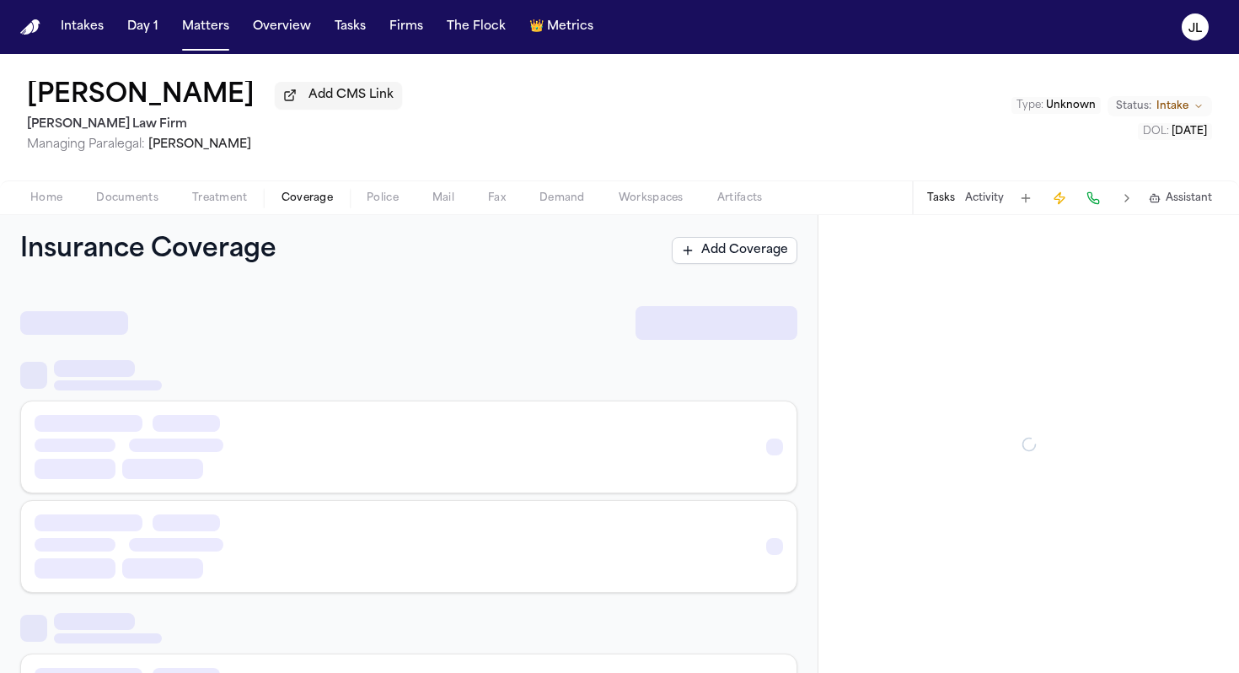
click at [305, 195] on span "Coverage" at bounding box center [307, 197] width 51 height 13
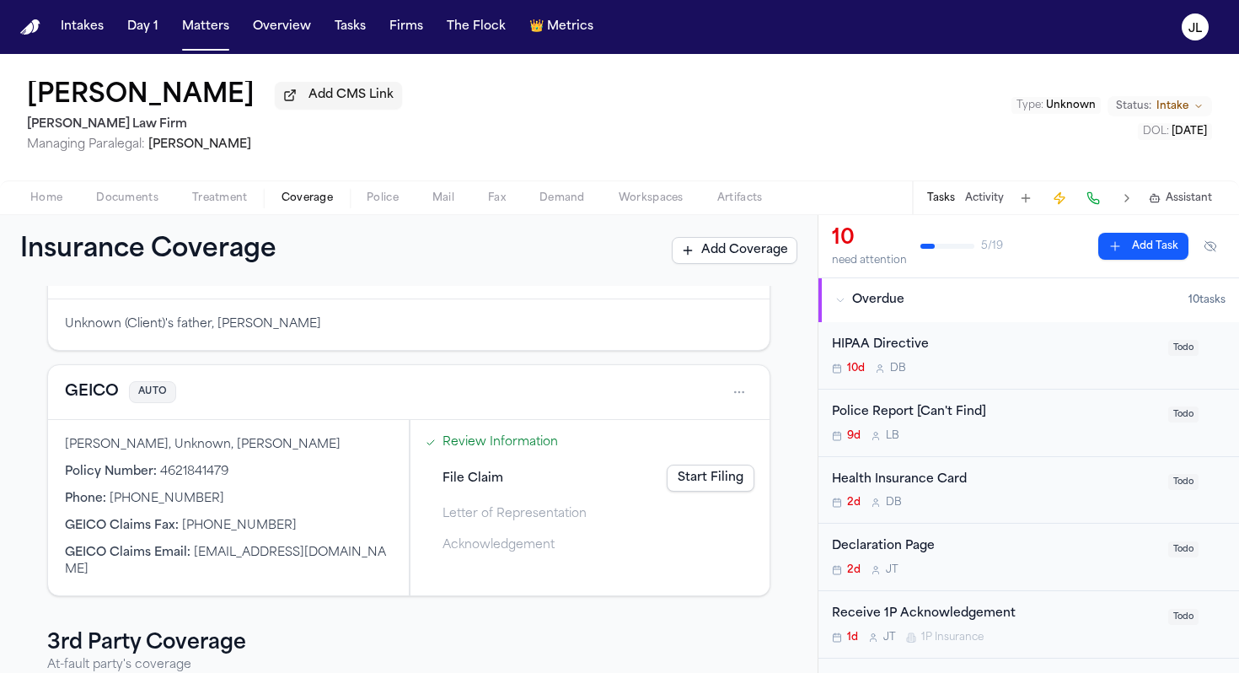
scroll to position [111, 0]
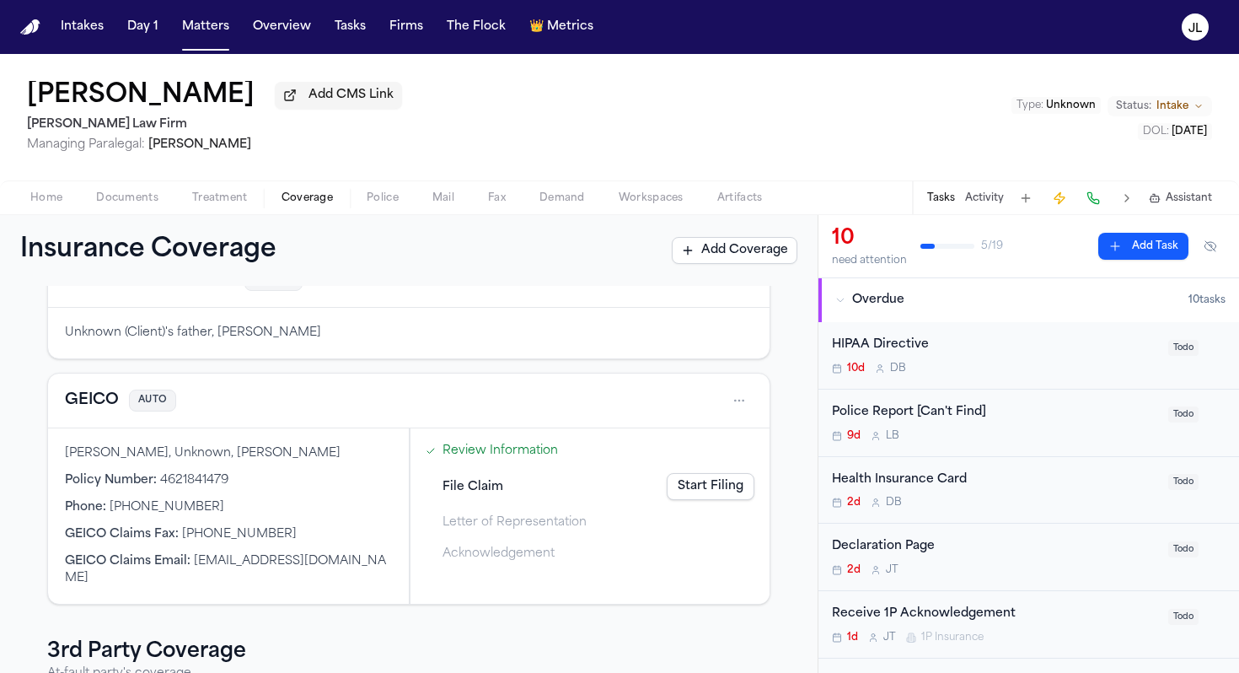
click at [99, 410] on button "GEICO" at bounding box center [92, 401] width 54 height 24
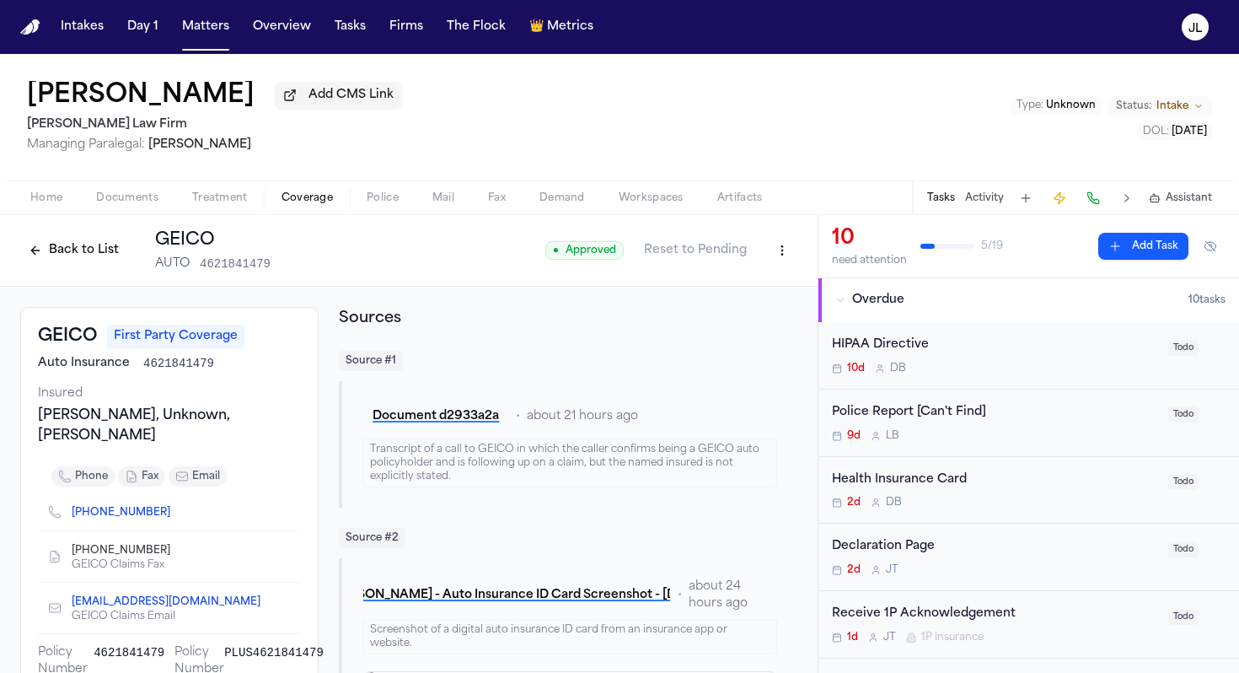
click at [66, 258] on button "Back to List" at bounding box center [73, 250] width 107 height 27
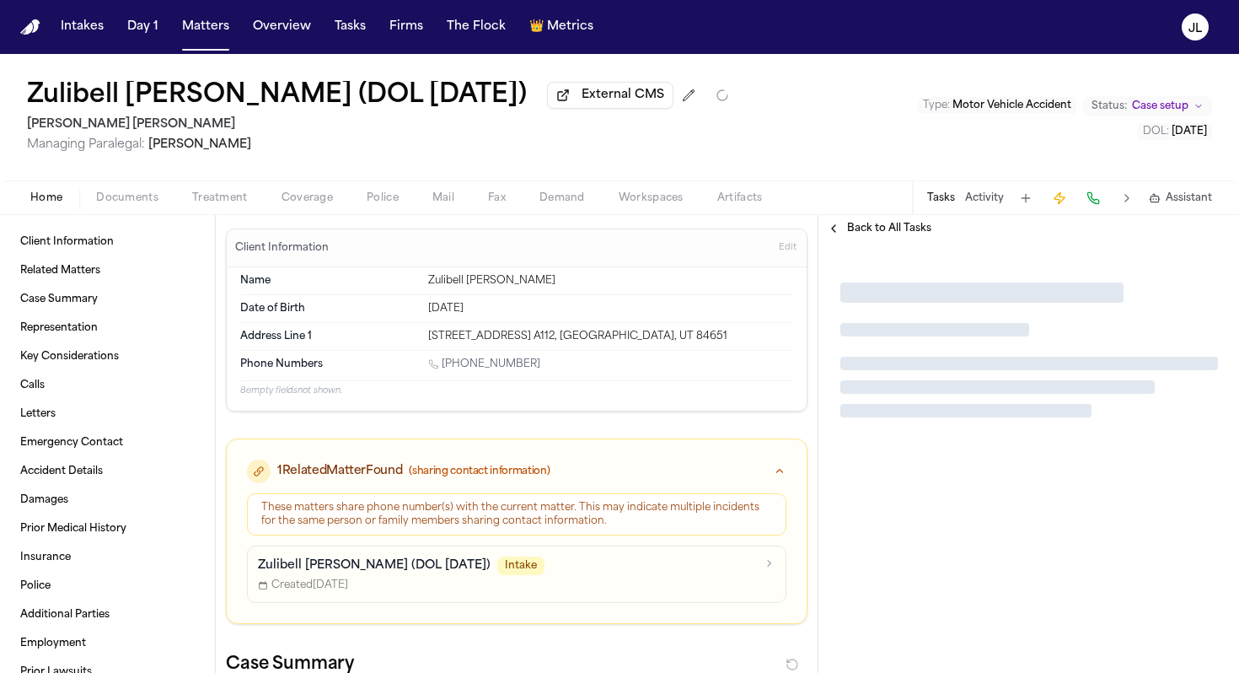
type textarea "*"
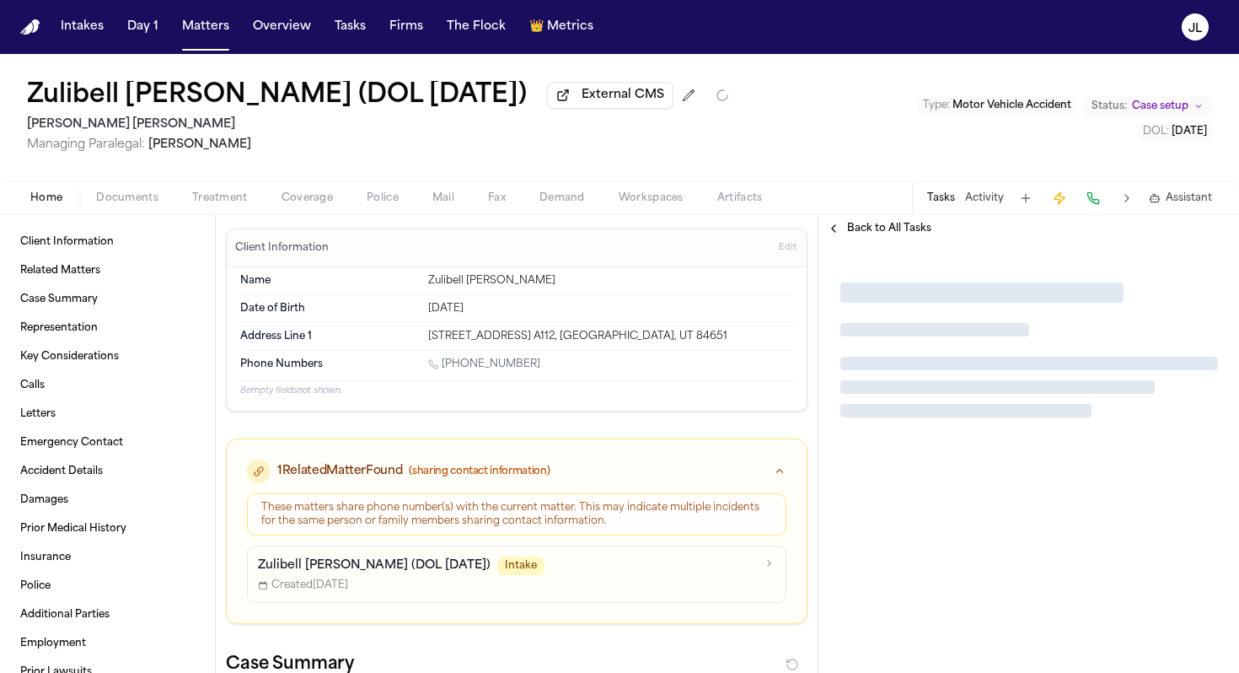
type textarea "*"
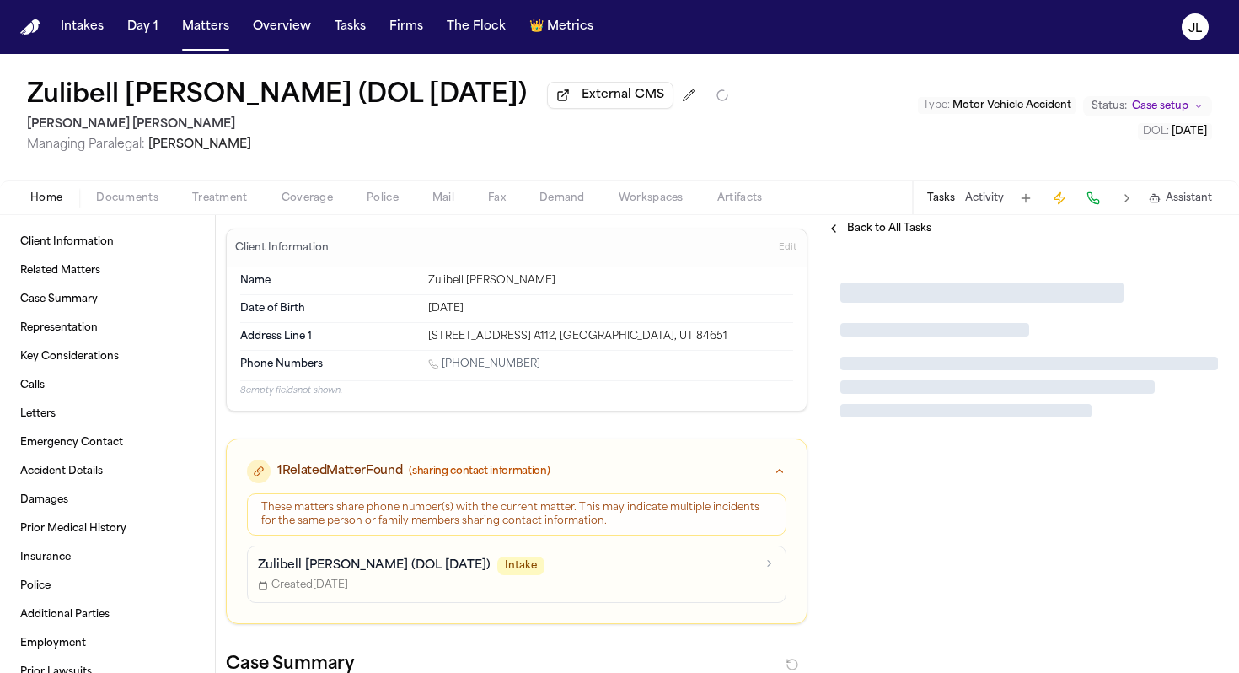
type textarea "*"
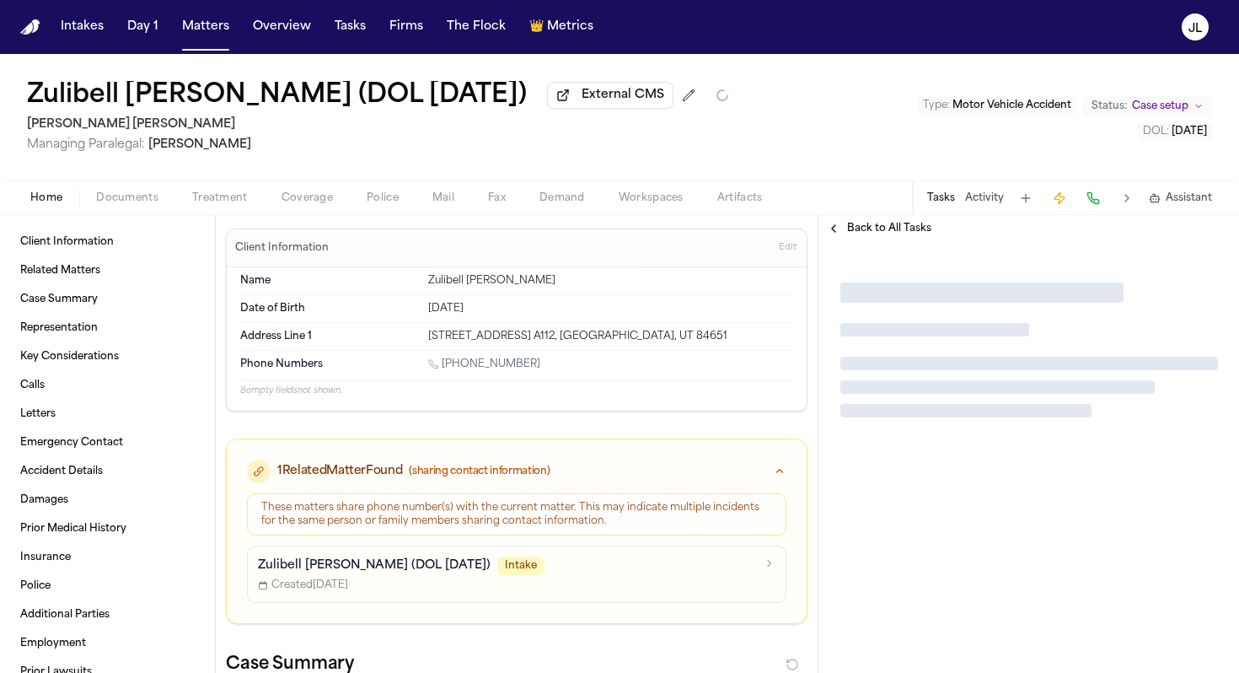
type textarea "*"
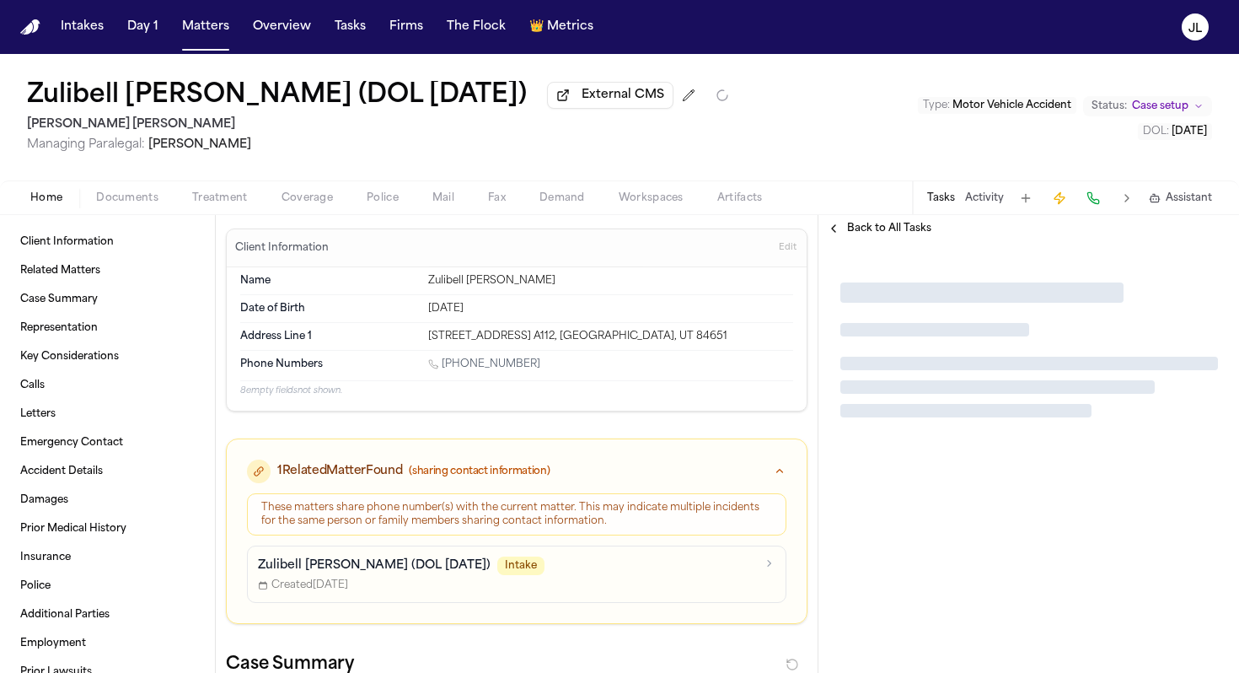
type textarea "*"
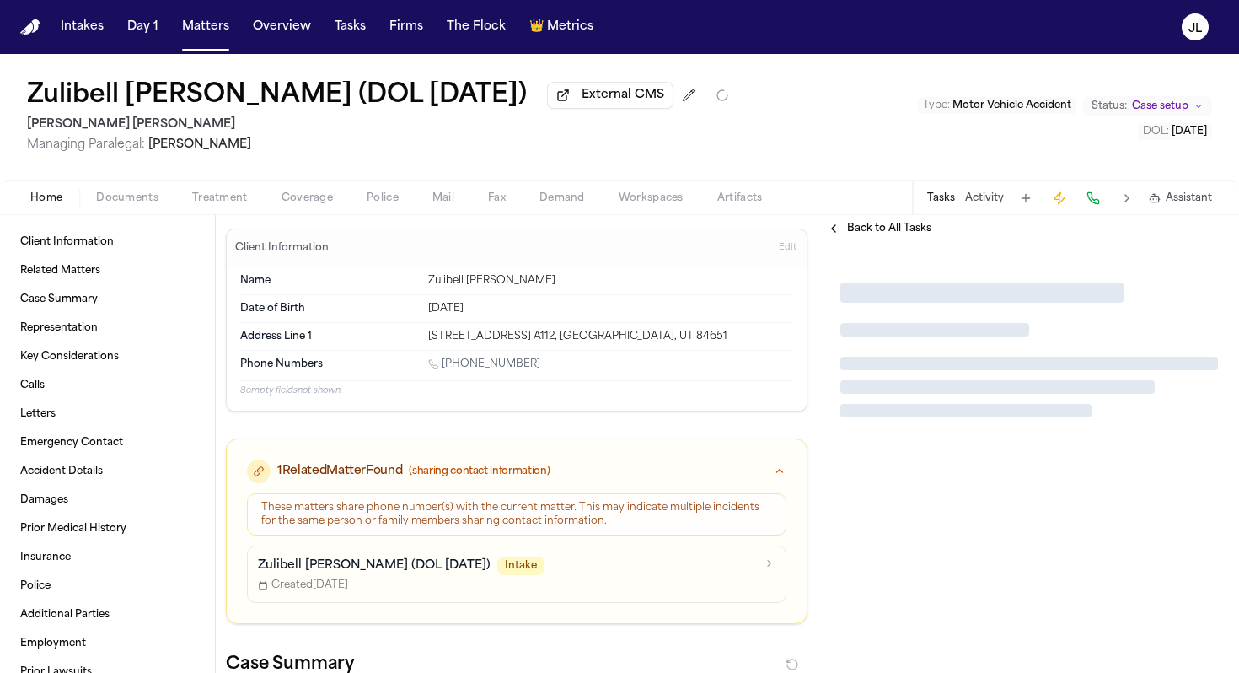
type textarea "*"
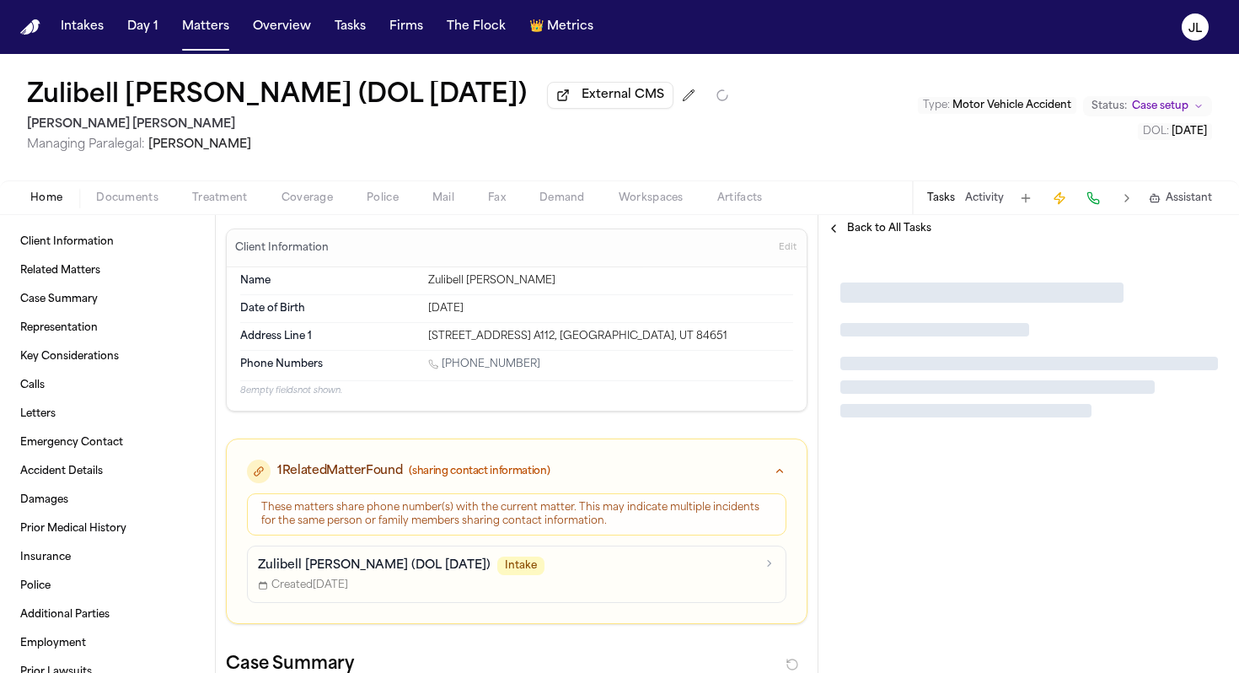
type textarea "*"
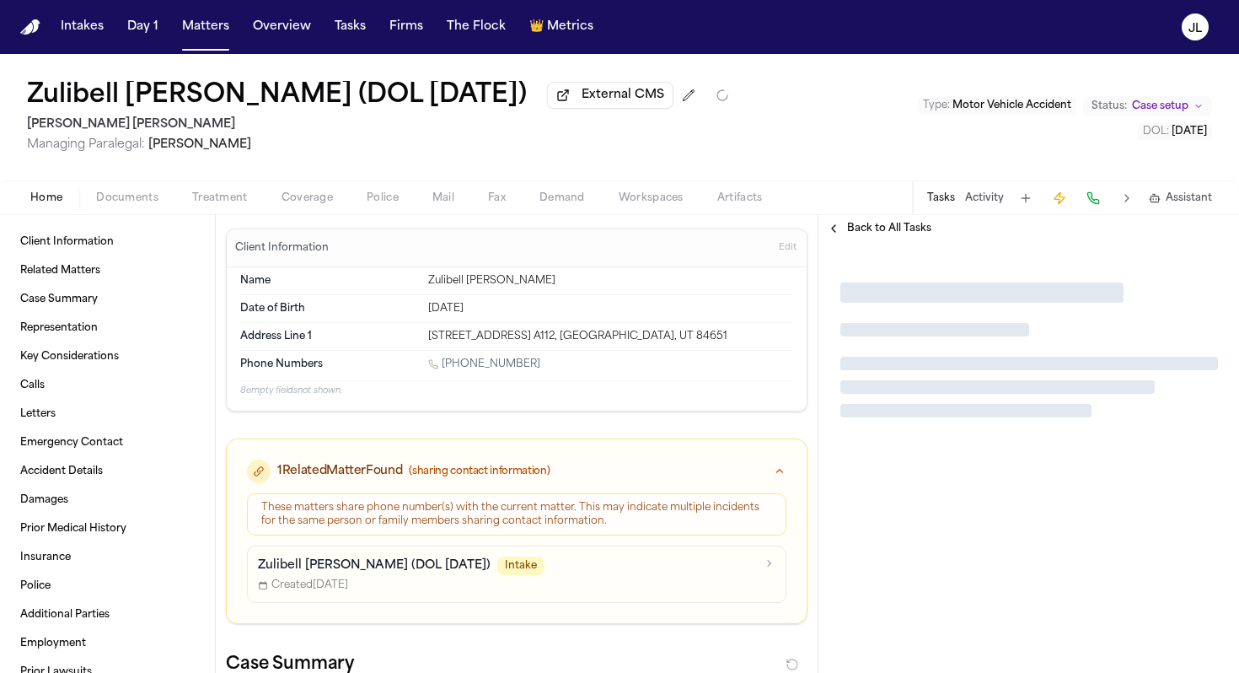
type textarea "*"
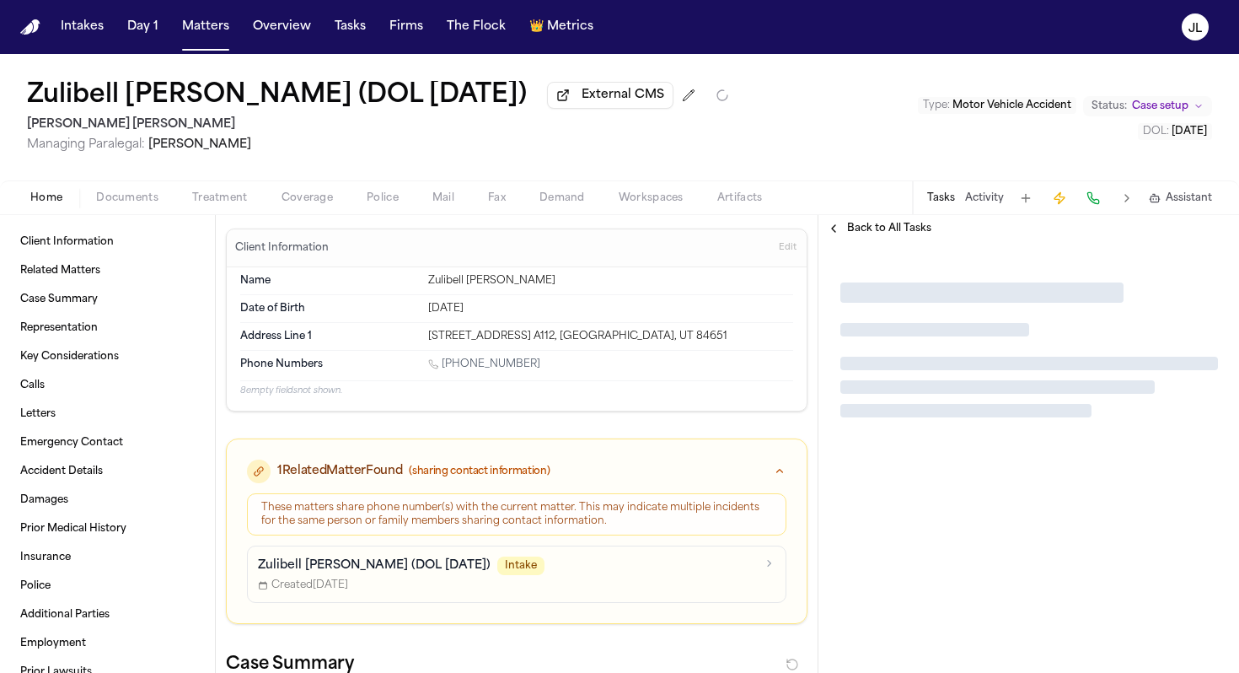
type textarea "*"
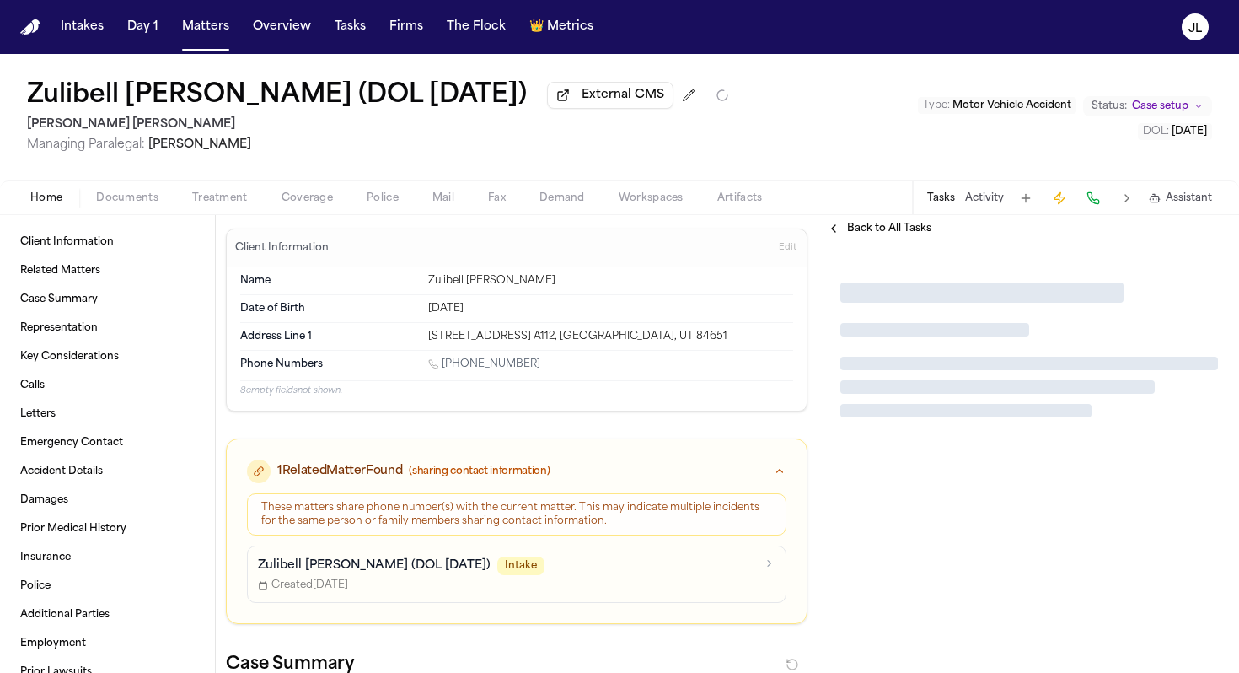
type textarea "*"
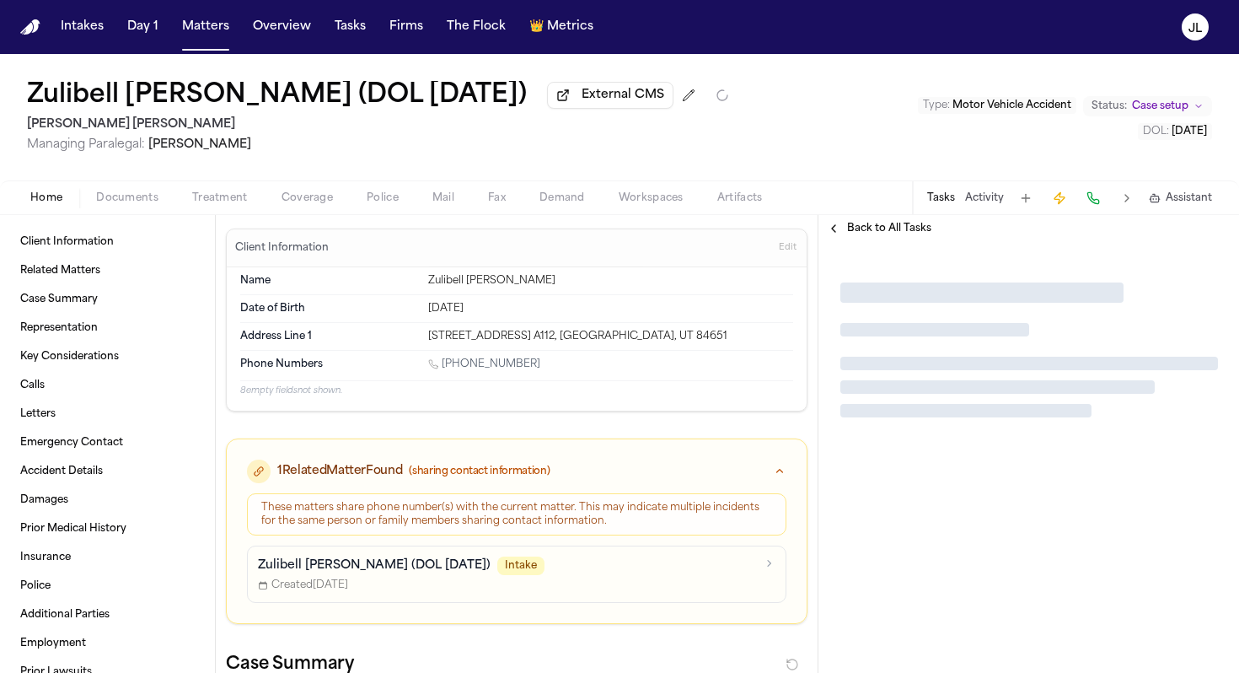
type textarea "*"
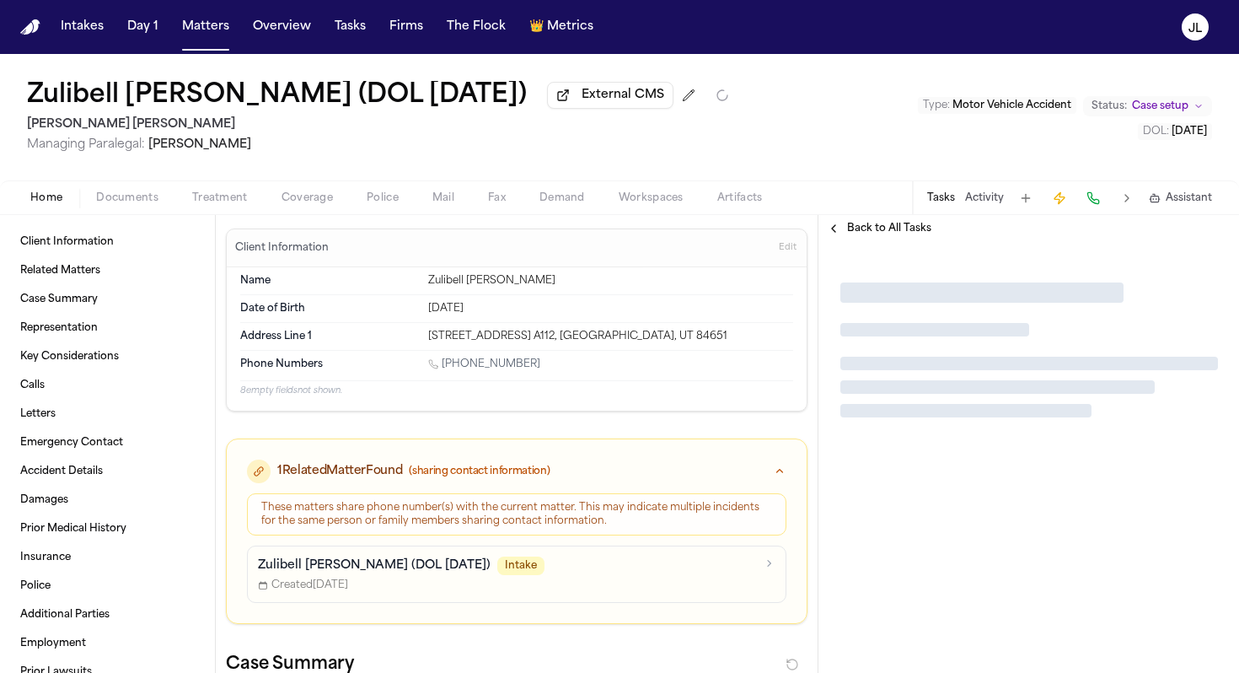
type textarea "*"
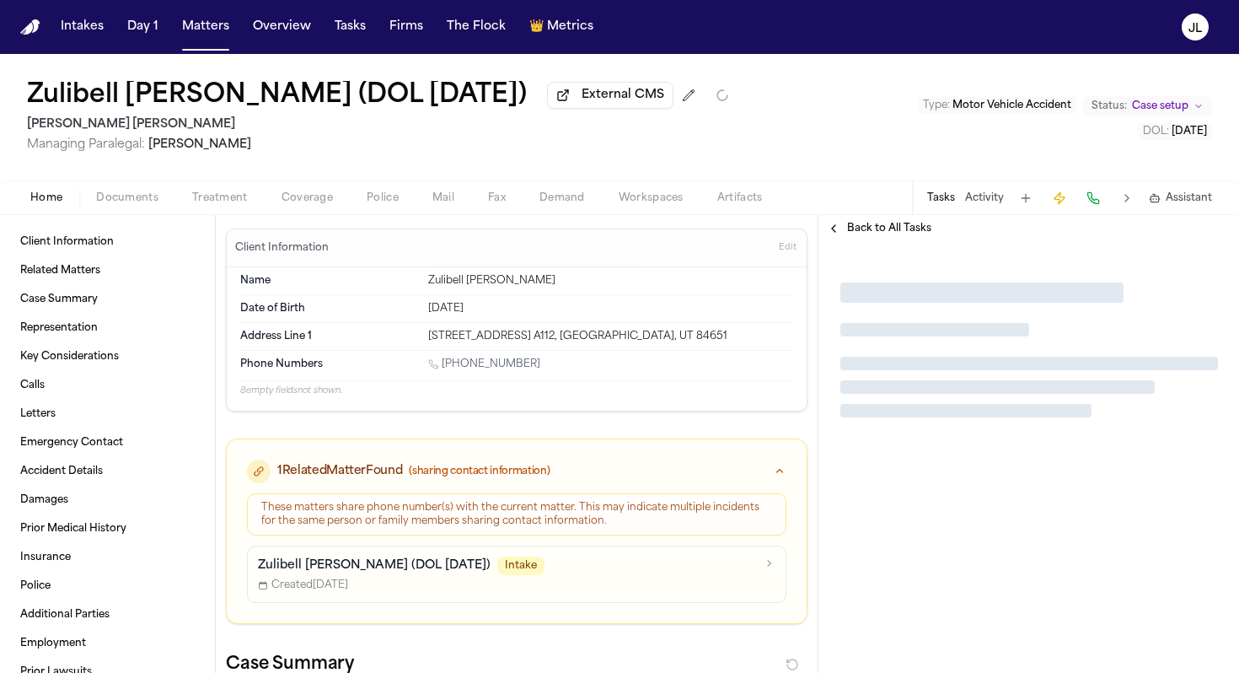
type textarea "*"
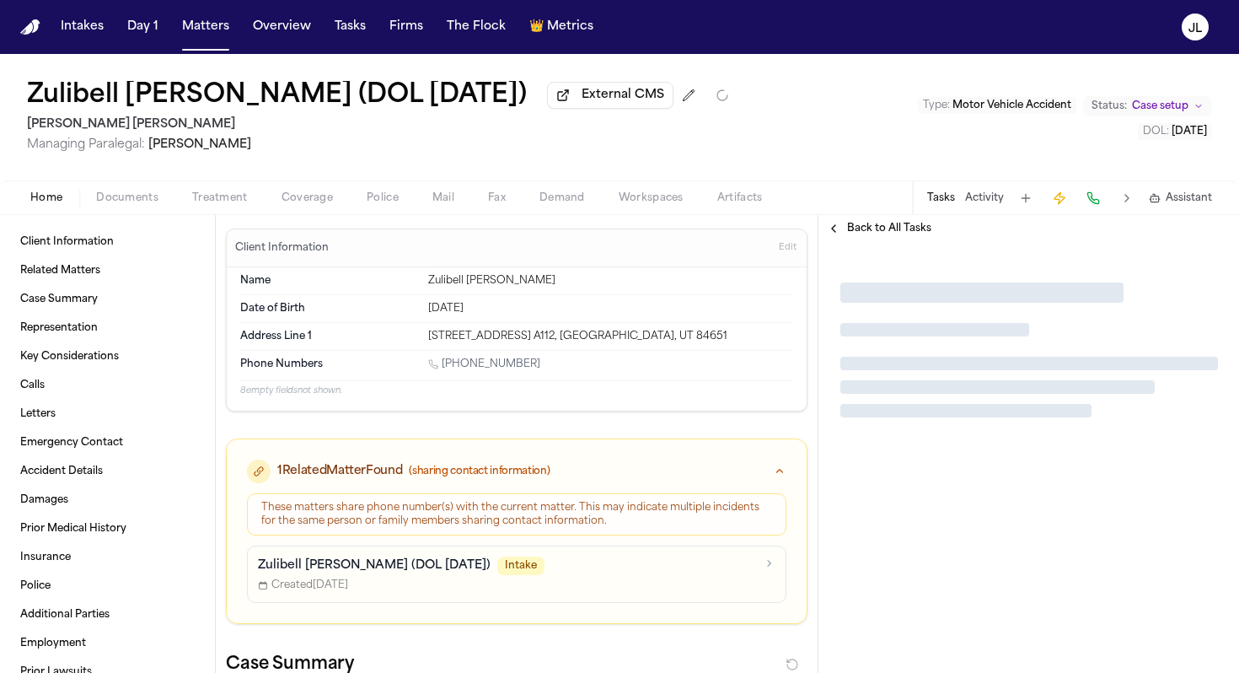
type textarea "*"
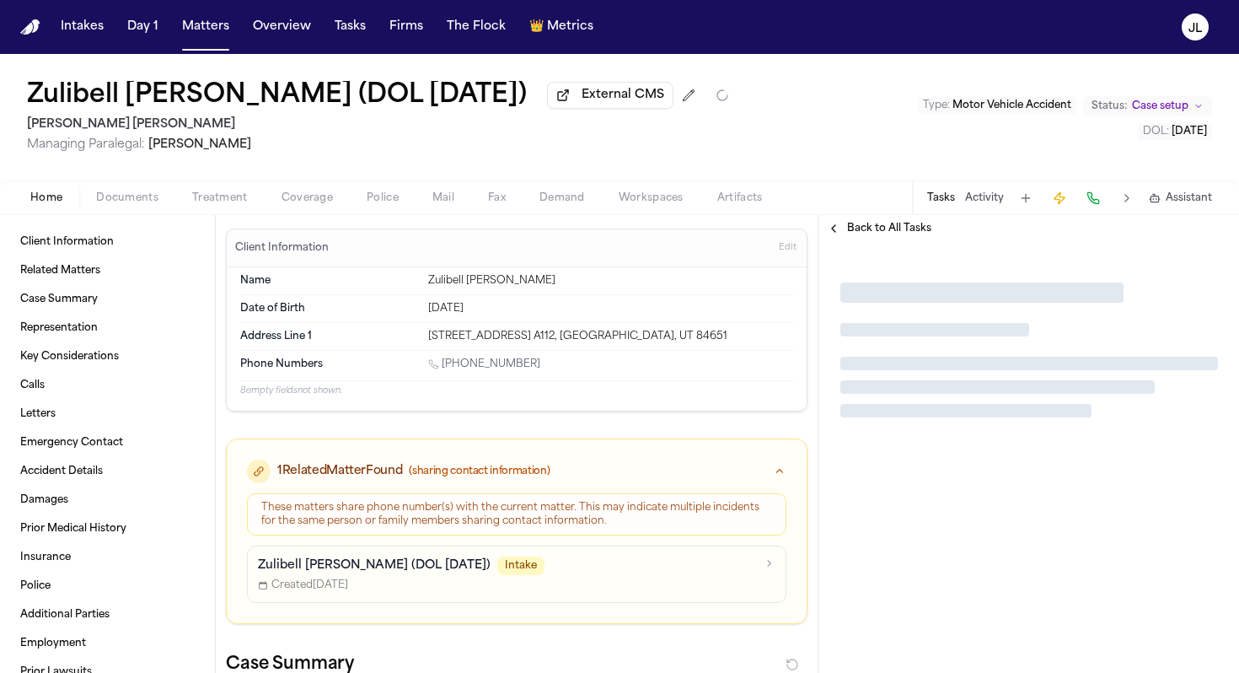
type textarea "*"
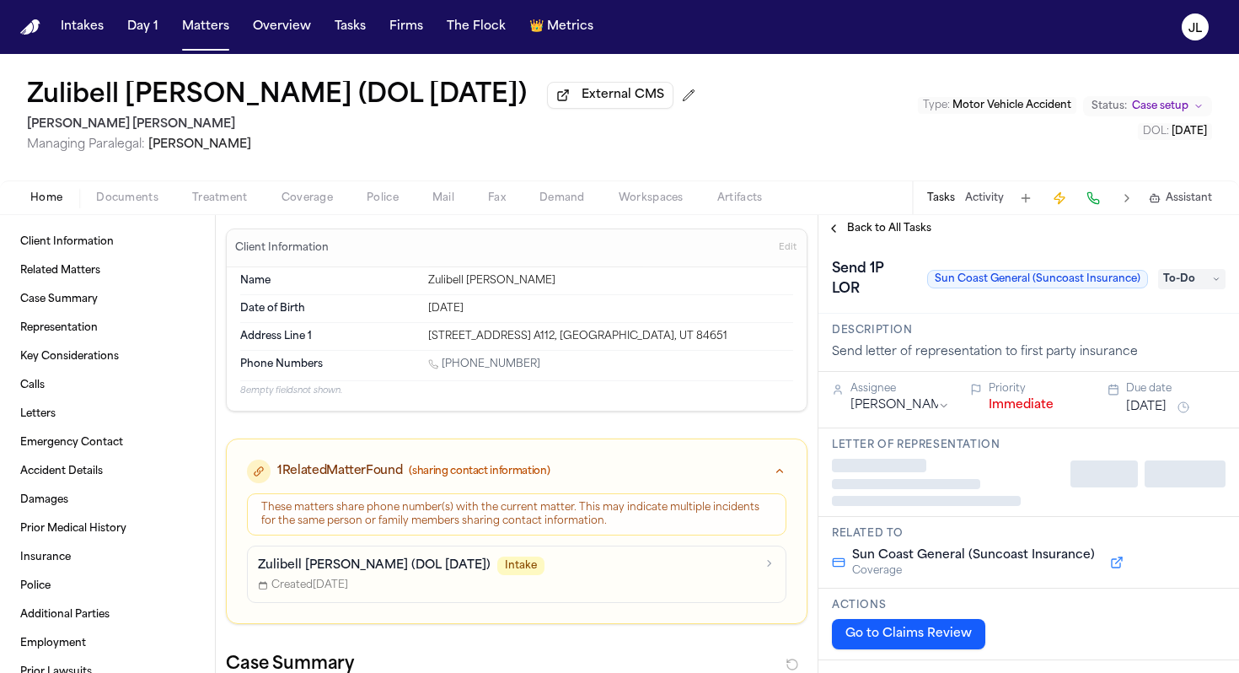
type textarea "*"
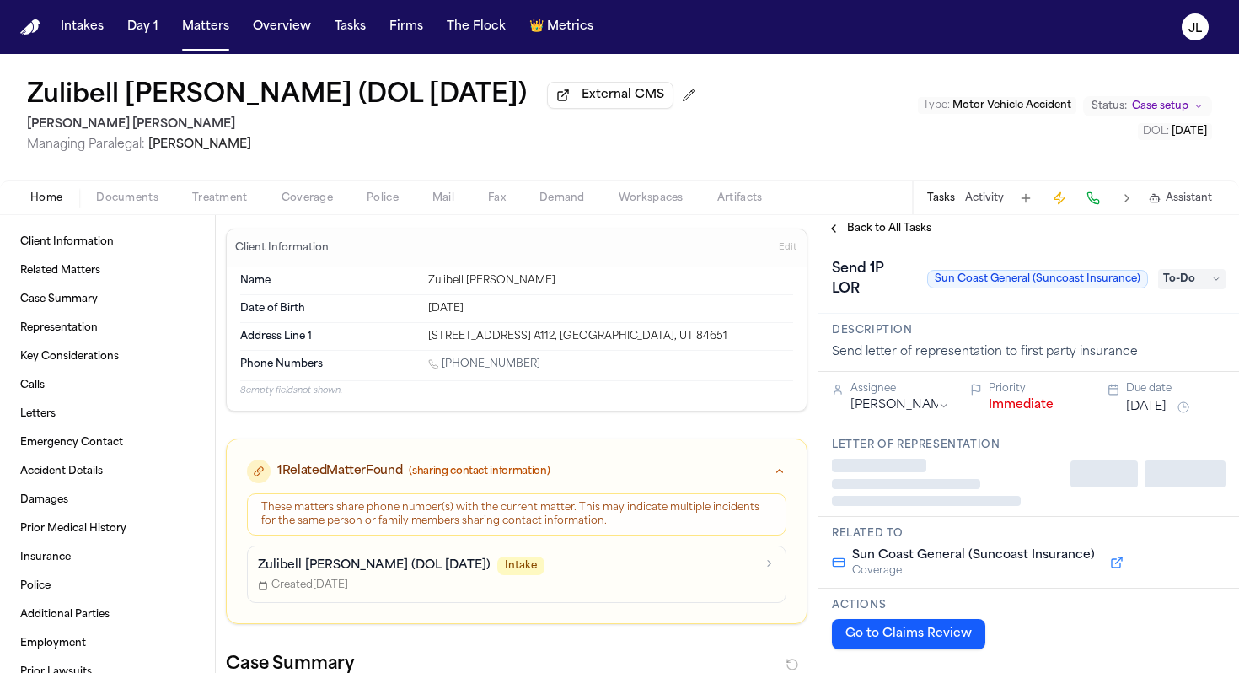
type textarea "*"
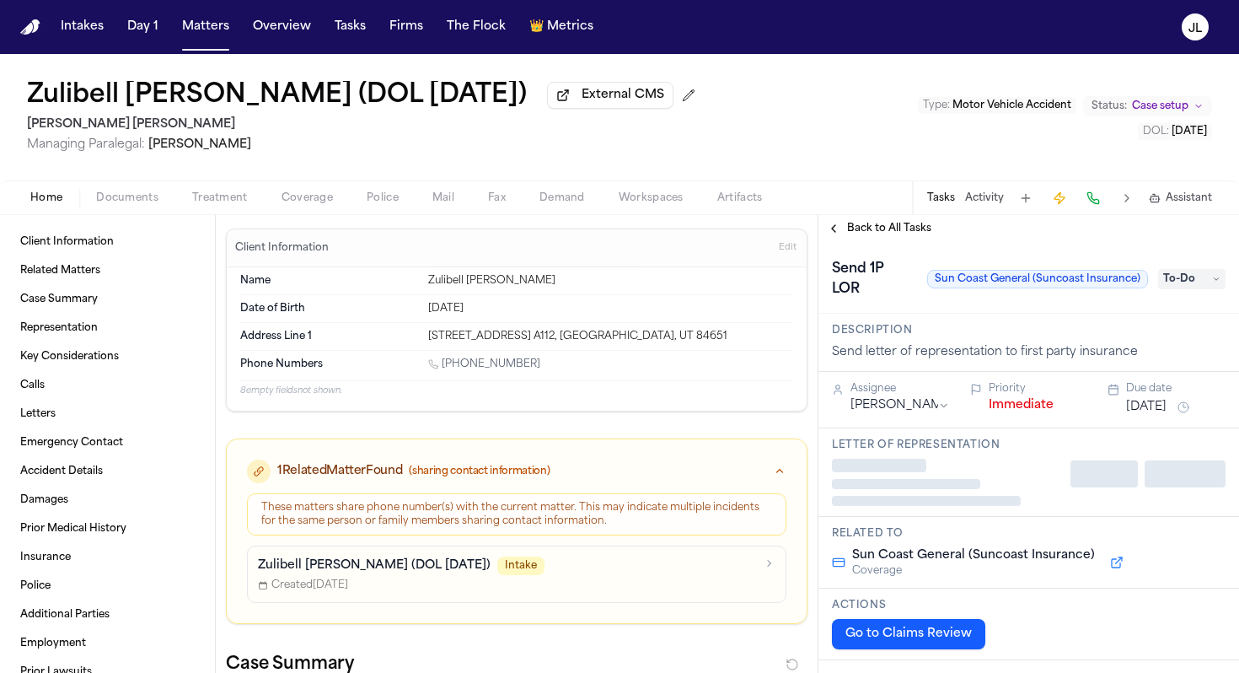
type textarea "*"
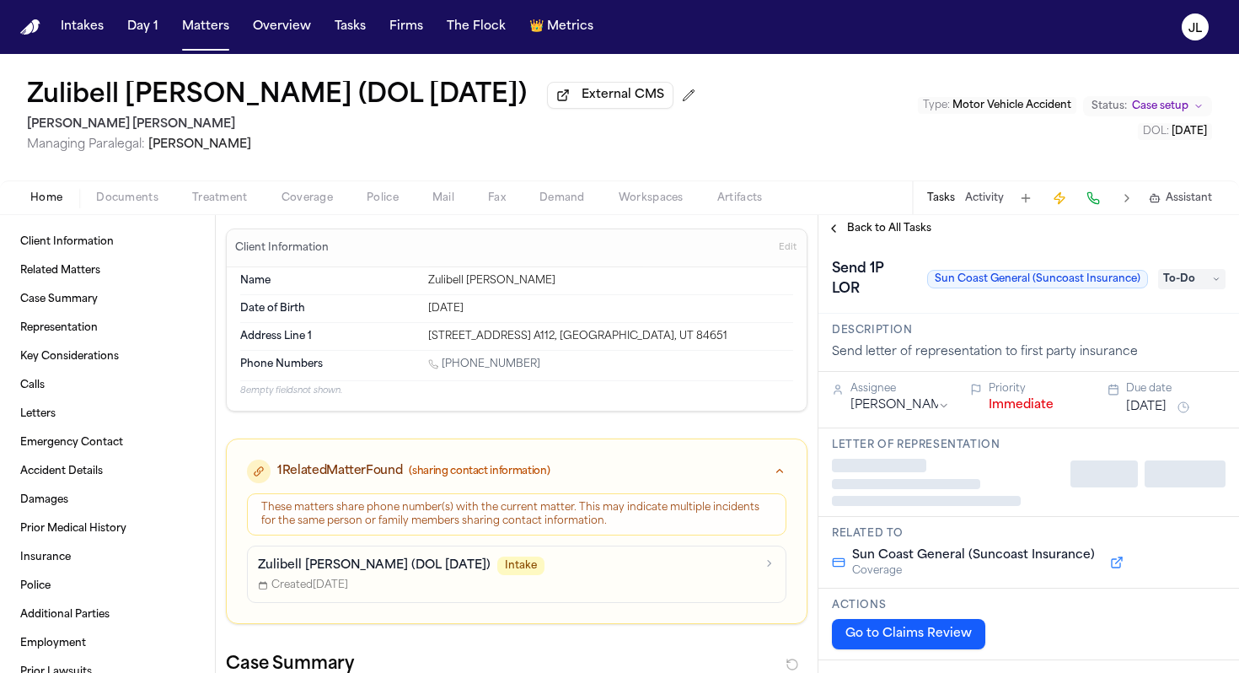
type textarea "*"
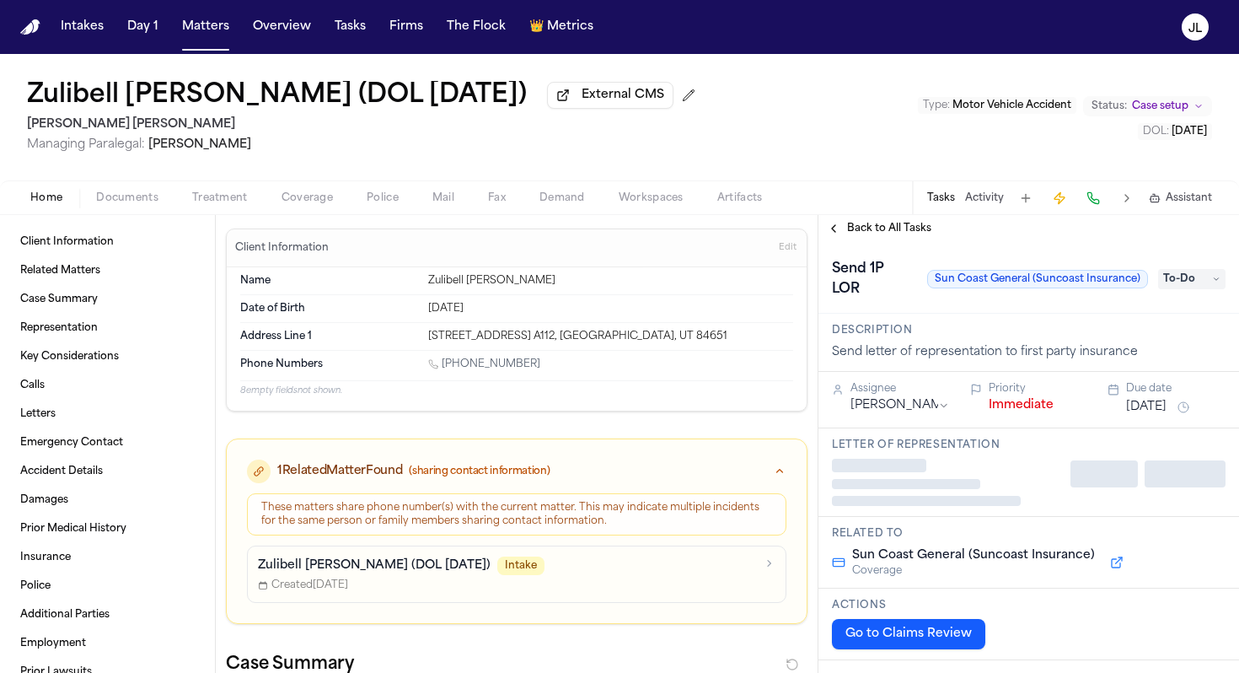
type textarea "*"
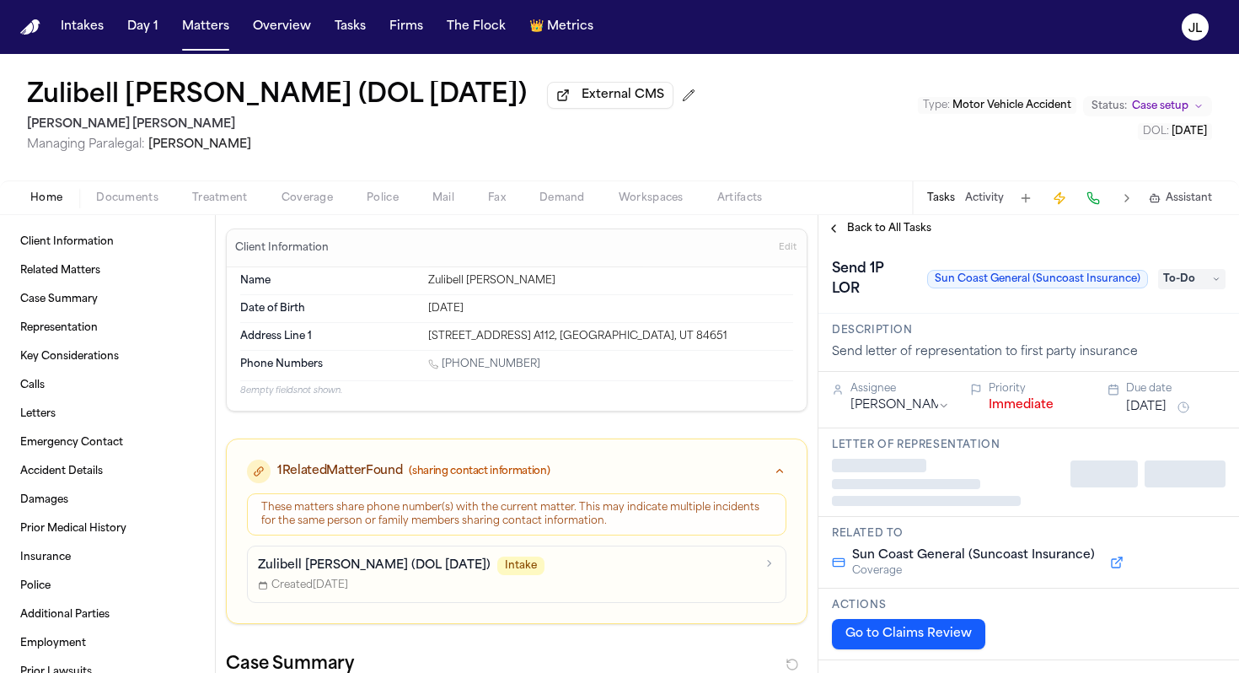
type textarea "*"
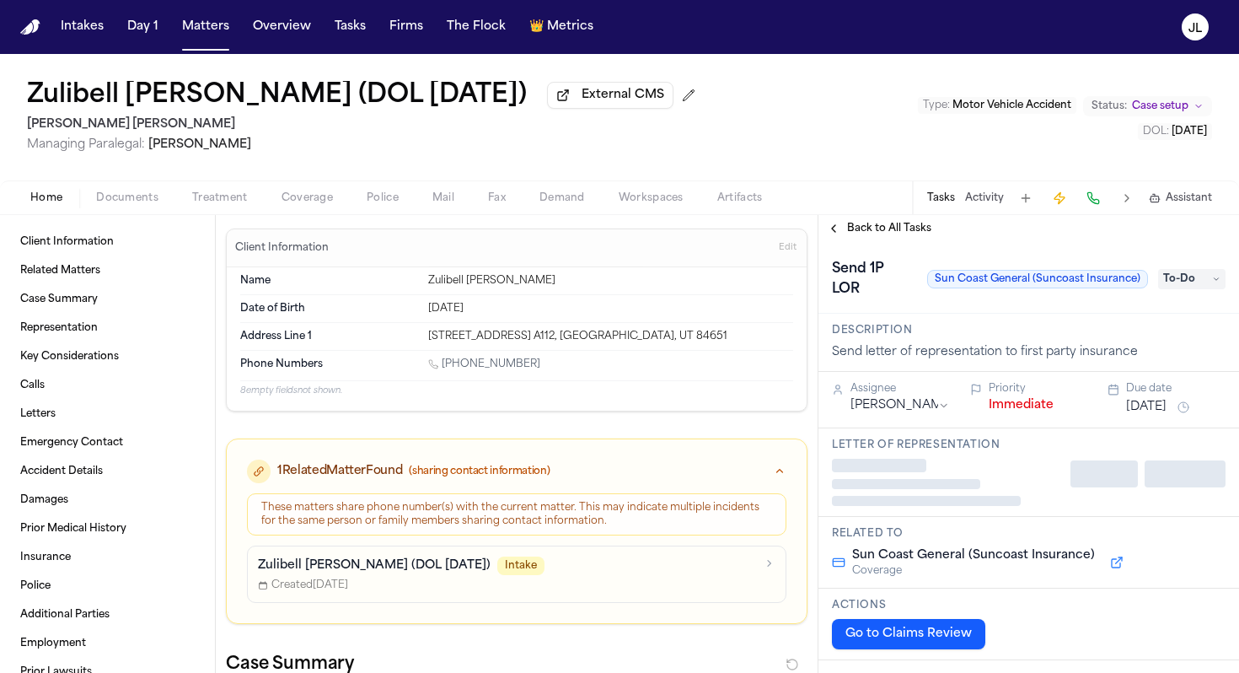
type textarea "*"
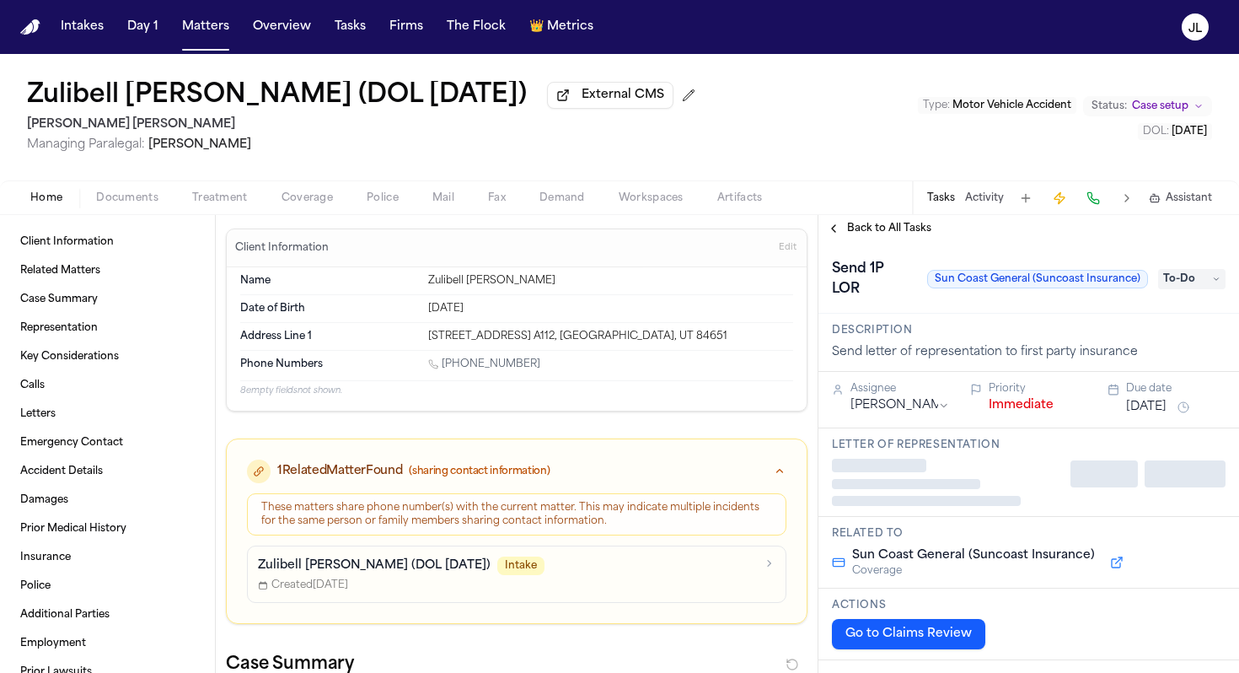
type textarea "*"
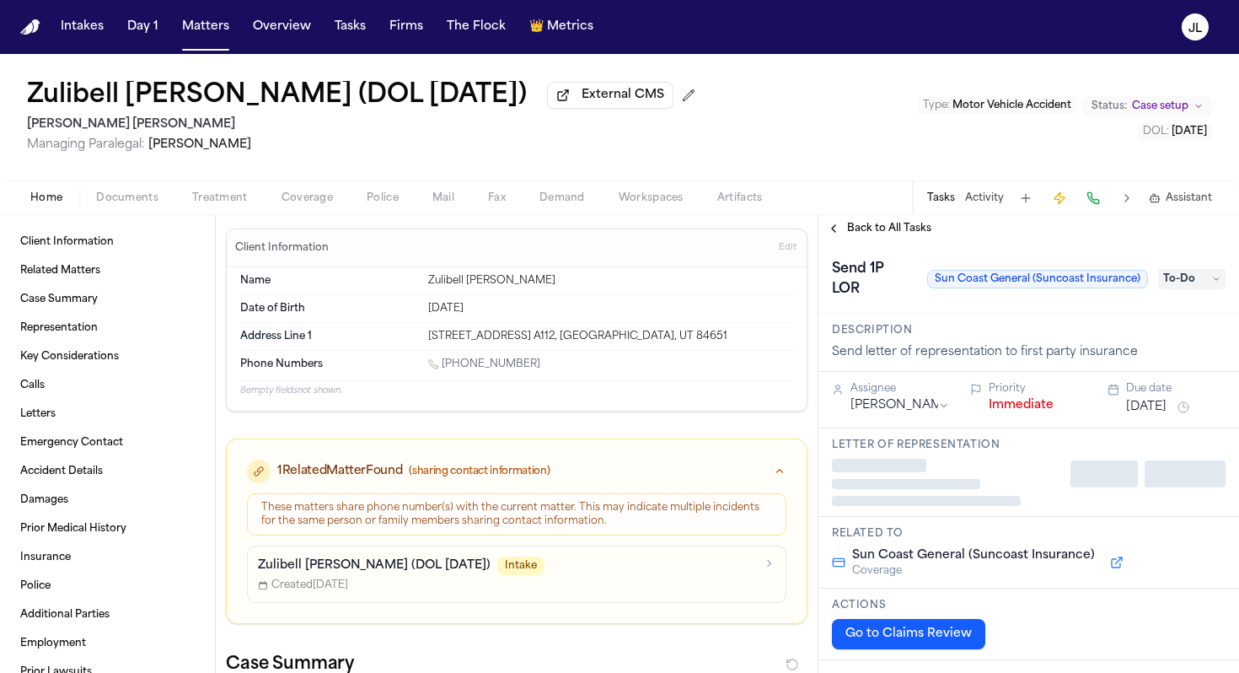
type textarea "*"
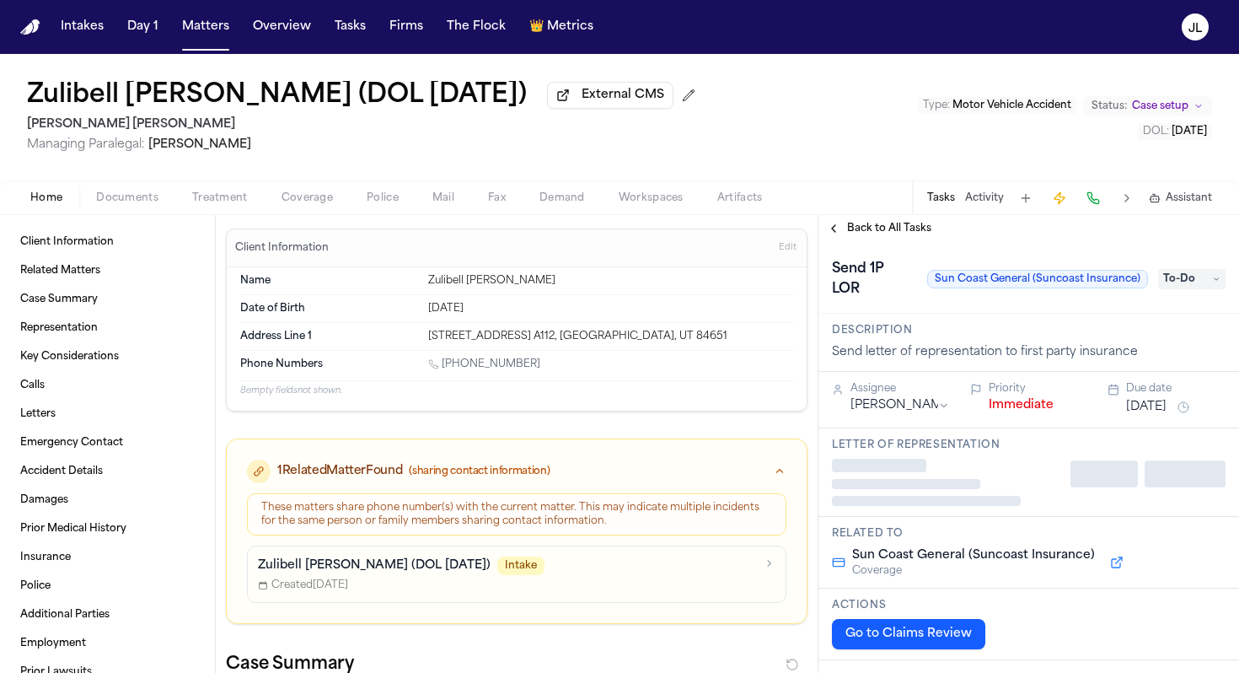
type textarea "*"
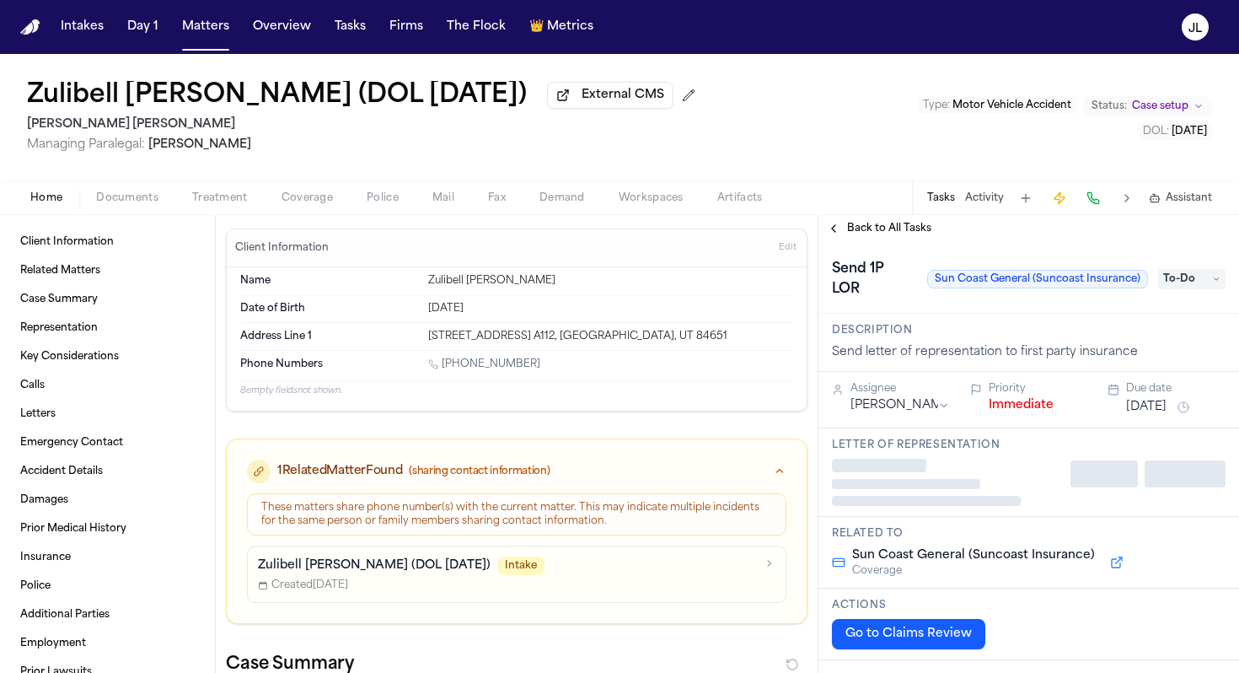
type textarea "*"
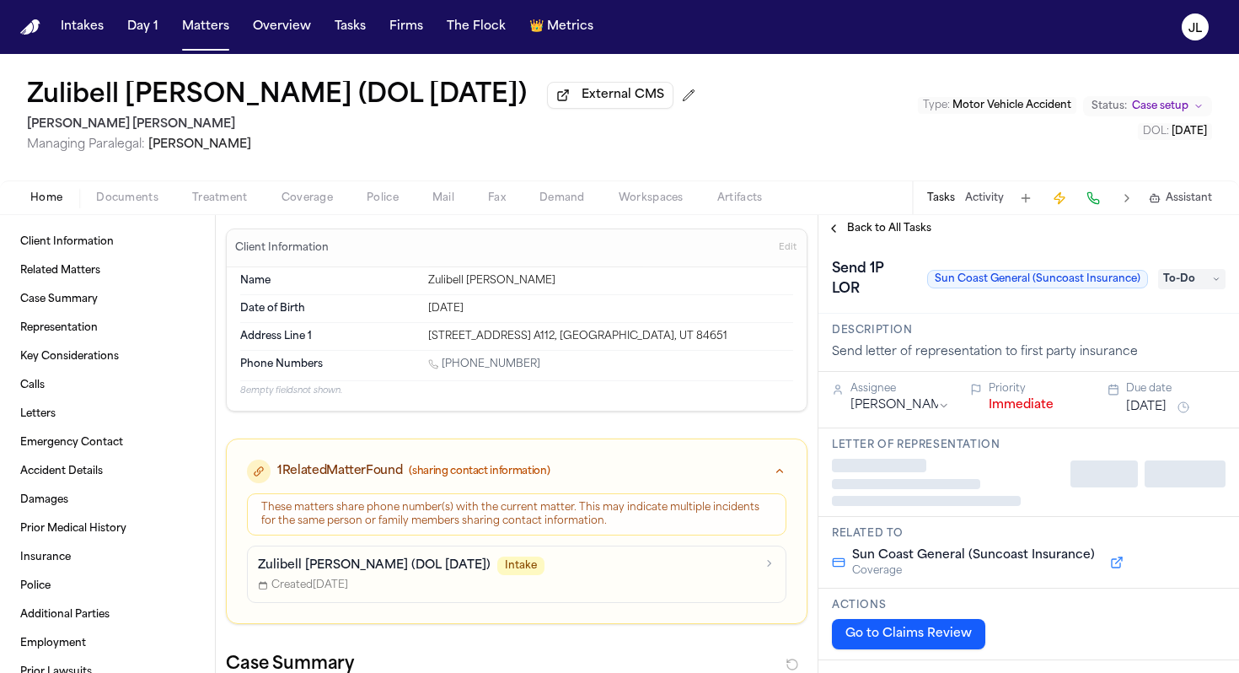
type textarea "*"
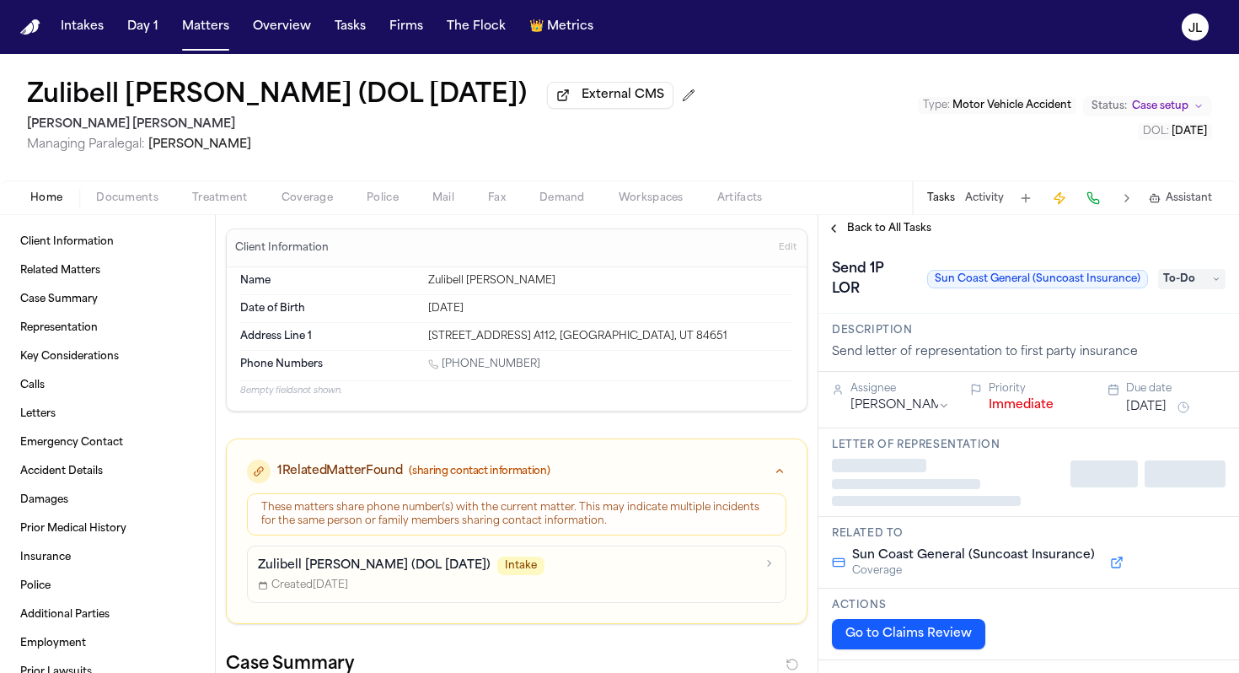
type textarea "*"
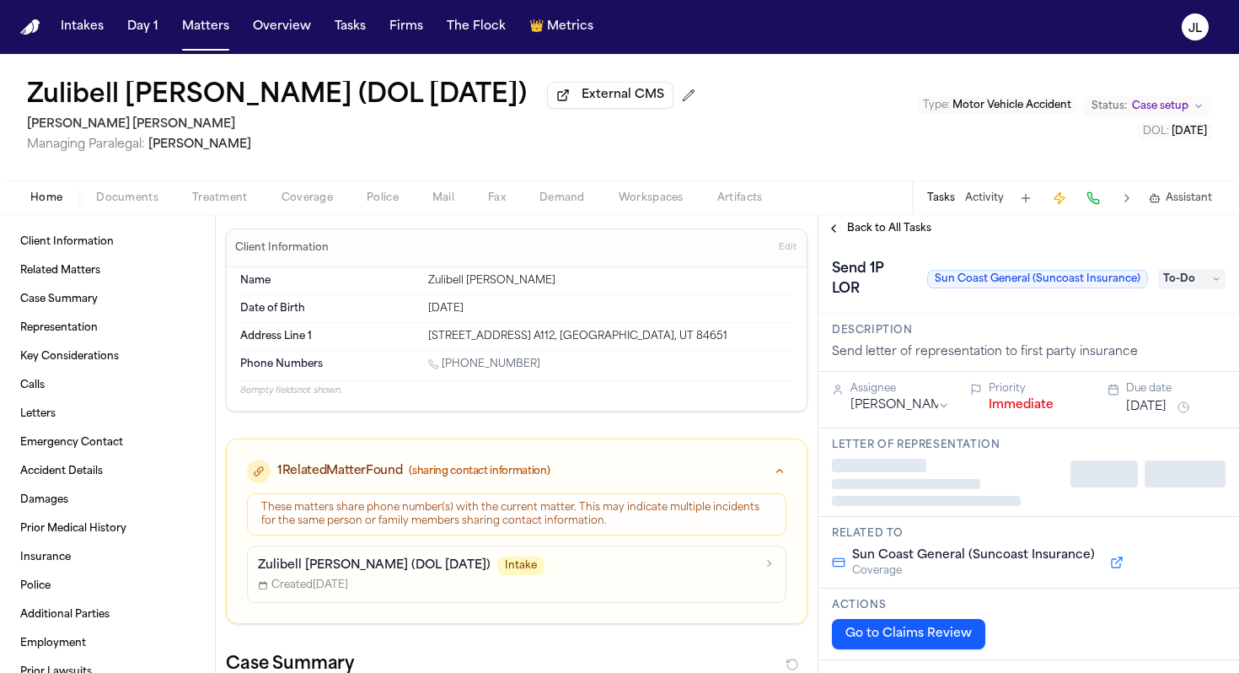
type textarea "*"
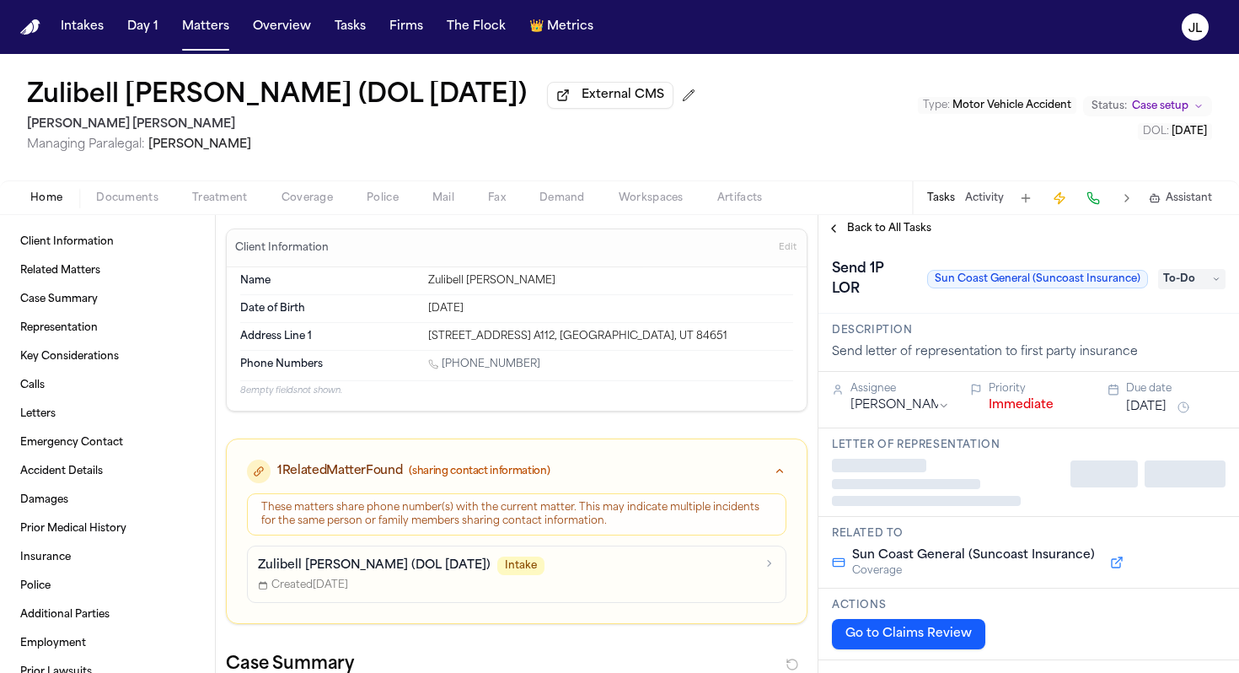
type textarea "*"
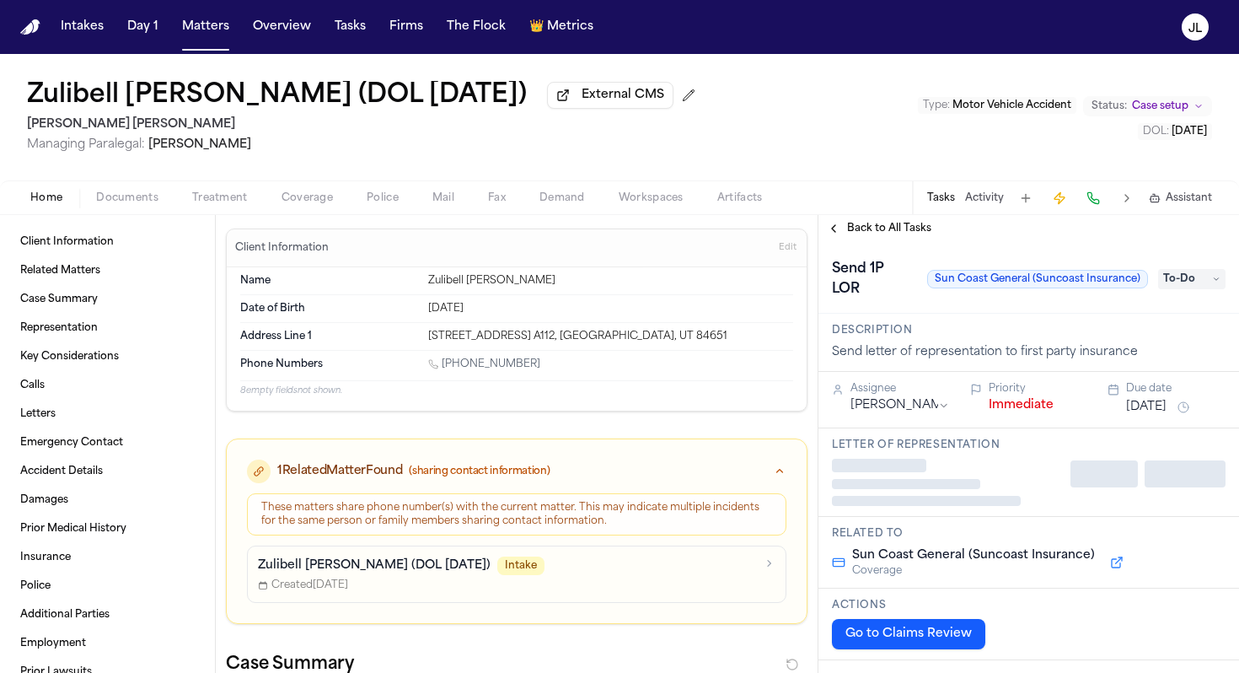
type textarea "*"
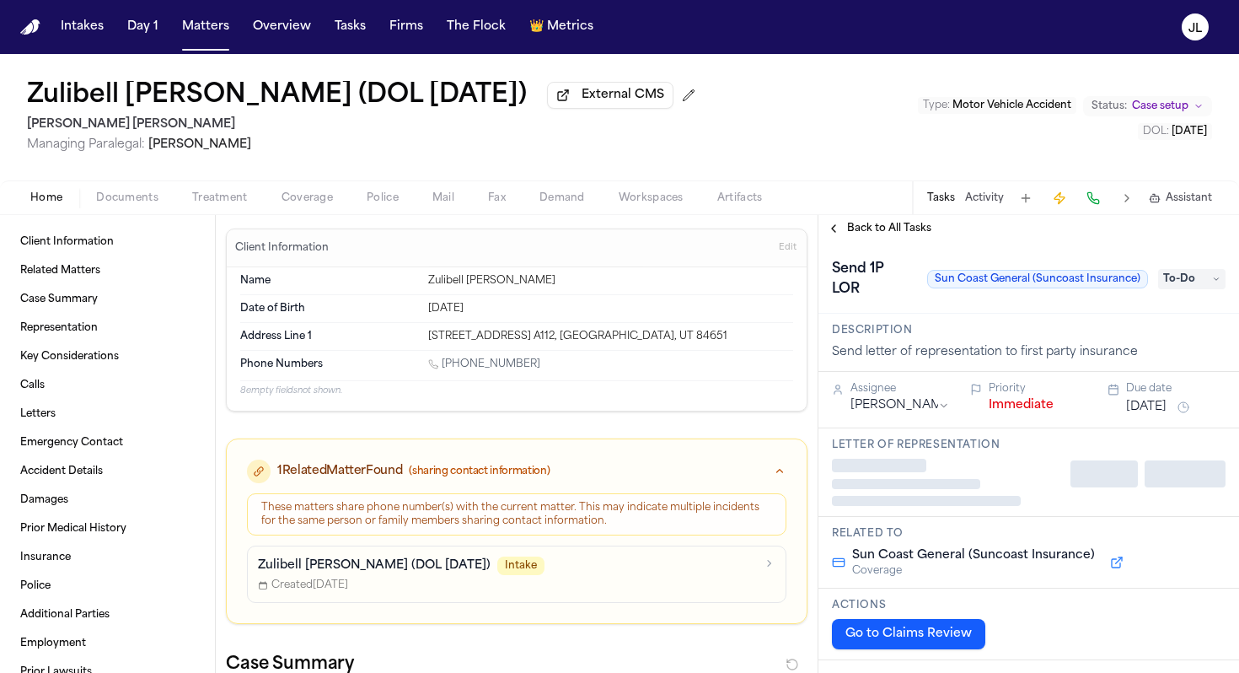
type textarea "*"
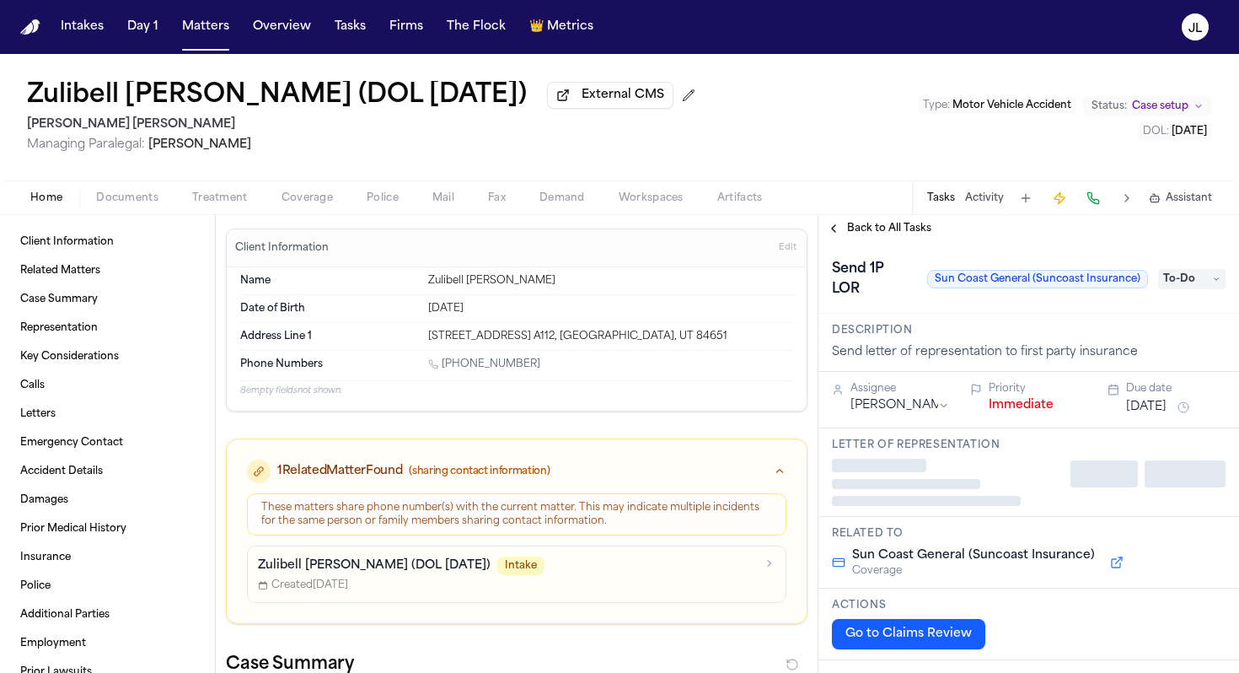
type textarea "*"
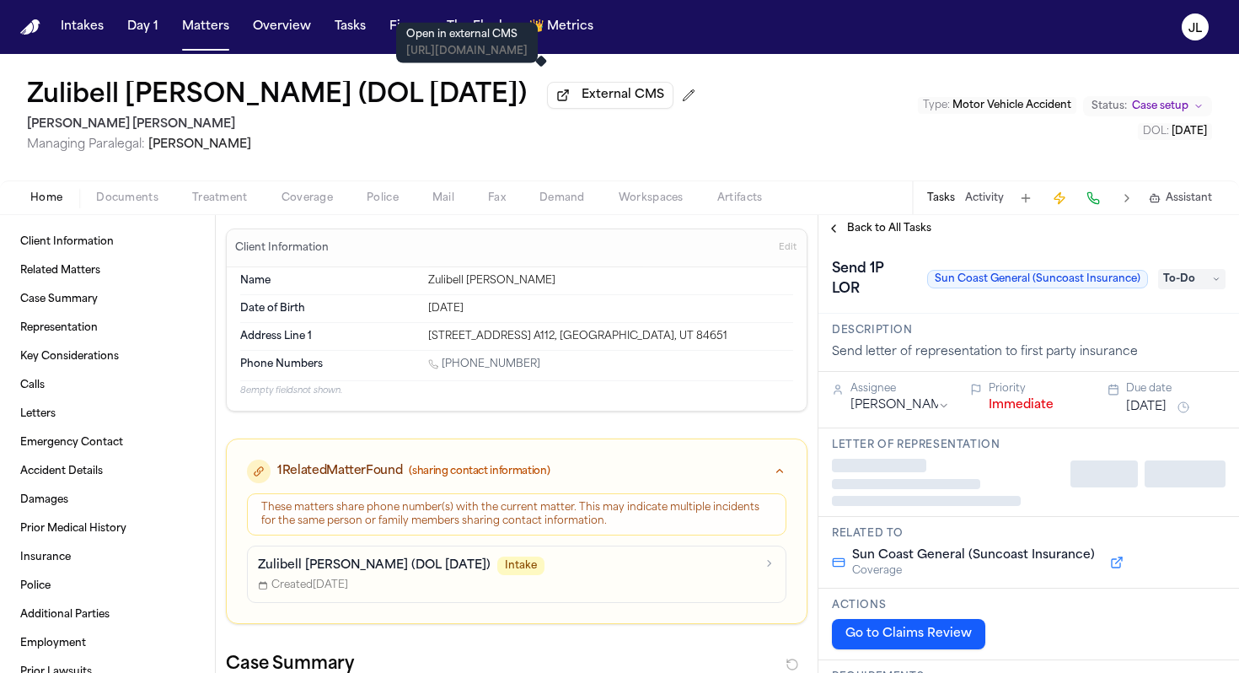
type textarea "*"
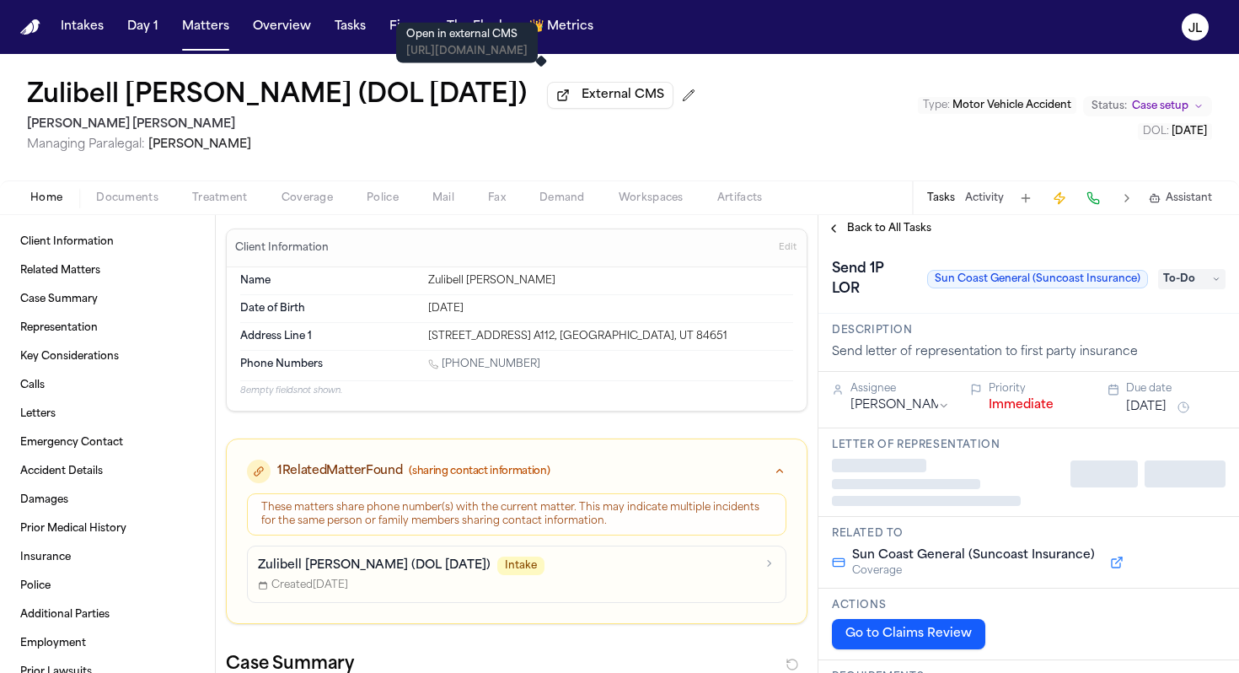
type textarea "*"
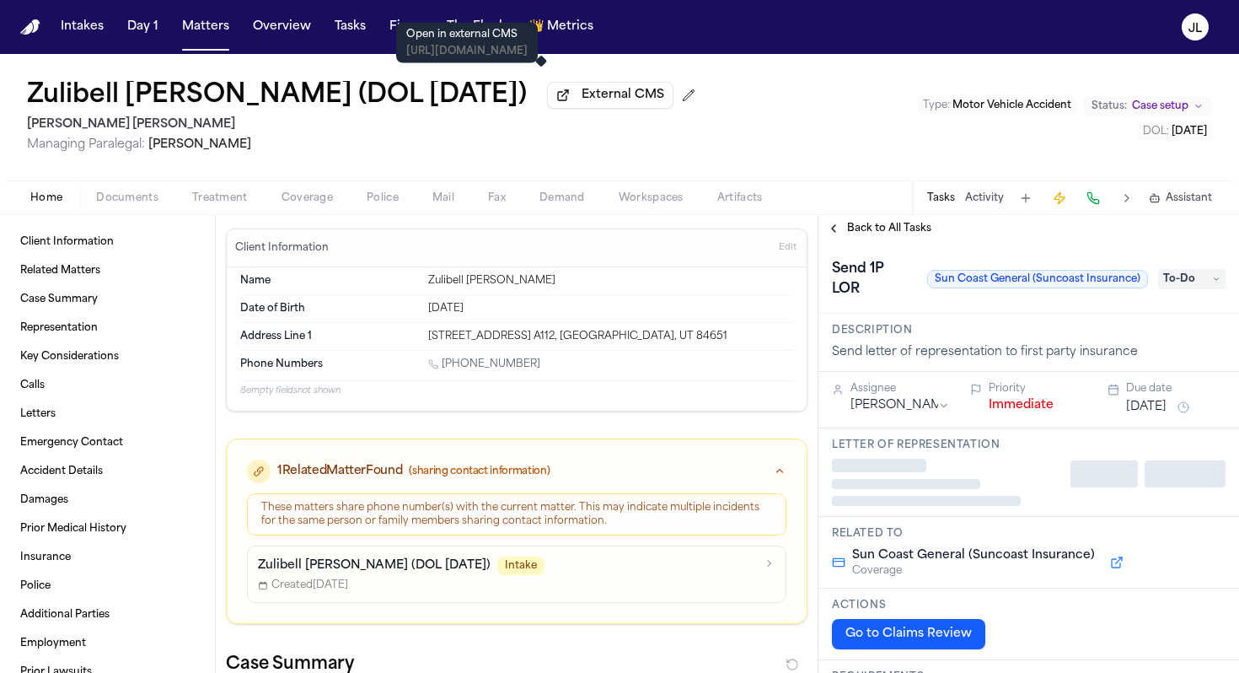
type textarea "*"
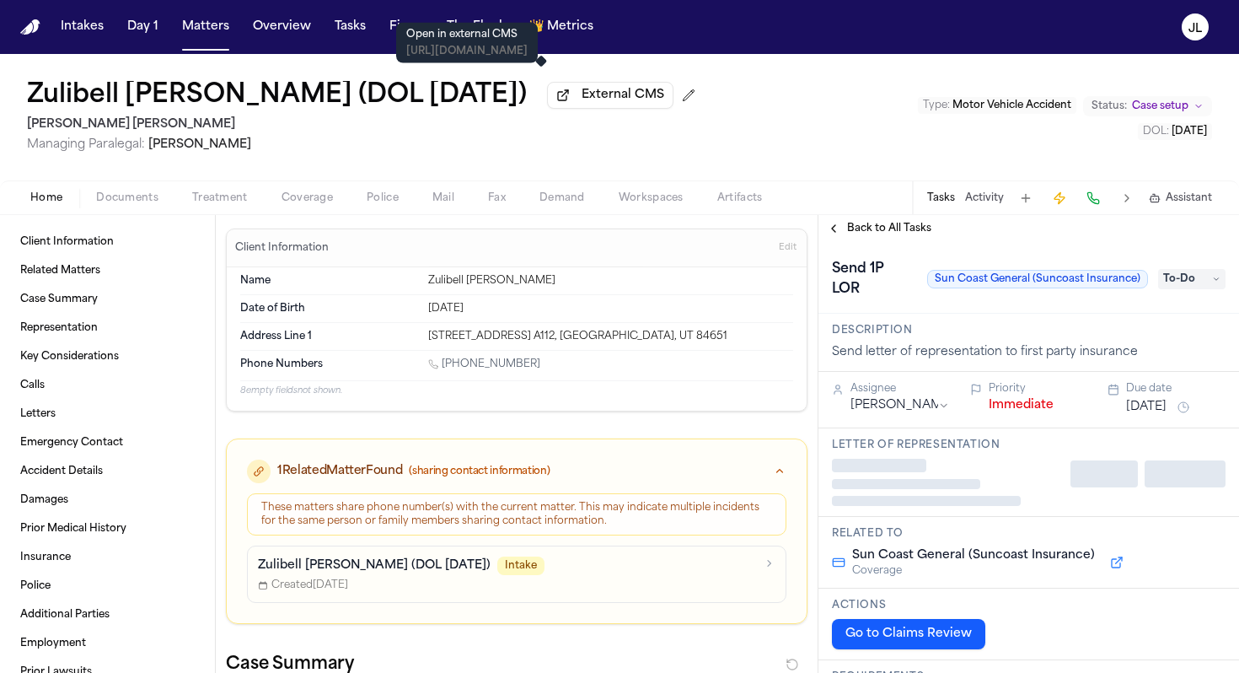
type textarea "*"
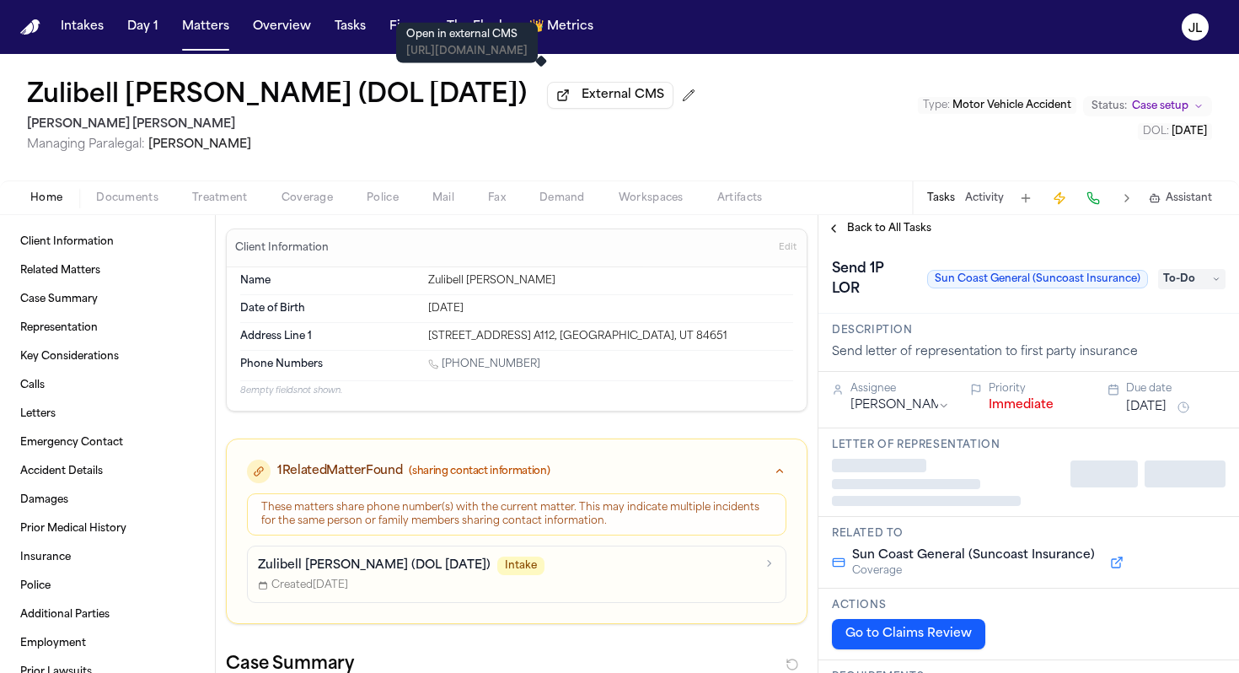
type textarea "*"
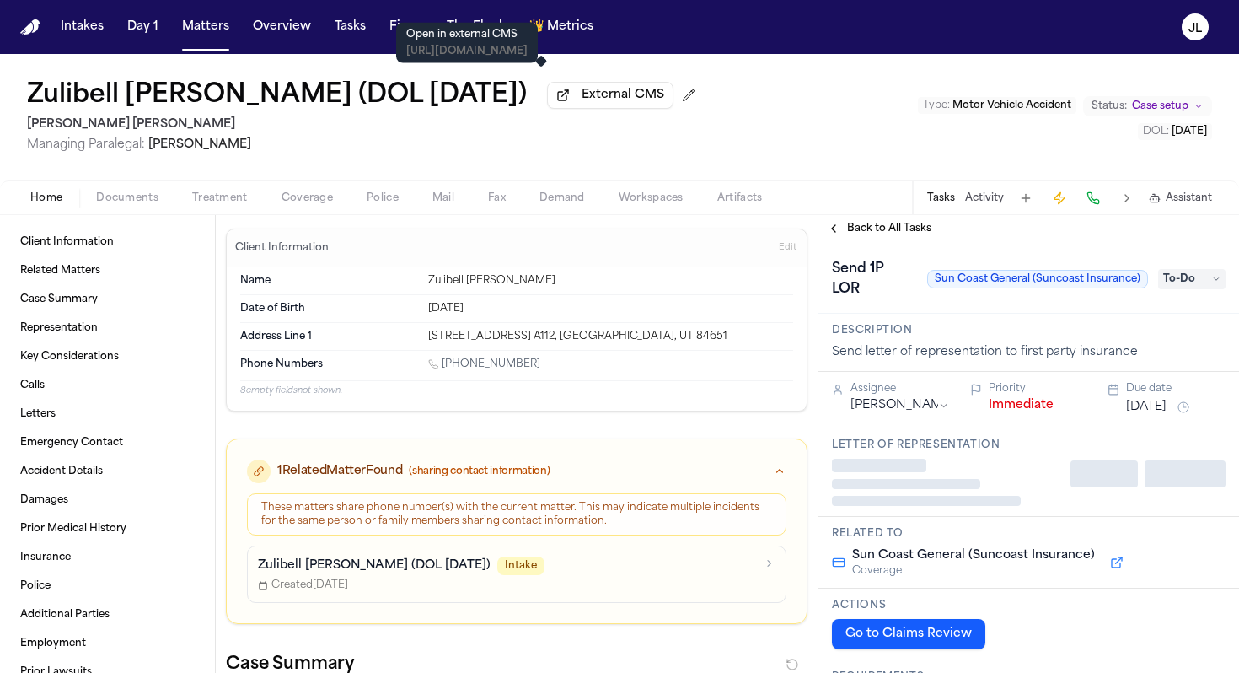
type textarea "*"
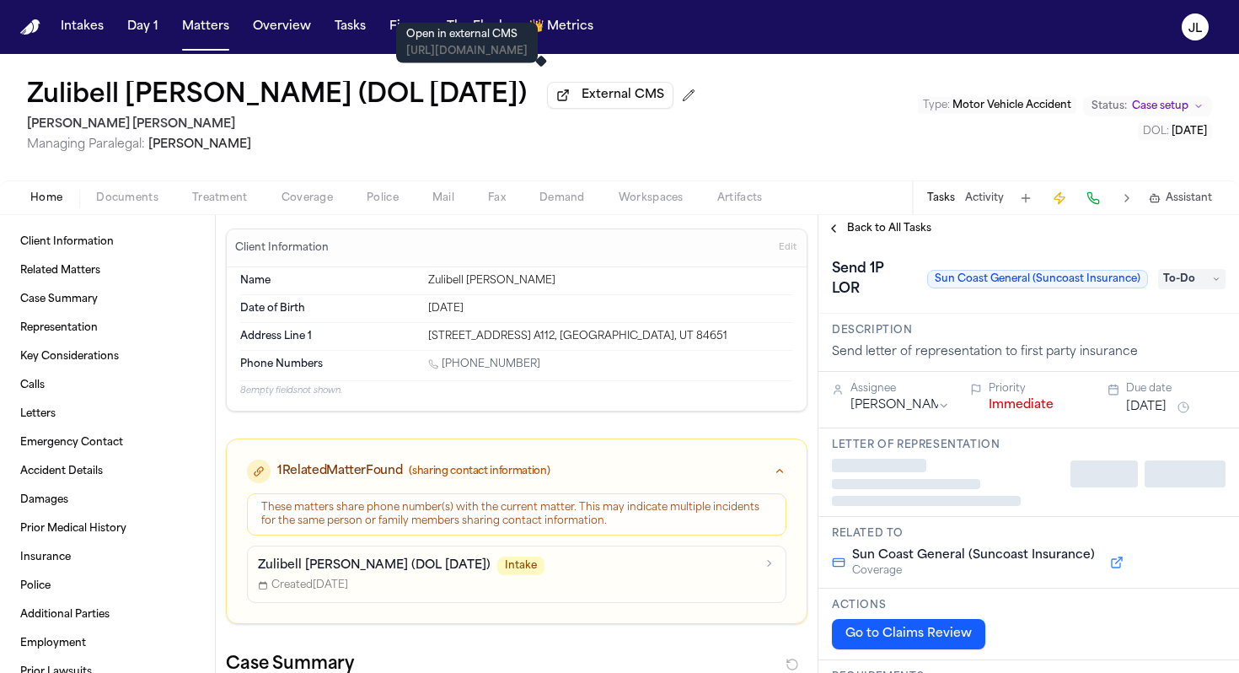
type textarea "*"
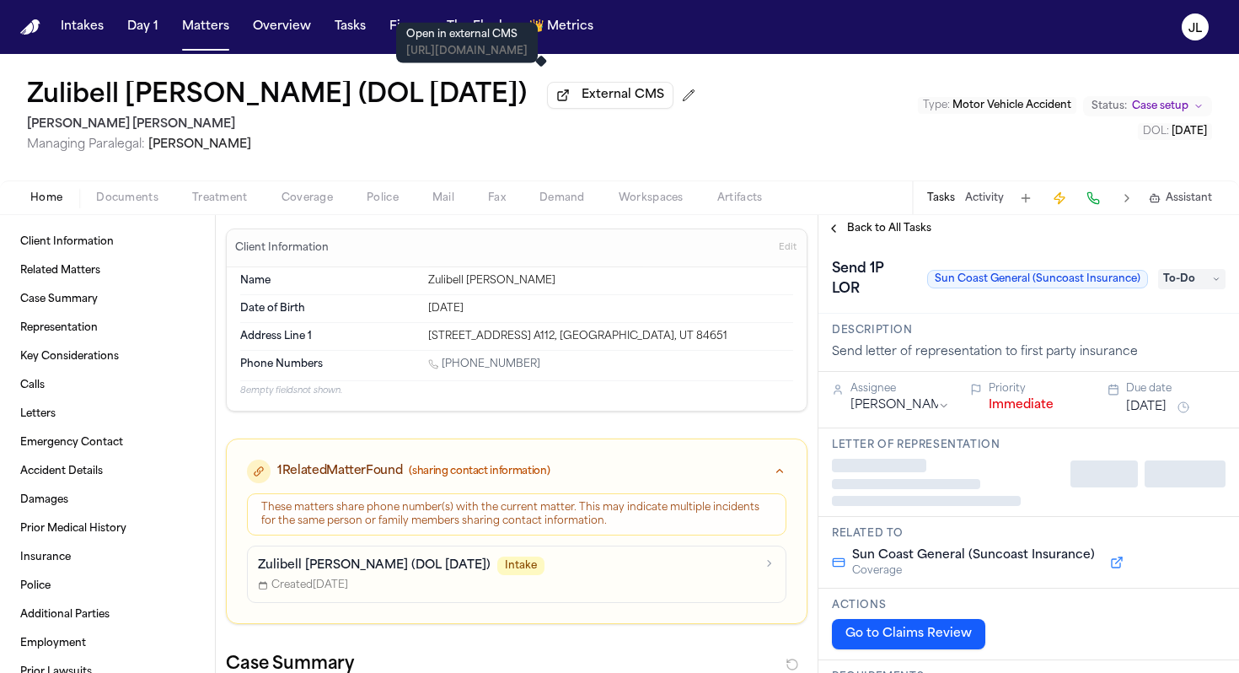
type textarea "*"
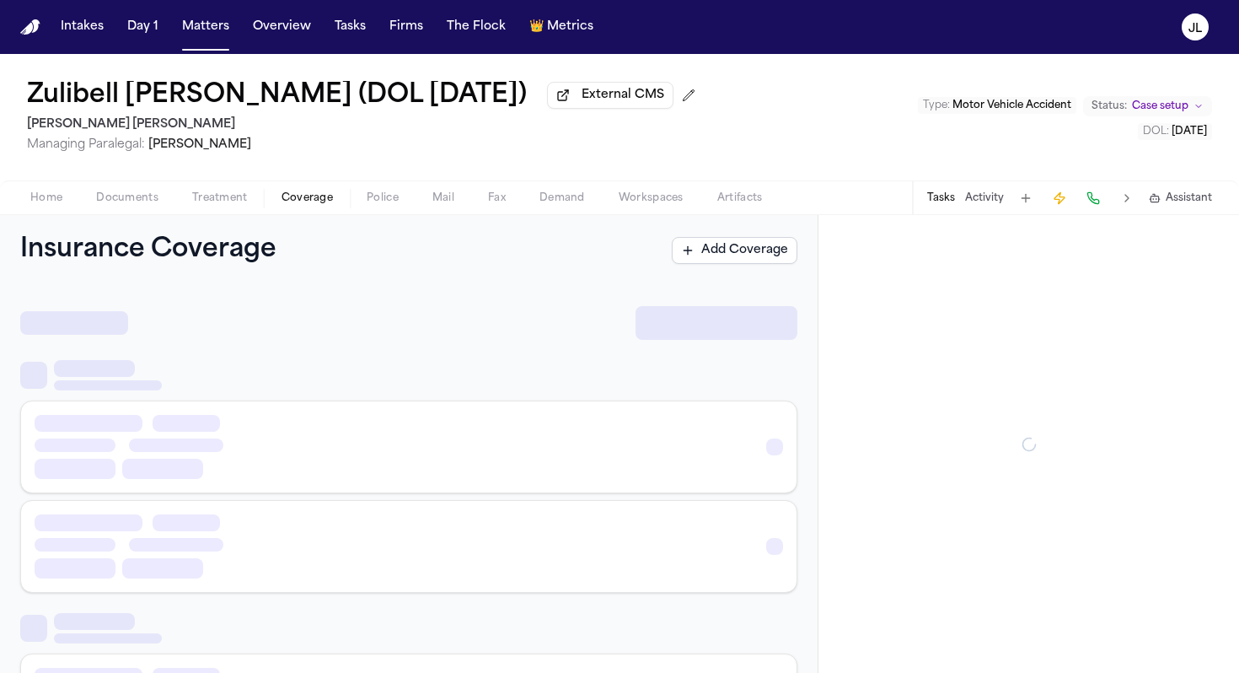
click at [319, 196] on span "Coverage" at bounding box center [307, 197] width 51 height 13
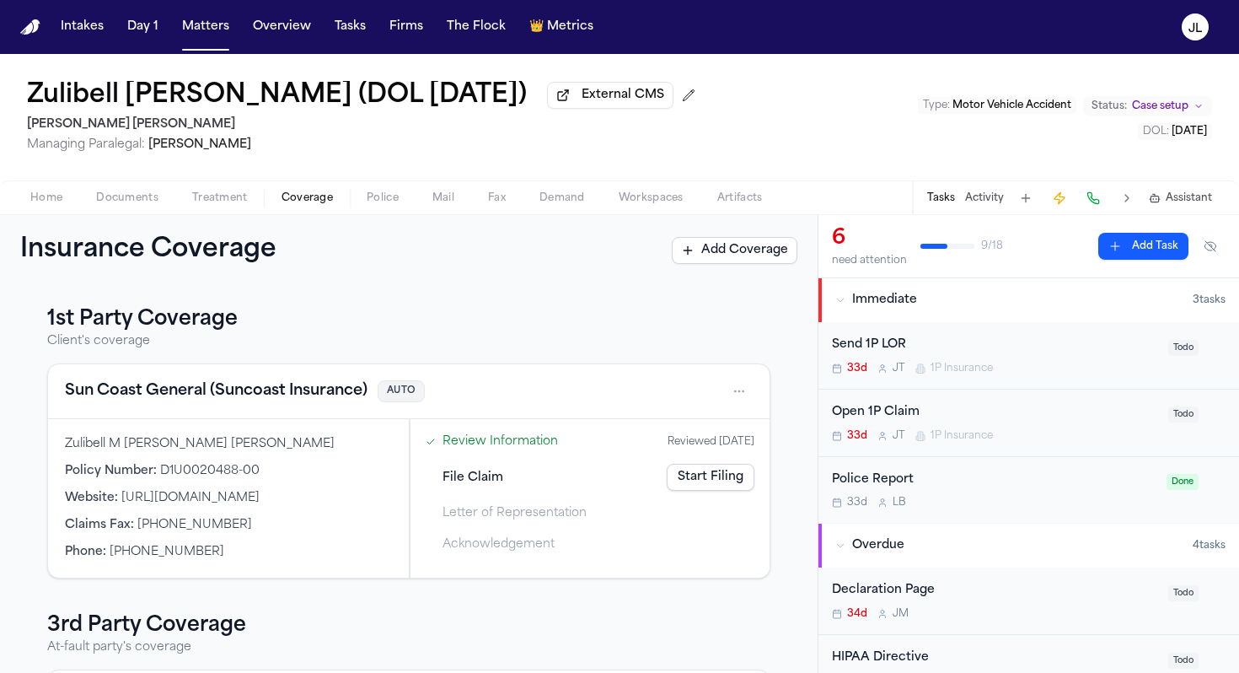
click at [263, 403] on button "Sun Coast General (Suncoast Insurance)" at bounding box center [216, 391] width 303 height 24
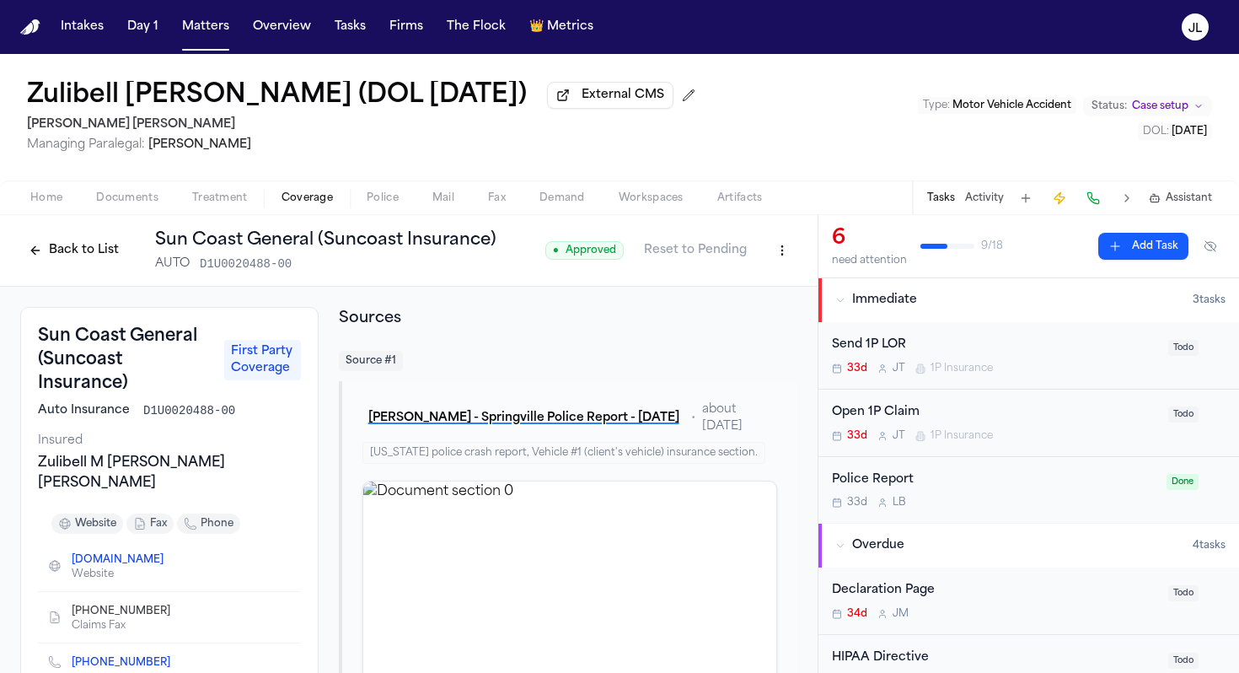
click at [63, 259] on button "Back to List" at bounding box center [73, 250] width 107 height 27
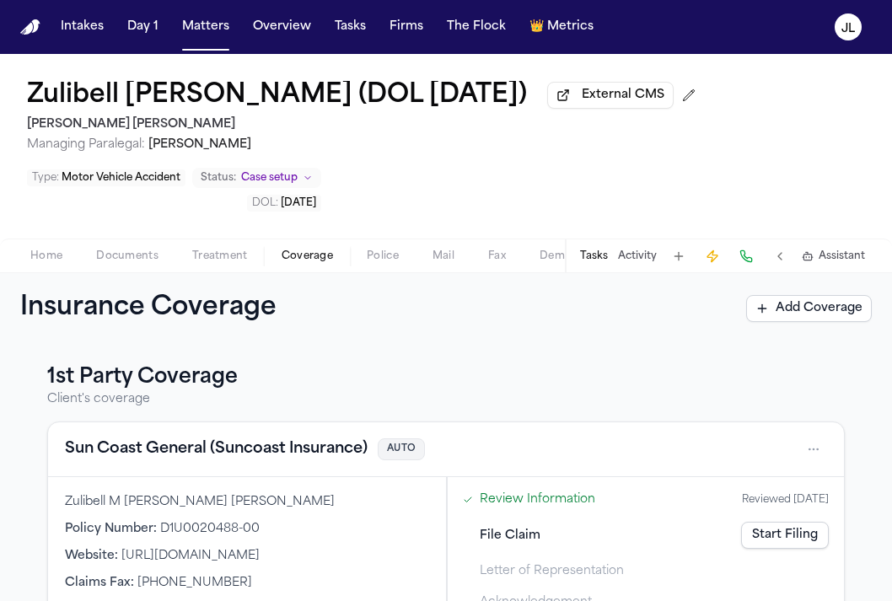
click at [744, 534] on link "Start Filing" at bounding box center [785, 535] width 88 height 27
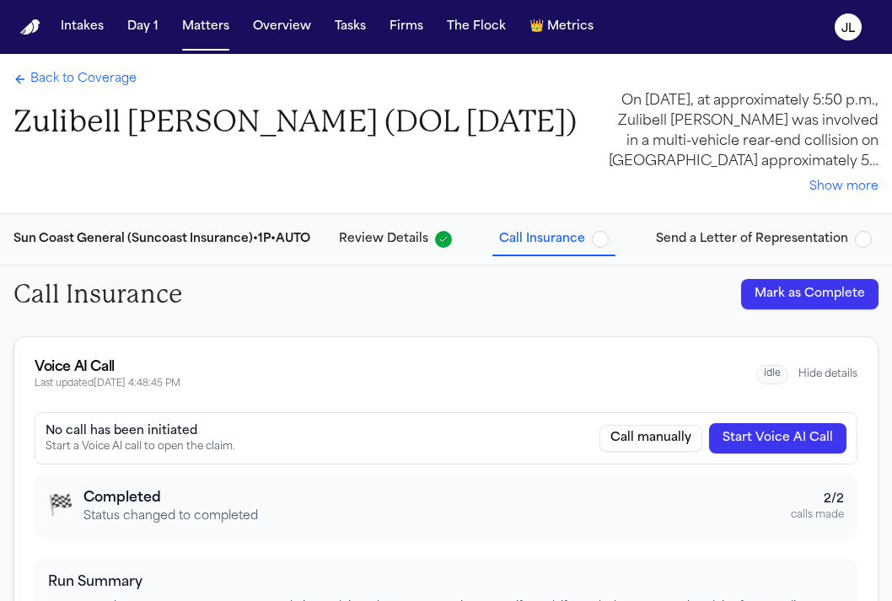
click at [723, 247] on span "Send a Letter of Representation" at bounding box center [752, 239] width 192 height 17
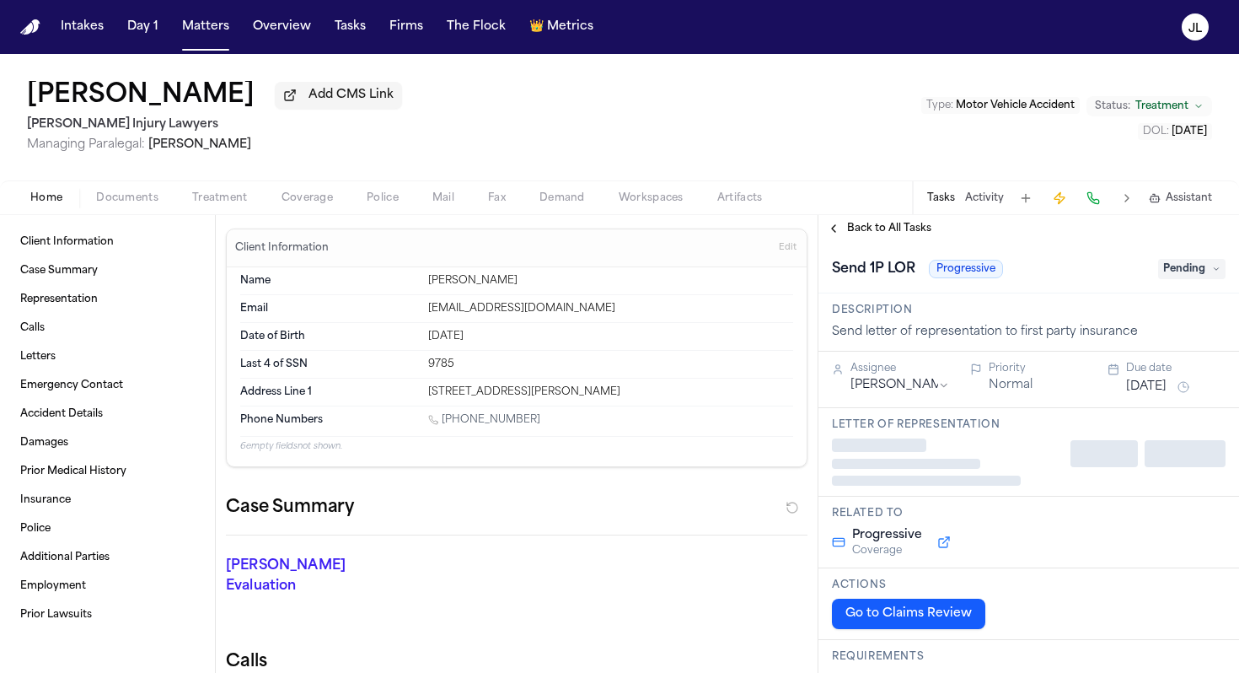
click at [317, 203] on span "Coverage" at bounding box center [307, 197] width 51 height 13
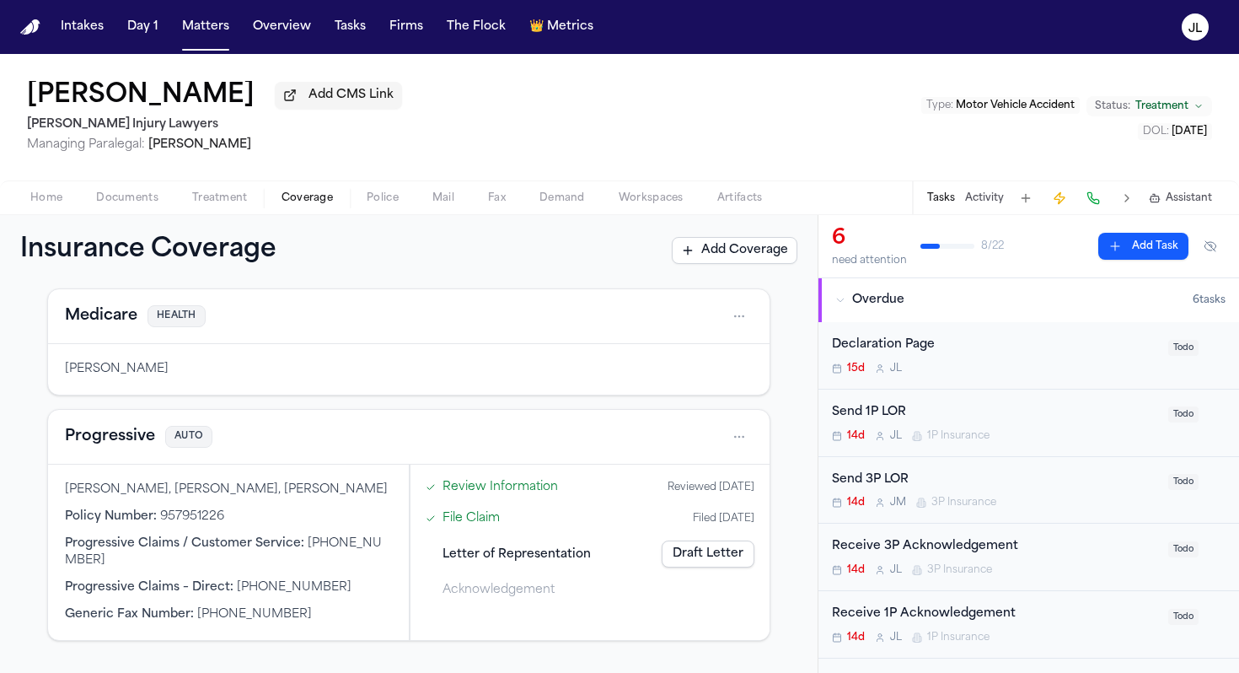
scroll to position [297, 0]
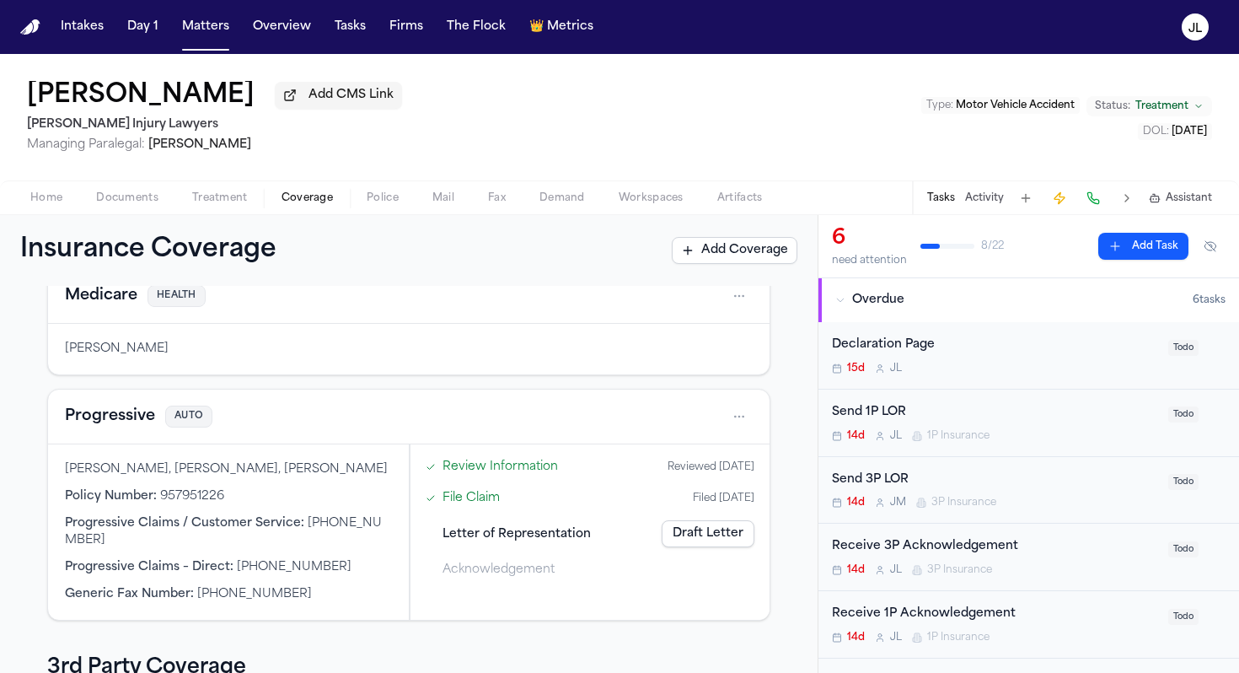
click at [137, 196] on span "Documents" at bounding box center [127, 197] width 62 height 13
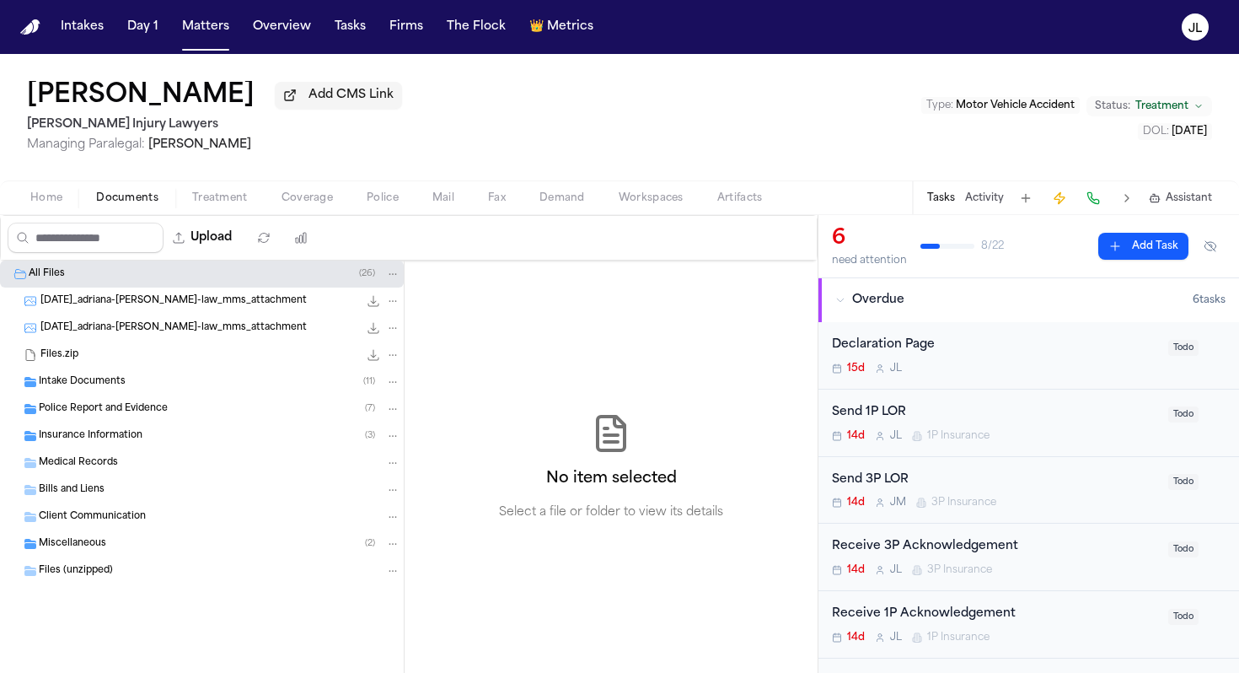
click at [88, 443] on span "Insurance Information" at bounding box center [91, 436] width 104 height 14
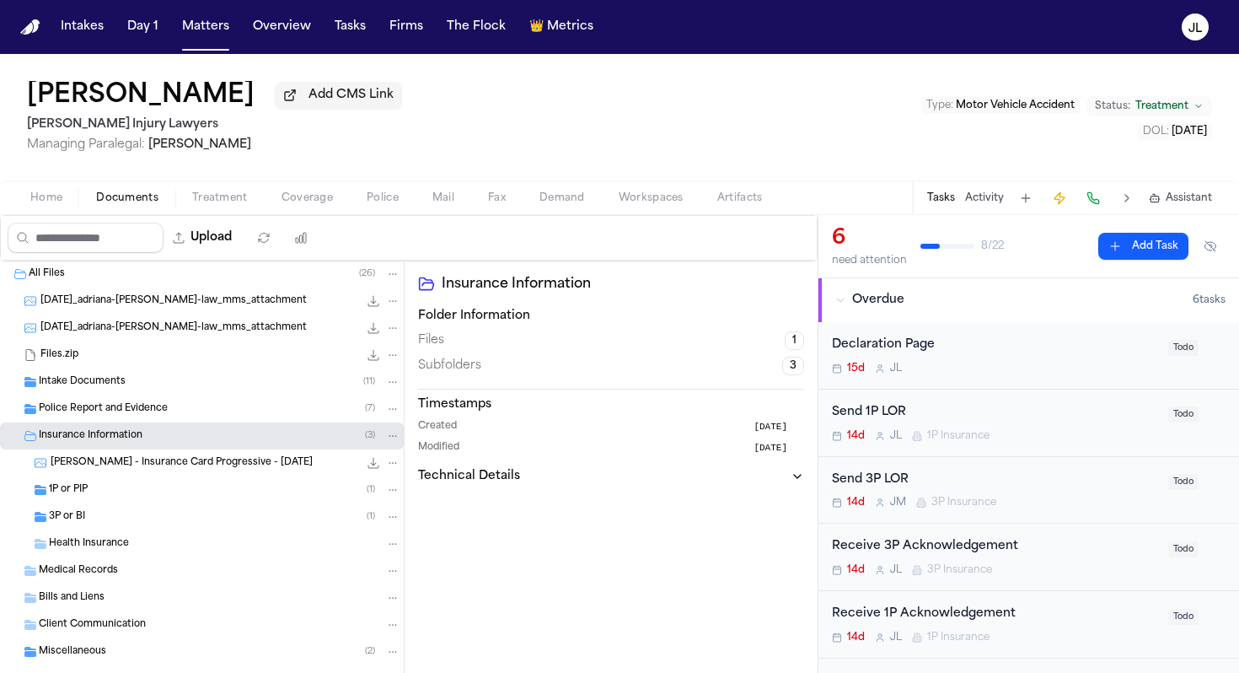
click at [76, 502] on div "1P or PIP ( 1 )" at bounding box center [202, 489] width 404 height 27
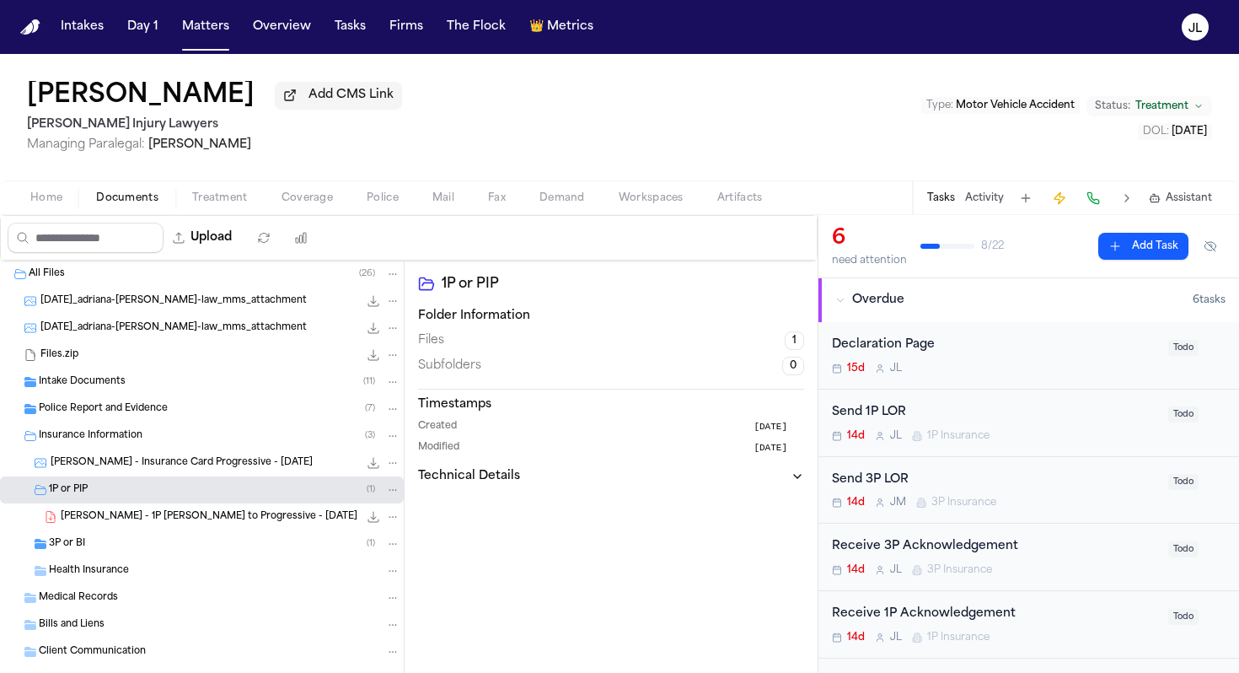
click at [75, 555] on div "3P or BI ( 1 )" at bounding box center [202, 543] width 404 height 27
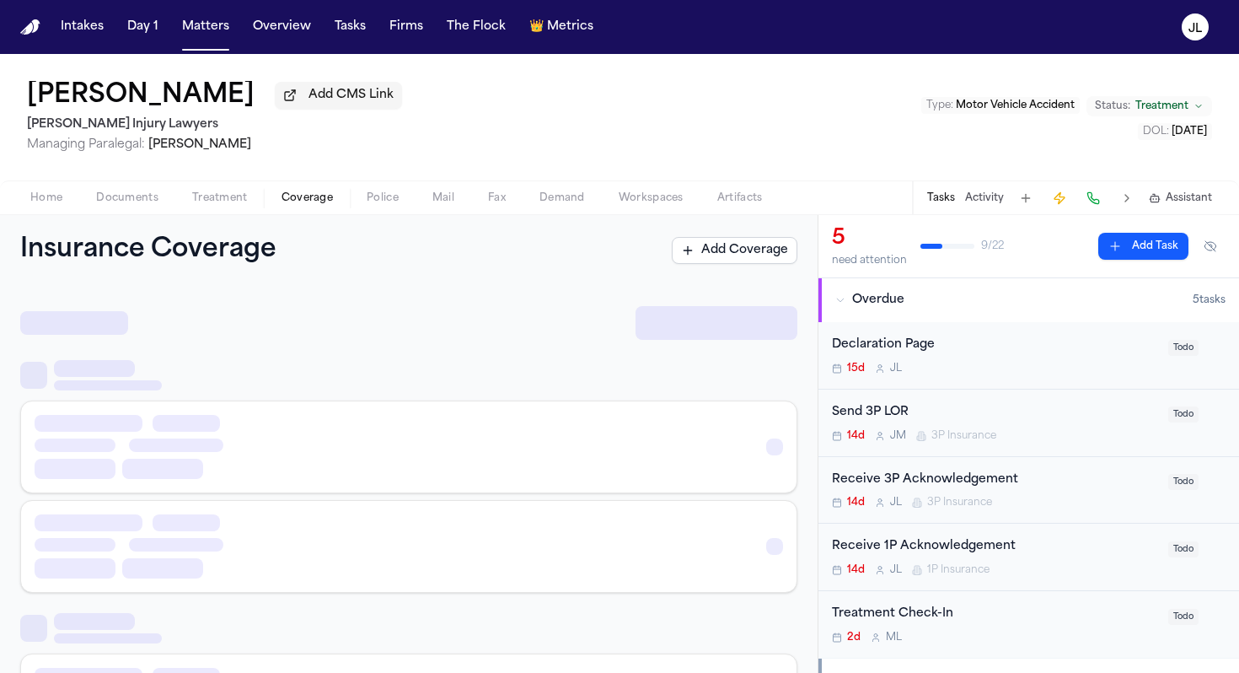
click at [320, 201] on span "Coverage" at bounding box center [307, 197] width 51 height 13
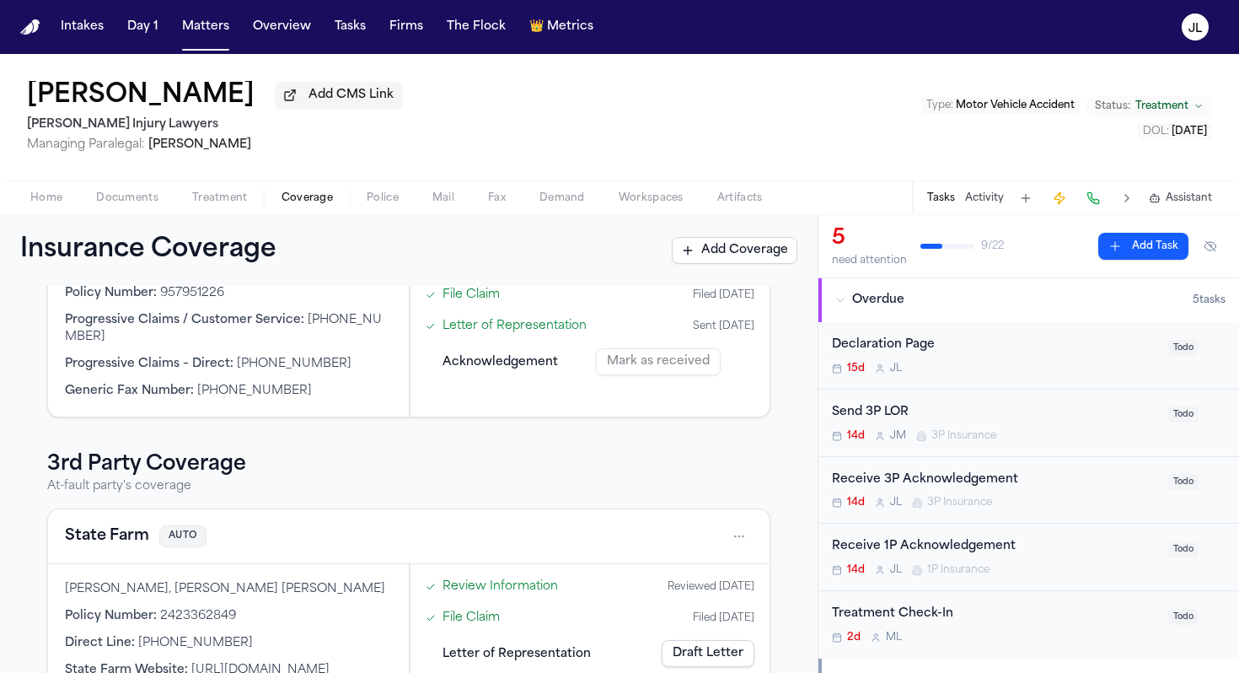
scroll to position [591, 0]
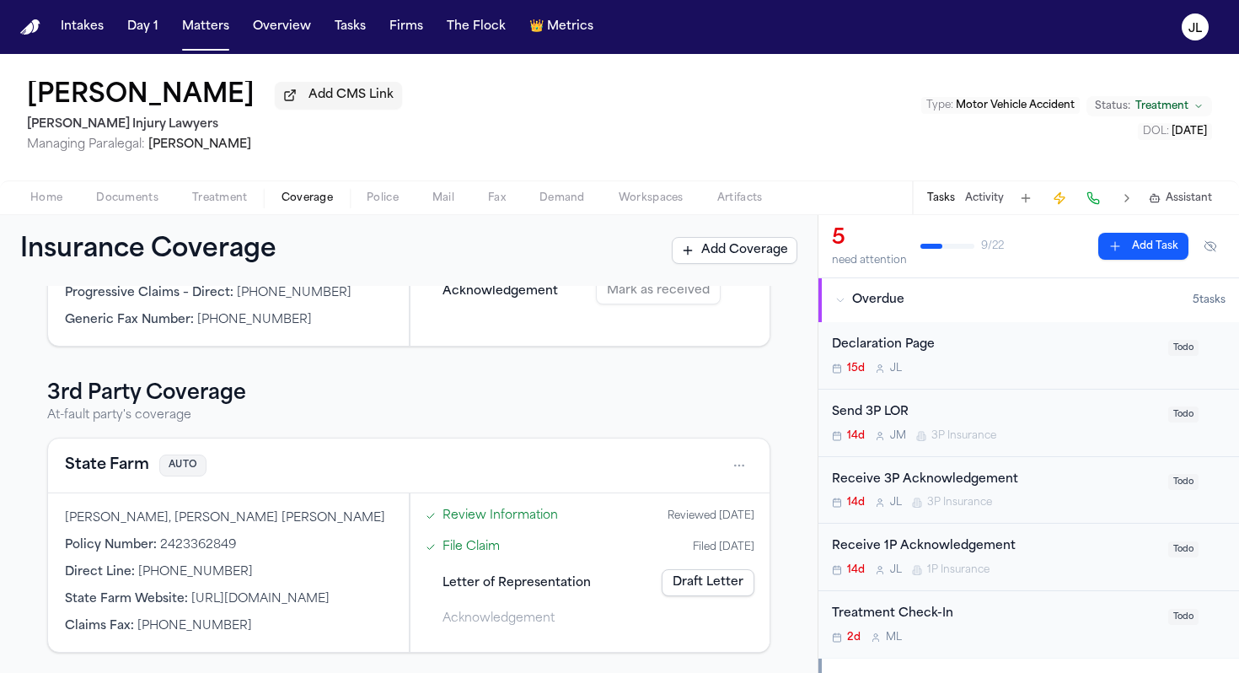
click at [736, 580] on link "Draft Letter" at bounding box center [708, 582] width 93 height 27
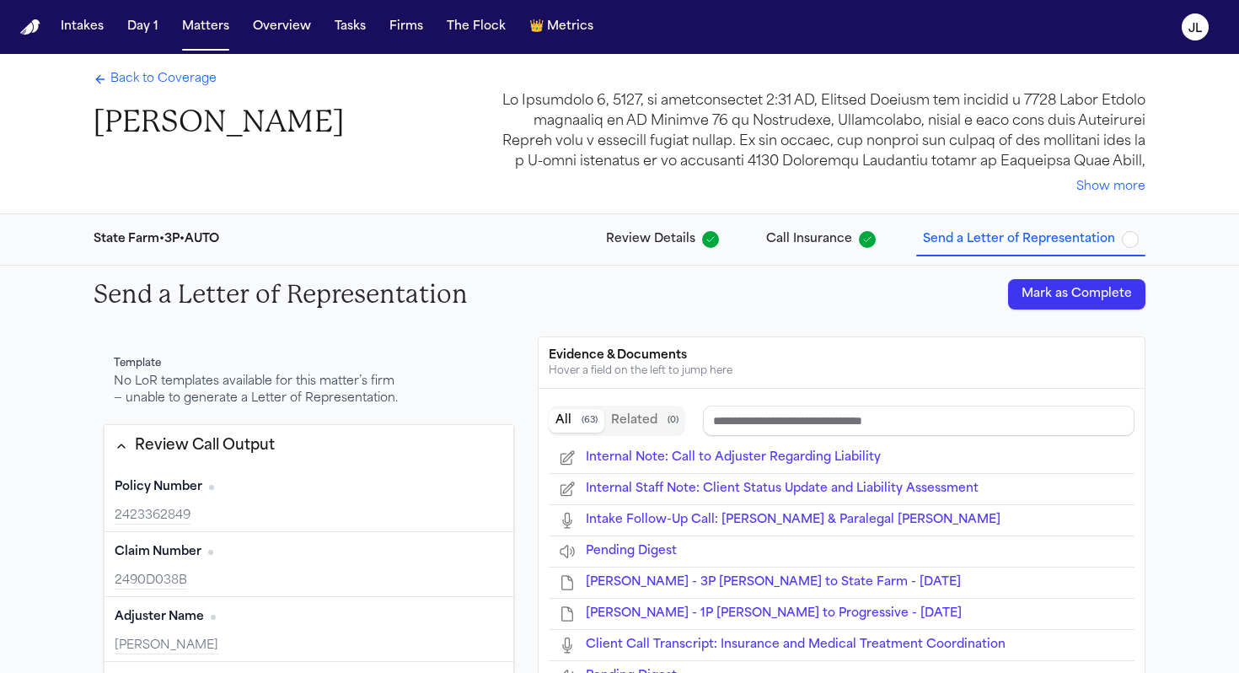
click at [1056, 304] on button "Mark as Complete" at bounding box center [1076, 294] width 137 height 30
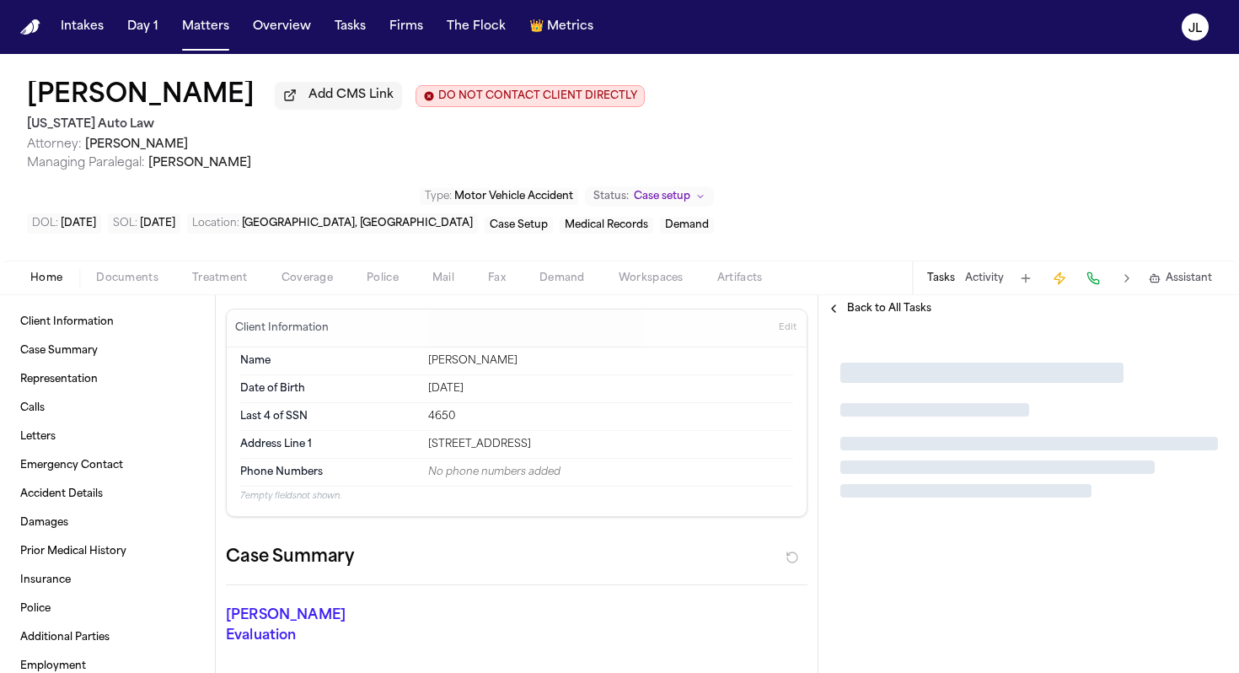
click at [321, 271] on span "Coverage" at bounding box center [307, 277] width 51 height 13
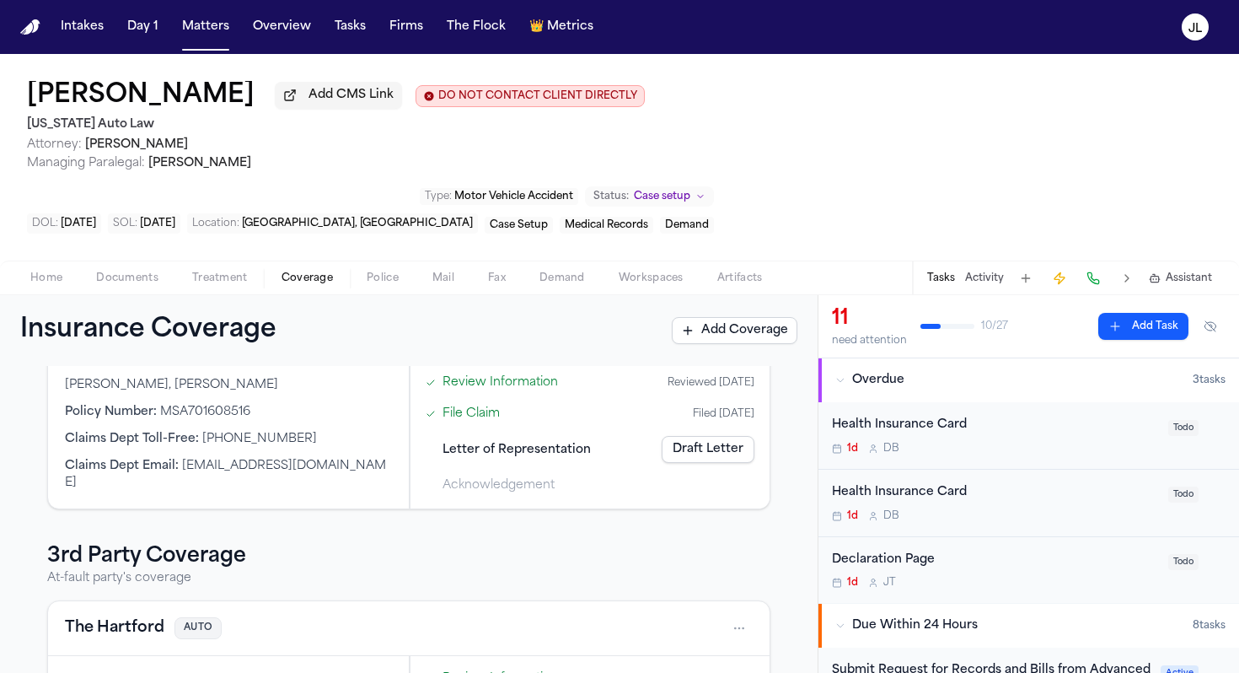
scroll to position [426, 0]
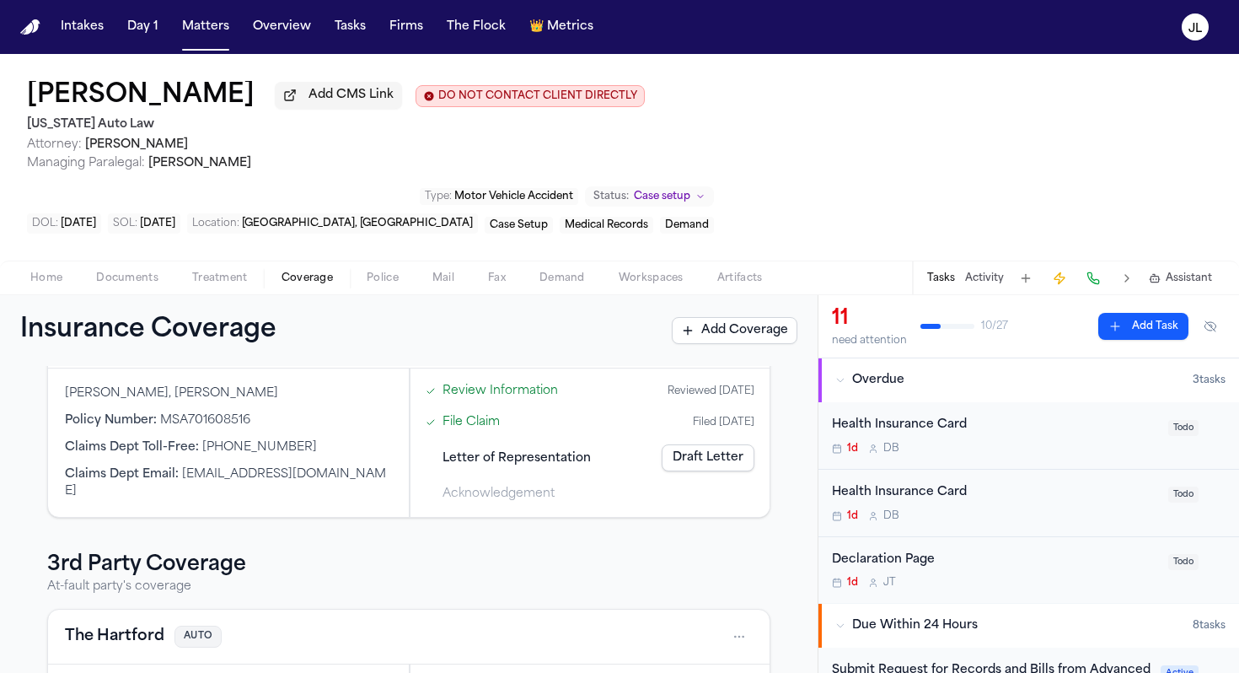
click at [711, 444] on link "Draft Letter" at bounding box center [708, 457] width 93 height 27
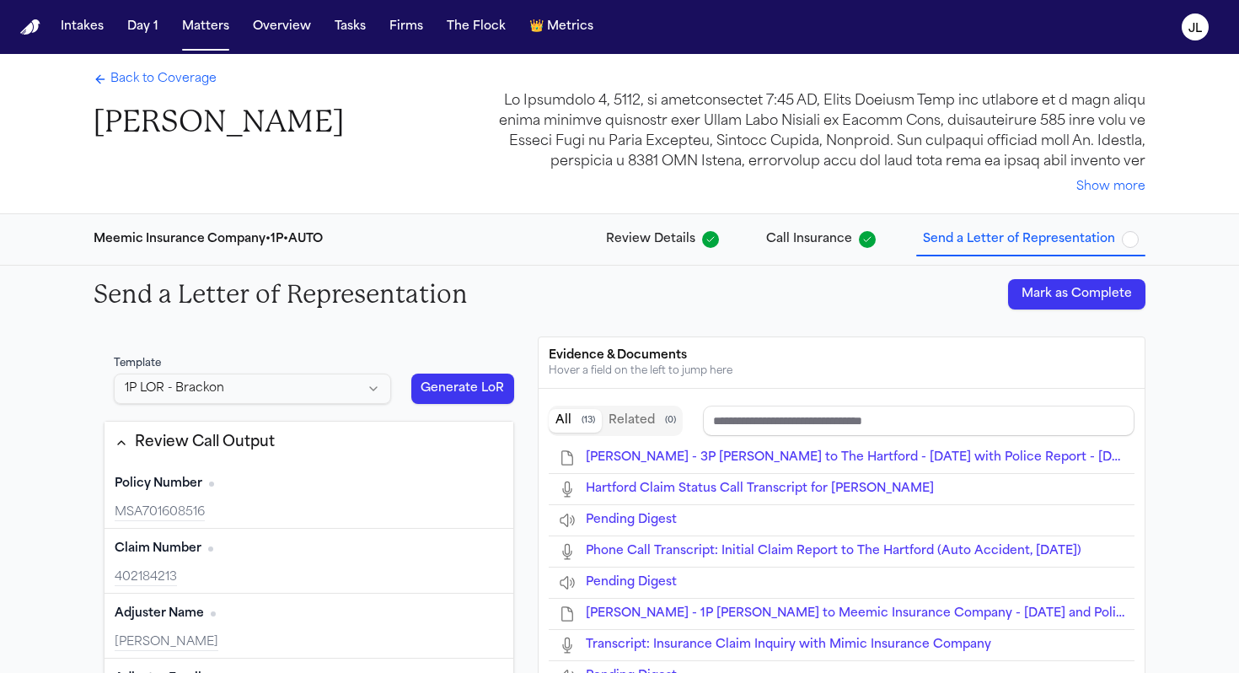
click at [1061, 295] on button "Mark as Complete" at bounding box center [1076, 294] width 137 height 30
click at [148, 79] on span "Back to Coverage" at bounding box center [163, 79] width 106 height 17
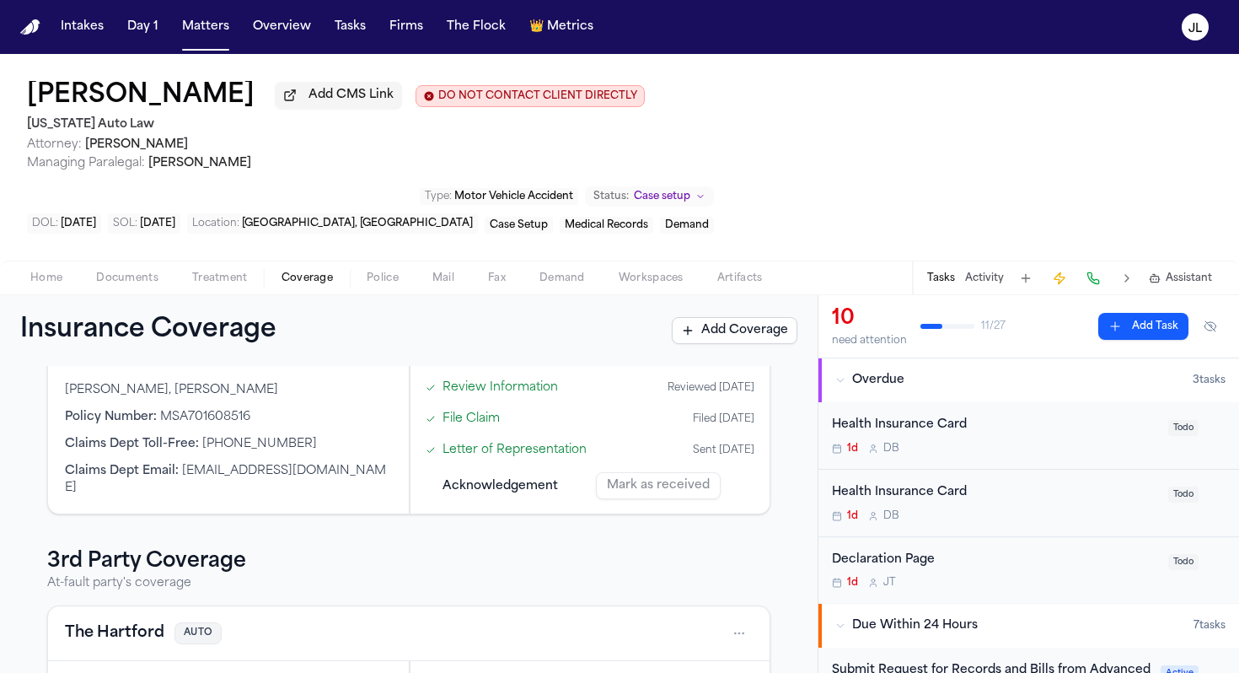
scroll to position [528, 0]
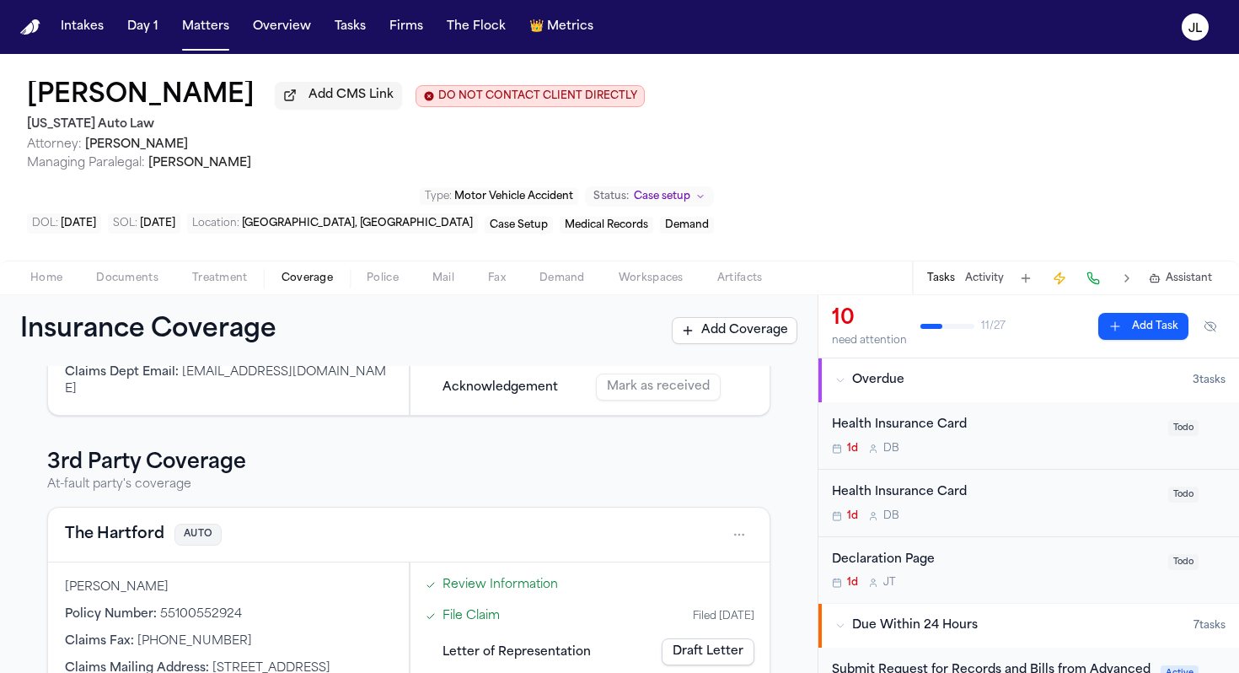
click at [127, 523] on button "The Hartford" at bounding box center [114, 535] width 99 height 24
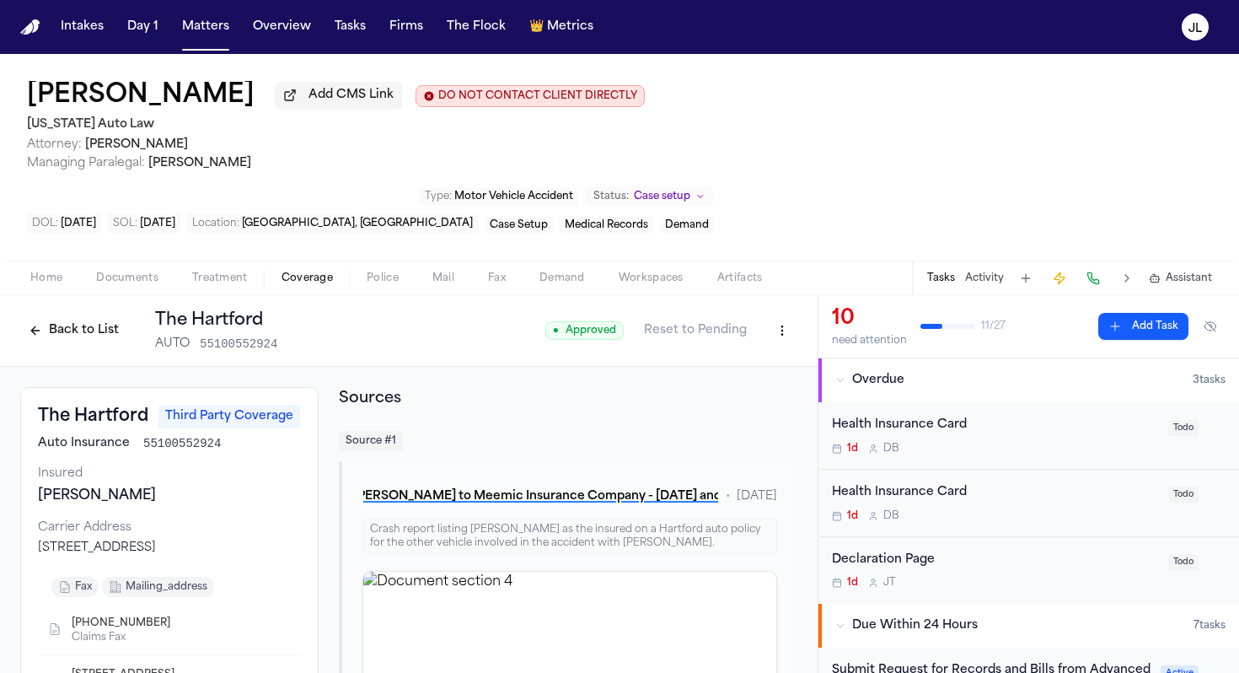
click at [103, 317] on button "Back to List" at bounding box center [73, 330] width 107 height 27
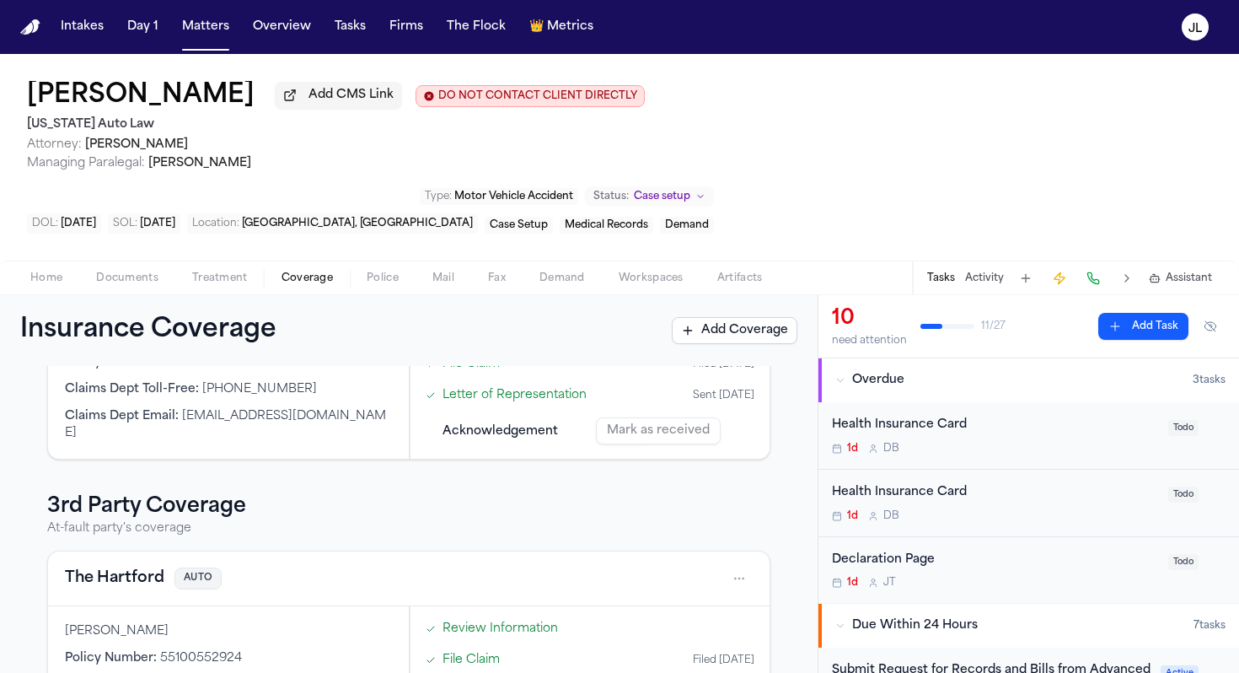
scroll to position [528, 0]
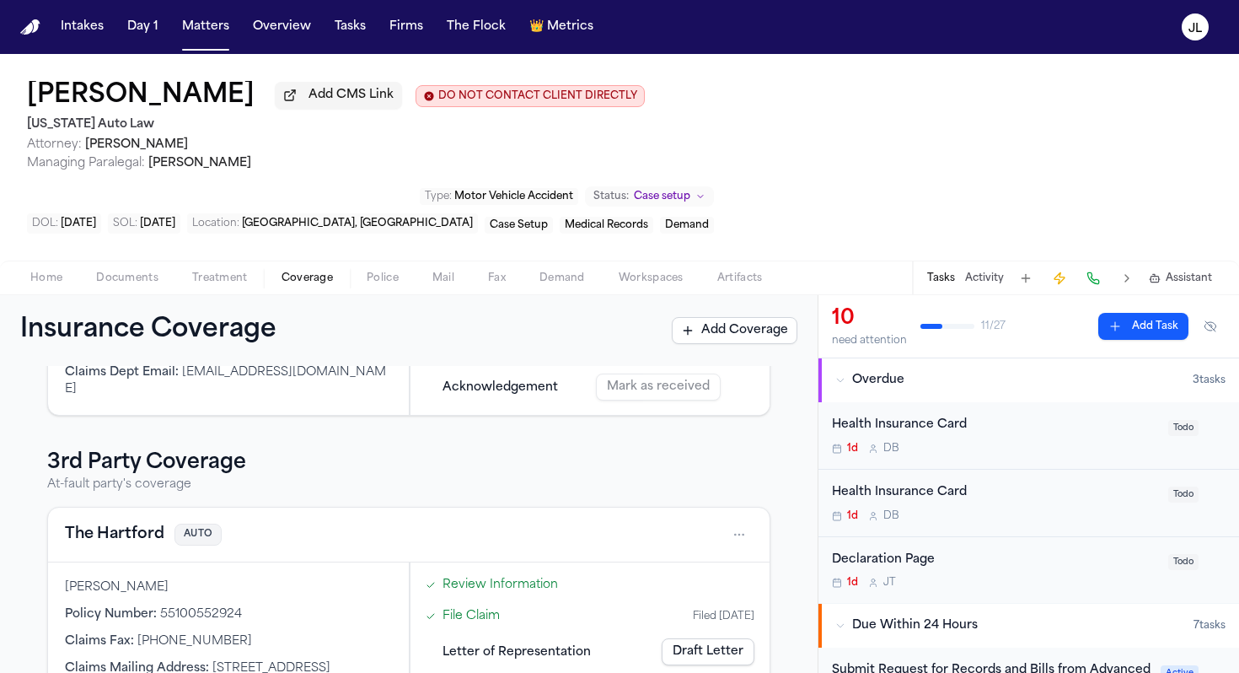
click at [697, 638] on link "Draft Letter" at bounding box center [708, 651] width 93 height 27
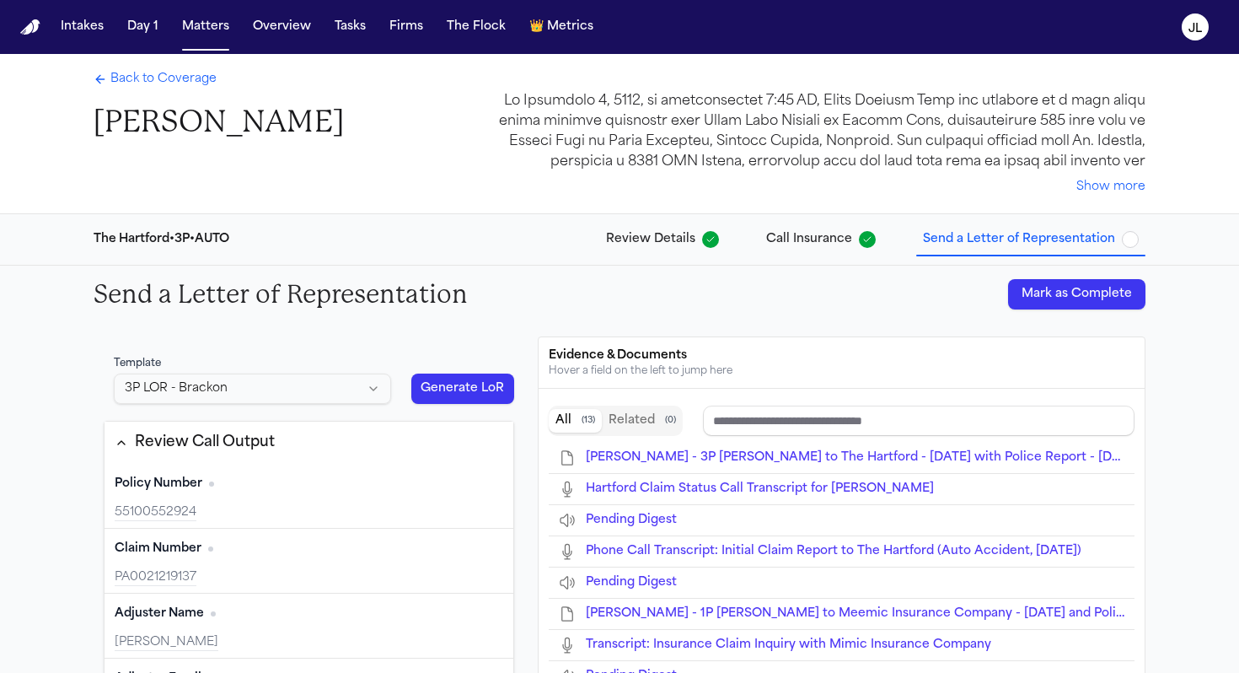
click at [1066, 288] on button "Mark as Complete" at bounding box center [1076, 294] width 137 height 30
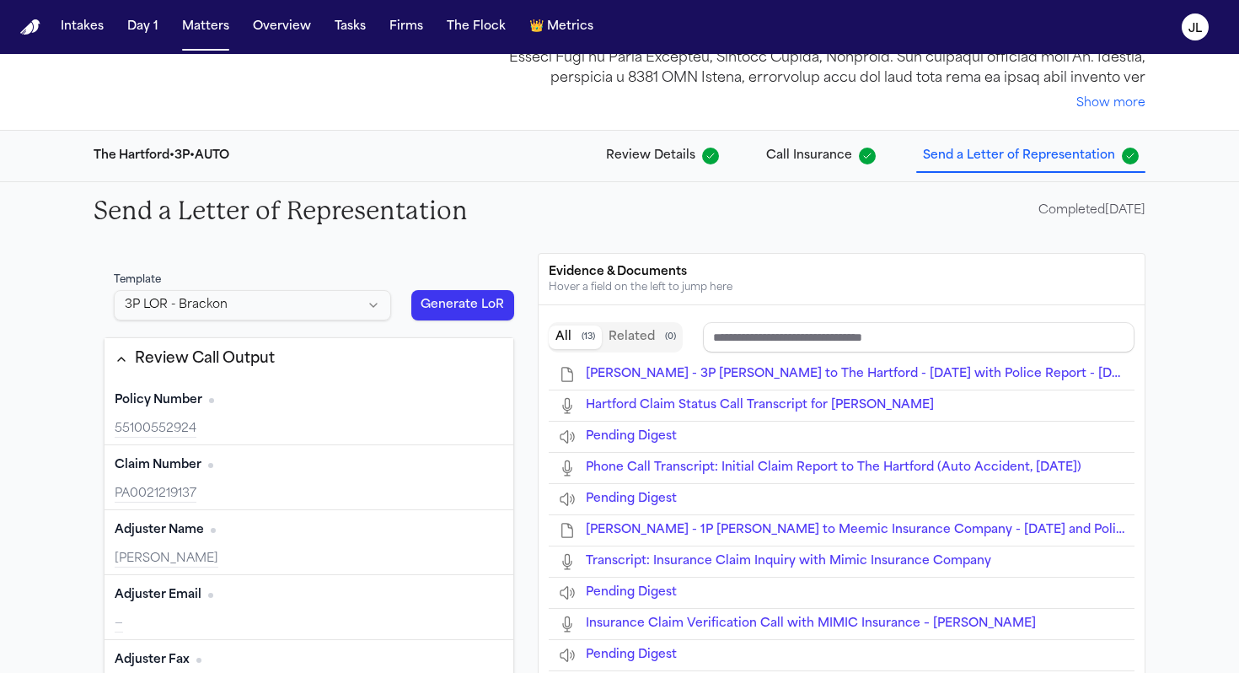
scroll to position [18, 0]
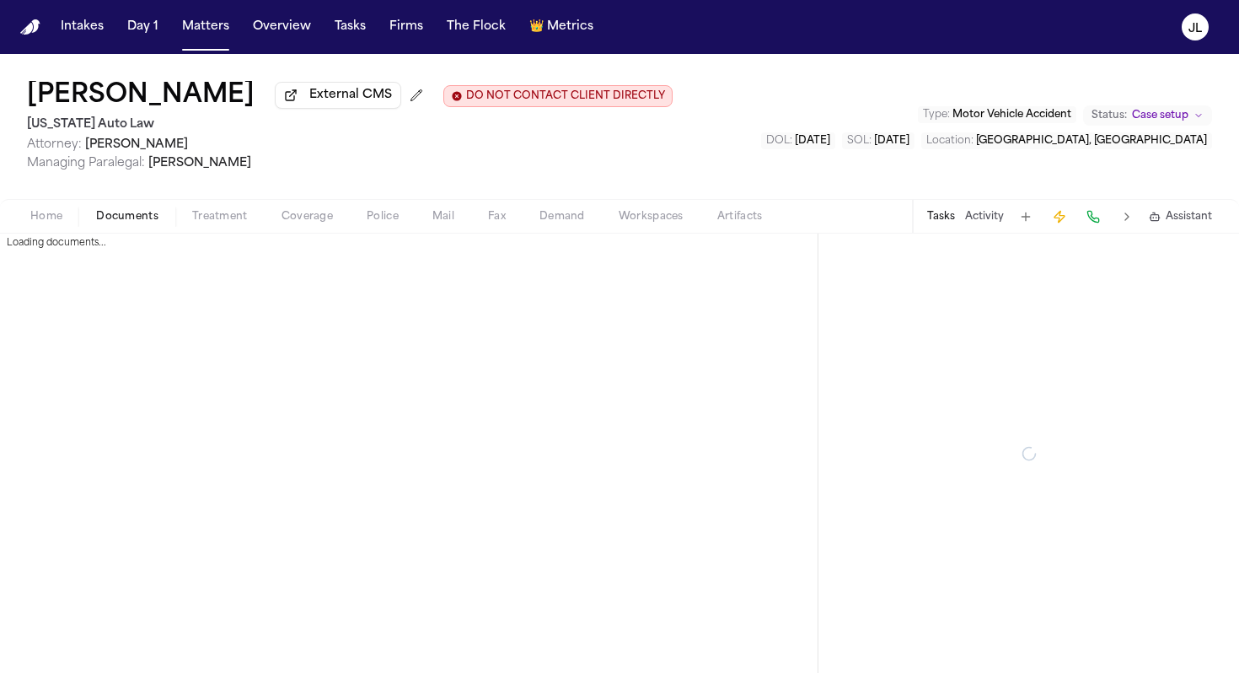
click at [130, 223] on span "Documents" at bounding box center [127, 216] width 62 height 13
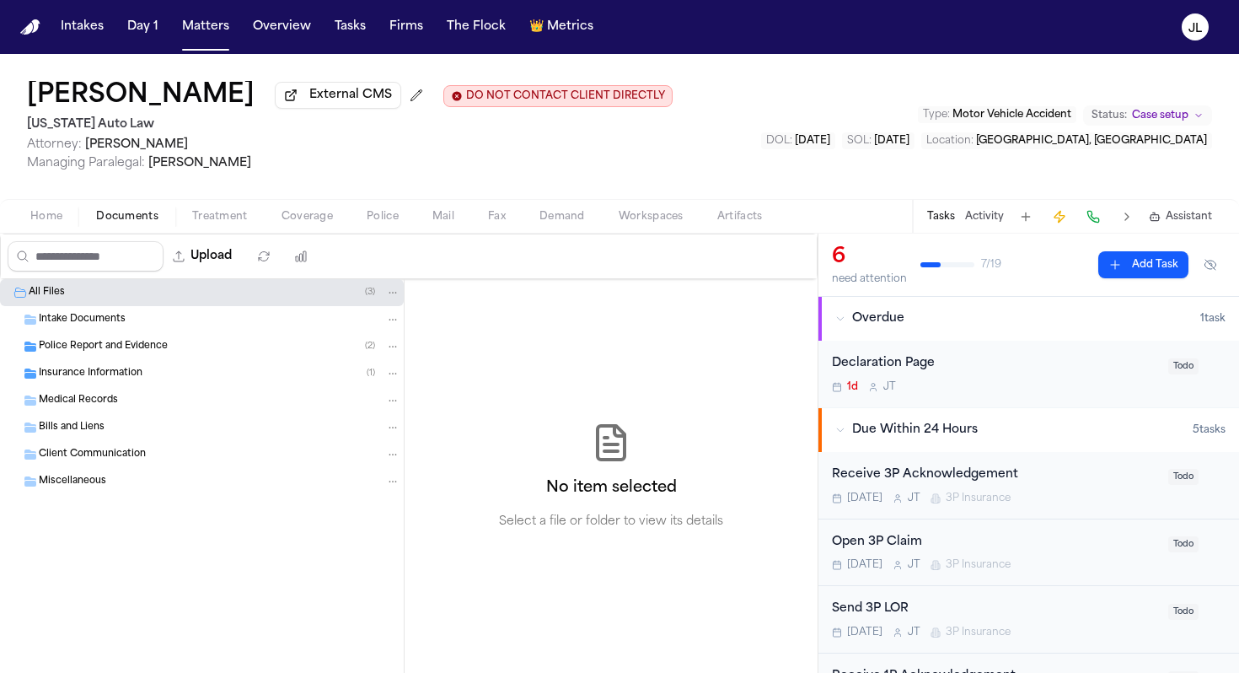
click at [94, 377] on span "Insurance Information" at bounding box center [91, 374] width 104 height 14
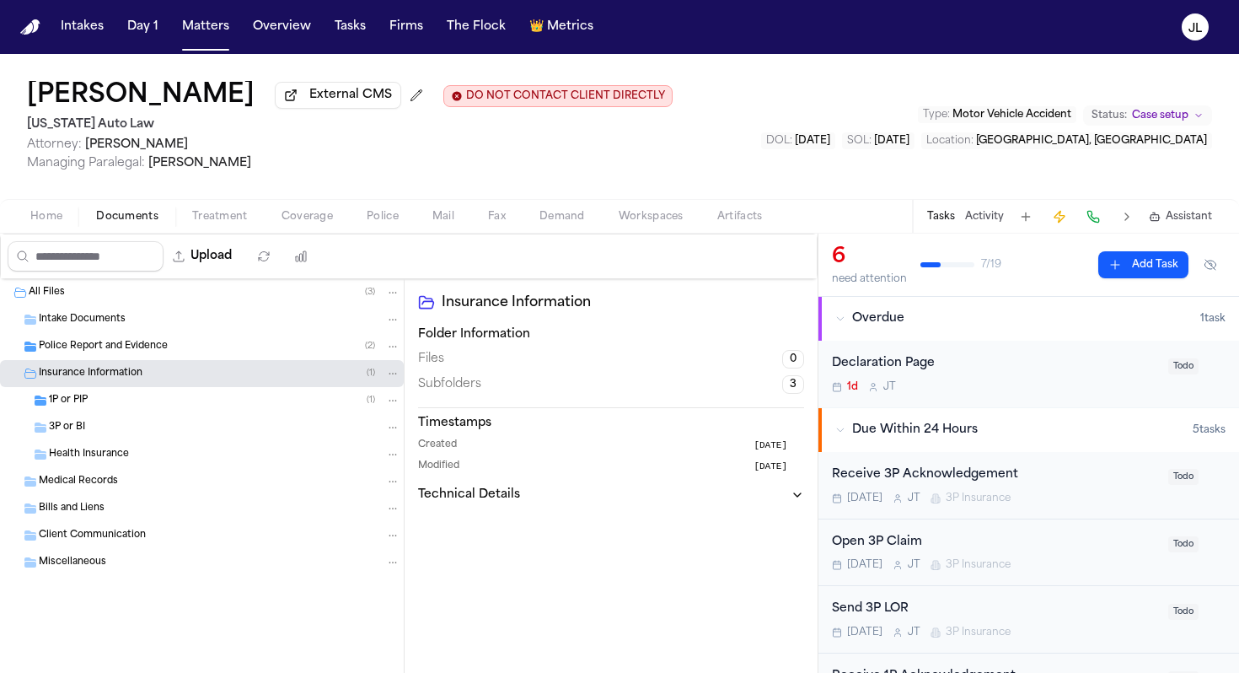
click at [320, 223] on span "Coverage" at bounding box center [307, 216] width 51 height 13
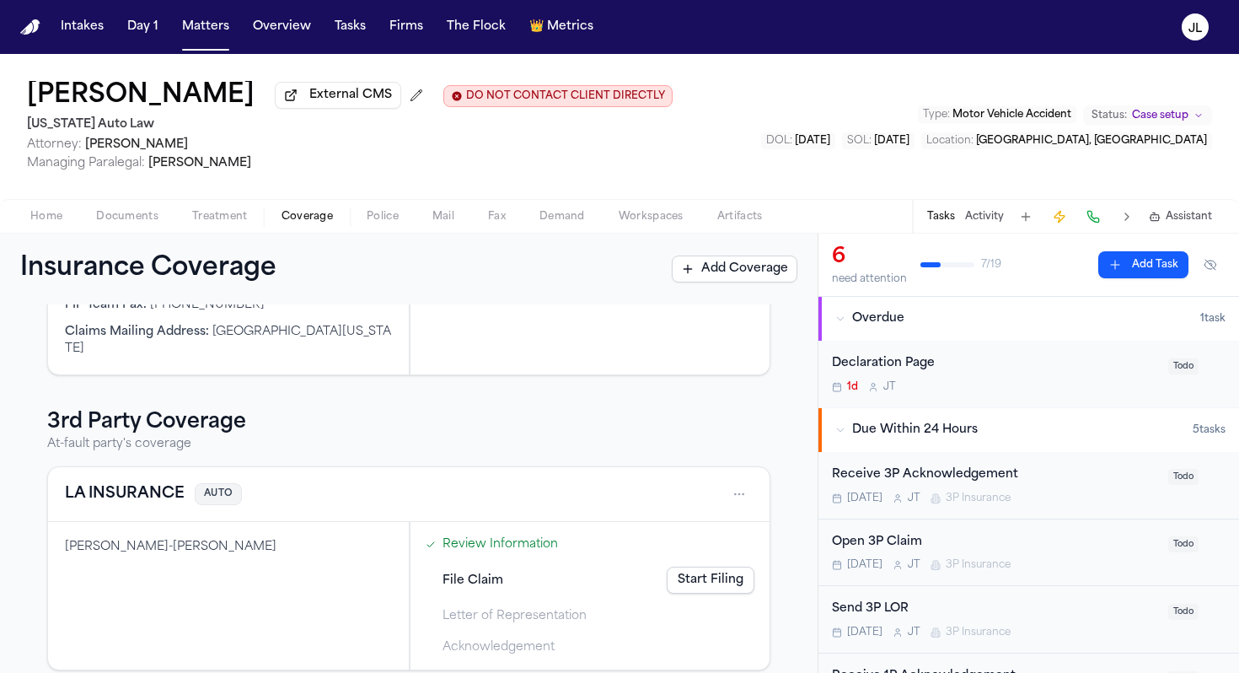
scroll to position [330, 0]
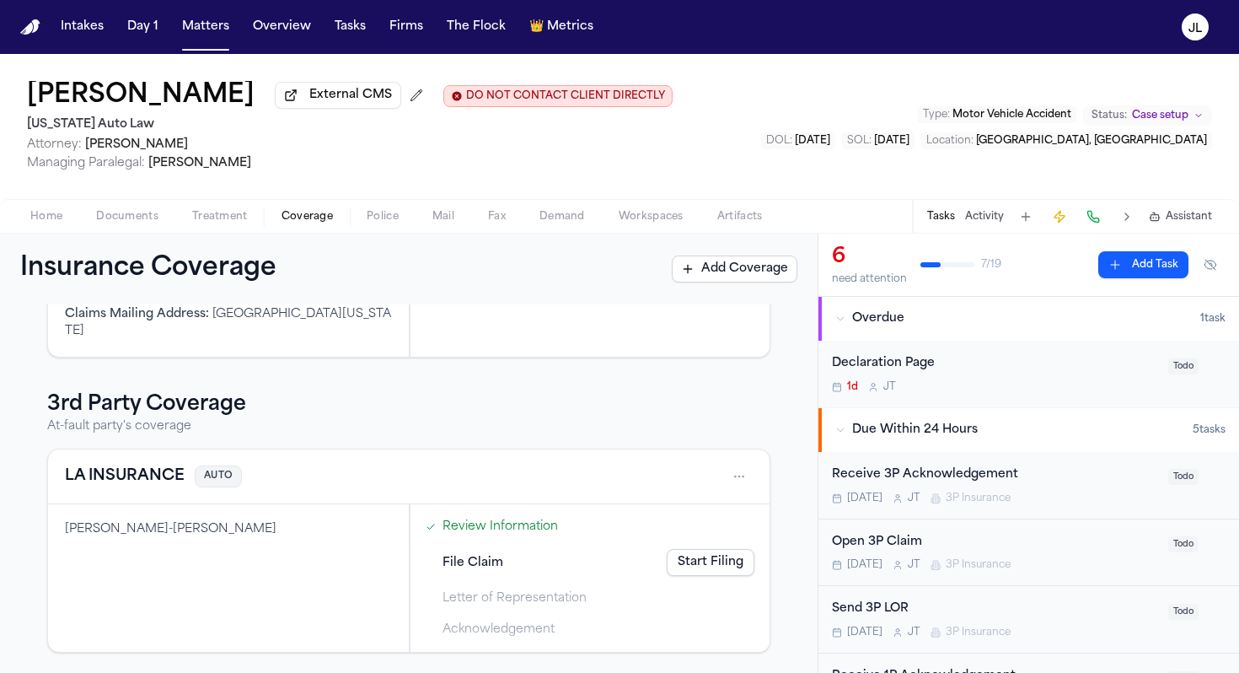
click at [132, 478] on button "LA INSURANCE" at bounding box center [125, 477] width 120 height 24
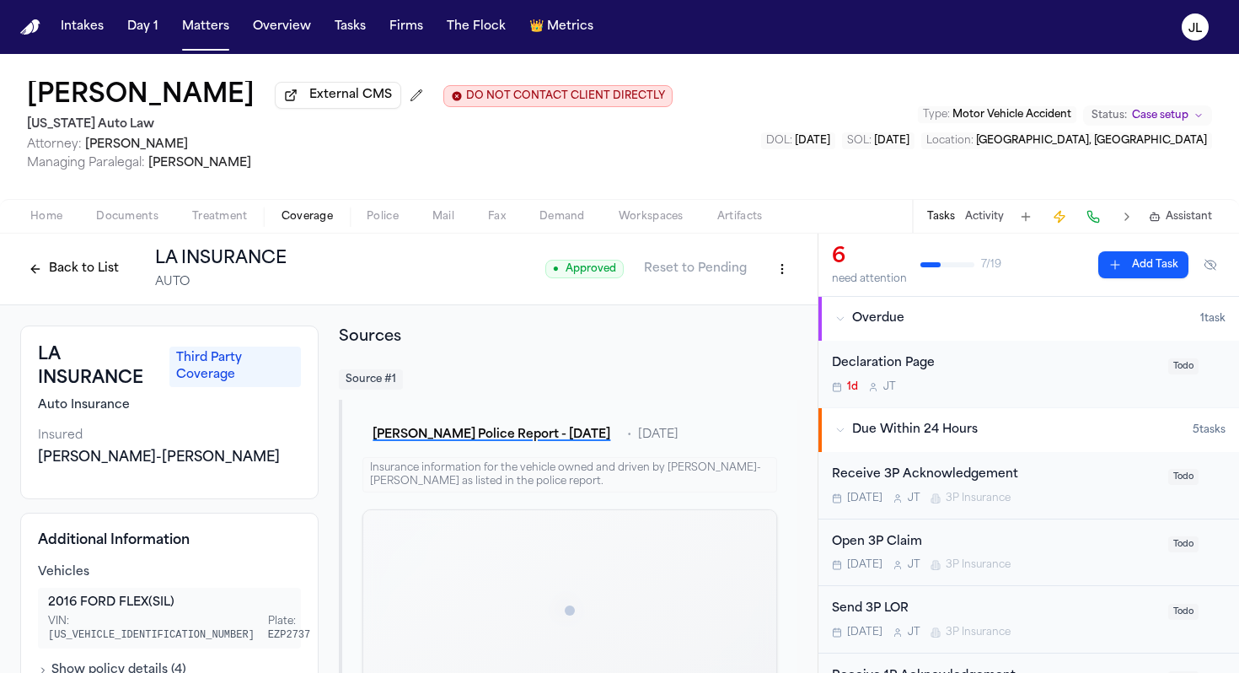
scroll to position [83, 0]
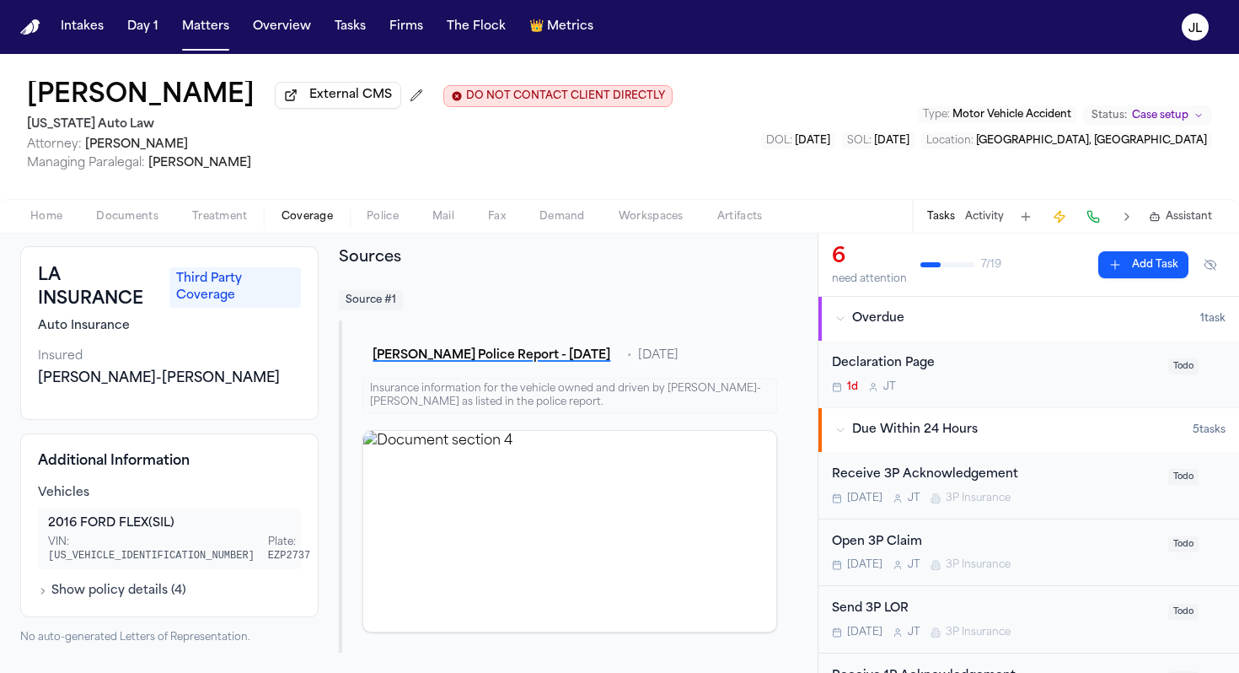
click at [170, 103] on h1 "[PERSON_NAME]" at bounding box center [141, 96] width 228 height 30
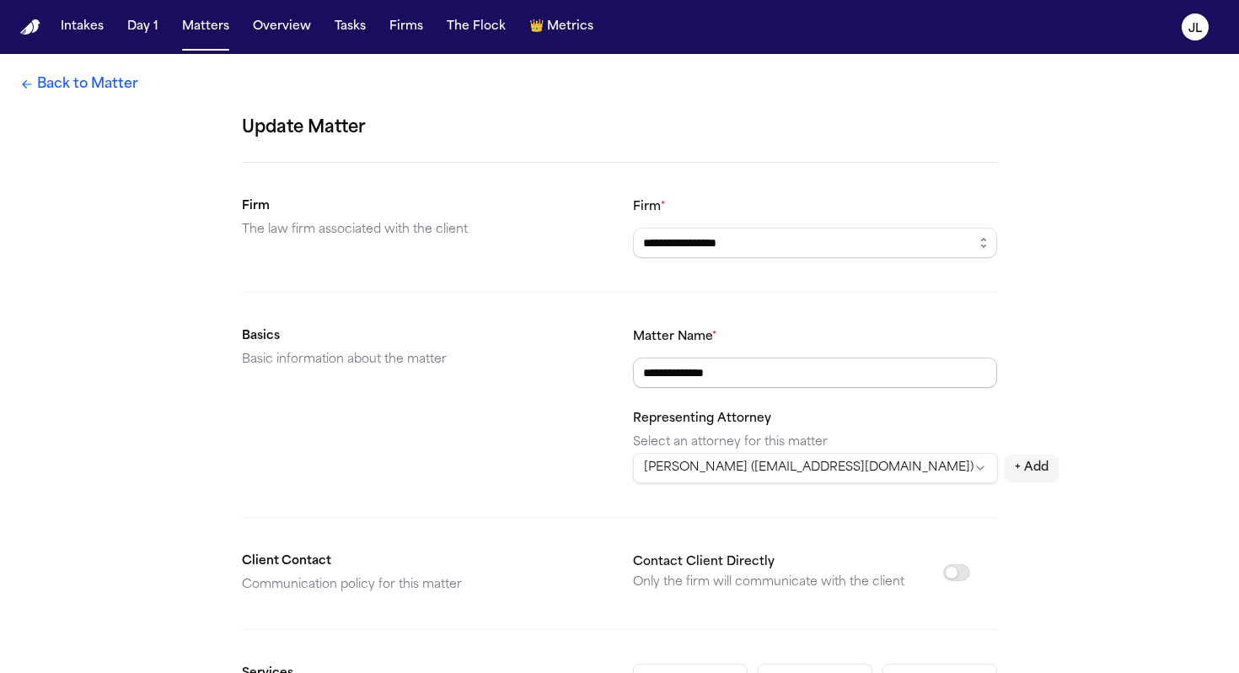
click at [716, 374] on input "**********" at bounding box center [815, 372] width 364 height 30
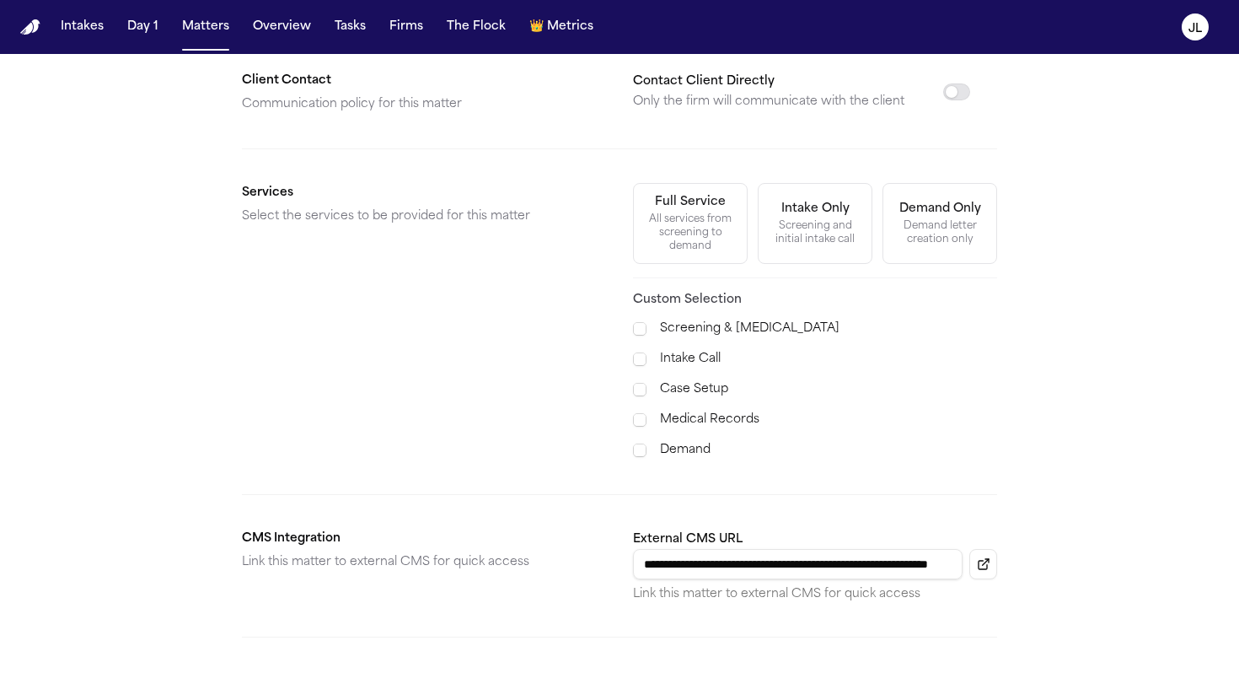
scroll to position [607, 0]
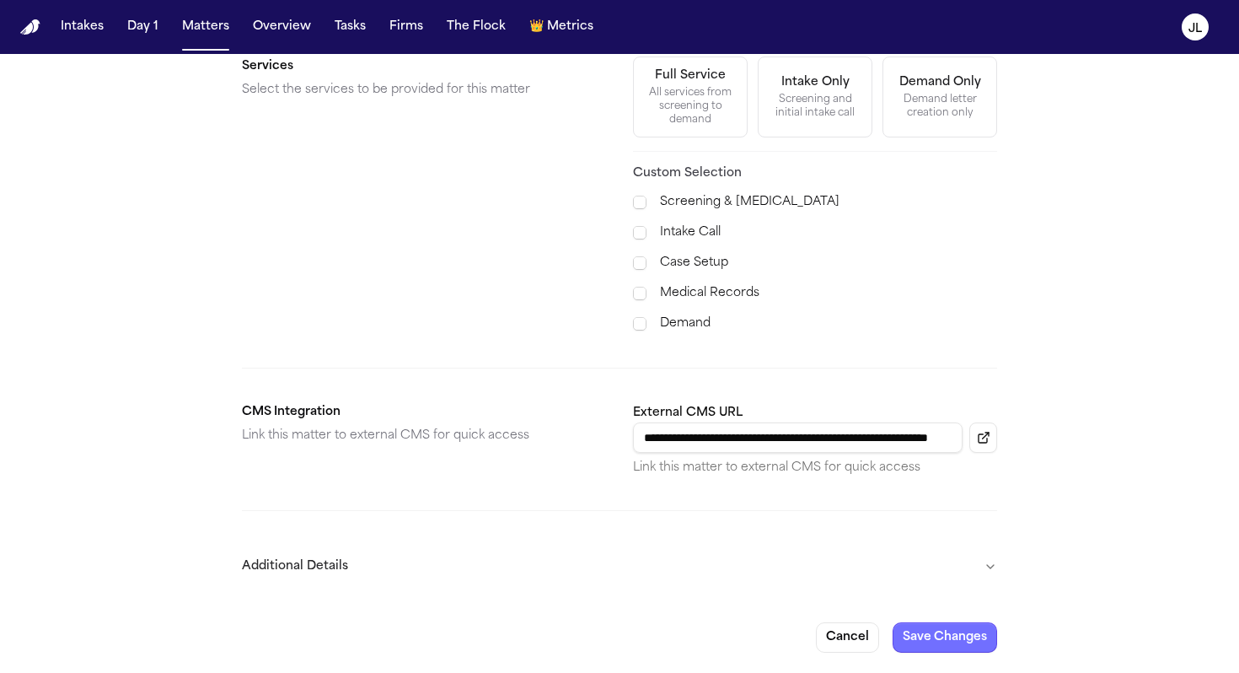
type input "**********"
click at [966, 639] on button "Save Changes" at bounding box center [945, 637] width 105 height 30
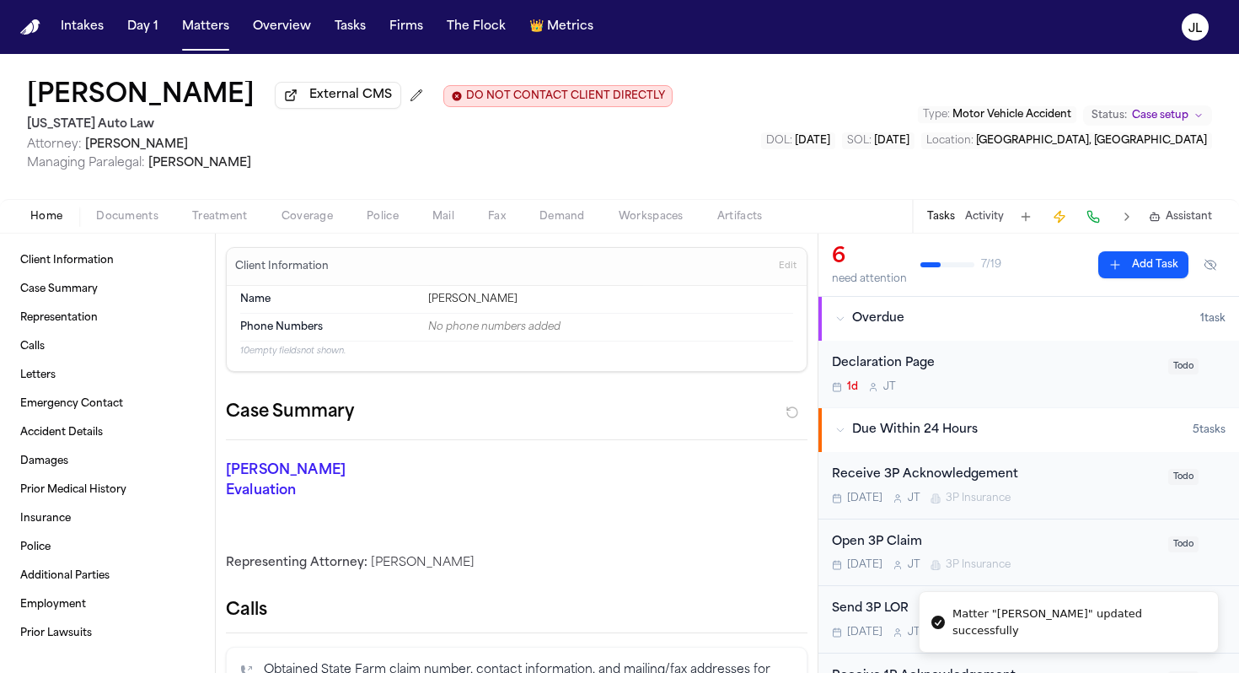
click at [787, 266] on span "Edit" at bounding box center [788, 267] width 18 height 12
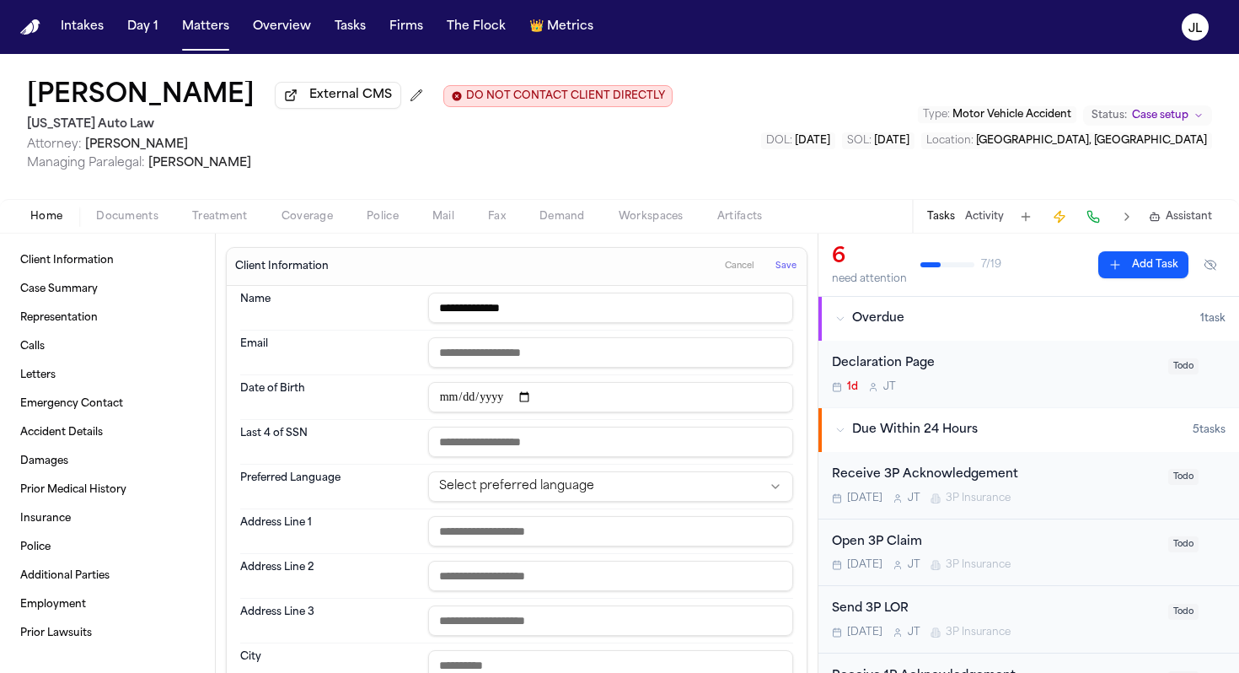
click at [509, 309] on input "**********" at bounding box center [610, 308] width 365 height 30
type input "**********"
click at [791, 277] on button "Save" at bounding box center [786, 266] width 31 height 27
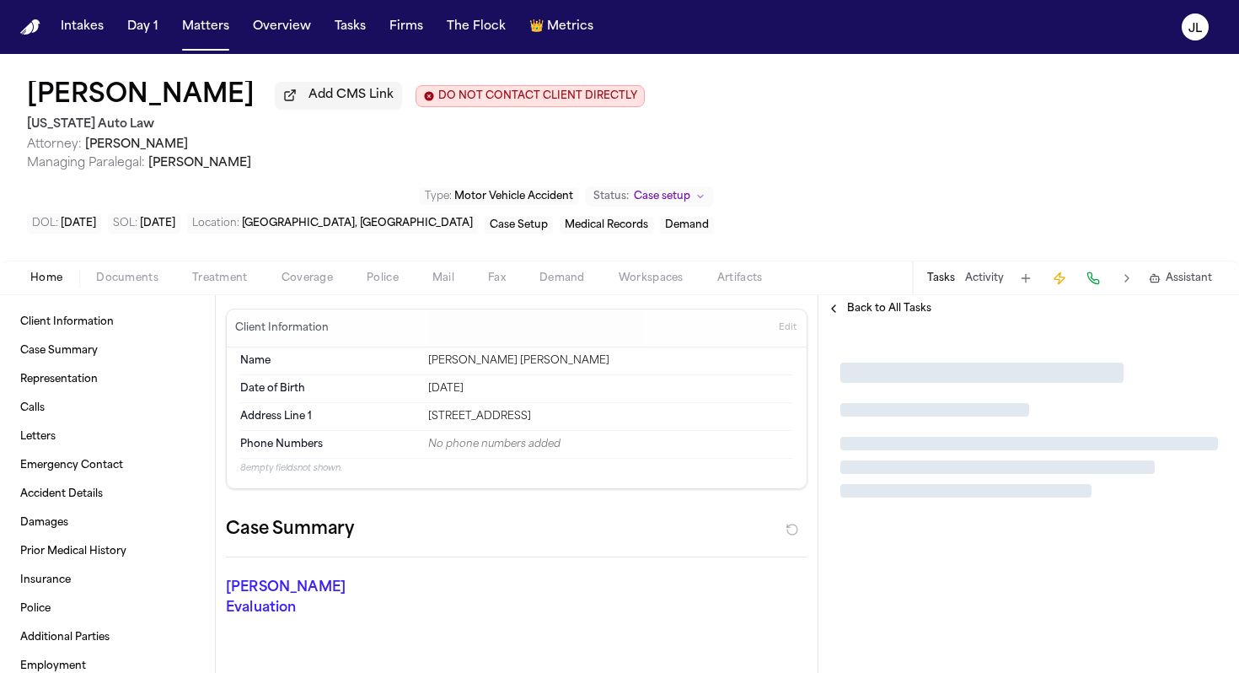
click at [329, 271] on span "Coverage" at bounding box center [307, 277] width 51 height 13
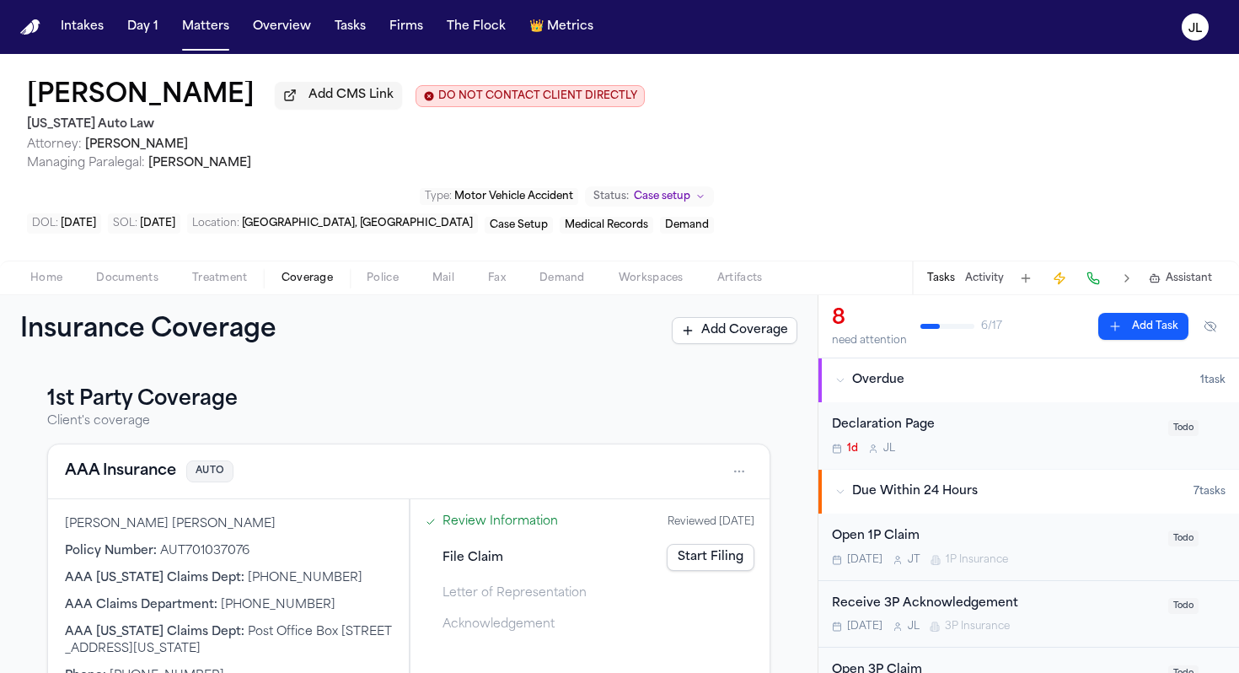
click at [143, 459] on button "AAA Insurance" at bounding box center [120, 471] width 111 height 24
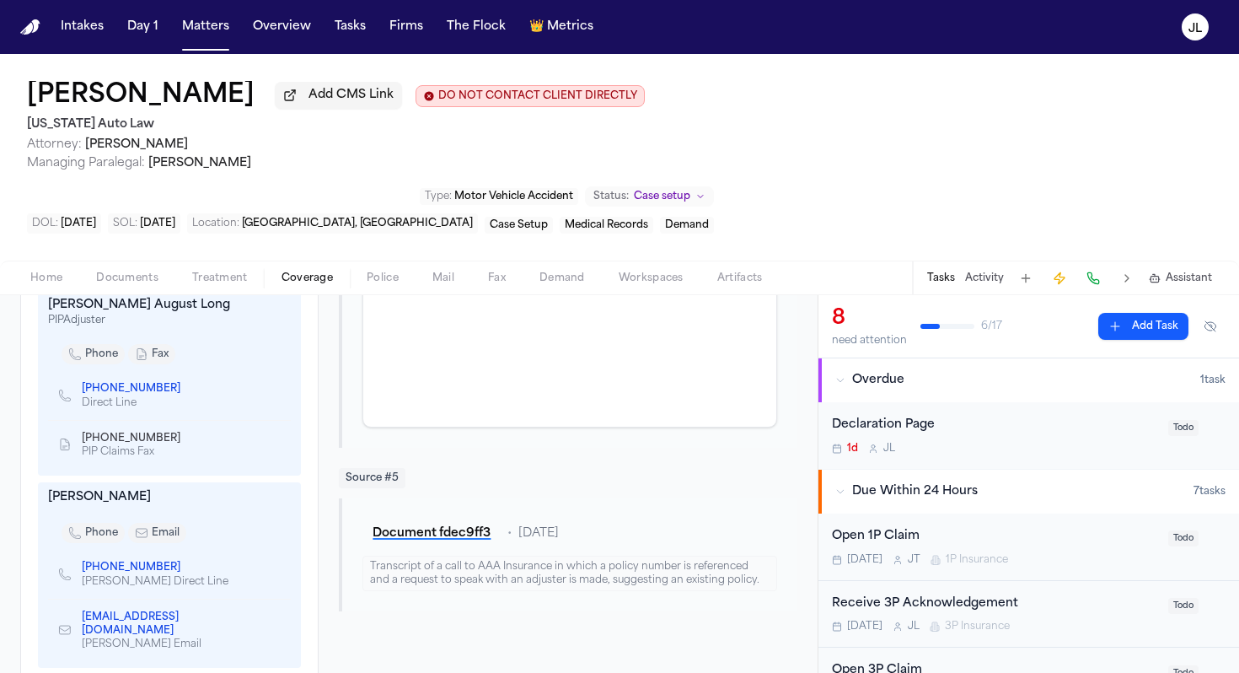
scroll to position [857, 0]
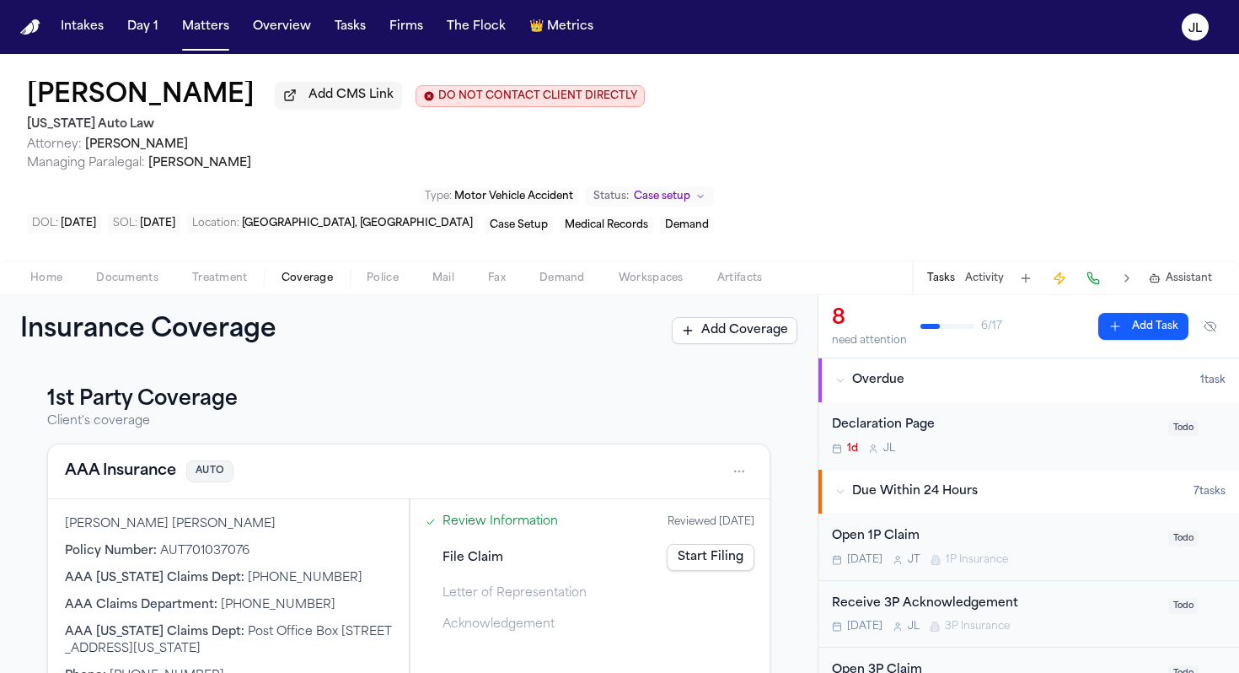
click at [708, 544] on link "Start Filing" at bounding box center [711, 557] width 88 height 27
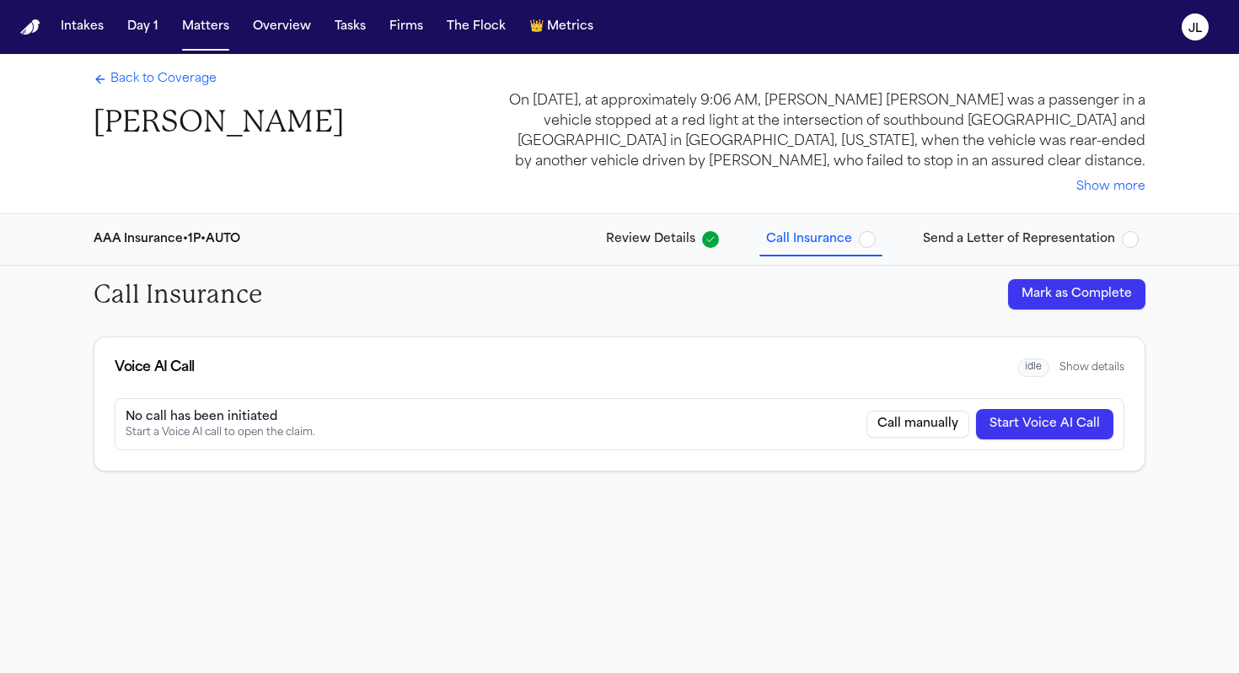
click at [1064, 288] on button "Mark as Complete" at bounding box center [1076, 294] width 137 height 30
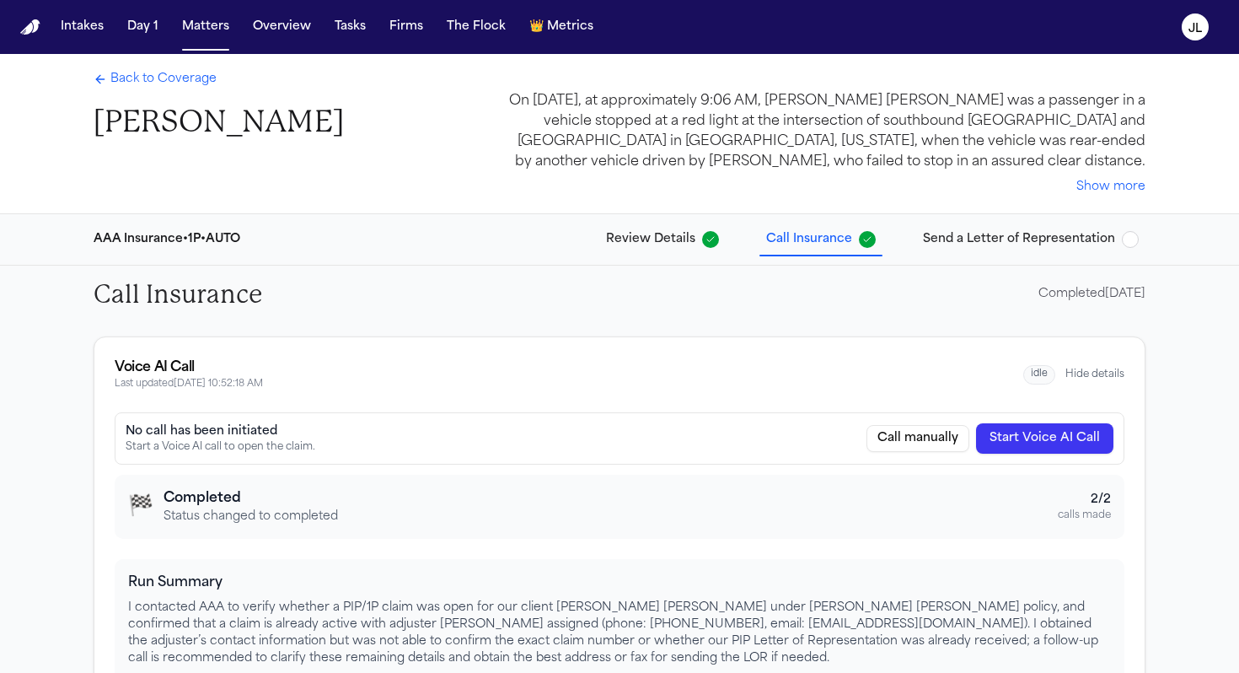
click at [1028, 250] on button "Send a Letter of Representation" at bounding box center [1030, 239] width 229 height 30
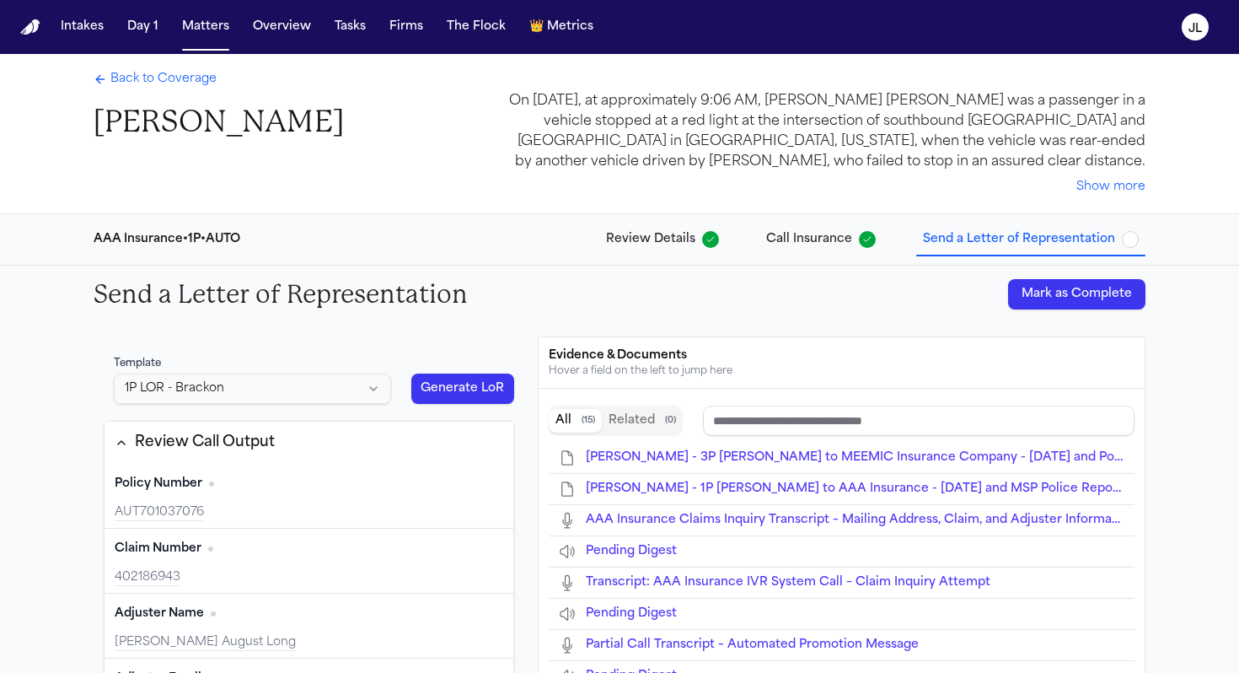
click at [1061, 300] on button "Mark as Complete" at bounding box center [1076, 294] width 137 height 30
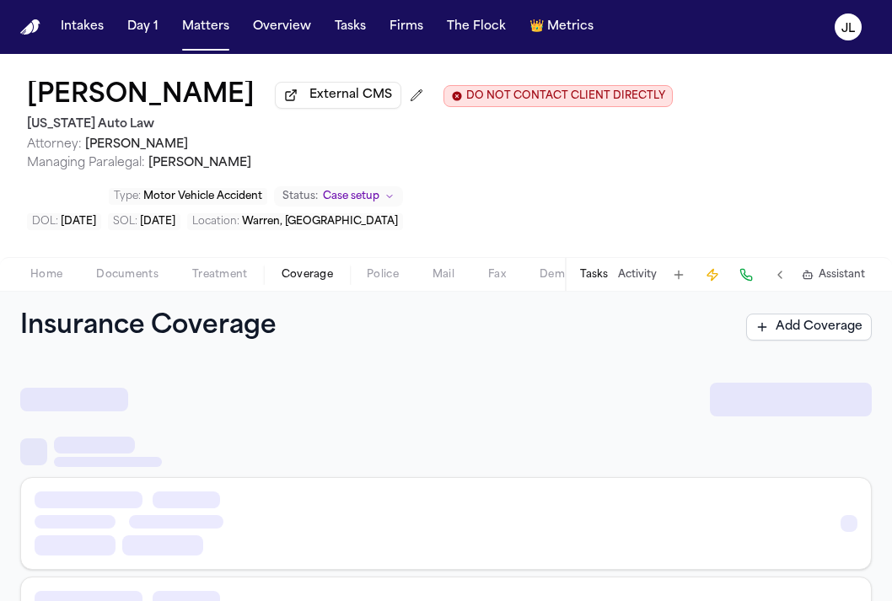
click at [327, 279] on span "Coverage" at bounding box center [307, 274] width 51 height 13
click at [325, 282] on span "Coverage" at bounding box center [307, 274] width 51 height 13
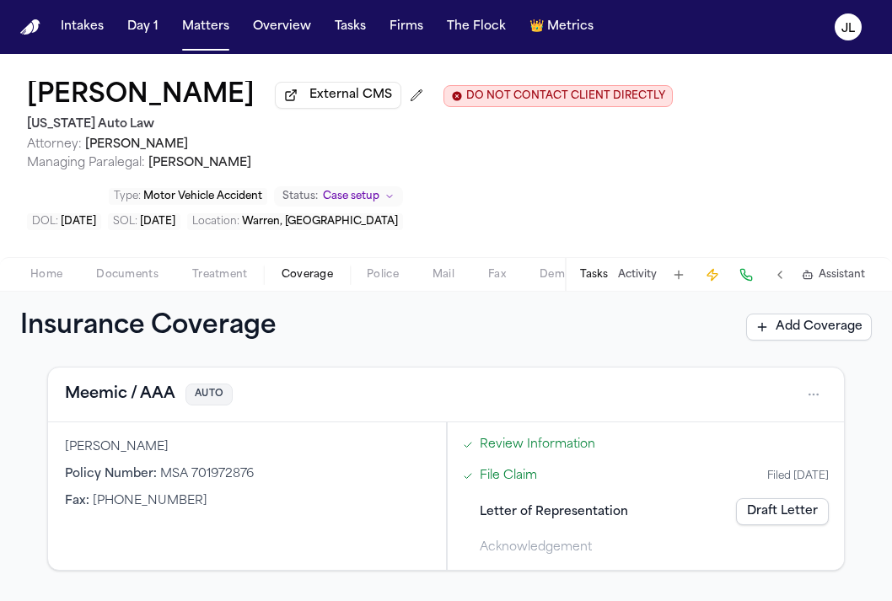
scroll to position [88, 0]
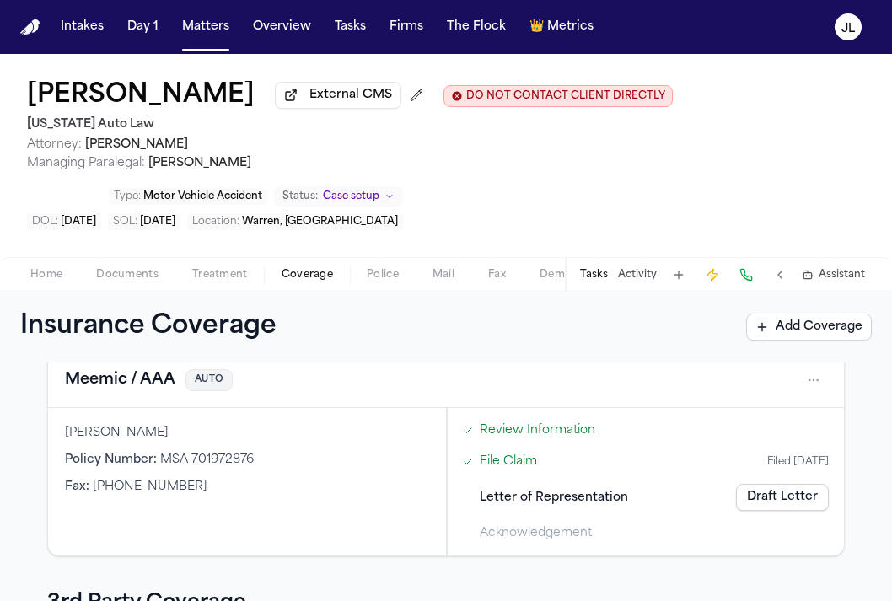
click at [148, 382] on button "Meemic / AAA" at bounding box center [120, 380] width 110 height 24
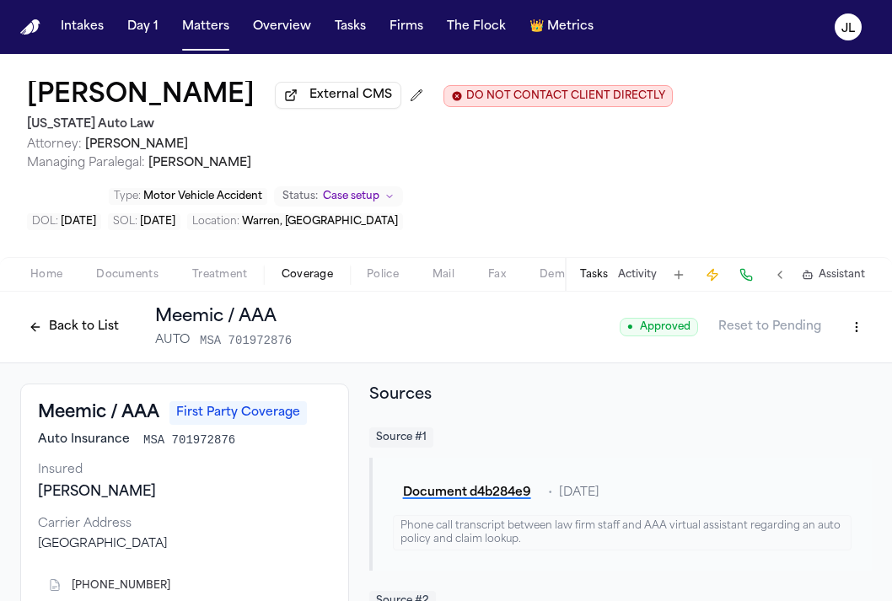
click at [95, 334] on button "Back to List" at bounding box center [73, 327] width 107 height 27
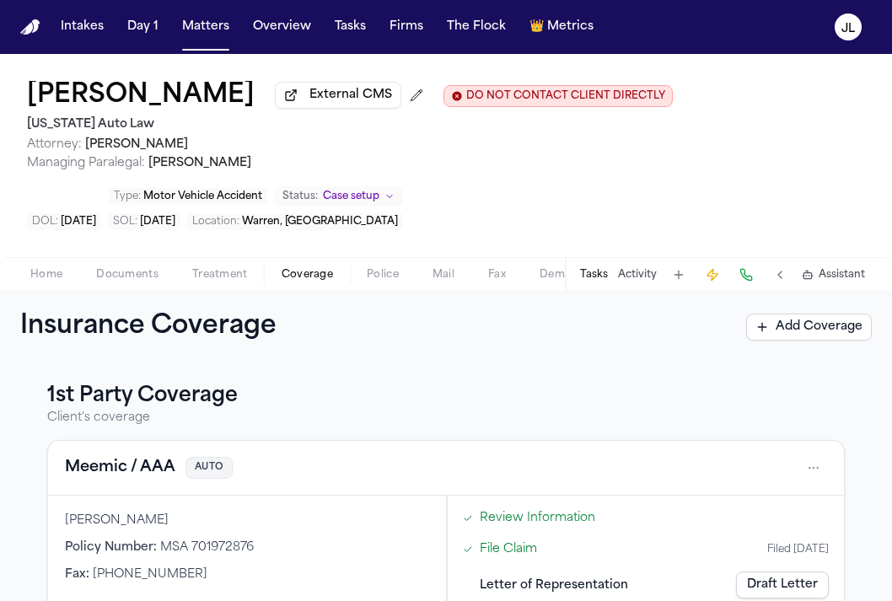
click at [810, 588] on link "Draft Letter" at bounding box center [782, 585] width 93 height 27
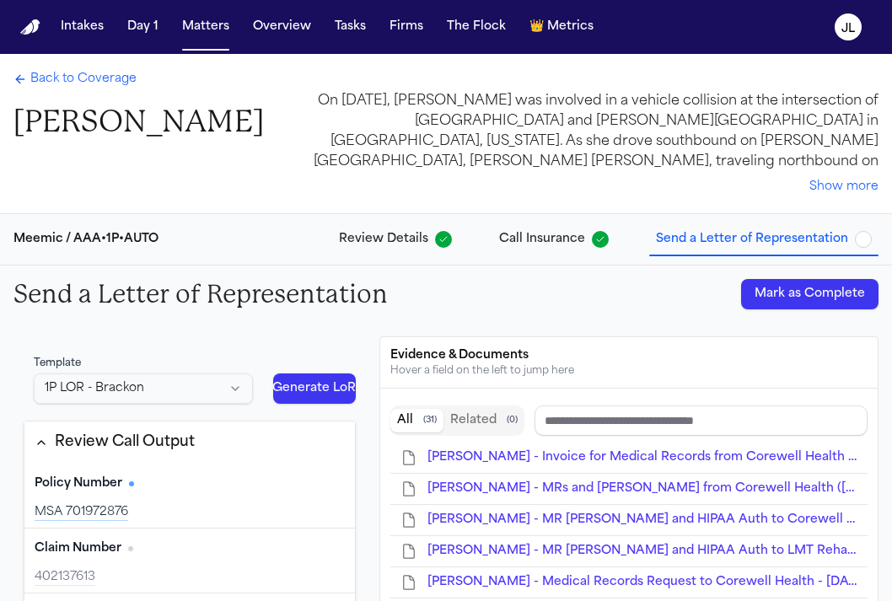
click at [67, 79] on span "Back to Coverage" at bounding box center [83, 79] width 106 height 17
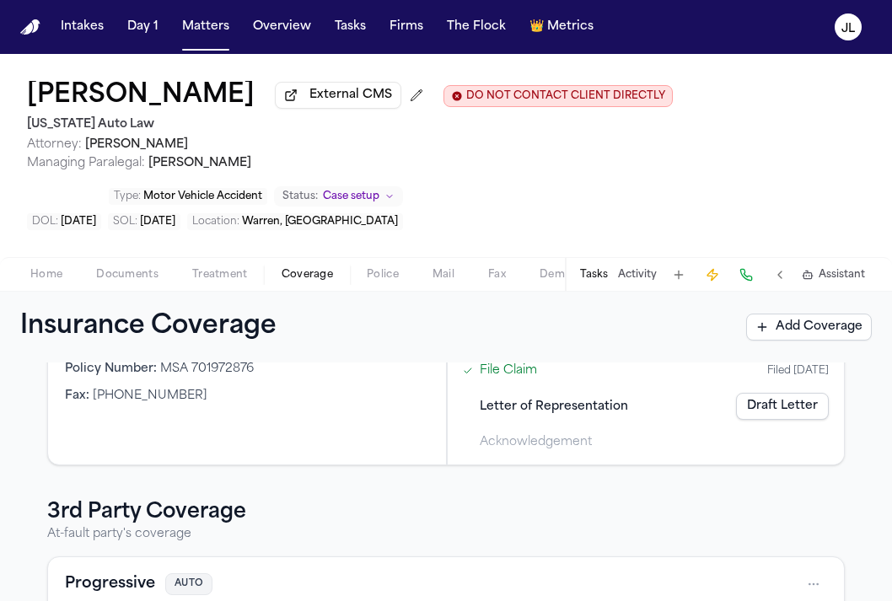
scroll to position [6, 0]
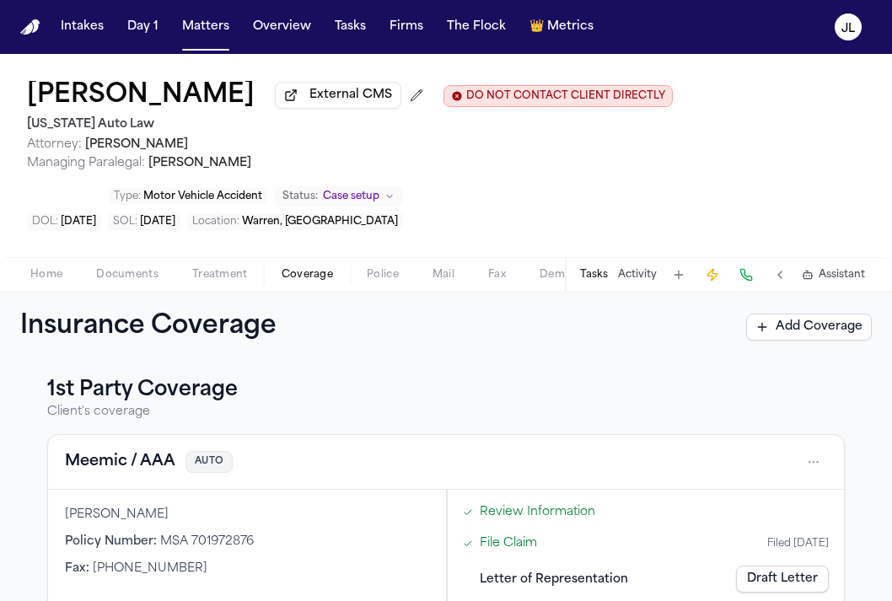
click at [129, 452] on div "Meemic / AAA AUTO" at bounding box center [446, 462] width 796 height 55
click at [129, 459] on button "Meemic / AAA" at bounding box center [120, 462] width 110 height 24
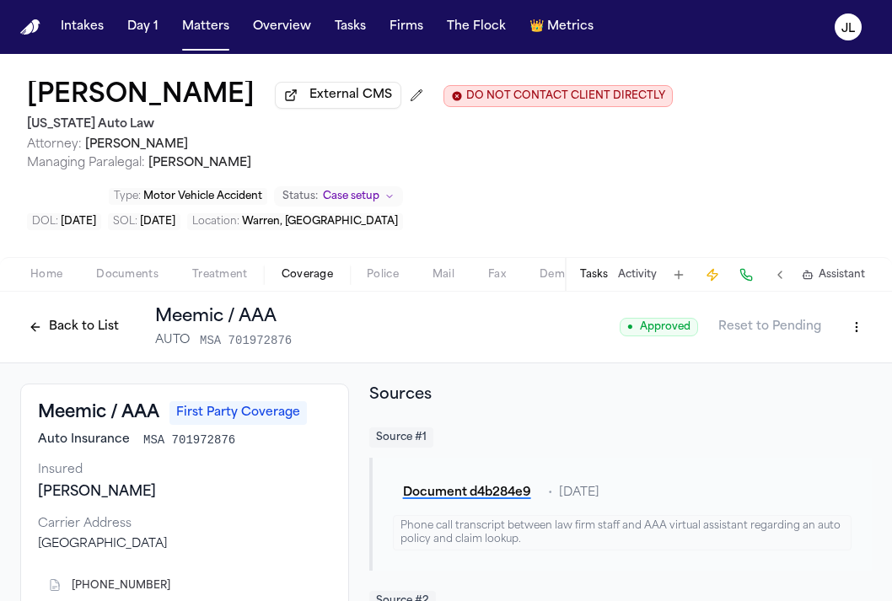
click at [104, 278] on span "Documents" at bounding box center [127, 274] width 62 height 13
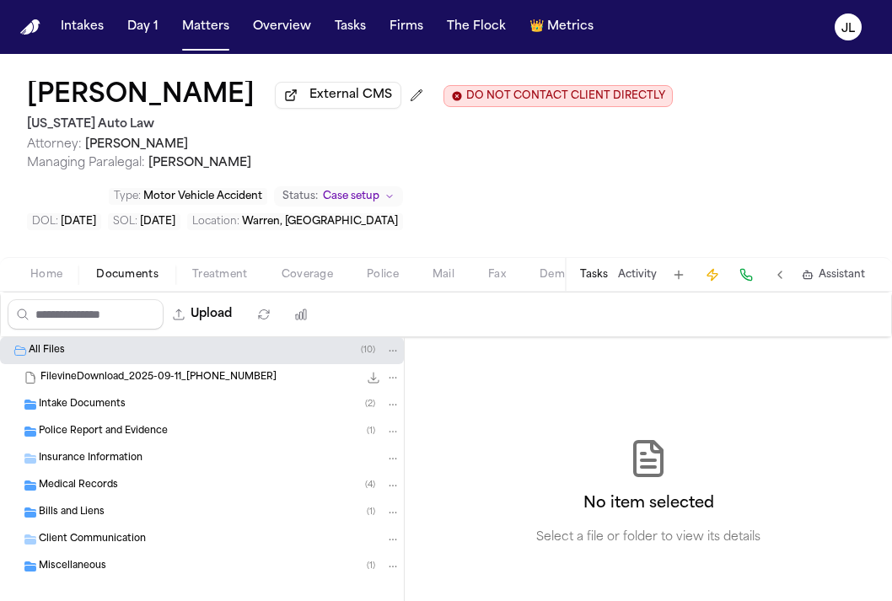
click at [113, 456] on span "Insurance Information" at bounding box center [91, 459] width 104 height 14
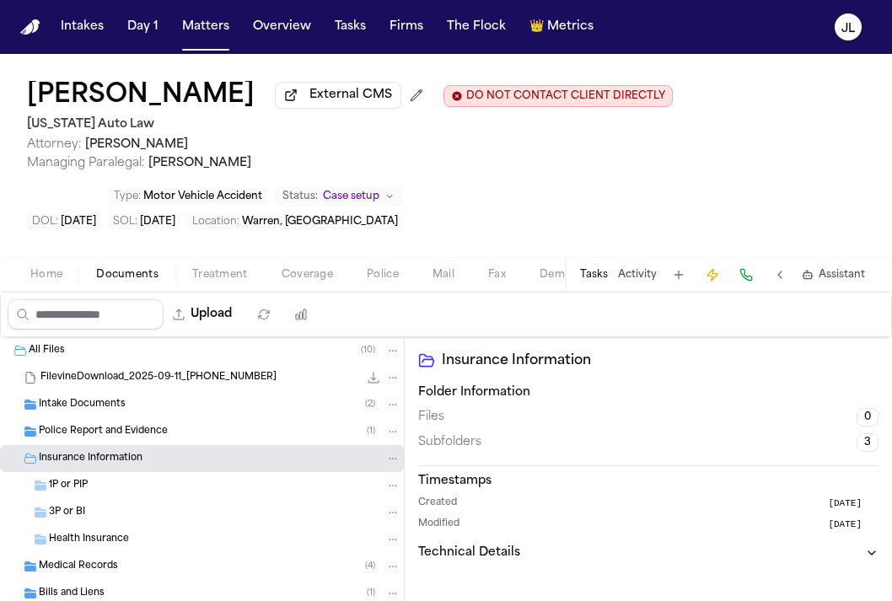
click at [104, 479] on div "1P or PIP" at bounding box center [202, 485] width 404 height 27
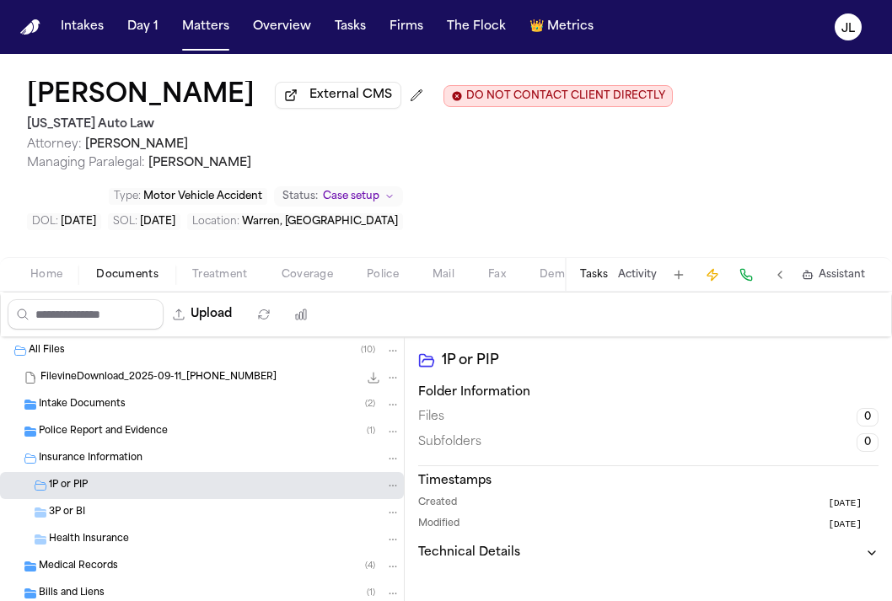
click at [102, 505] on div "3P or BI" at bounding box center [202, 512] width 404 height 27
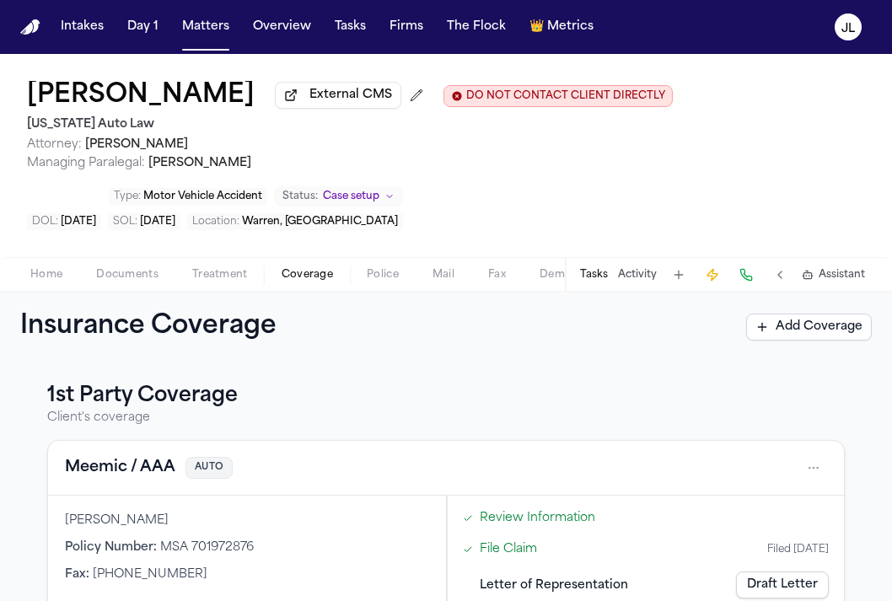
click at [283, 278] on span "Coverage" at bounding box center [307, 274] width 51 height 13
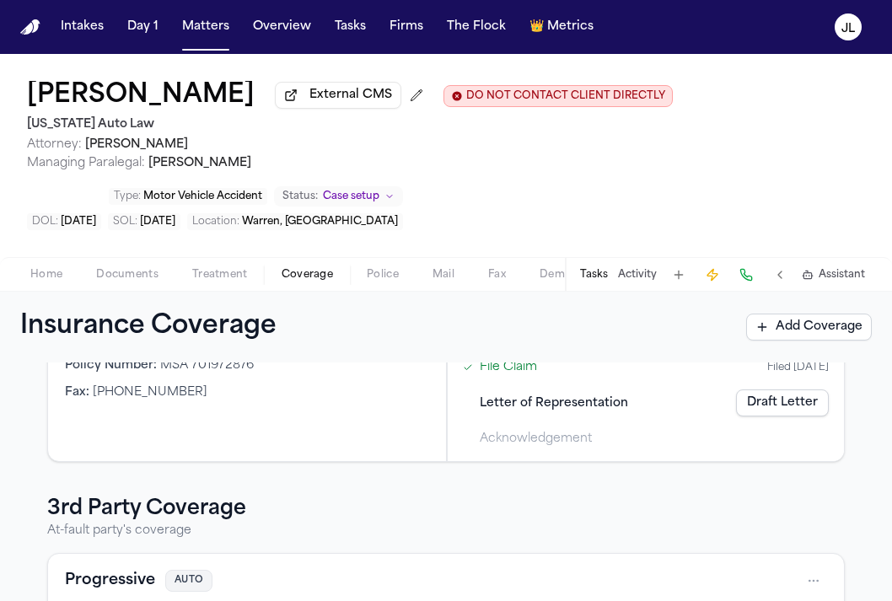
scroll to position [363, 0]
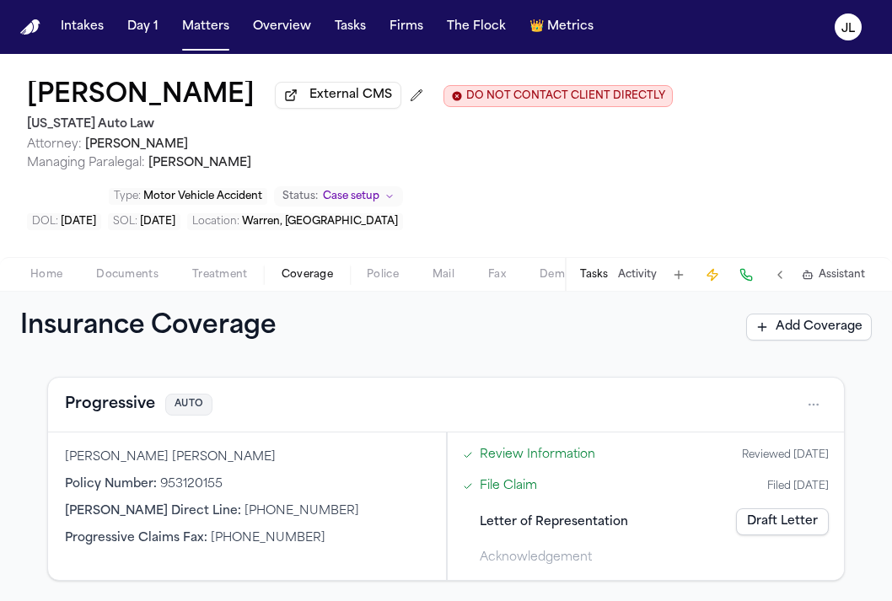
click at [146, 407] on button "Progressive" at bounding box center [110, 405] width 90 height 24
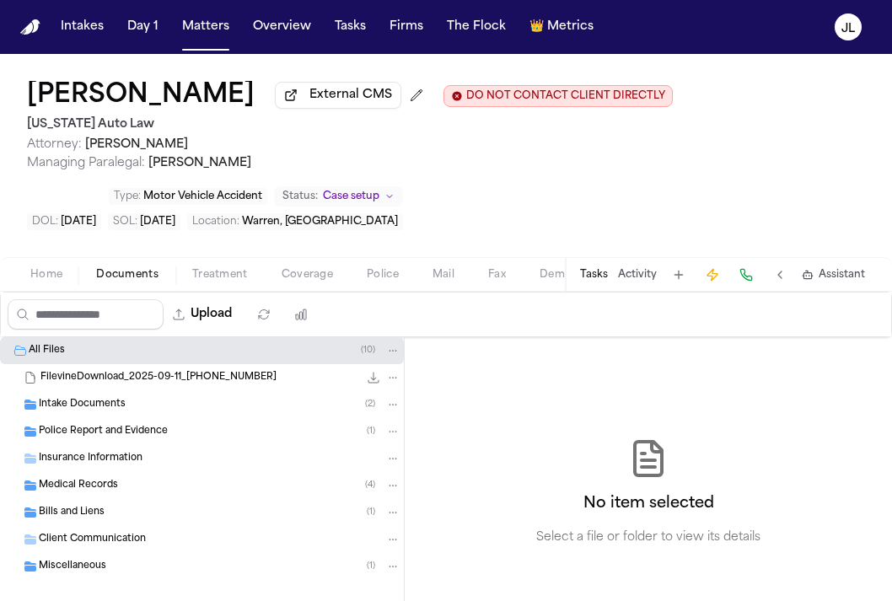
click at [126, 278] on span "Documents" at bounding box center [127, 274] width 62 height 13
click at [108, 464] on span "Insurance Information" at bounding box center [91, 459] width 104 height 14
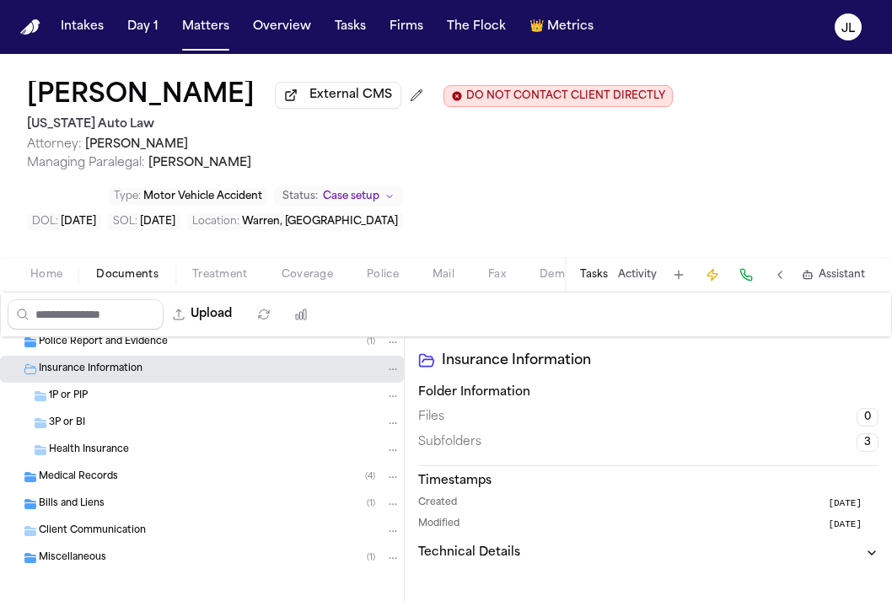
scroll to position [94, 0]
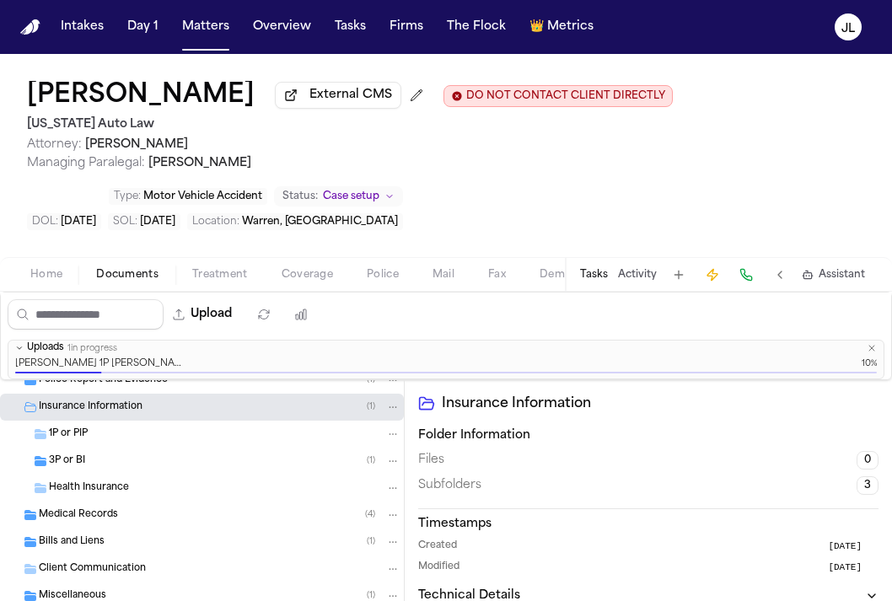
click at [293, 277] on span "Coverage" at bounding box center [307, 274] width 51 height 13
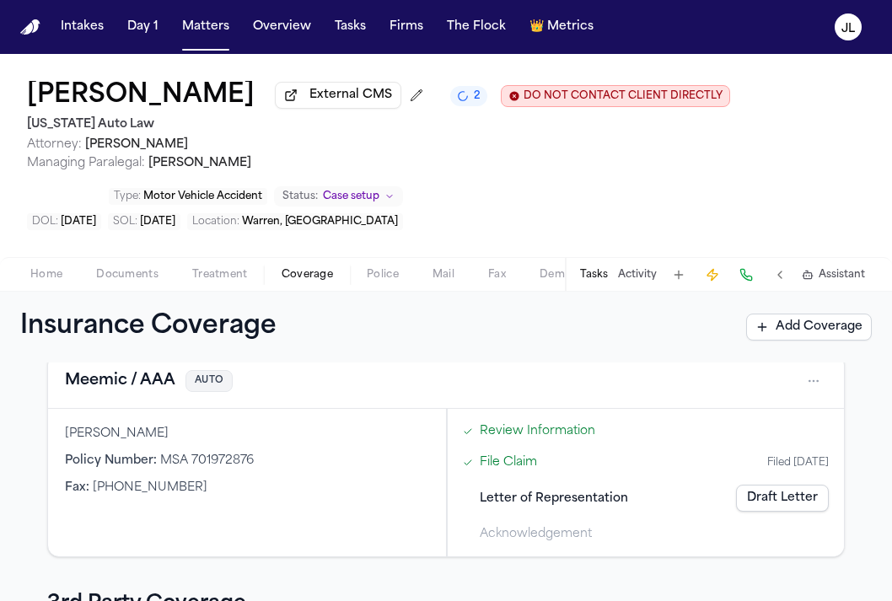
scroll to position [84, 0]
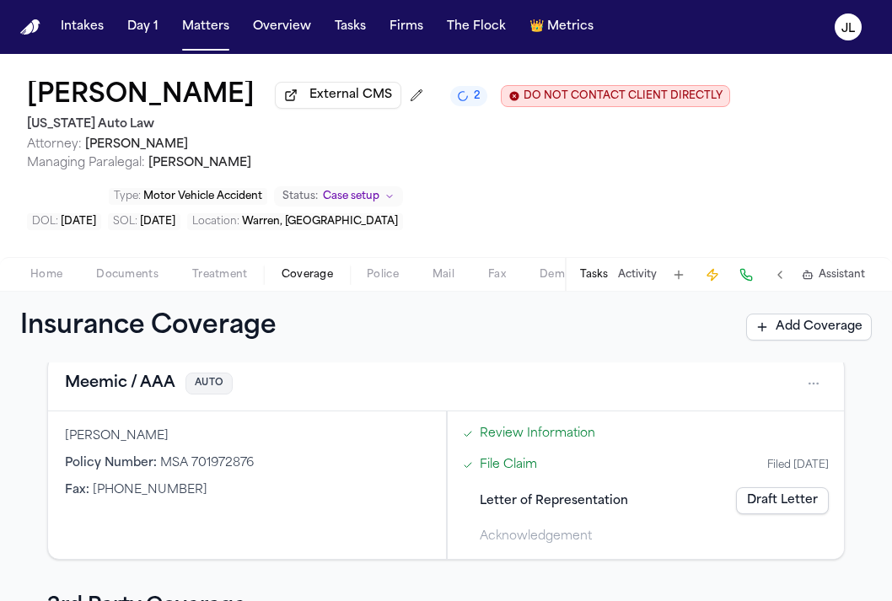
click at [812, 511] on link "Draft Letter" at bounding box center [782, 500] width 93 height 27
